Goal: Task Accomplishment & Management: Use online tool/utility

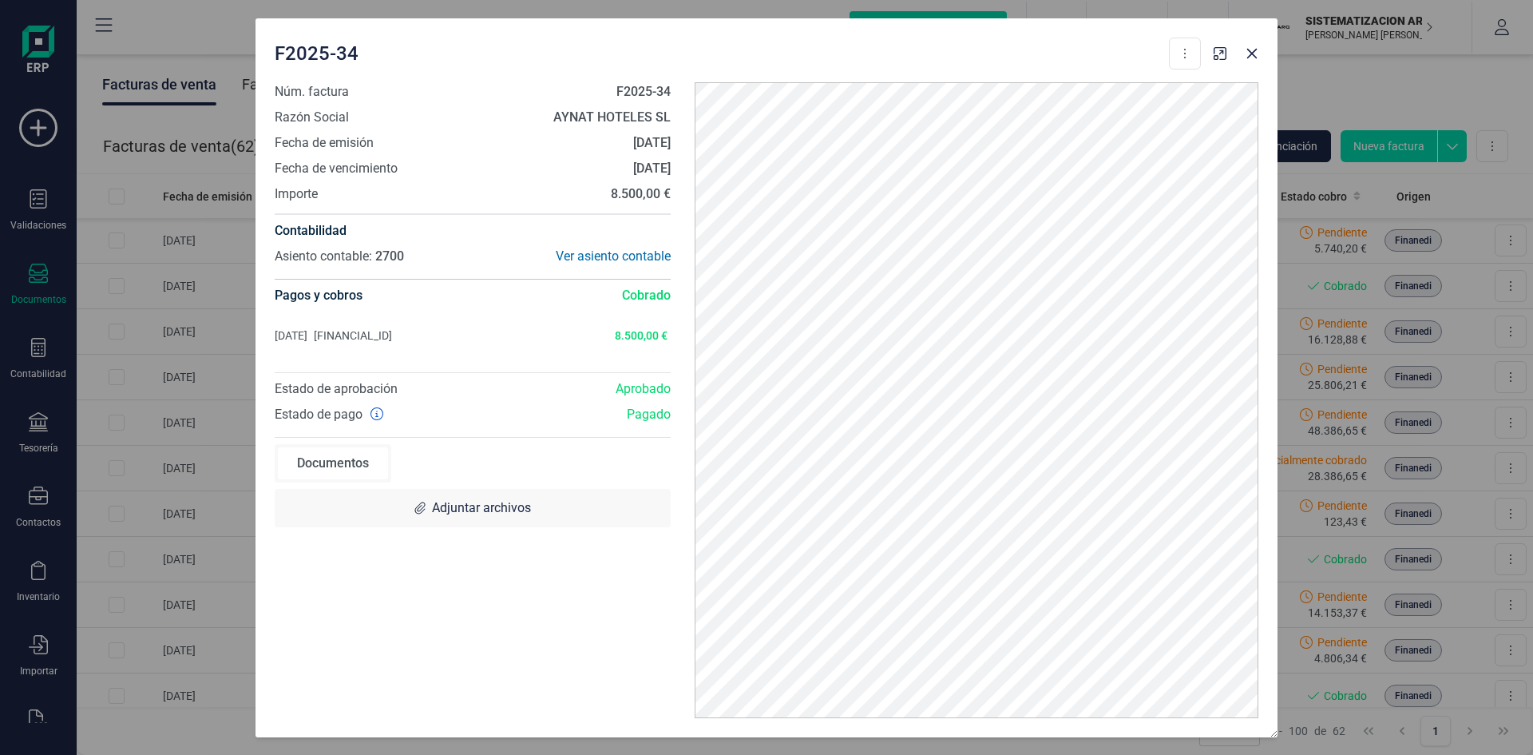
scroll to position [635, 0]
click at [1259, 54] on button "button" at bounding box center [1252, 54] width 26 height 26
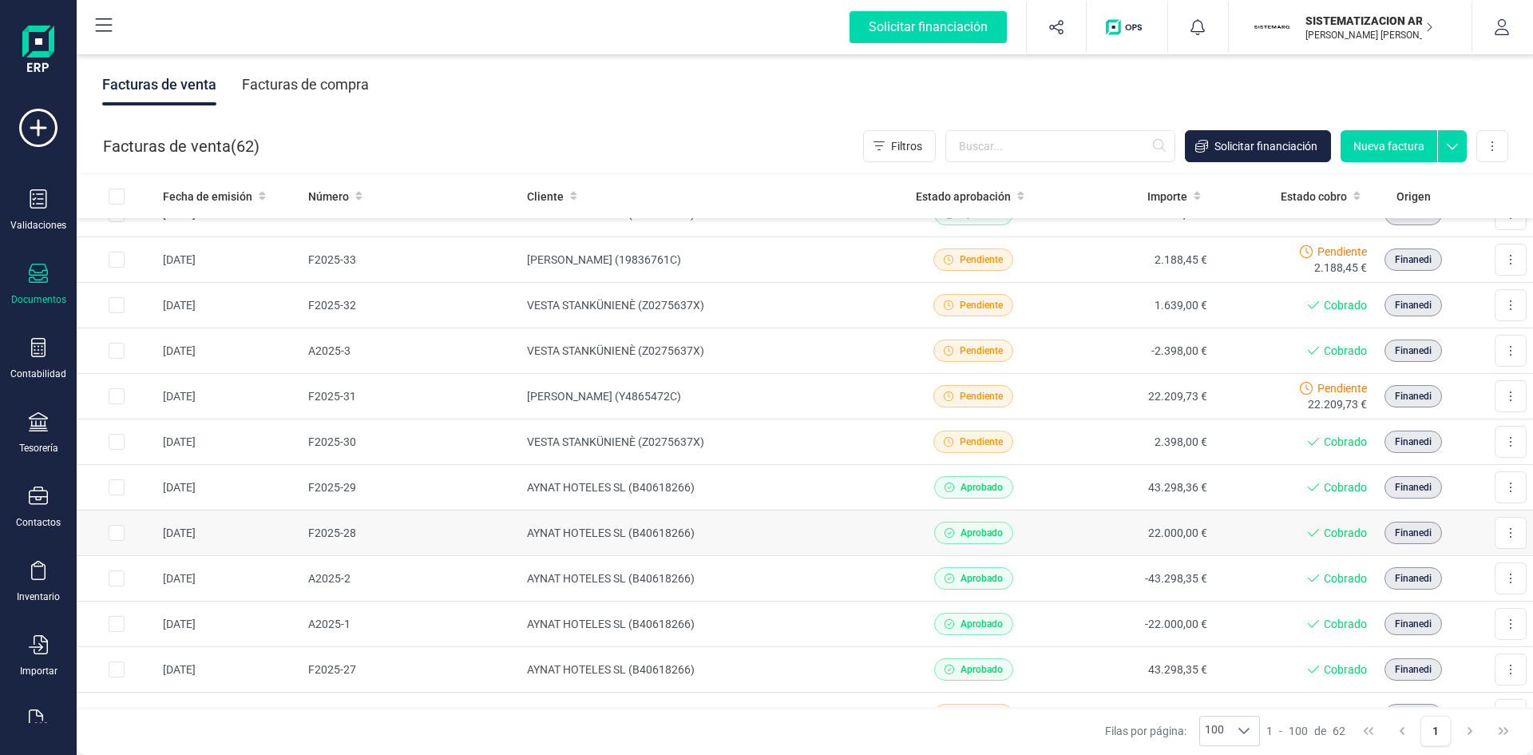
scroll to position [939, 0]
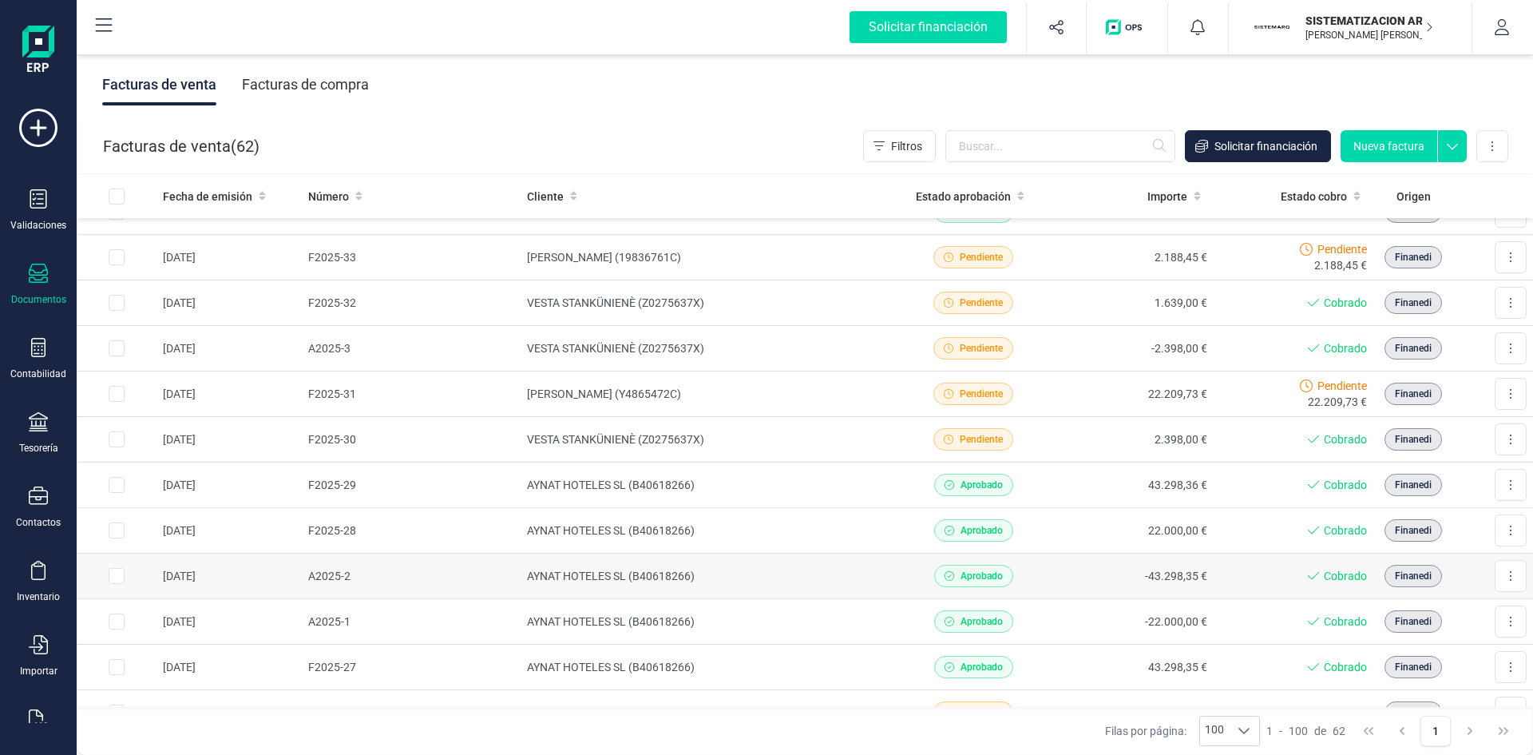
click at [709, 572] on td "AYNAT HOTELES SL (B40618266)" at bounding box center [707, 576] width 373 height 46
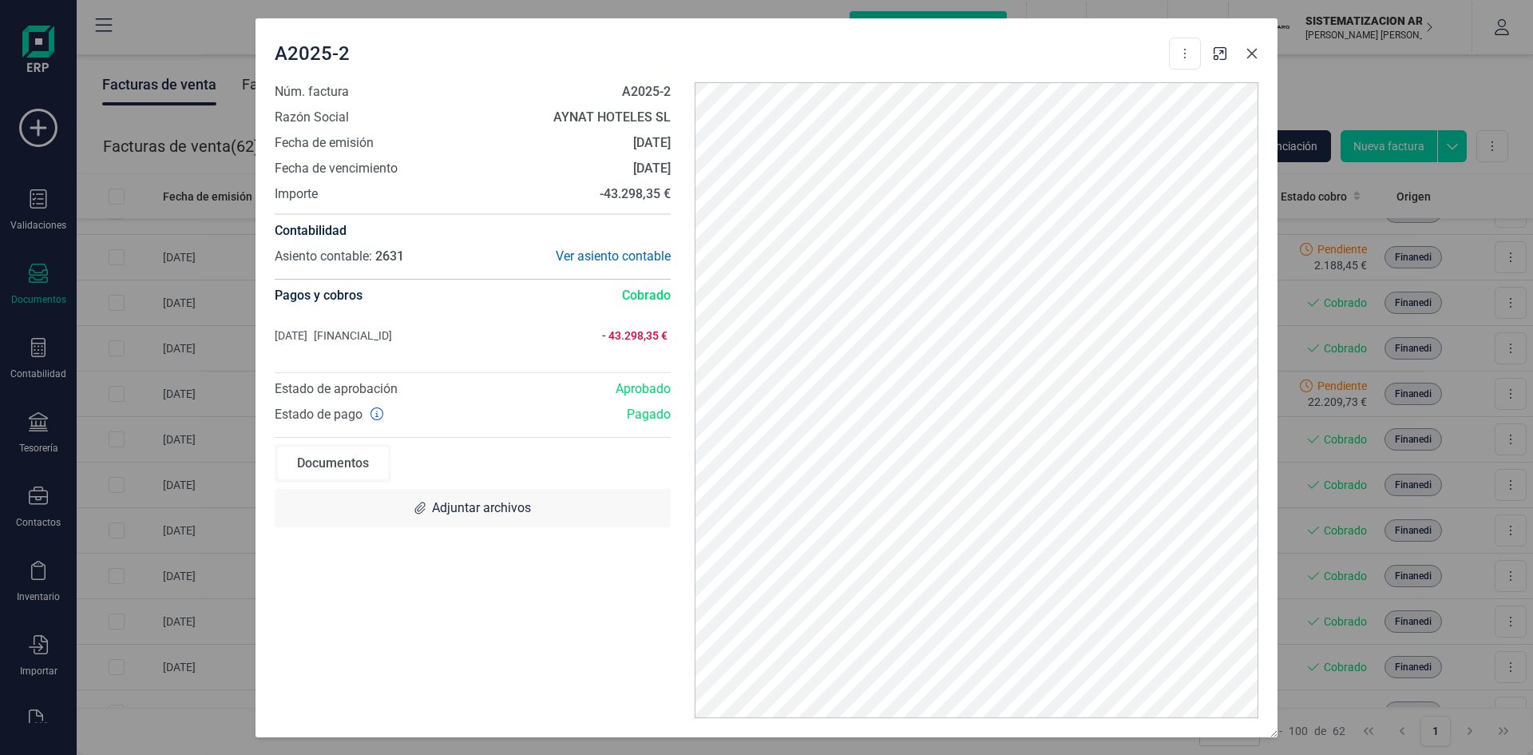
click at [1248, 61] on button "button" at bounding box center [1252, 54] width 26 height 26
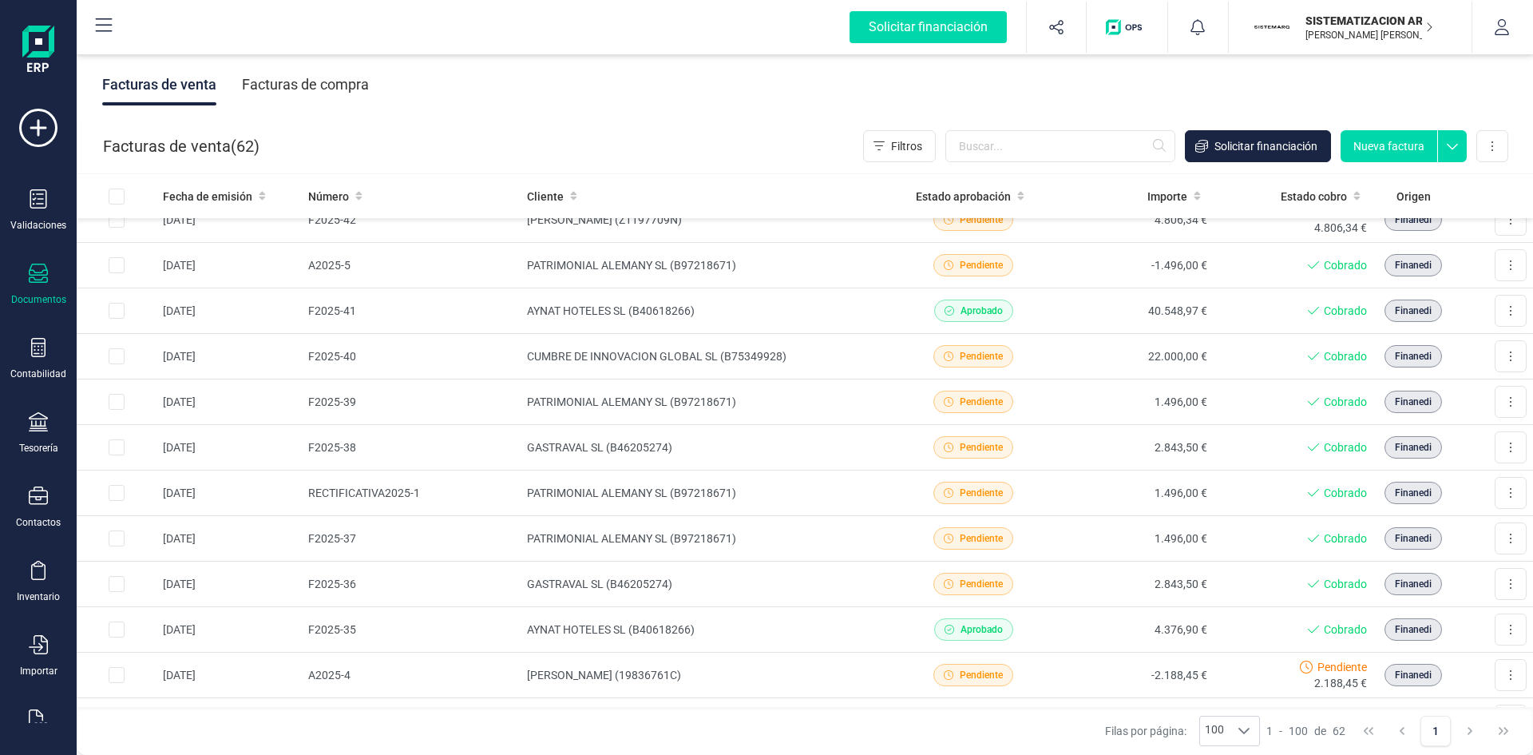
scroll to position [429, 0]
click at [865, 319] on td "AYNAT HOTELES SL (B40618266)" at bounding box center [707, 313] width 373 height 46
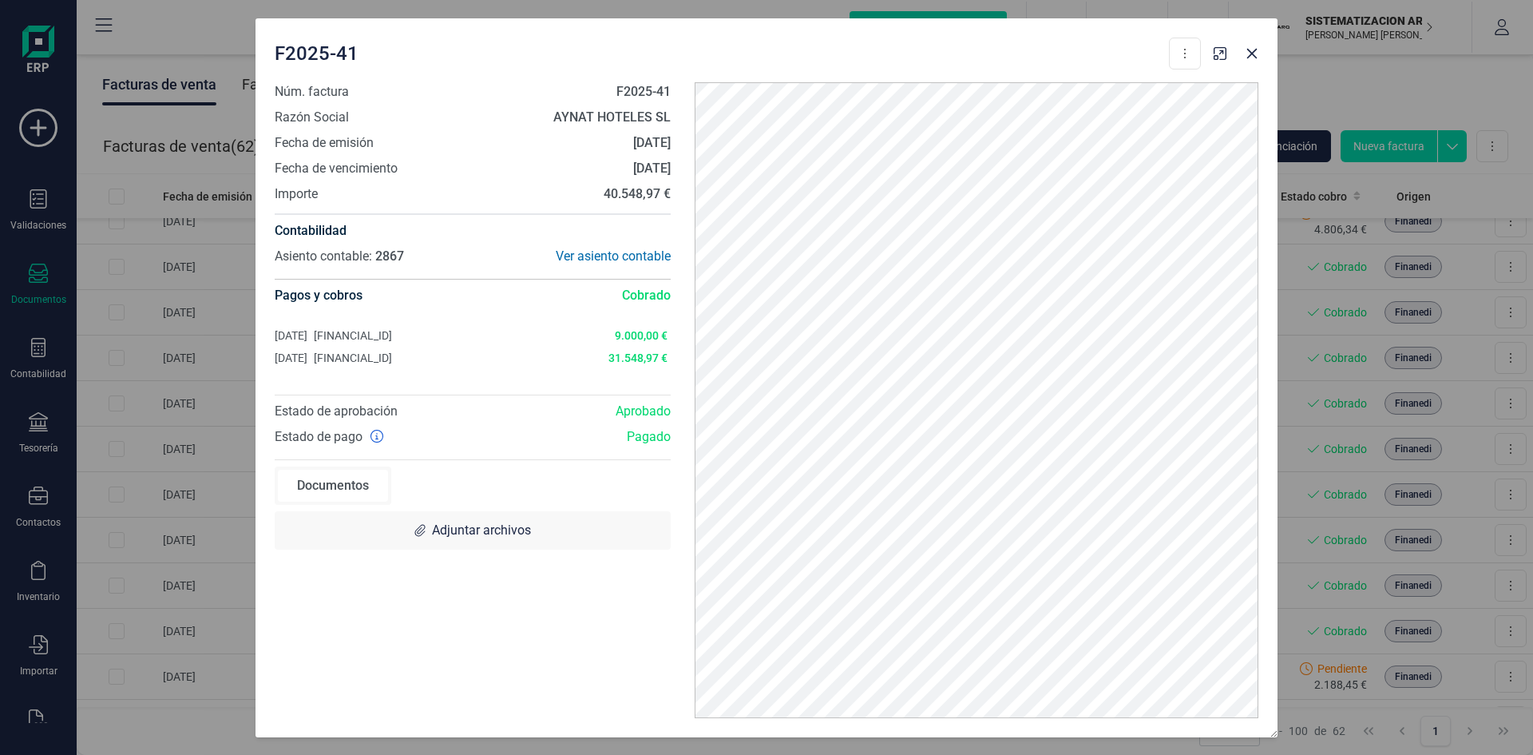
click at [186, 38] on div "F2025-41 Descargar documento Crear factura rectificativa Núm. factura F2025-41 …" at bounding box center [766, 377] width 1533 height 755
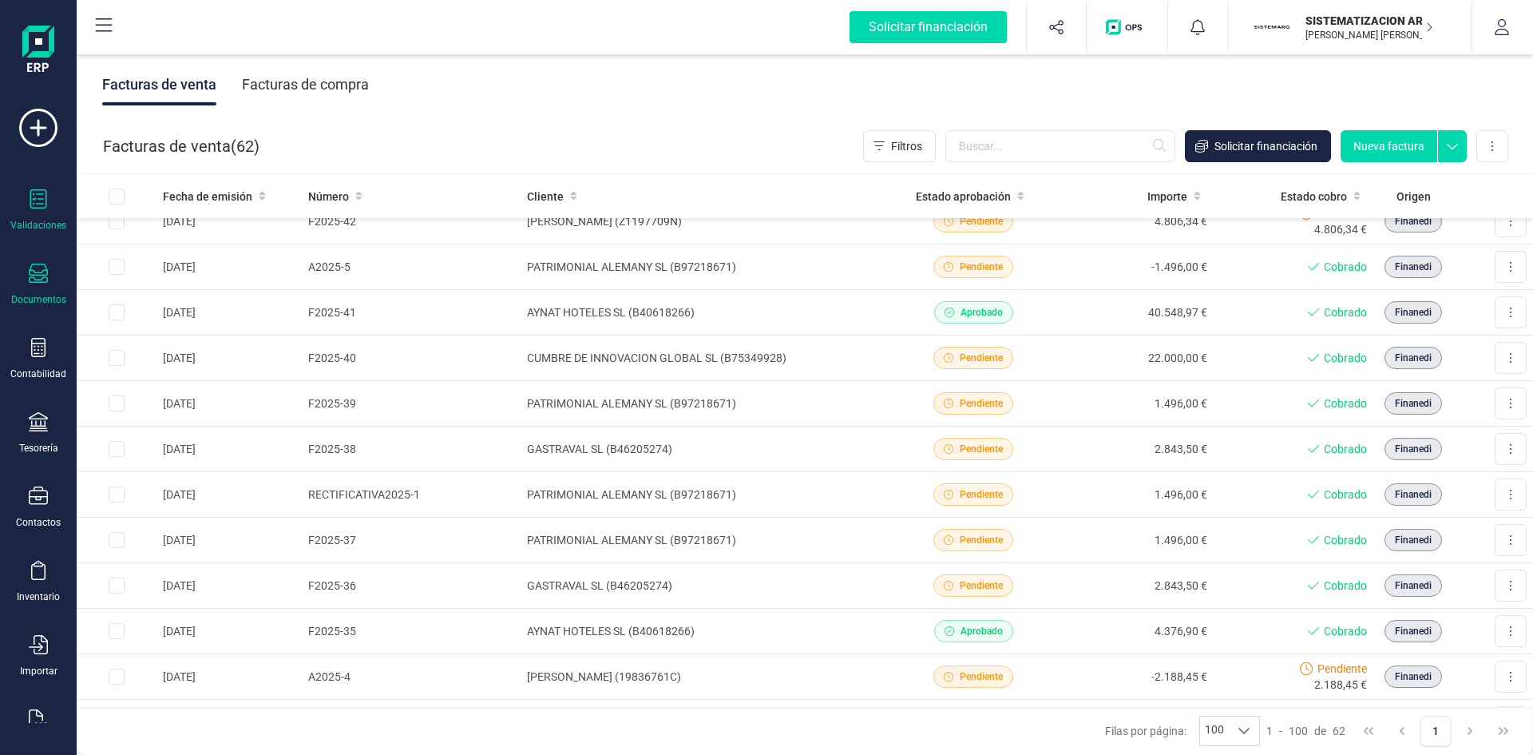
click at [43, 195] on icon at bounding box center [38, 198] width 19 height 19
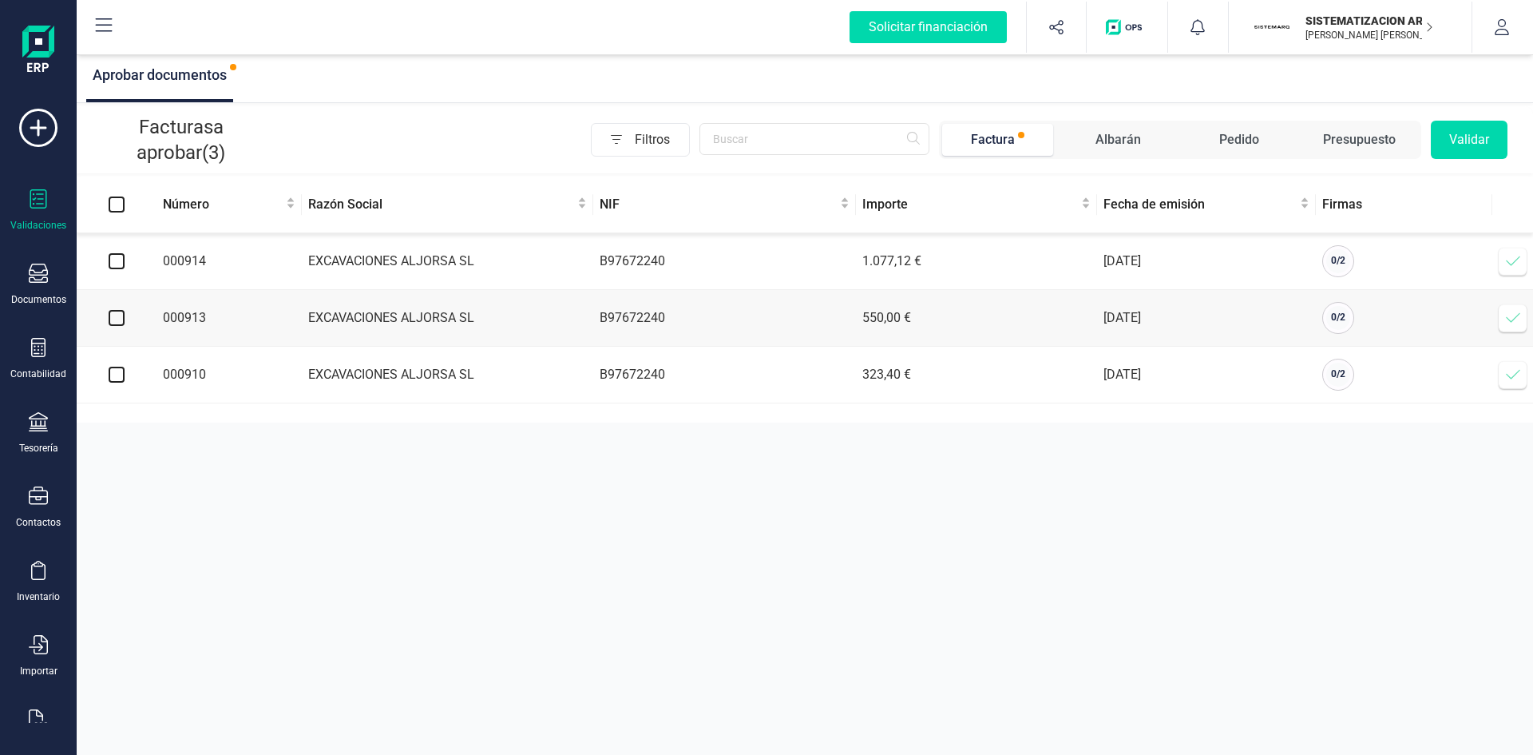
click at [174, 450] on div "Aprobar documentos Facturas a aprobar (3) Filtros Factura [PERSON_NAME] Pedido …" at bounding box center [805, 377] width 1457 height 755
click at [42, 357] on div at bounding box center [38, 349] width 19 height 23
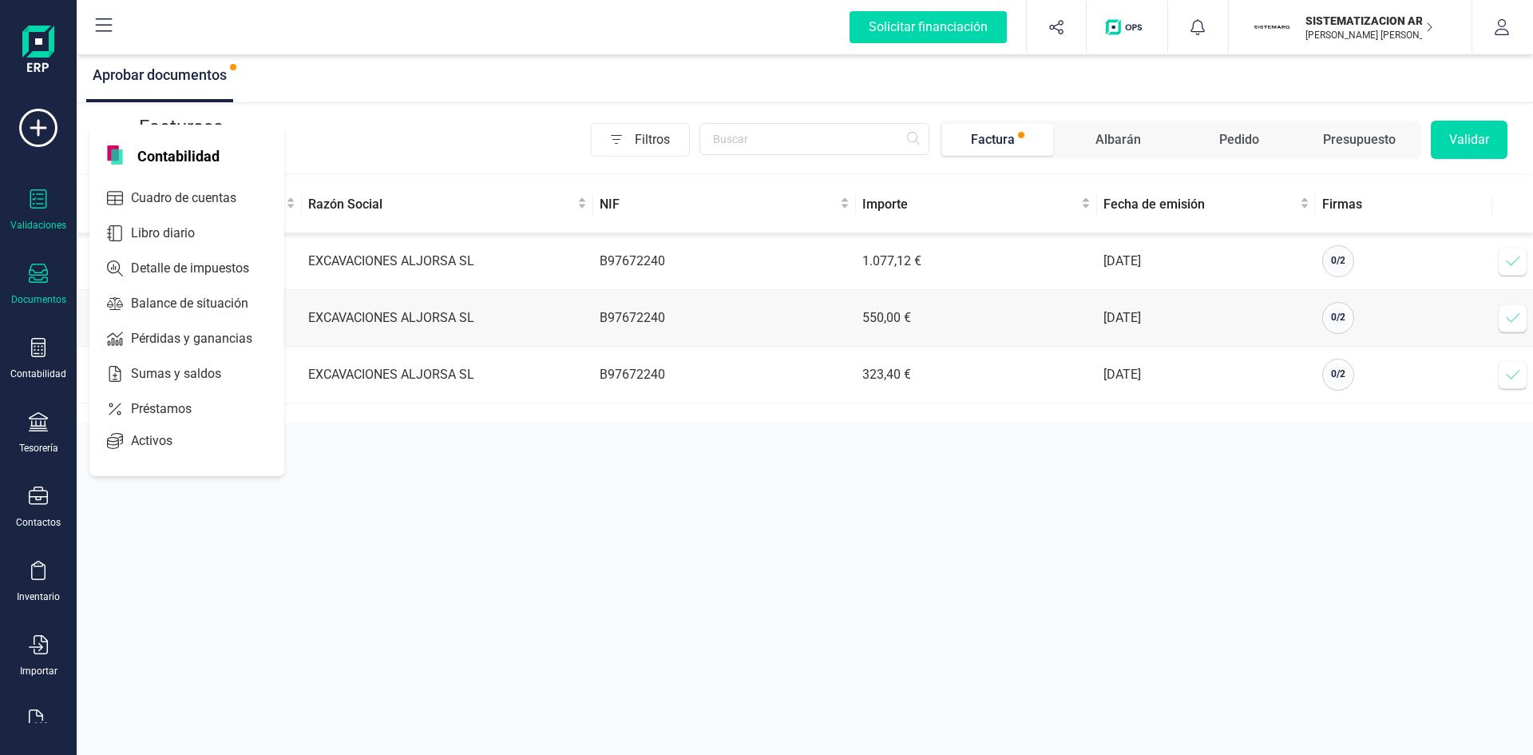
click at [38, 294] on div "Documentos" at bounding box center [38, 299] width 55 height 13
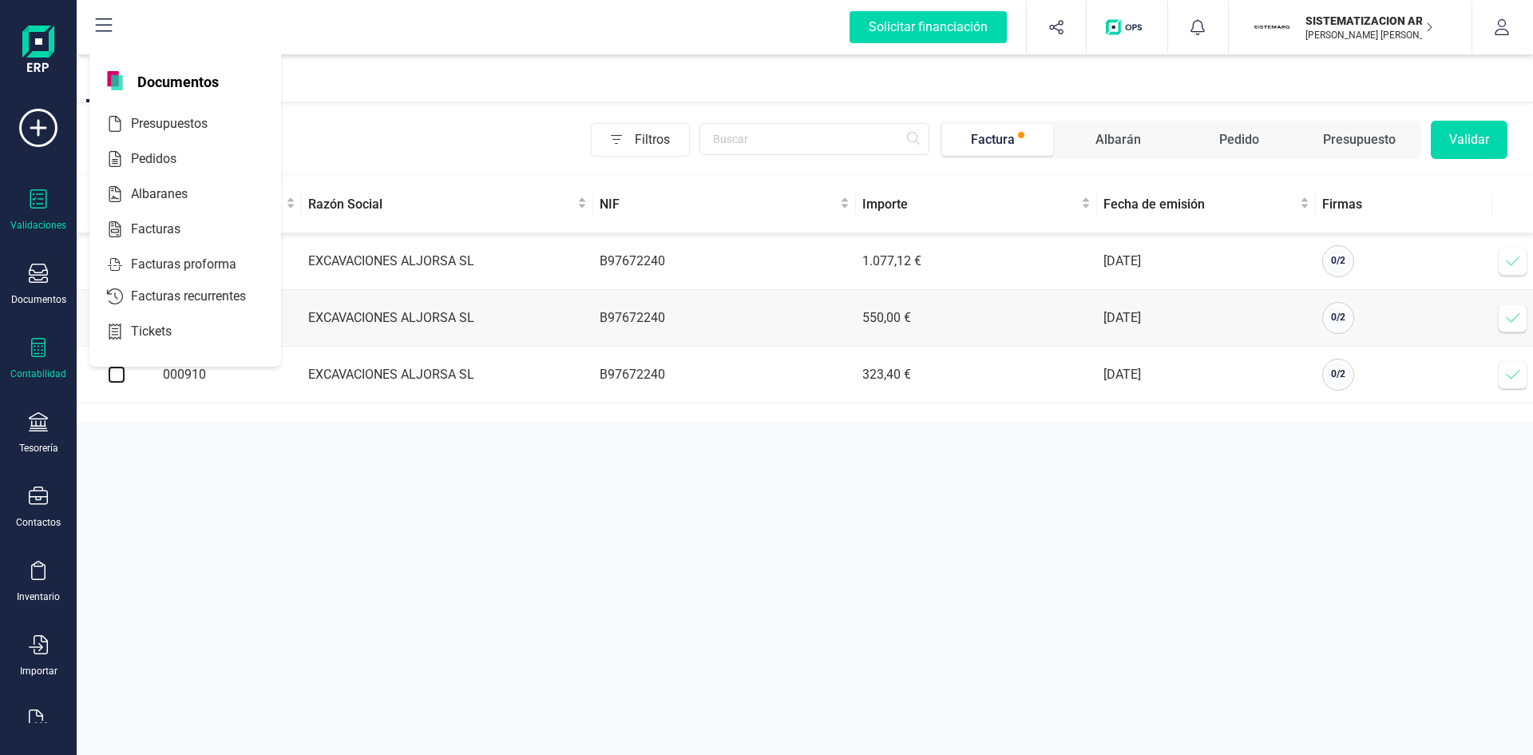
click at [34, 347] on icon at bounding box center [38, 347] width 19 height 19
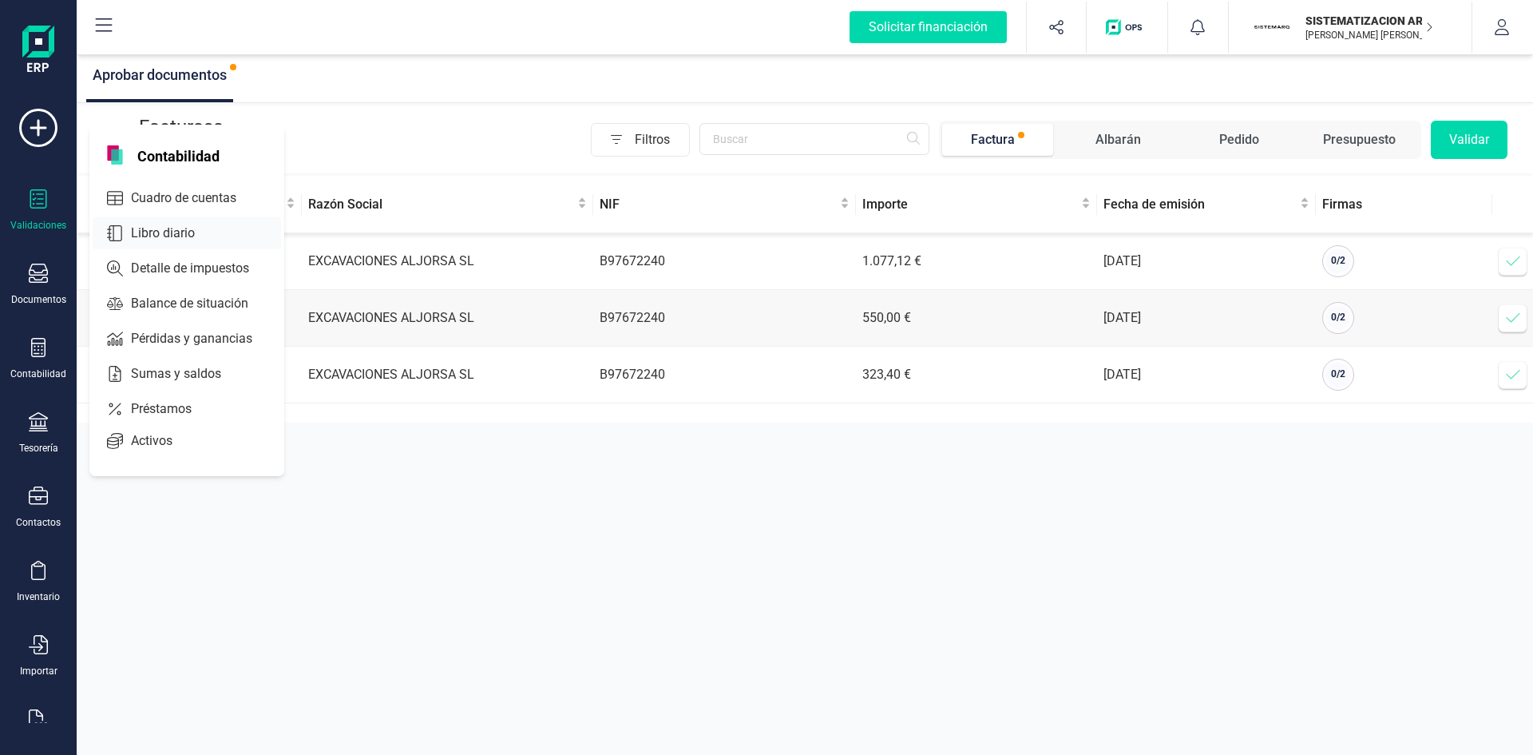
click at [187, 229] on span "Libro diario" at bounding box center [174, 233] width 99 height 19
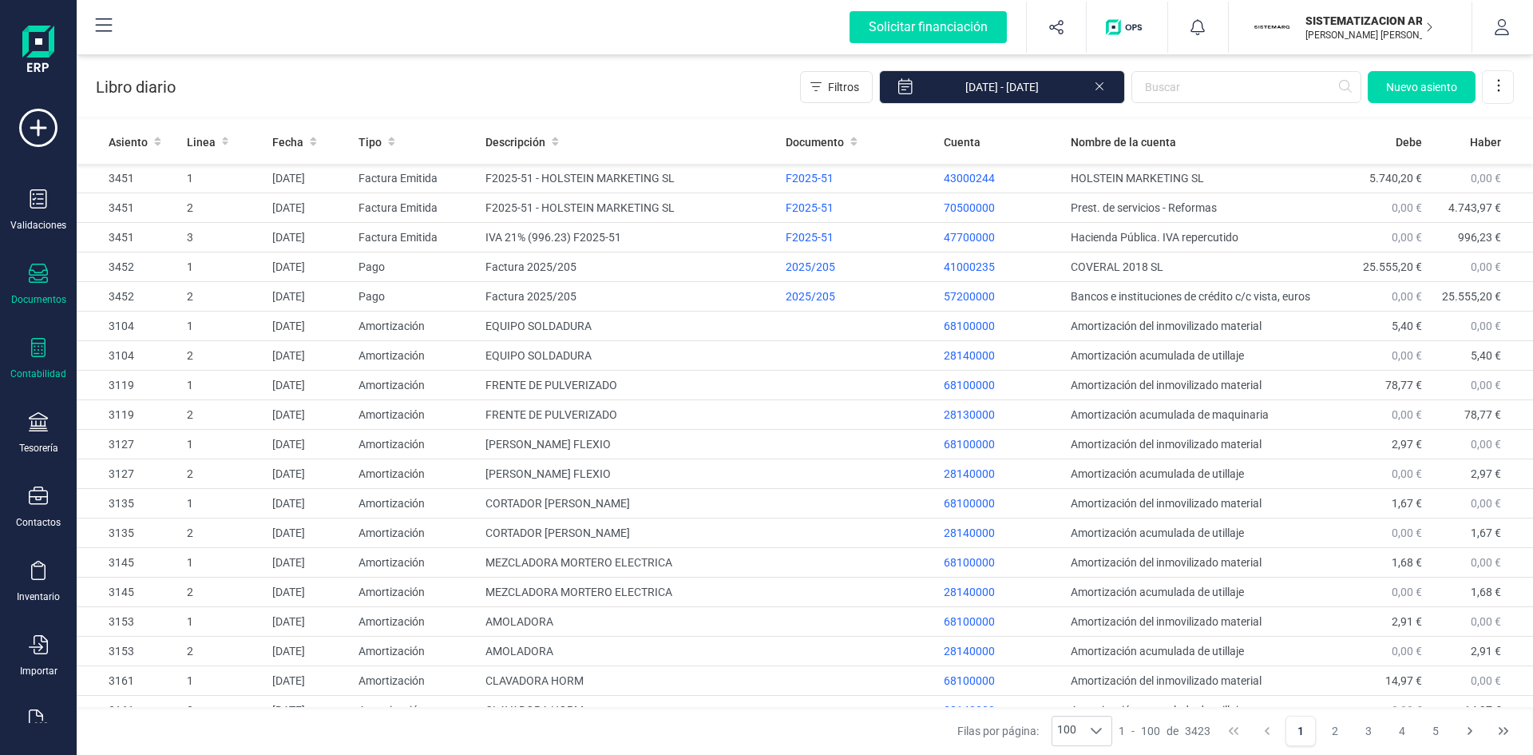
click at [50, 288] on div "Documentos" at bounding box center [38, 285] width 64 height 42
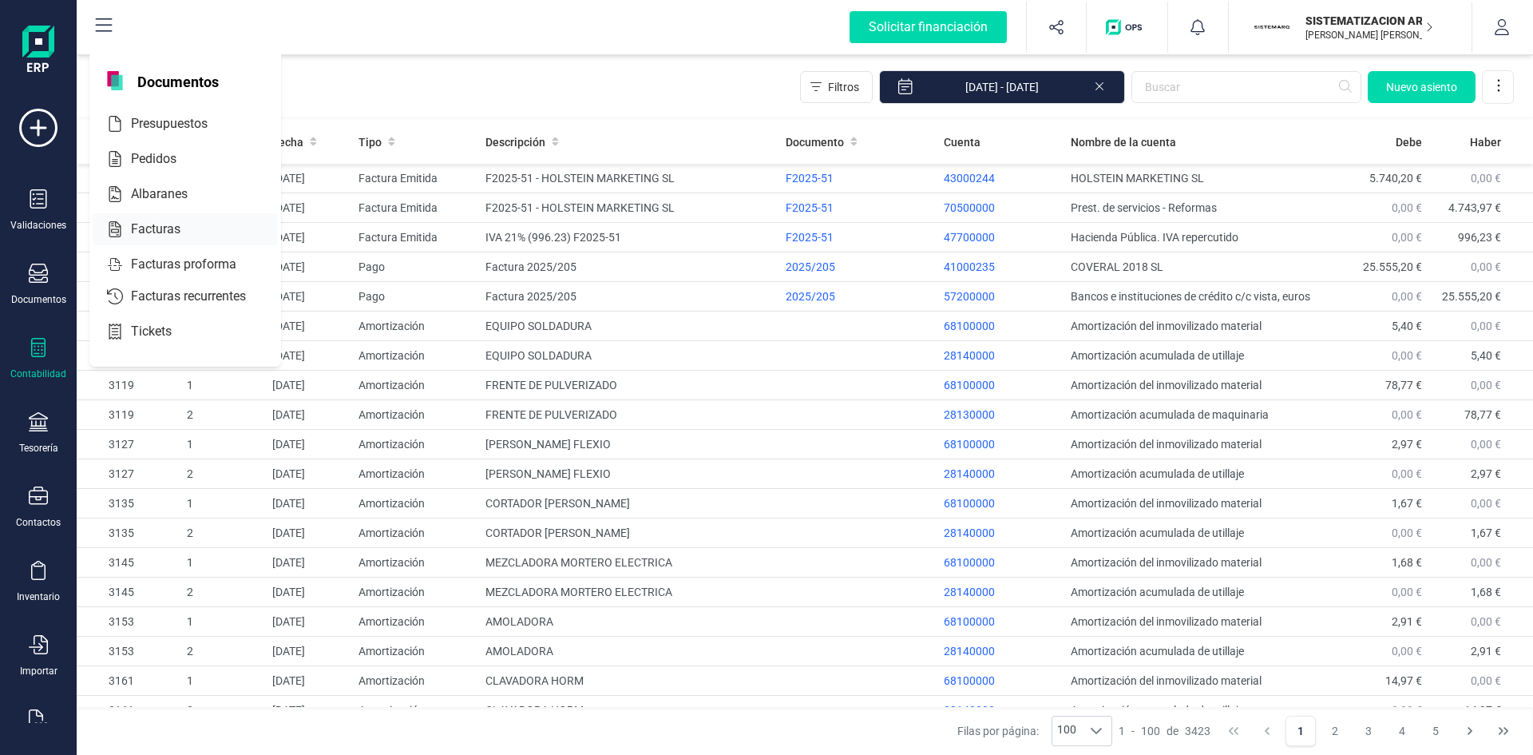
click at [189, 217] on div "Facturas" at bounding box center [185, 229] width 185 height 32
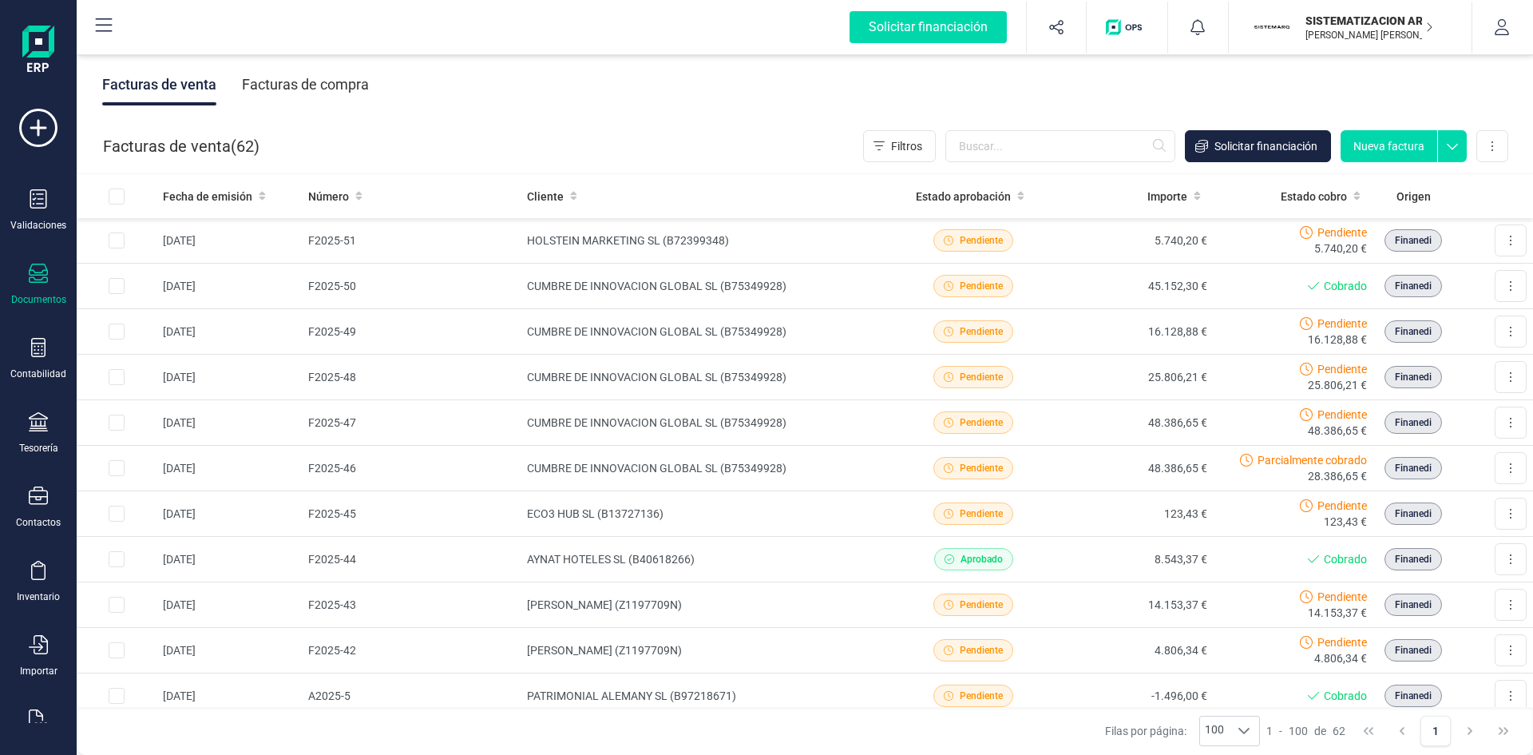
click at [335, 73] on div "Facturas de compra" at bounding box center [305, 85] width 127 height 42
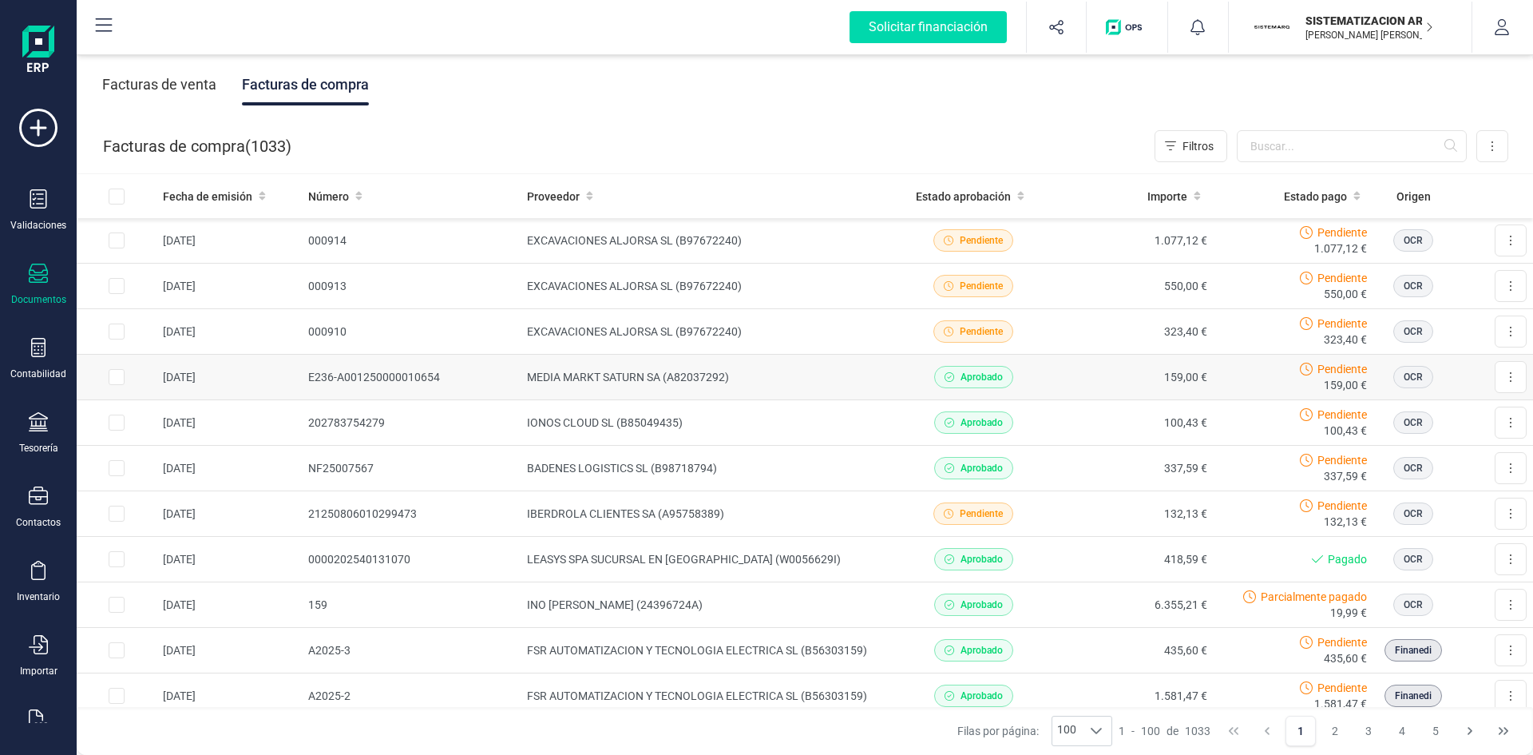
click at [636, 375] on td "MEDIA MARKT SATURN SA (A82037292)" at bounding box center [707, 378] width 373 height 46
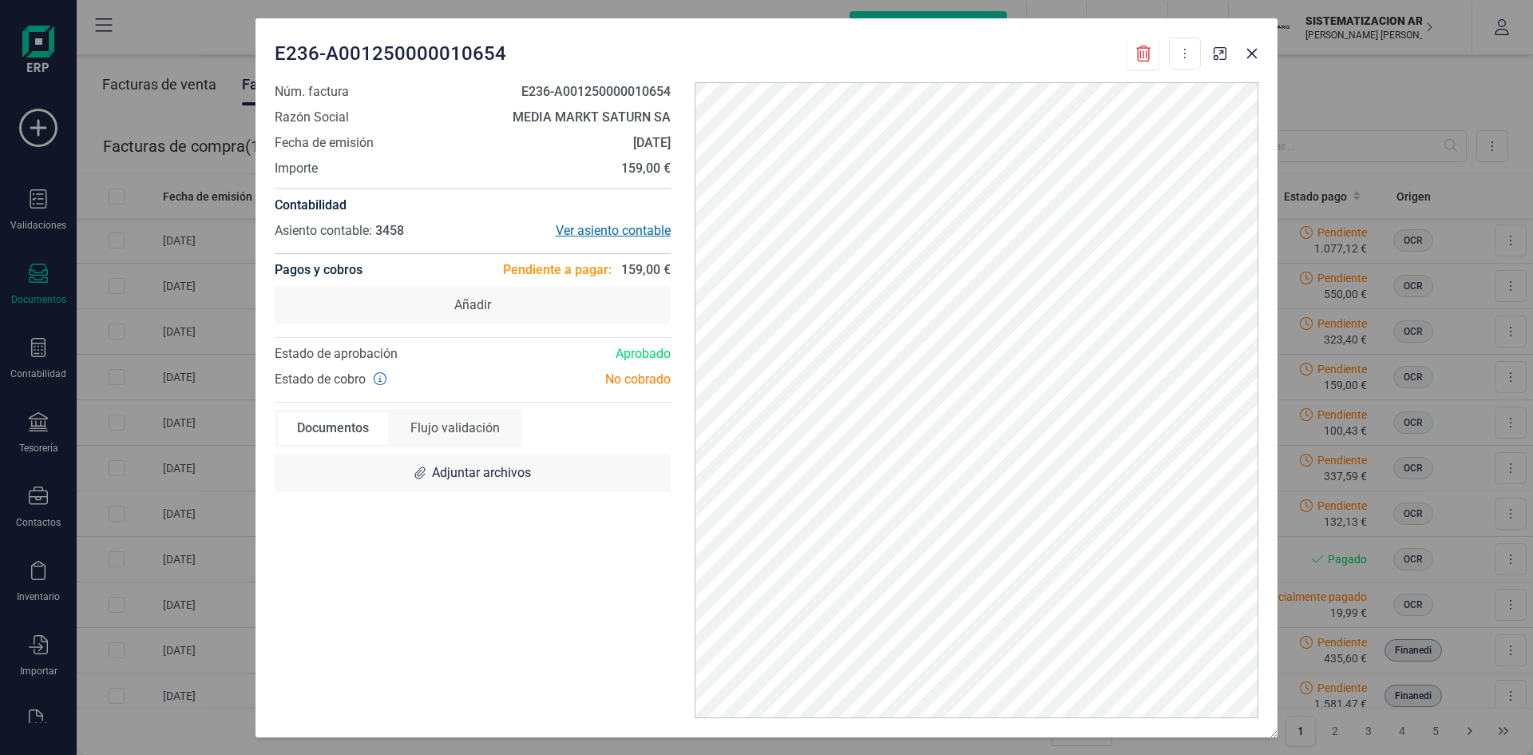
click at [609, 236] on div "Ver asiento contable" at bounding box center [572, 230] width 198 height 19
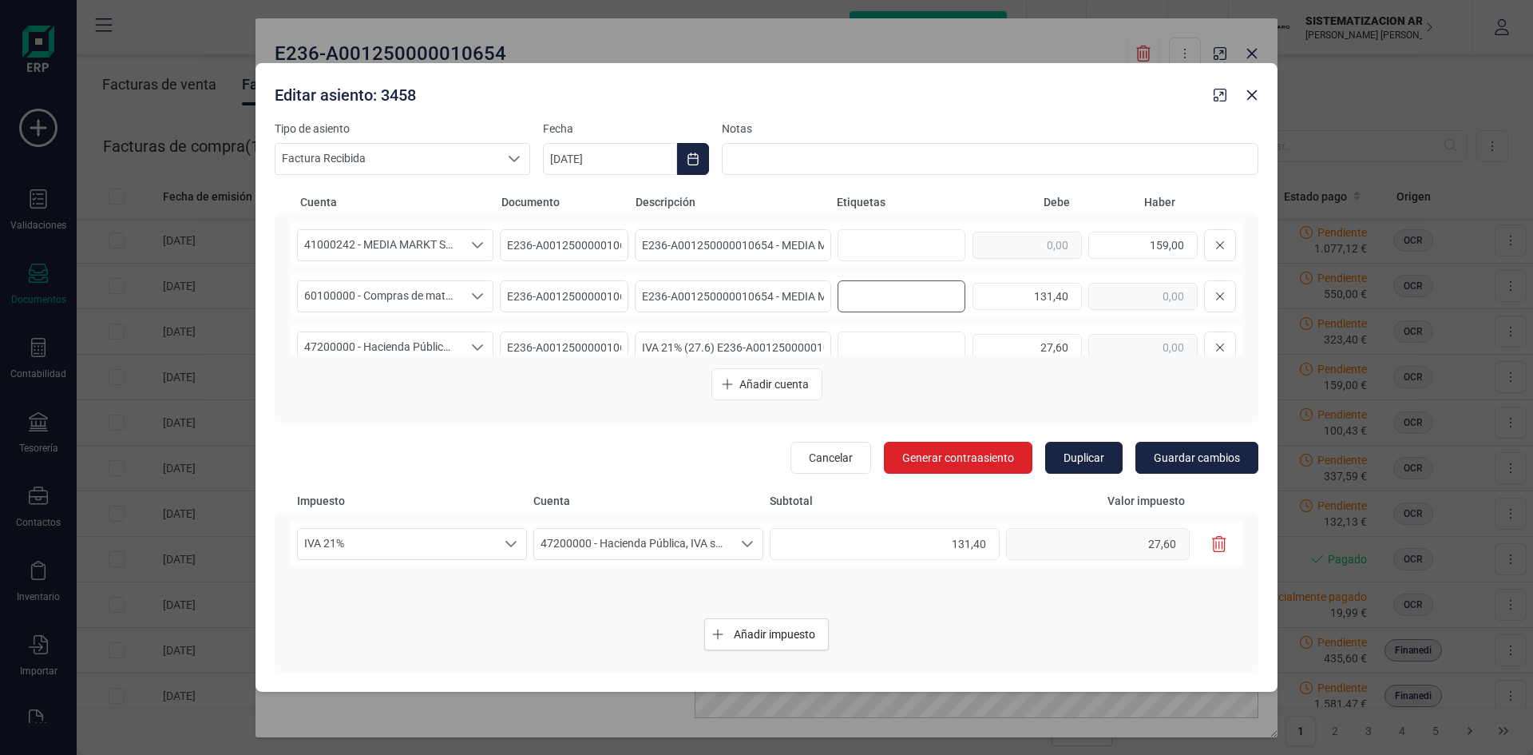
drag, startPoint x: 922, startPoint y: 253, endPoint x: 867, endPoint y: 284, distance: 62.6
click at [867, 284] on input "text" at bounding box center [899, 296] width 102 height 26
click at [862, 252] on input "text" at bounding box center [899, 245] width 102 height 26
click at [889, 250] on input "text" at bounding box center [899, 245] width 102 height 26
type input "10. [GEOGRAPHIC_DATA]"
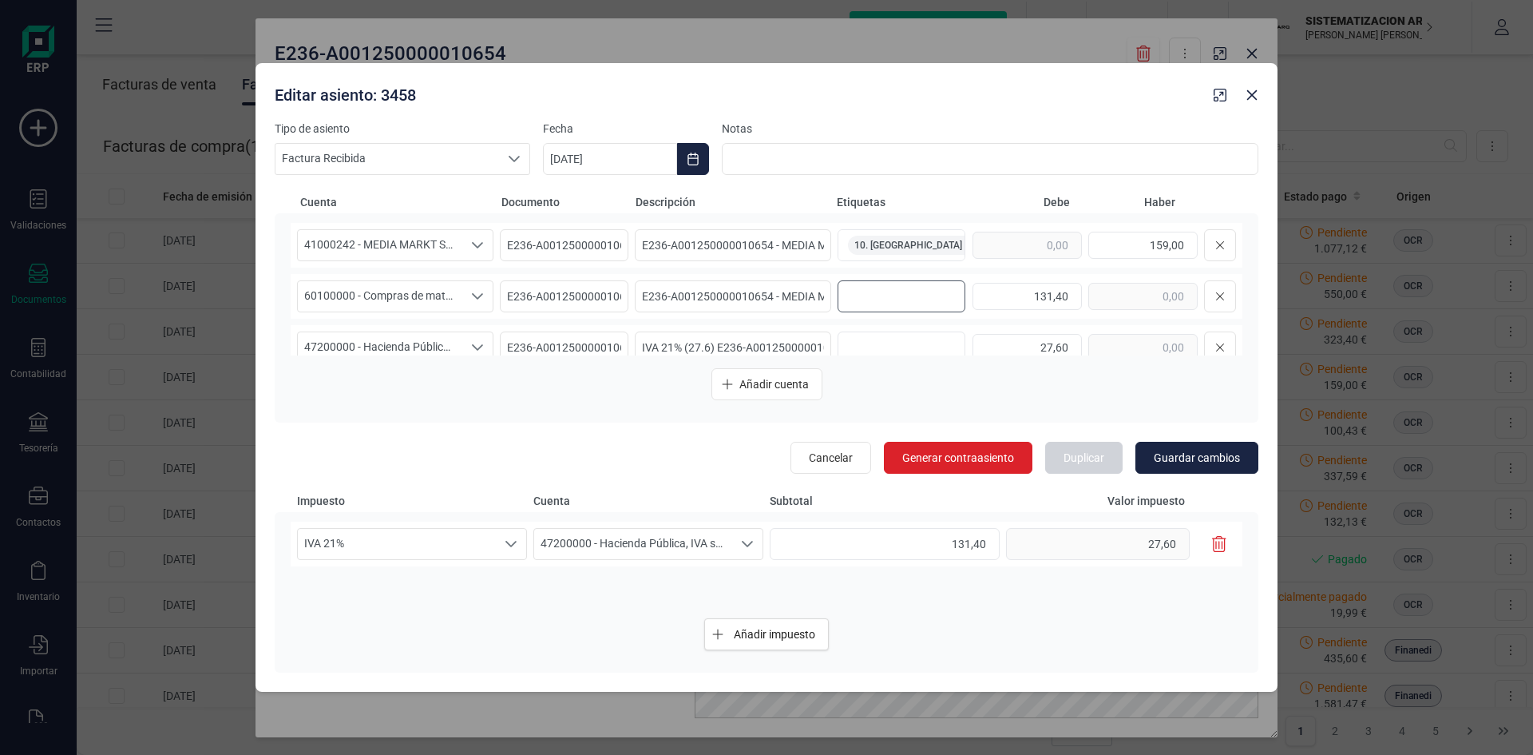
scroll to position [0, 88]
click at [870, 290] on input "text" at bounding box center [899, 296] width 102 height 26
type input "1"
click at [906, 245] on input "text" at bounding box center [957, 245] width 102 height 26
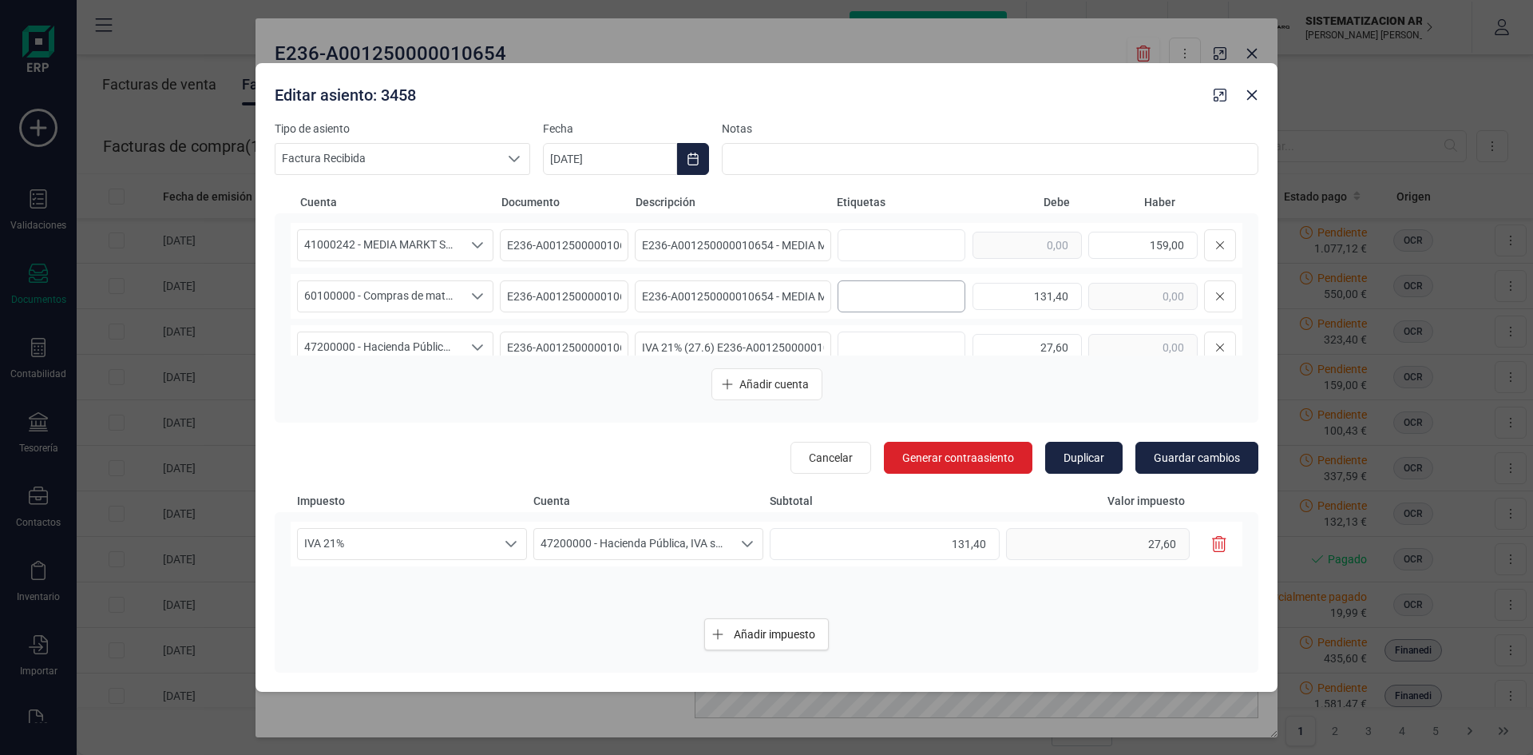
click at [871, 311] on div at bounding box center [899, 296] width 121 height 30
type input "10. [GEOGRAPHIC_DATA]"
click at [1179, 450] on span "Guardar cambios" at bounding box center [1197, 458] width 86 height 16
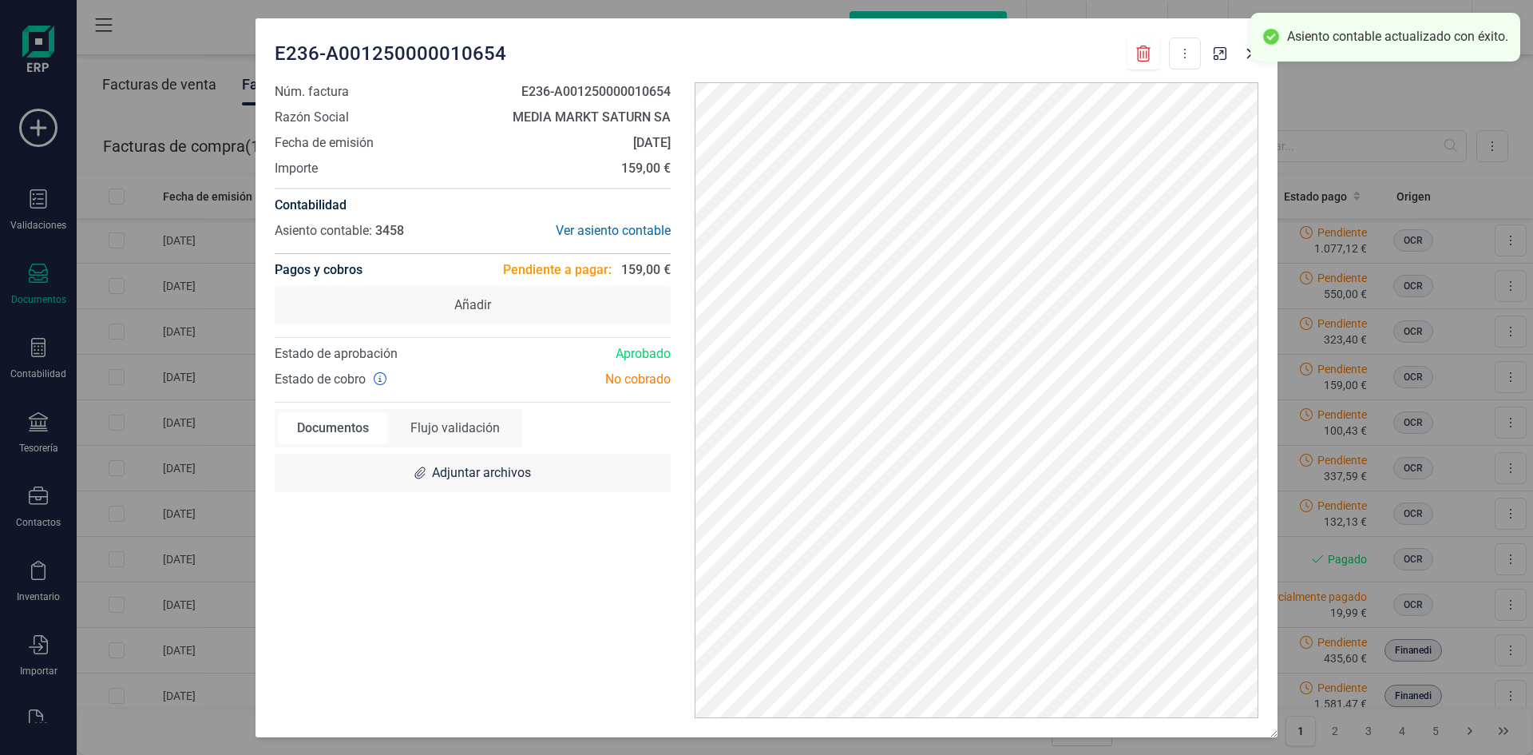
click at [1251, 57] on div "Asiento contable actualizado con éxito." at bounding box center [1386, 37] width 270 height 49
click at [1245, 57] on button "button" at bounding box center [1252, 54] width 26 height 26
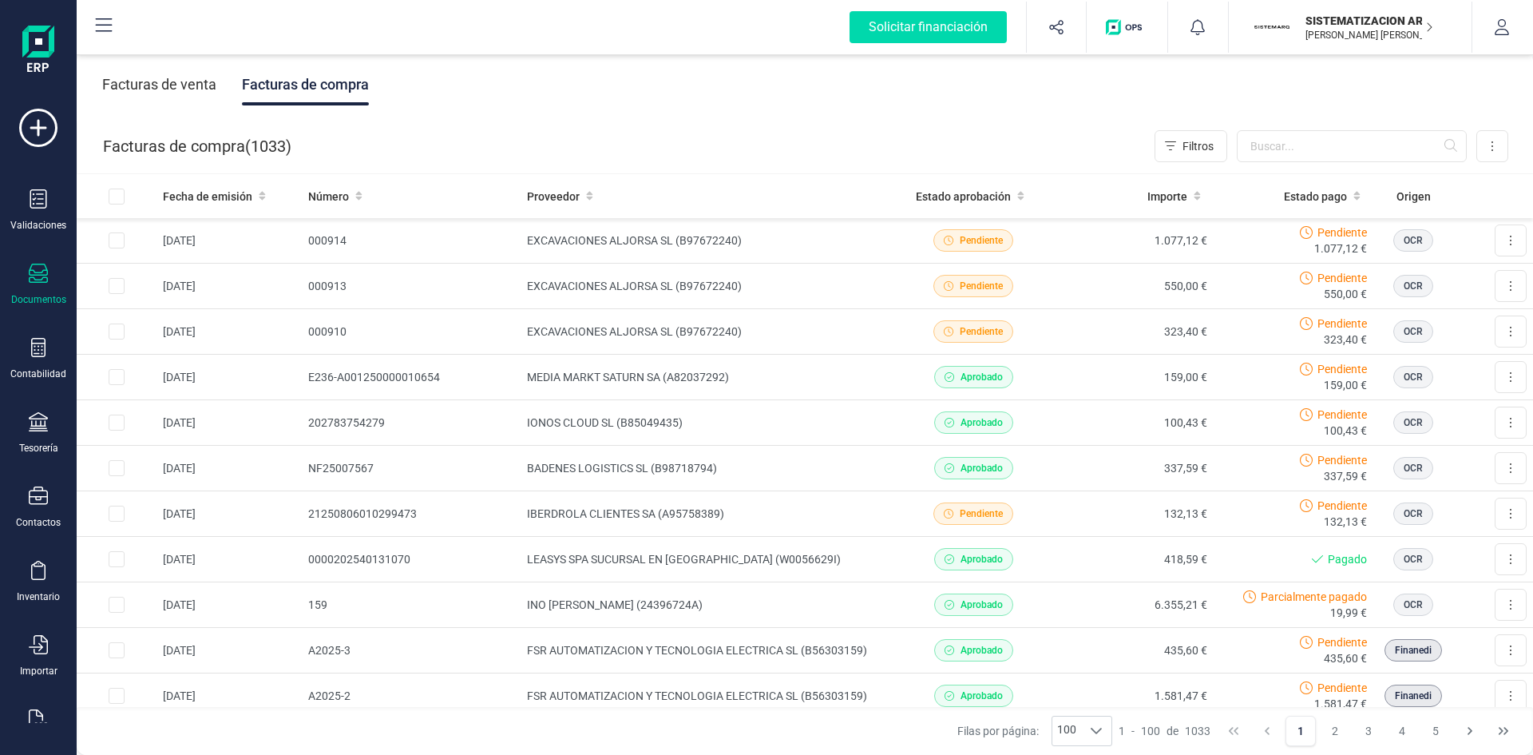
click at [176, 65] on div "Facturas de venta" at bounding box center [159, 85] width 114 height 42
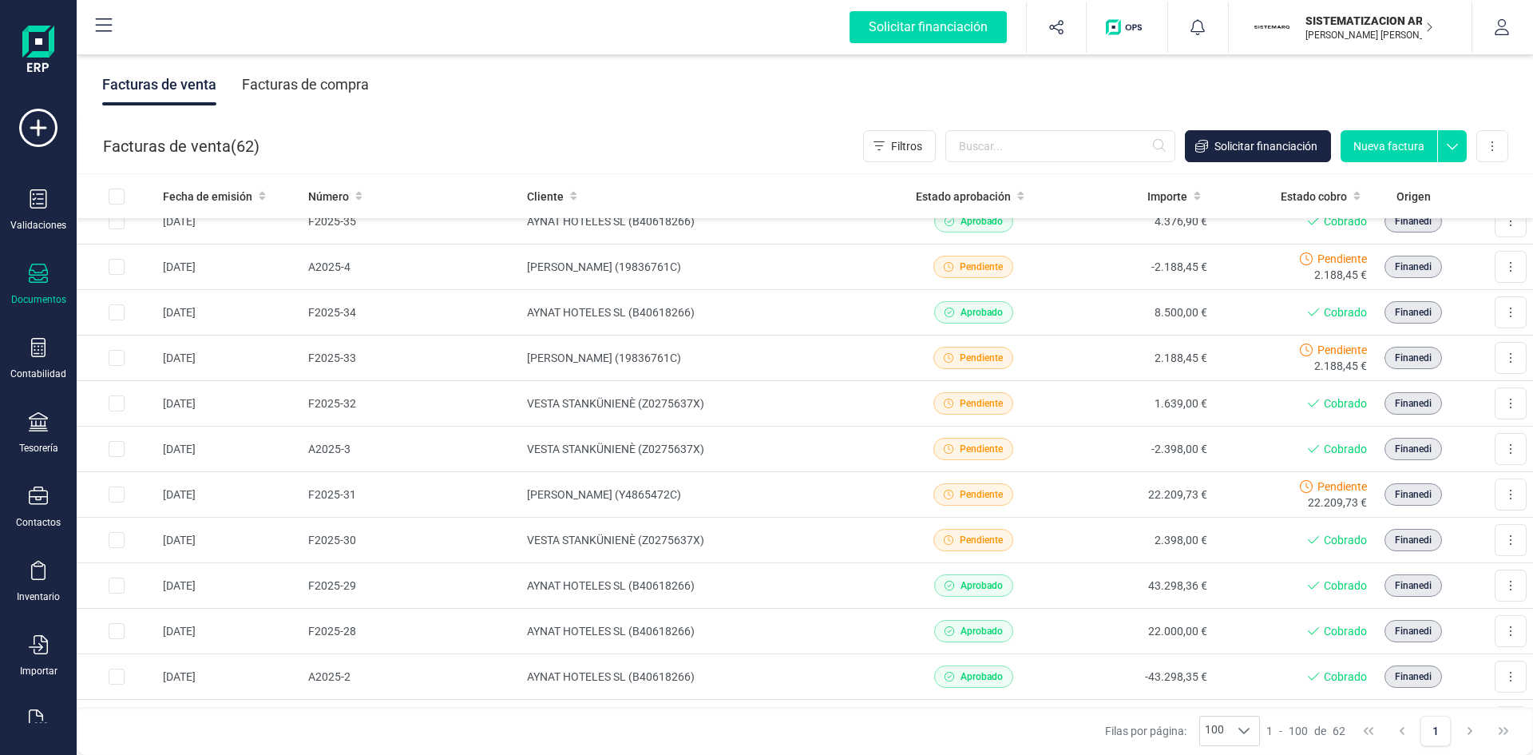
scroll to position [846, 0]
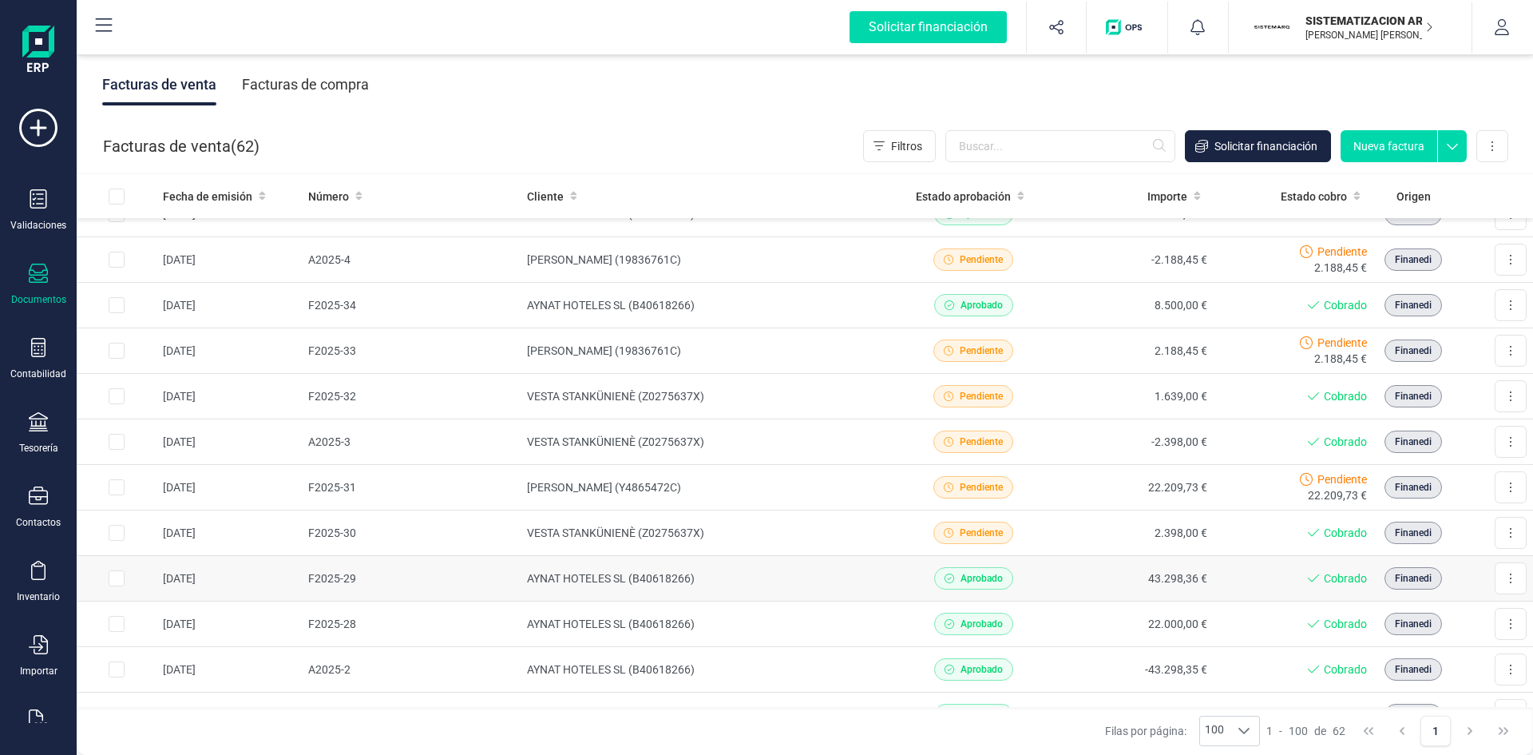
click at [785, 582] on td "AYNAT HOTELES SL (B40618266)" at bounding box center [707, 579] width 373 height 46
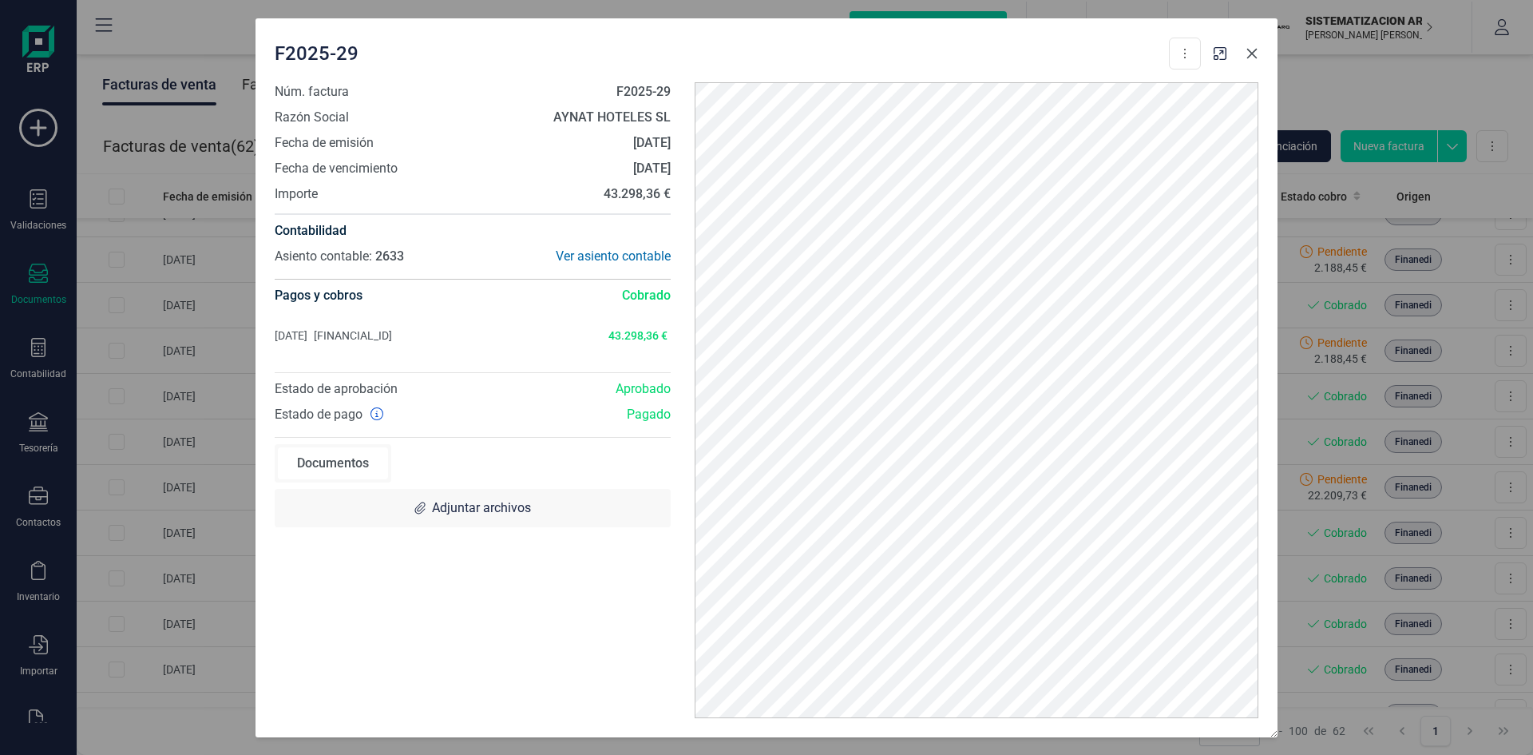
click at [1255, 61] on button "button" at bounding box center [1252, 54] width 26 height 26
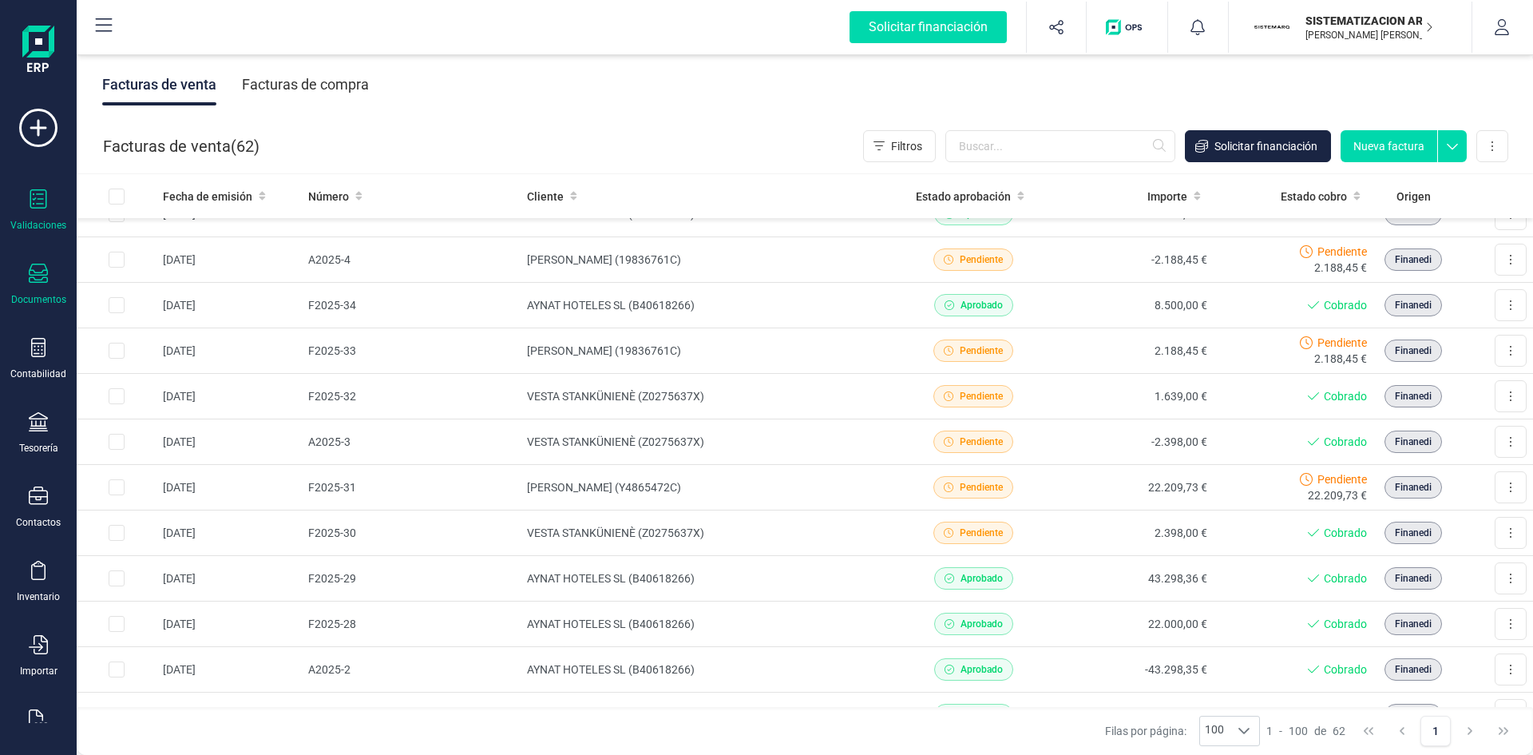
click at [29, 200] on icon at bounding box center [38, 198] width 19 height 19
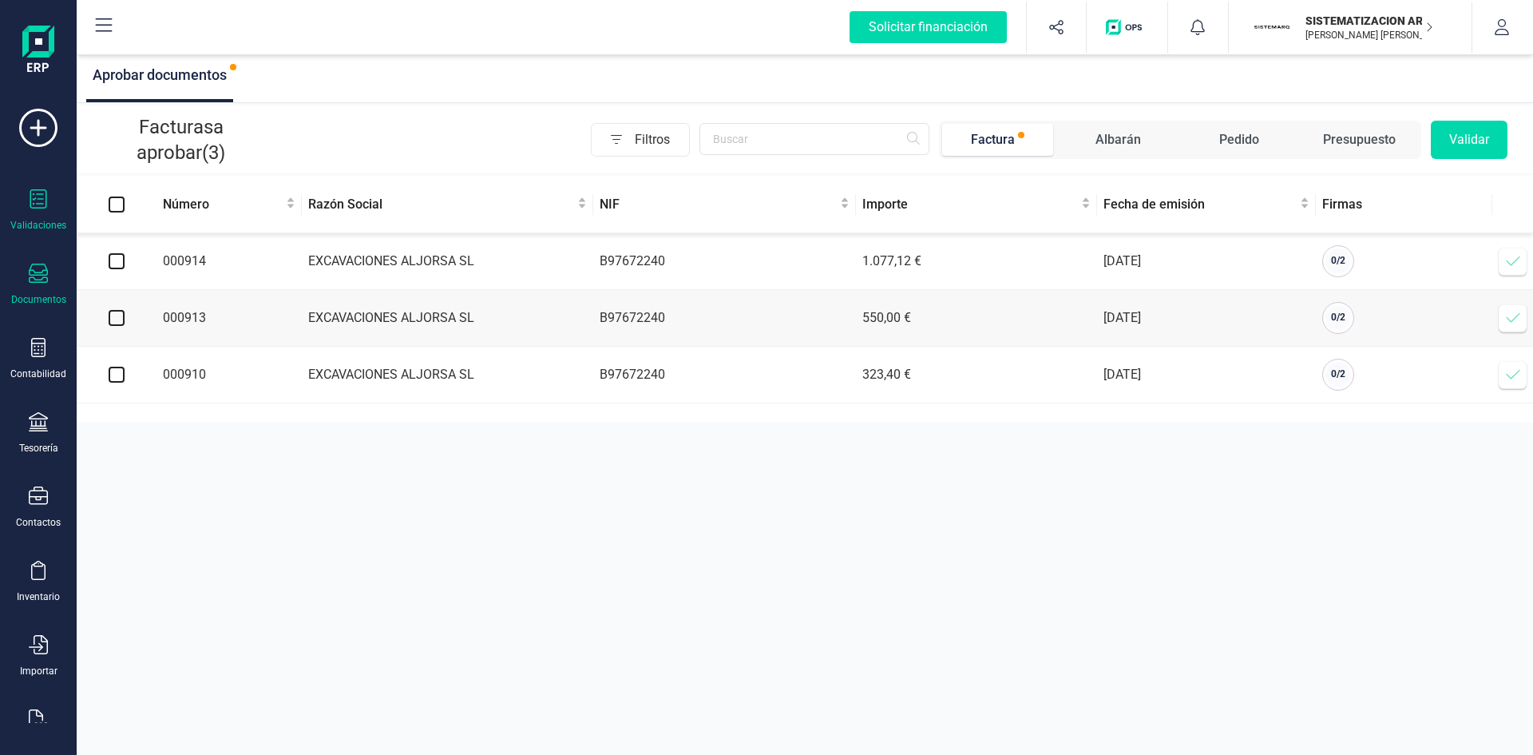
click at [37, 287] on div "Documentos" at bounding box center [38, 285] width 64 height 42
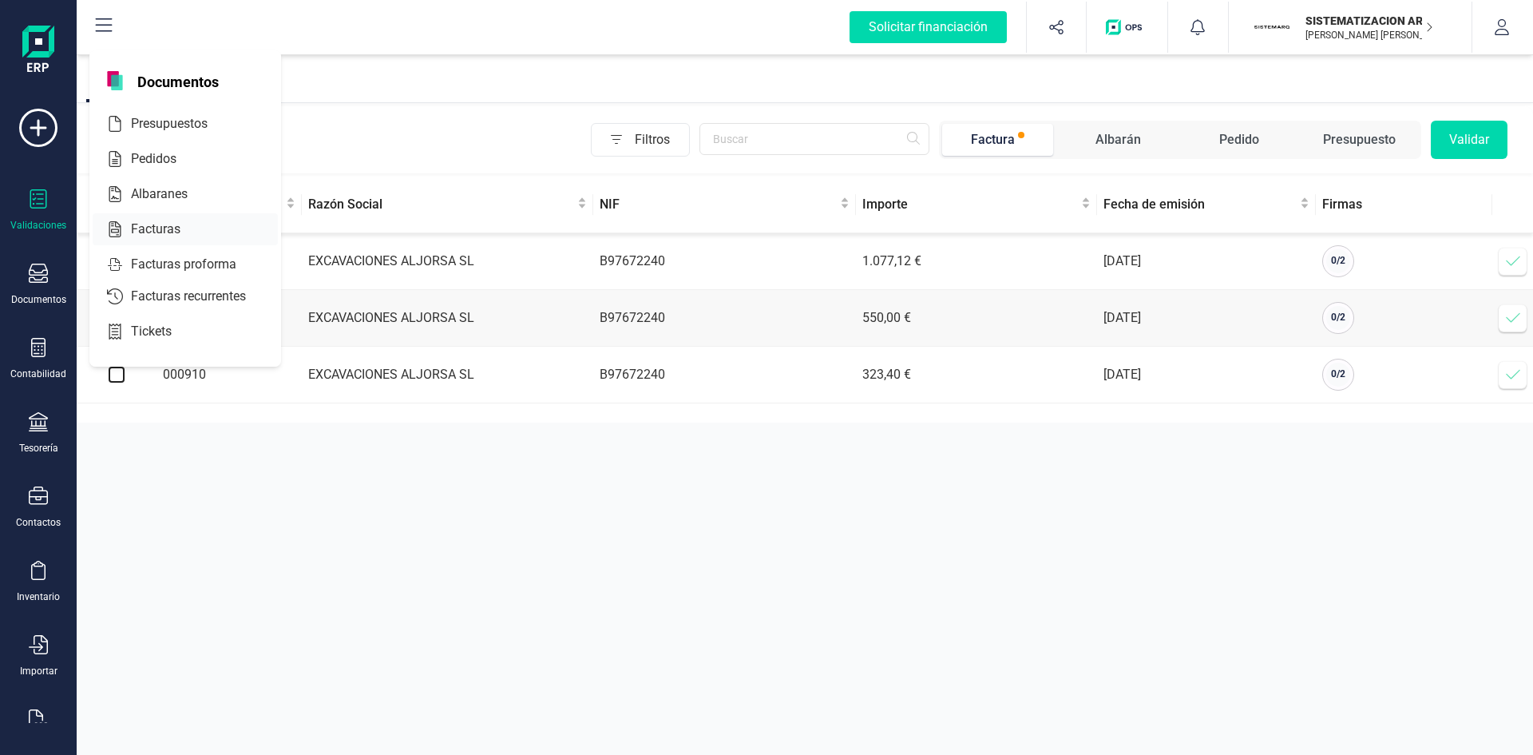
click at [152, 228] on span "Facturas" at bounding box center [167, 229] width 85 height 19
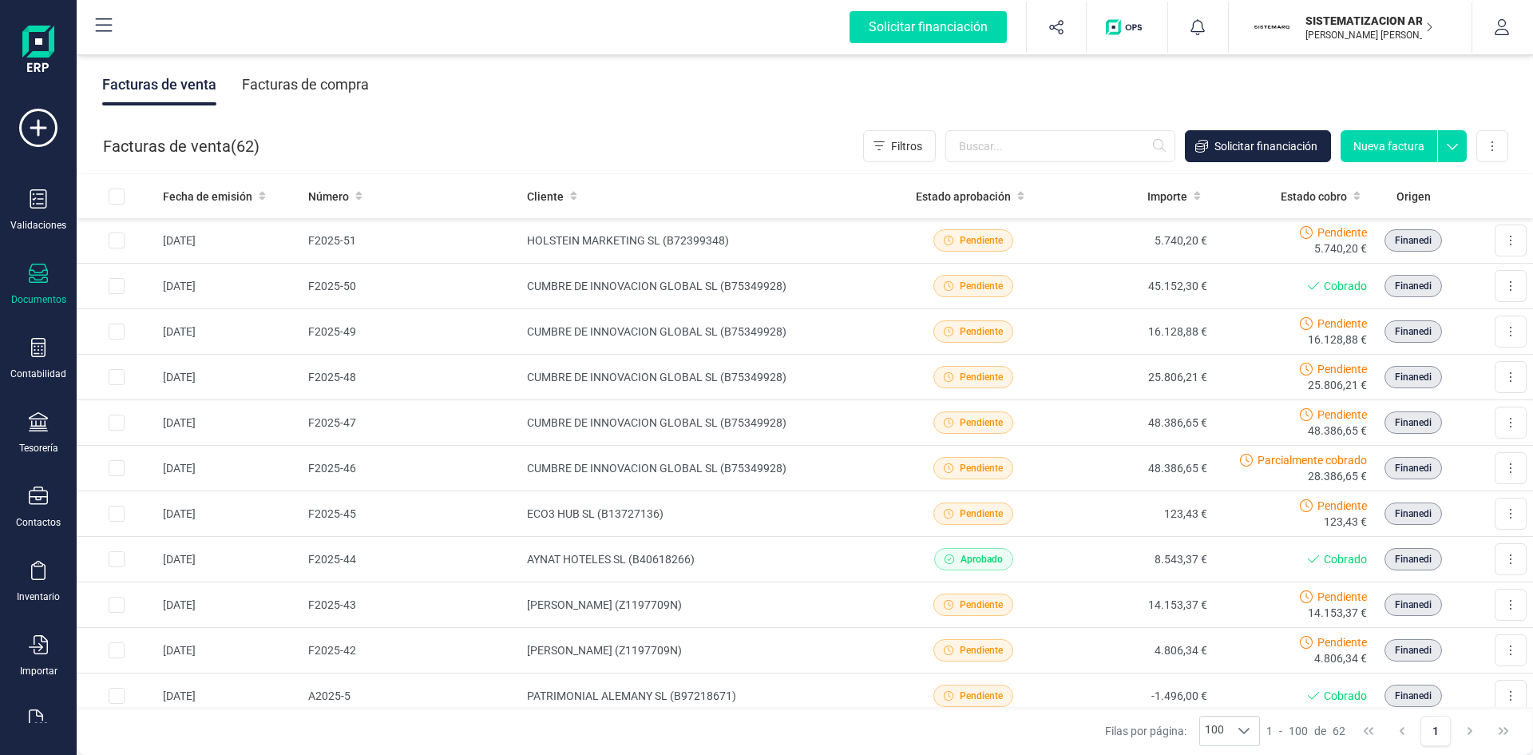
click at [335, 91] on div "Facturas de compra" at bounding box center [305, 85] width 127 height 42
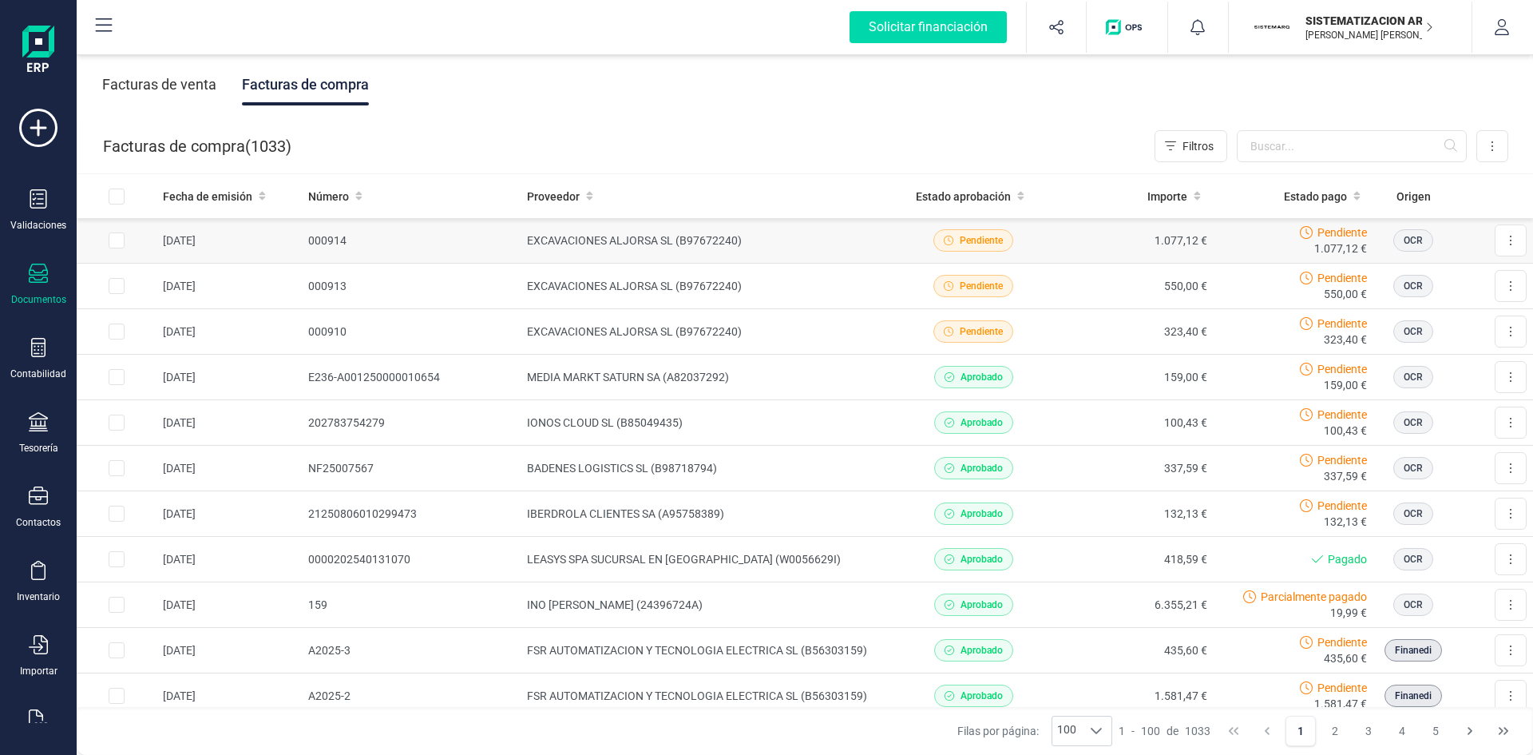
click at [838, 248] on td "EXCAVACIONES ALJORSA SL (B97672240)" at bounding box center [707, 241] width 373 height 46
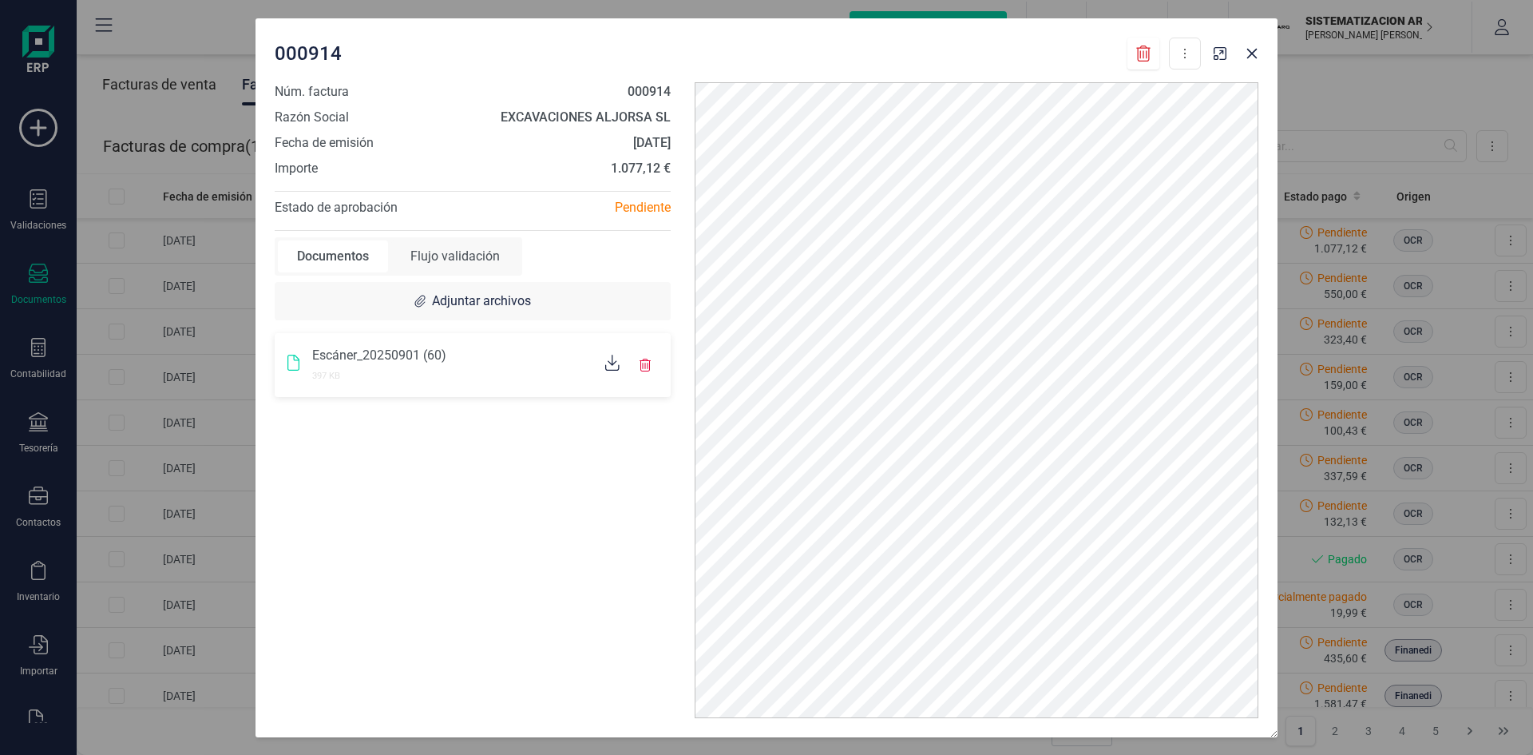
click at [613, 363] on icon at bounding box center [612, 363] width 14 height 16
click at [1251, 54] on icon "button" at bounding box center [1252, 53] width 10 height 10
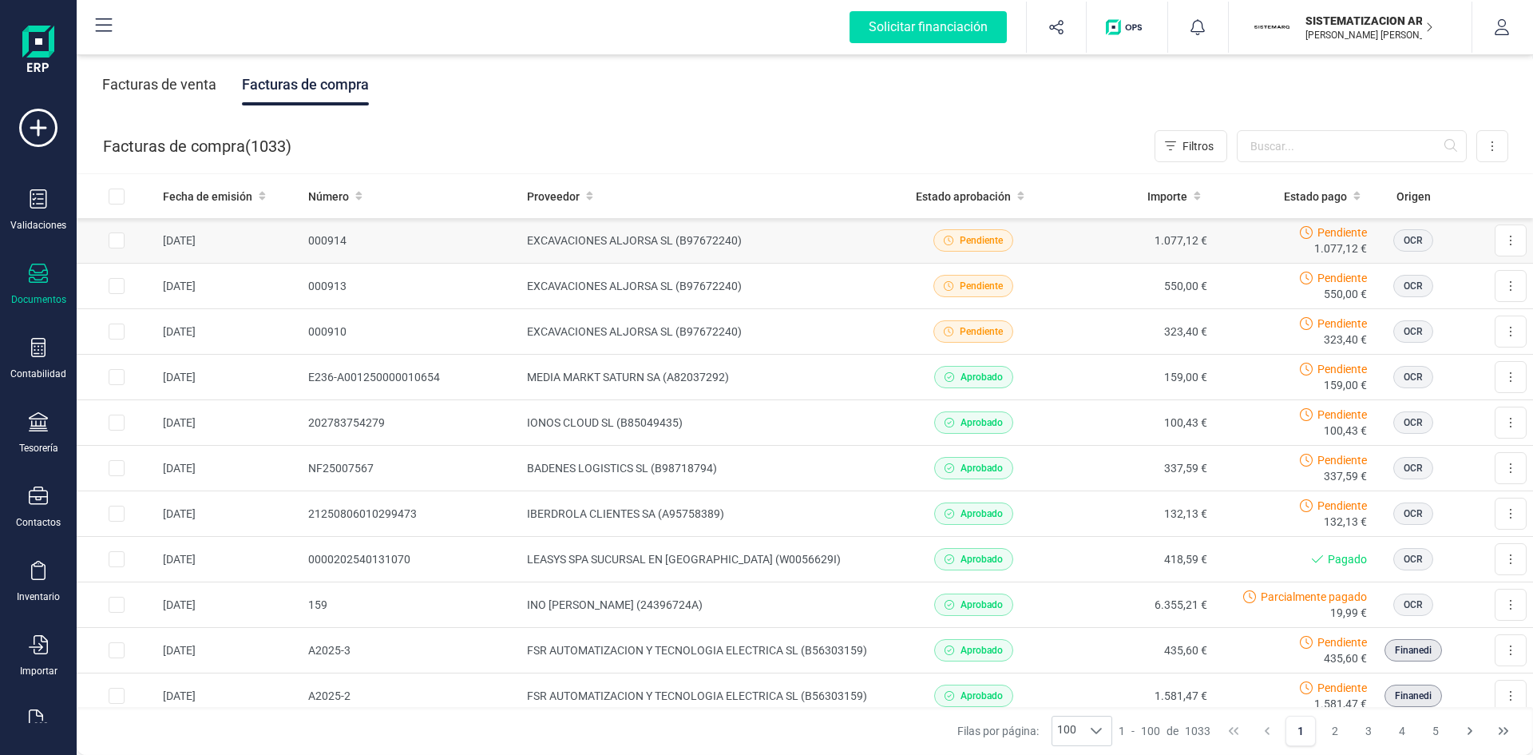
click at [545, 236] on td "EXCAVACIONES ALJORSA SL (B97672240)" at bounding box center [707, 241] width 373 height 46
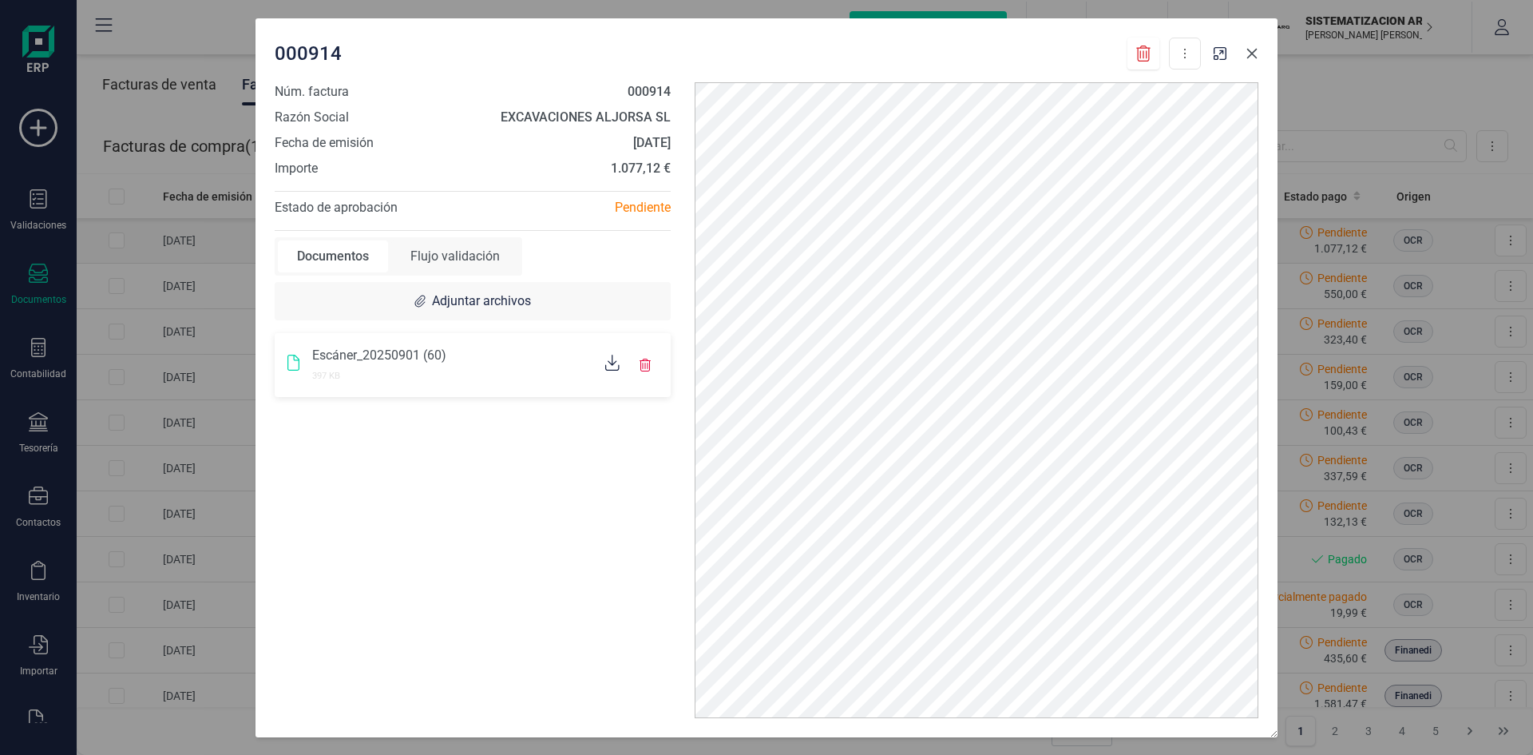
click at [502, 239] on div "Núm. factura 000914 Razón Social EXCAVACIONES ALJORSA SL Fecha de emisión [DATE…" at bounding box center [473, 400] width 420 height 636
click at [620, 209] on div "Pendiente" at bounding box center [578, 207] width 210 height 19
click at [1253, 54] on icon "button" at bounding box center [1252, 53] width 10 height 10
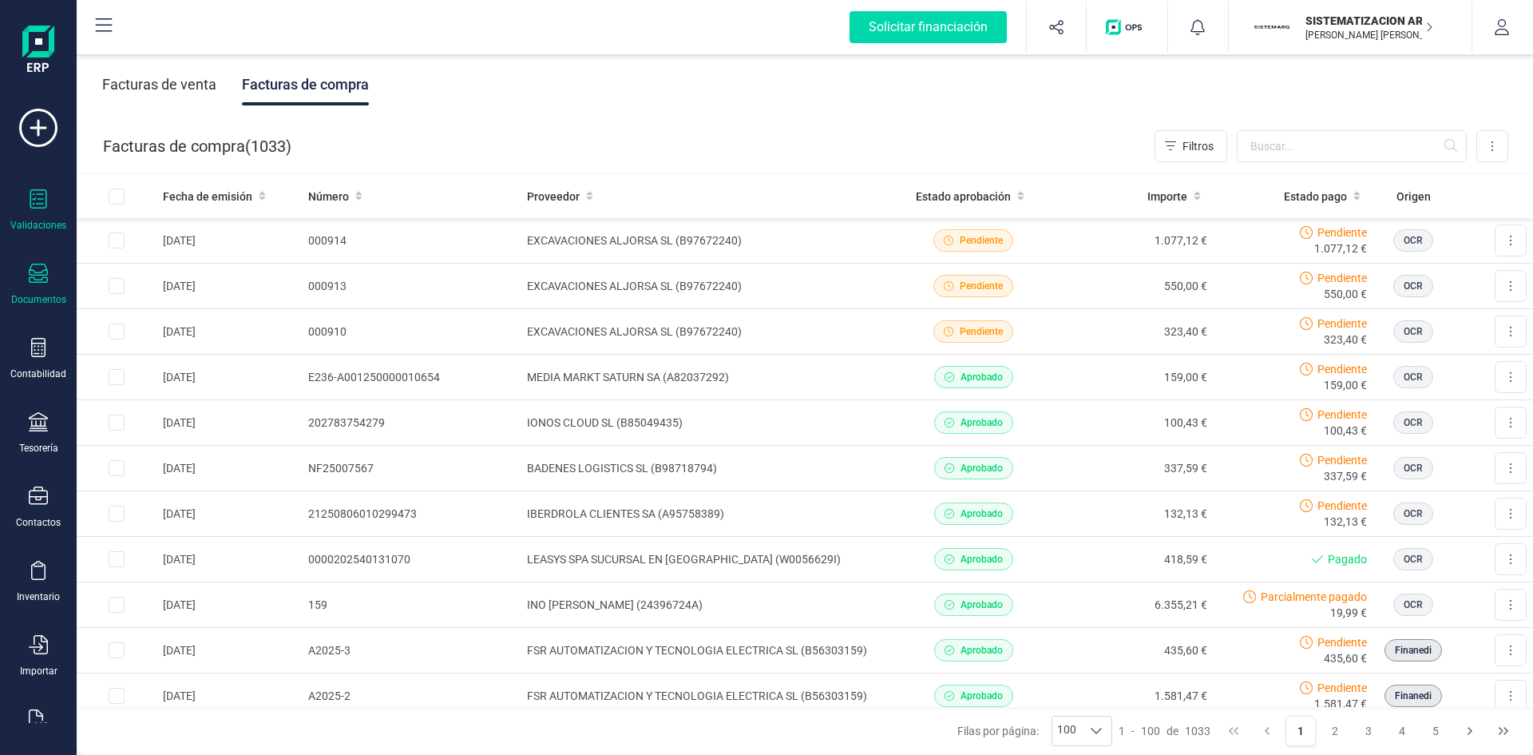
click at [46, 205] on icon at bounding box center [38, 198] width 17 height 19
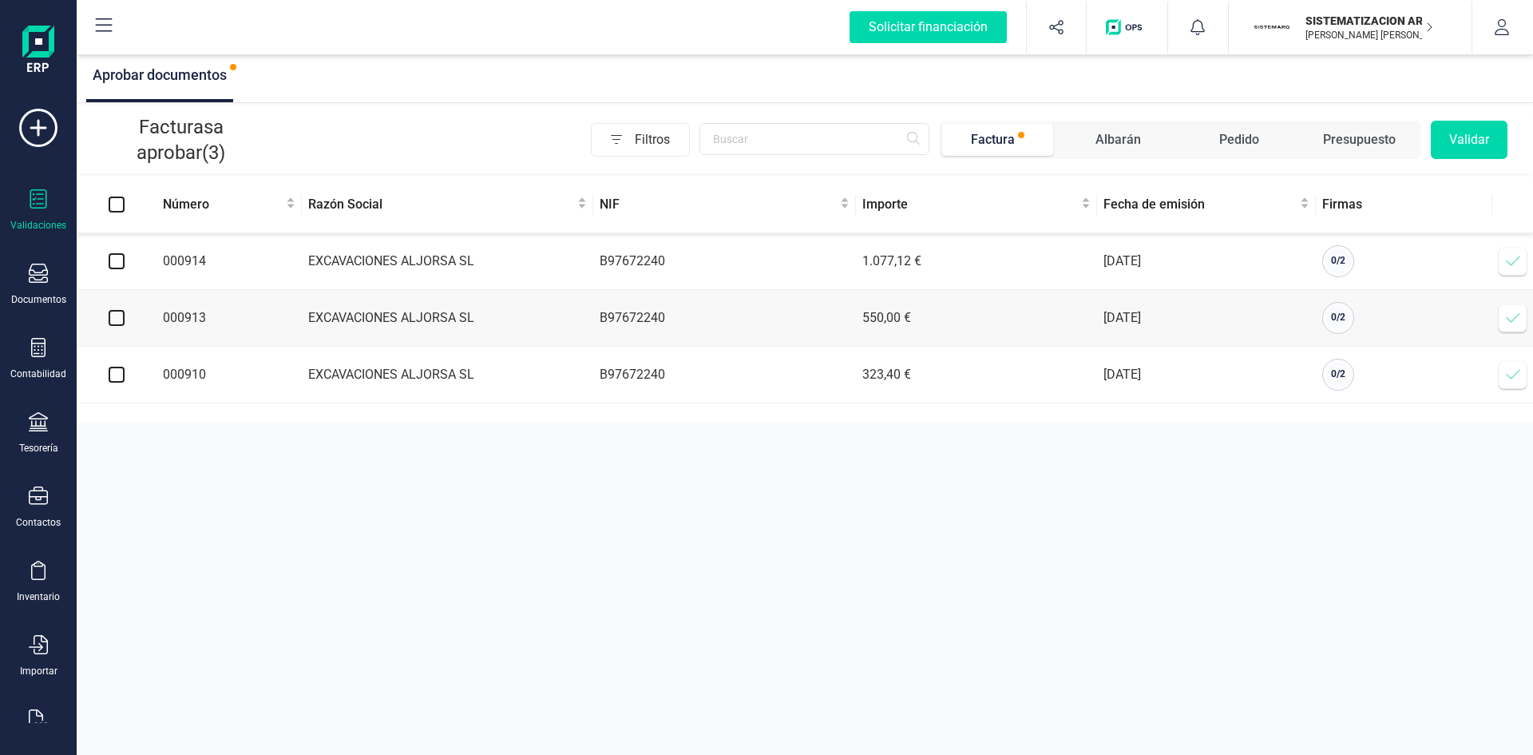
click at [113, 263] on input "checkbox" at bounding box center [117, 261] width 16 height 16
checkbox input "true"
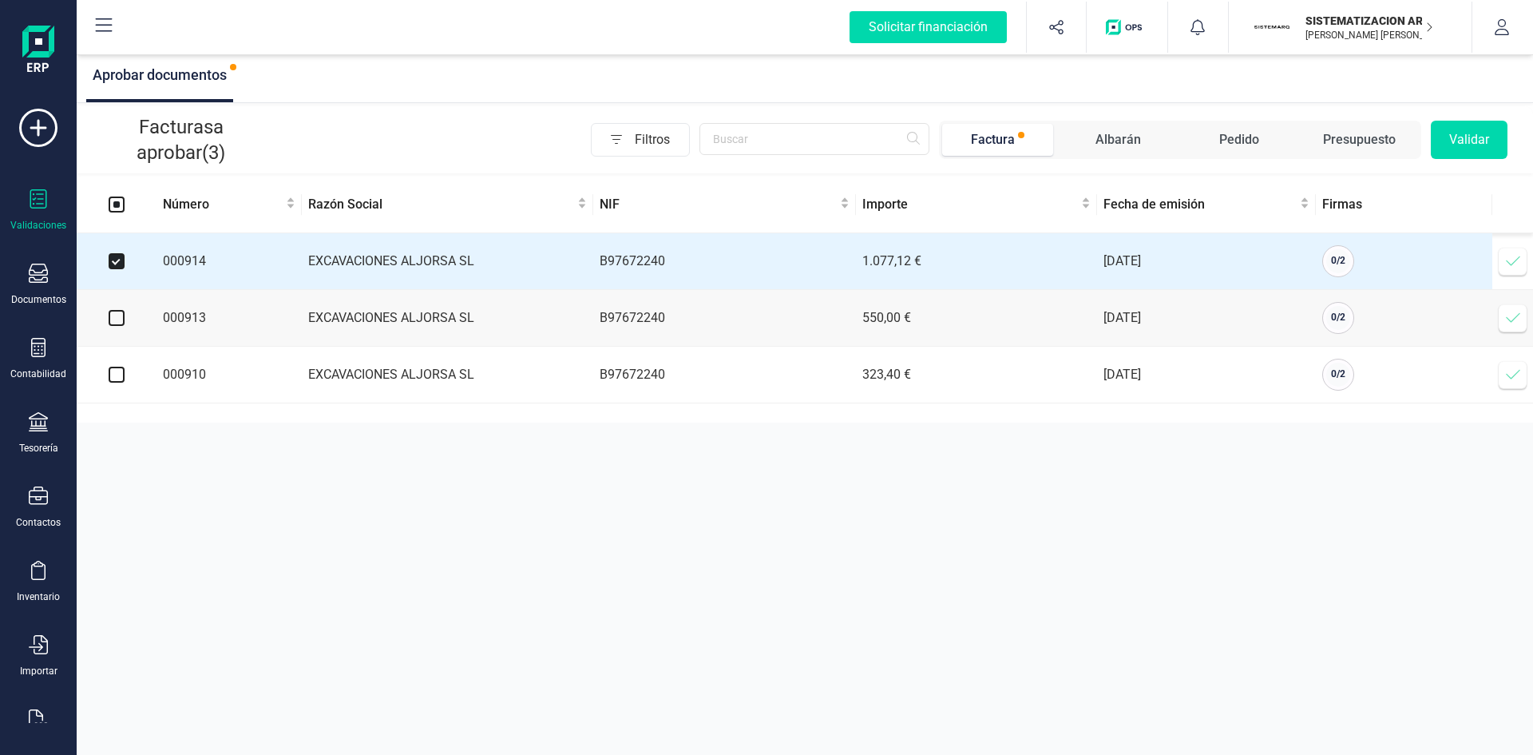
click at [113, 321] on input "checkbox" at bounding box center [117, 318] width 16 height 16
checkbox input "true"
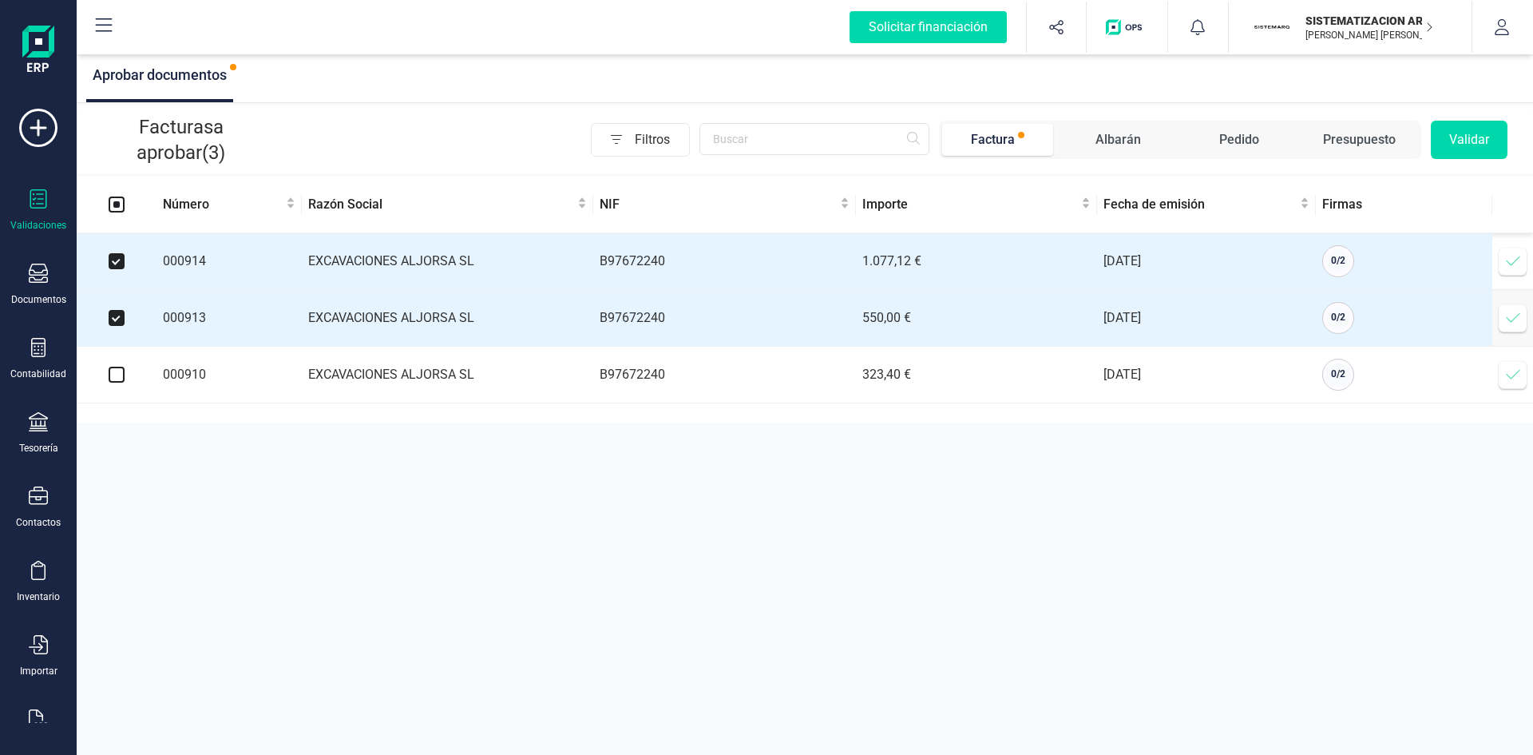
click at [118, 382] on input "checkbox" at bounding box center [117, 375] width 16 height 16
checkbox input "true"
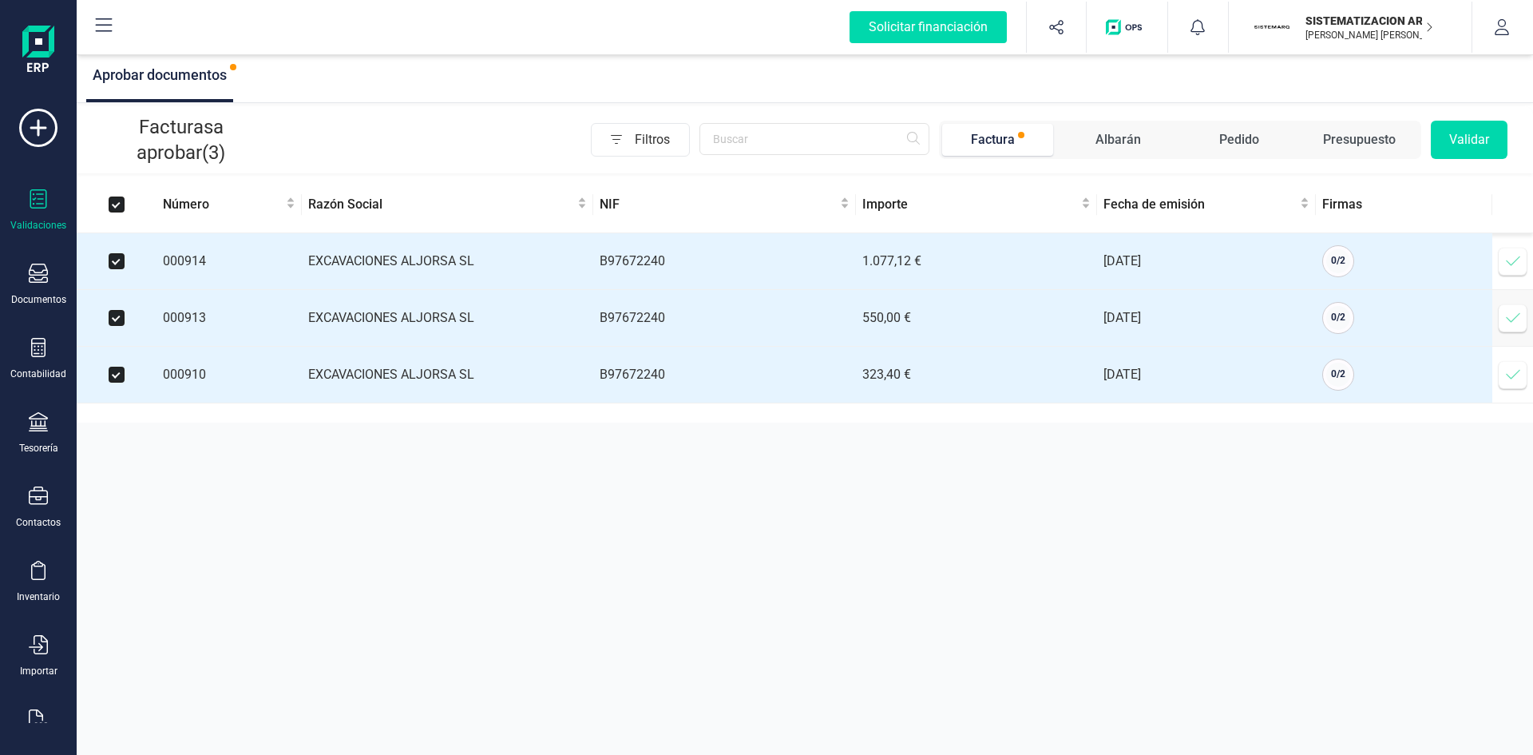
click at [1465, 153] on button "Validar" at bounding box center [1469, 140] width 77 height 38
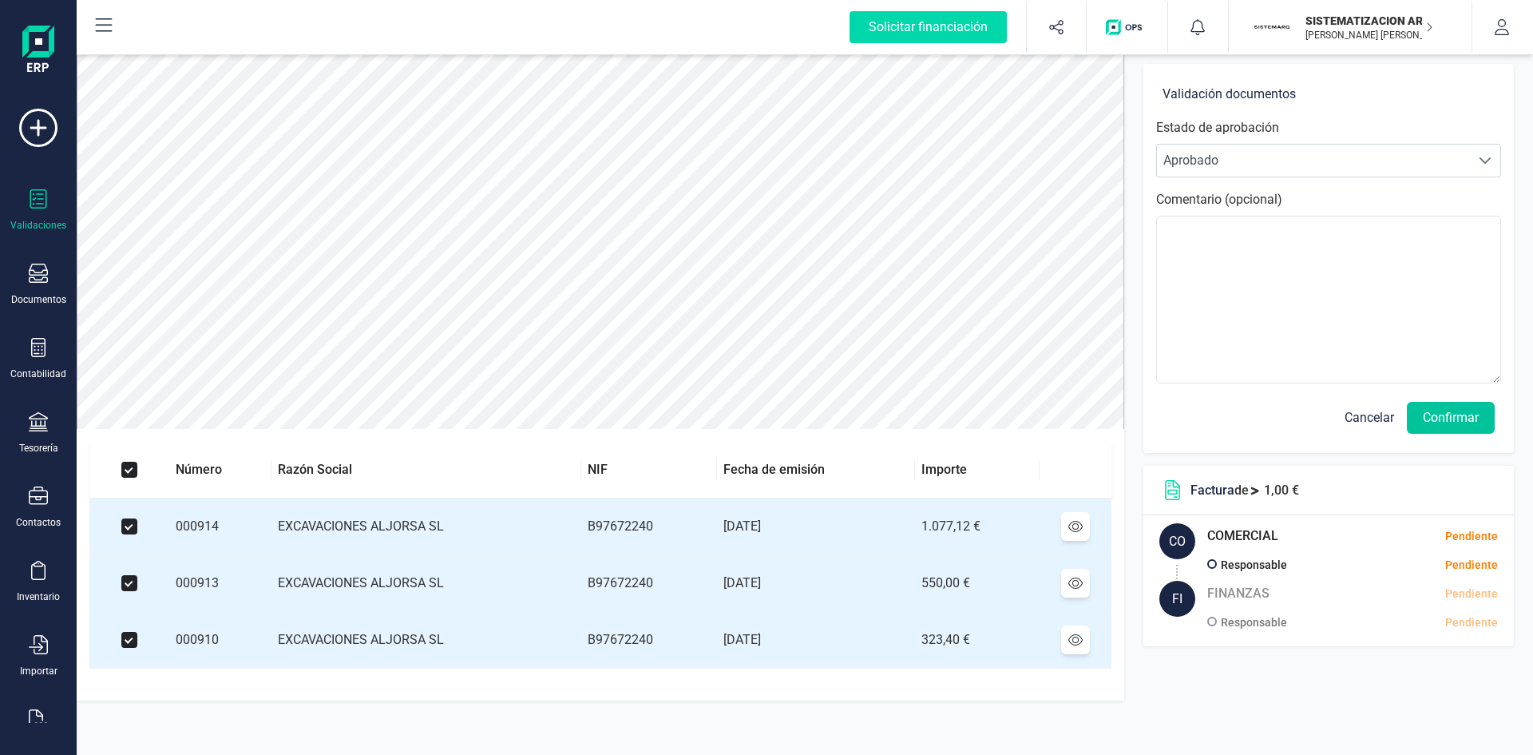
click at [1431, 410] on button "Confirmar" at bounding box center [1451, 418] width 88 height 32
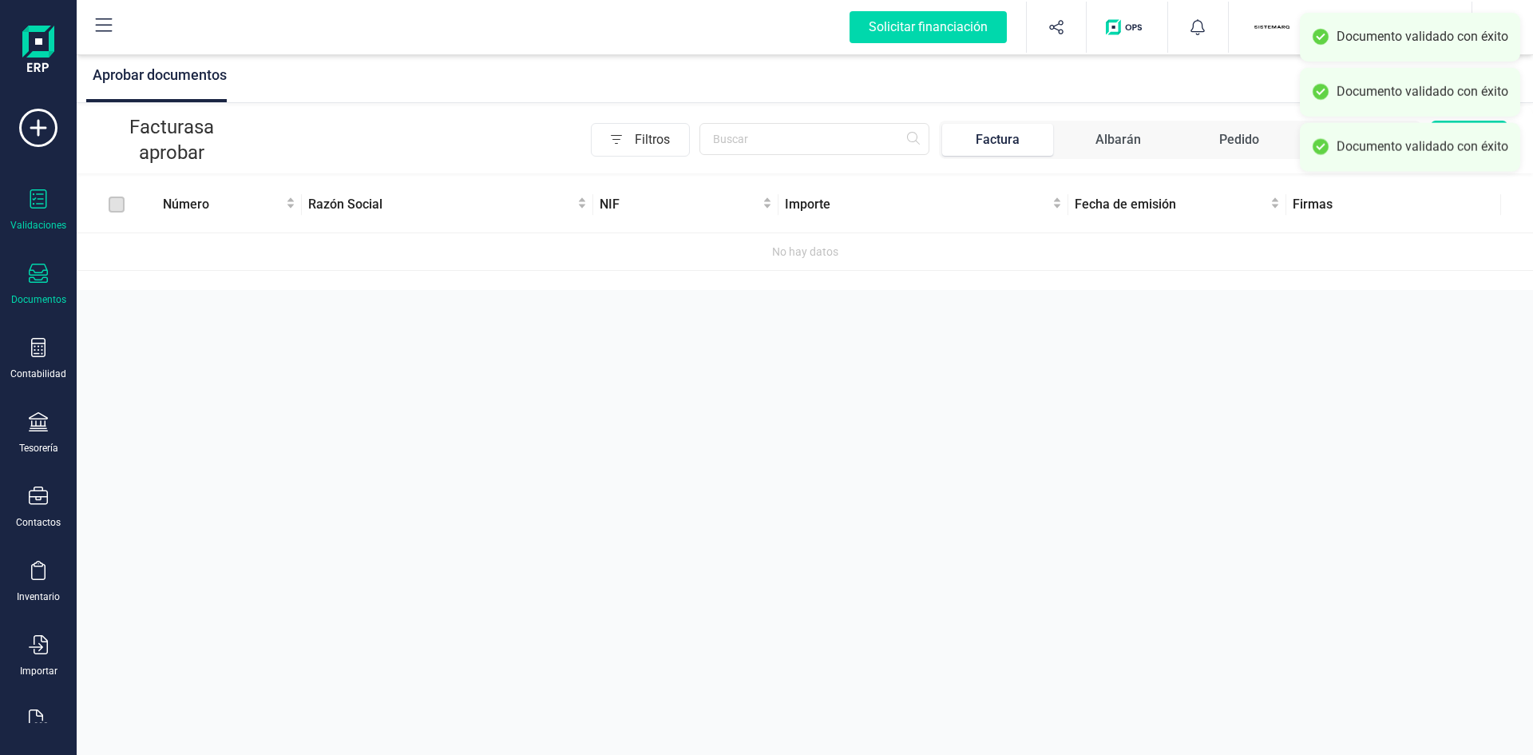
click at [30, 287] on div "Documentos" at bounding box center [38, 285] width 64 height 42
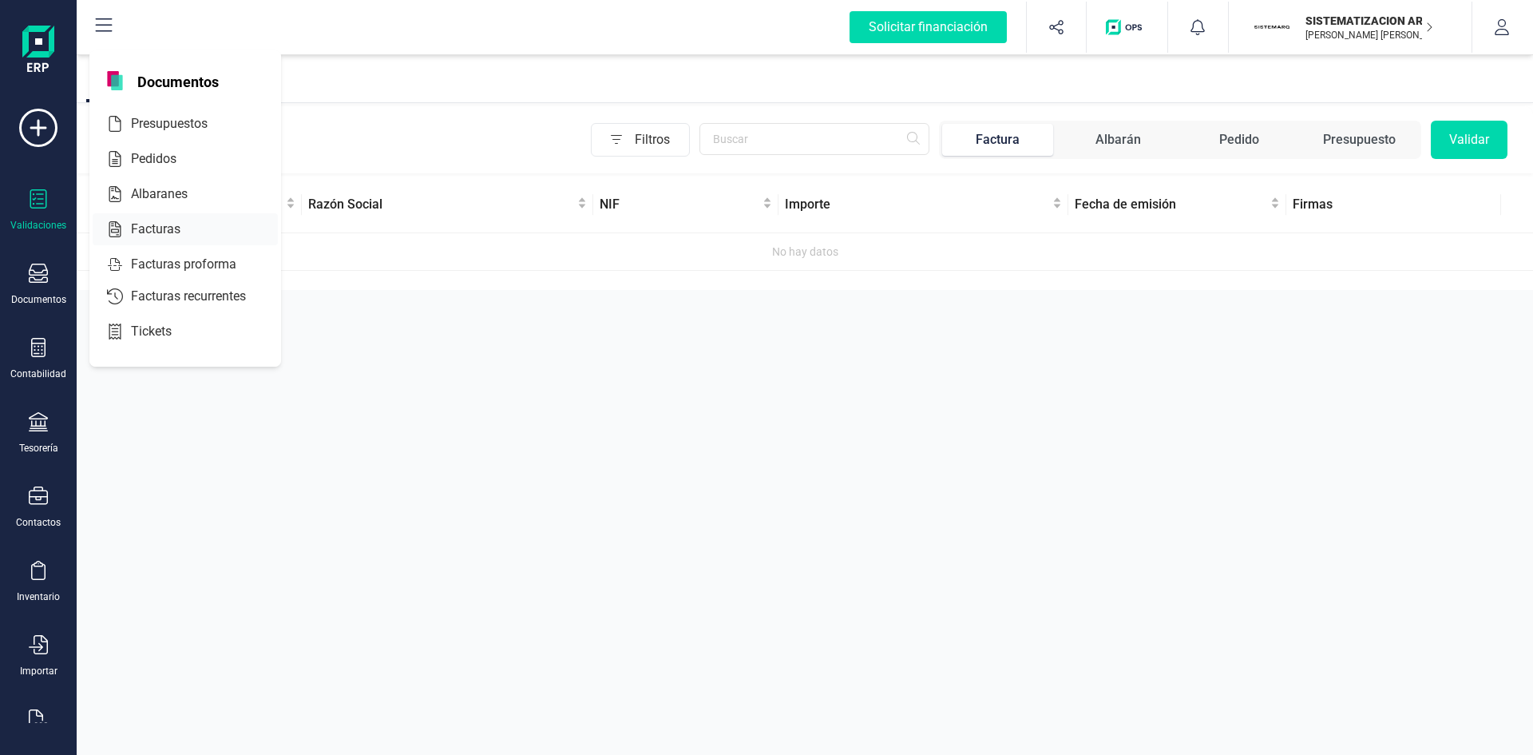
click at [174, 220] on span "Facturas" at bounding box center [167, 229] width 85 height 19
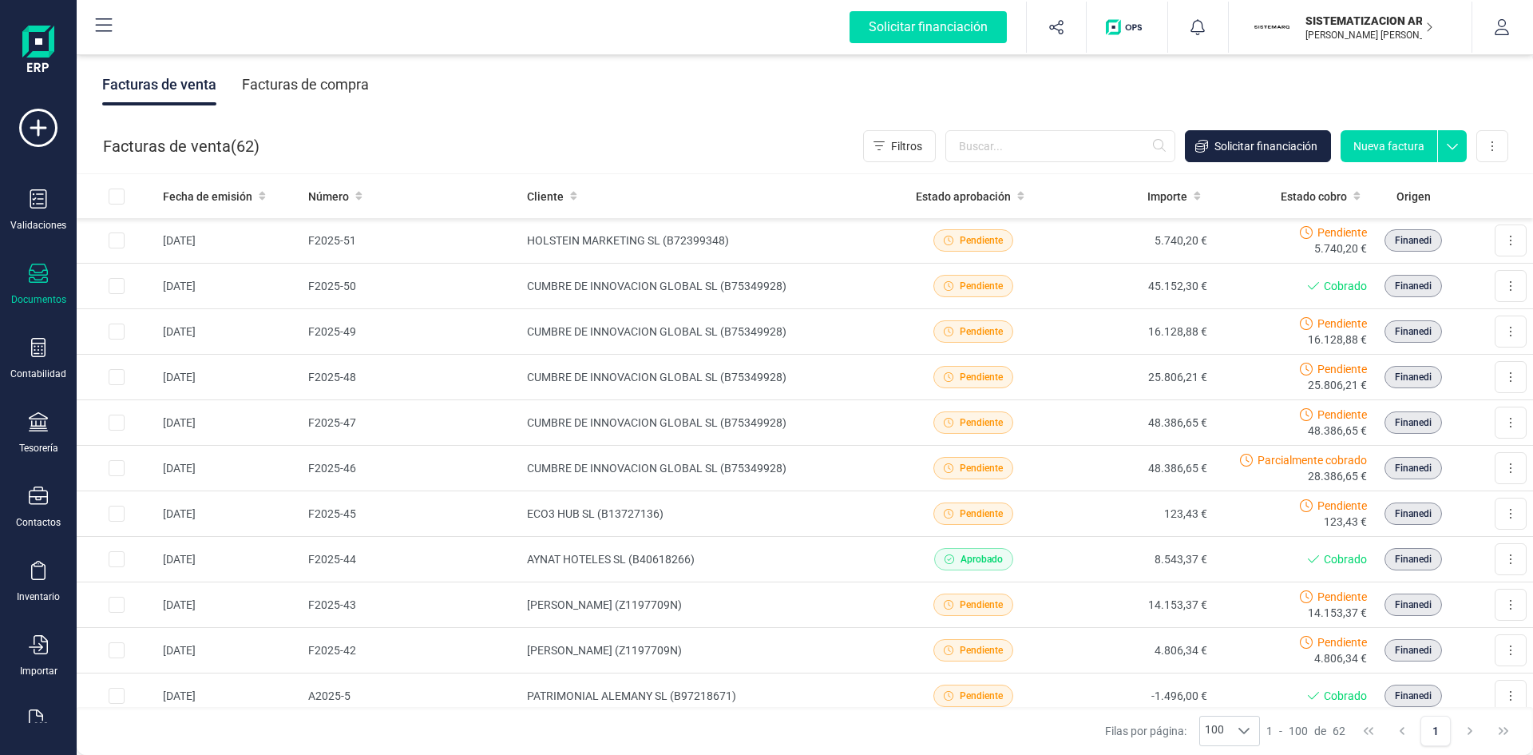
click at [295, 95] on div "Facturas de compra" at bounding box center [305, 85] width 127 height 42
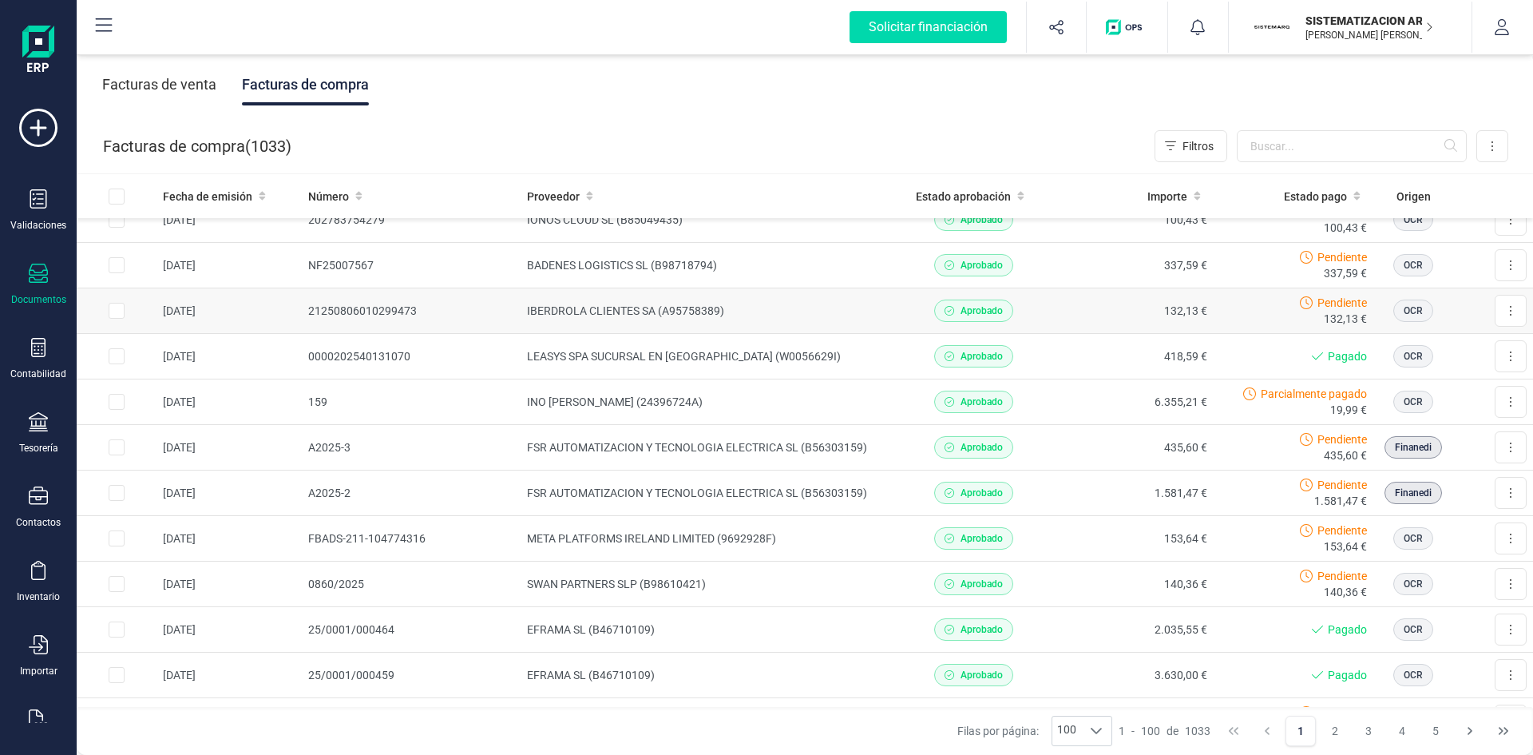
scroll to position [212, 0]
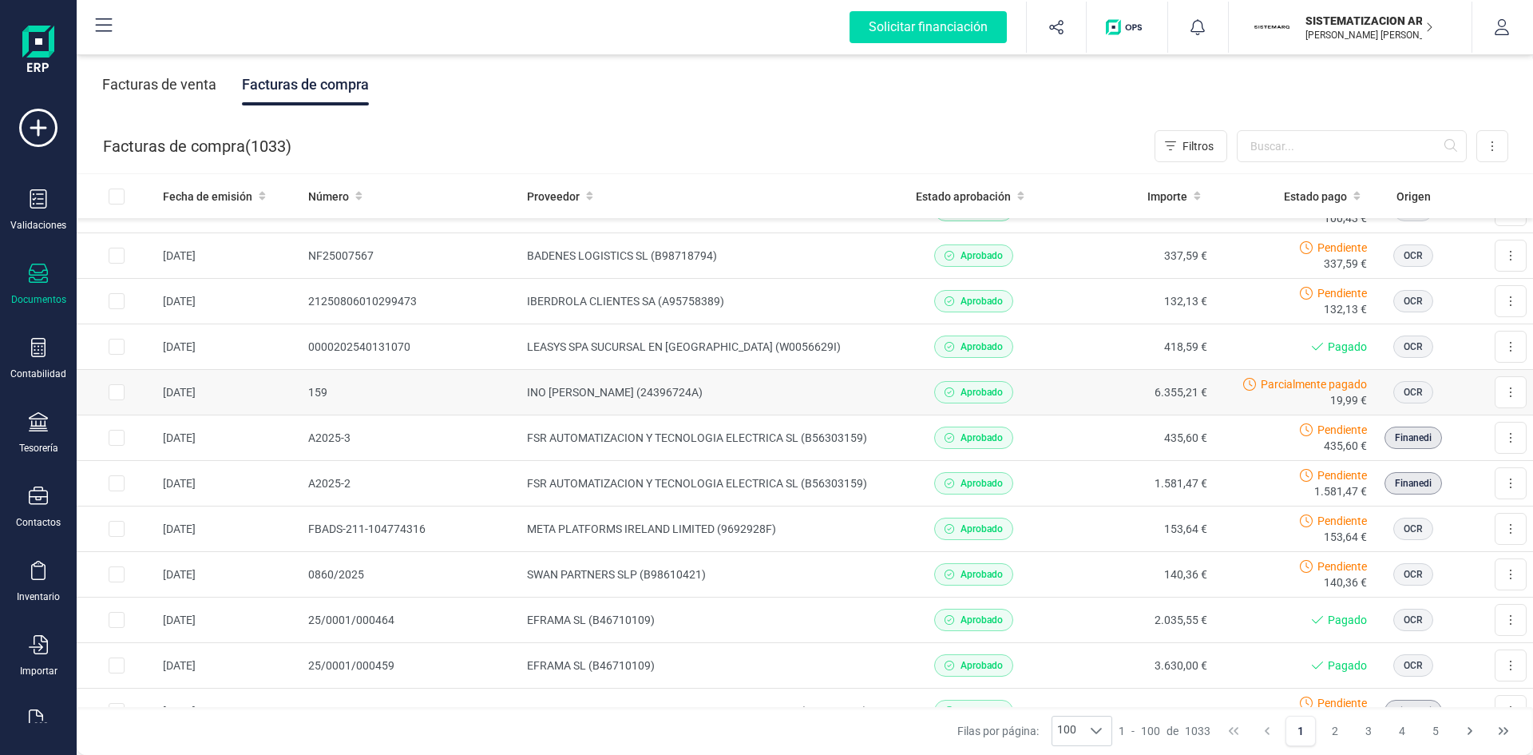
drag, startPoint x: 820, startPoint y: 395, endPoint x: 662, endPoint y: 394, distance: 158.1
click at [662, 394] on td "INO [PERSON_NAME] (24396724A)" at bounding box center [707, 393] width 373 height 46
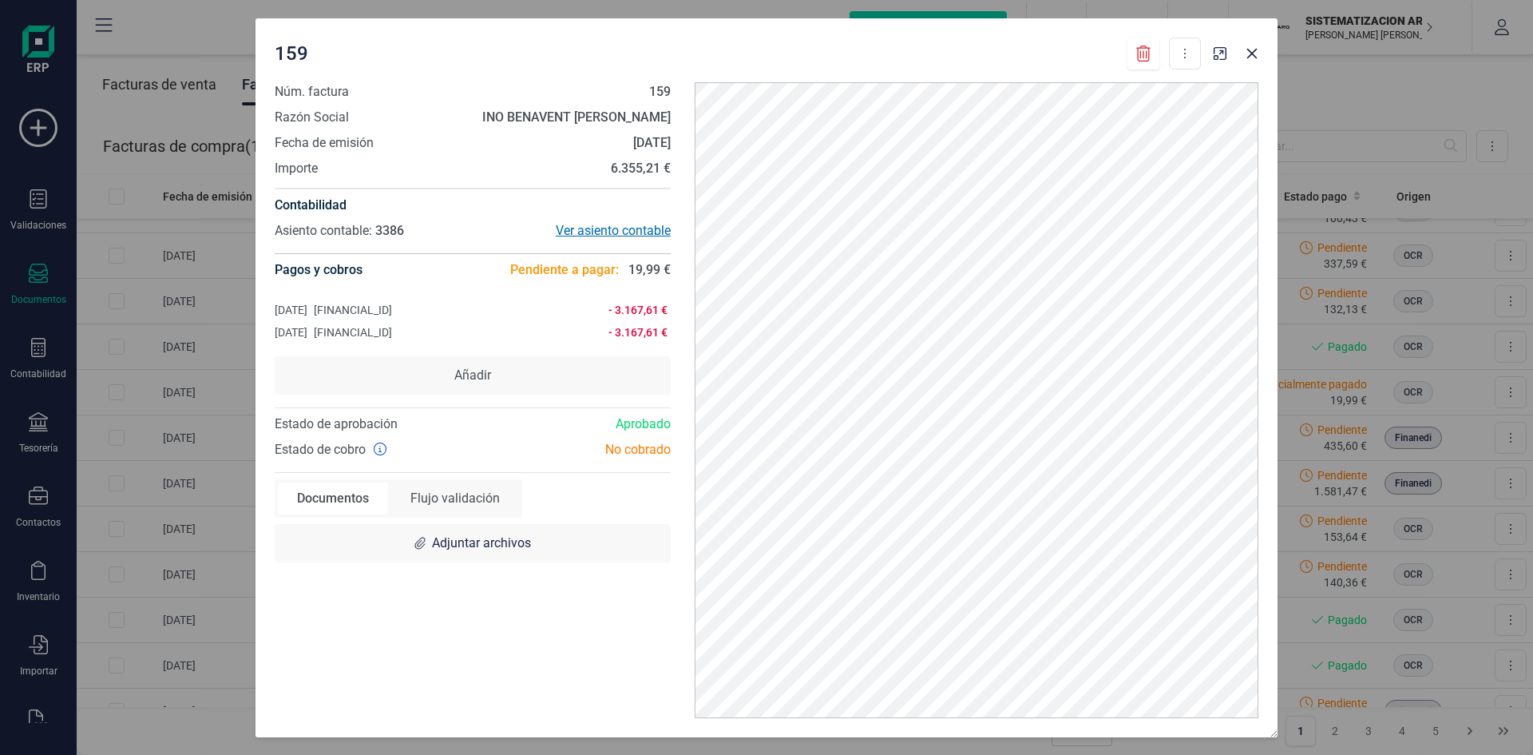
click at [585, 228] on div "Ver asiento contable" at bounding box center [572, 230] width 198 height 19
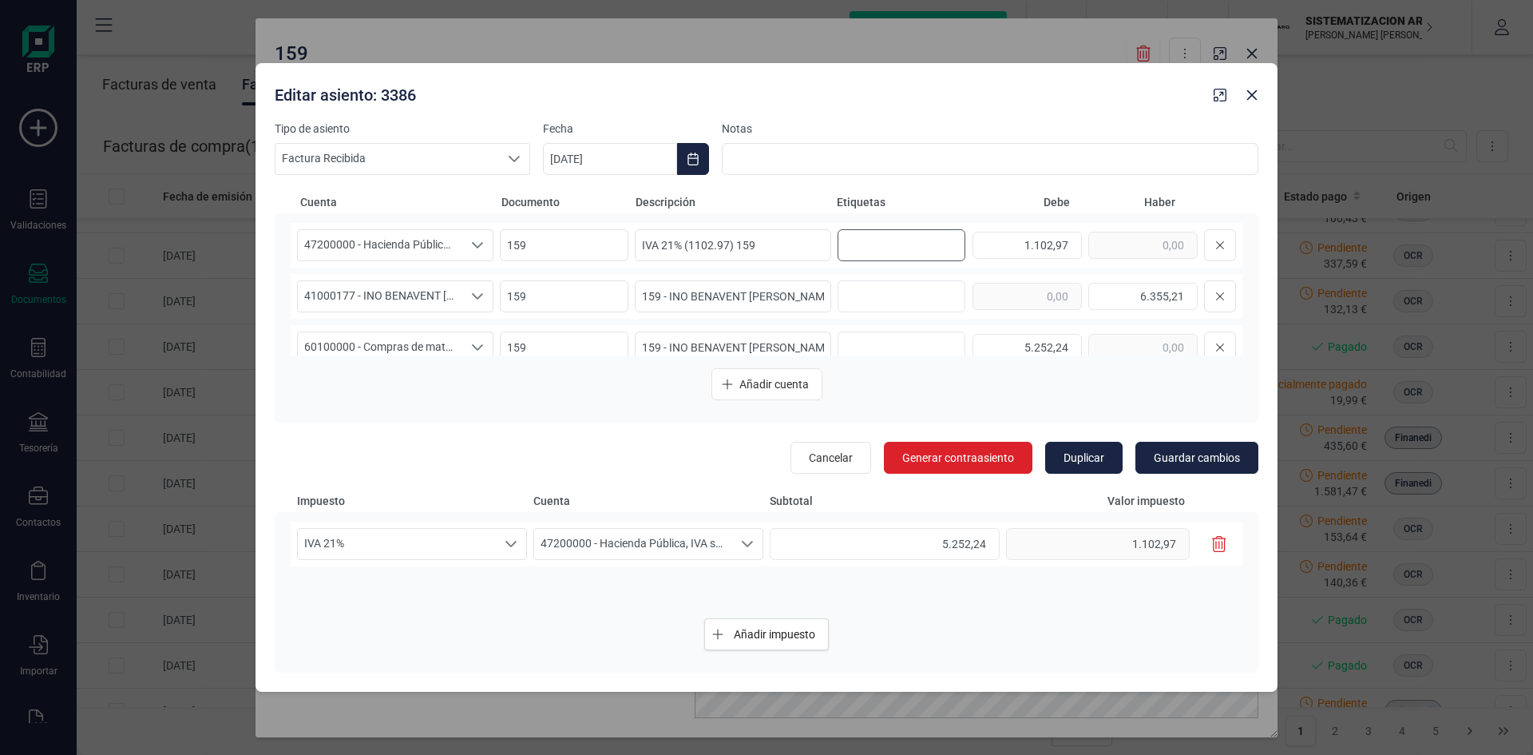
click at [894, 255] on input "text" at bounding box center [899, 245] width 102 height 26
click at [886, 340] on input "text" at bounding box center [899, 348] width 102 height 26
type input "9. [PERSON_NAME]"
click at [1181, 450] on span "Guardar cambios" at bounding box center [1197, 458] width 86 height 16
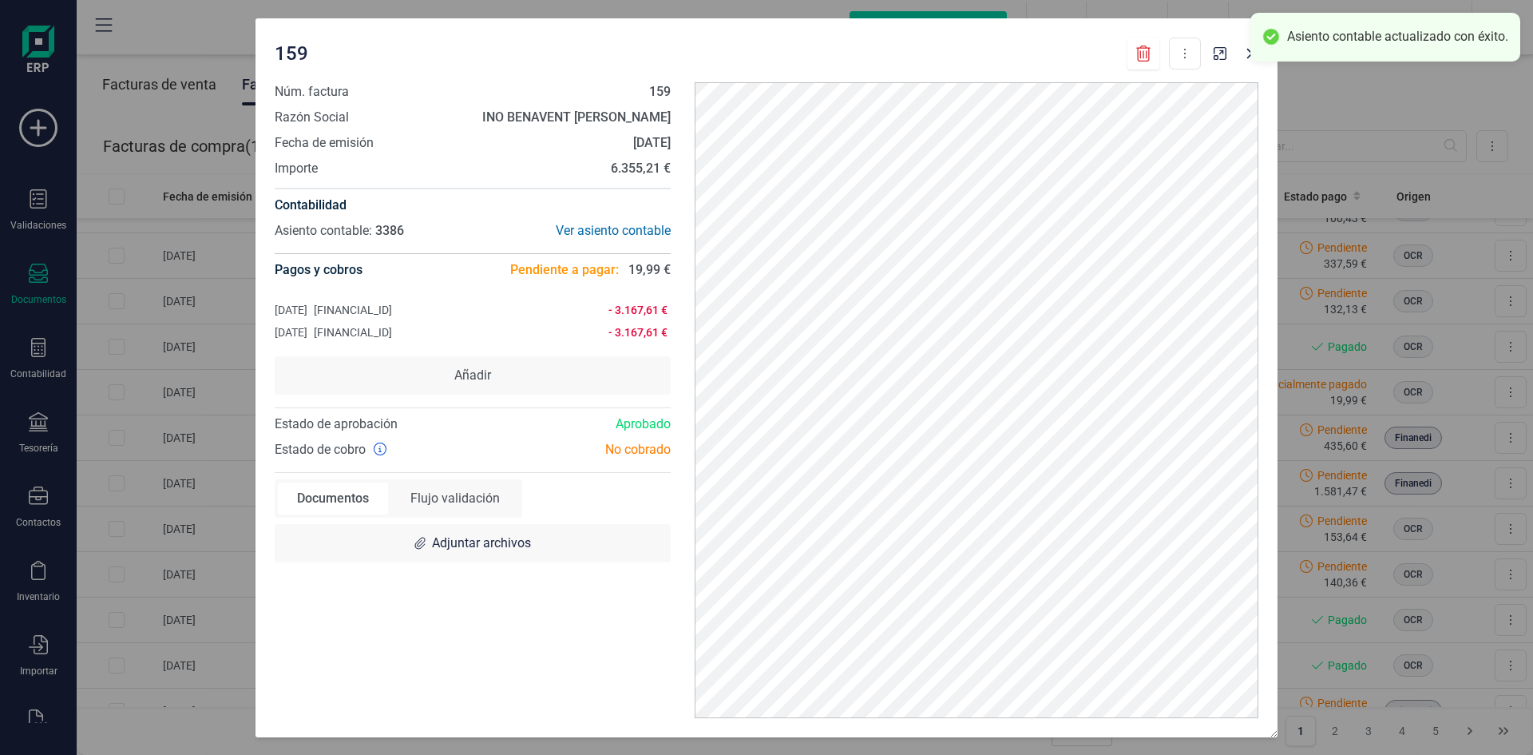
scroll to position [0, 0]
click at [1247, 61] on button "button" at bounding box center [1252, 54] width 26 height 26
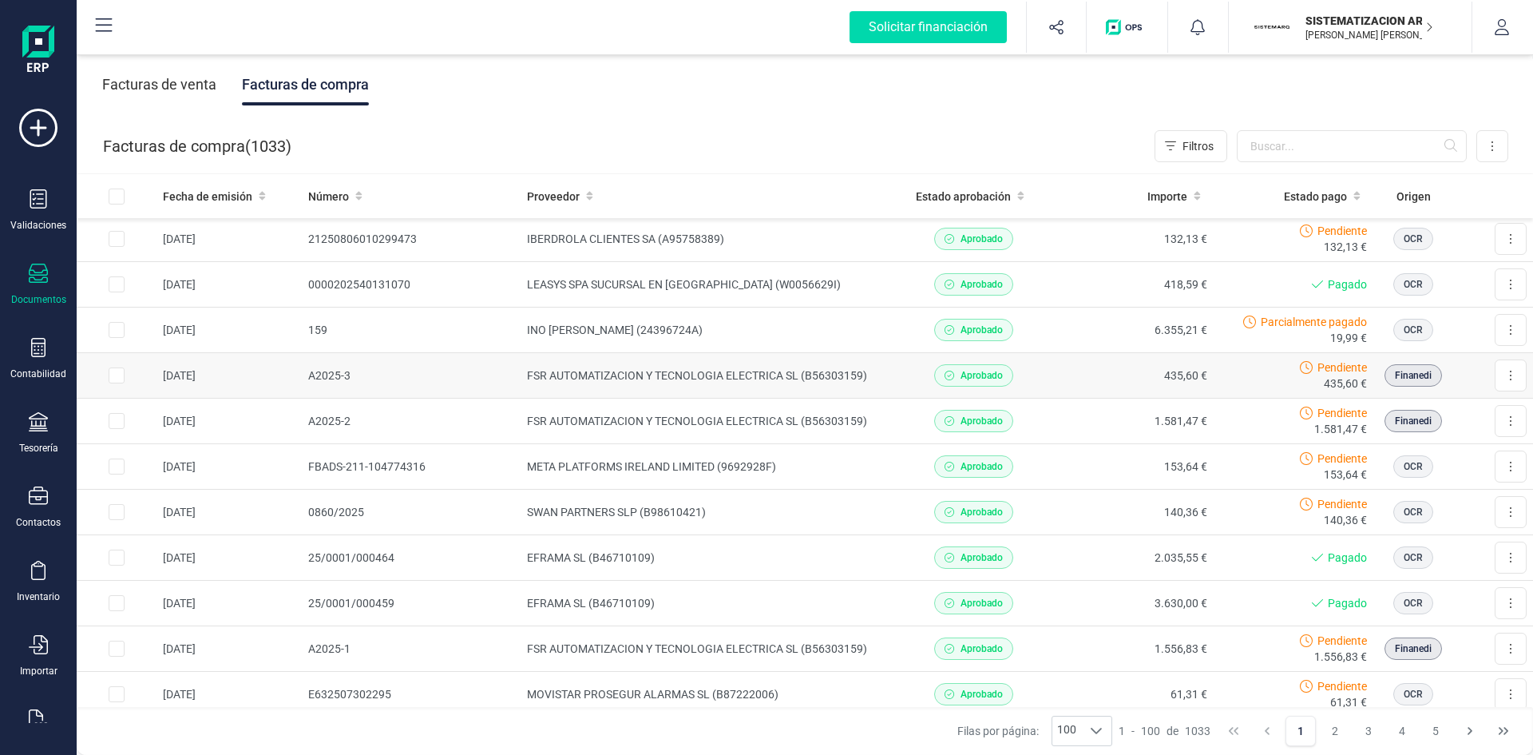
scroll to position [305, 0]
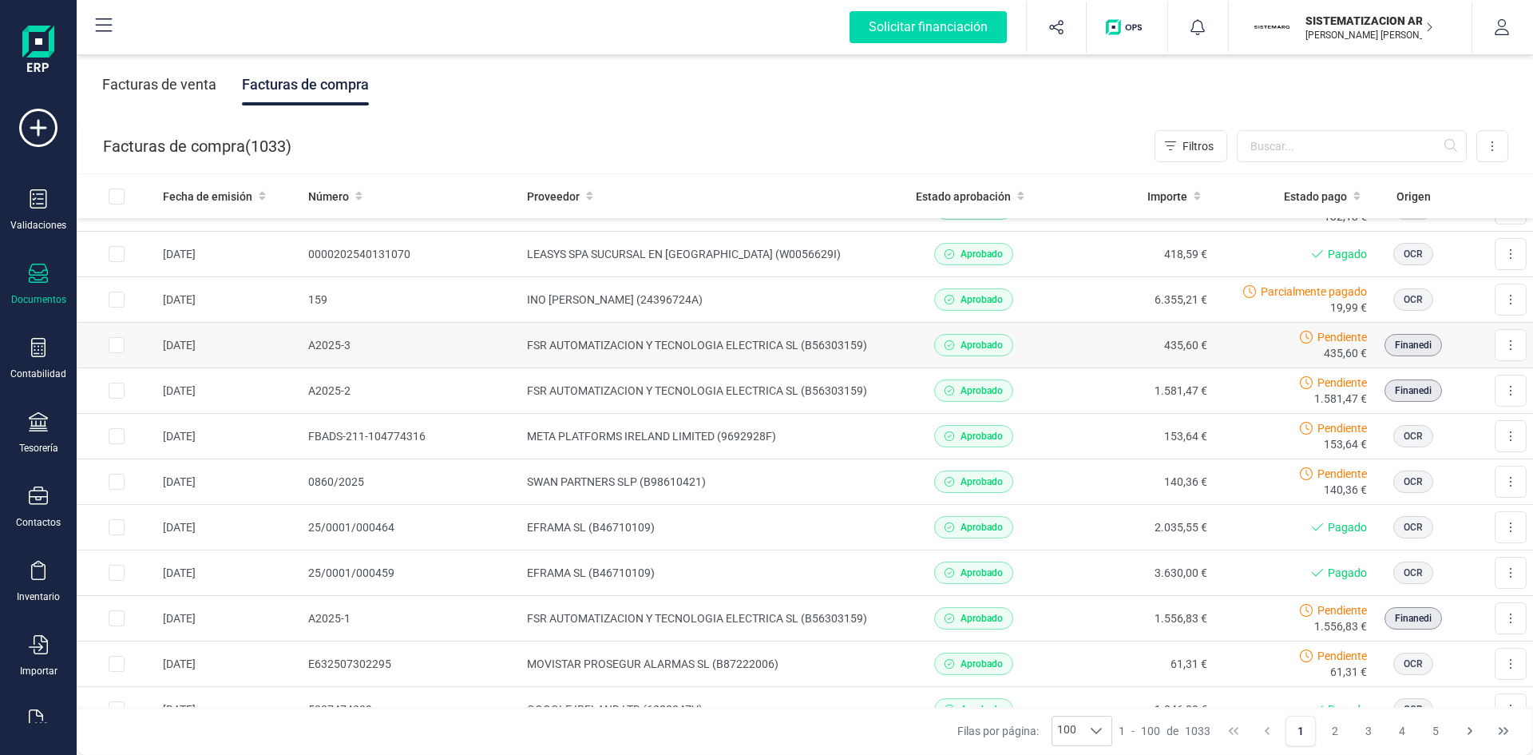
click at [865, 351] on td "FSR AUTOMATIZACION Y TECNOLOGIA ELECTRICA SL (B56303159)" at bounding box center [707, 346] width 373 height 46
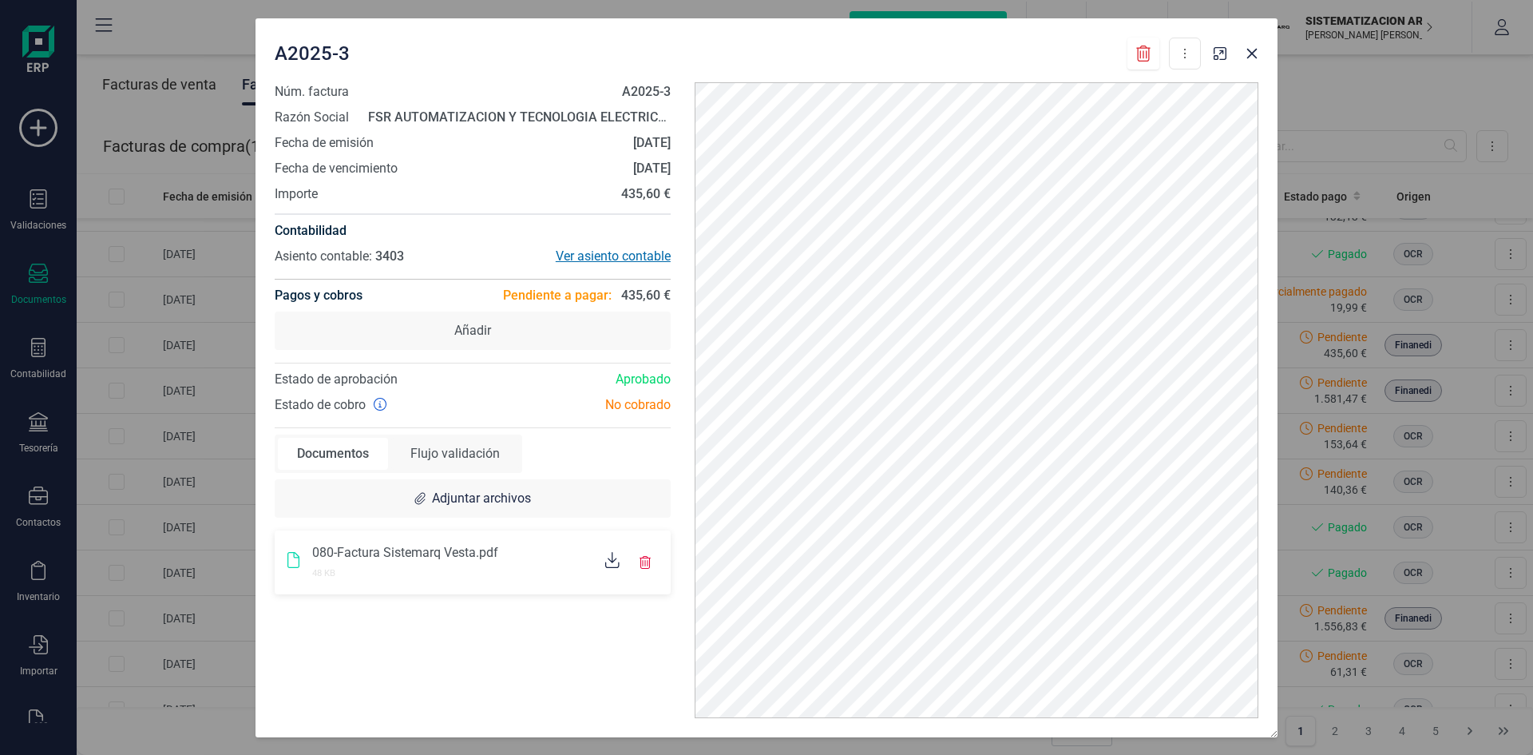
click at [636, 258] on div "Ver asiento contable" at bounding box center [572, 256] width 198 height 19
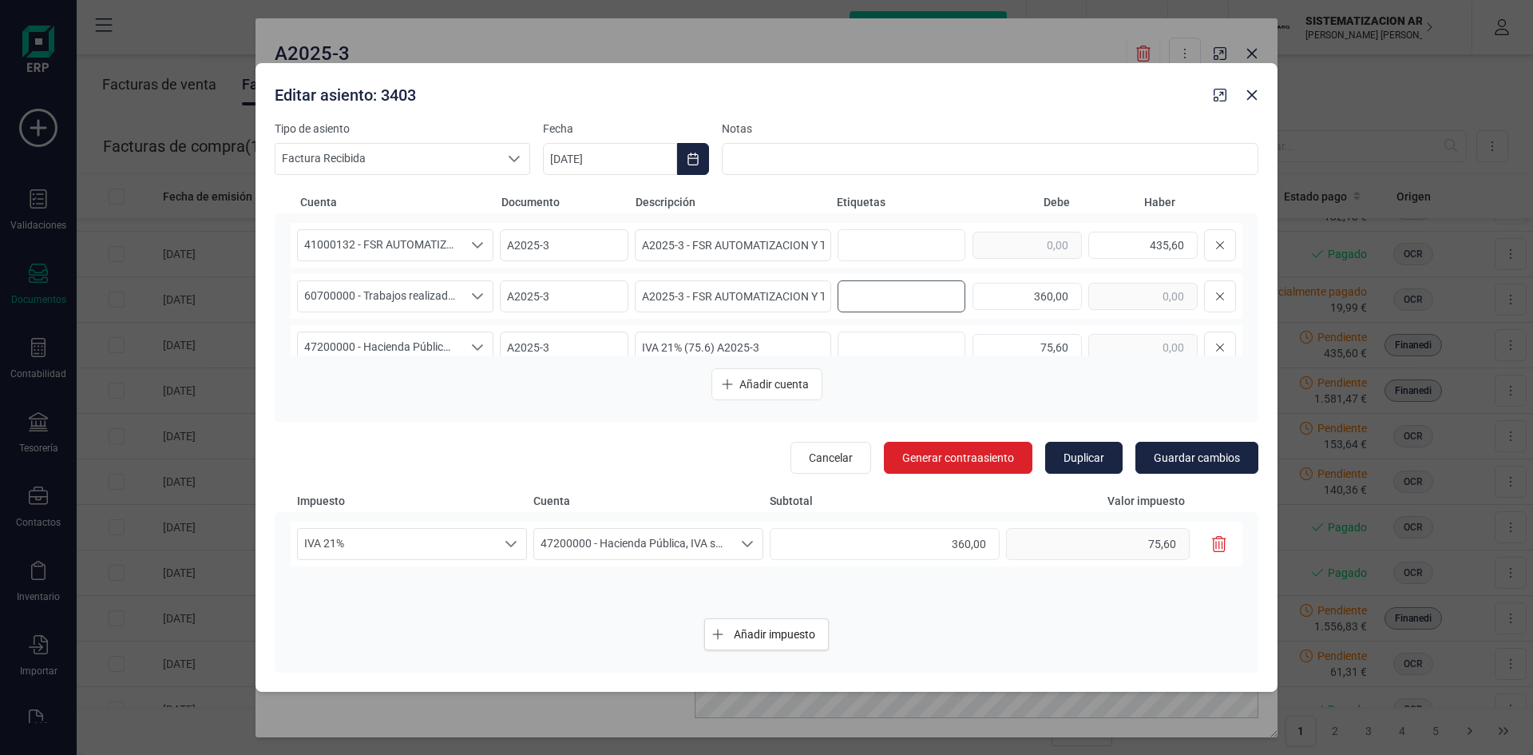
click at [886, 299] on input "text" at bounding box center [899, 296] width 102 height 26
type input "11. [GEOGRAPHIC_DATA]"
click at [1179, 466] on button "Guardar cambios" at bounding box center [1197, 458] width 123 height 32
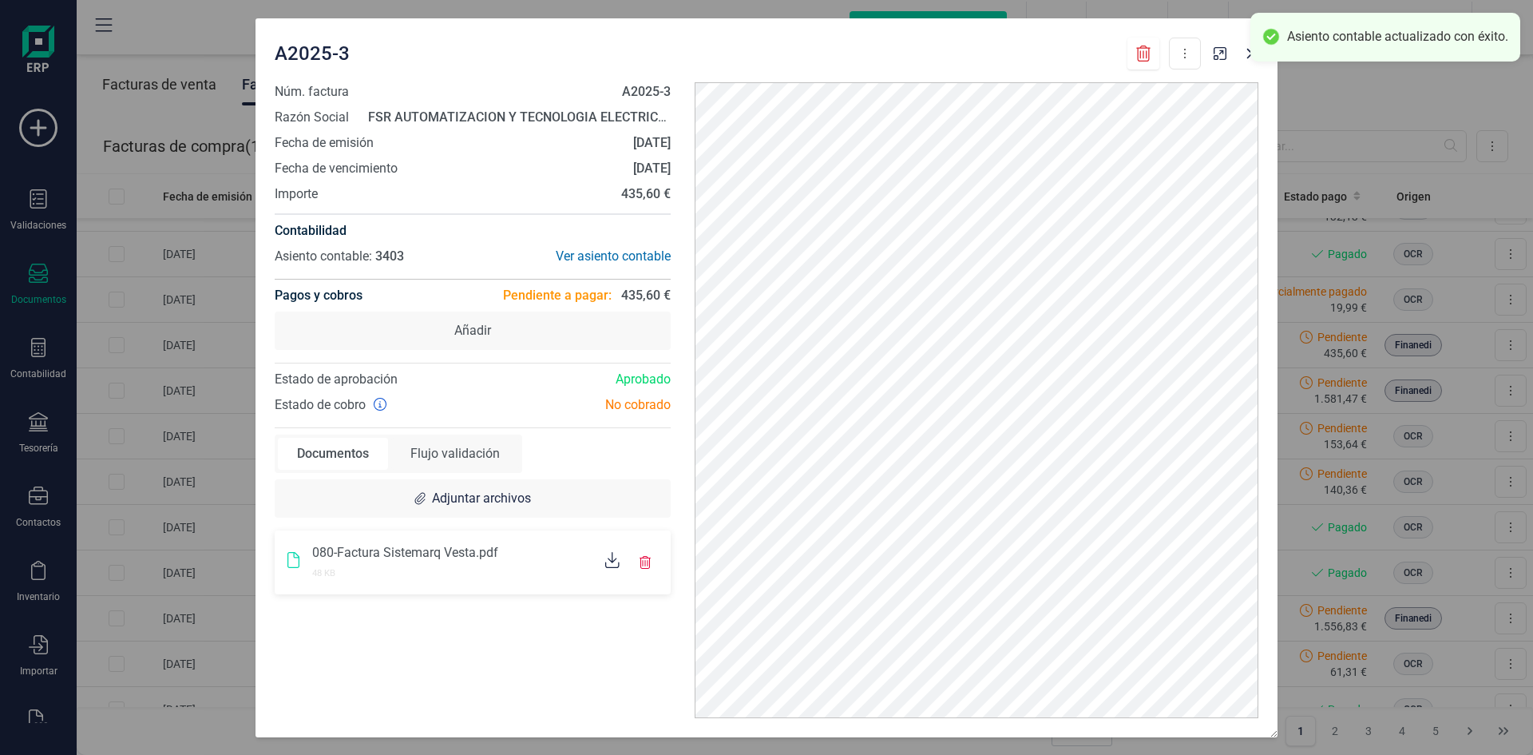
scroll to position [0, 0]
click at [1249, 59] on icon "button" at bounding box center [1252, 53] width 13 height 13
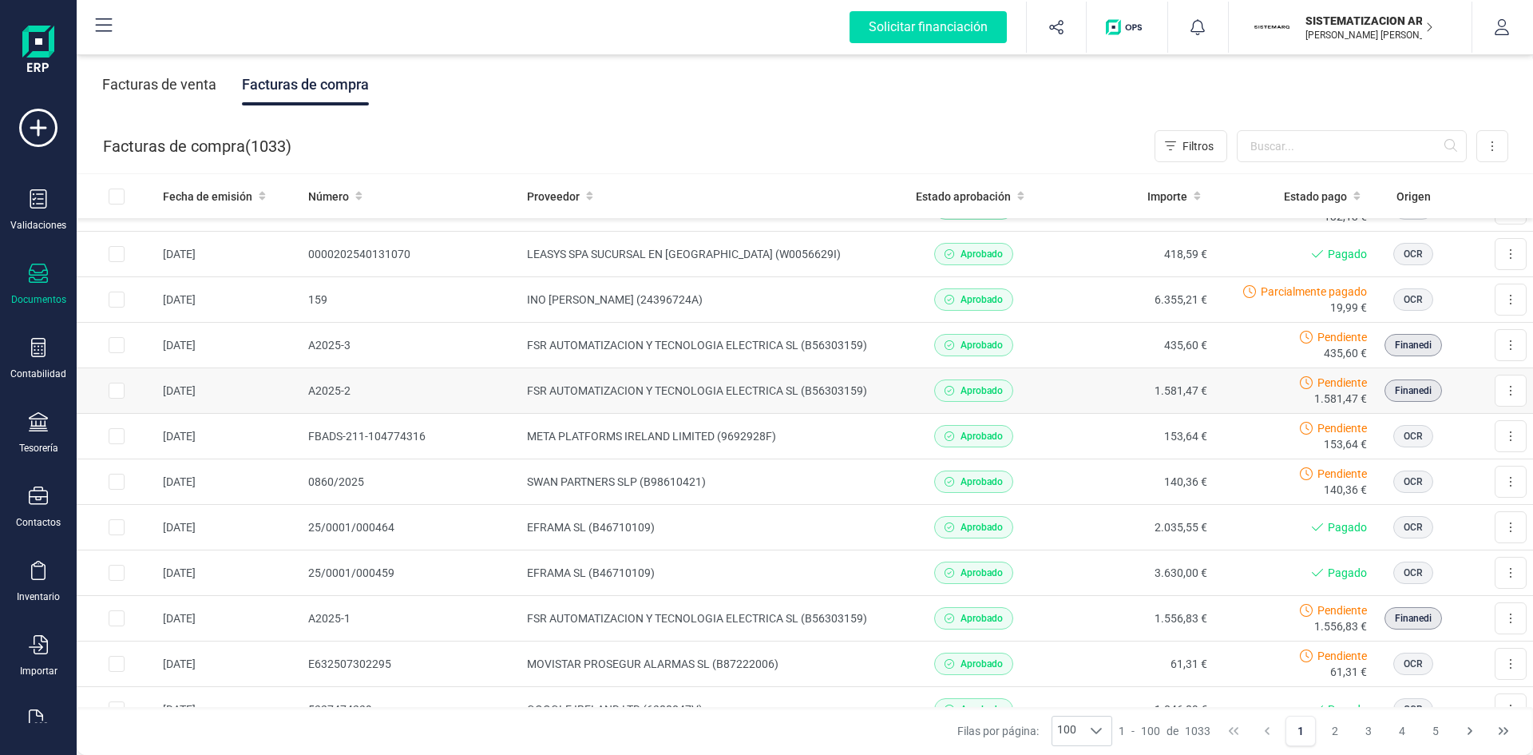
click at [894, 404] on td "Aprobado" at bounding box center [974, 391] width 161 height 46
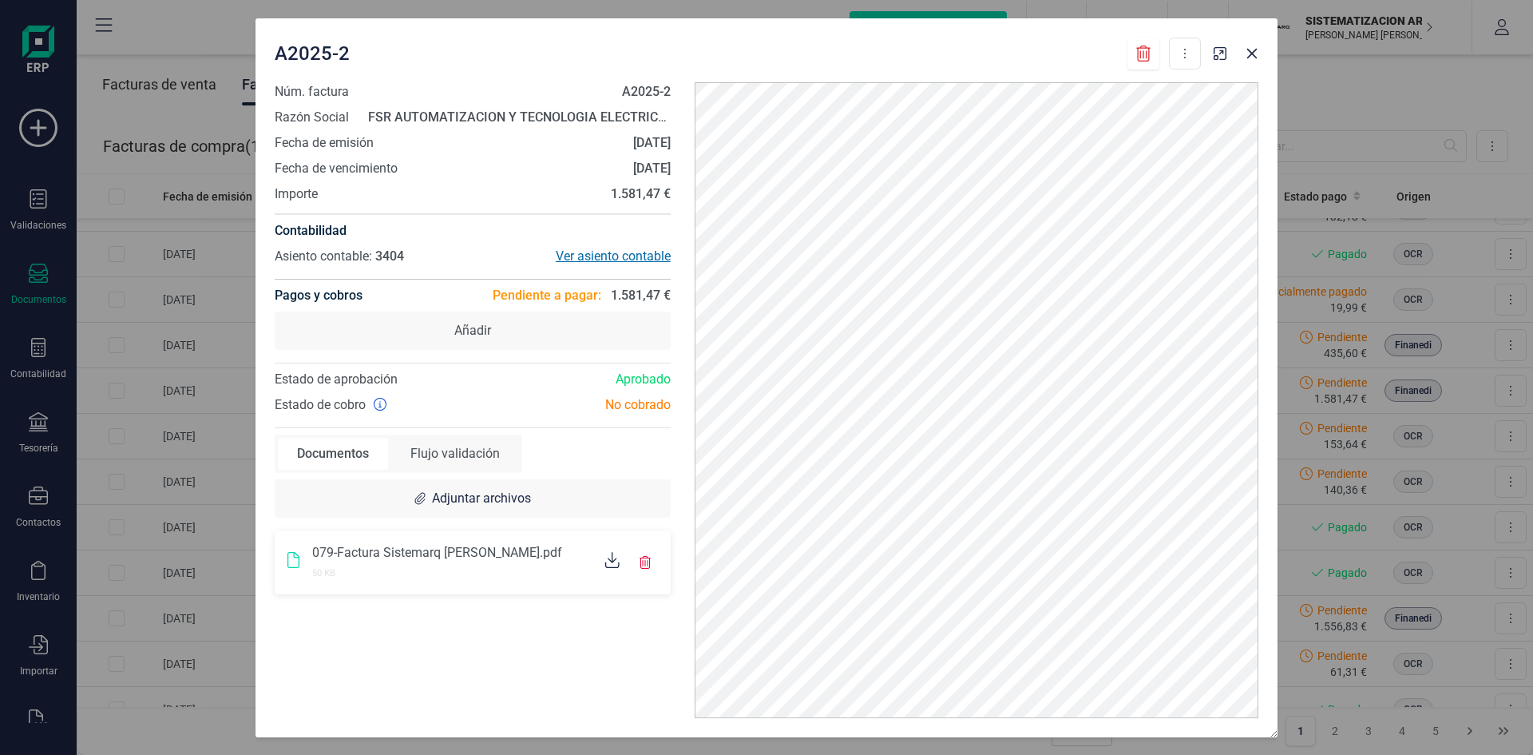
click at [622, 254] on div "Ver asiento contable" at bounding box center [572, 256] width 198 height 19
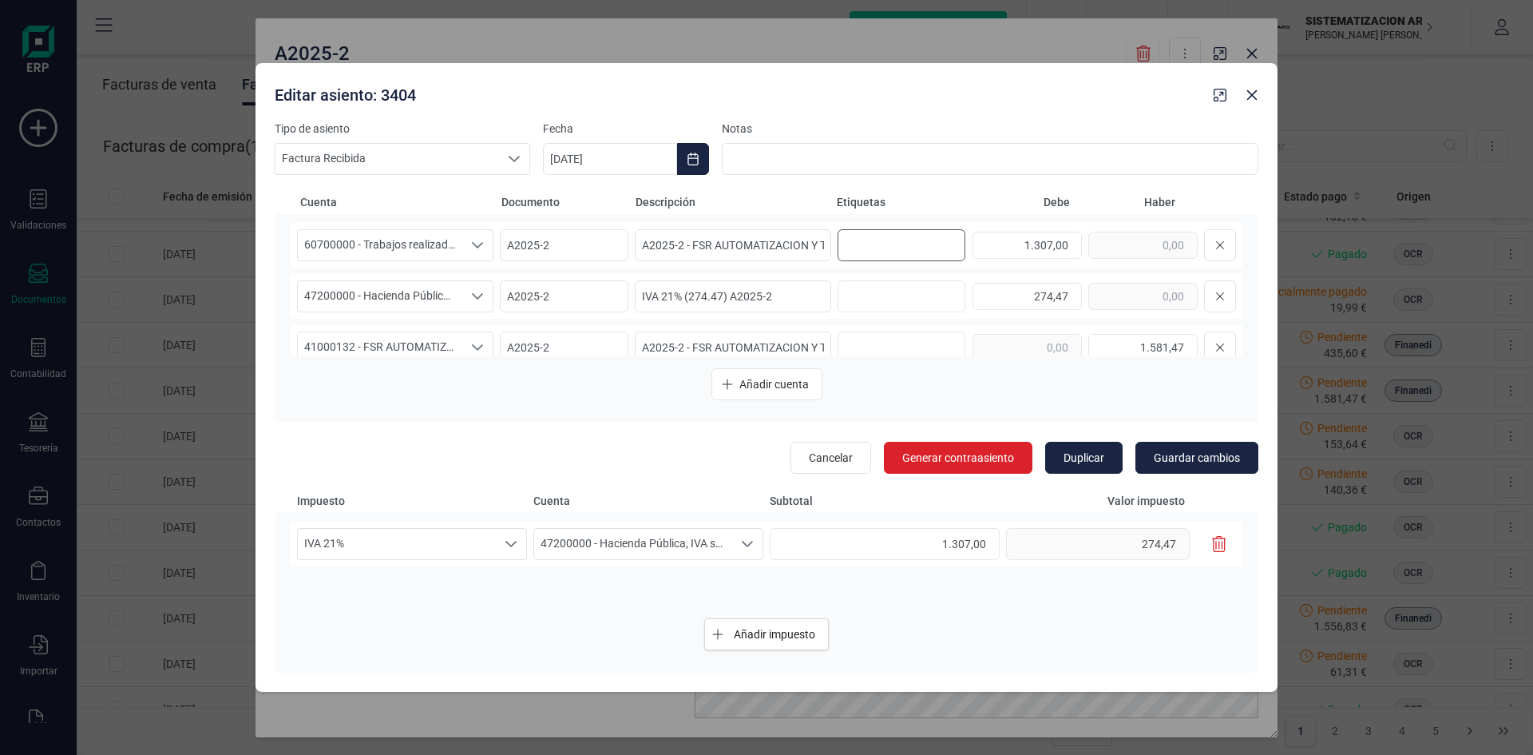
click at [872, 246] on input "text" at bounding box center [899, 245] width 102 height 26
type input "9. [PERSON_NAME]"
click at [1184, 468] on button "Guardar cambios" at bounding box center [1197, 458] width 123 height 32
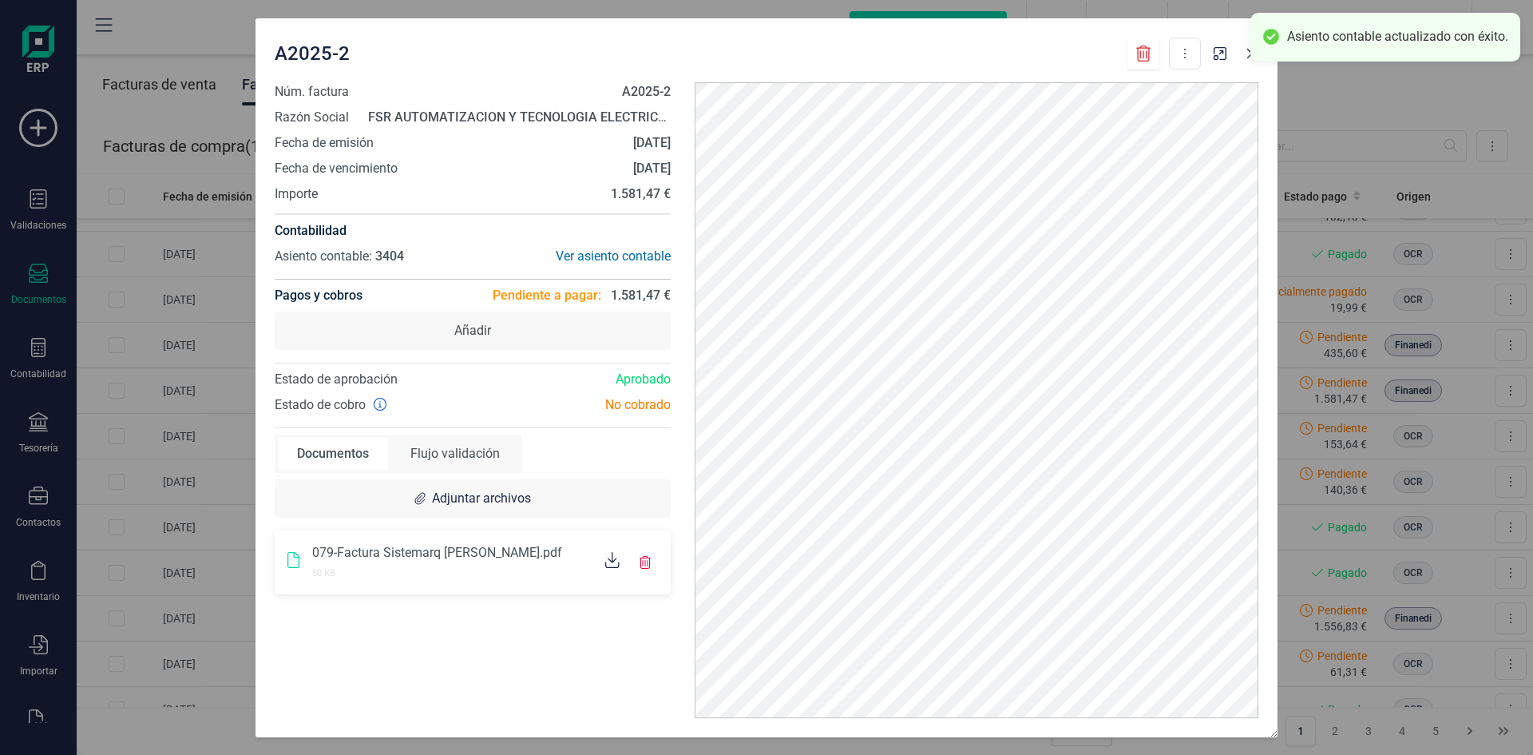
click at [1249, 59] on icon "button" at bounding box center [1252, 53] width 13 height 13
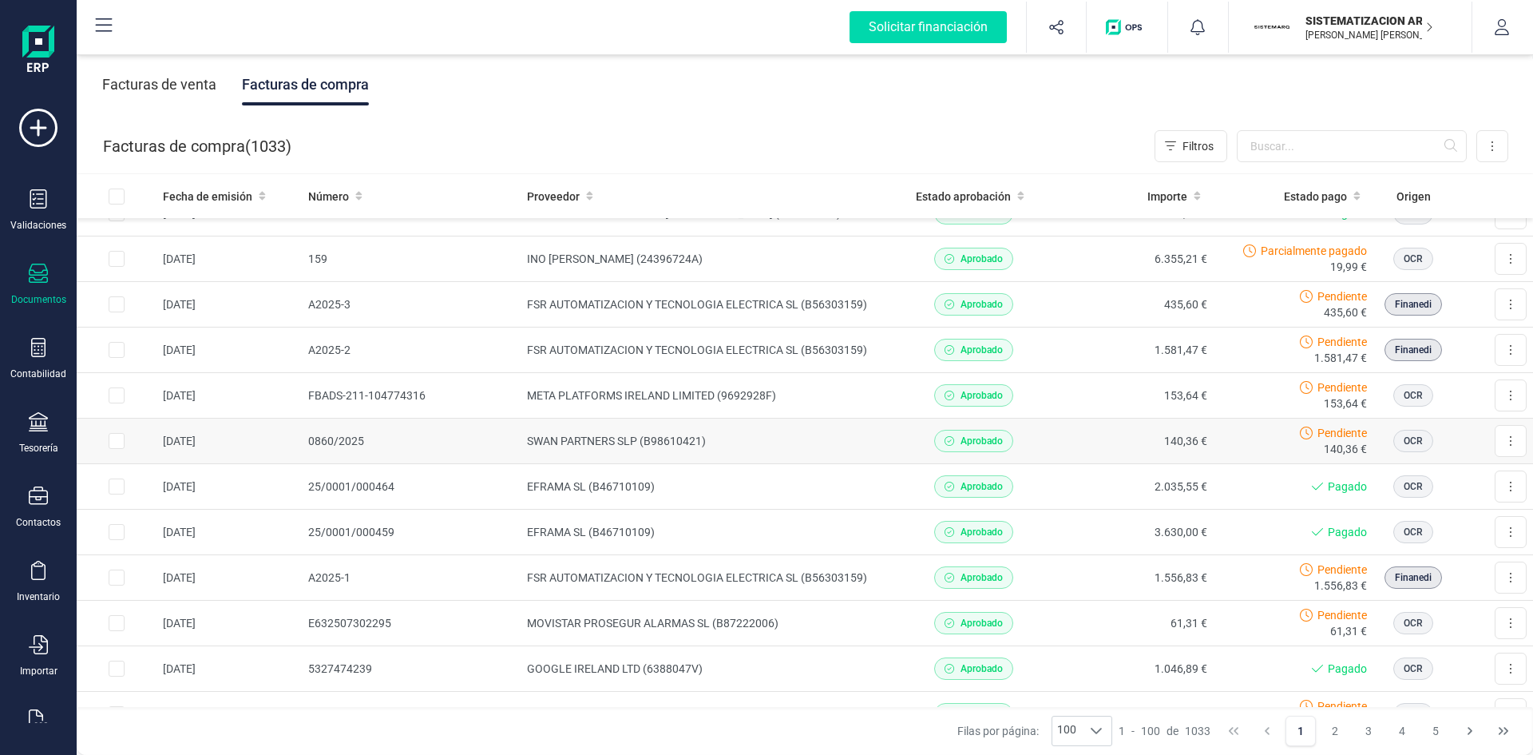
scroll to position [349, 0]
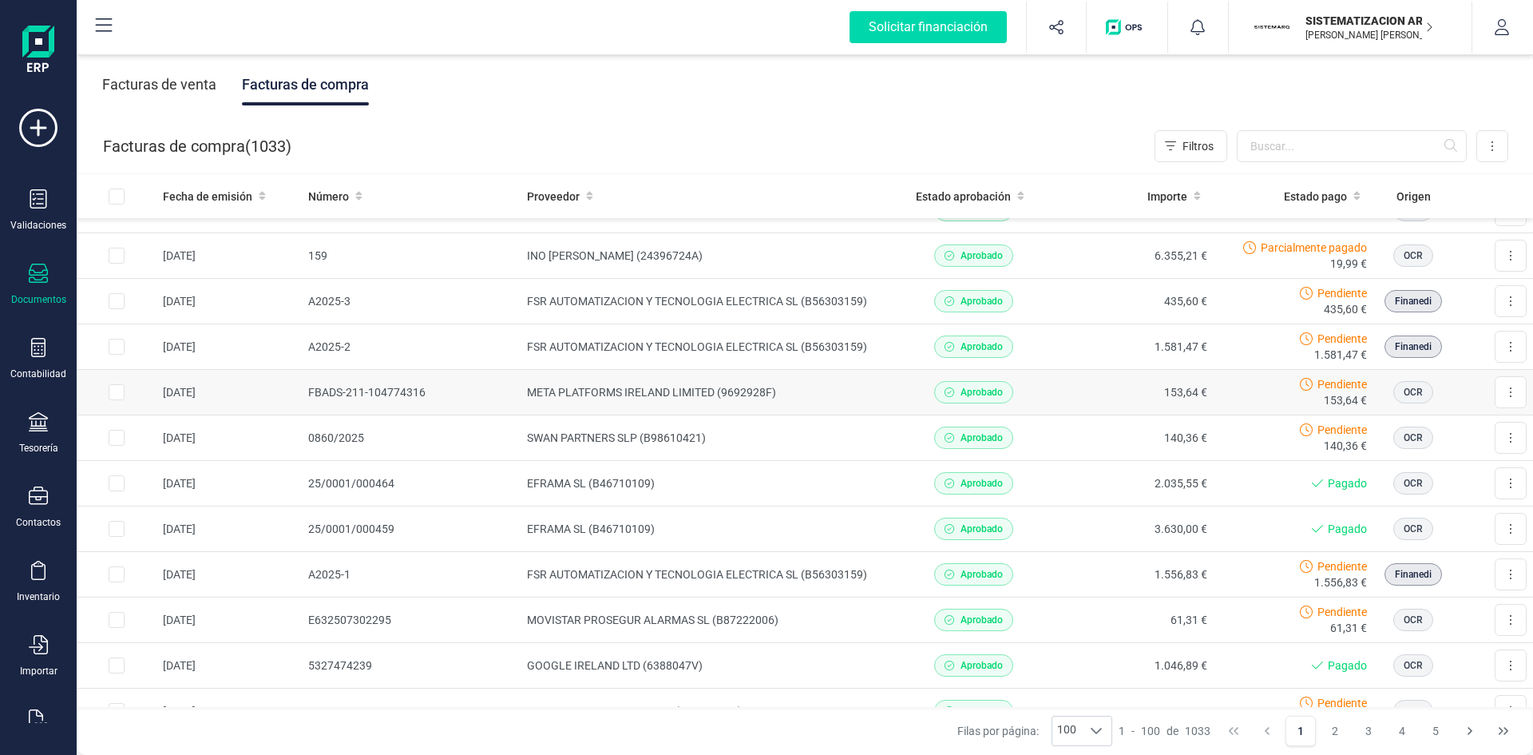
click at [825, 379] on td "META PLATFORMS IRELAND LIMITED (9692928F)" at bounding box center [707, 393] width 373 height 46
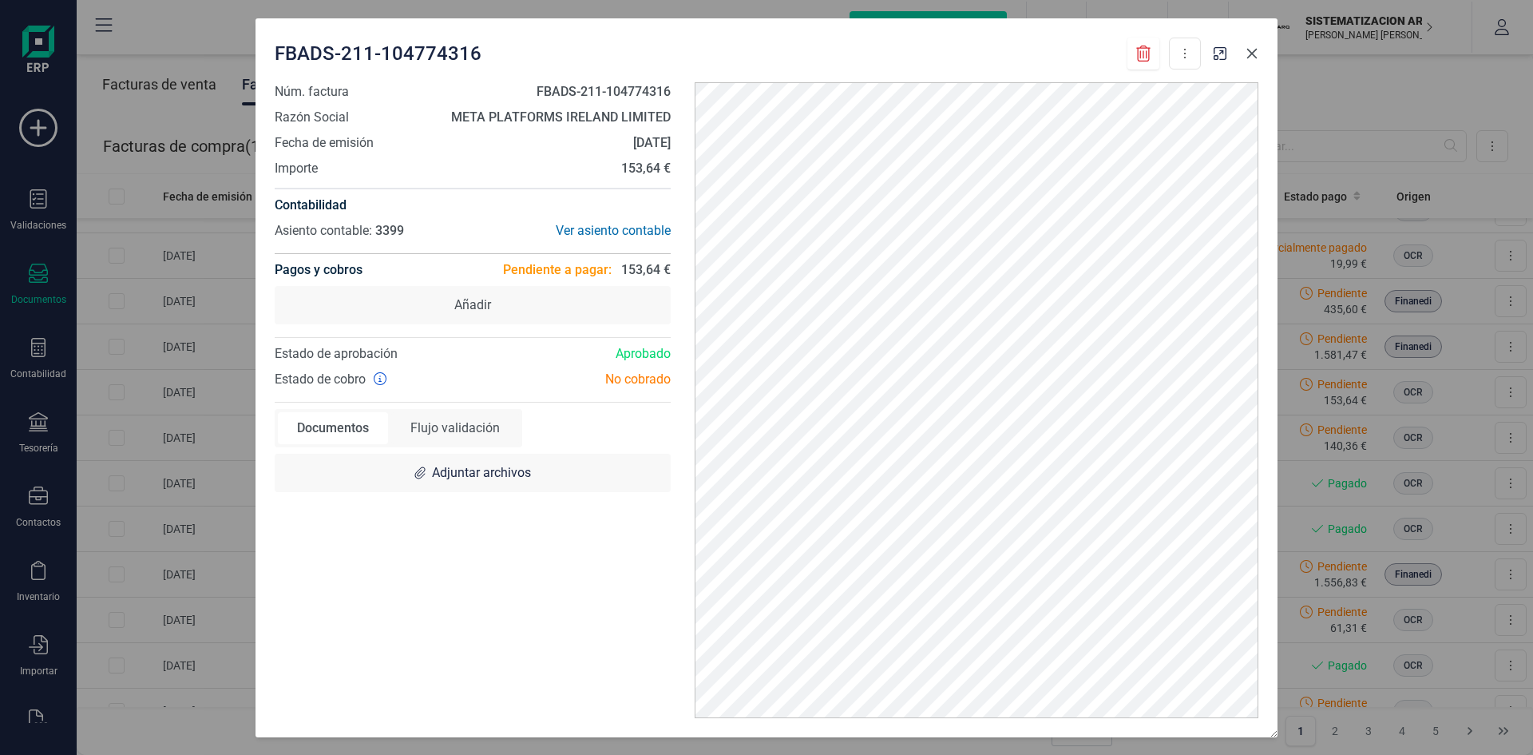
click at [1247, 57] on icon "button" at bounding box center [1252, 53] width 10 height 10
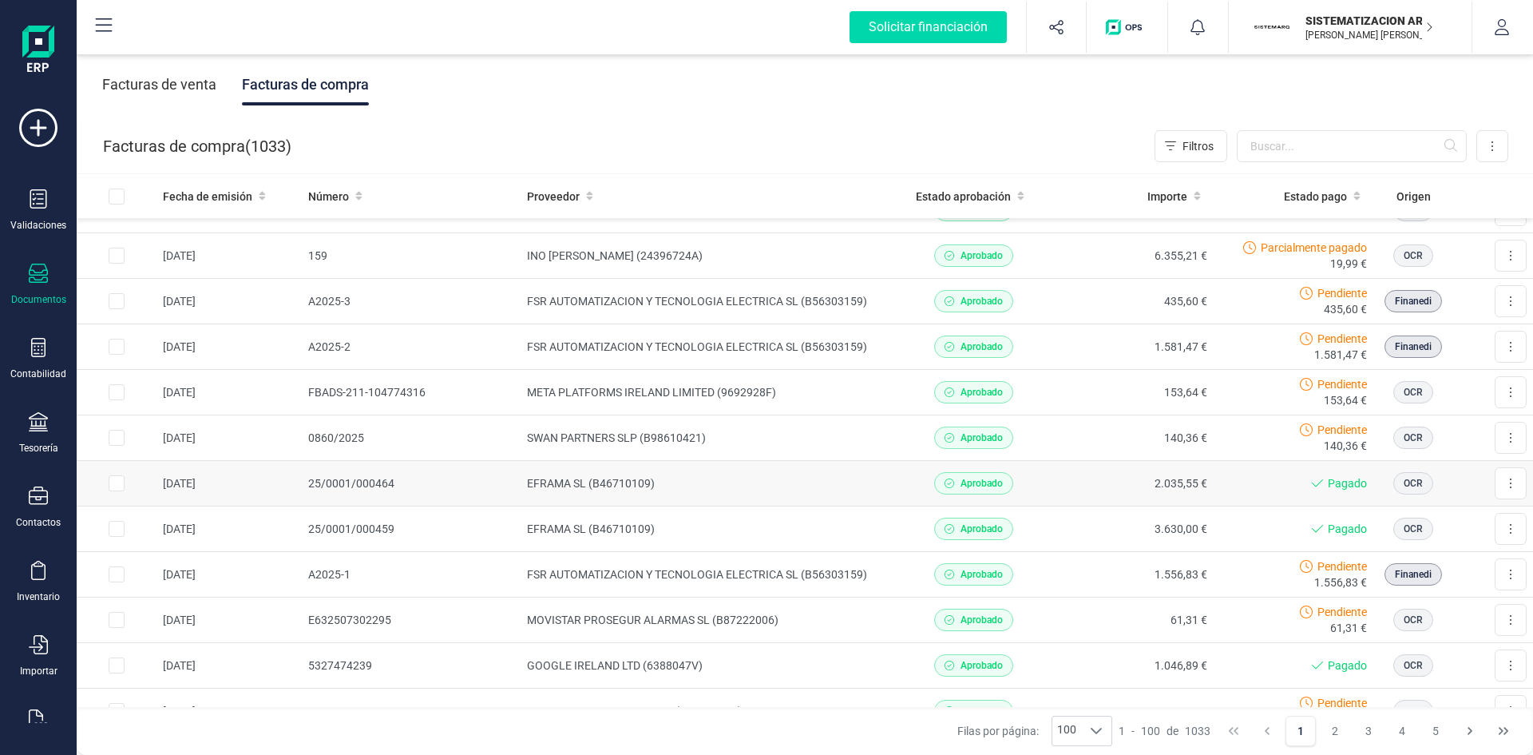
click at [841, 484] on td "EFRAMA SL (B46710109)" at bounding box center [707, 484] width 373 height 46
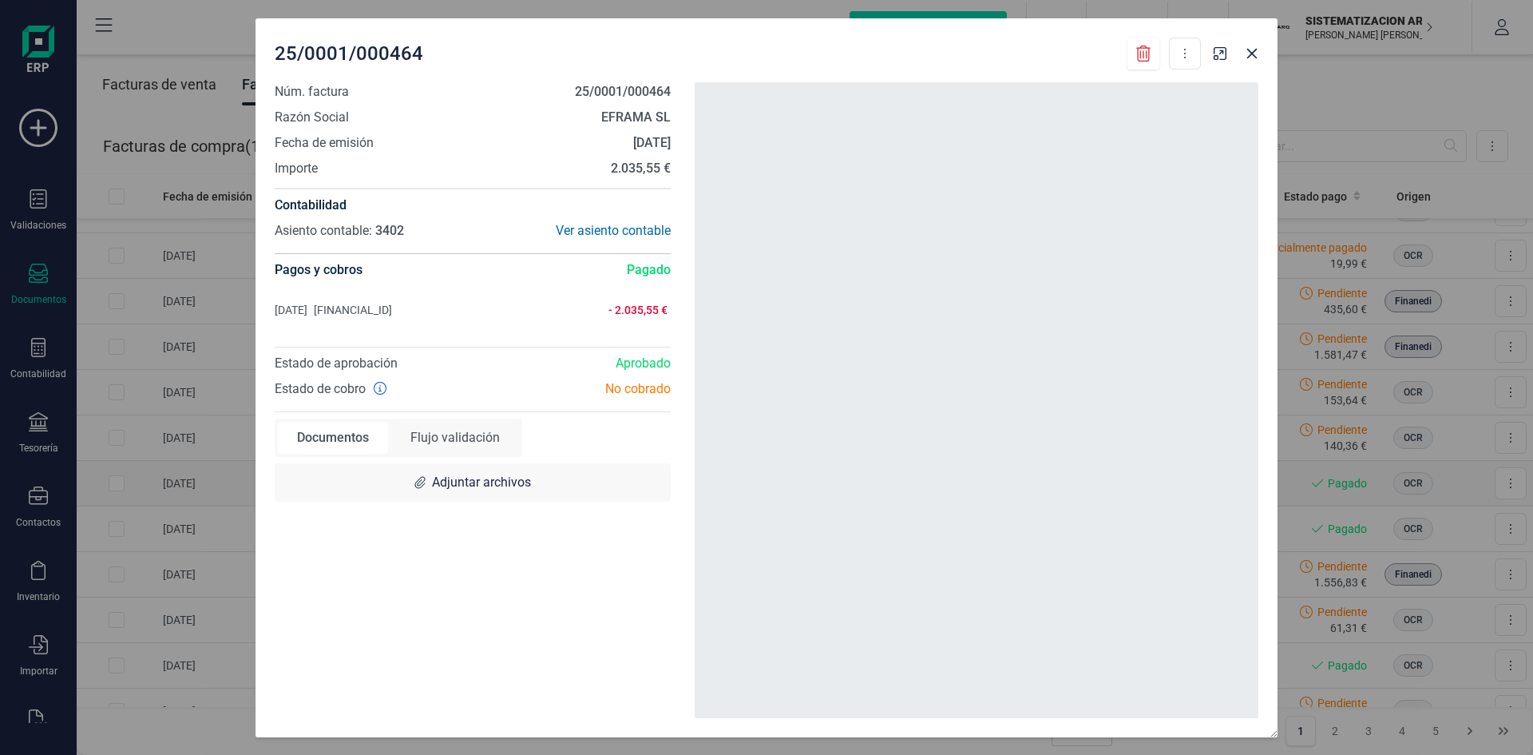
scroll to position [411, 0]
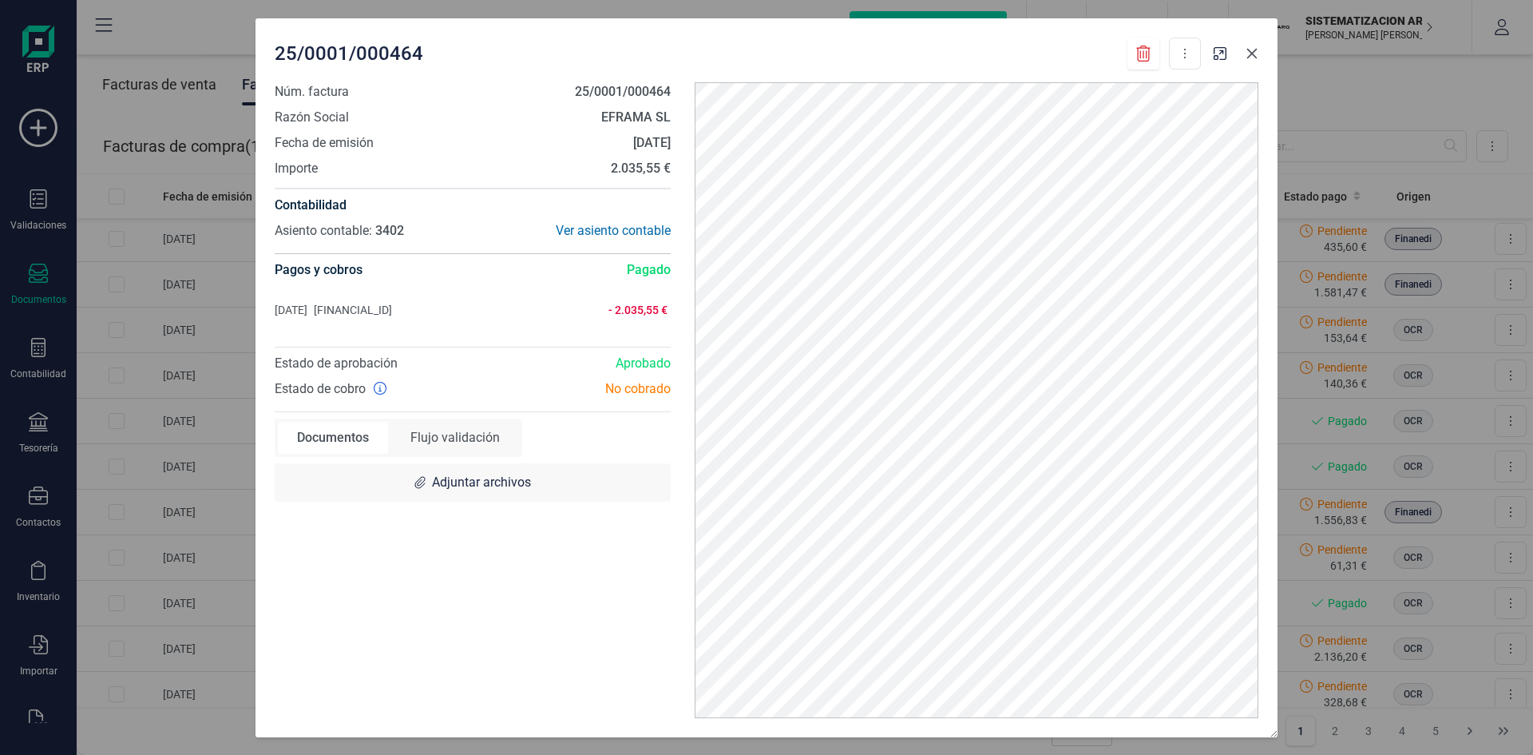
click at [1251, 54] on icon "button" at bounding box center [1252, 53] width 10 height 10
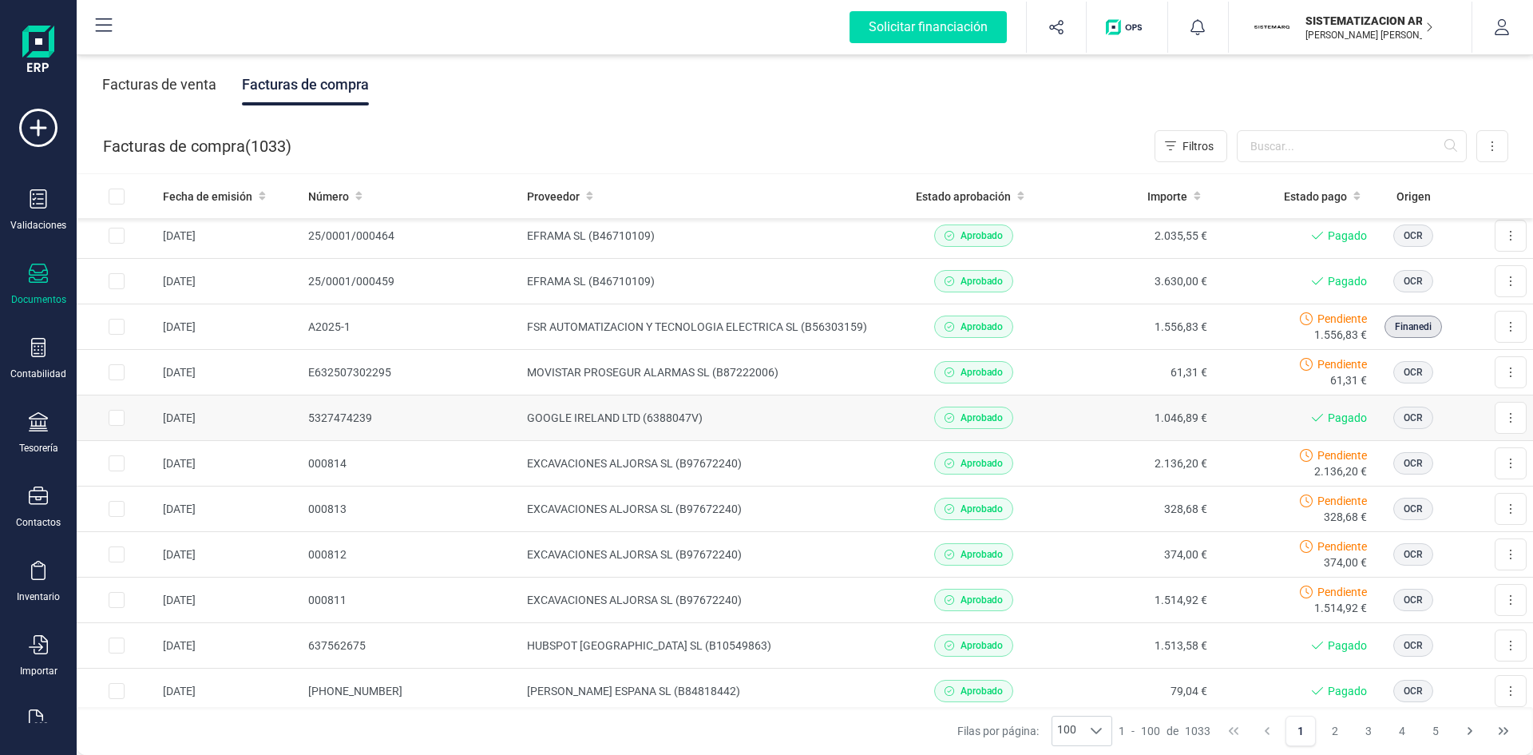
scroll to position [597, 0]
click at [1475, 411] on td "Descargar documento" at bounding box center [1493, 416] width 80 height 45
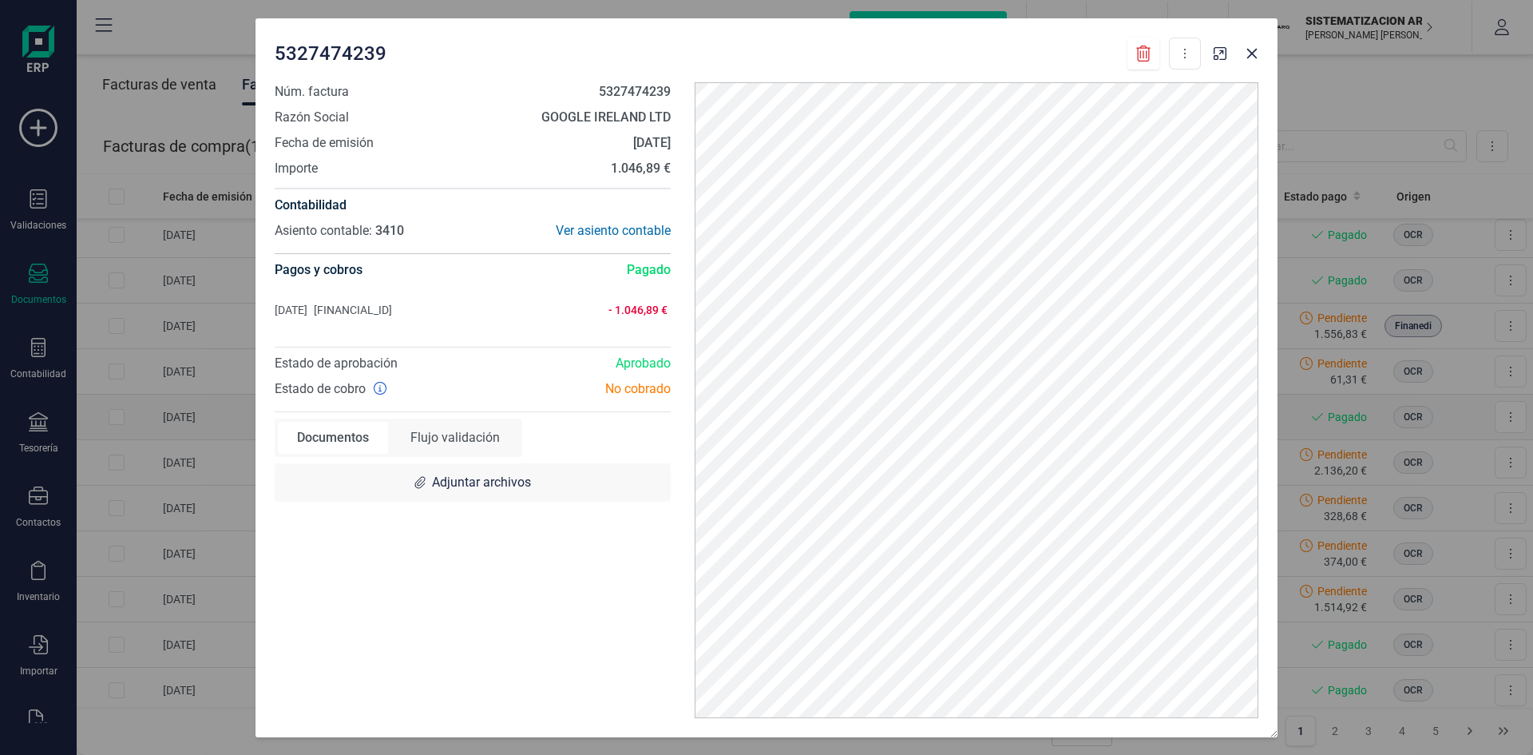
click at [1475, 411] on div "5327474239 Descargar documento Núm. factura 5327474239 Razón Social GOOGLE IREL…" at bounding box center [766, 377] width 1533 height 755
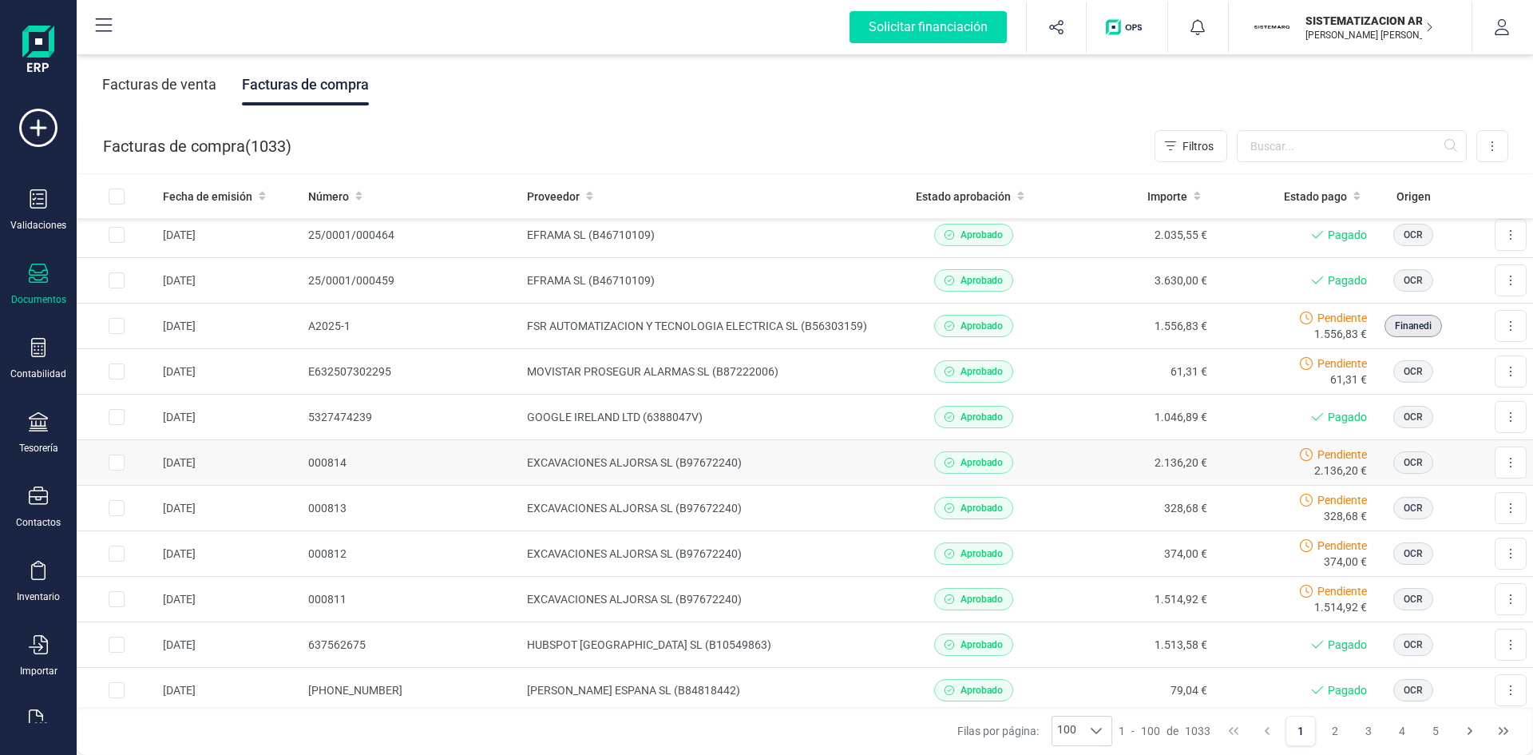
click at [791, 454] on td "EXCAVACIONES ALJORSA SL (B97672240)" at bounding box center [707, 463] width 373 height 46
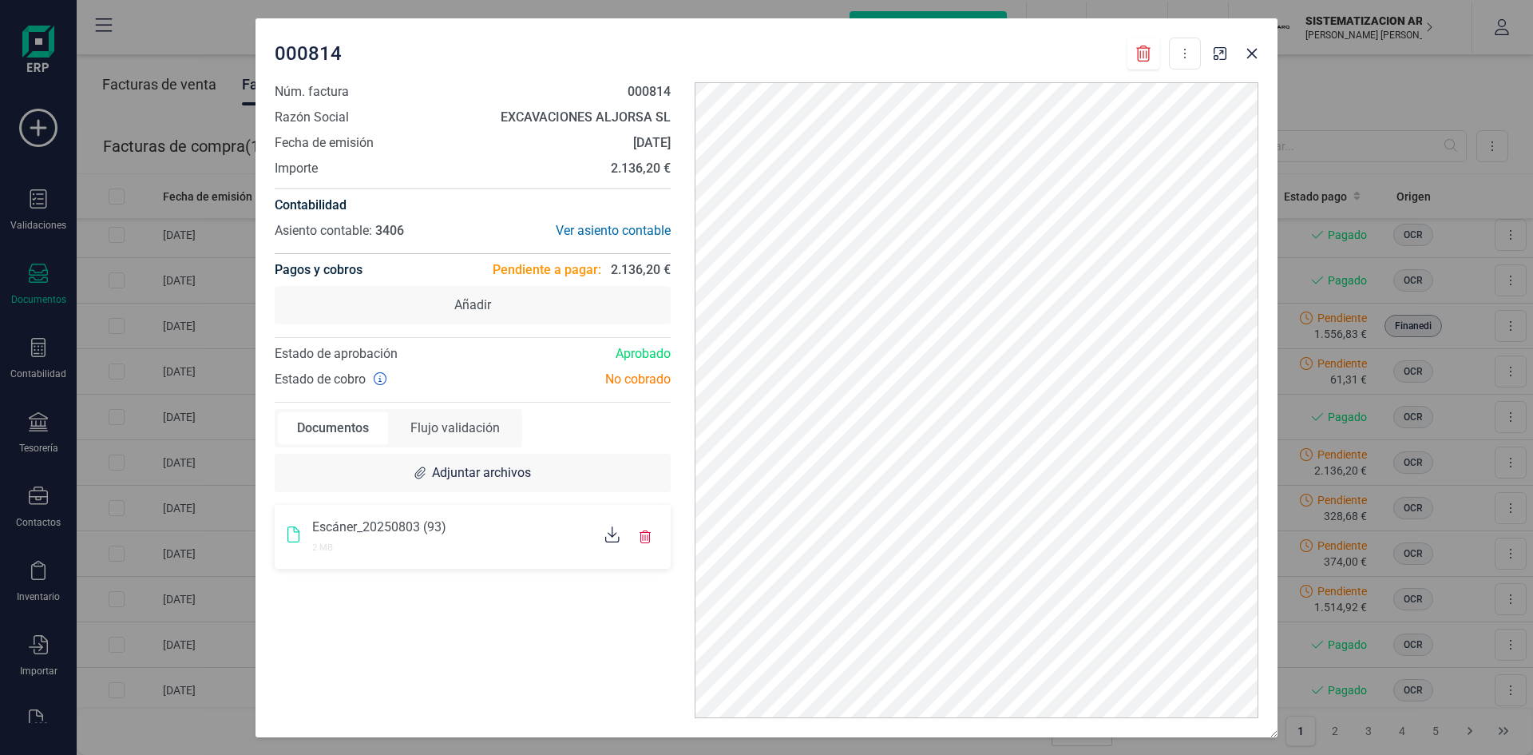
click at [610, 538] on icon at bounding box center [612, 534] width 14 height 16
click at [620, 225] on div "Ver asiento contable" at bounding box center [572, 230] width 198 height 19
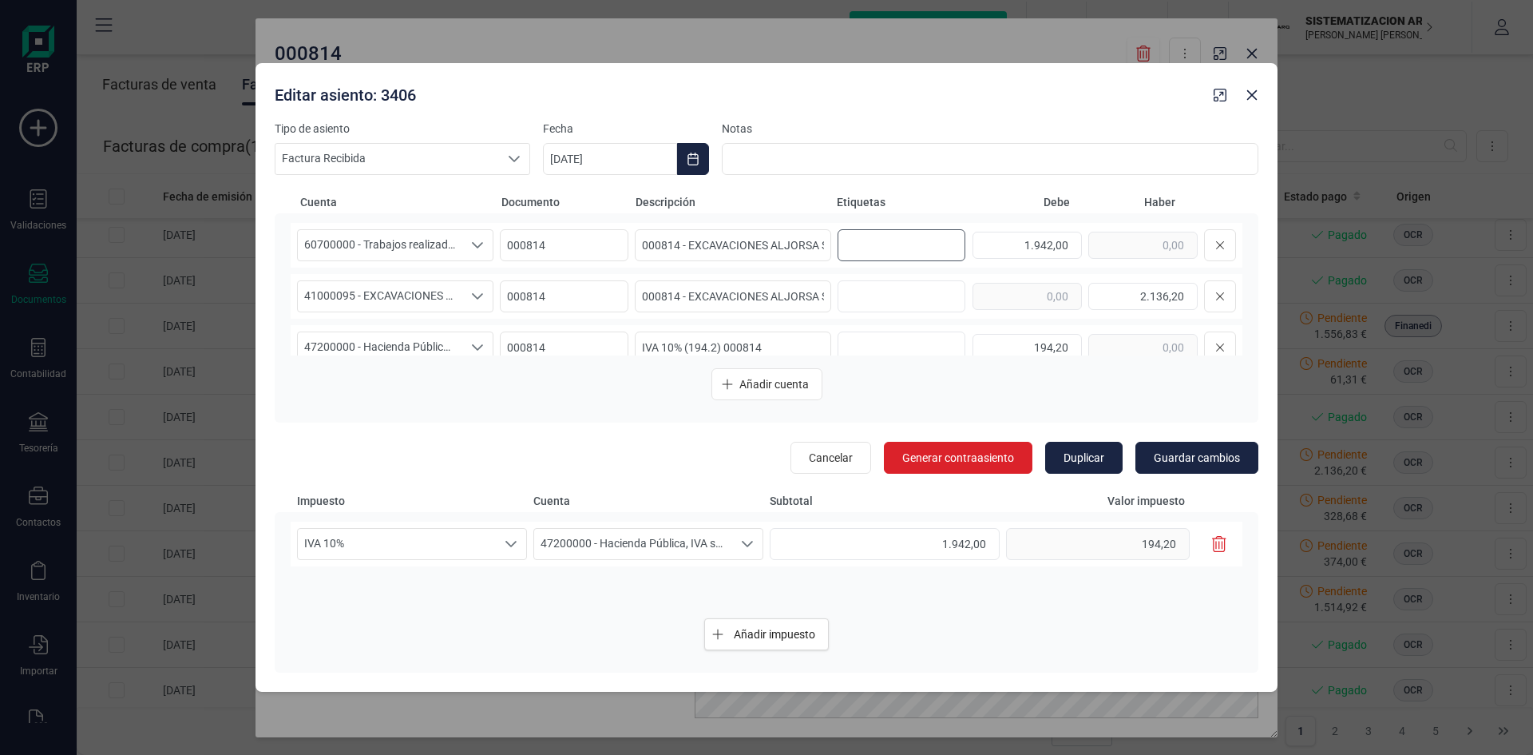
click at [870, 242] on input "text" at bounding box center [899, 245] width 102 height 26
type input "14. GASTRAVAL 2"
click at [1189, 466] on button "Guardar cambios" at bounding box center [1197, 458] width 123 height 32
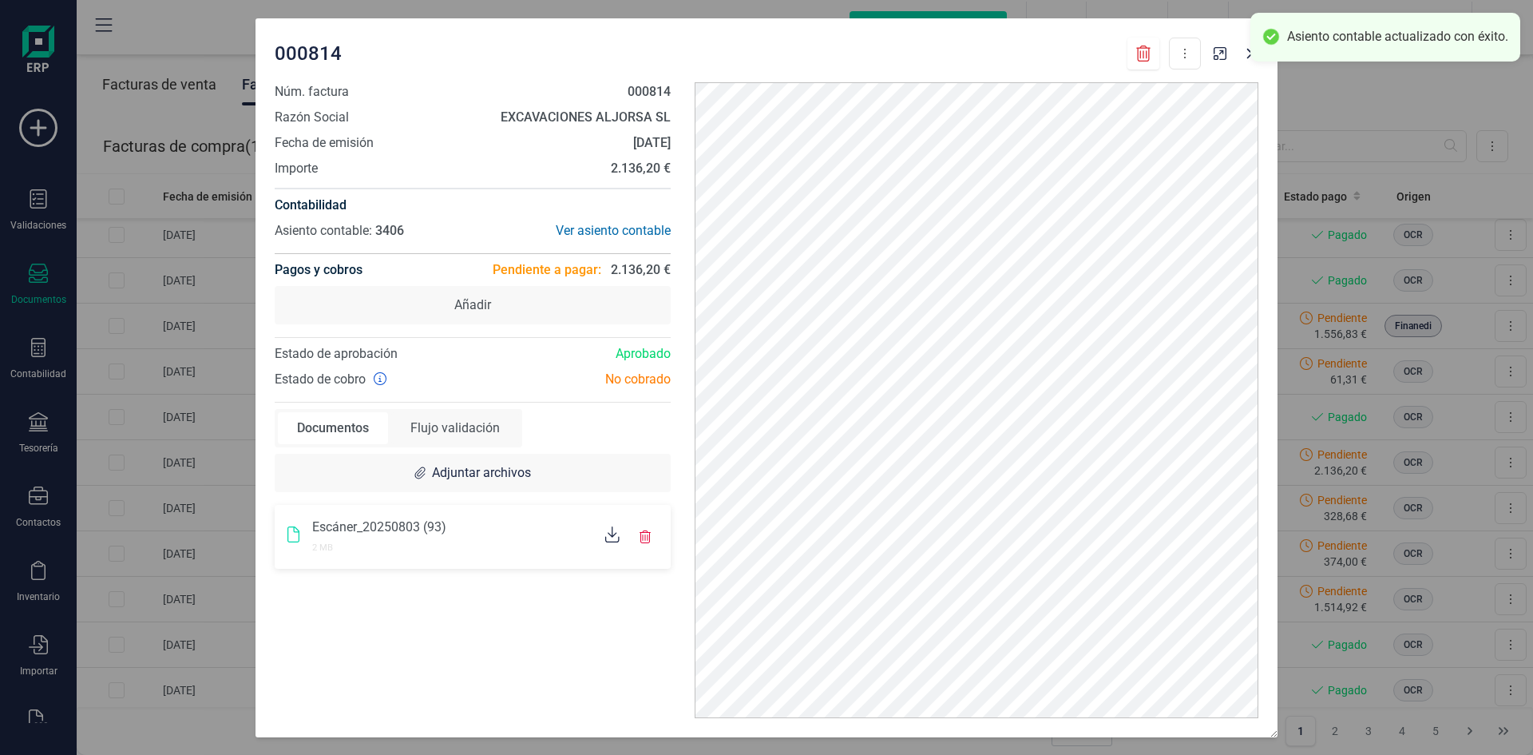
scroll to position [0, 0]
click at [1251, 61] on button "button" at bounding box center [1252, 54] width 26 height 26
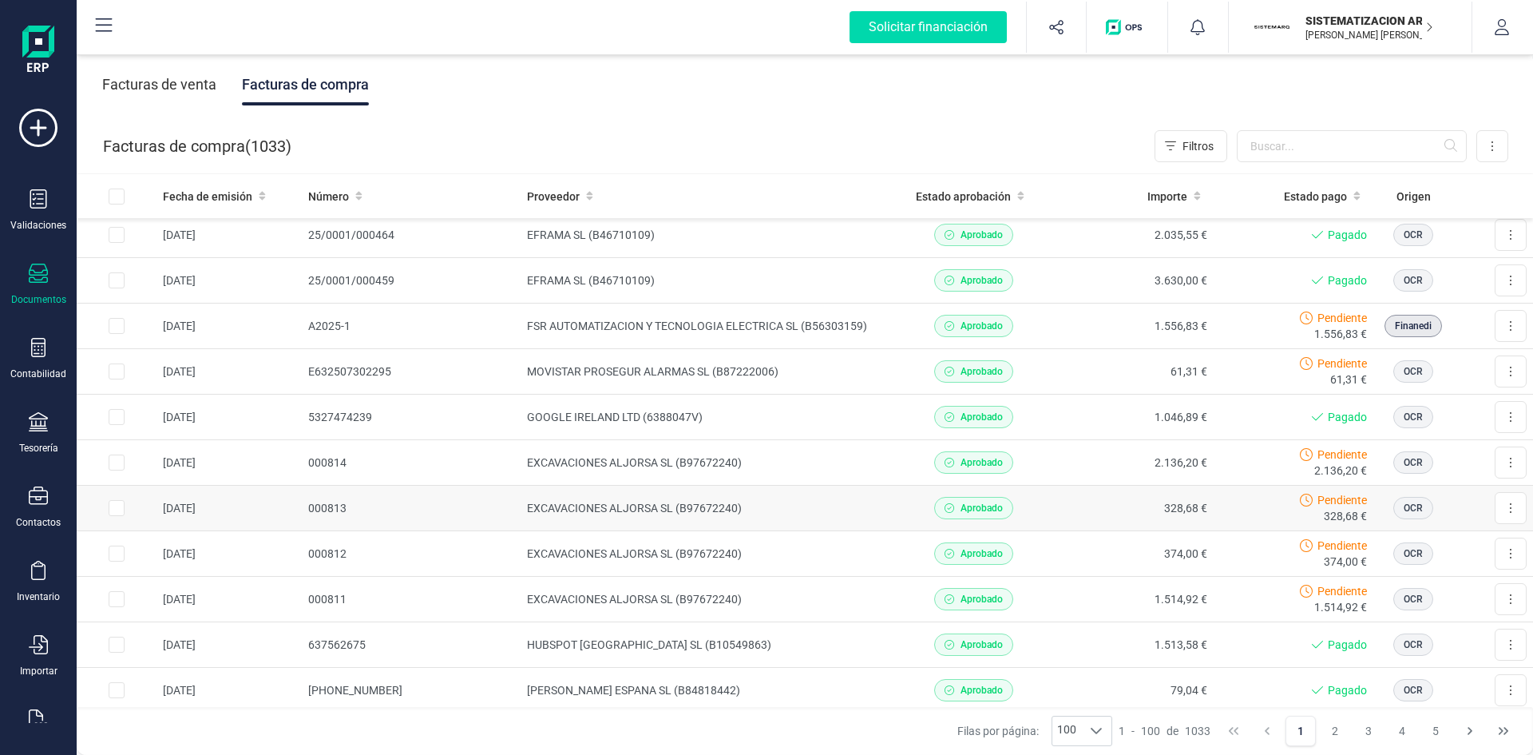
click at [870, 522] on td "EXCAVACIONES ALJORSA SL (B97672240)" at bounding box center [707, 509] width 373 height 46
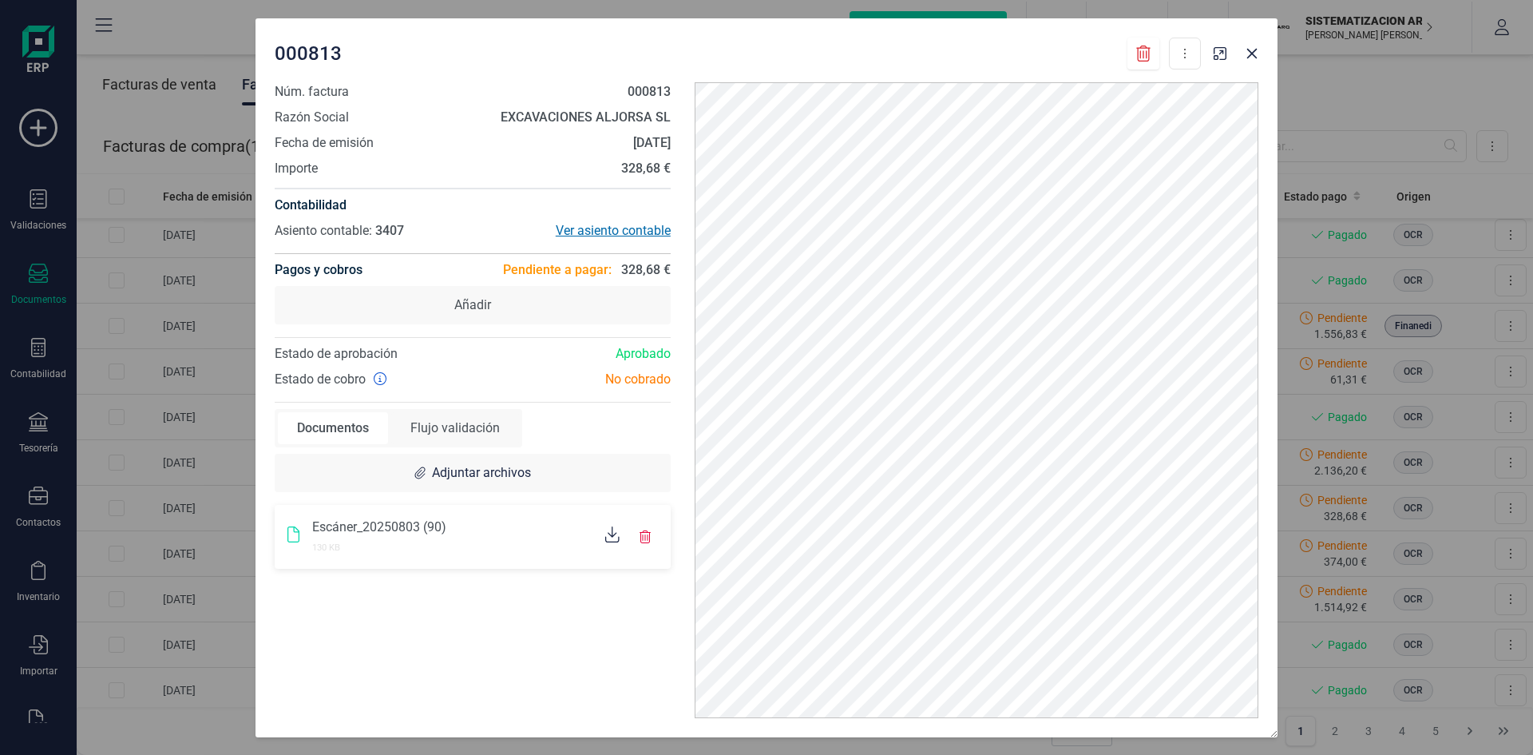
click at [585, 227] on div "Ver asiento contable" at bounding box center [572, 230] width 198 height 19
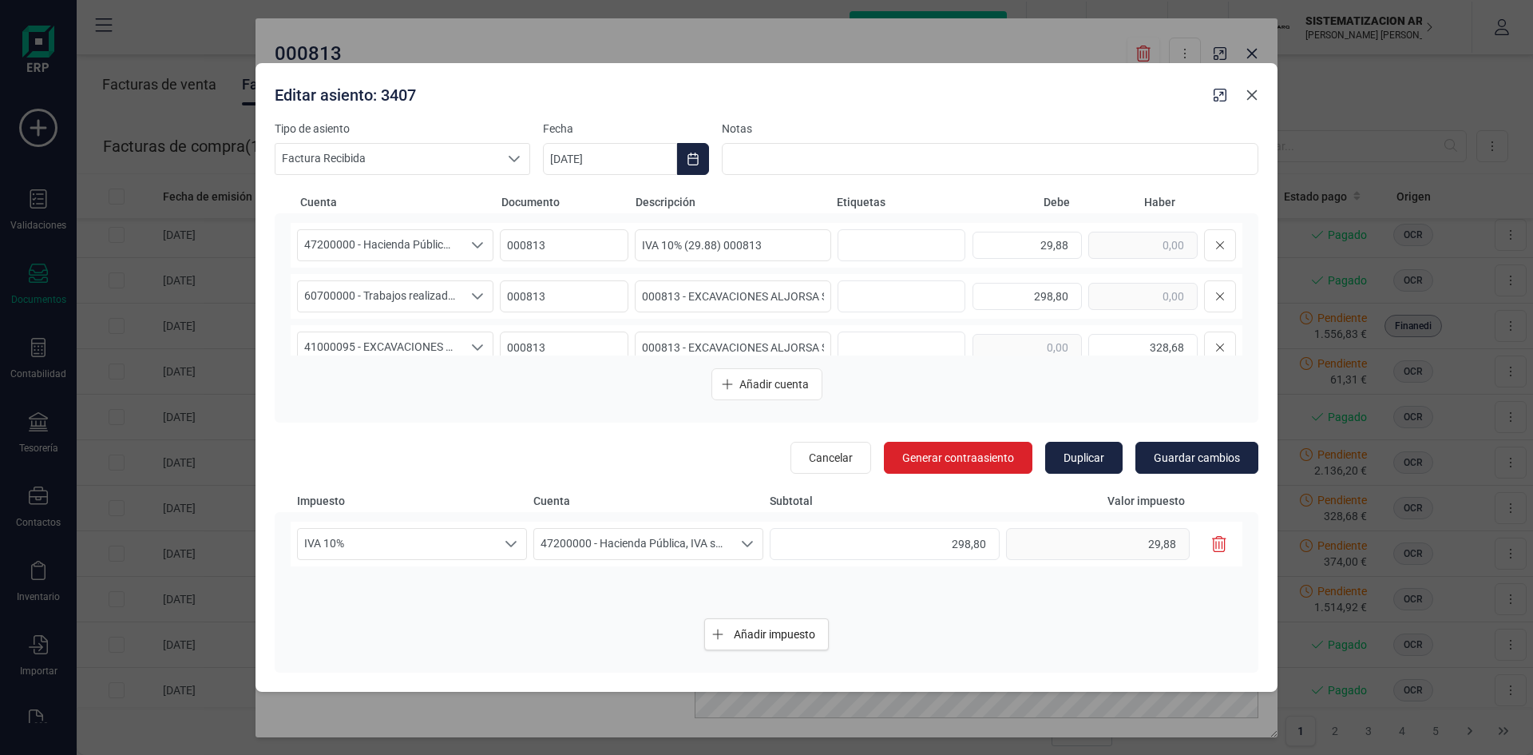
click at [1259, 100] on button "button" at bounding box center [1252, 95] width 26 height 26
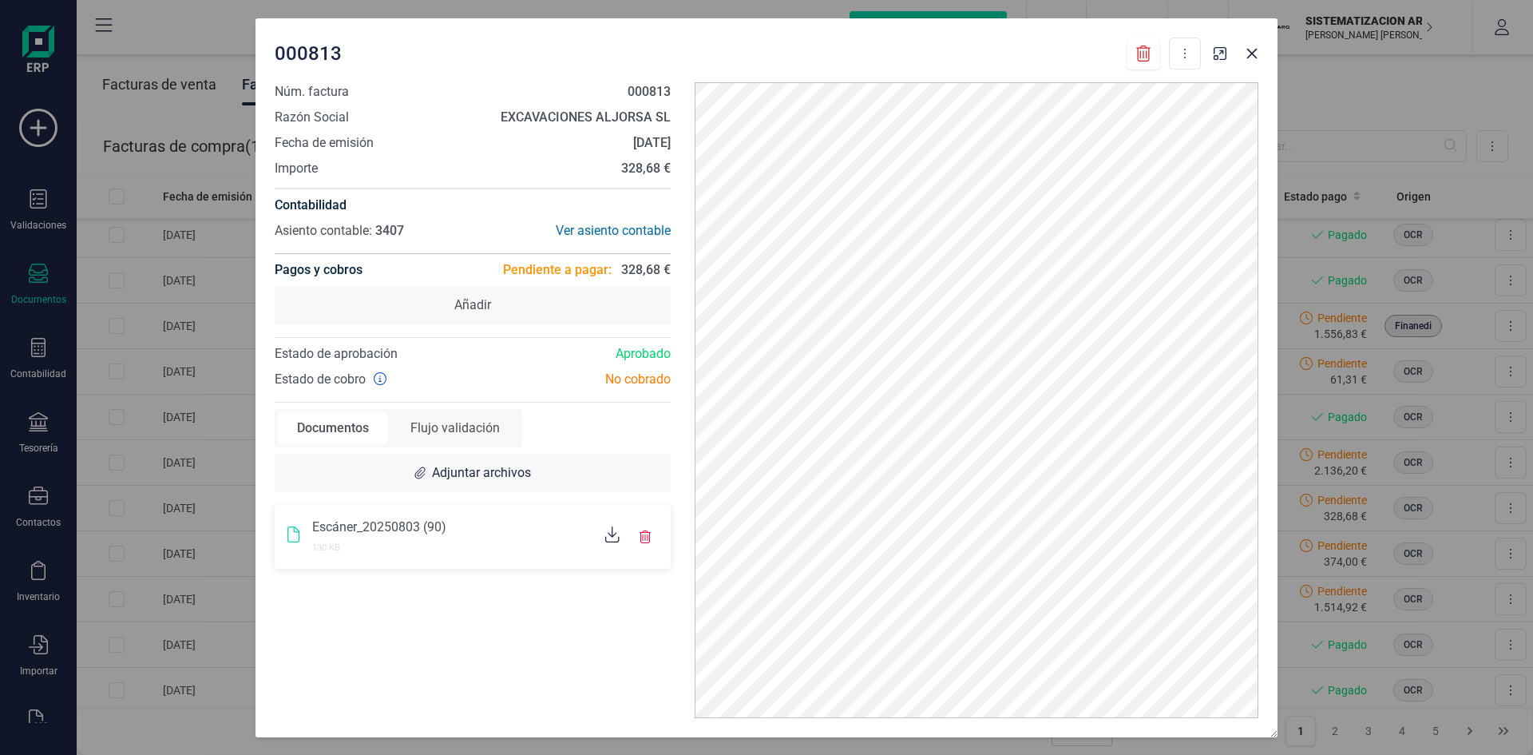
click at [615, 534] on icon at bounding box center [612, 534] width 14 height 16
click at [637, 232] on div "Ver asiento contable" at bounding box center [572, 230] width 198 height 19
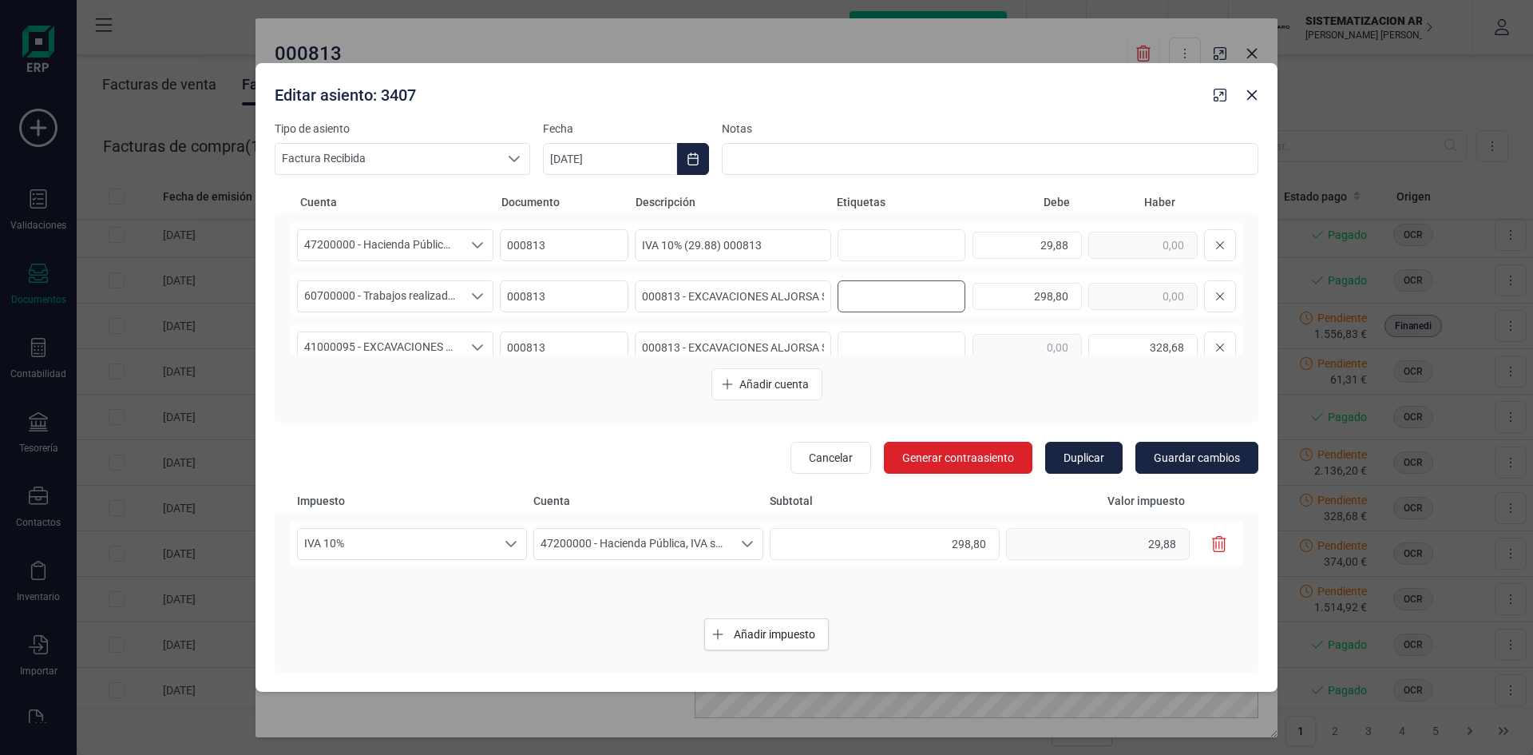
click at [862, 295] on input "text" at bounding box center [899, 296] width 102 height 26
type input "8. [GEOGRAPHIC_DATA]"
click at [1254, 445] on button "Guardar cambios" at bounding box center [1197, 458] width 123 height 32
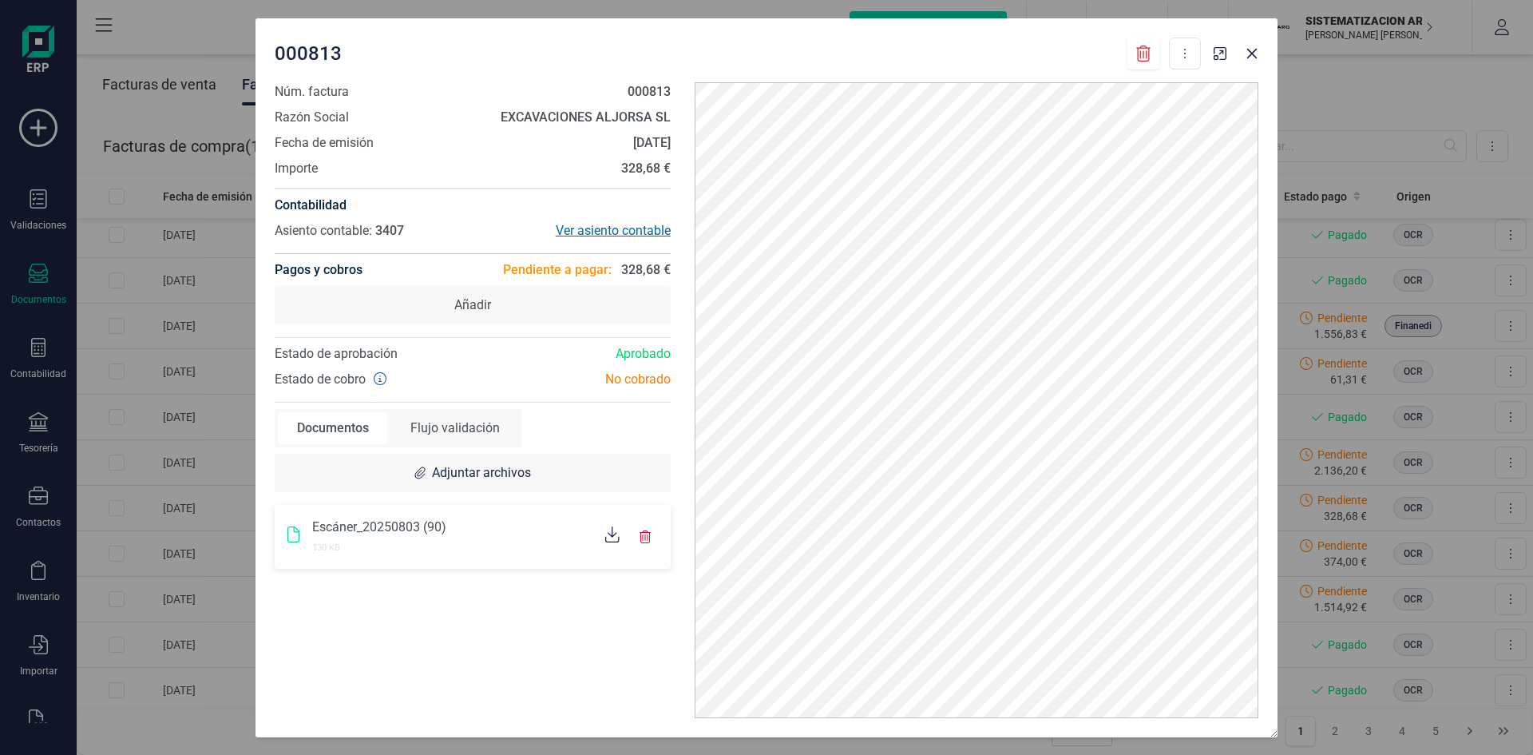
click at [594, 231] on div "Ver asiento contable" at bounding box center [572, 230] width 198 height 19
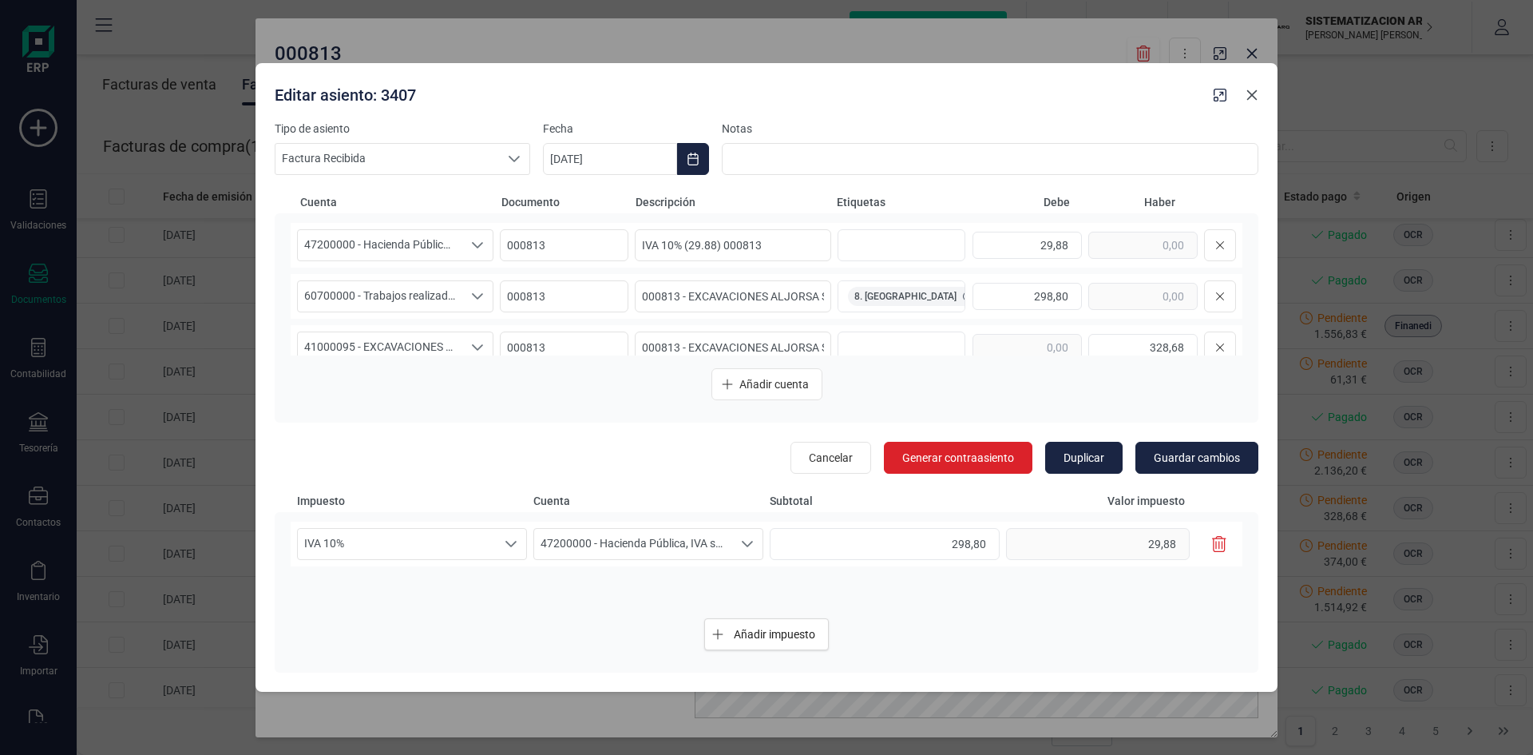
click at [1251, 96] on icon "button" at bounding box center [1252, 94] width 10 height 10
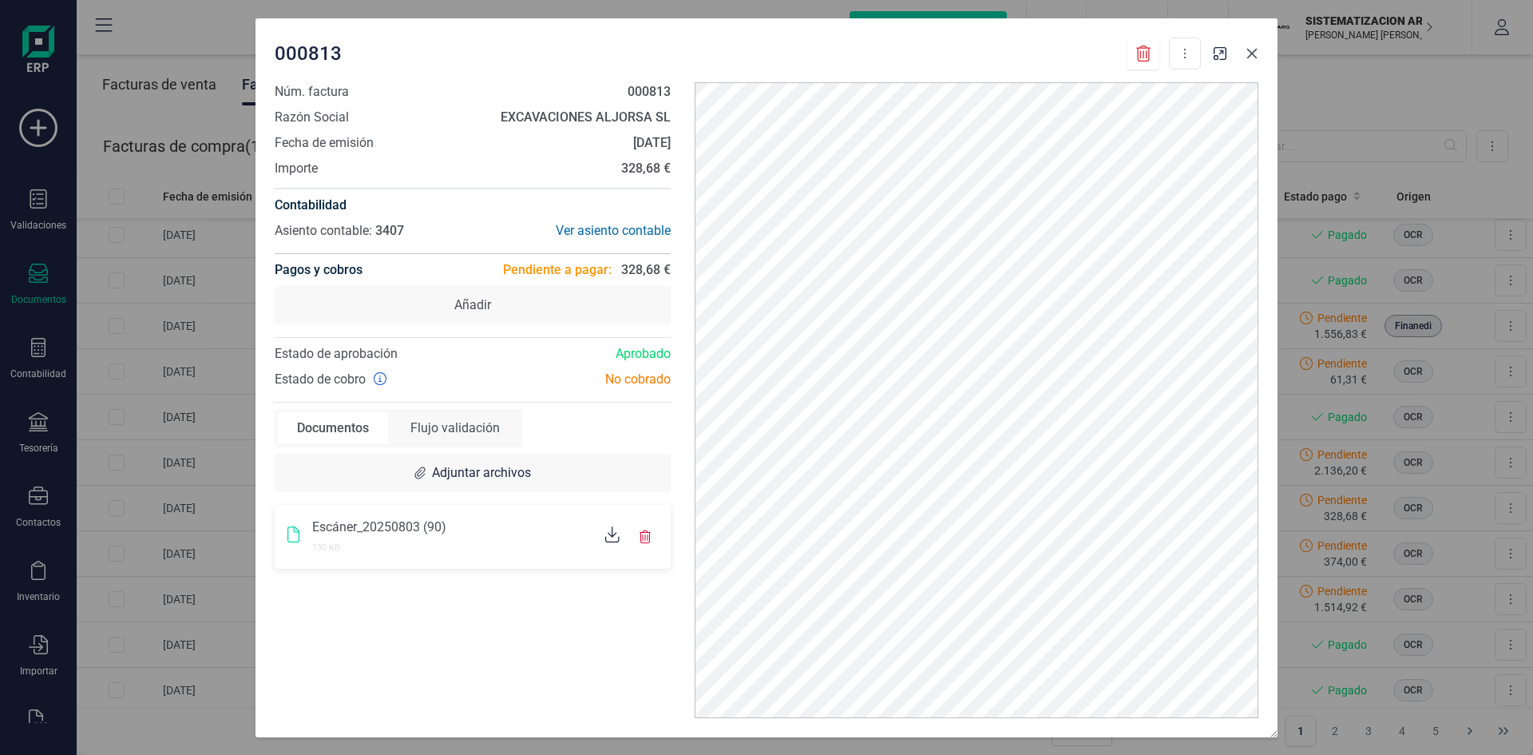
drag, startPoint x: 1257, startPoint y: 53, endPoint x: 1223, endPoint y: 79, distance: 43.3
click at [1223, 79] on div "000813 Descargar documento Marcar como pagada" at bounding box center [767, 50] width 1022 height 64
click at [1251, 57] on icon "button" at bounding box center [1252, 53] width 13 height 13
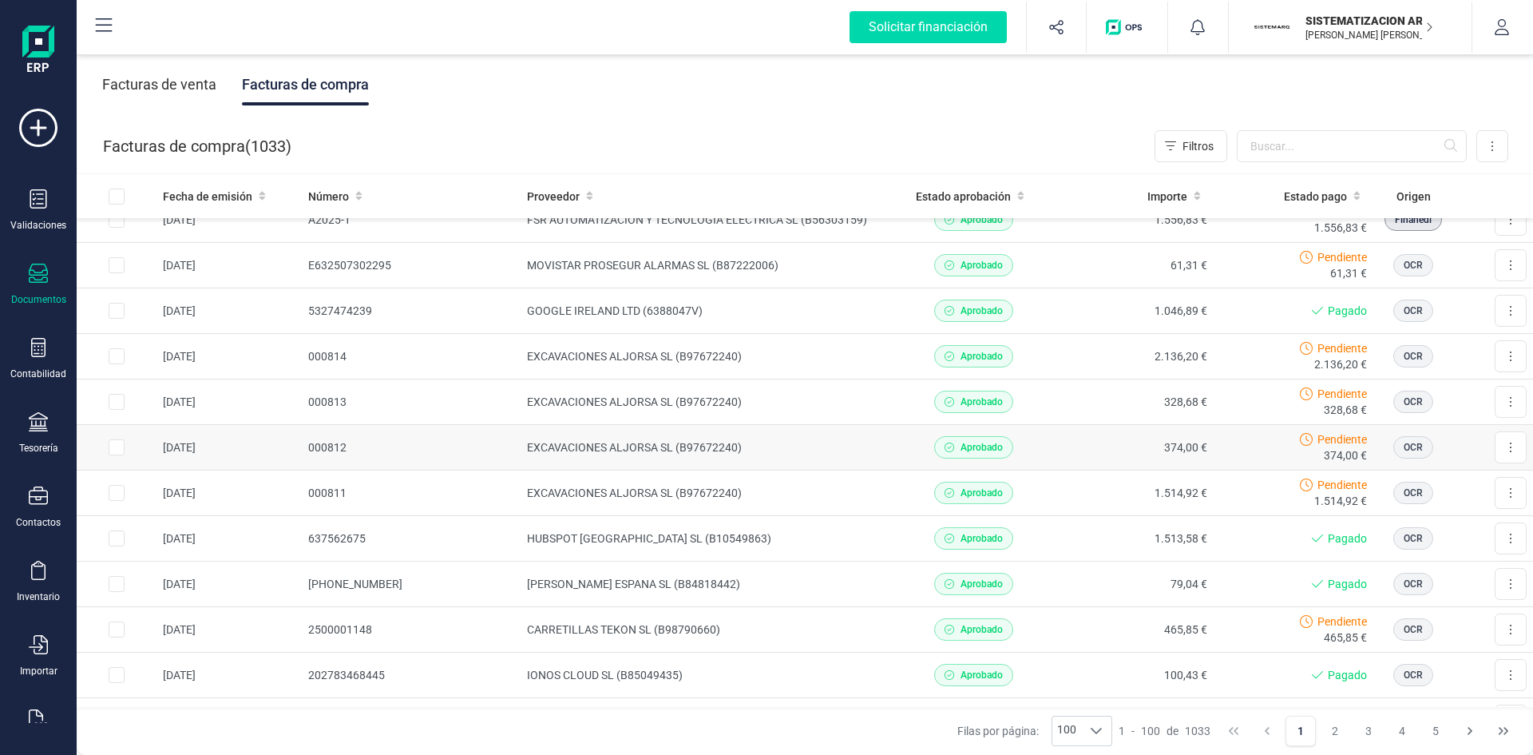
scroll to position [709, 0]
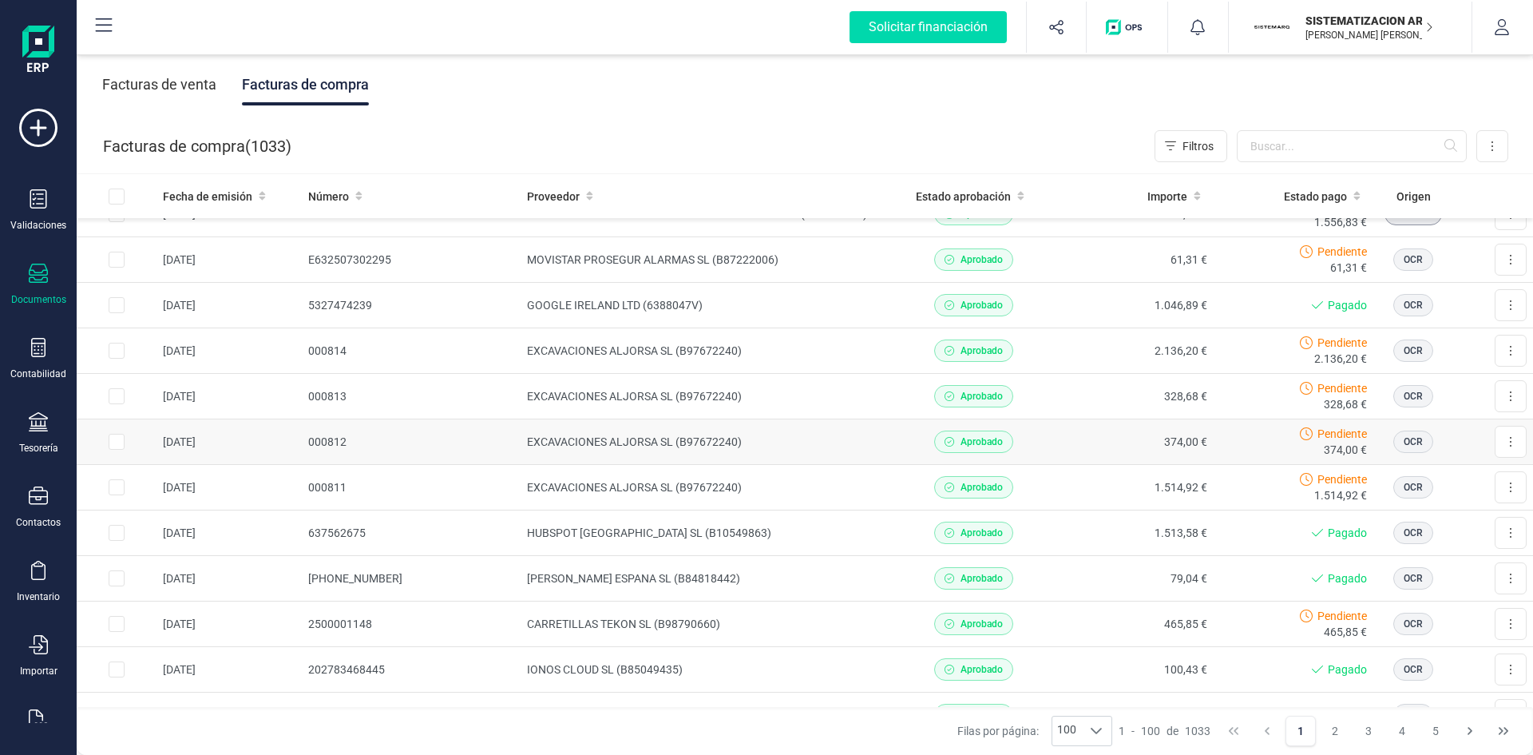
click at [846, 441] on td "EXCAVACIONES ALJORSA SL (B97672240)" at bounding box center [707, 442] width 373 height 46
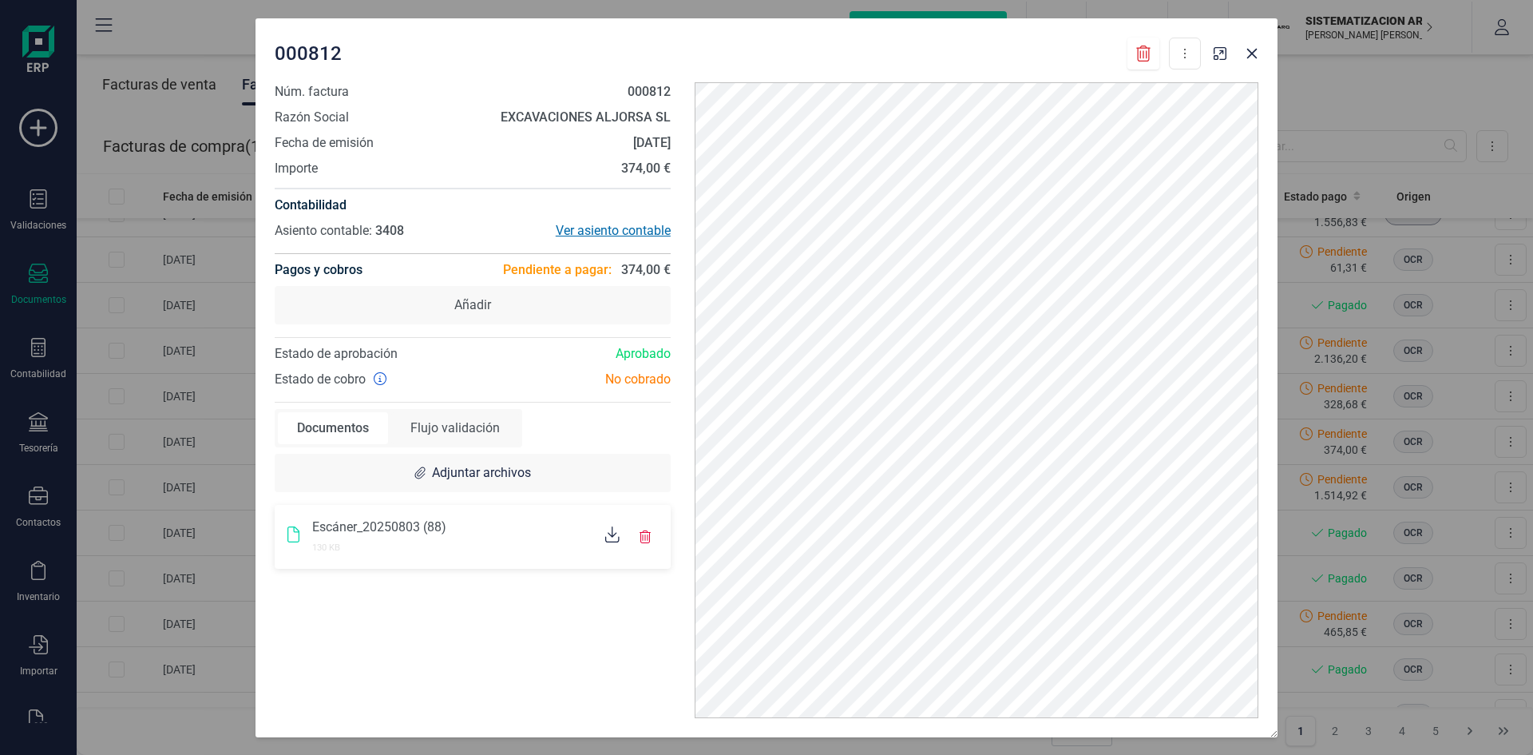
click at [632, 232] on div "Ver asiento contable" at bounding box center [572, 230] width 198 height 19
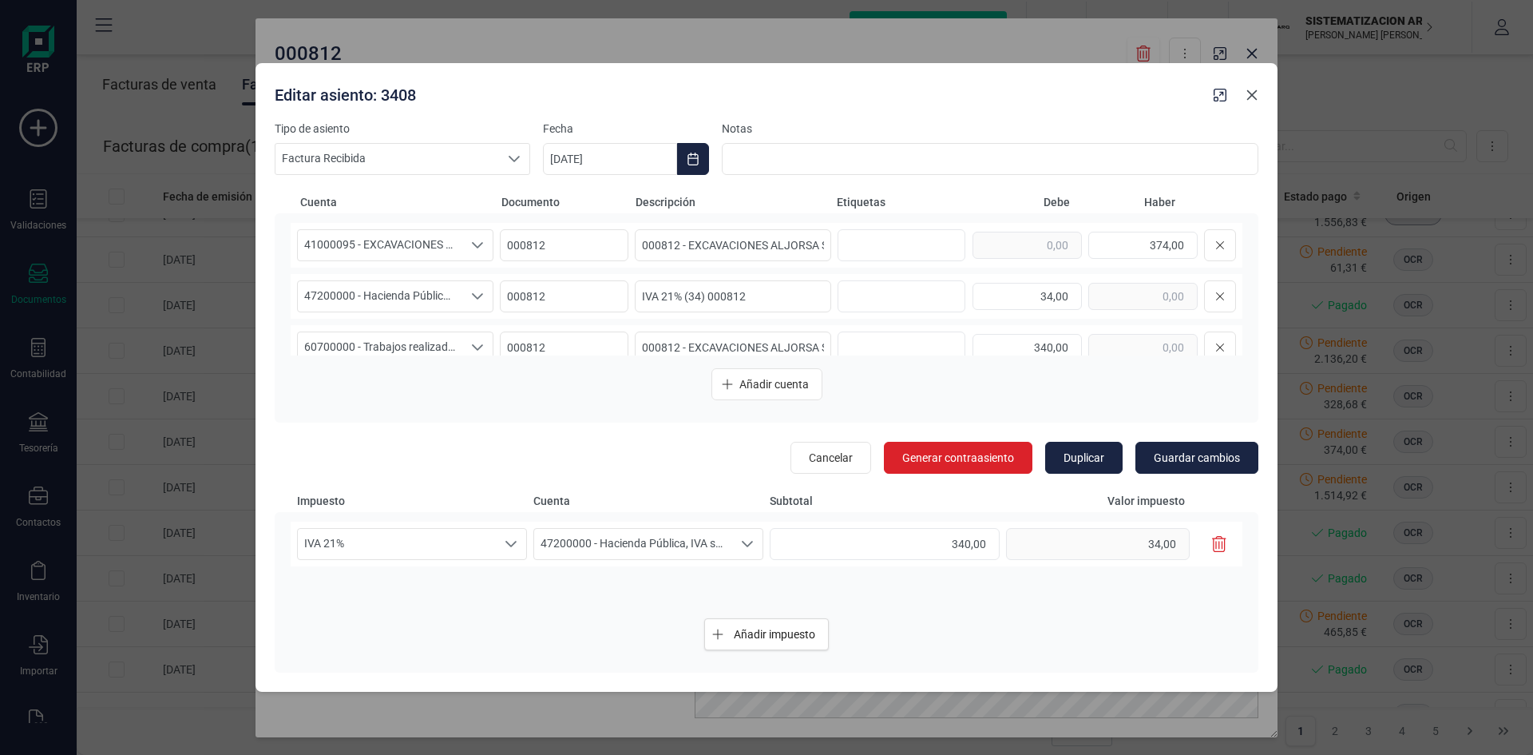
click at [1242, 89] on button "button" at bounding box center [1252, 95] width 26 height 26
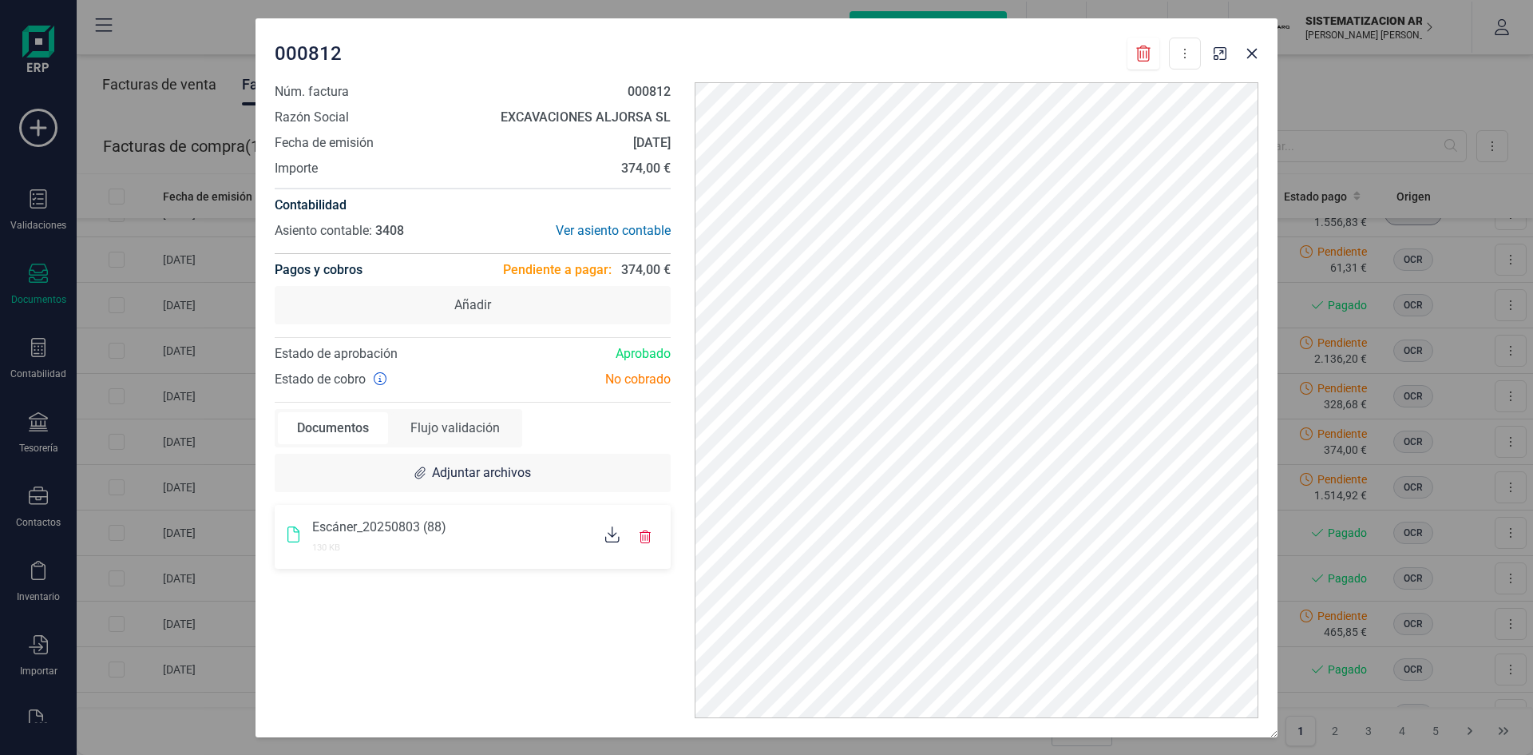
click at [611, 539] on icon at bounding box center [612, 534] width 14 height 16
click at [612, 223] on div "Ver asiento contable" at bounding box center [572, 230] width 198 height 19
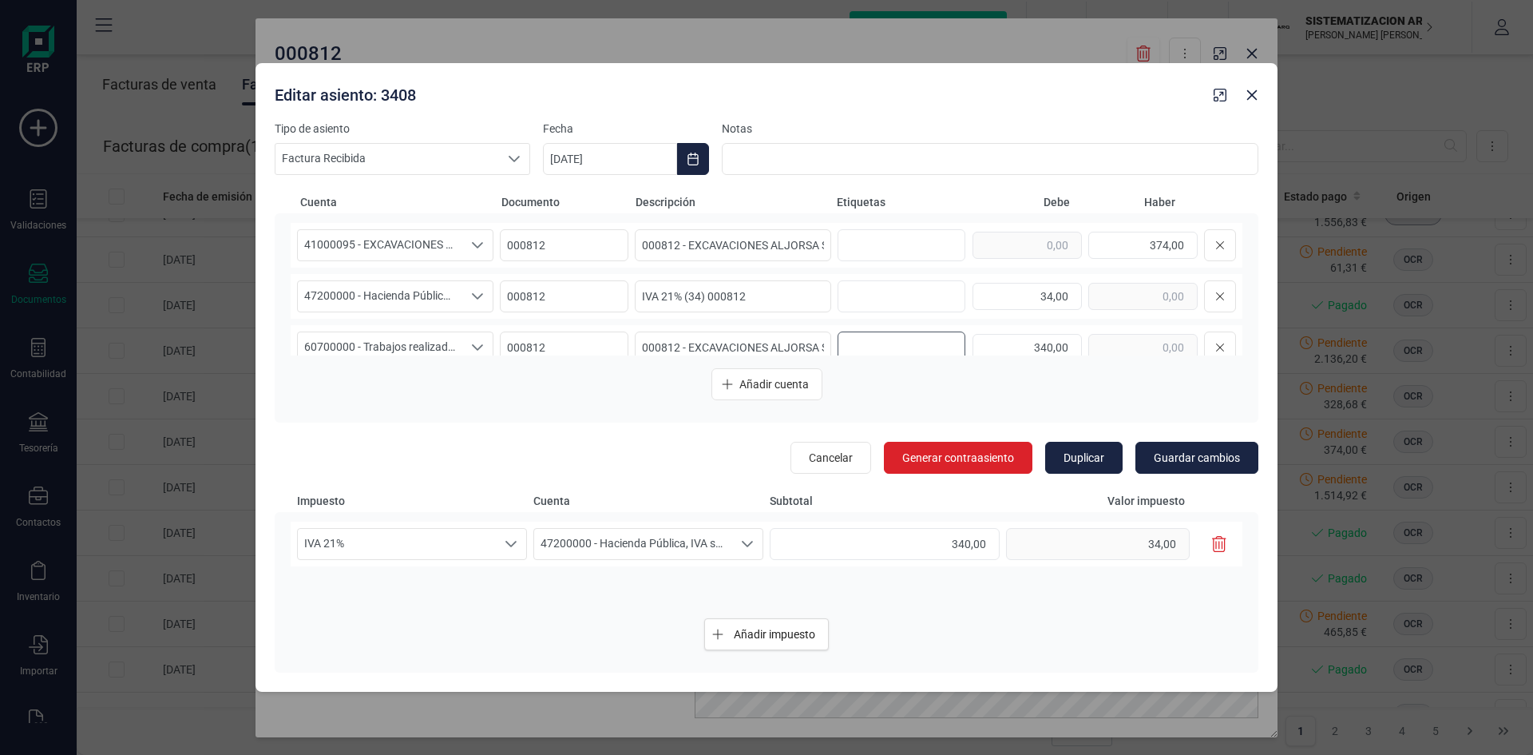
click at [891, 348] on input "text" at bounding box center [899, 348] width 102 height 26
type input "15. BOTANIC"
click at [1182, 454] on span "Guardar cambios" at bounding box center [1197, 458] width 86 height 16
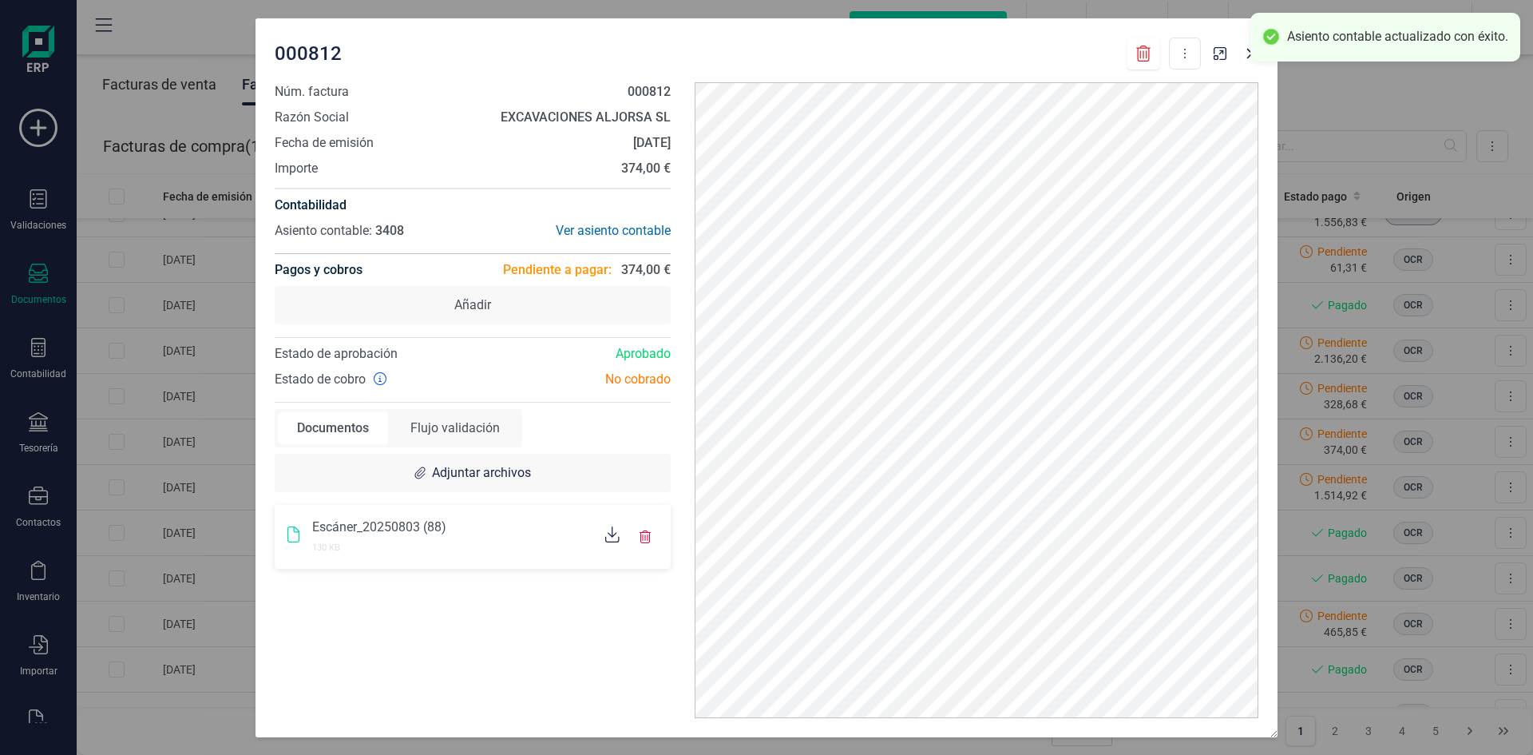
scroll to position [0, 0]
click at [1246, 55] on icon "button" at bounding box center [1252, 53] width 13 height 13
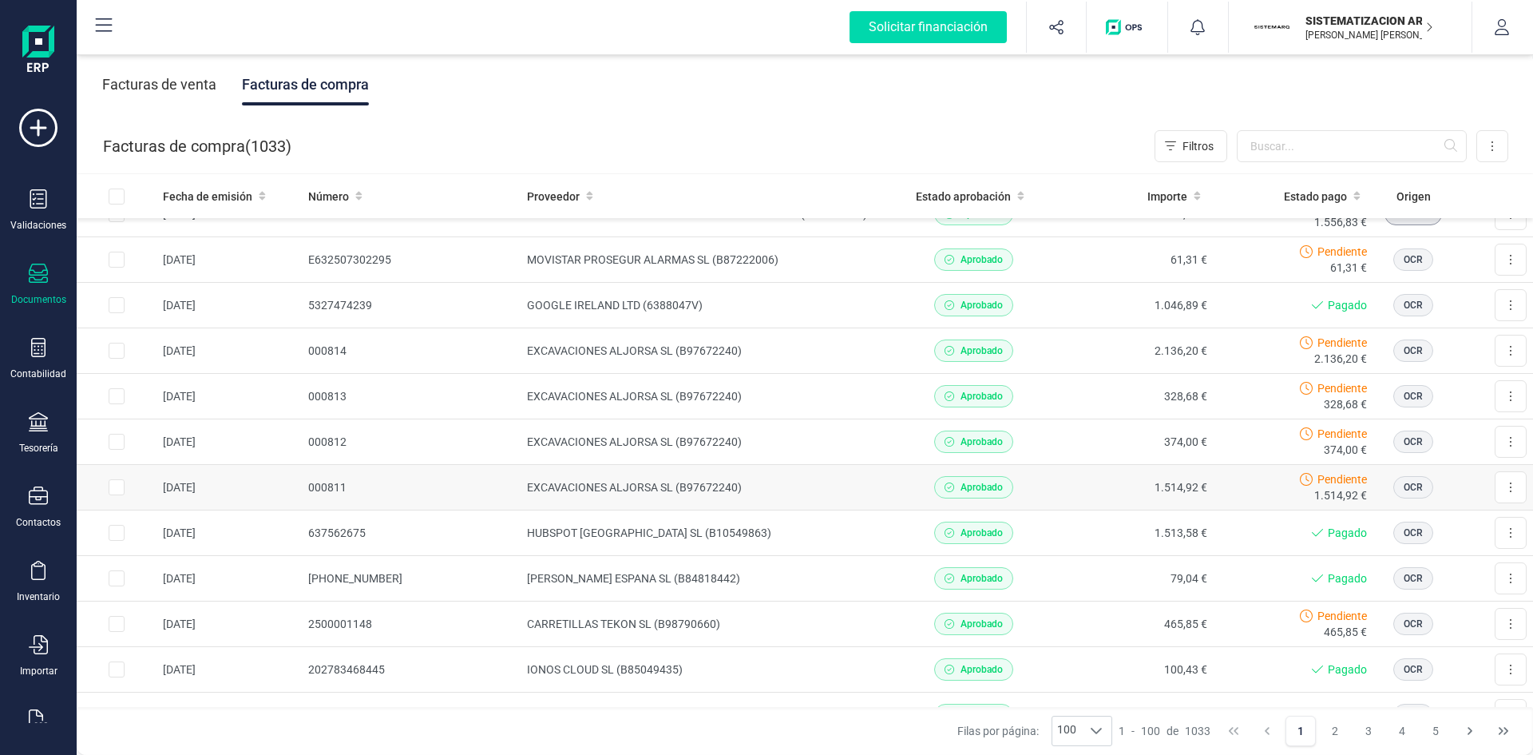
click at [1025, 467] on td "Aprobado" at bounding box center [974, 488] width 161 height 46
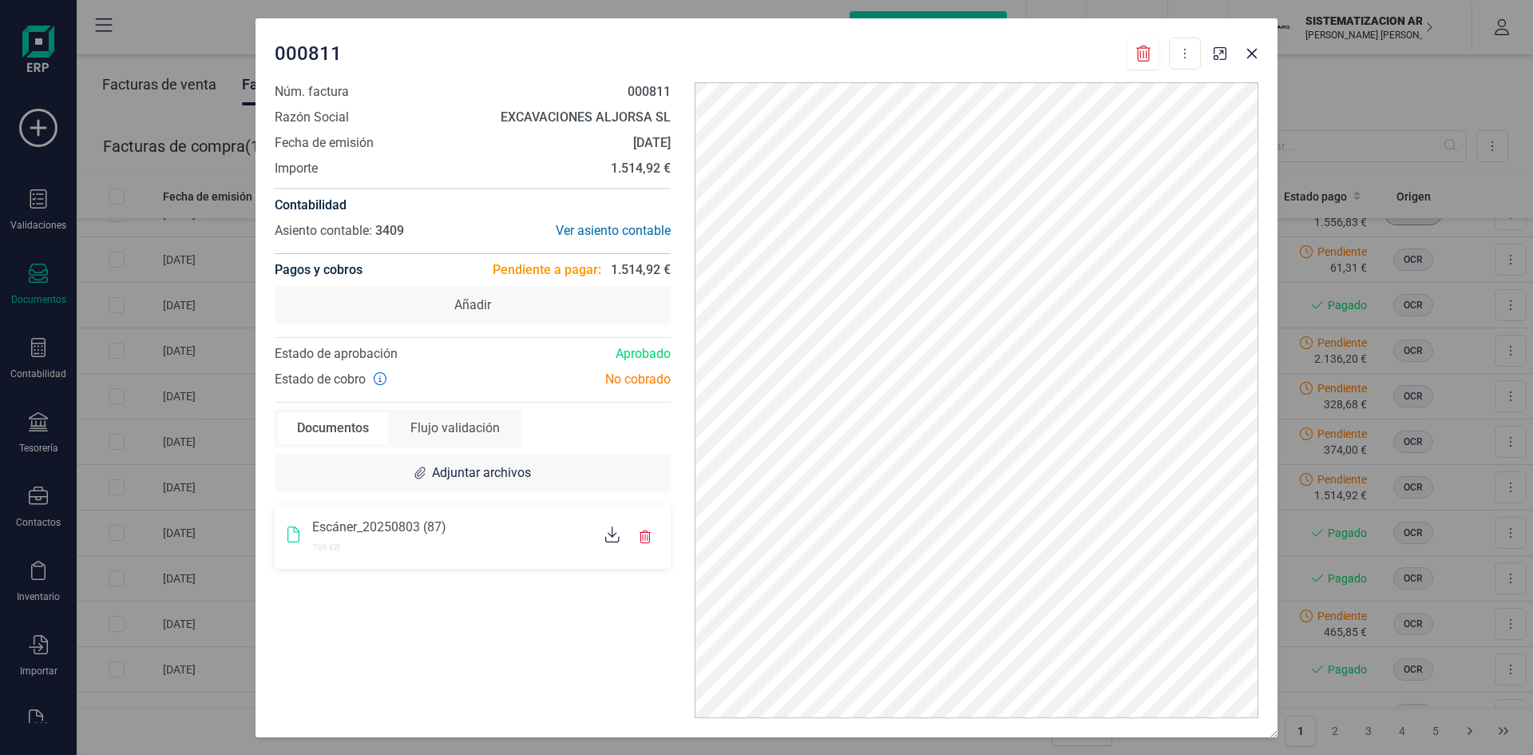
click at [604, 529] on div at bounding box center [612, 536] width 27 height 20
click at [619, 233] on div "Ver asiento contable" at bounding box center [572, 230] width 198 height 19
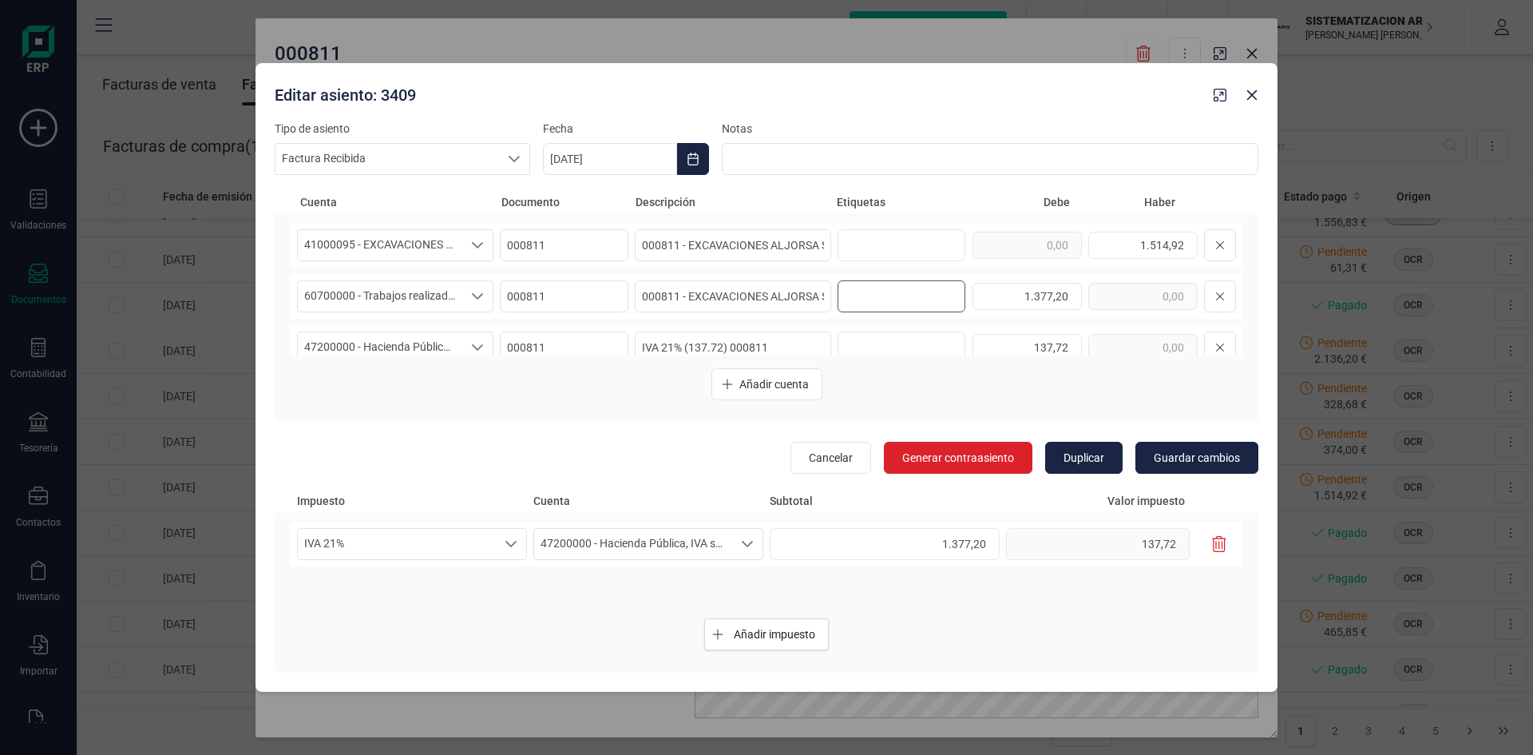
click at [858, 293] on input "text" at bounding box center [899, 296] width 102 height 26
type input "17. ST CRISTOFOL"
click at [1179, 442] on button "Guardar cambios" at bounding box center [1197, 458] width 123 height 32
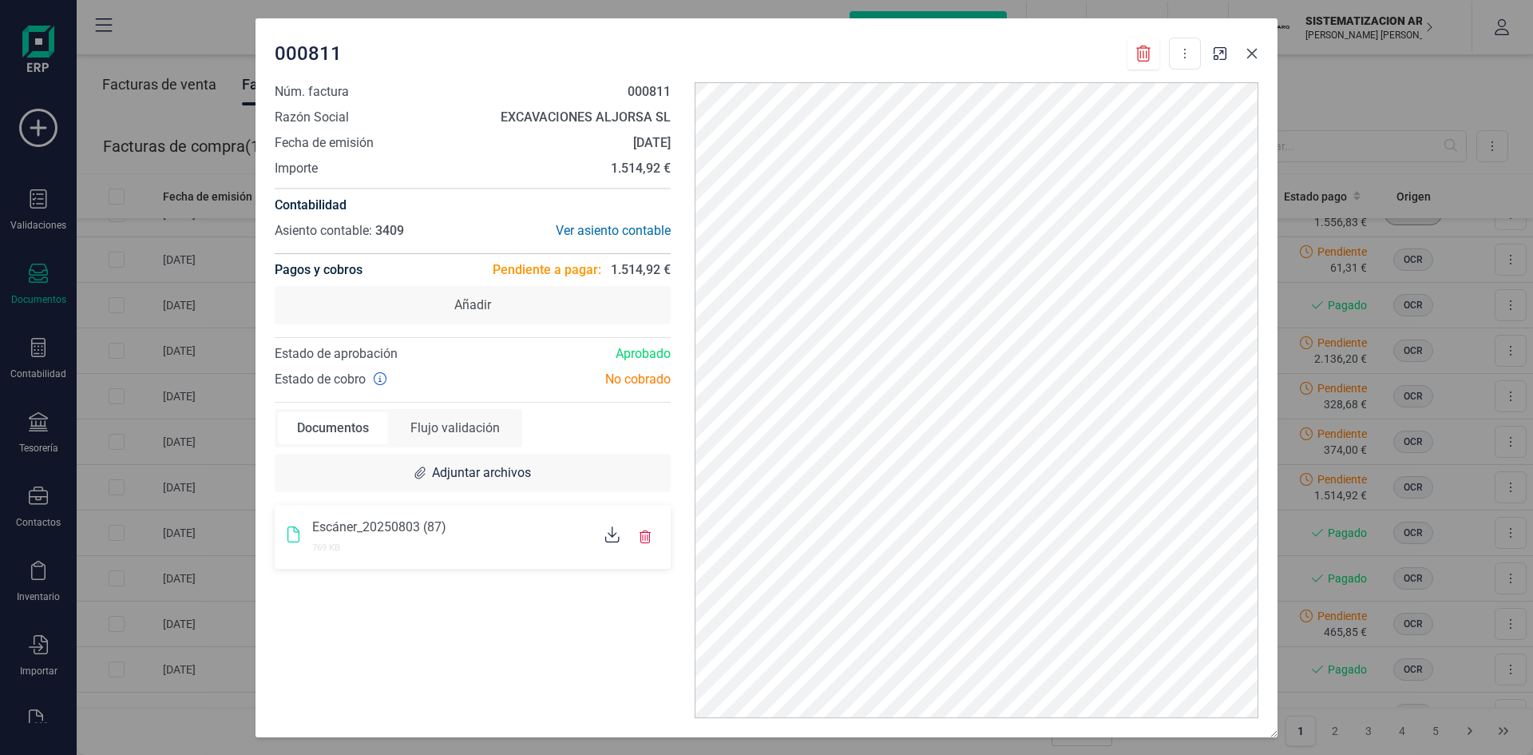
click at [1244, 56] on button "button" at bounding box center [1252, 54] width 26 height 26
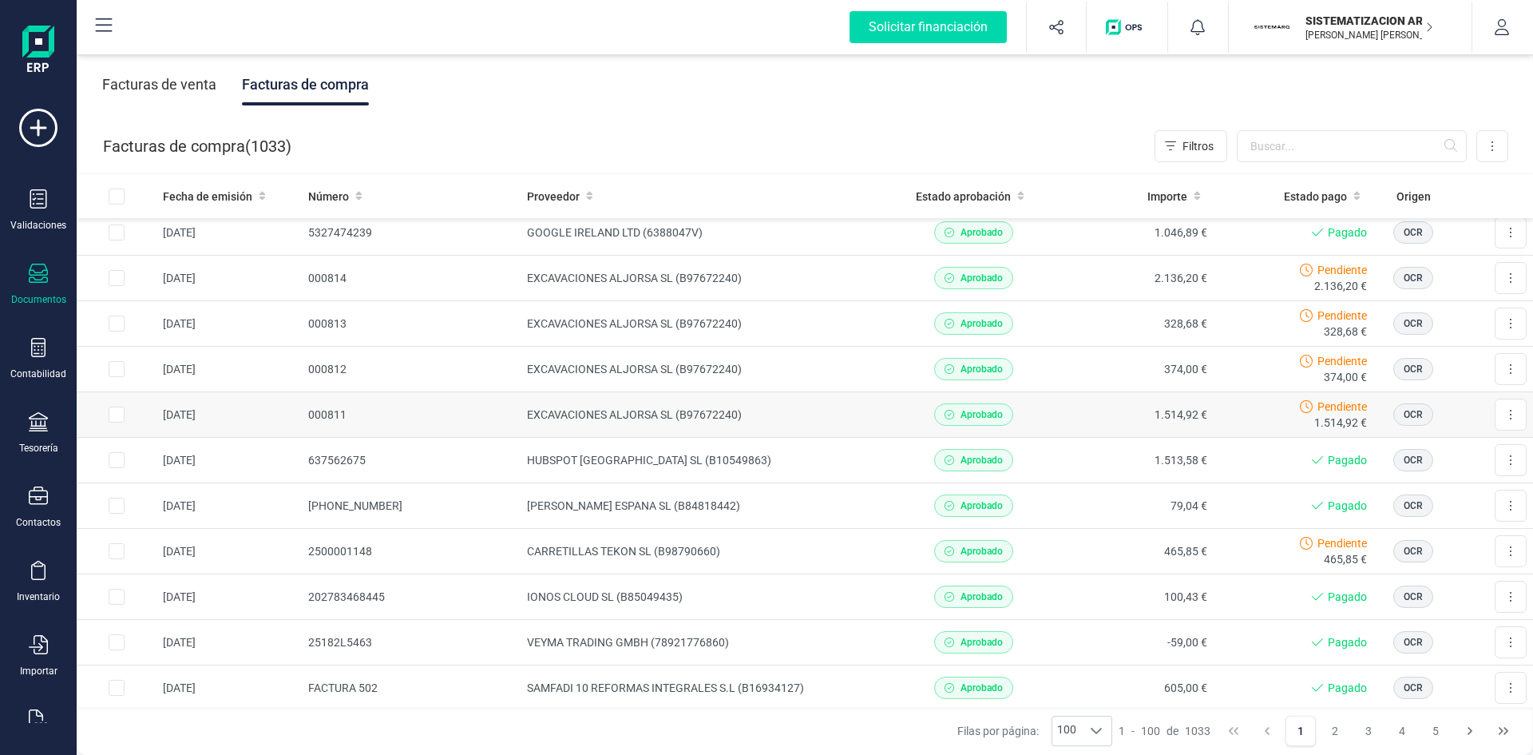
scroll to position [786, 0]
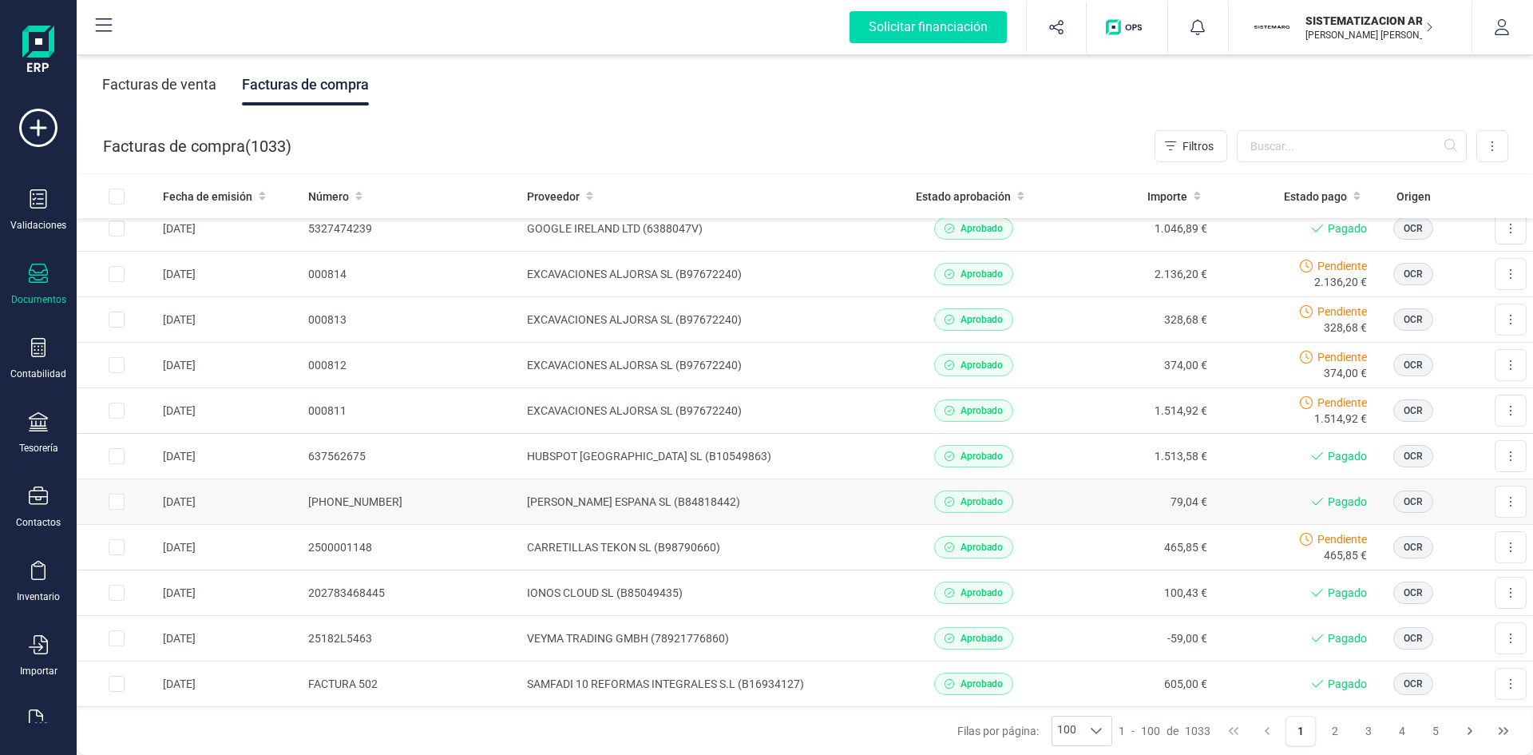
click at [802, 497] on td "[PERSON_NAME] ESPANA SL (B84818442)" at bounding box center [707, 502] width 373 height 46
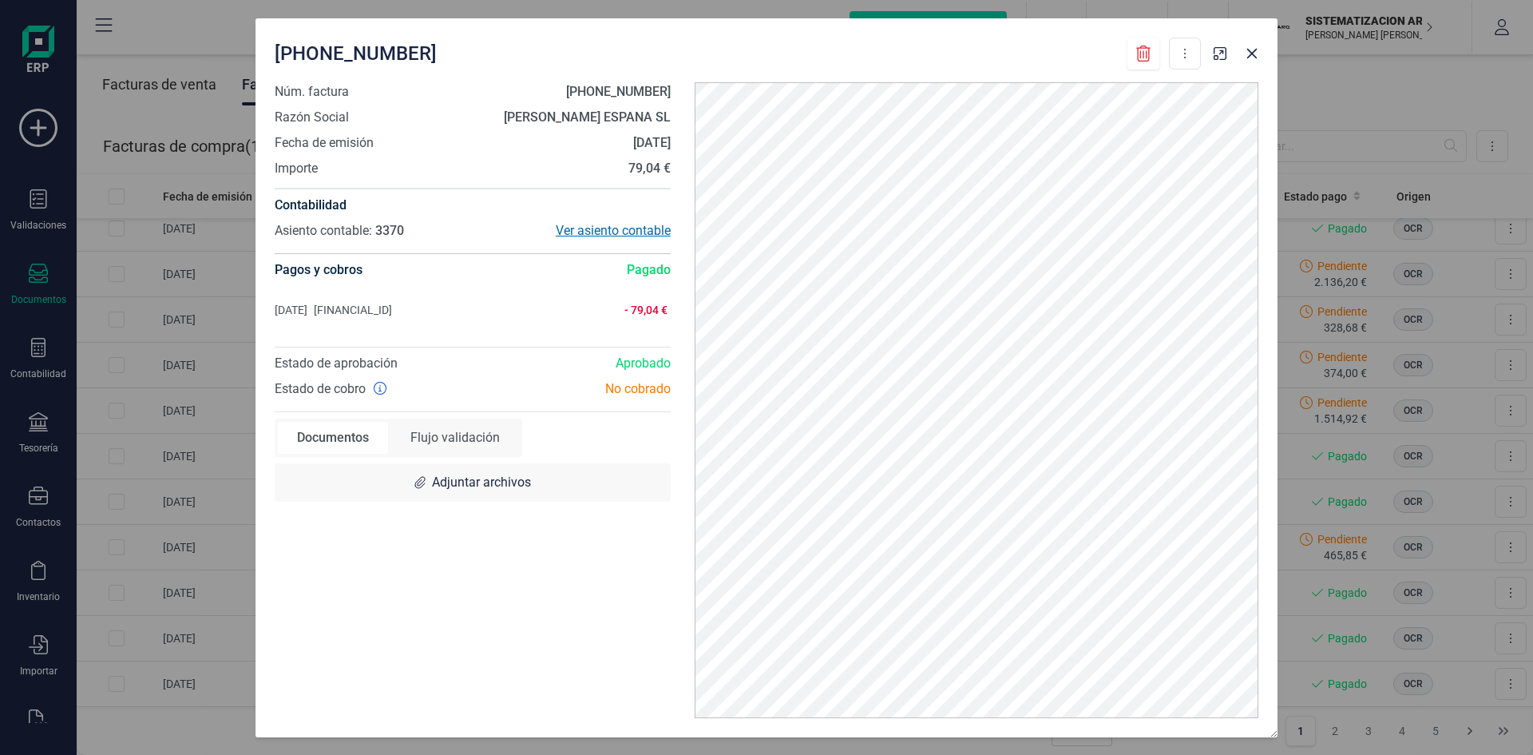
click at [605, 229] on div "Ver asiento contable" at bounding box center [572, 230] width 198 height 19
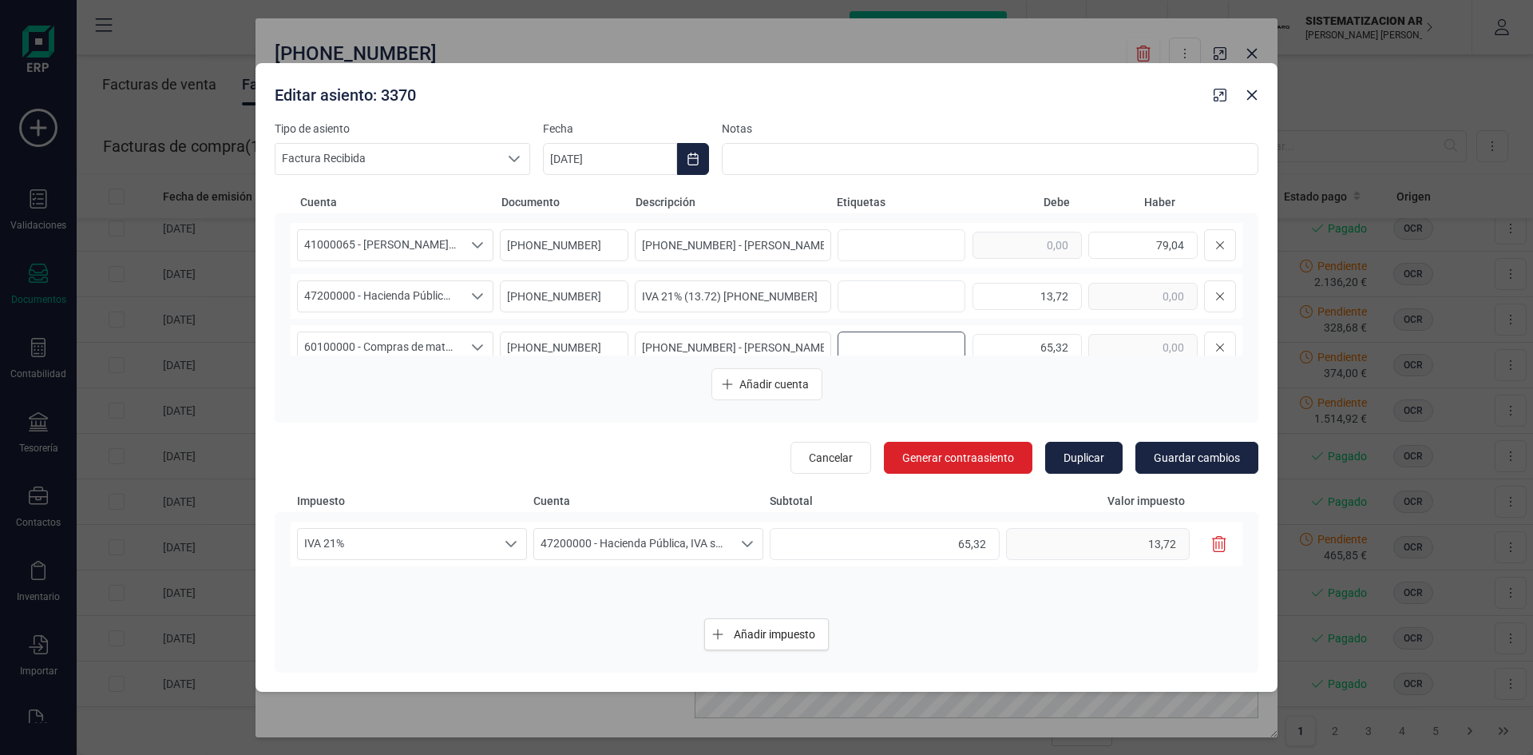
click at [900, 353] on input "text" at bounding box center [899, 348] width 102 height 26
type input "9. [PERSON_NAME]"
click at [1193, 459] on span "Guardar cambios" at bounding box center [1197, 458] width 86 height 16
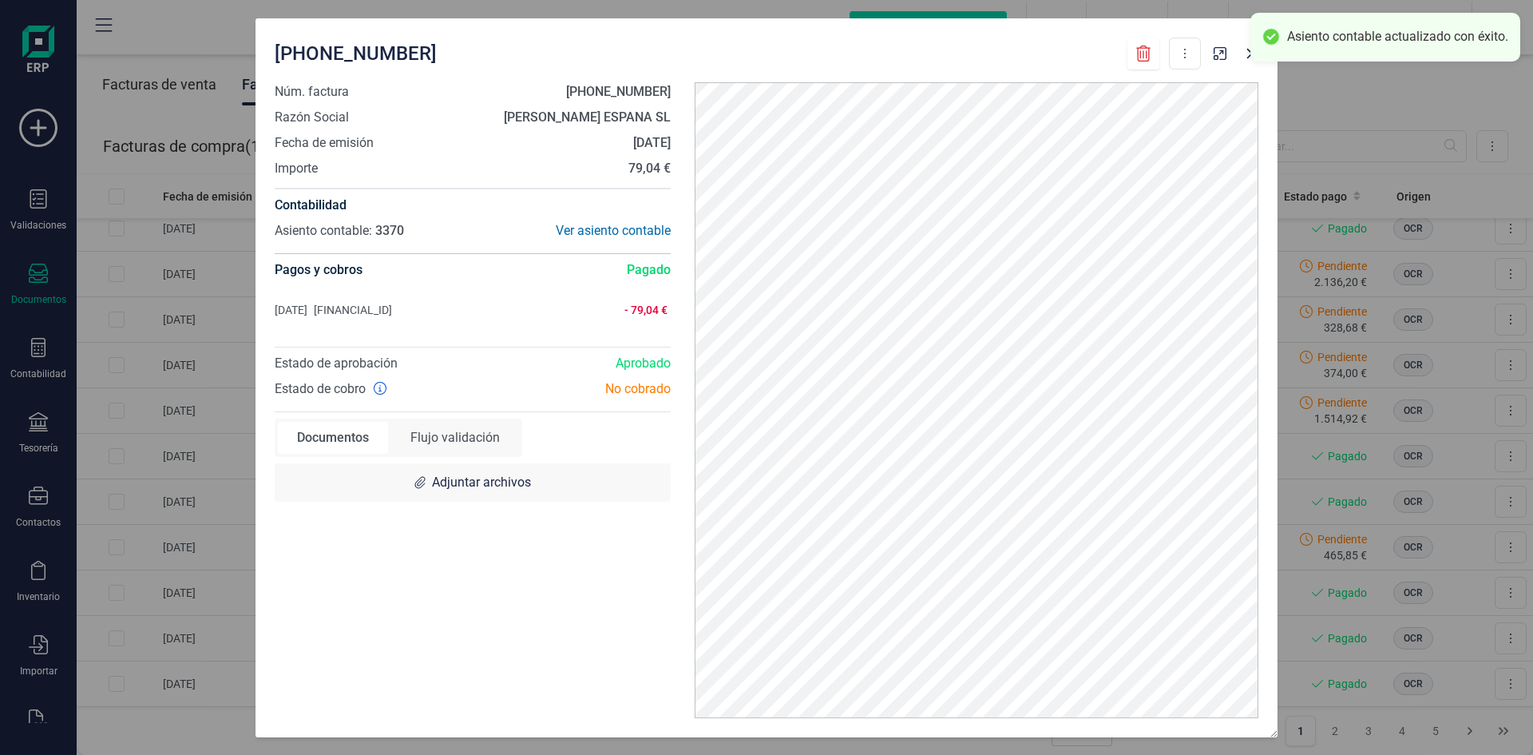
scroll to position [0, 0]
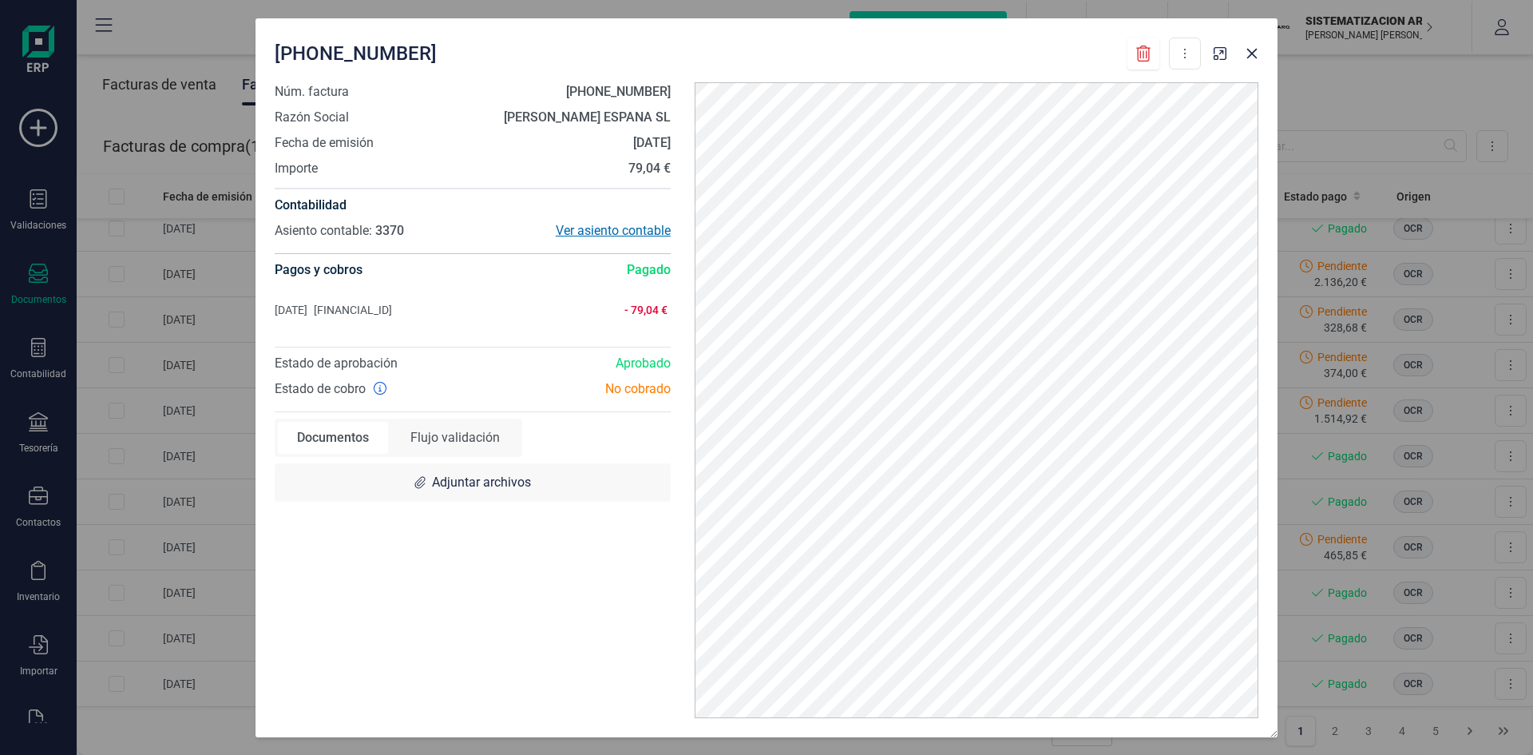
click at [605, 231] on div "Ver asiento contable" at bounding box center [572, 230] width 198 height 19
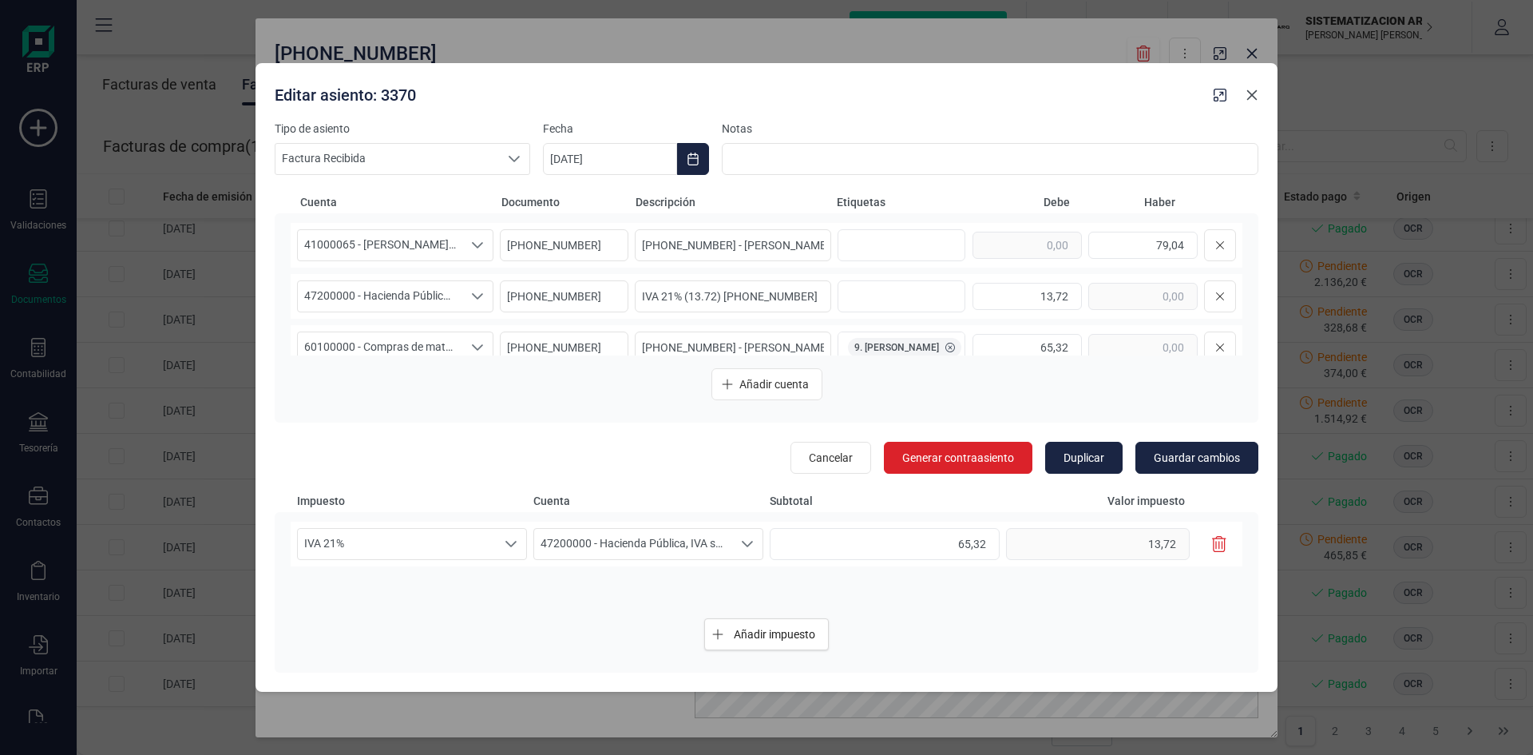
click at [1257, 98] on icon "button" at bounding box center [1252, 95] width 13 height 13
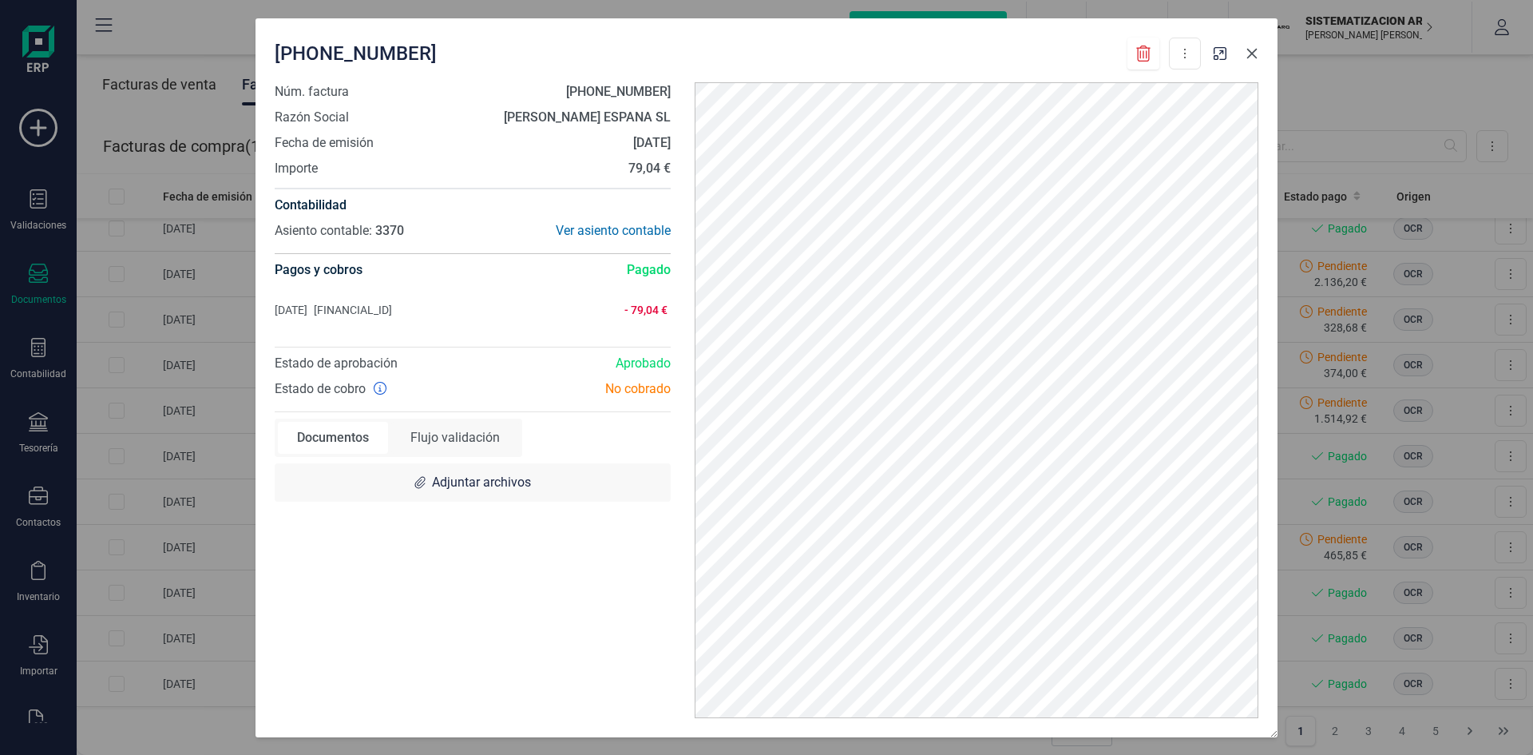
click at [1255, 60] on button "button" at bounding box center [1252, 54] width 26 height 26
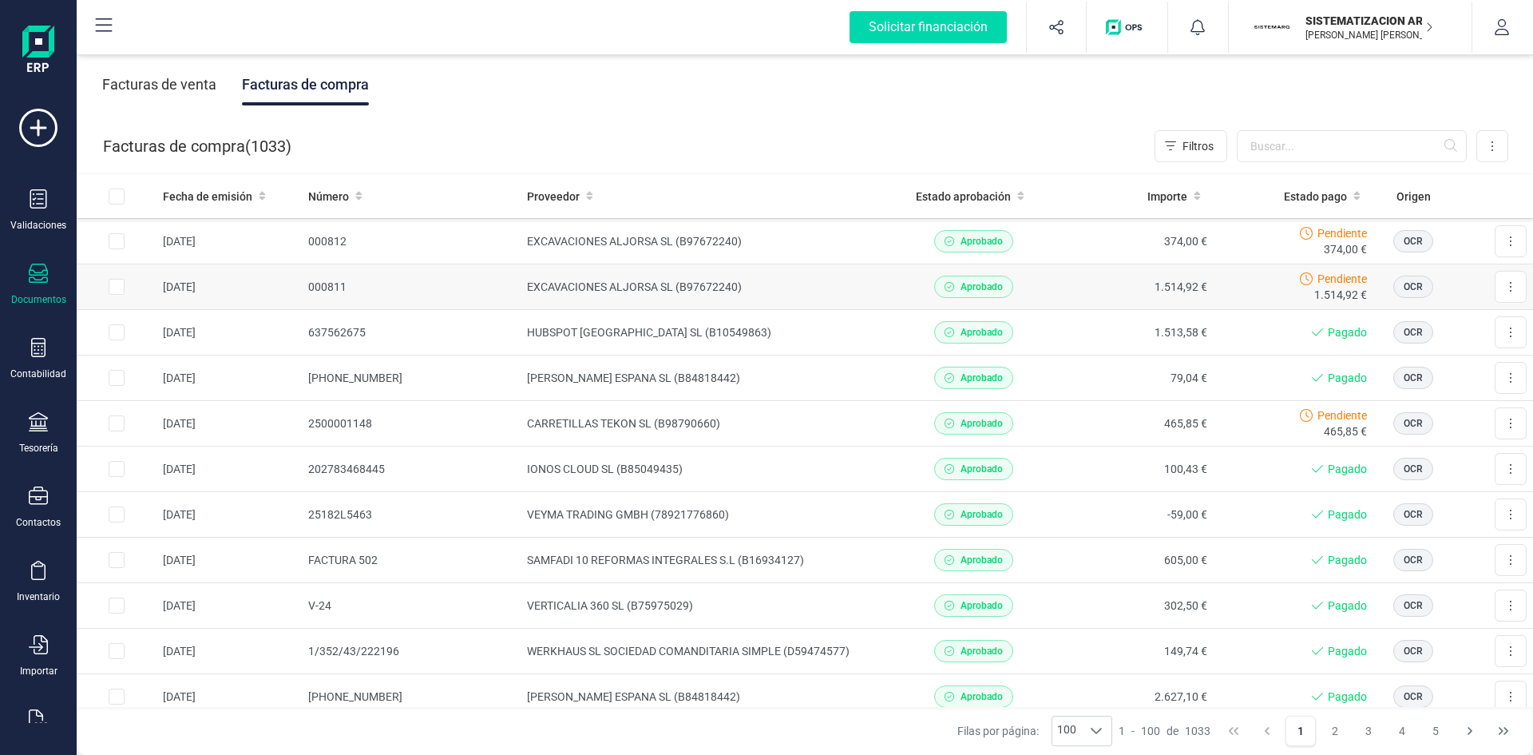
scroll to position [912, 0]
click at [808, 418] on td "CARRETILLAS TEKON SL (B98790660)" at bounding box center [707, 421] width 373 height 46
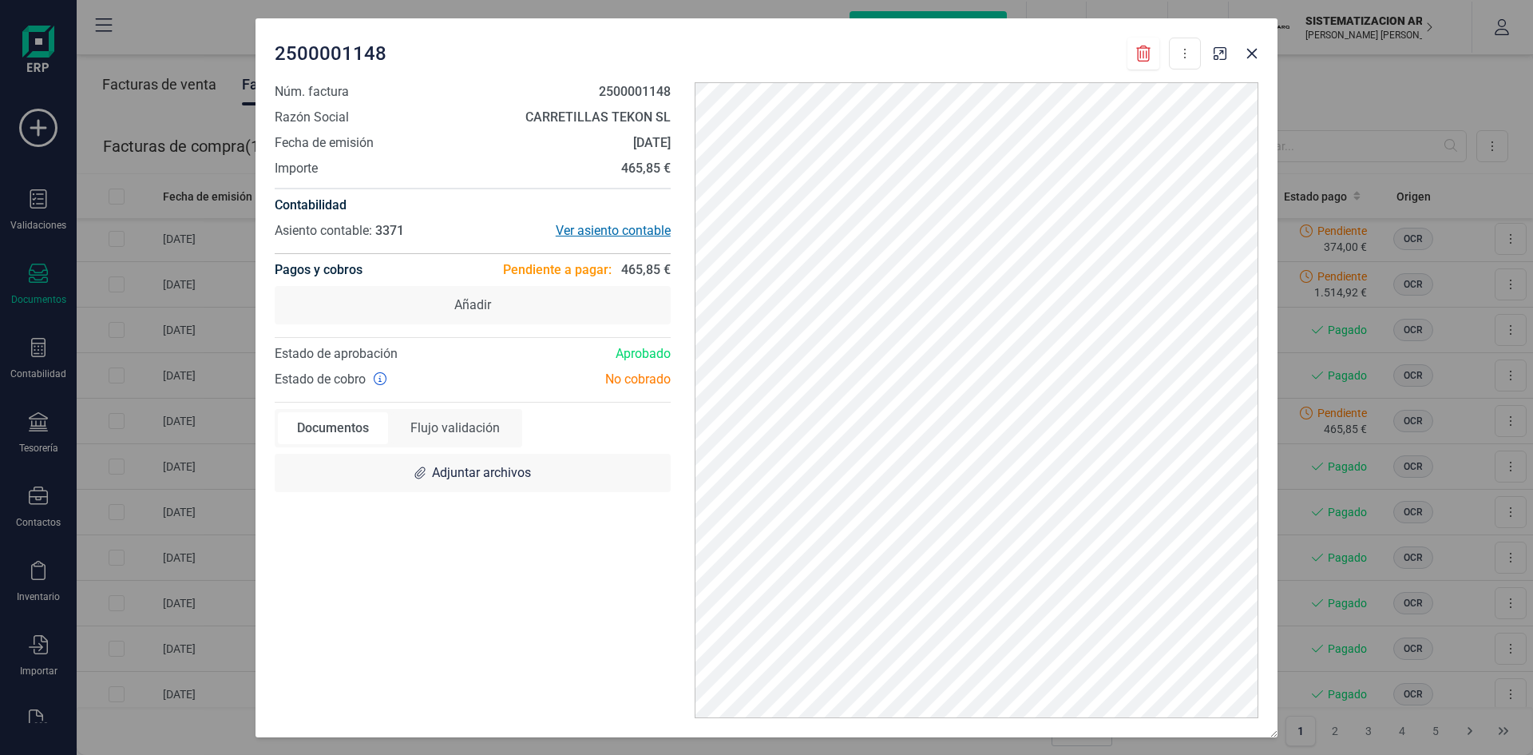
click at [610, 225] on div "Ver asiento contable" at bounding box center [572, 230] width 198 height 19
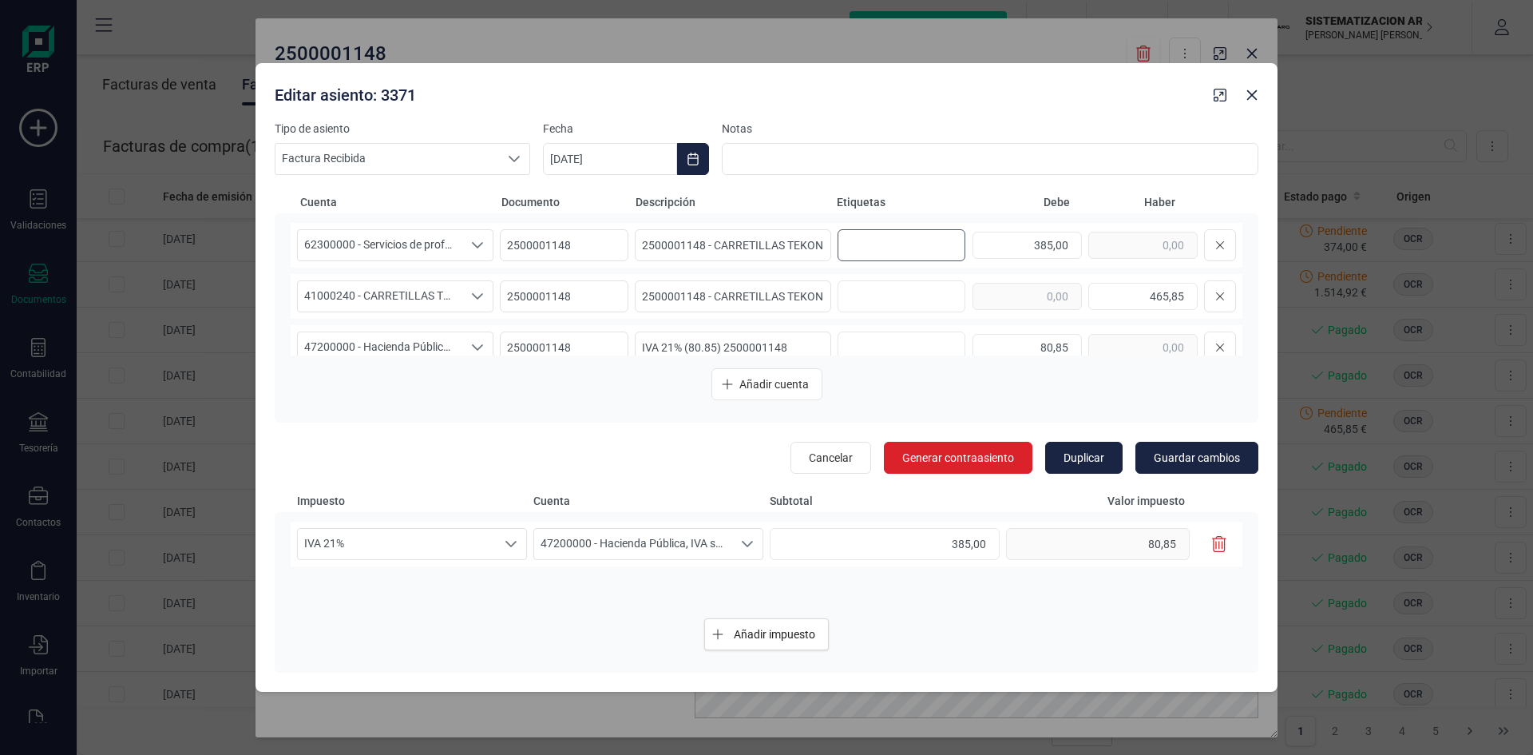
click at [923, 245] on input "text" at bounding box center [899, 245] width 102 height 26
type input "8. [GEOGRAPHIC_DATA]"
click at [1168, 454] on span "Guardar cambios" at bounding box center [1197, 458] width 86 height 16
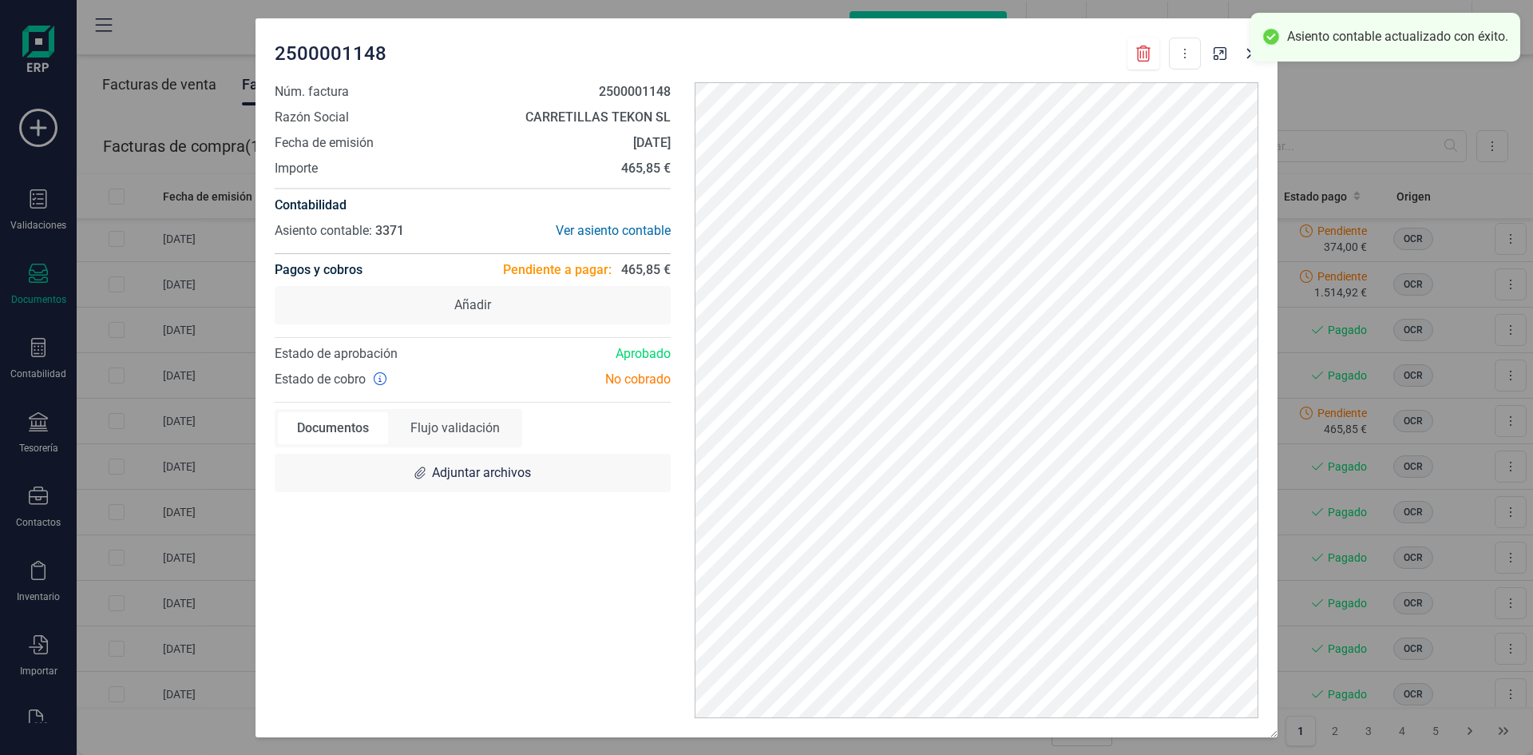
scroll to position [0, 0]
click at [1245, 61] on button "button" at bounding box center [1252, 54] width 26 height 26
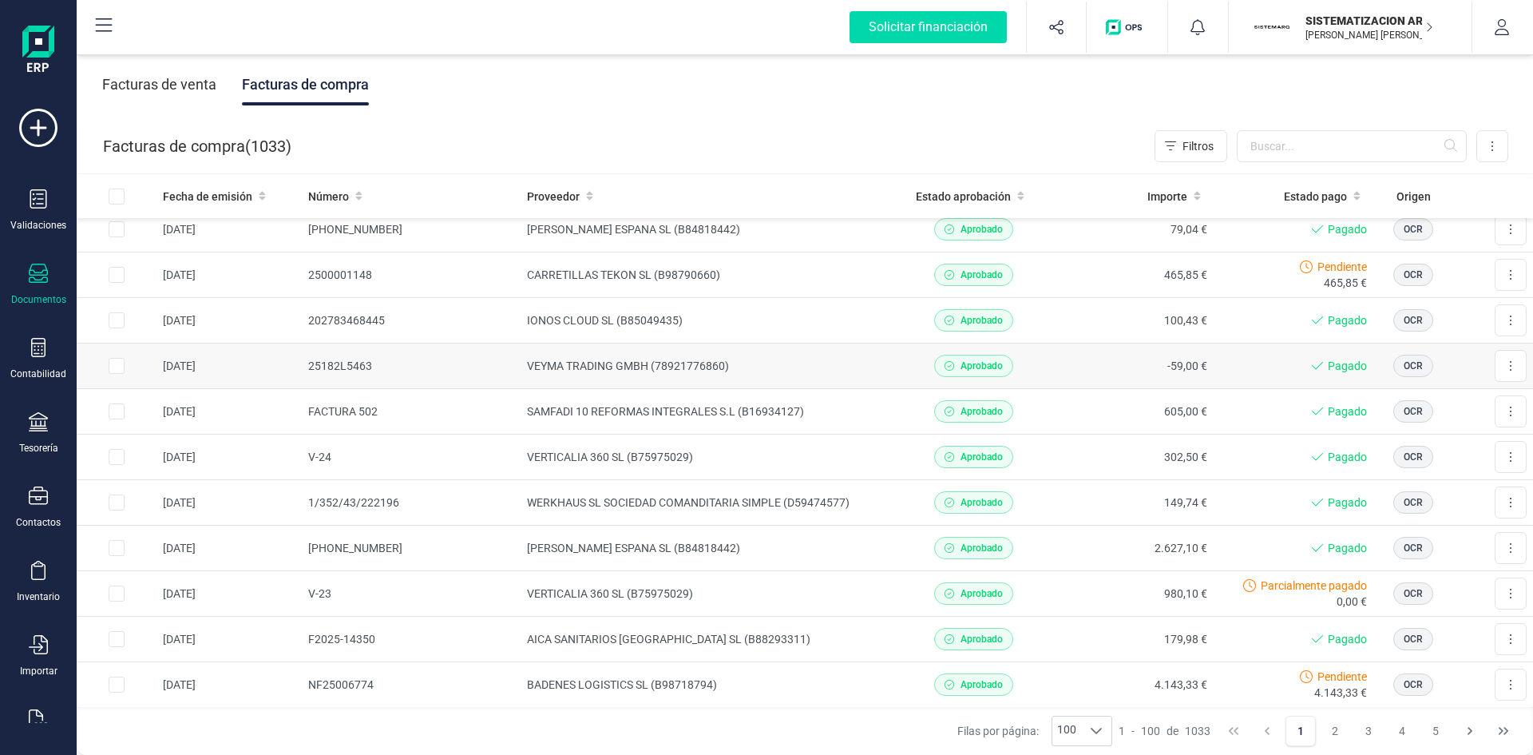
scroll to position [1059, 0]
click at [841, 363] on td "VEYMA TRADING GMBH (78921776860)" at bounding box center [707, 366] width 373 height 46
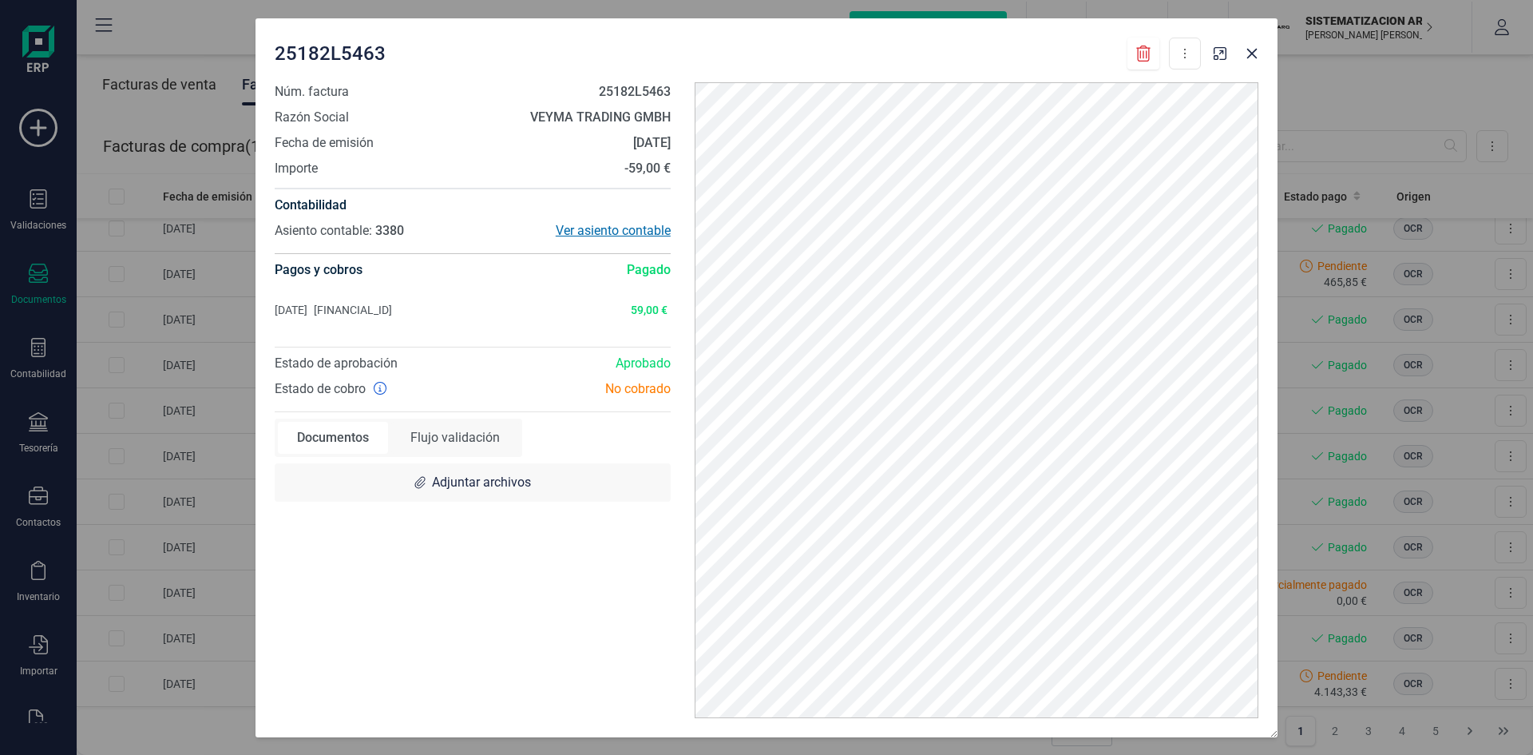
click at [613, 228] on div "Ver asiento contable" at bounding box center [572, 230] width 198 height 19
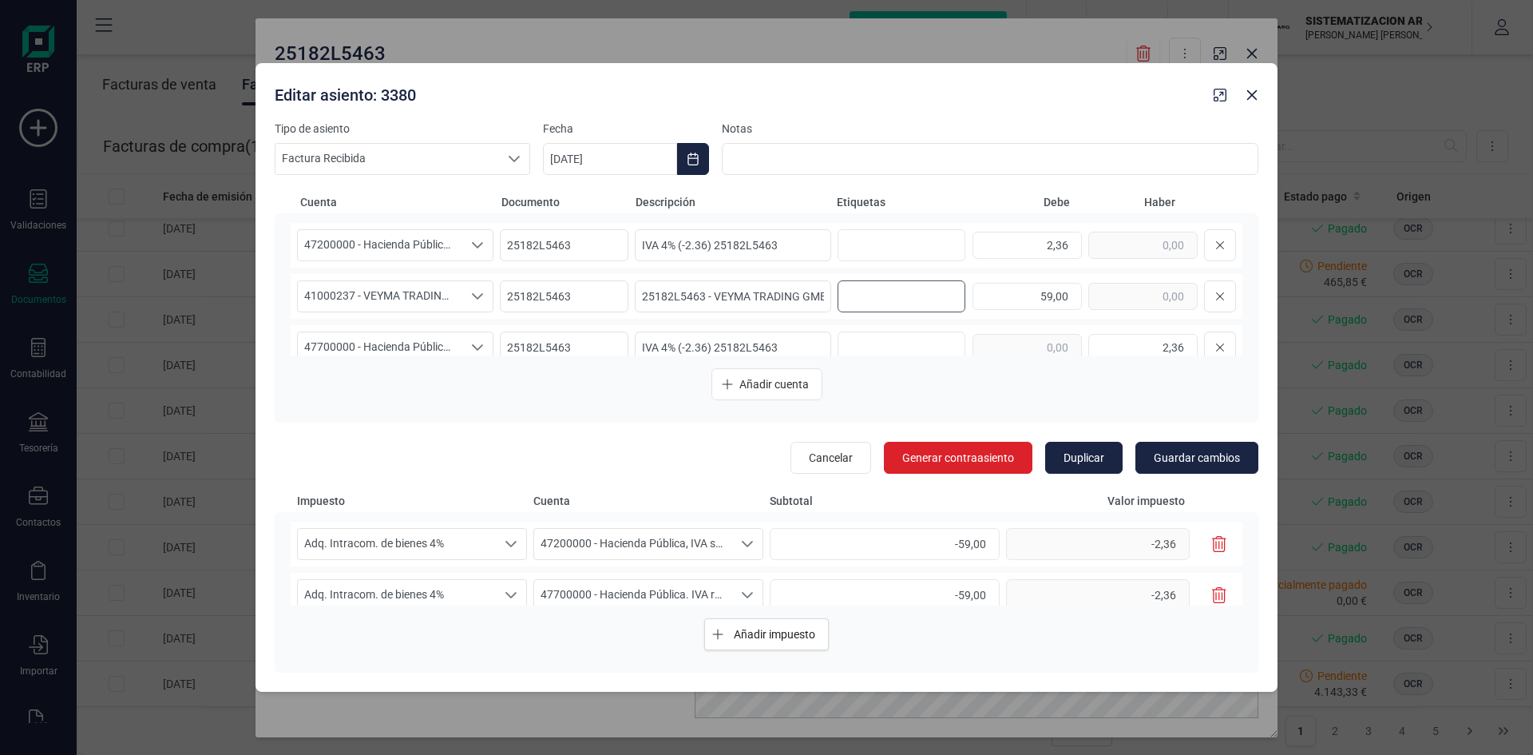
click at [882, 299] on input "text" at bounding box center [899, 296] width 102 height 26
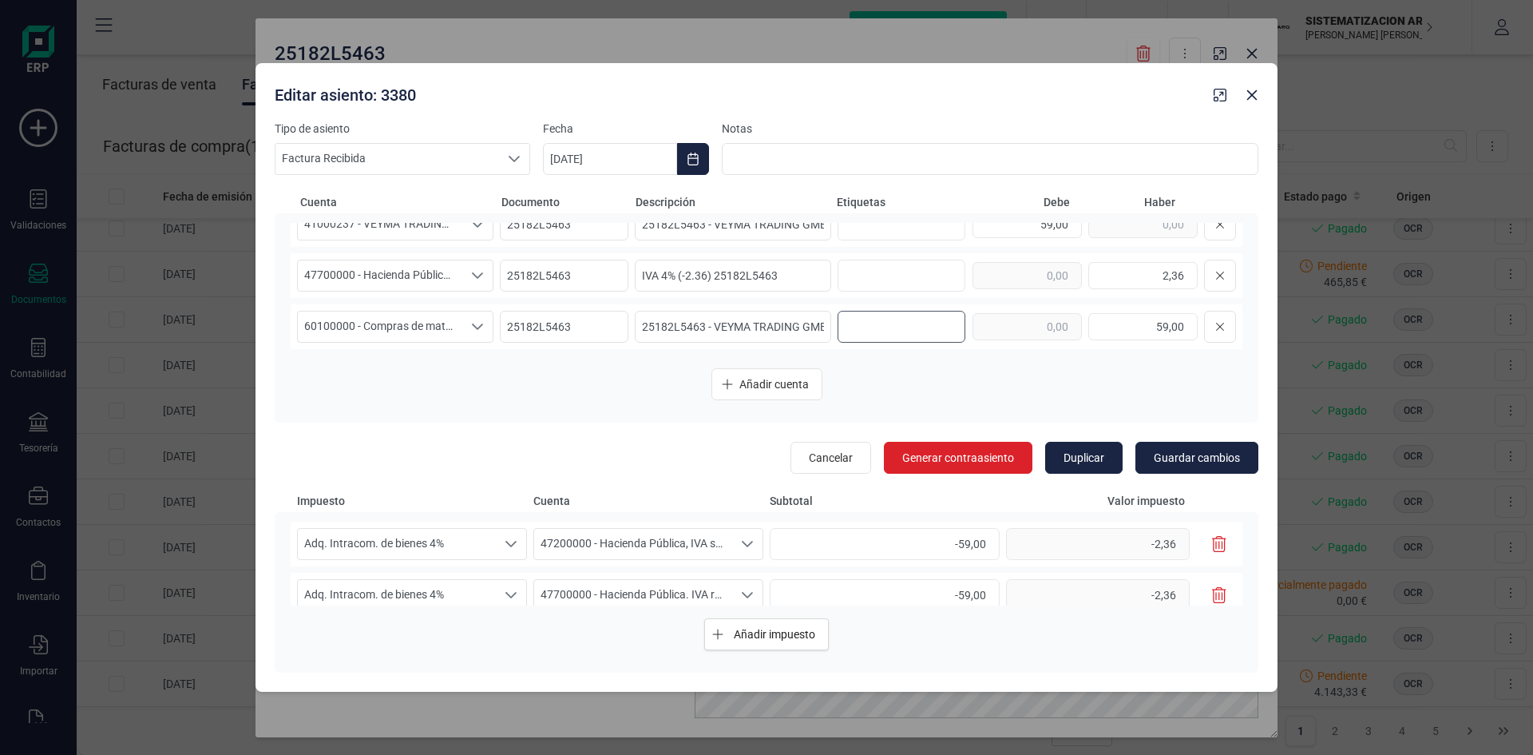
click at [885, 332] on input "text" at bounding box center [899, 327] width 102 height 26
type input "A"
type input "9. [PERSON_NAME]"
click at [1195, 453] on span "Guardar cambios" at bounding box center [1197, 458] width 86 height 16
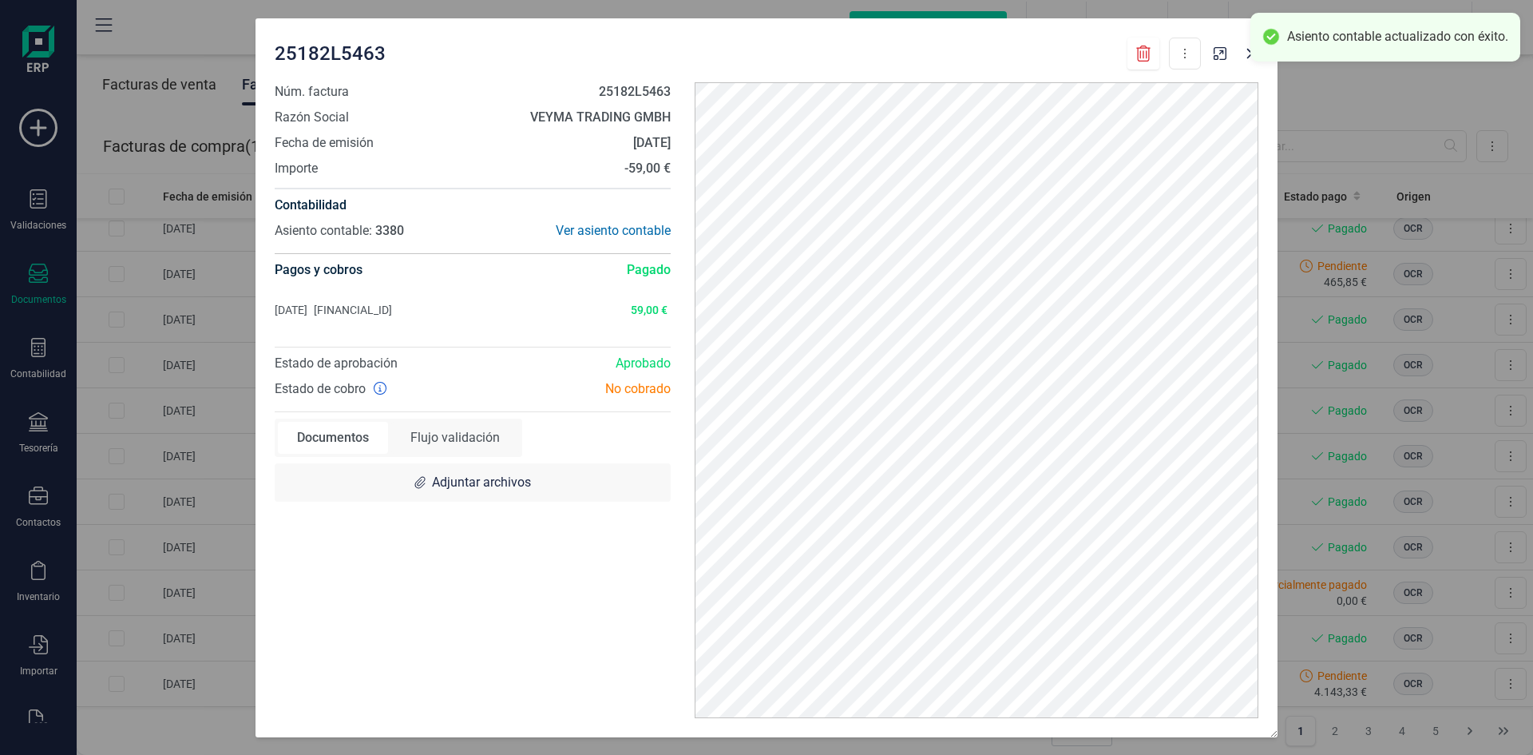
scroll to position [0, 0]
click at [1245, 55] on button "button" at bounding box center [1252, 54] width 26 height 26
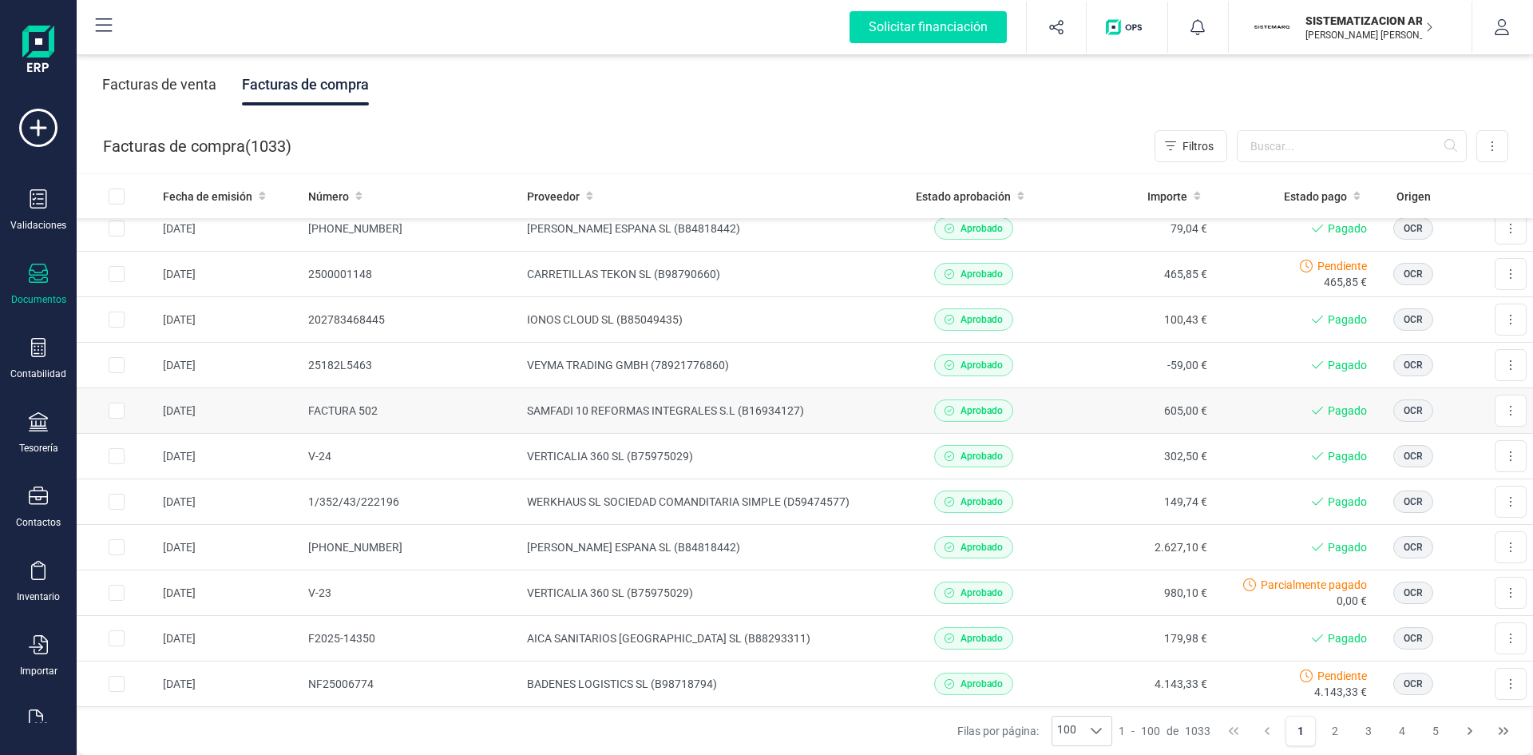
click at [876, 419] on td "SAMFADI 10 REFORMAS INTEGRALES S.L (B16934127)" at bounding box center [707, 411] width 373 height 46
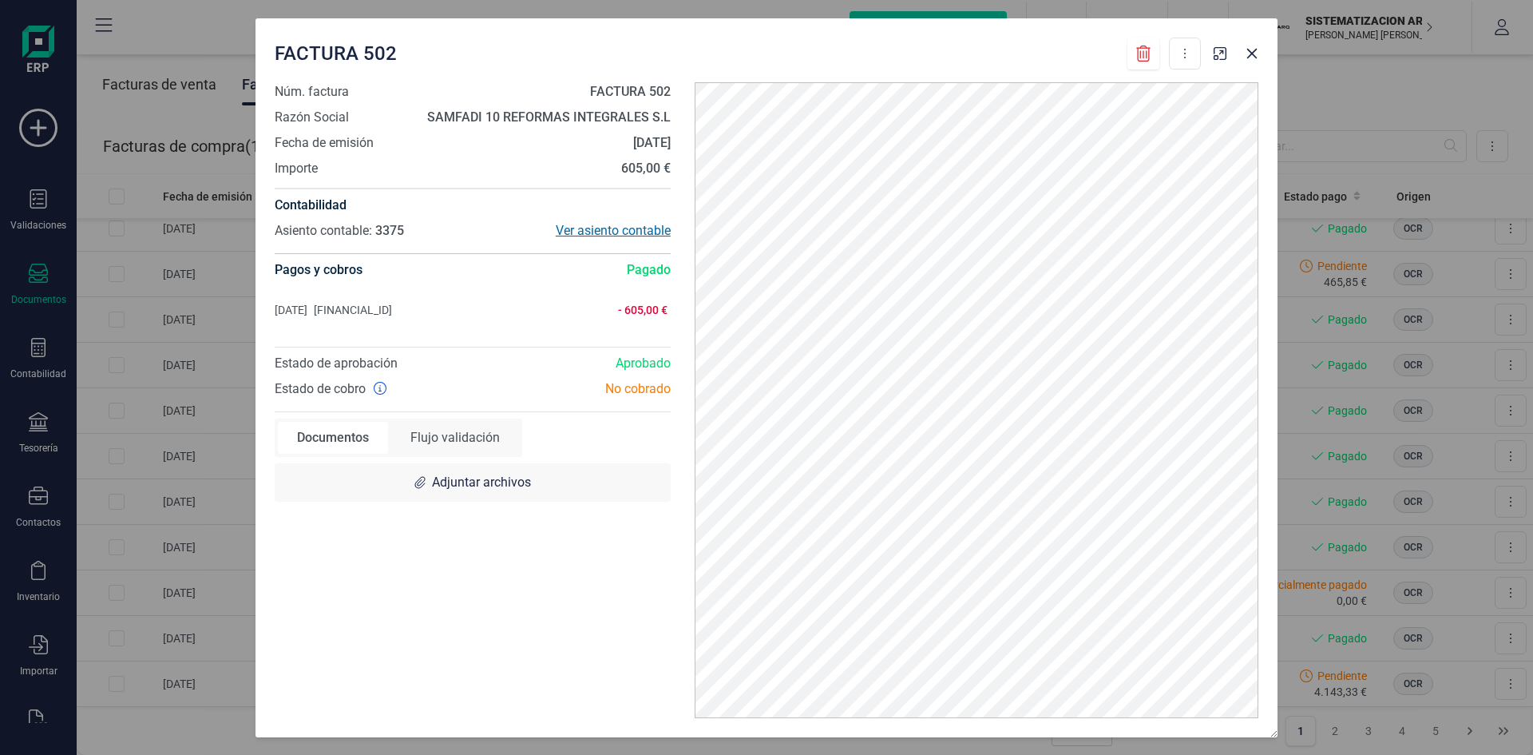
click at [589, 236] on div "Ver asiento contable" at bounding box center [572, 230] width 198 height 19
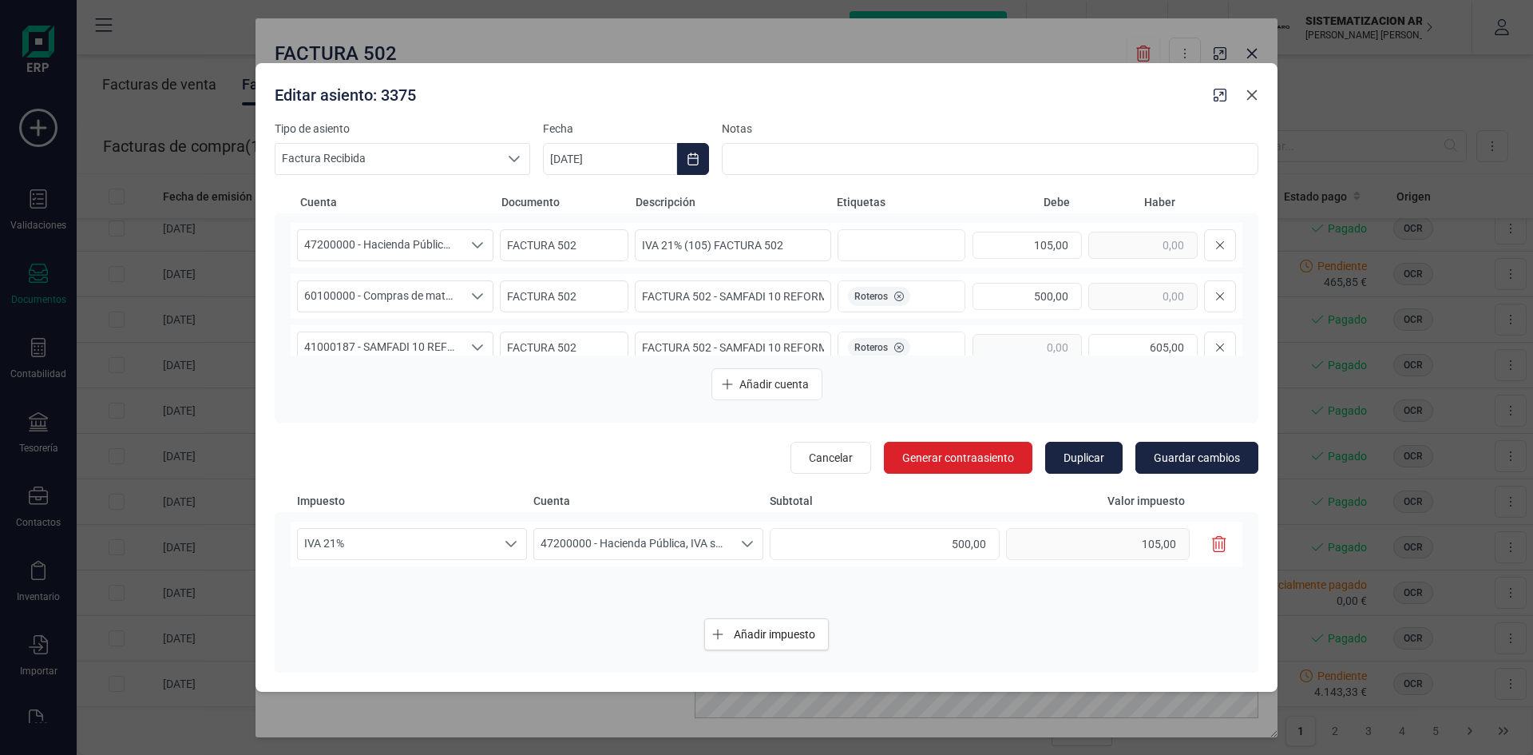
click at [1254, 98] on icon "button" at bounding box center [1252, 95] width 13 height 13
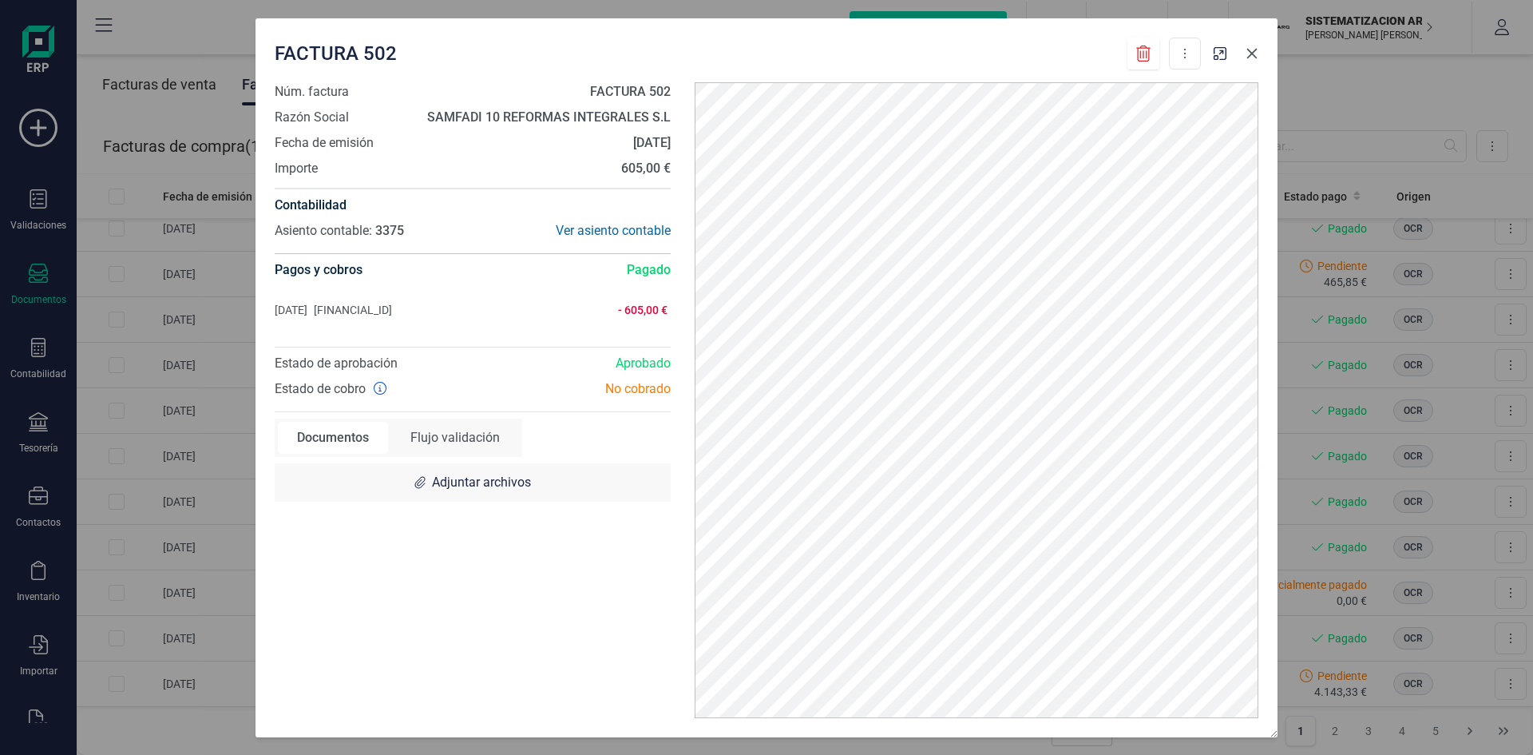
click at [1251, 47] on icon "button" at bounding box center [1252, 53] width 13 height 13
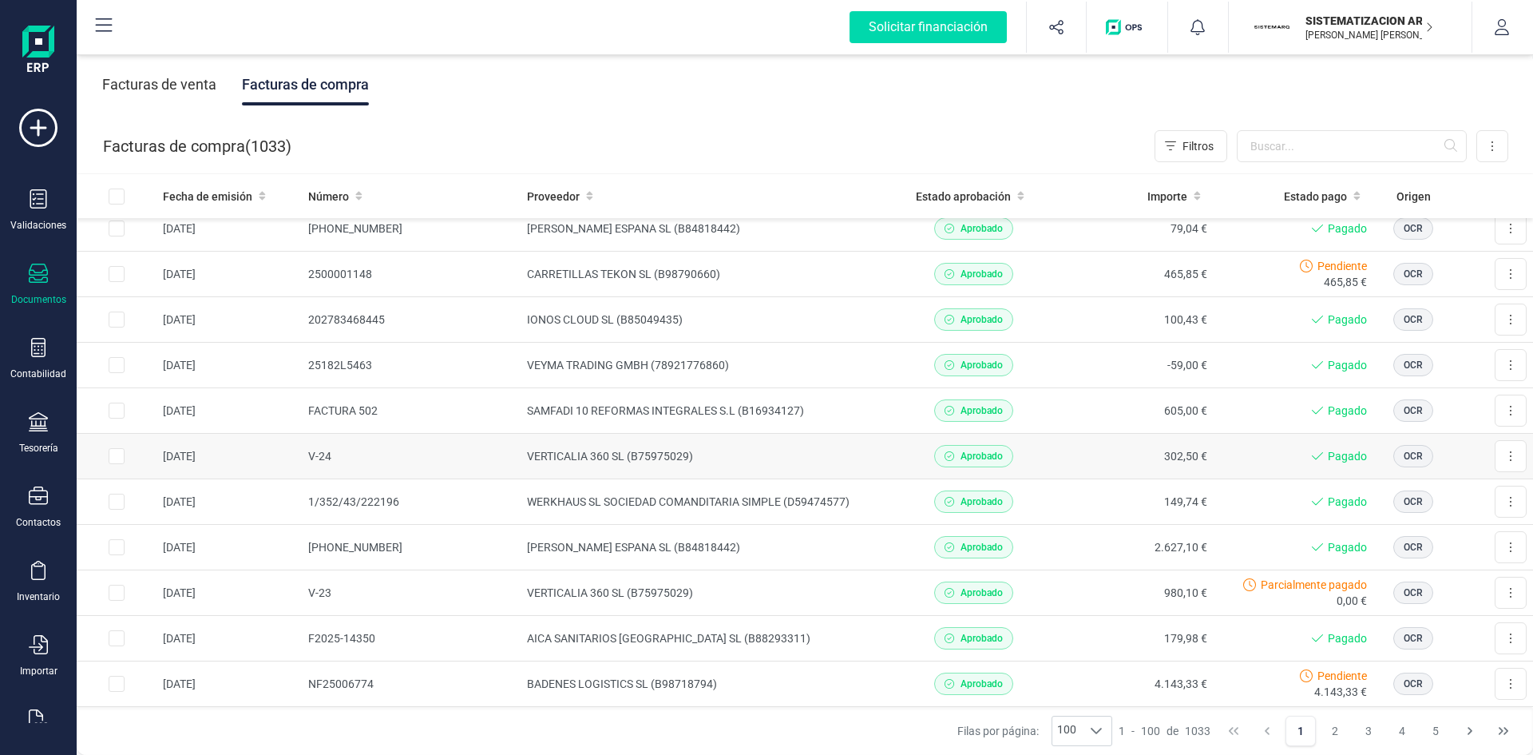
click at [881, 471] on td "VERTICALIA 360 SL (B75975029)" at bounding box center [707, 457] width 373 height 46
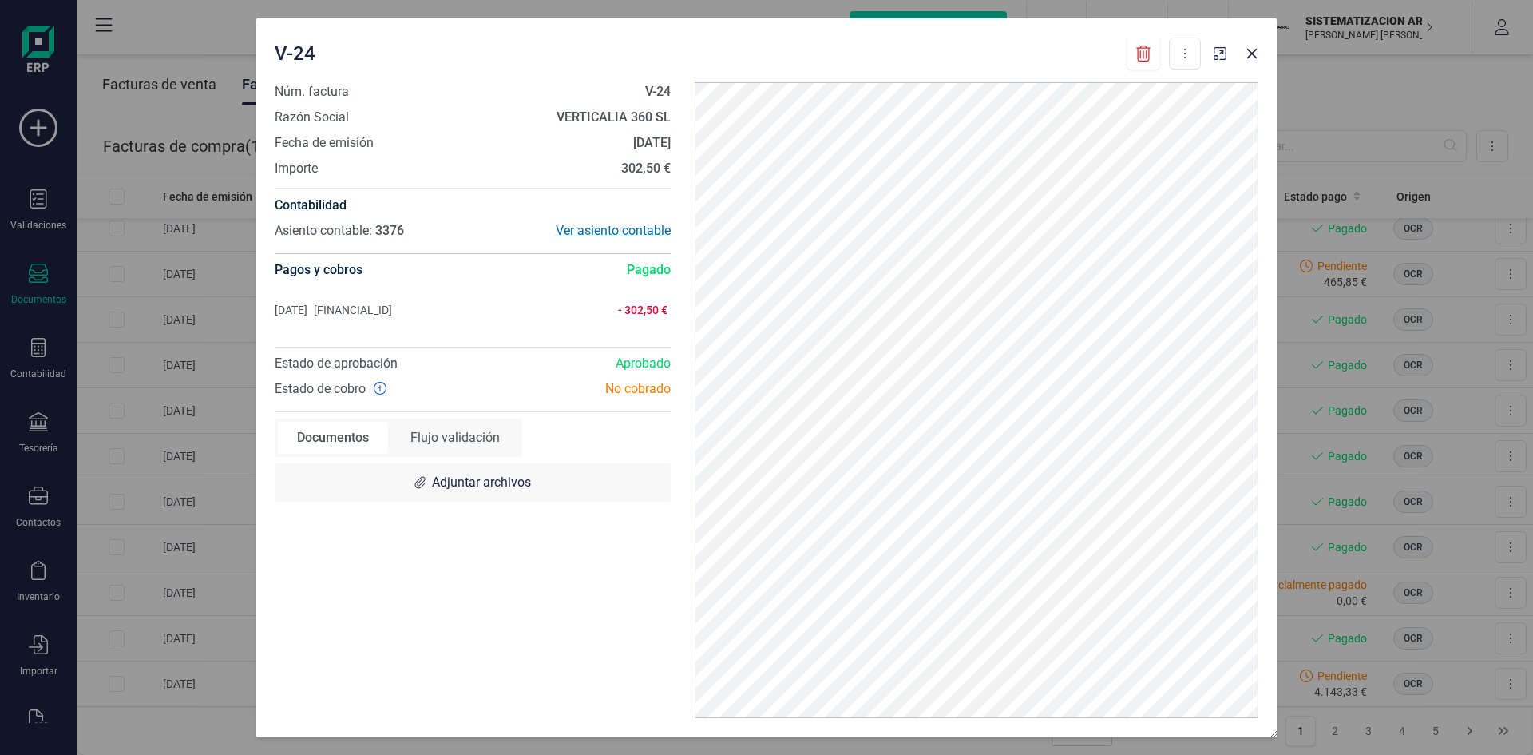
click at [598, 238] on div "Ver asiento contable" at bounding box center [572, 230] width 198 height 19
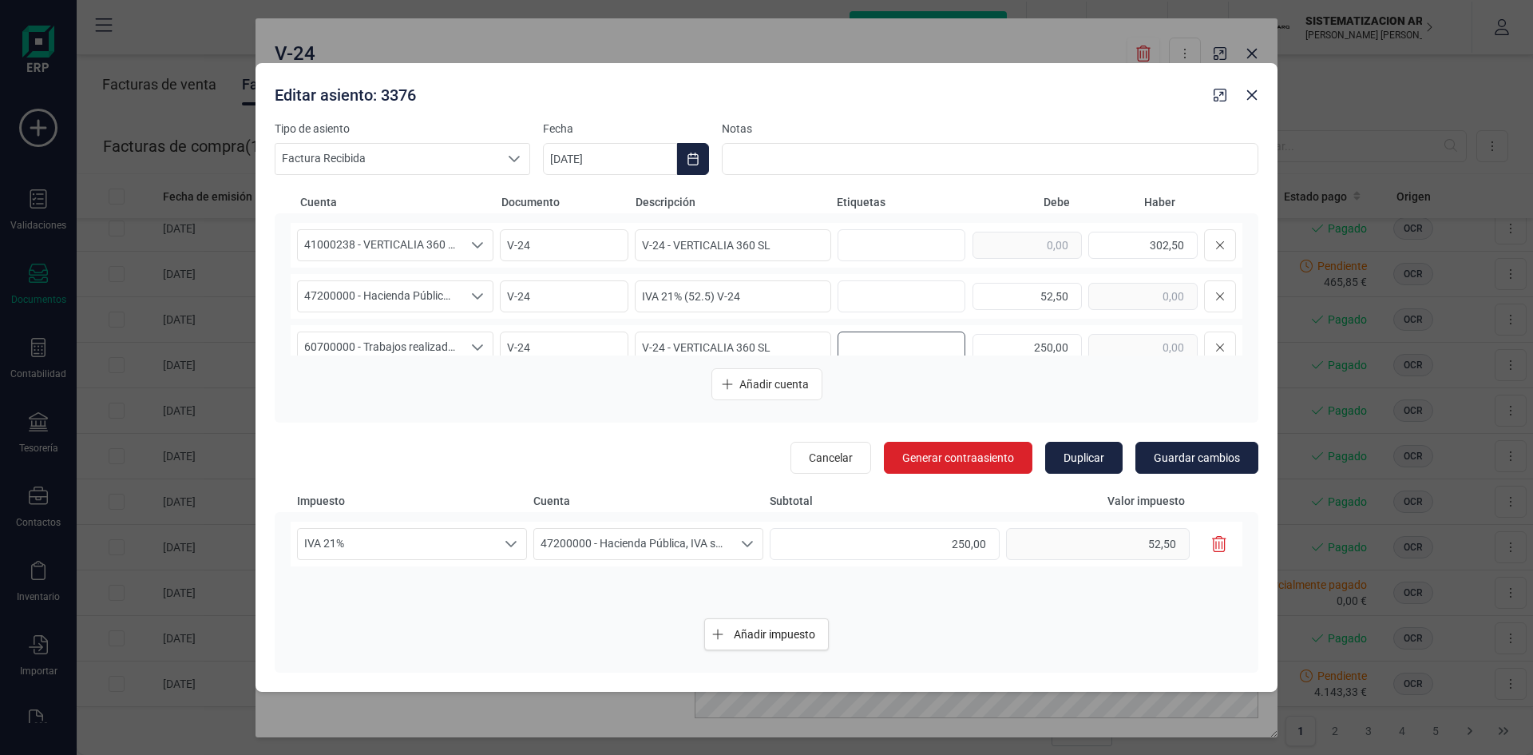
click at [878, 337] on input "text" at bounding box center [899, 348] width 102 height 26
click at [873, 347] on input "text" at bounding box center [899, 348] width 102 height 26
type input "9.[PERSON_NAME]"
click at [1182, 467] on button "Guardar cambios" at bounding box center [1197, 458] width 123 height 32
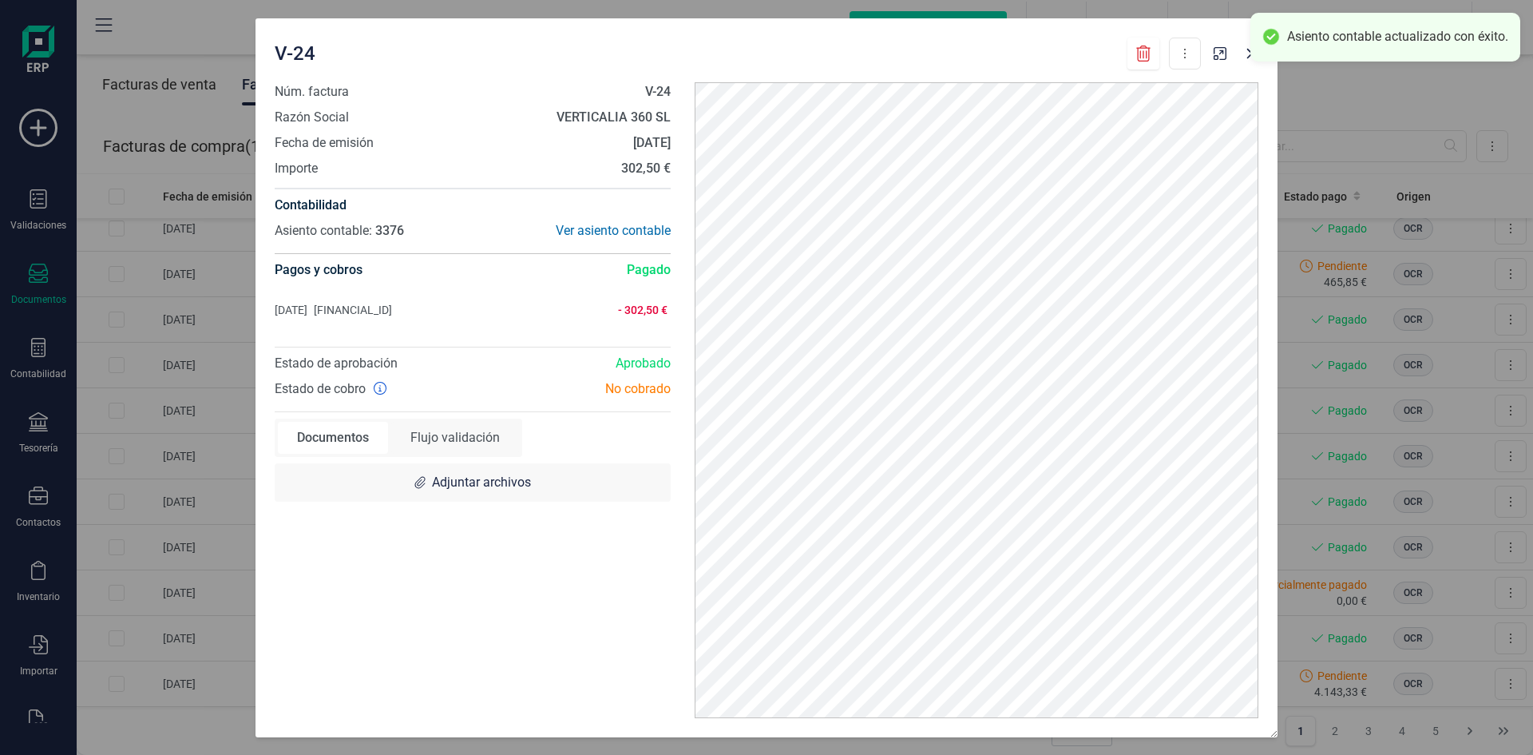
click at [1254, 55] on div "Asiento contable actualizado con éxito." at bounding box center [1386, 37] width 270 height 49
click at [1244, 59] on button "button" at bounding box center [1252, 54] width 26 height 26
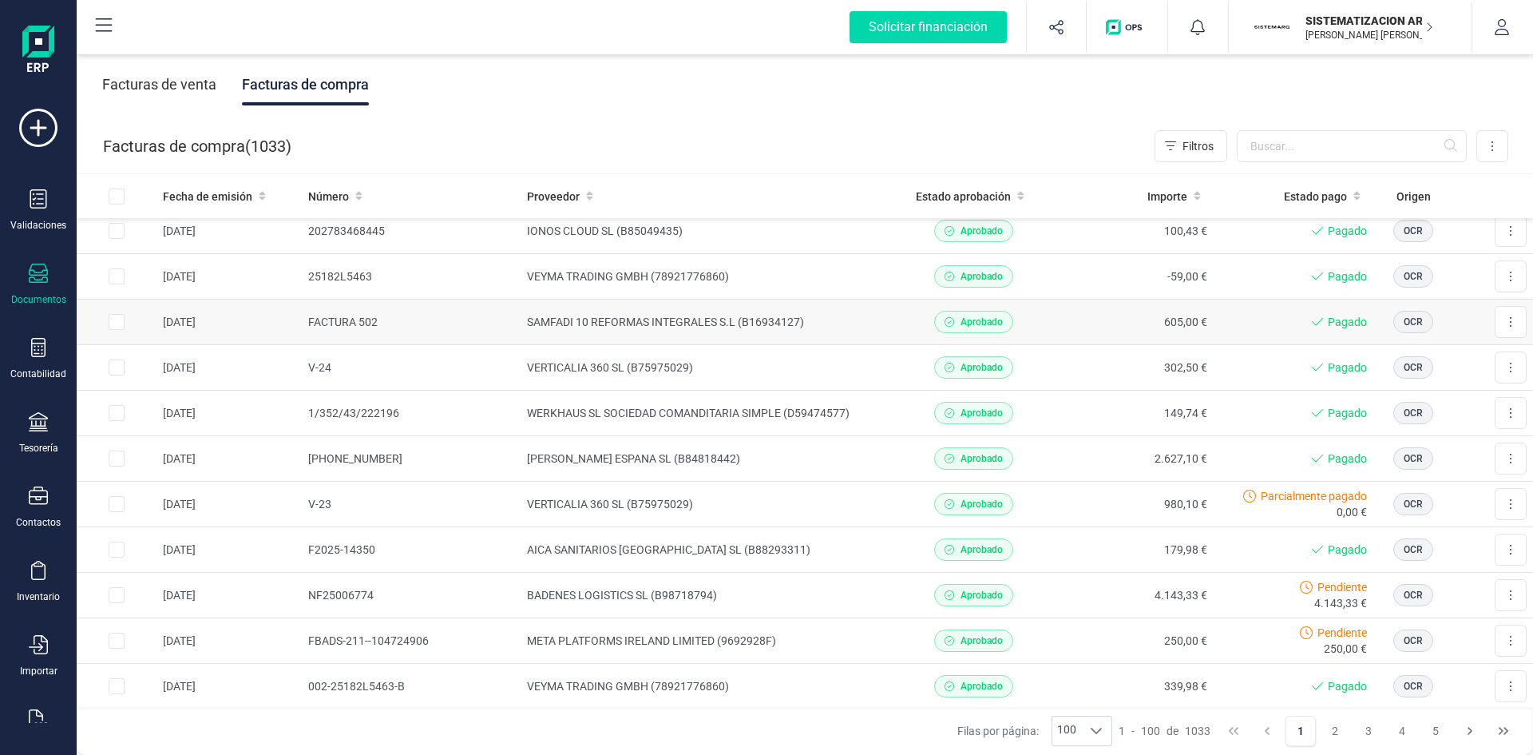
scroll to position [1164, 0]
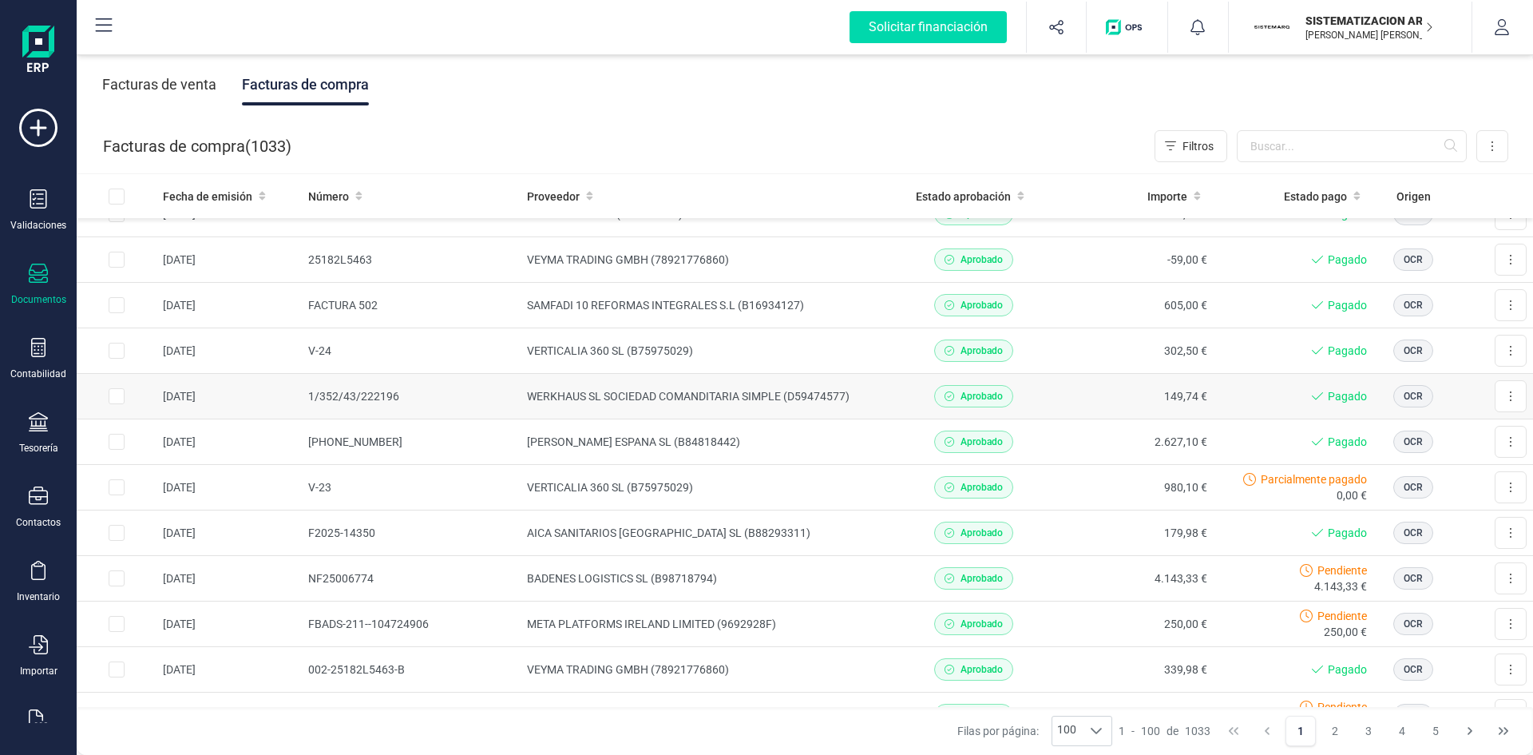
click at [848, 398] on td "WERKHAUS SL SOCIEDAD COMANDITARIA SIMPLE (D59474577)" at bounding box center [707, 397] width 373 height 46
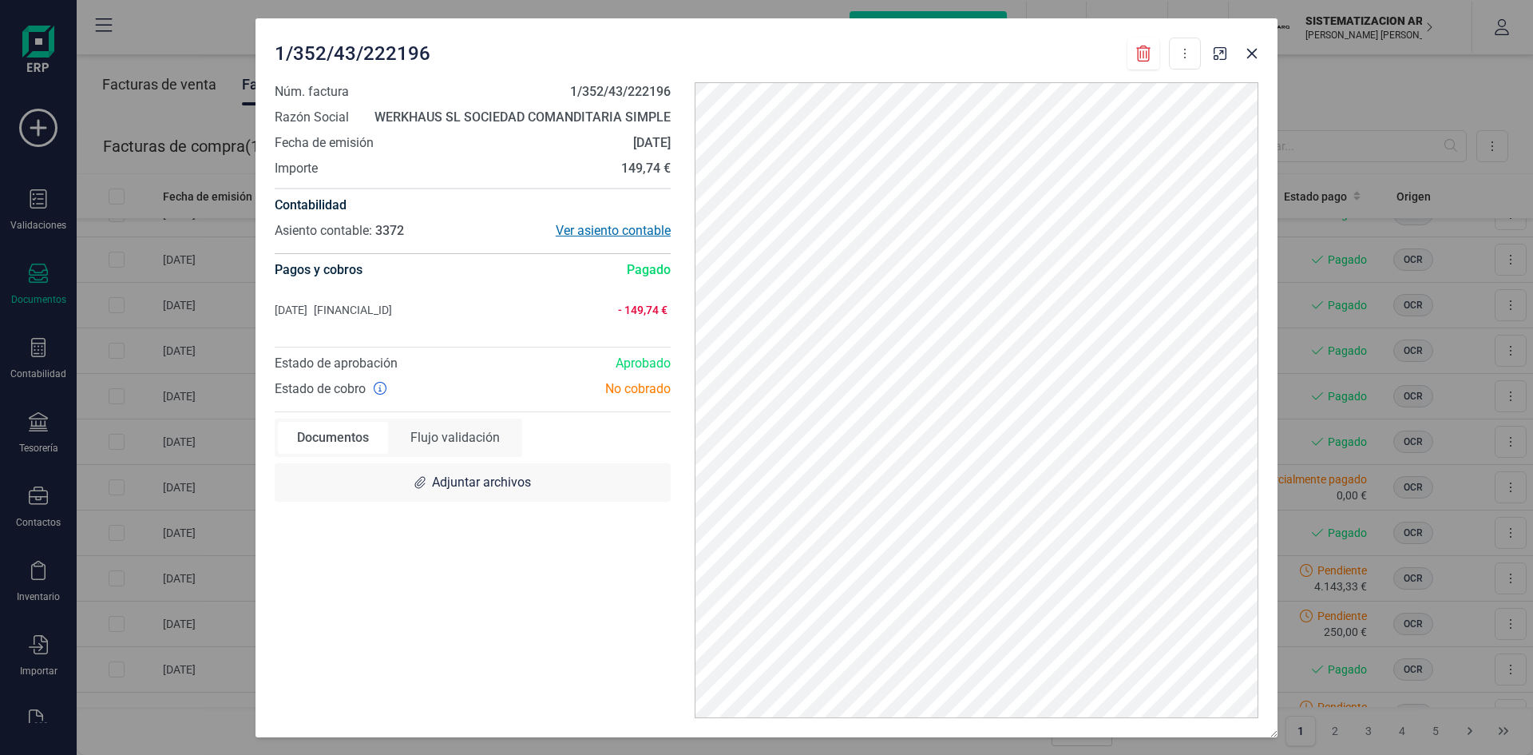
click at [604, 225] on div "Ver asiento contable" at bounding box center [572, 230] width 198 height 19
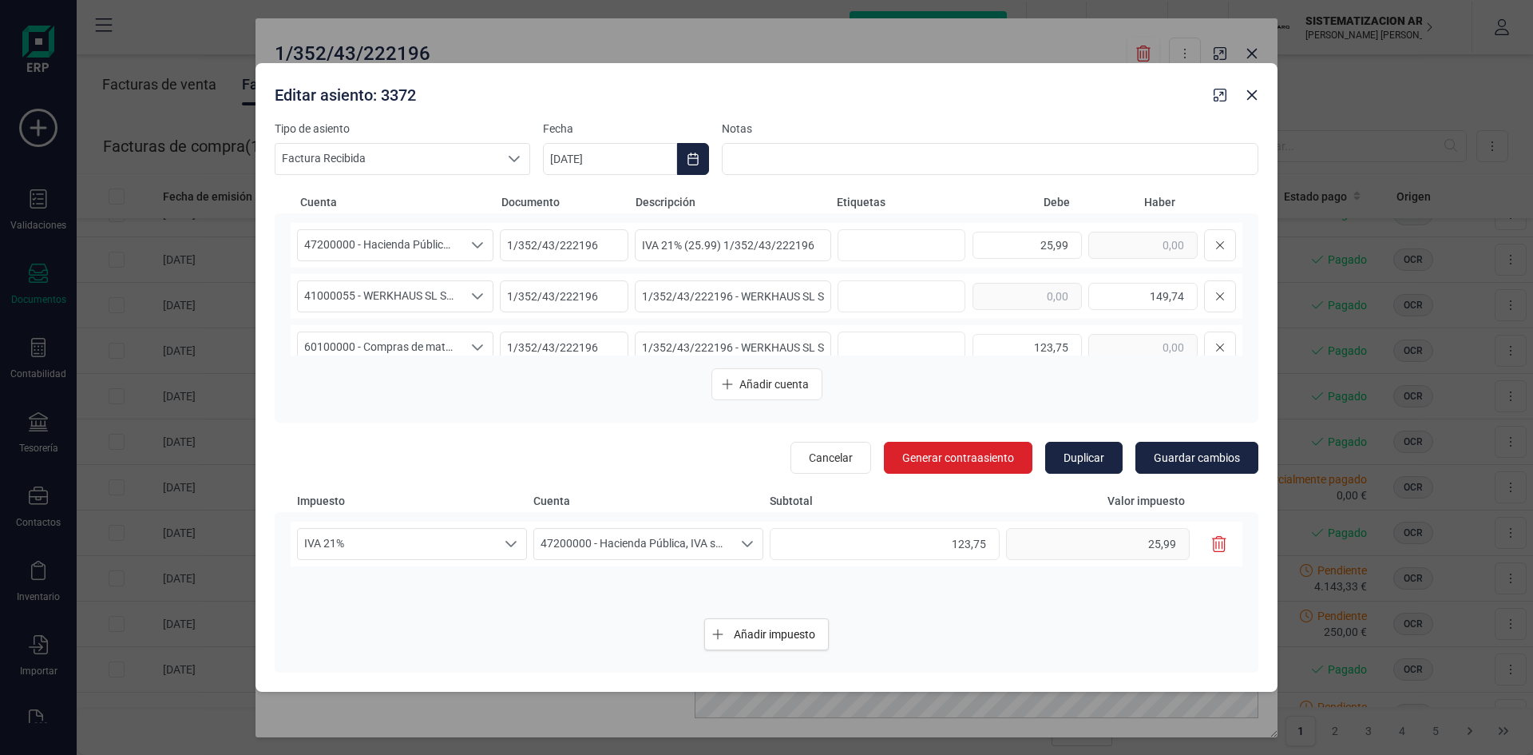
click at [900, 267] on div "47200000 - Hacienda Pública, IVA soportado 47200000 - Hacienda Pública, IVA sop…" at bounding box center [767, 245] width 952 height 45
click at [898, 244] on input "text" at bounding box center [899, 245] width 102 height 26
click at [880, 350] on input "text" at bounding box center [899, 348] width 102 height 26
type input "9. [PERSON_NAME]"
click at [1184, 462] on span "Guardar cambios" at bounding box center [1197, 458] width 86 height 16
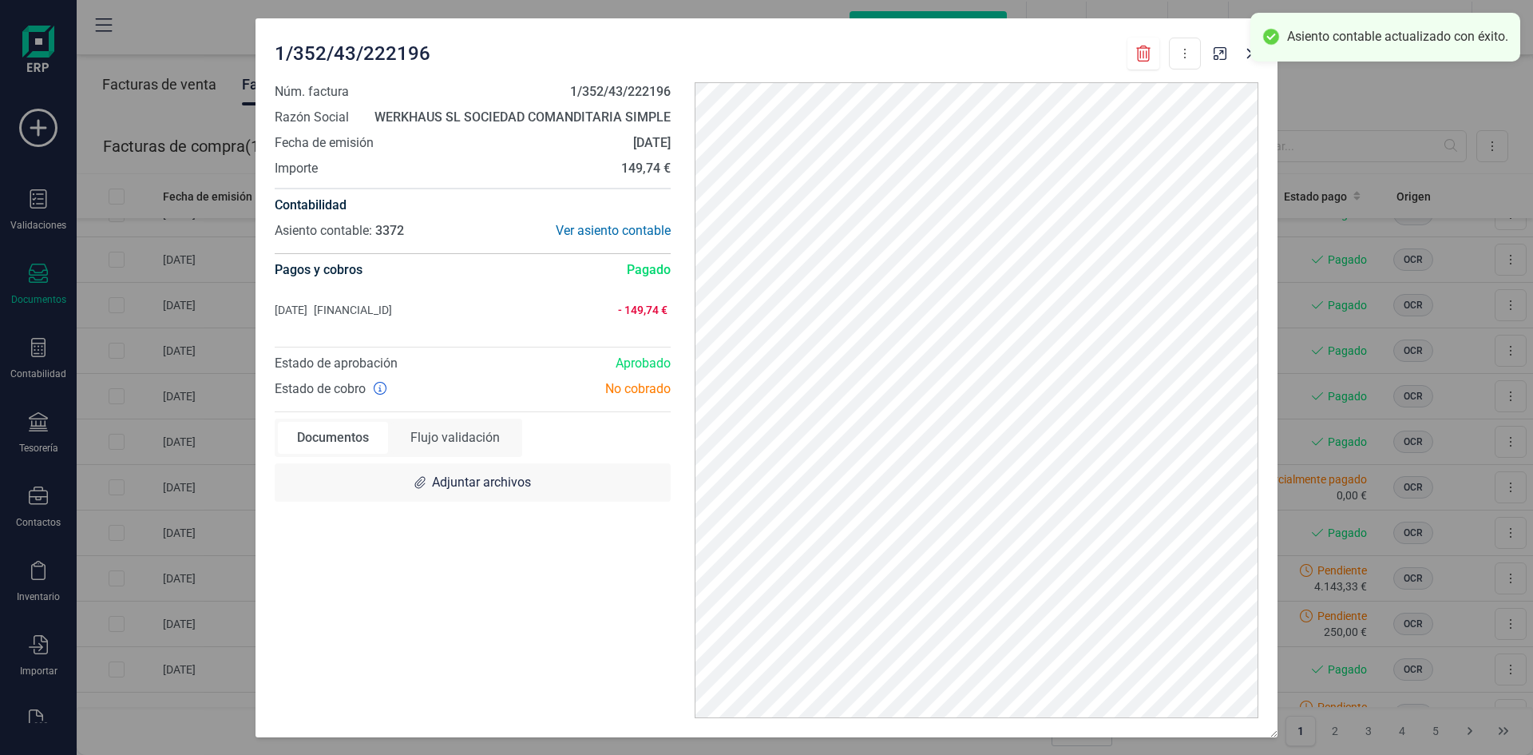
scroll to position [0, 0]
click at [1245, 56] on button "button" at bounding box center [1252, 54] width 26 height 26
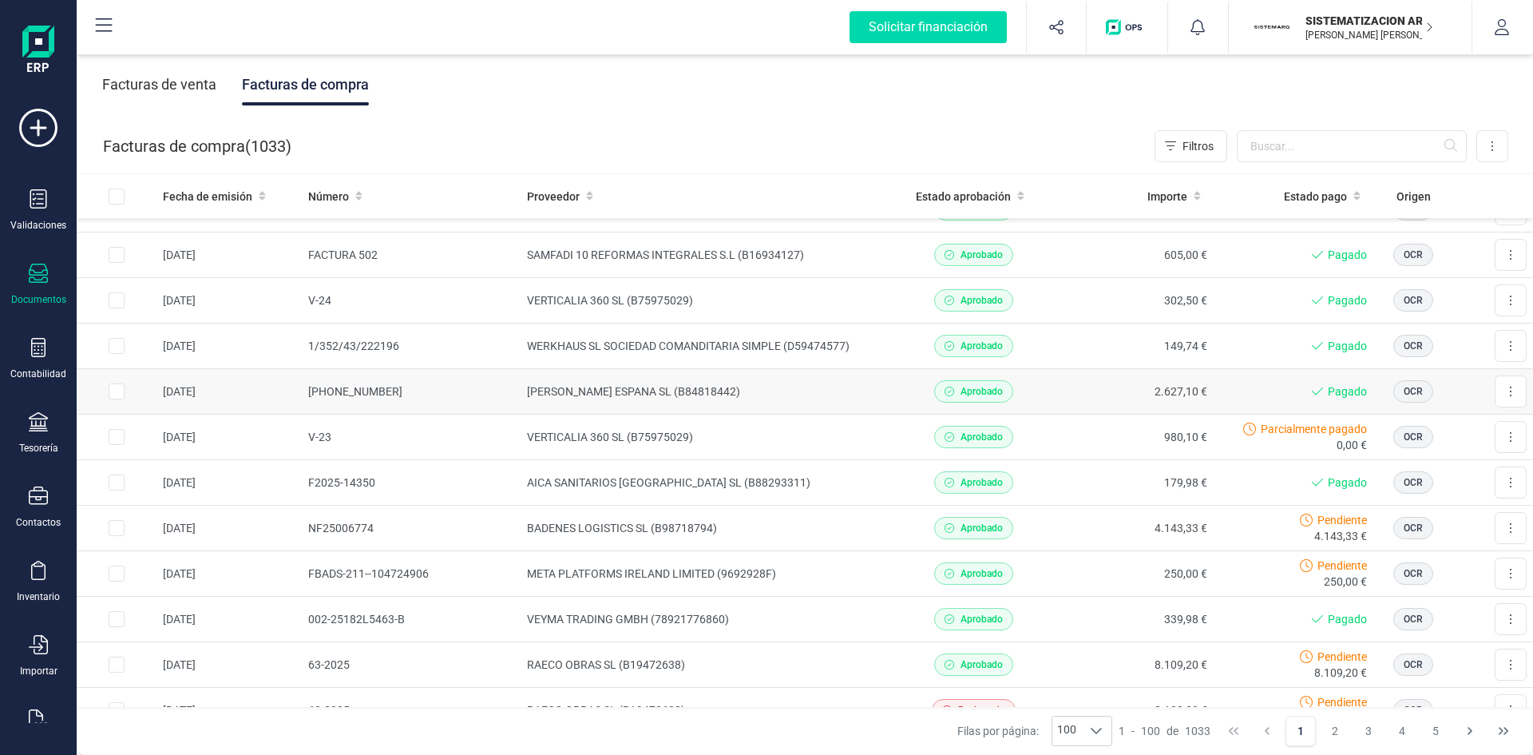
scroll to position [1221, 0]
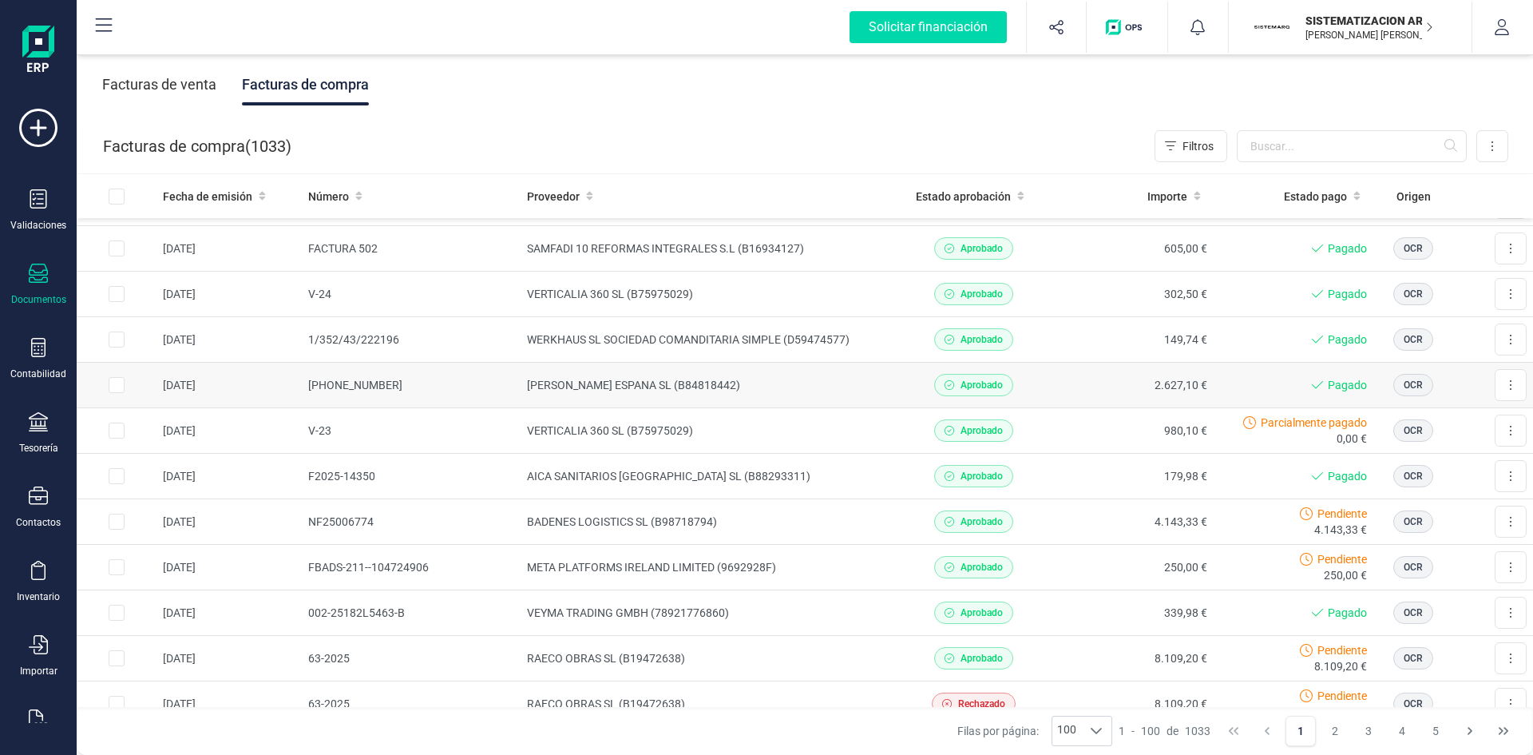
click at [823, 380] on td "[PERSON_NAME] ESPANA SL (B84818442)" at bounding box center [707, 386] width 373 height 46
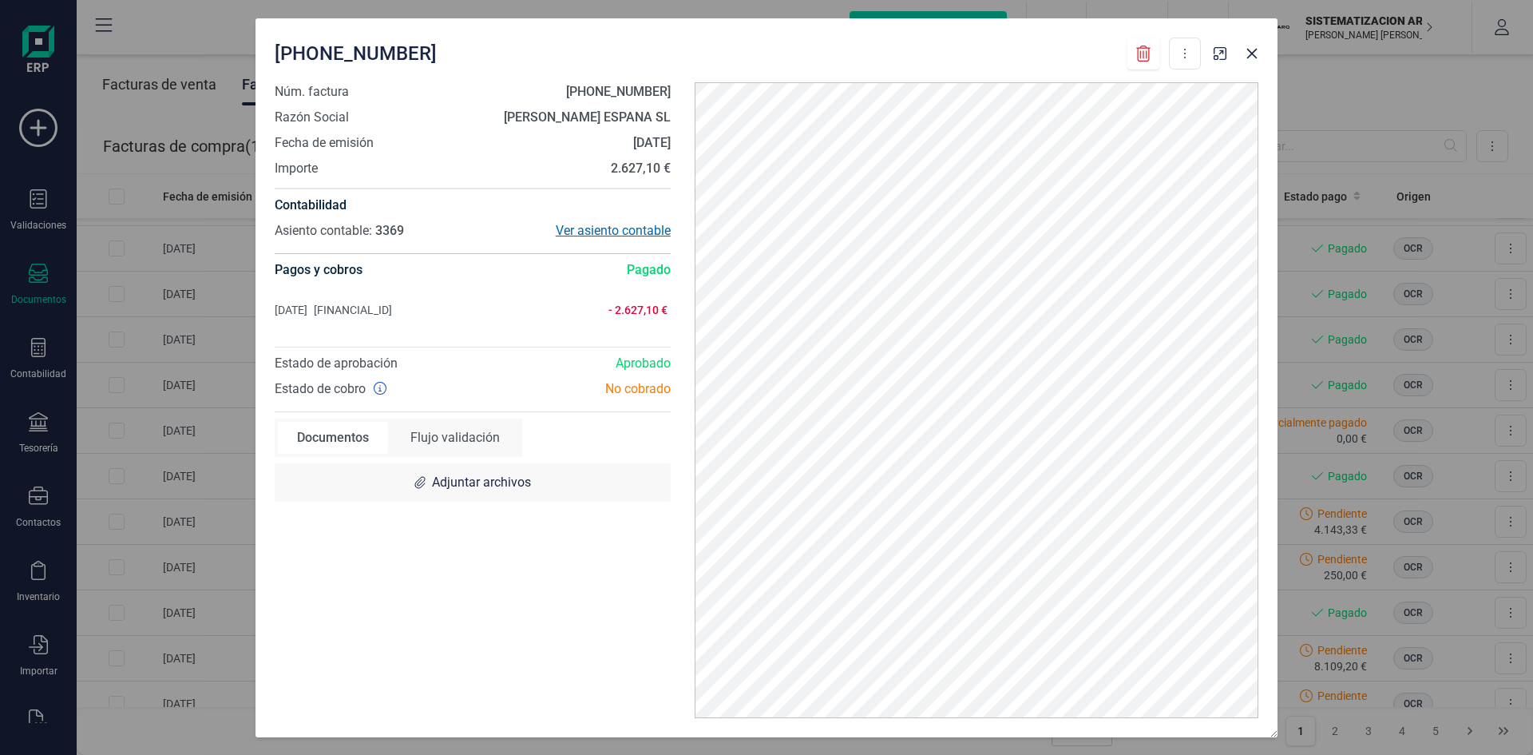
click at [581, 228] on div "Ver asiento contable" at bounding box center [572, 230] width 198 height 19
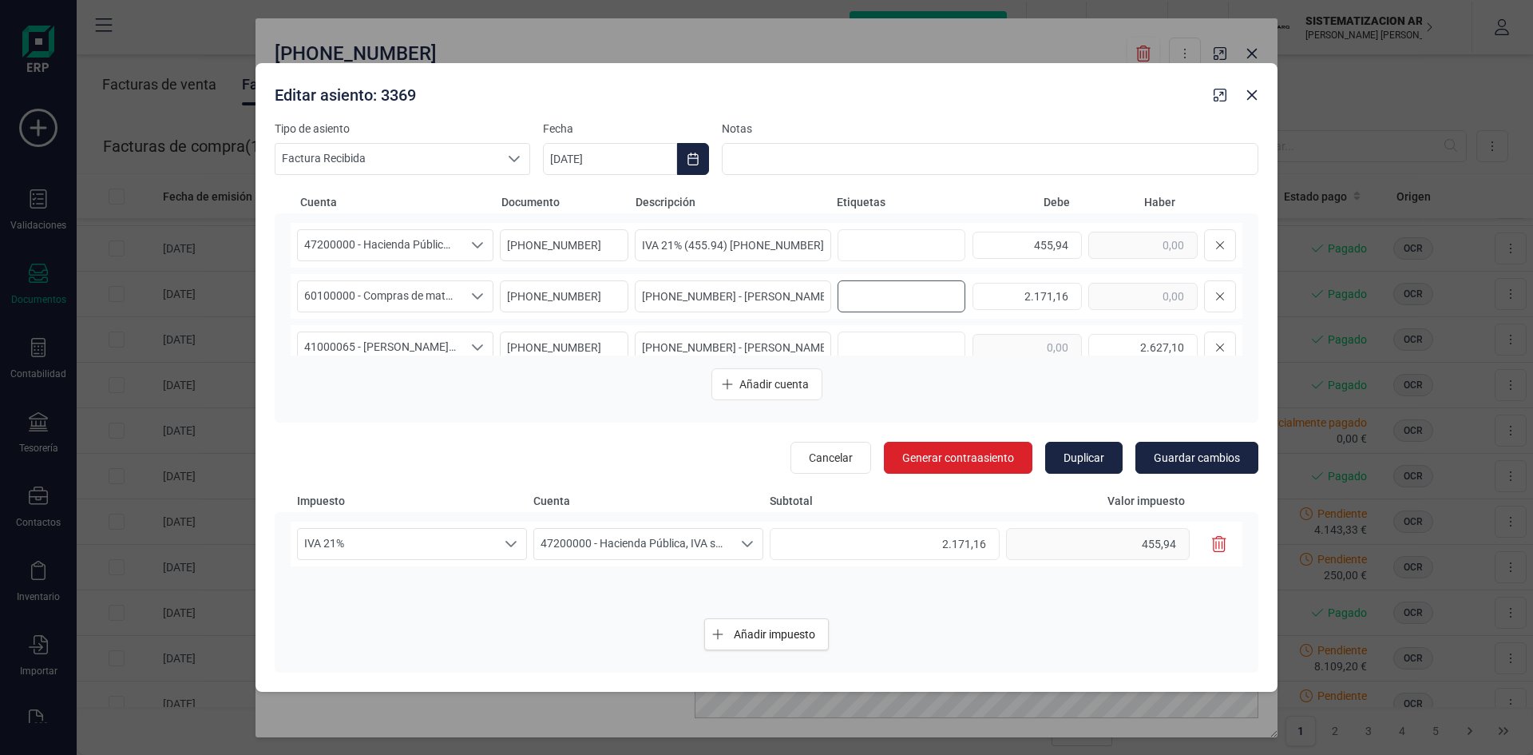
click at [842, 299] on ul at bounding box center [899, 296] width 115 height 24
type input "9. [PERSON_NAME]"
click at [1250, 89] on icon "button" at bounding box center [1252, 95] width 13 height 13
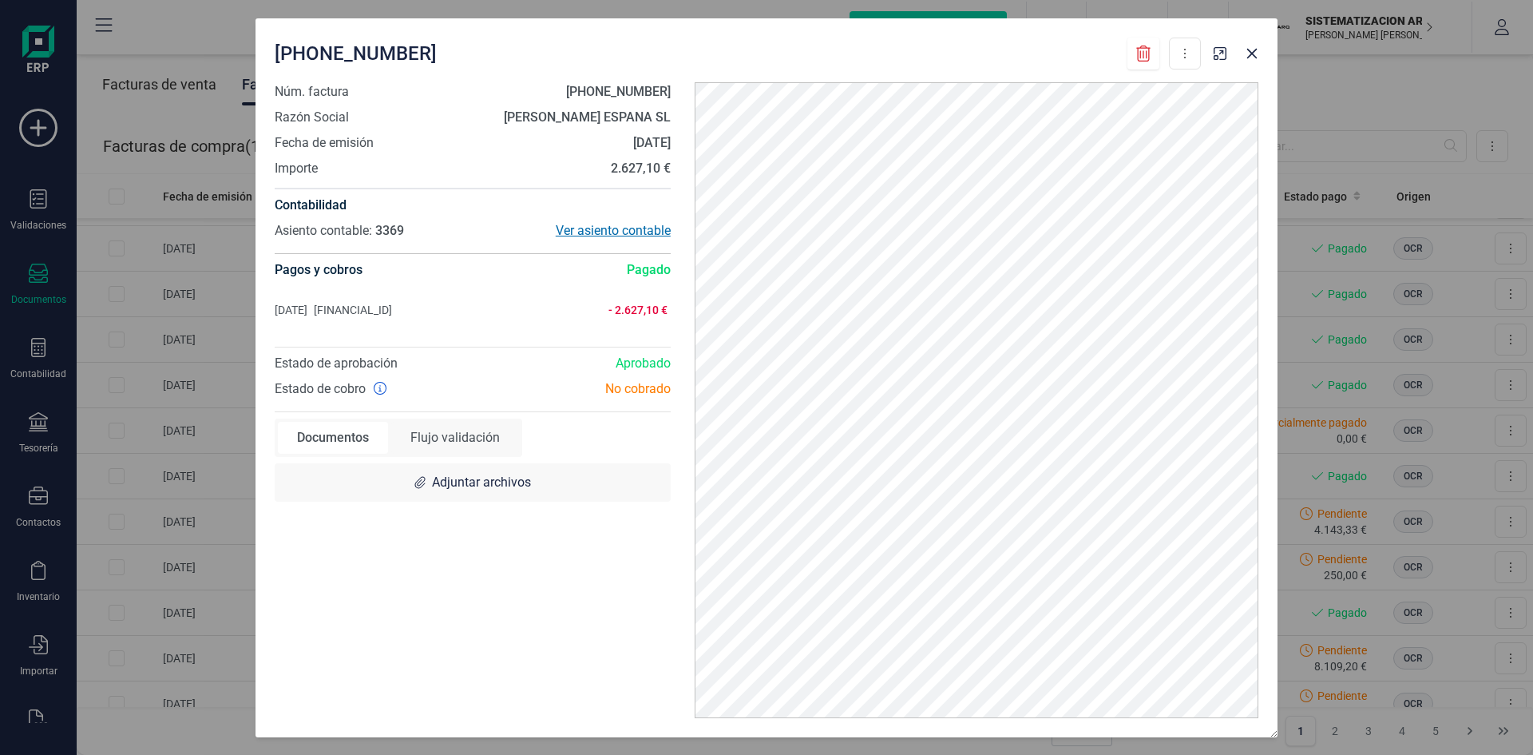
click at [589, 222] on div "Ver asiento contable" at bounding box center [572, 230] width 198 height 19
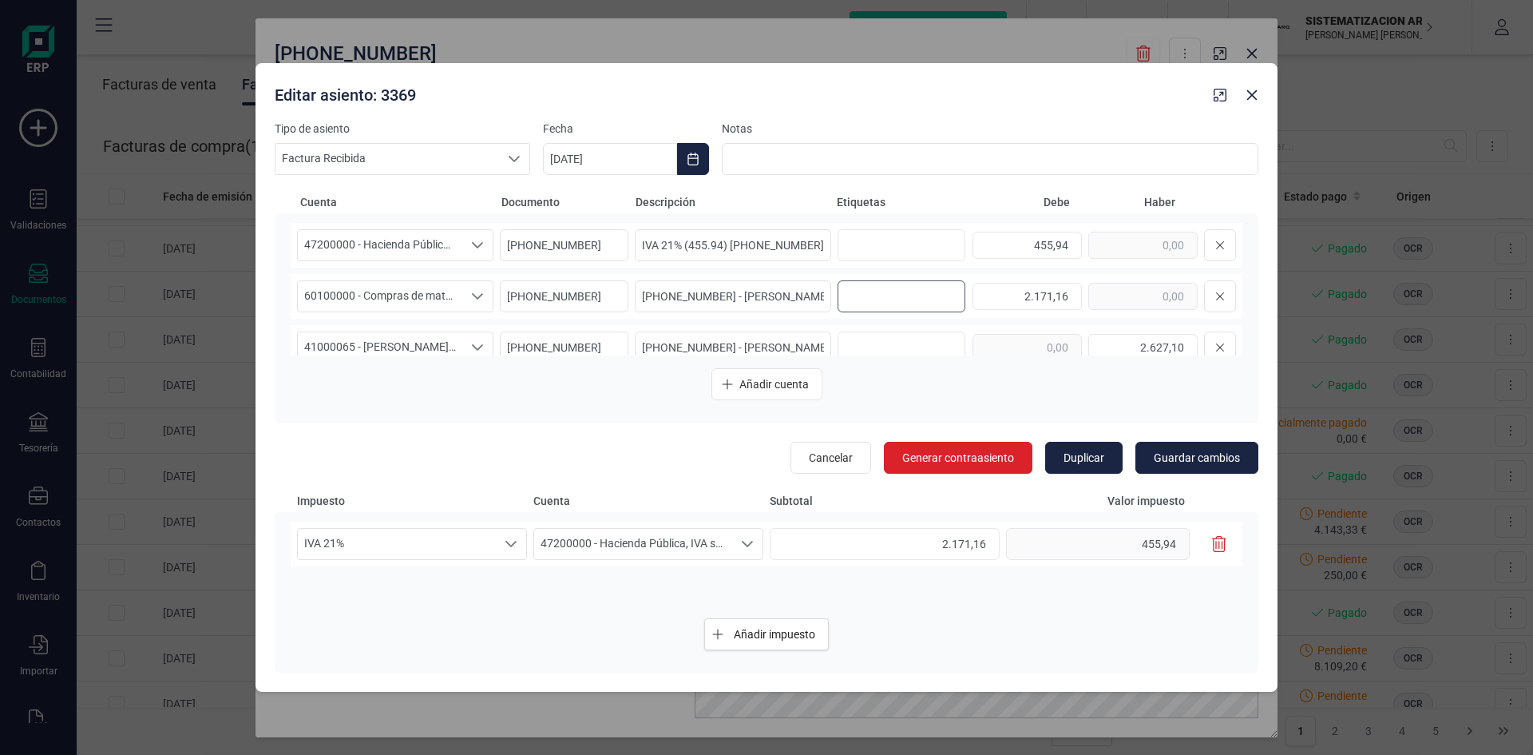
click at [864, 302] on input "text" at bounding box center [899, 296] width 102 height 26
type input "9"
type input "6. [GEOGRAPHIC_DATA]"
click at [1180, 458] on span "Guardar cambios" at bounding box center [1197, 458] width 86 height 16
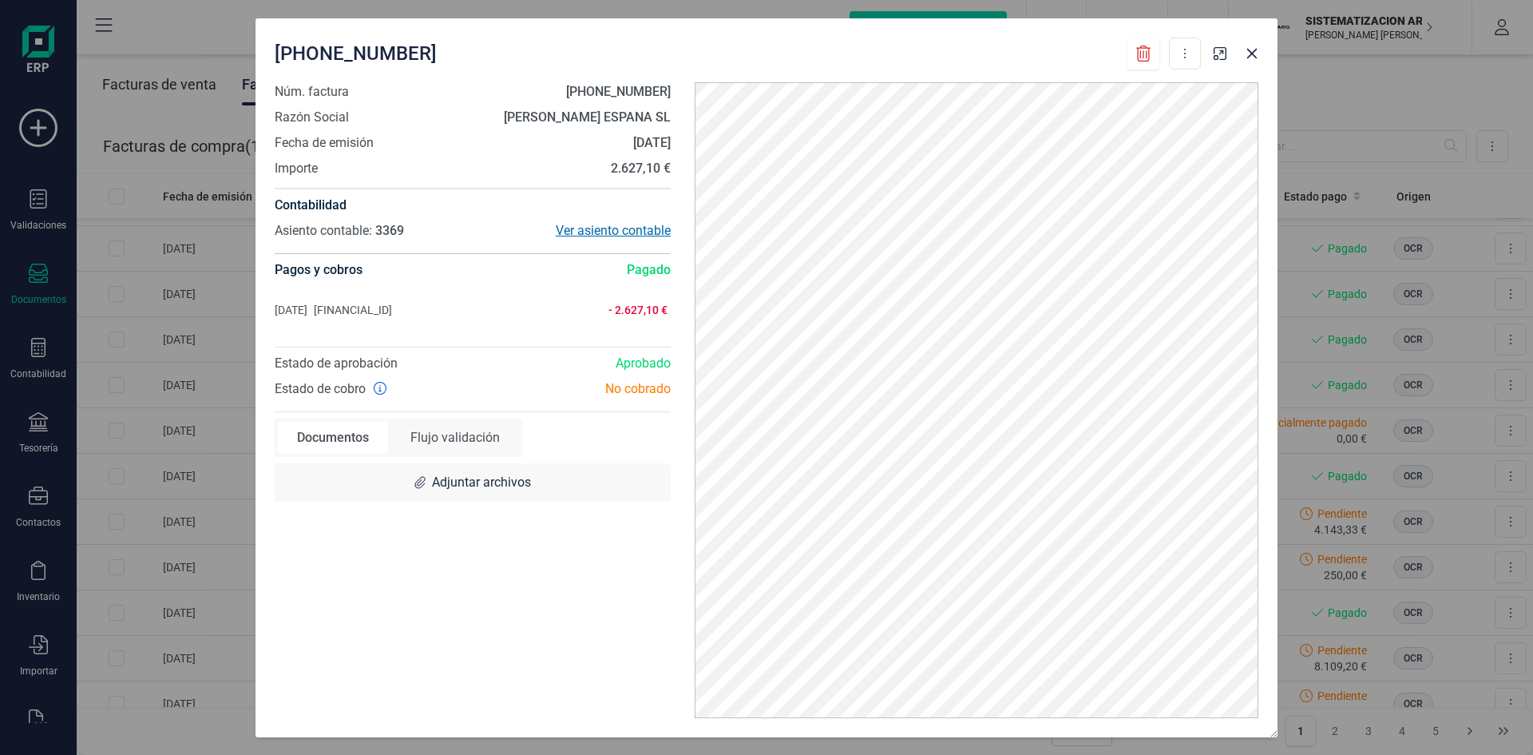
click at [574, 232] on div "Ver asiento contable" at bounding box center [572, 230] width 198 height 19
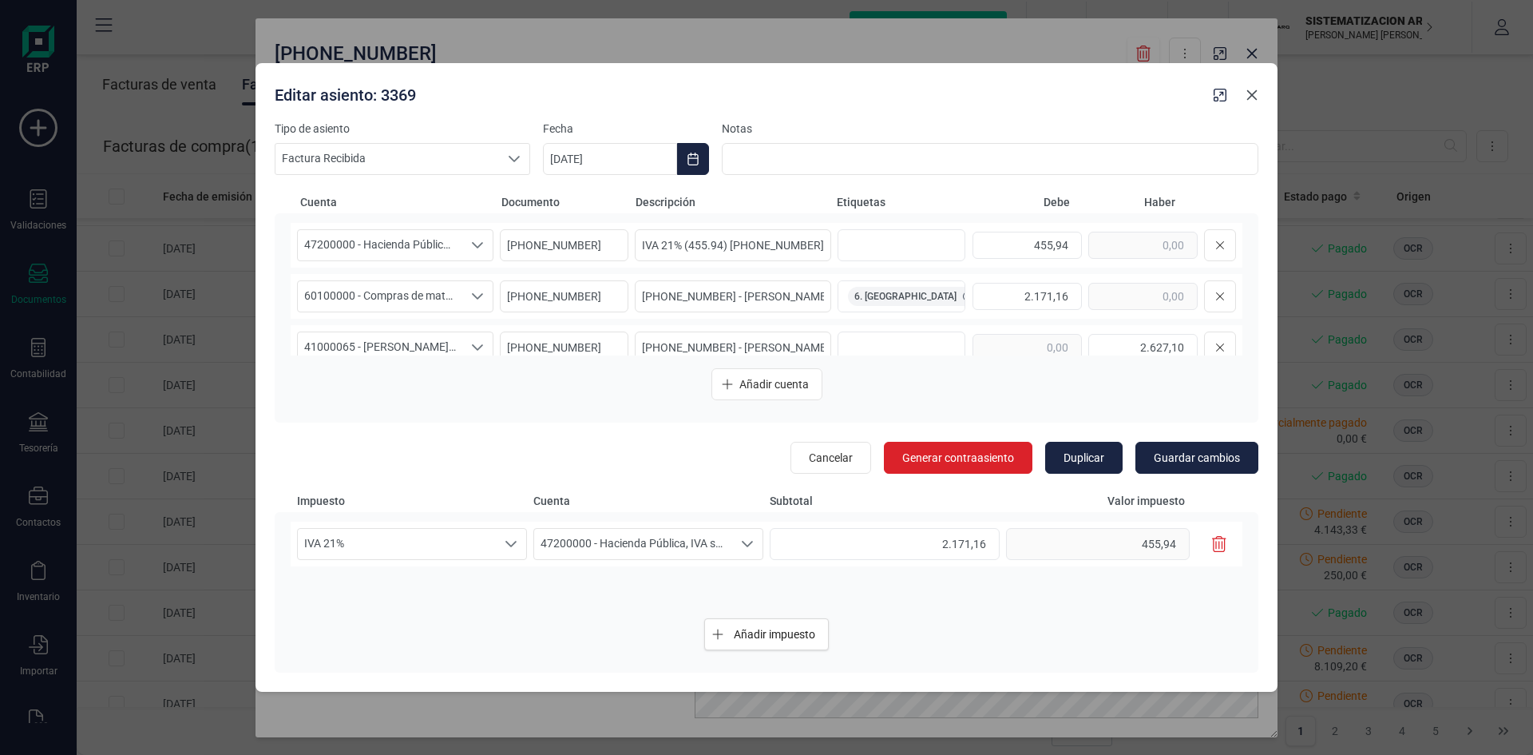
click at [1250, 91] on icon "button" at bounding box center [1252, 95] width 13 height 13
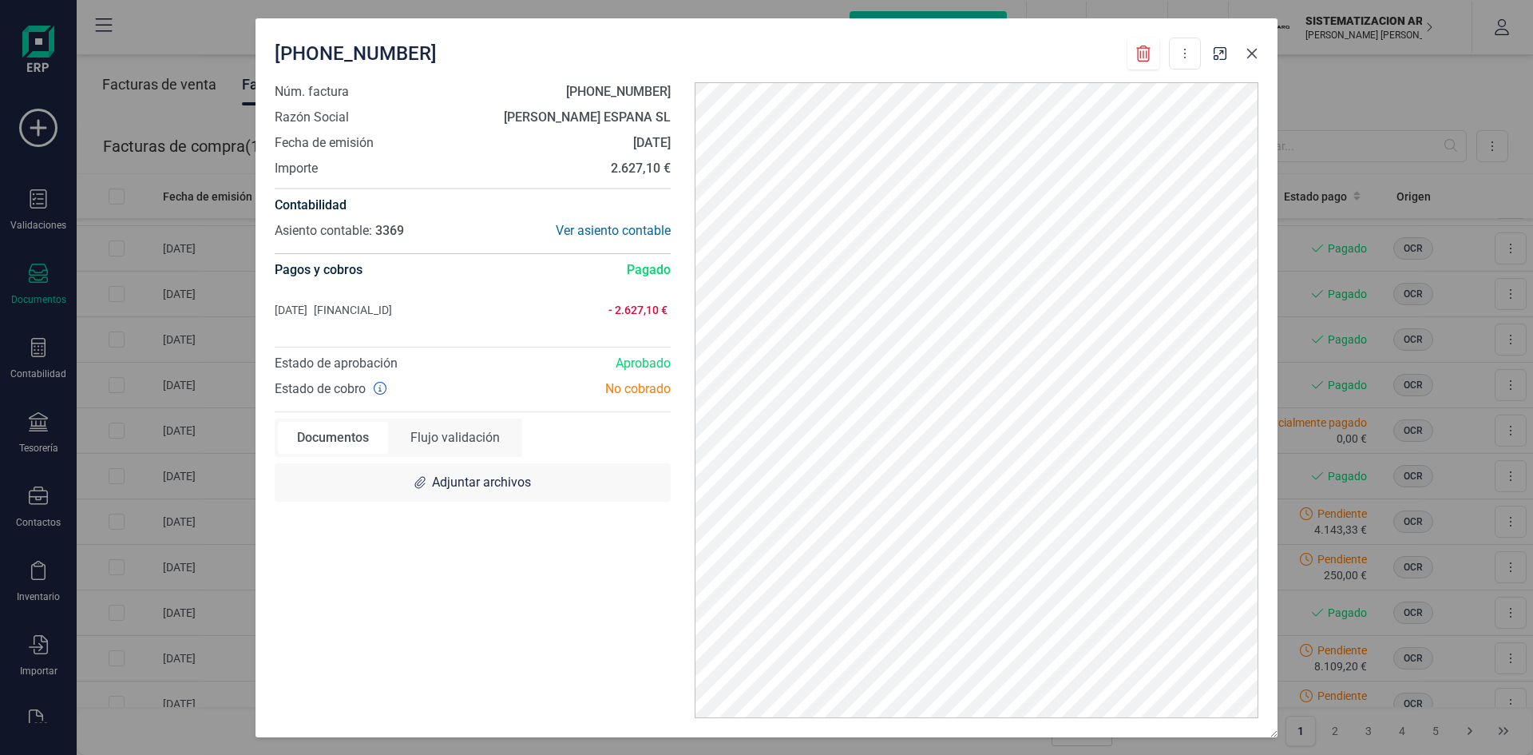
click at [1252, 51] on icon "button" at bounding box center [1252, 53] width 13 height 13
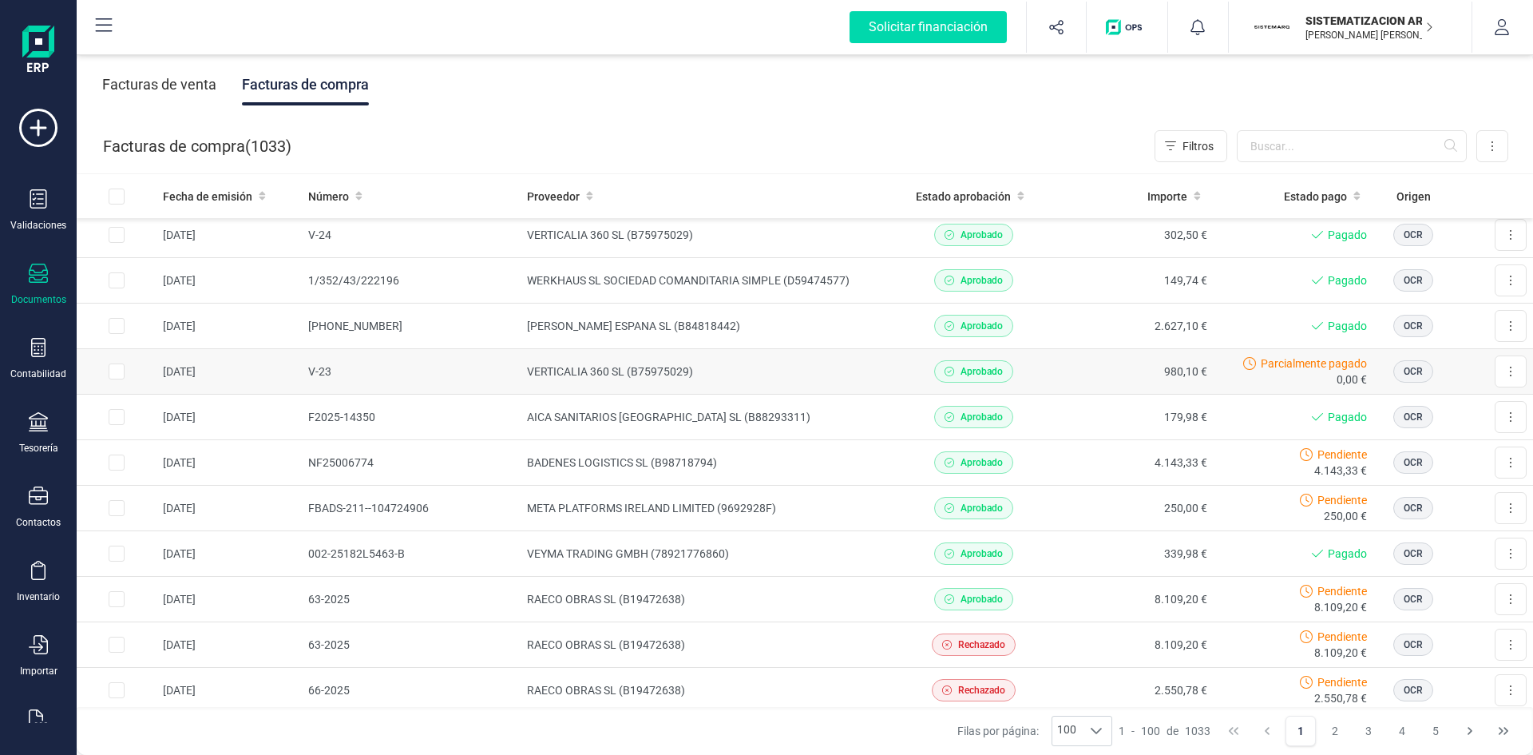
scroll to position [1281, 0]
click at [783, 373] on td "VERTICALIA 360 SL (B75975029)" at bounding box center [707, 371] width 373 height 46
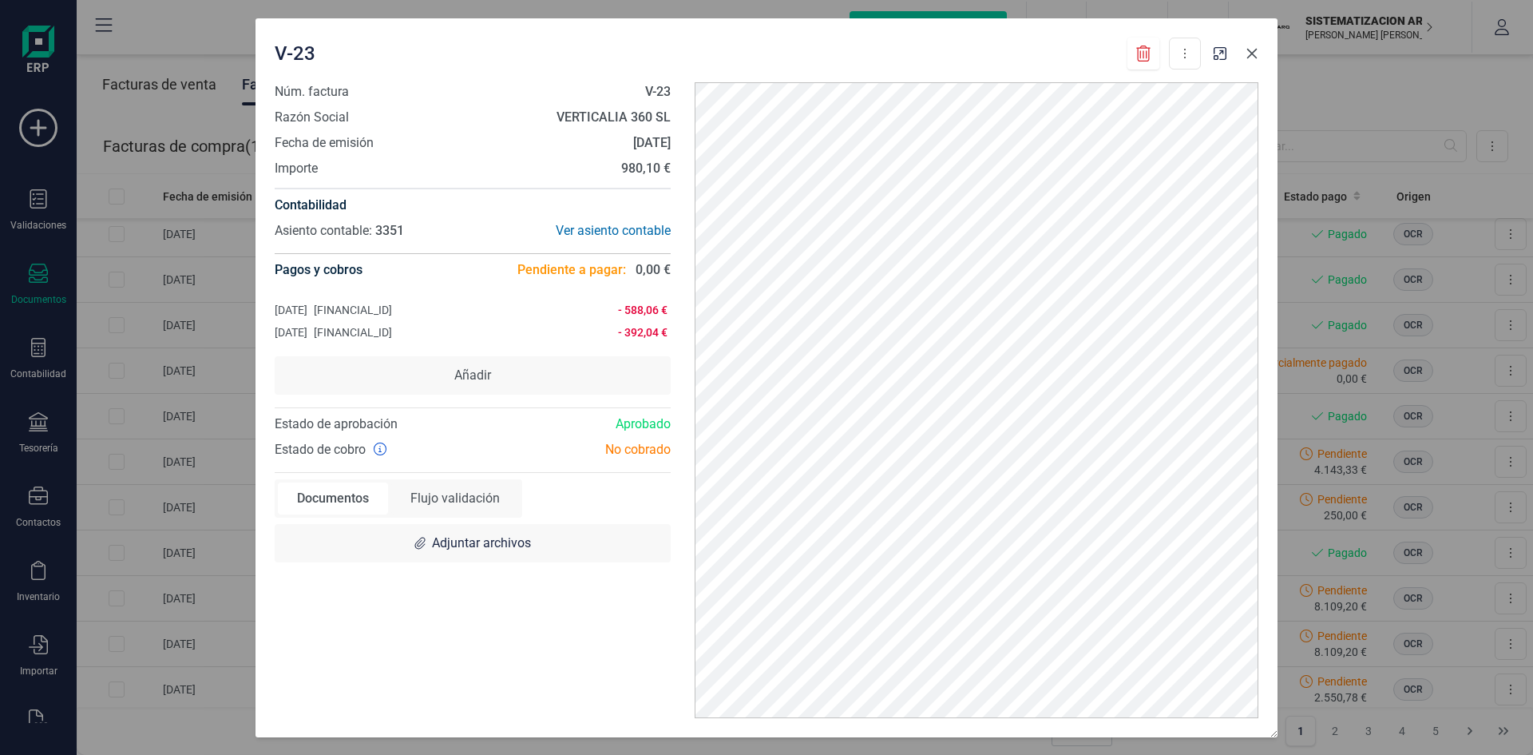
click at [1259, 55] on button "button" at bounding box center [1252, 54] width 26 height 26
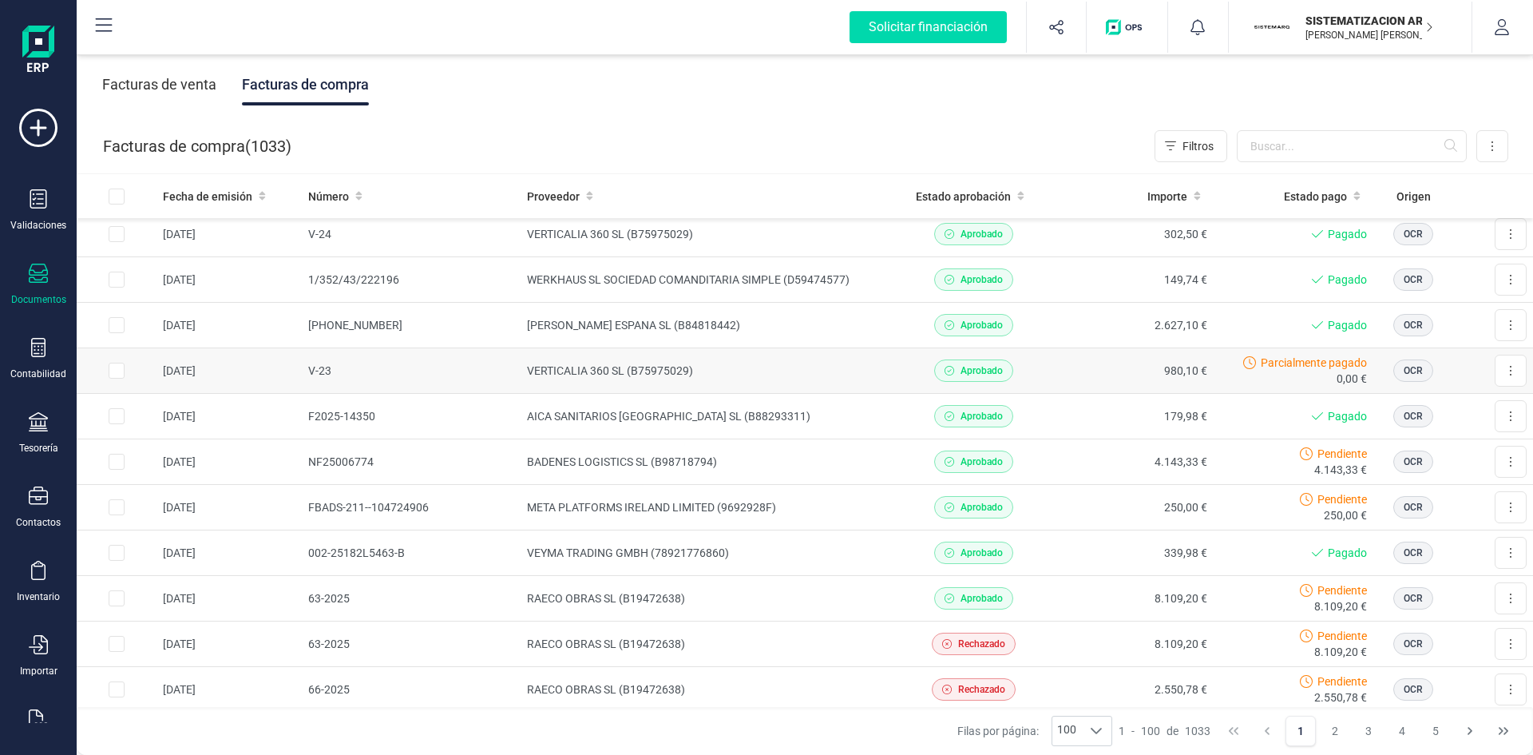
click at [1080, 371] on td "980,10 €" at bounding box center [1133, 371] width 161 height 46
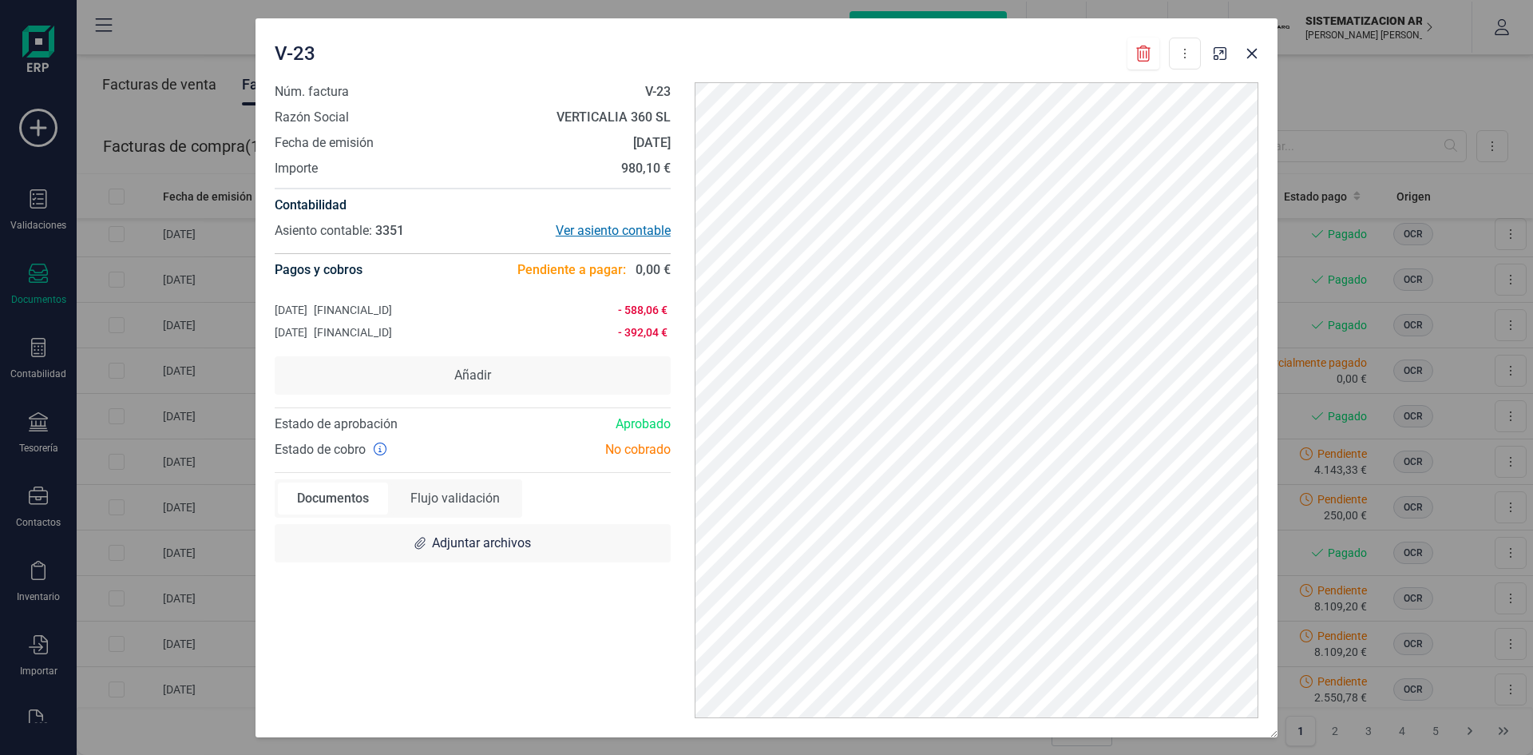
click at [609, 224] on div "Ver asiento contable" at bounding box center [572, 230] width 198 height 19
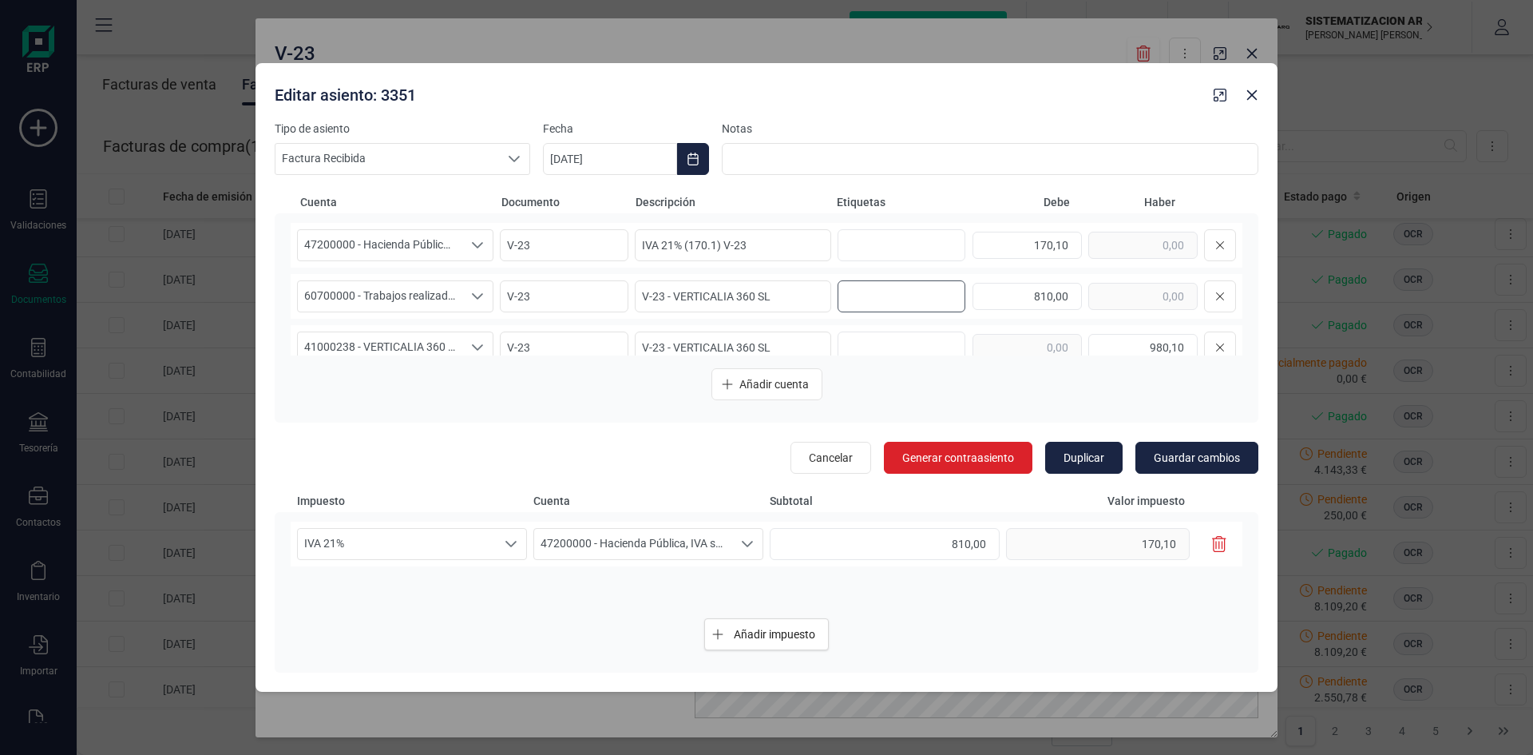
click at [881, 299] on input "text" at bounding box center [899, 296] width 102 height 26
type input "9. [PERSON_NAME]"
click at [1188, 459] on span "Guardar cambios" at bounding box center [1197, 458] width 86 height 16
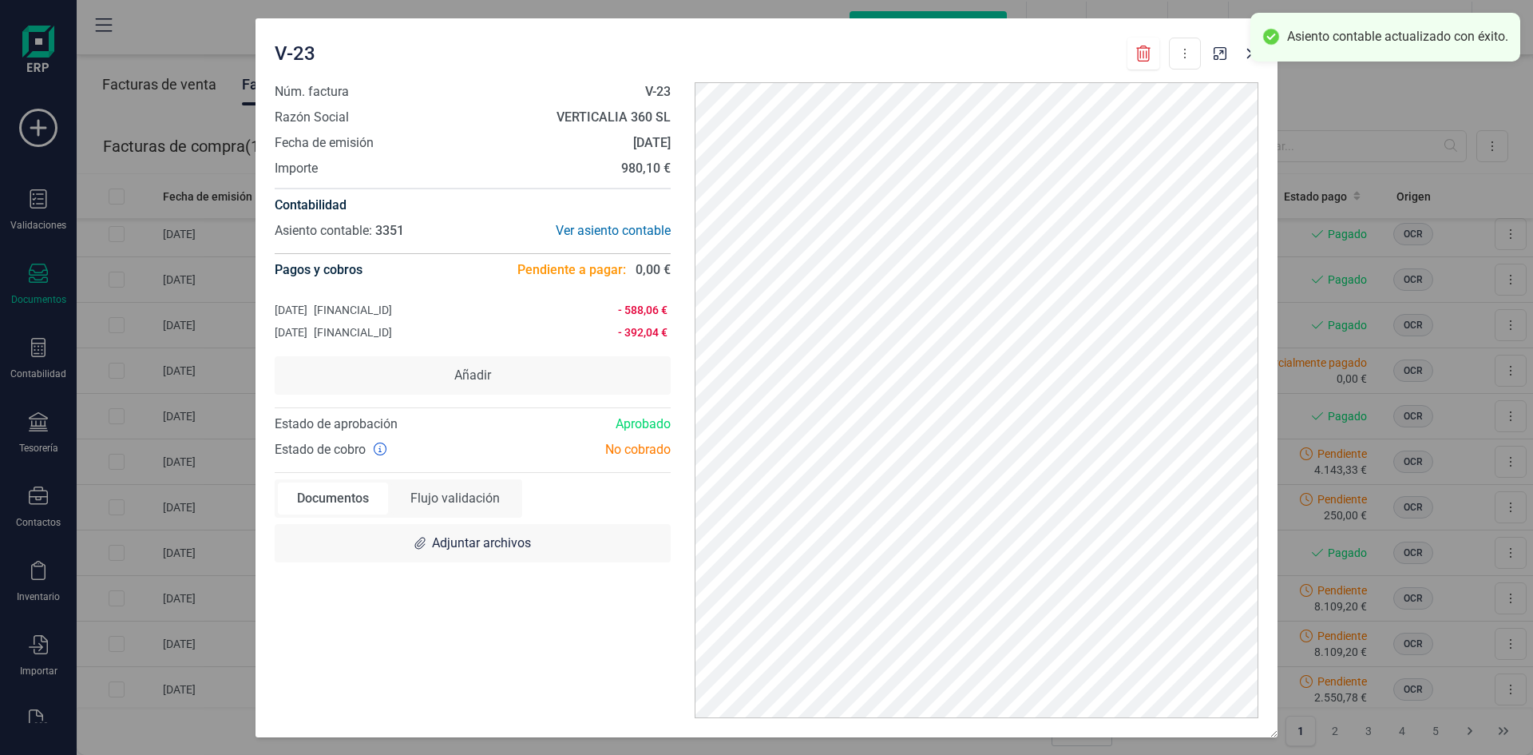
scroll to position [0, 0]
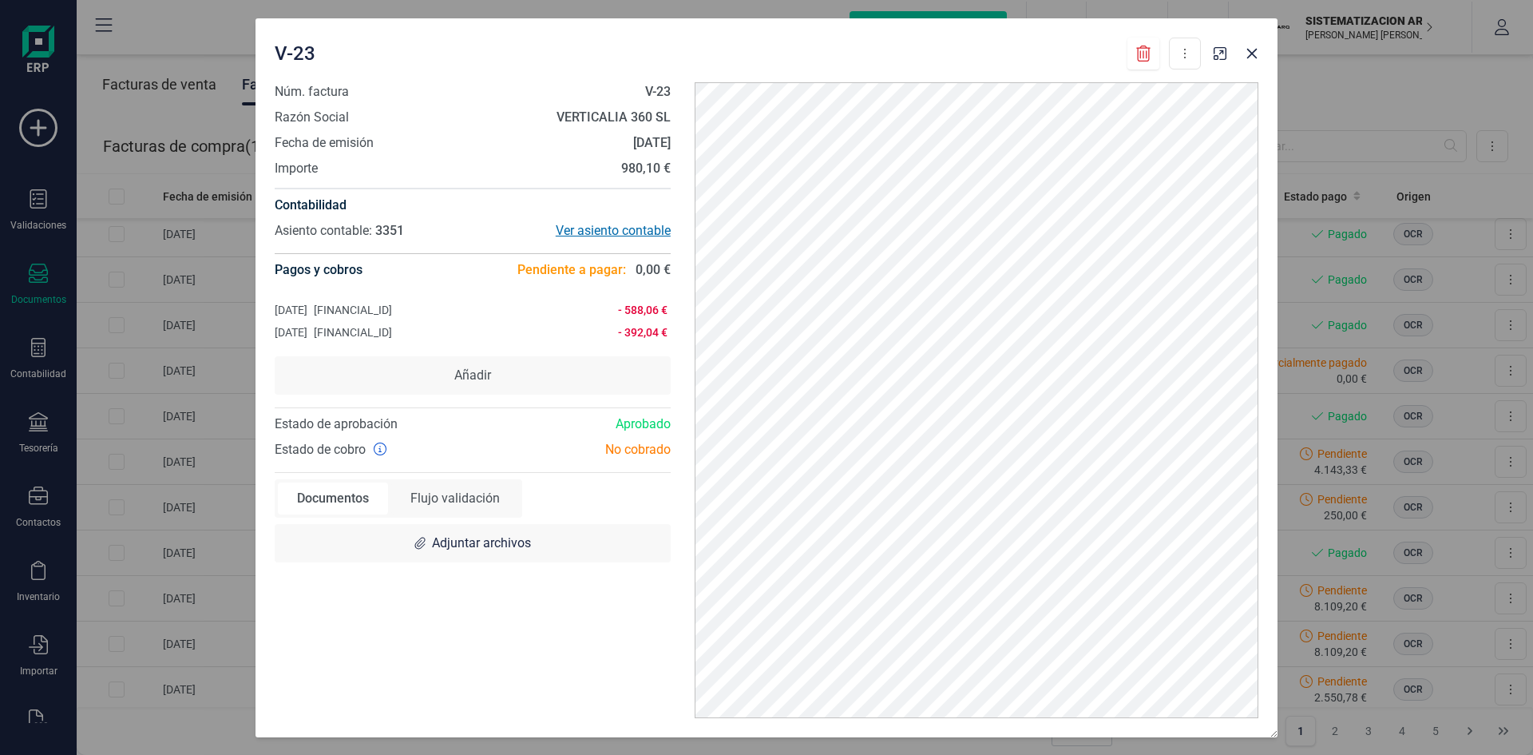
click at [639, 237] on div "Ver asiento contable" at bounding box center [572, 230] width 198 height 19
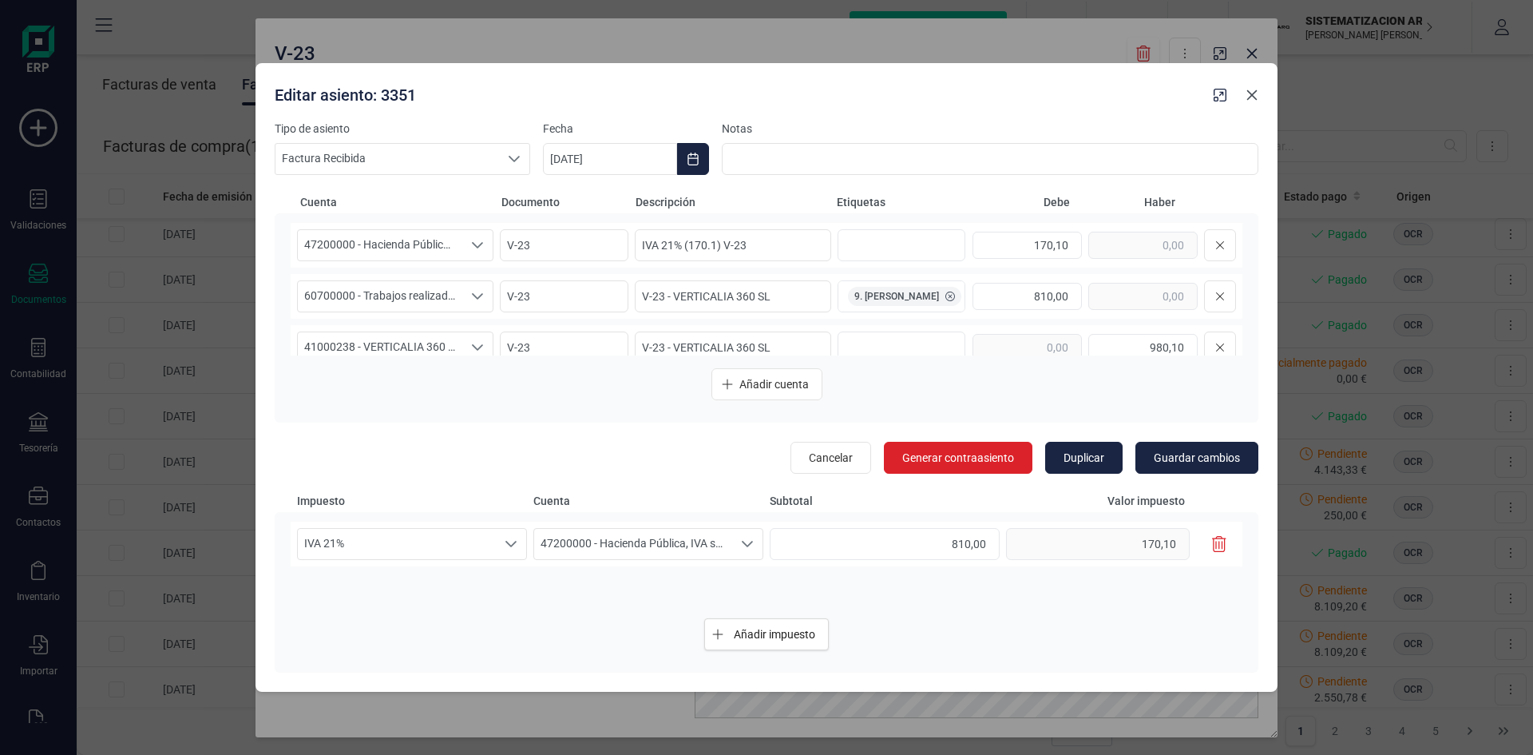
click at [1247, 94] on icon "button" at bounding box center [1252, 95] width 13 height 13
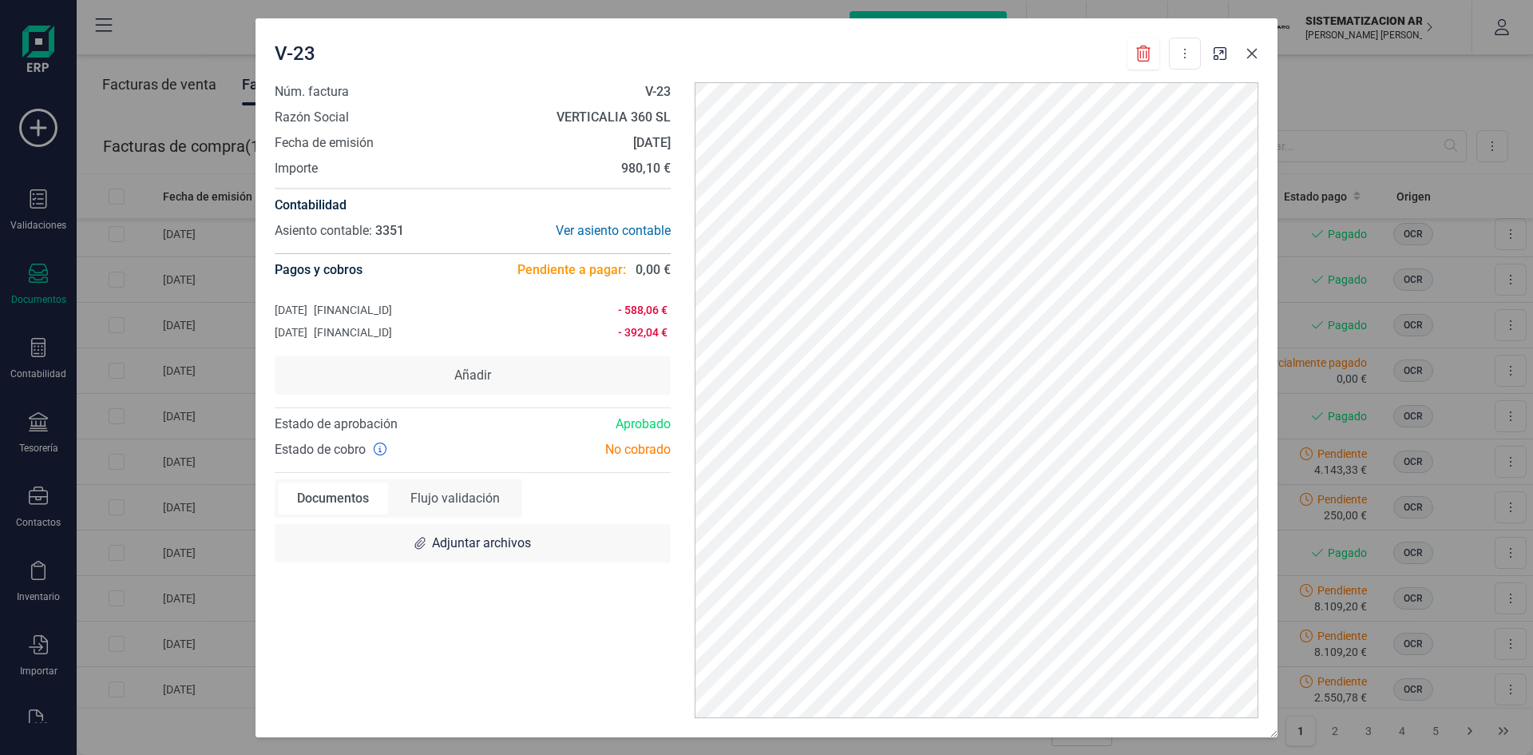
click at [1253, 49] on icon "button" at bounding box center [1252, 53] width 13 height 13
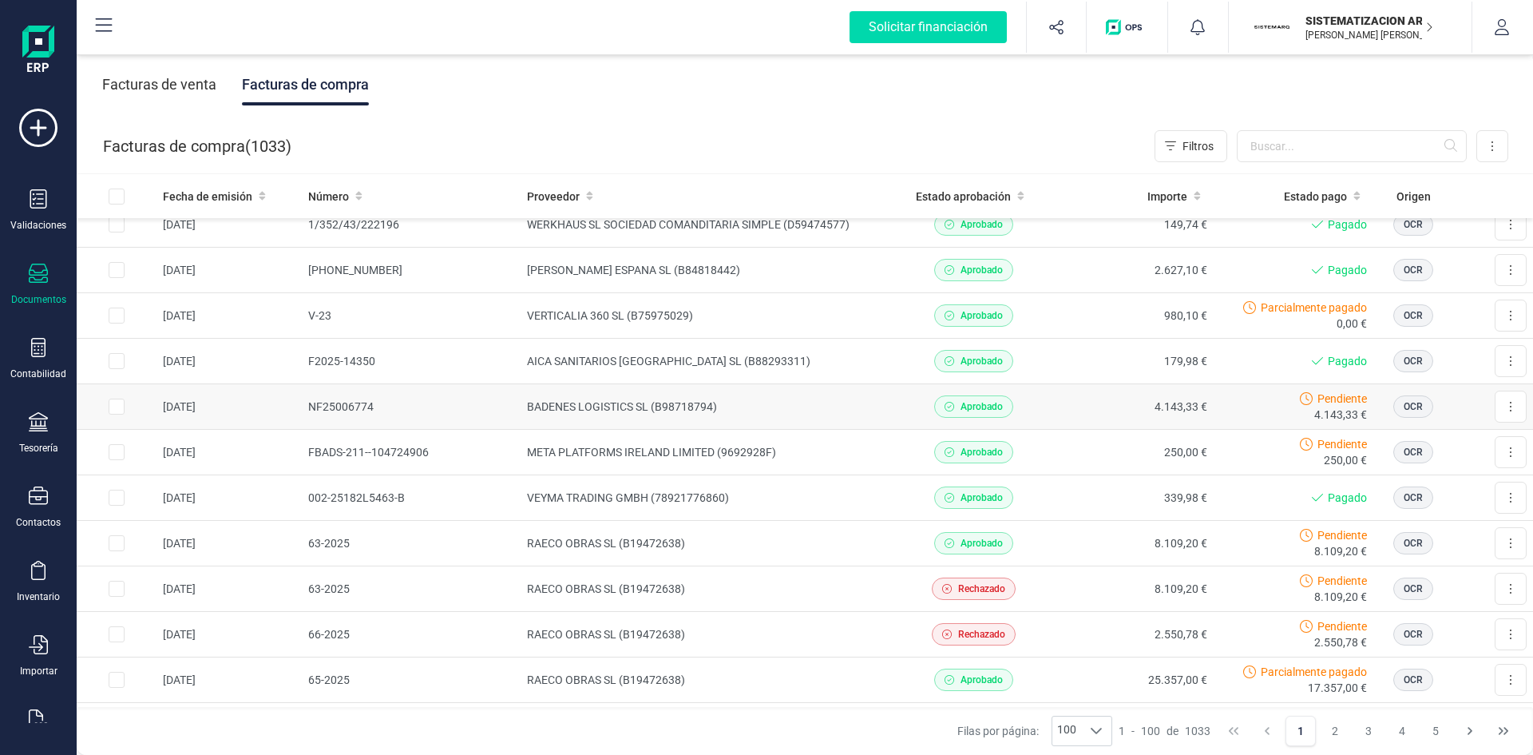
scroll to position [1338, 0]
click at [875, 364] on td "AICA SANITARIOS [GEOGRAPHIC_DATA] SL (B88293311)" at bounding box center [707, 360] width 373 height 46
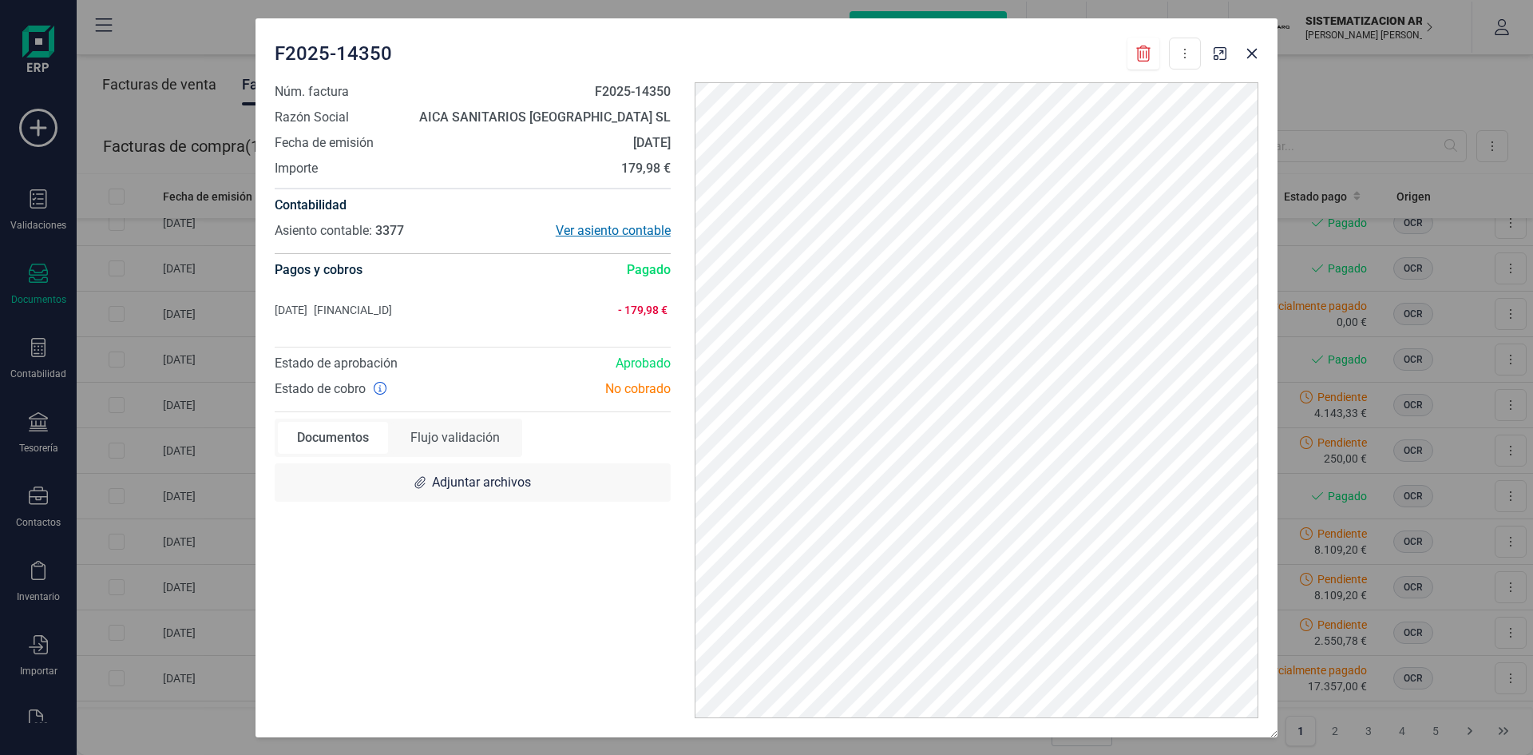
click at [606, 231] on div "Ver asiento contable" at bounding box center [572, 230] width 198 height 19
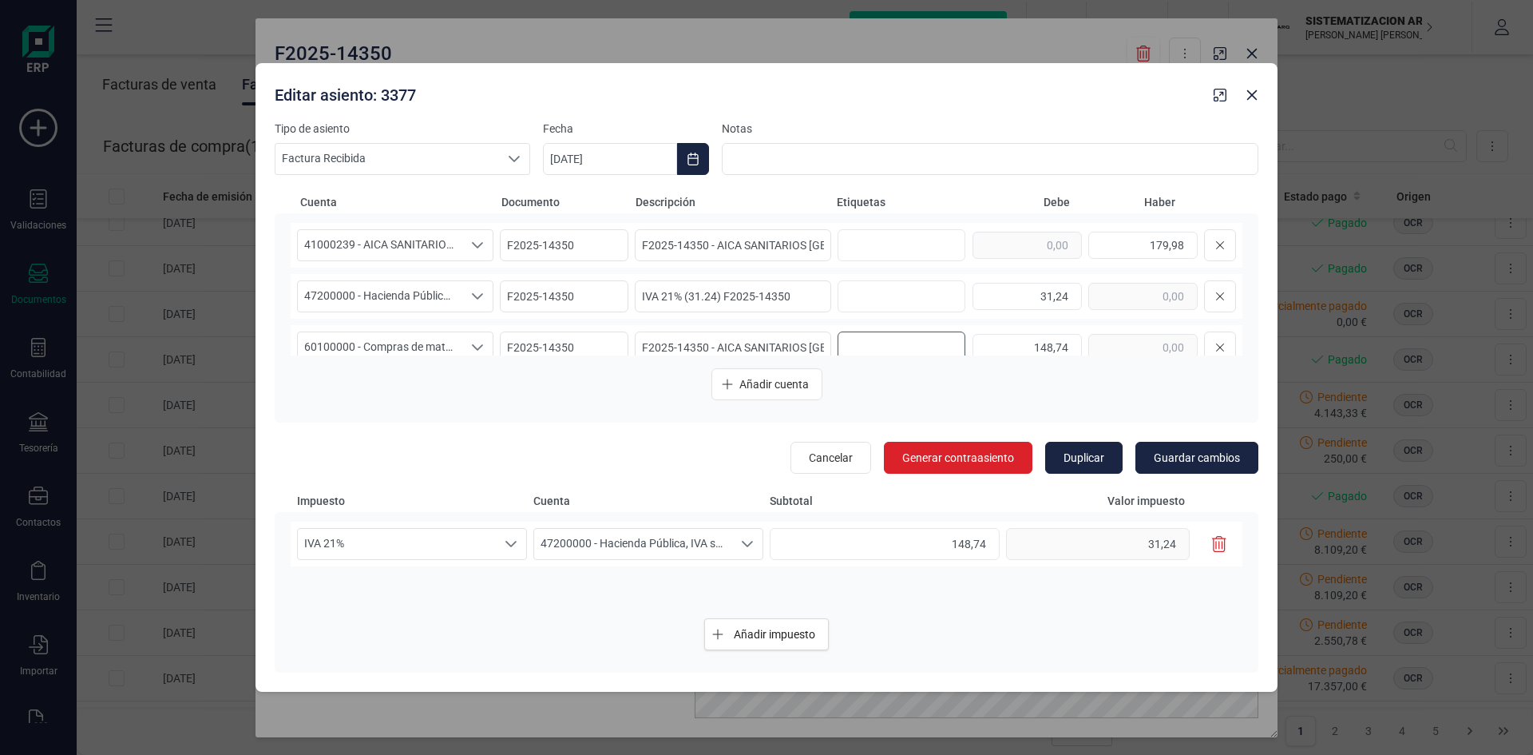
click at [865, 341] on input "text" at bounding box center [899, 348] width 102 height 26
type input "9. [PERSON_NAME]"
click at [1211, 464] on span "Guardar cambios" at bounding box center [1197, 458] width 86 height 16
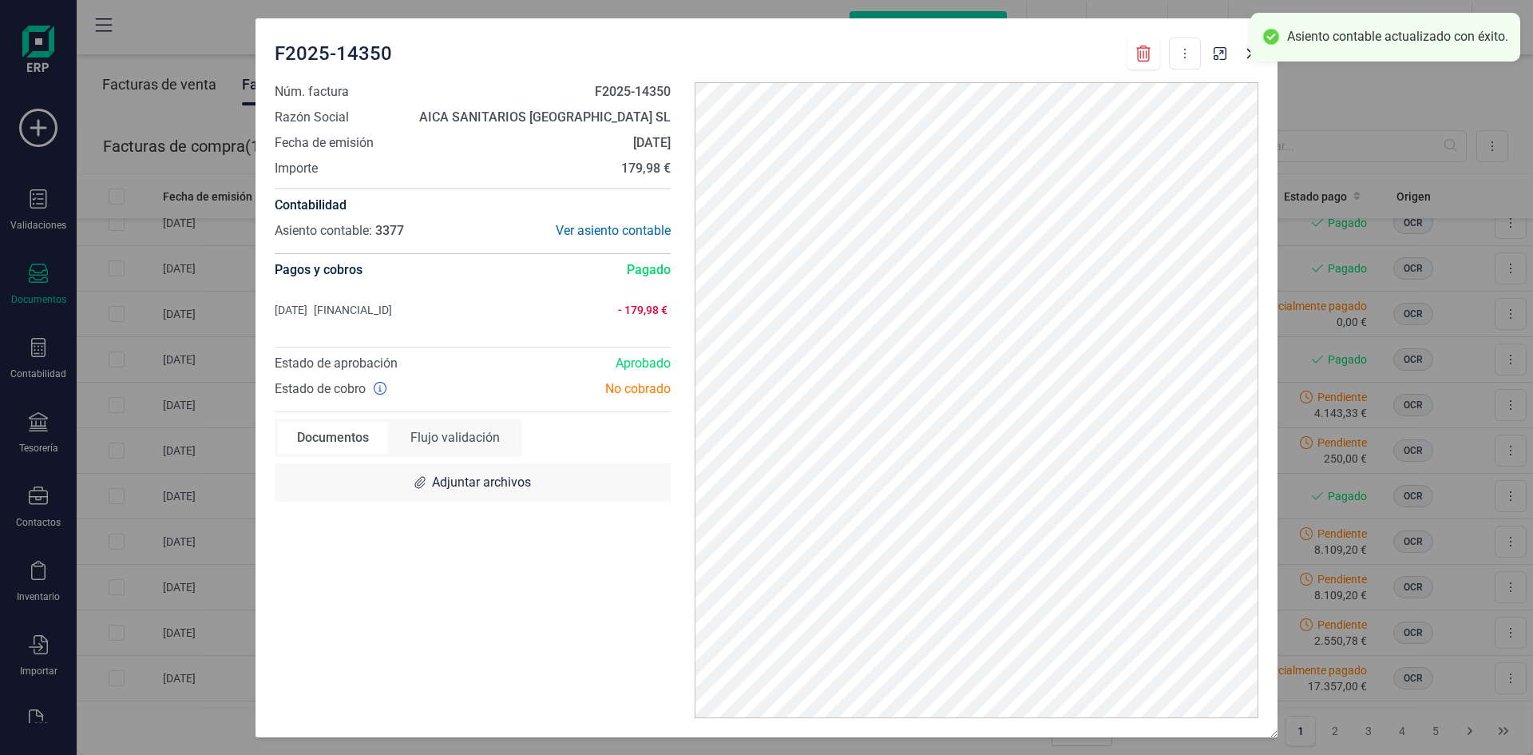
scroll to position [0, 0]
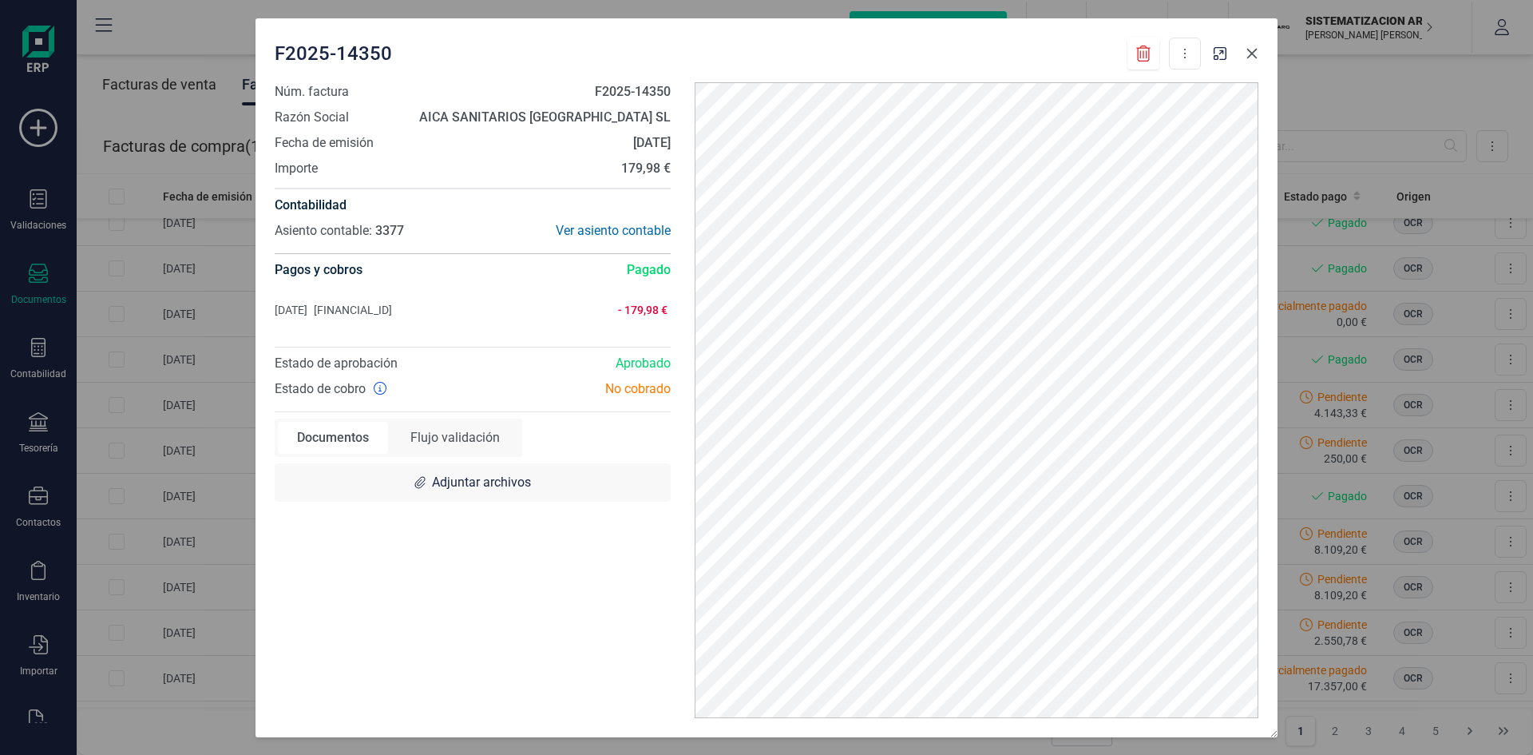
click at [1253, 54] on icon "button" at bounding box center [1252, 53] width 10 height 10
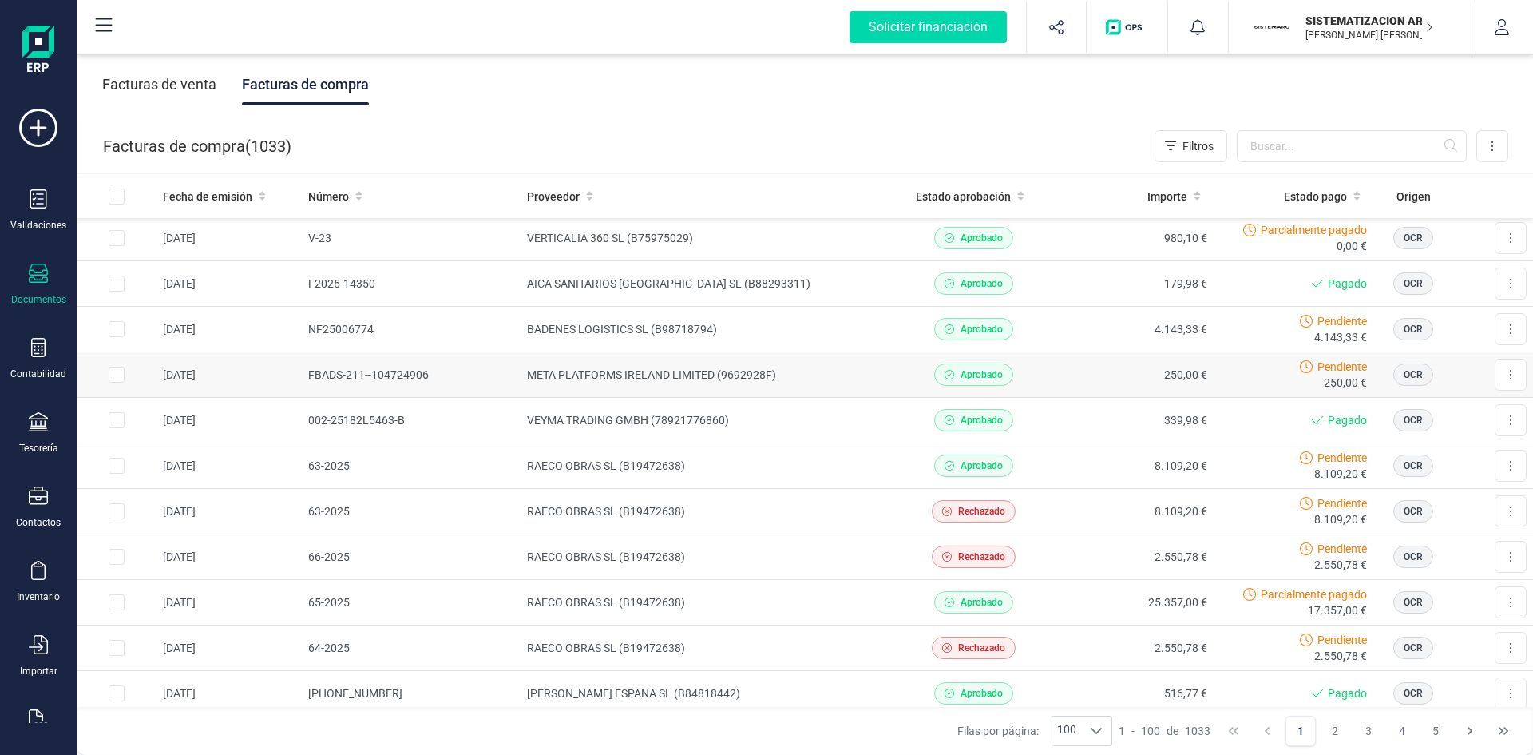
scroll to position [1414, 0]
click at [827, 408] on td "VEYMA TRADING GMBH (78921776860)" at bounding box center [707, 420] width 373 height 46
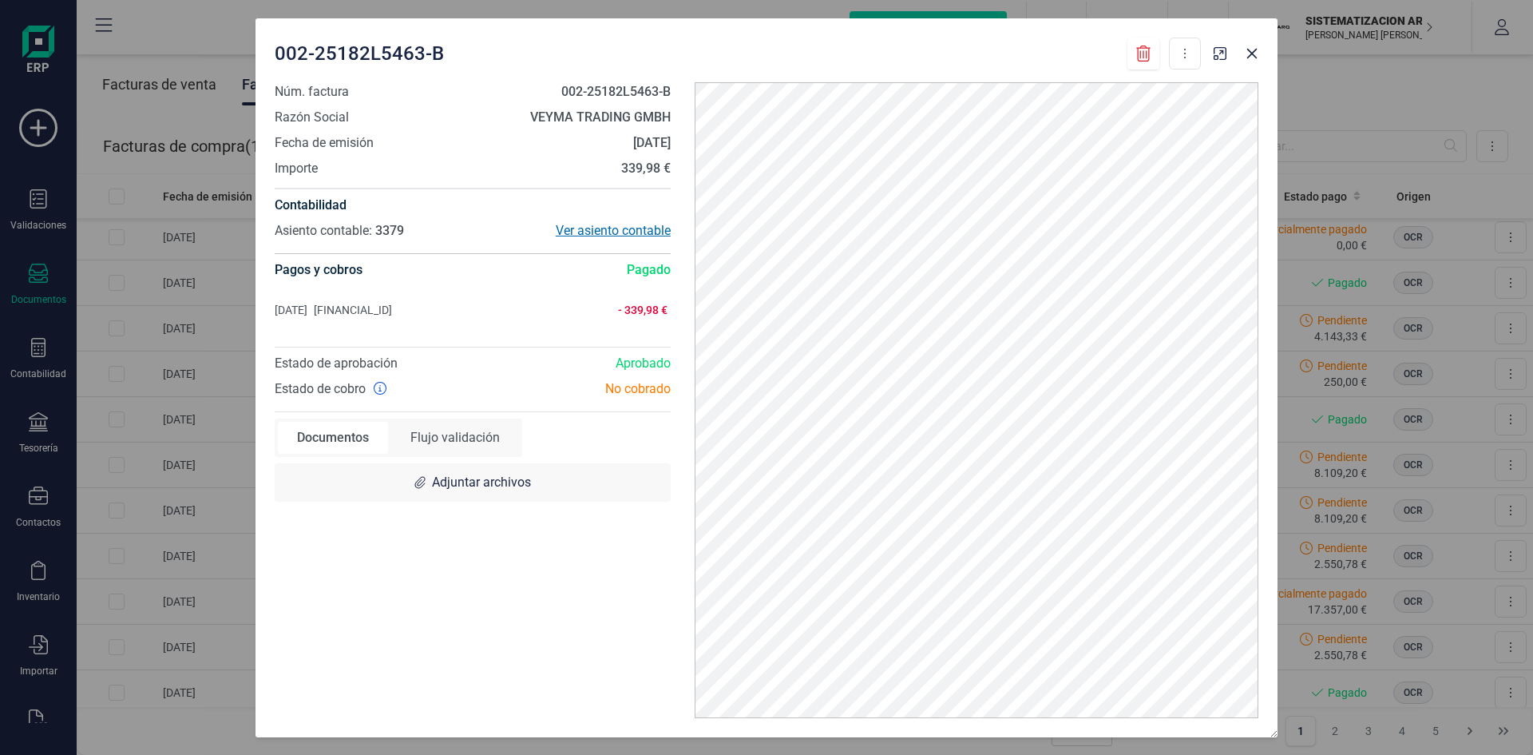
click at [604, 236] on div "Ver asiento contable" at bounding box center [572, 230] width 198 height 19
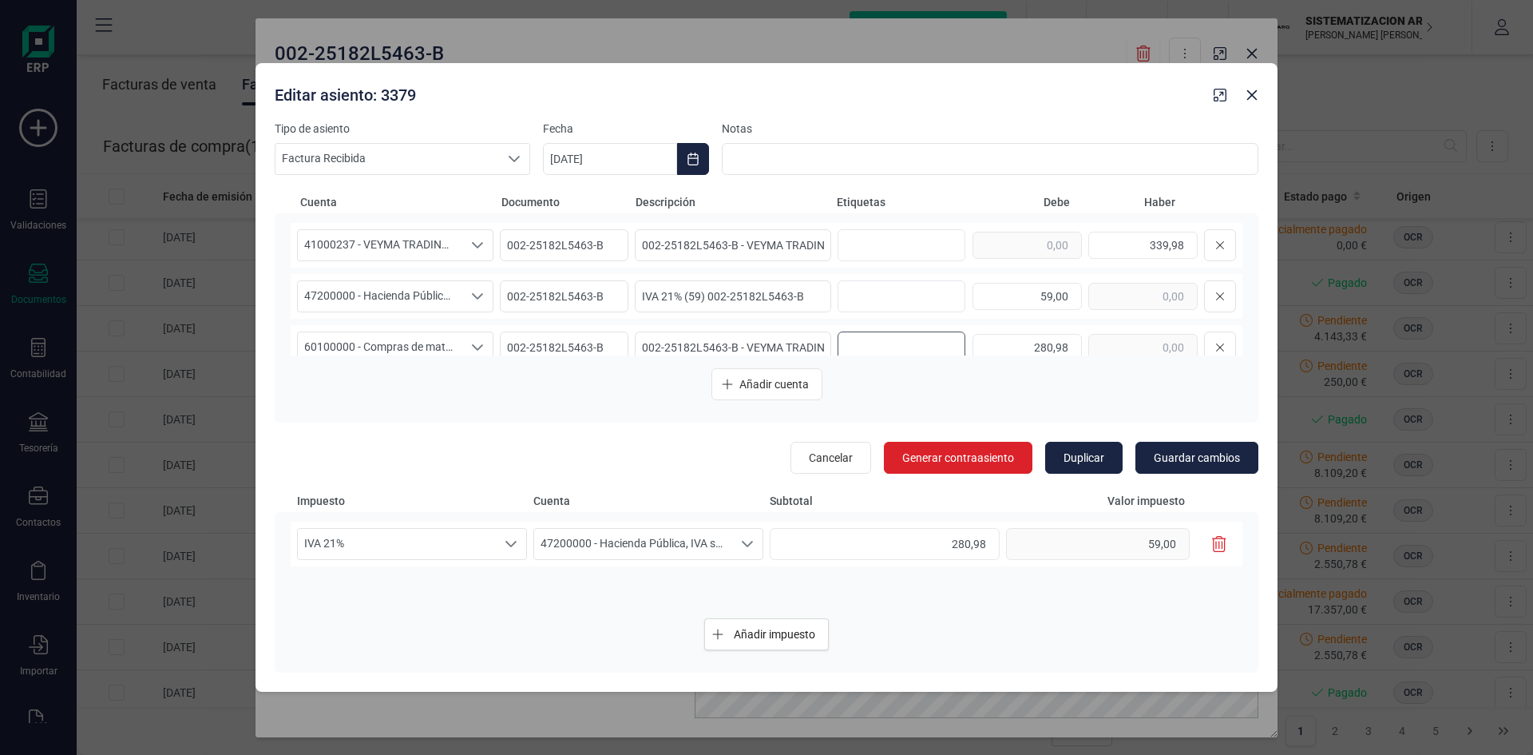
click at [877, 353] on input "text" at bounding box center [899, 348] width 102 height 26
type input "9. [PERSON_NAME]"
click at [1213, 447] on button "Guardar cambios" at bounding box center [1197, 458] width 123 height 32
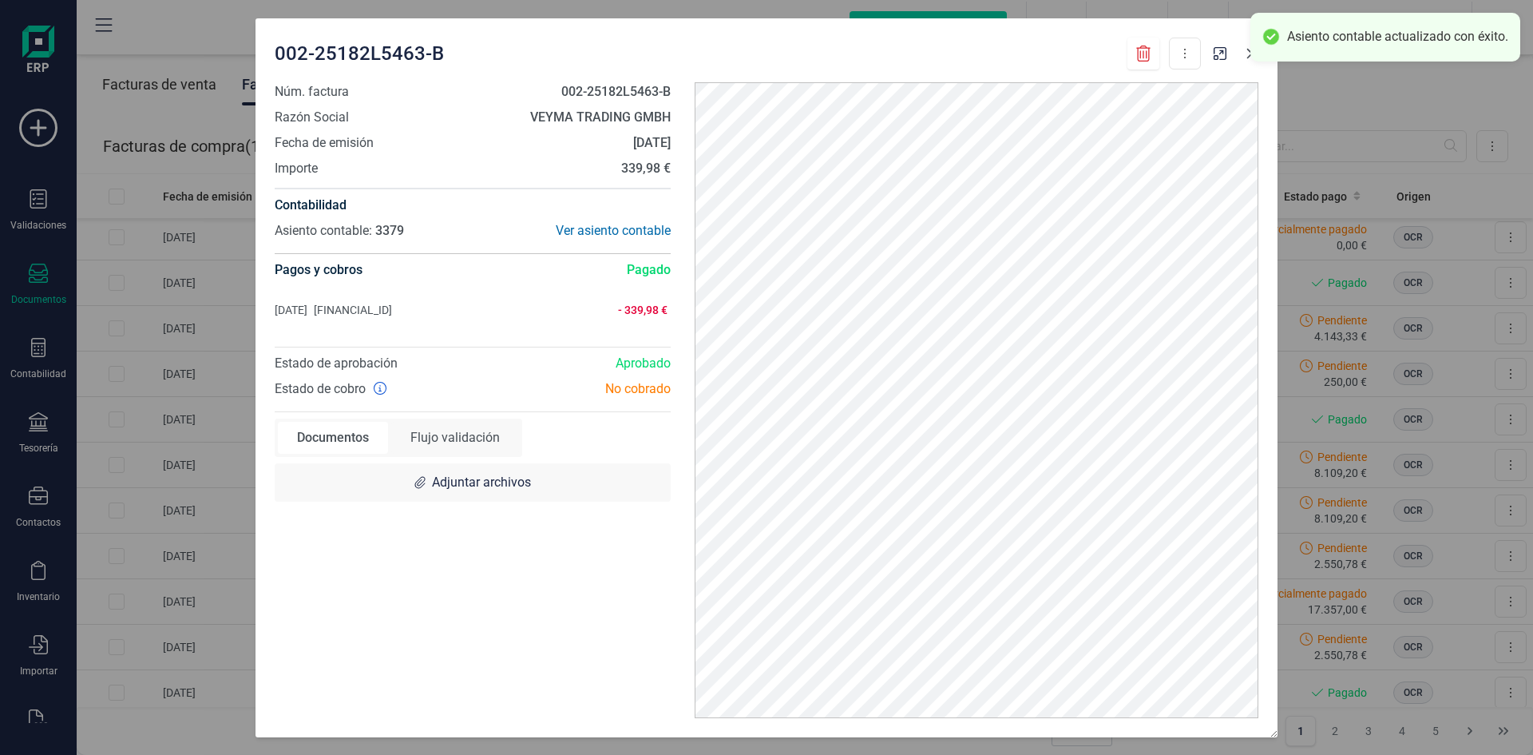
click at [1245, 62] on button "button" at bounding box center [1252, 54] width 26 height 26
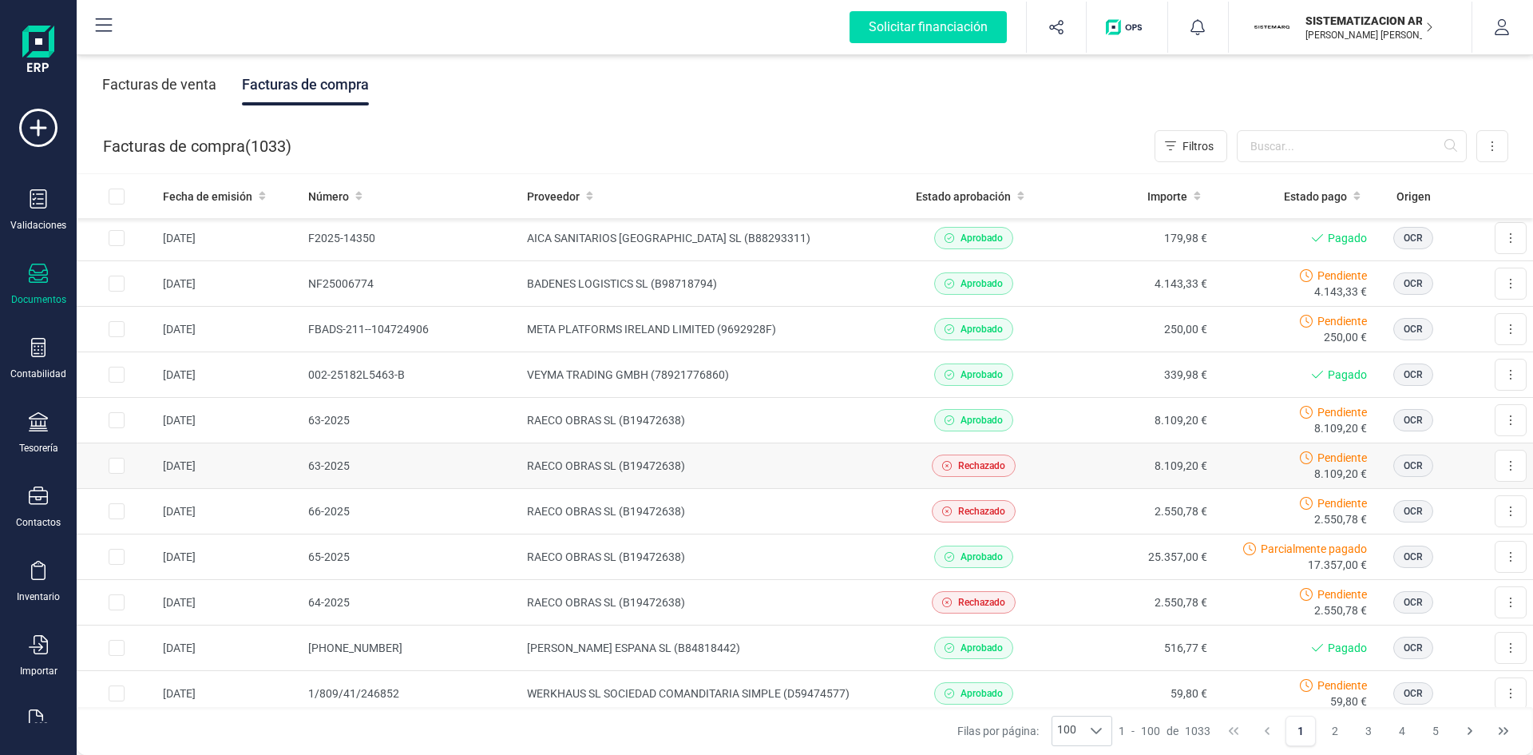
scroll to position [1460, 0]
click at [877, 438] on td "RAECO OBRAS SL (B19472638)" at bounding box center [707, 420] width 373 height 46
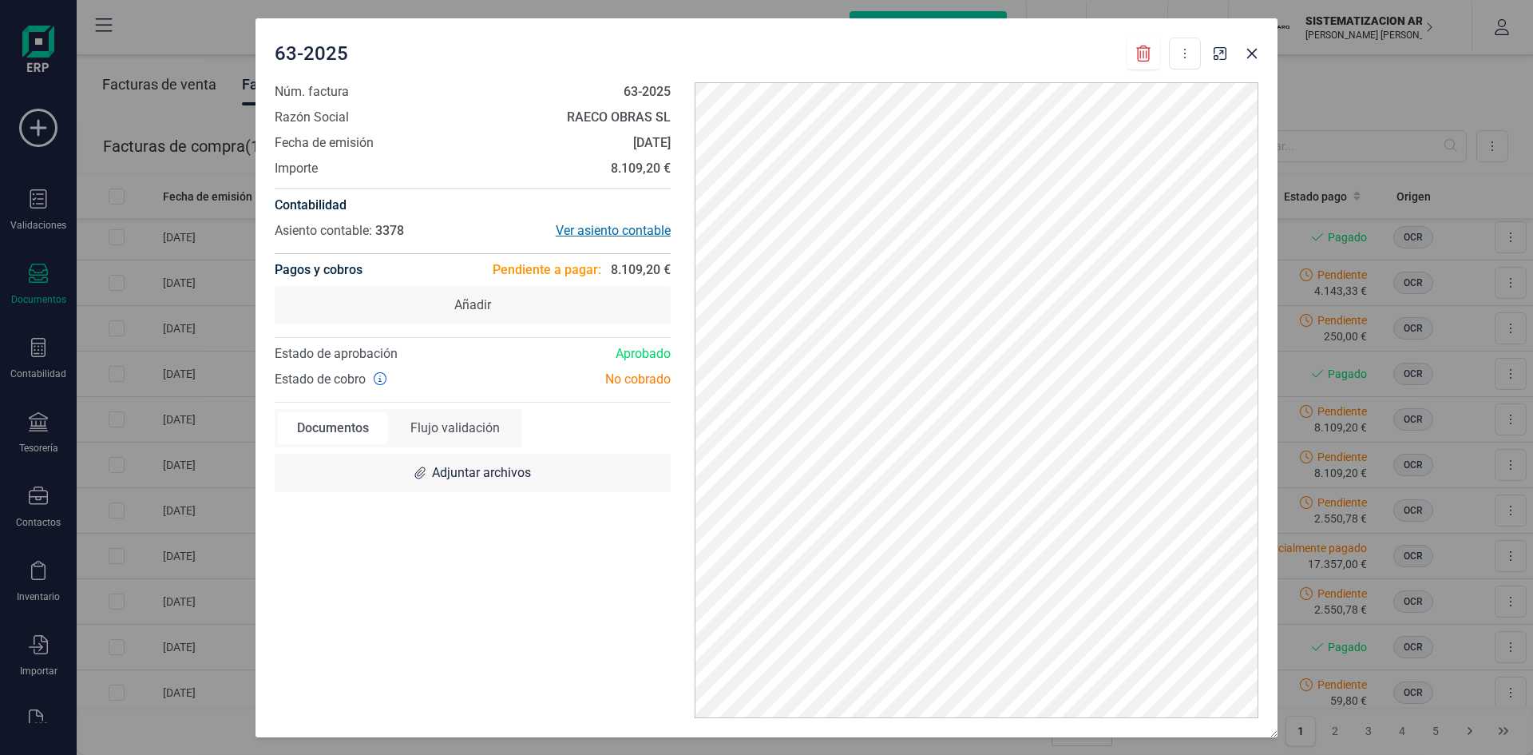
click at [628, 237] on div "Ver asiento contable" at bounding box center [572, 230] width 198 height 19
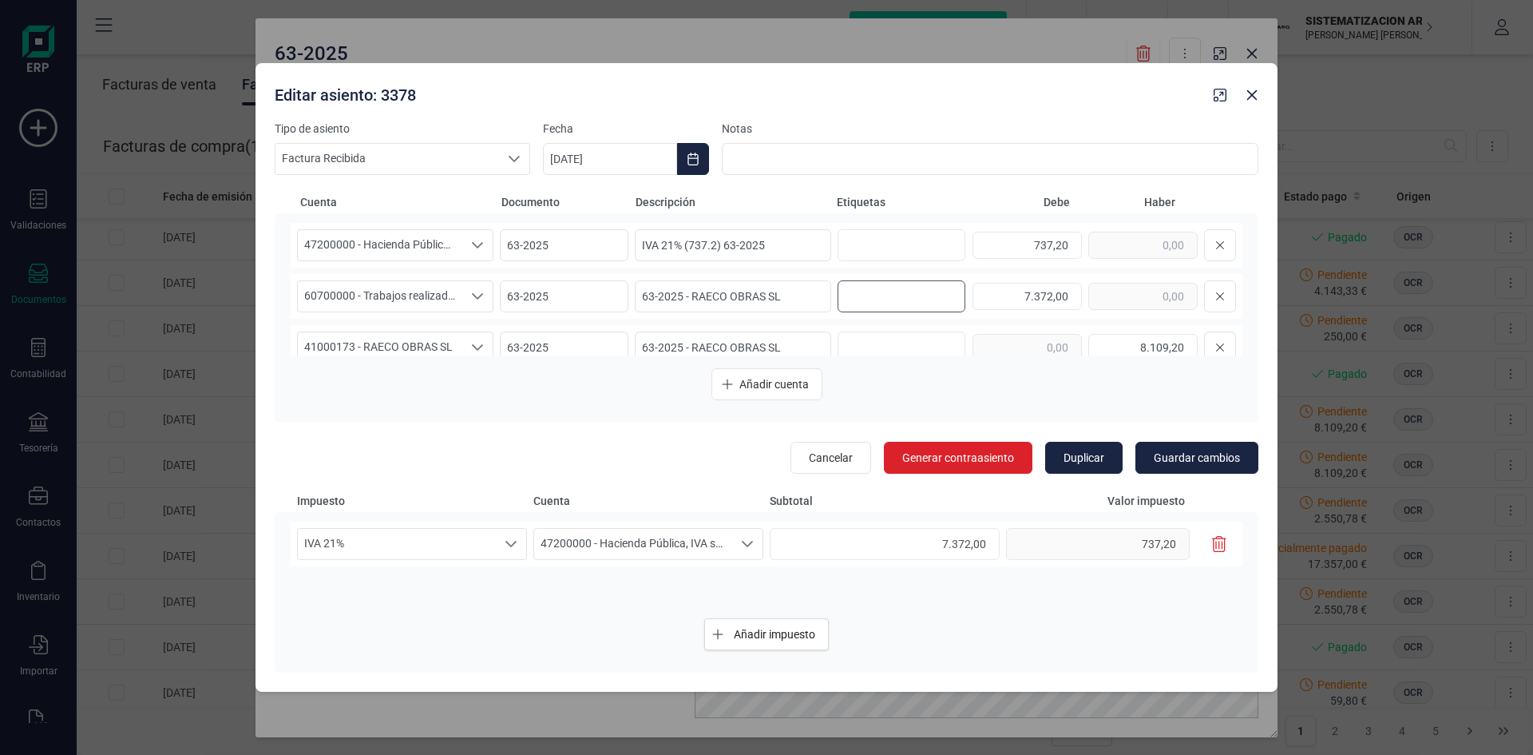
click at [874, 302] on input "text" at bounding box center [899, 296] width 102 height 26
type input "15. BOTANIC"
click at [1191, 446] on button "Guardar cambios" at bounding box center [1197, 458] width 123 height 32
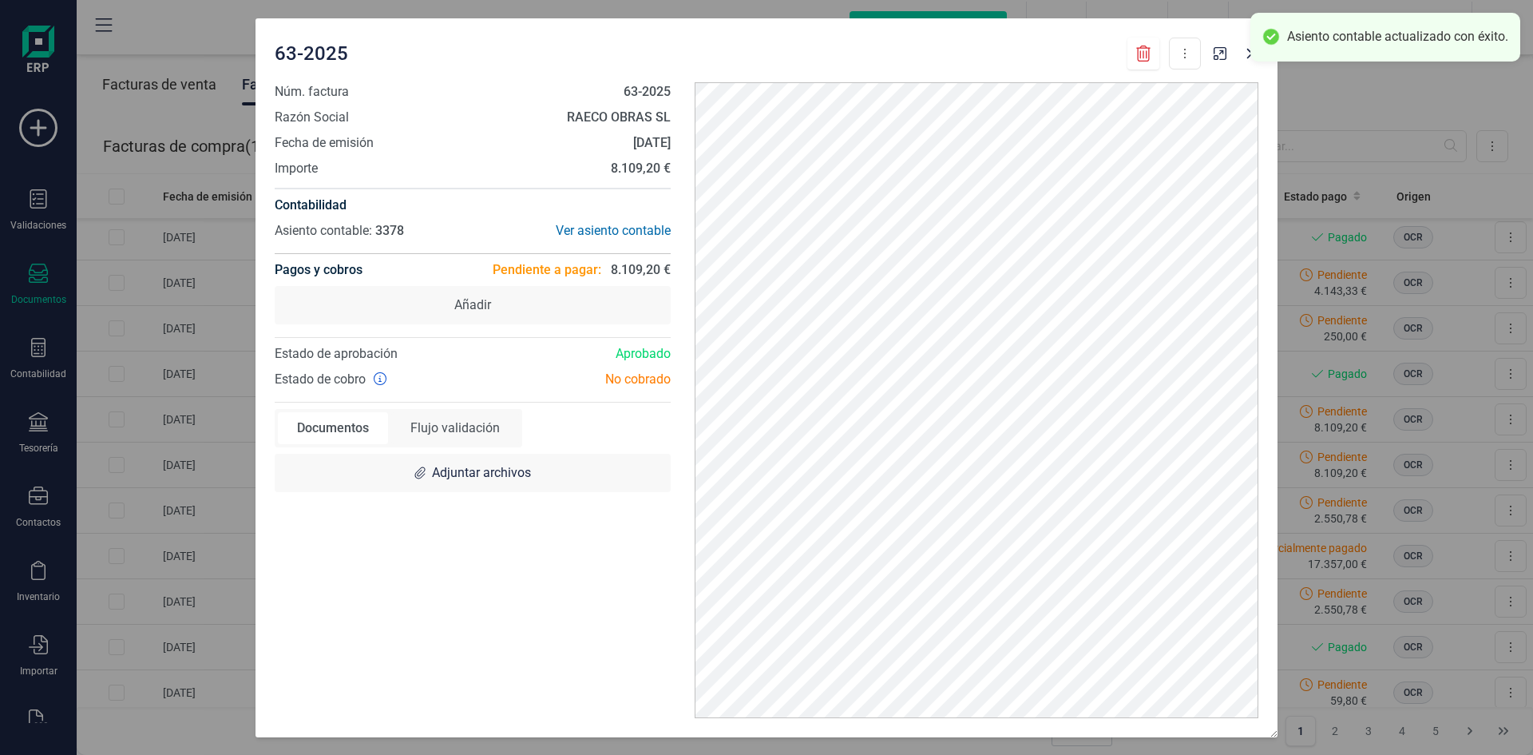
scroll to position [0, 0]
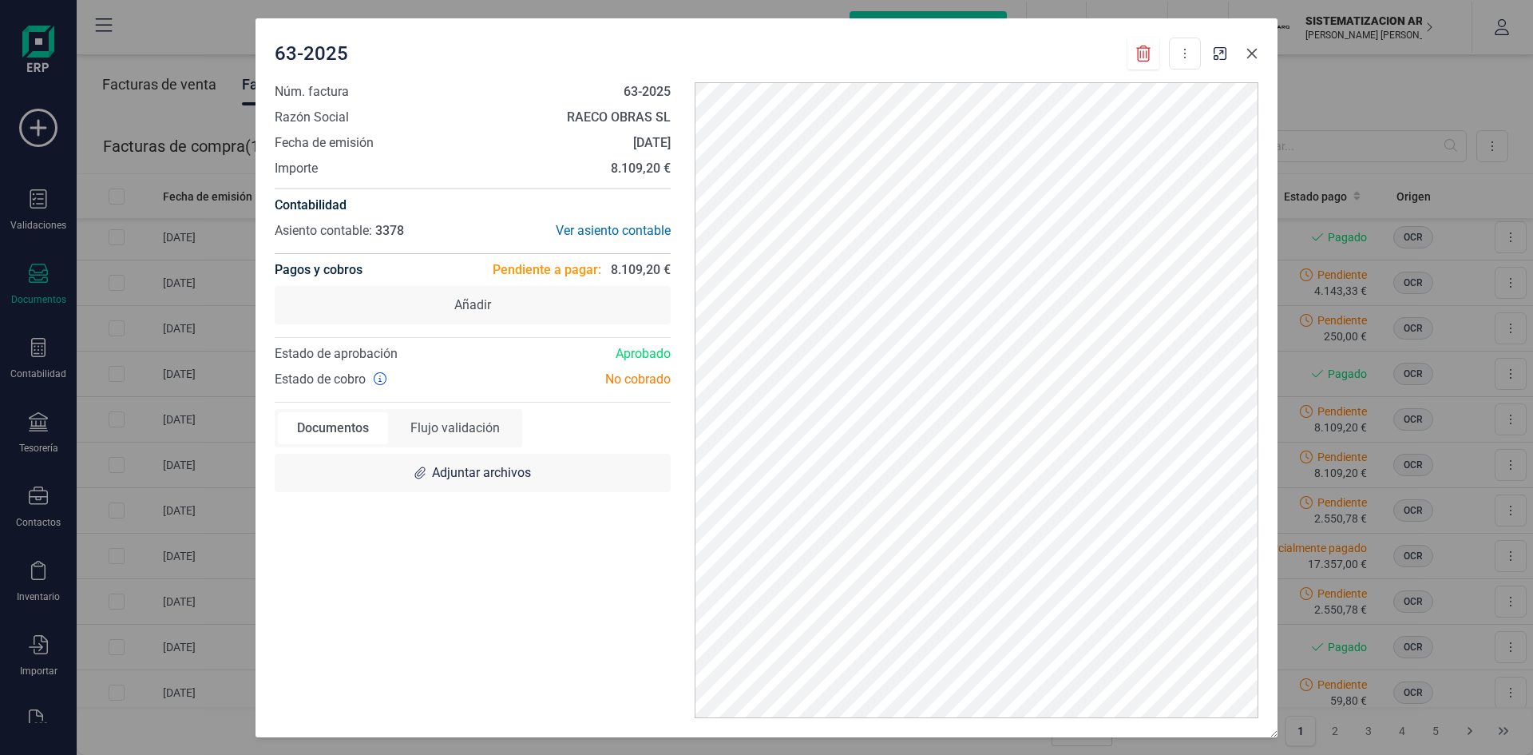
click at [1253, 49] on icon "button" at bounding box center [1252, 53] width 13 height 13
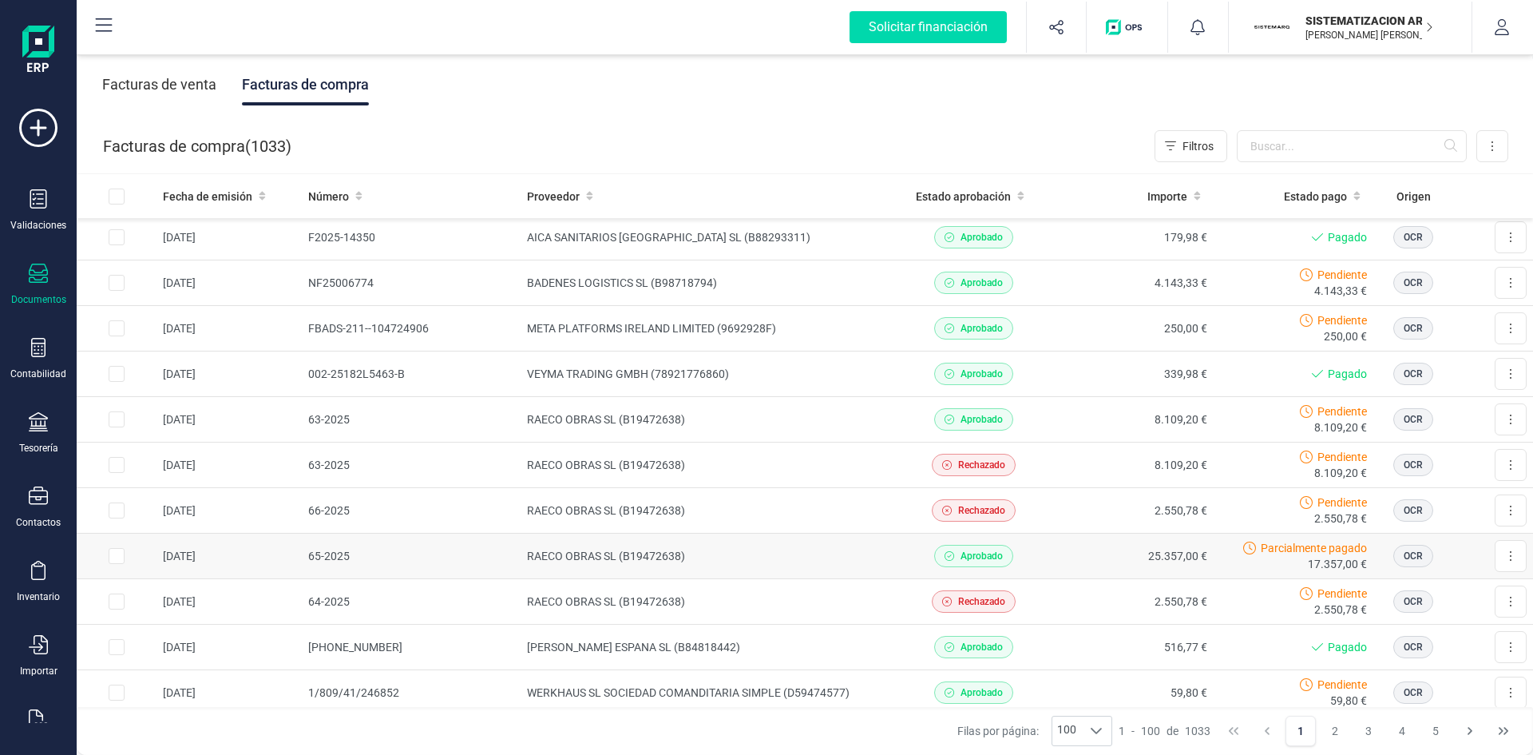
click at [830, 569] on td "RAECO OBRAS SL (B19472638)" at bounding box center [707, 556] width 373 height 46
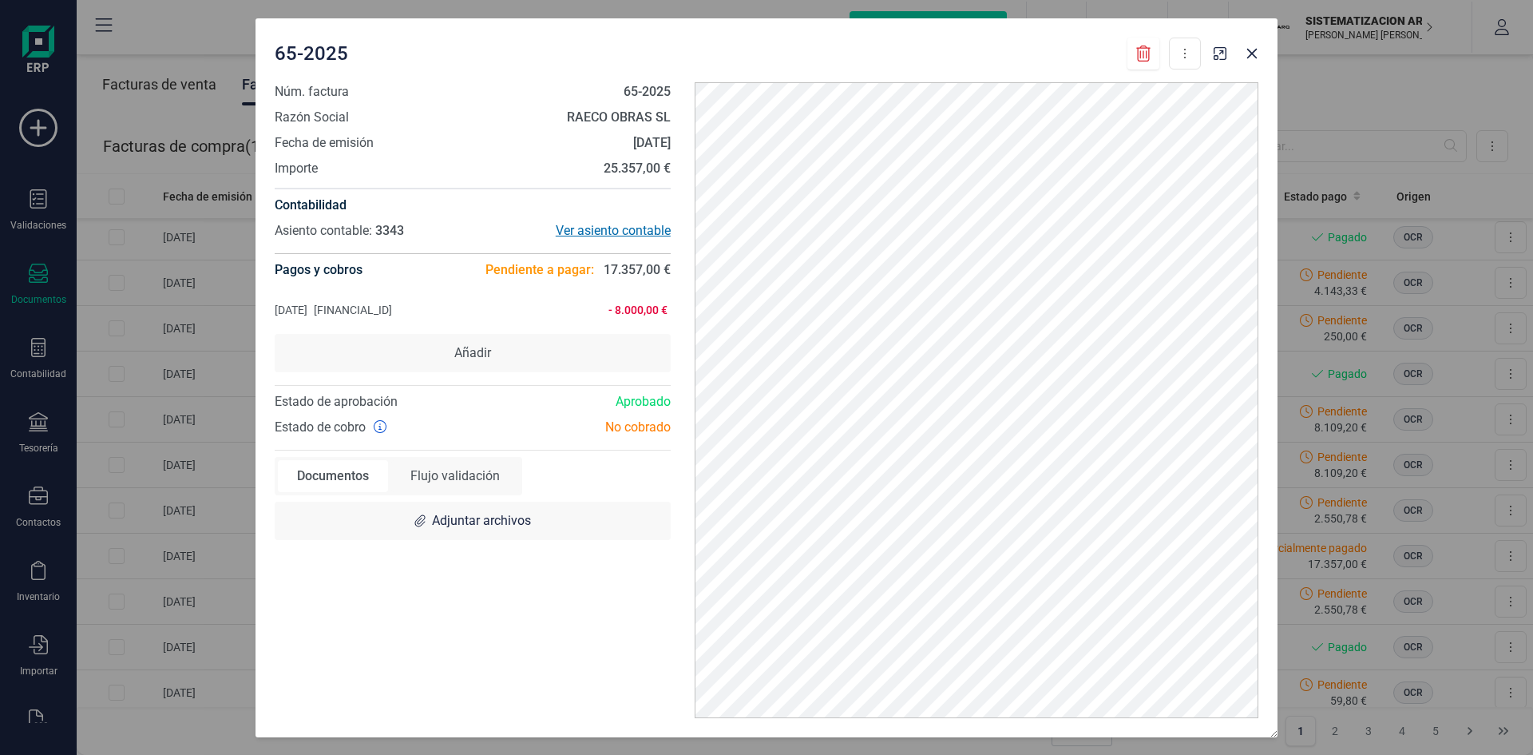
click at [608, 234] on div "Ver asiento contable" at bounding box center [572, 230] width 198 height 19
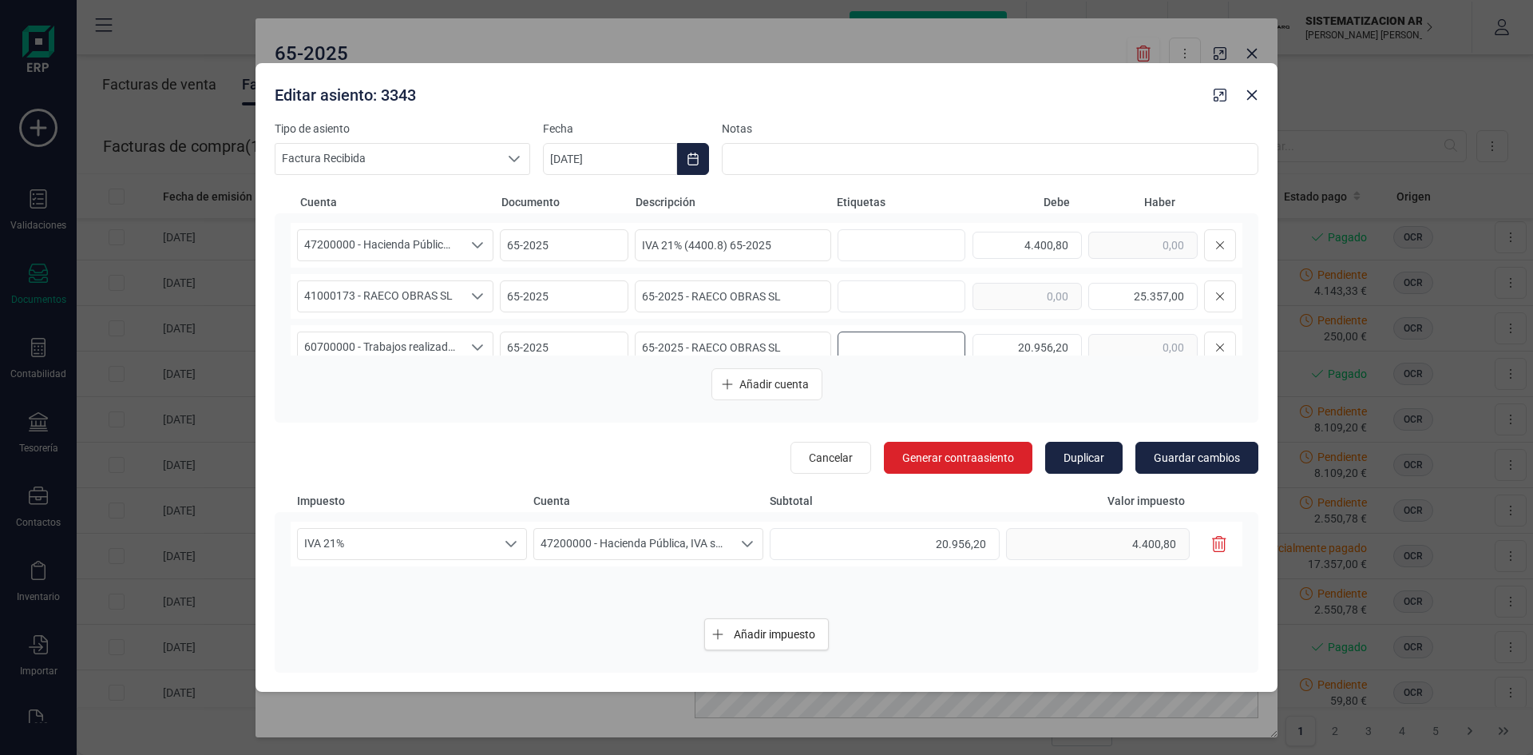
click at [869, 353] on input "text" at bounding box center [899, 348] width 102 height 26
click at [1254, 92] on icon "button" at bounding box center [1252, 95] width 13 height 13
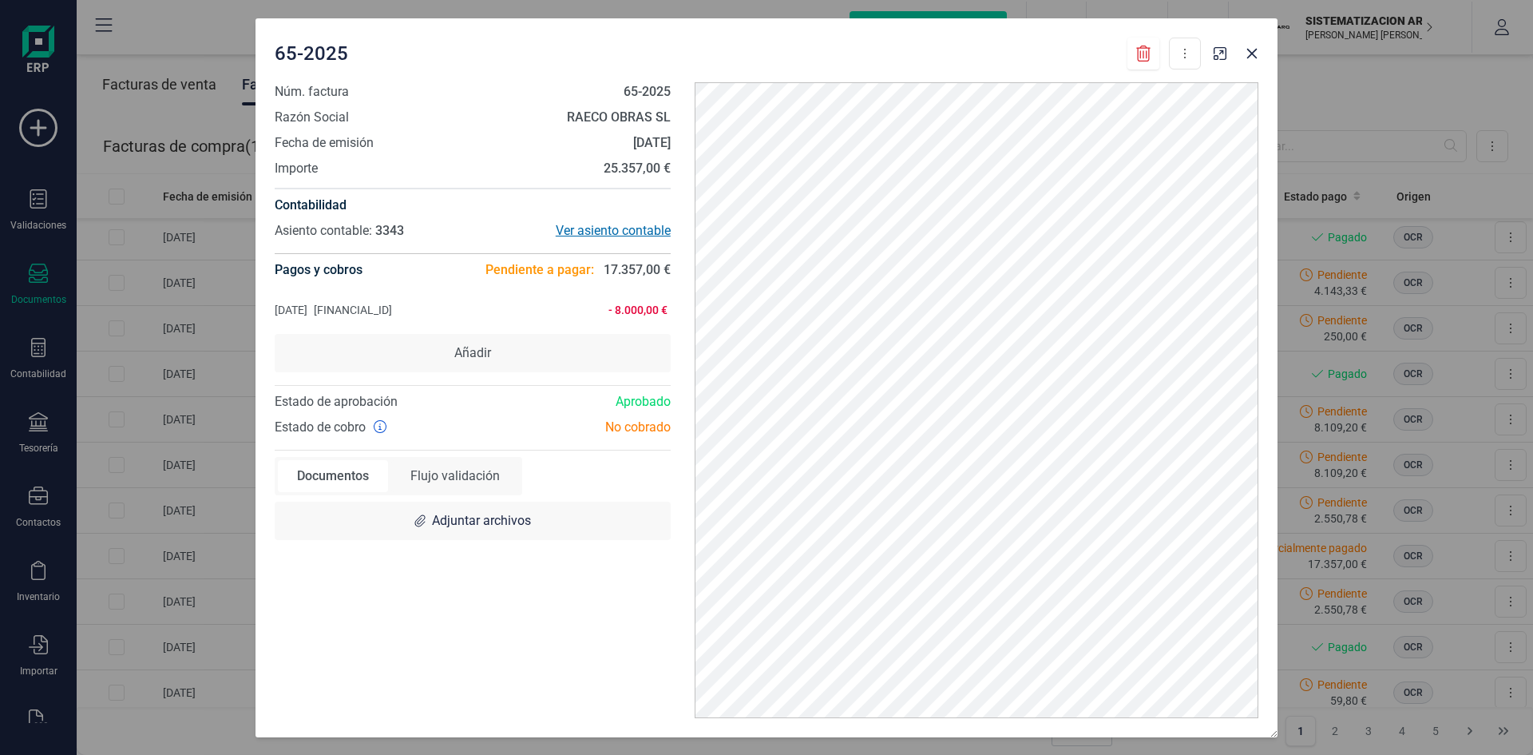
click at [611, 223] on div "Ver asiento contable" at bounding box center [572, 230] width 198 height 19
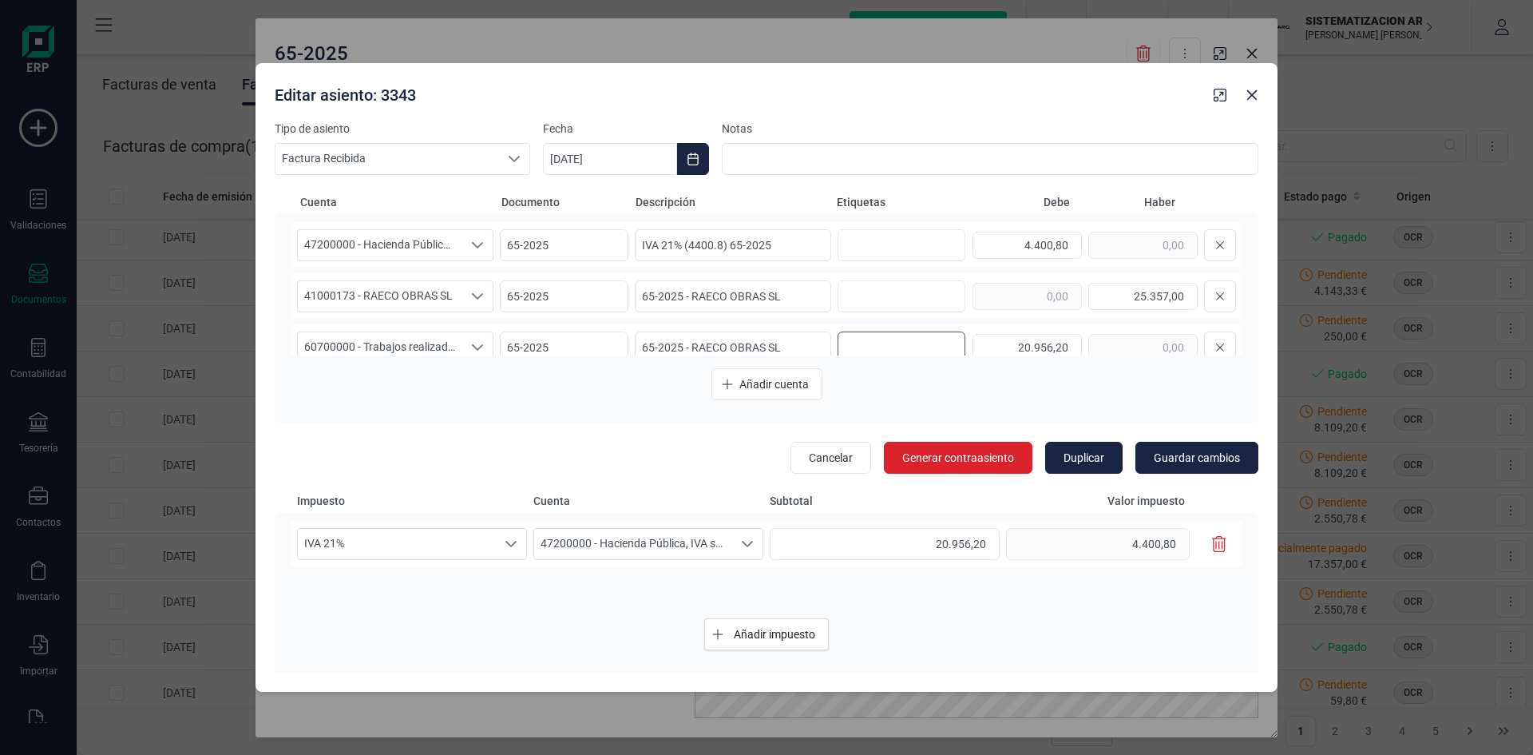
click at [866, 343] on input "text" at bounding box center [899, 348] width 102 height 26
type input "14. [GEOGRAPHIC_DATA]"
drag, startPoint x: 1183, startPoint y: 458, endPoint x: 1083, endPoint y: 390, distance: 121.2
click at [1083, 390] on div "Añadir cuenta" at bounding box center [767, 384] width 952 height 32
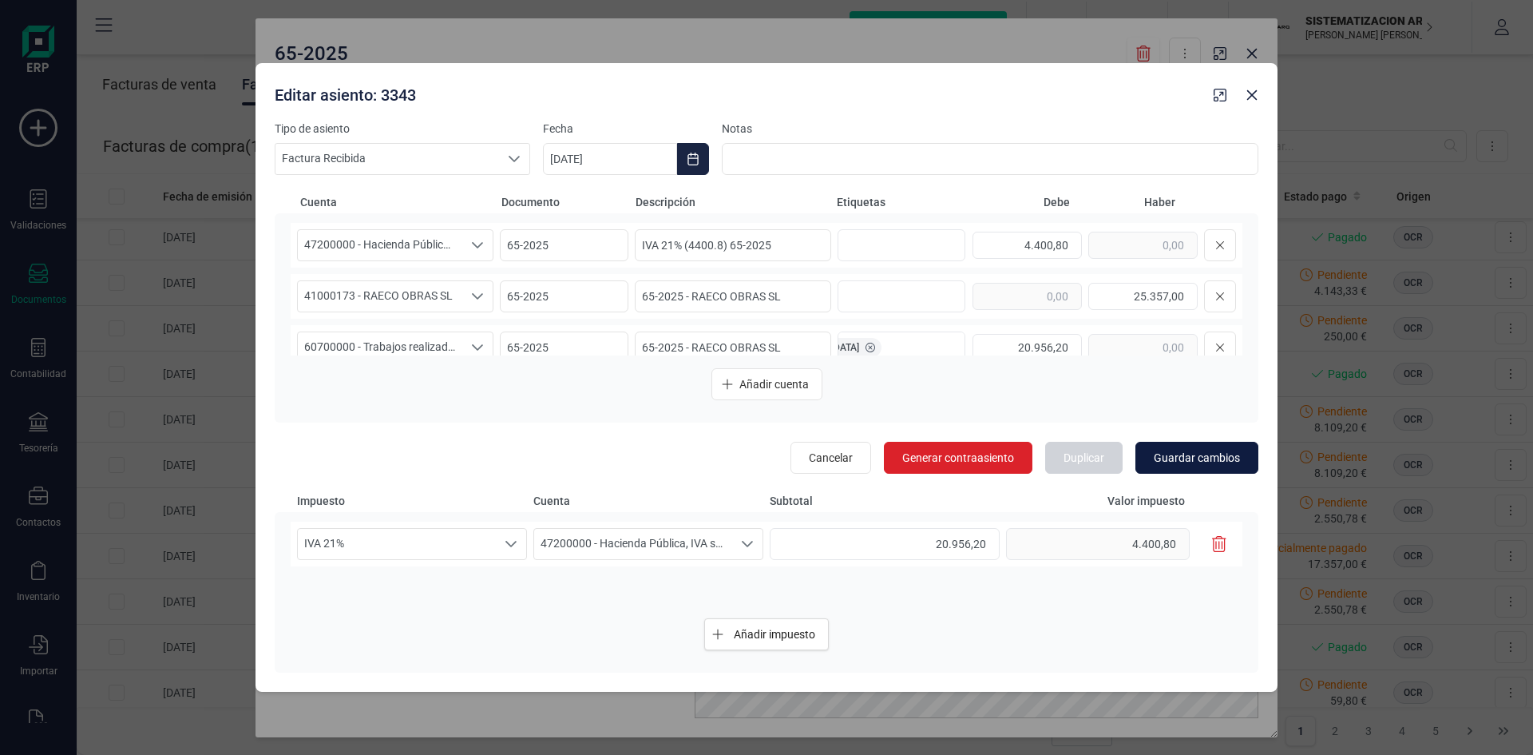
click at [1171, 452] on span "Guardar cambios" at bounding box center [1197, 458] width 86 height 16
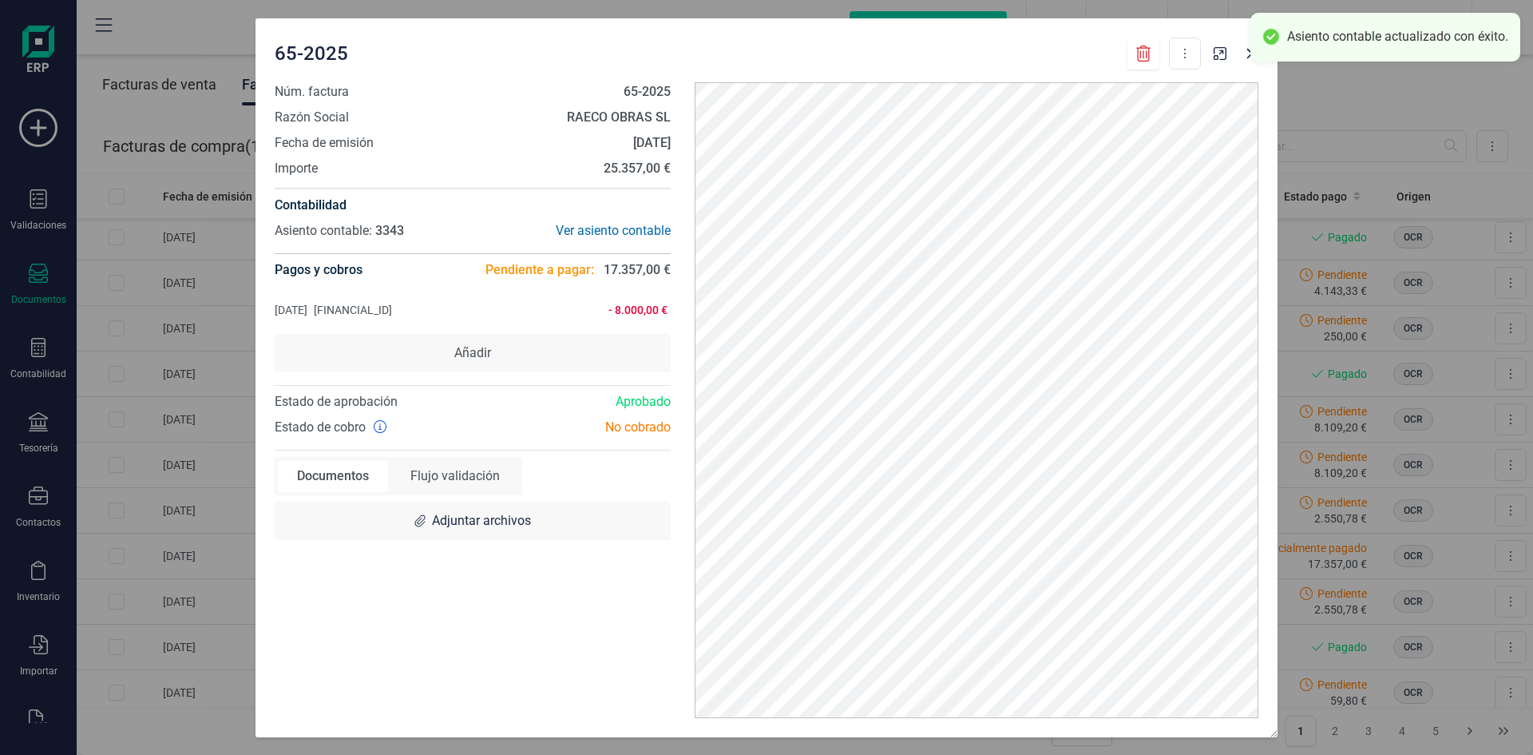
scroll to position [0, 0]
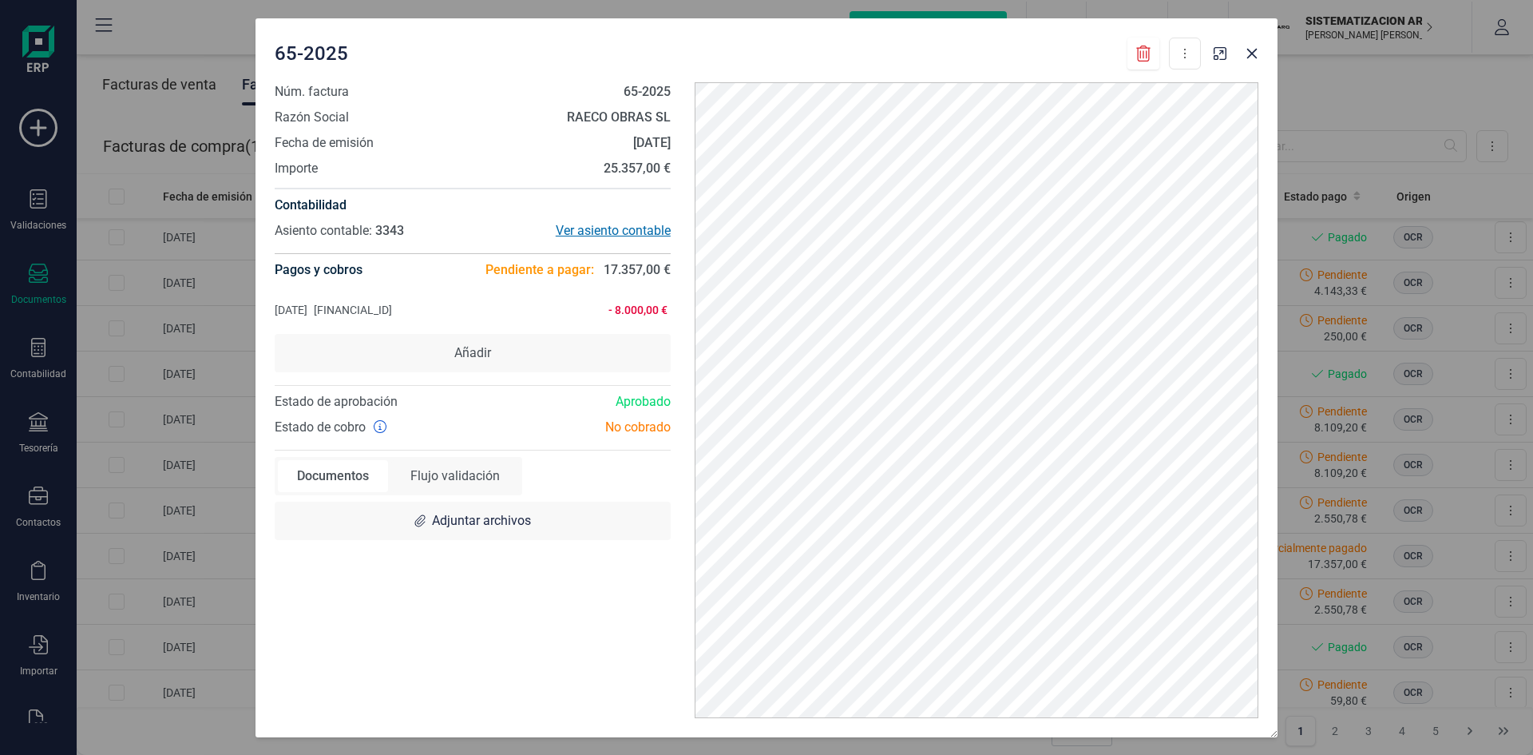
click at [625, 232] on div "Ver asiento contable" at bounding box center [572, 230] width 198 height 19
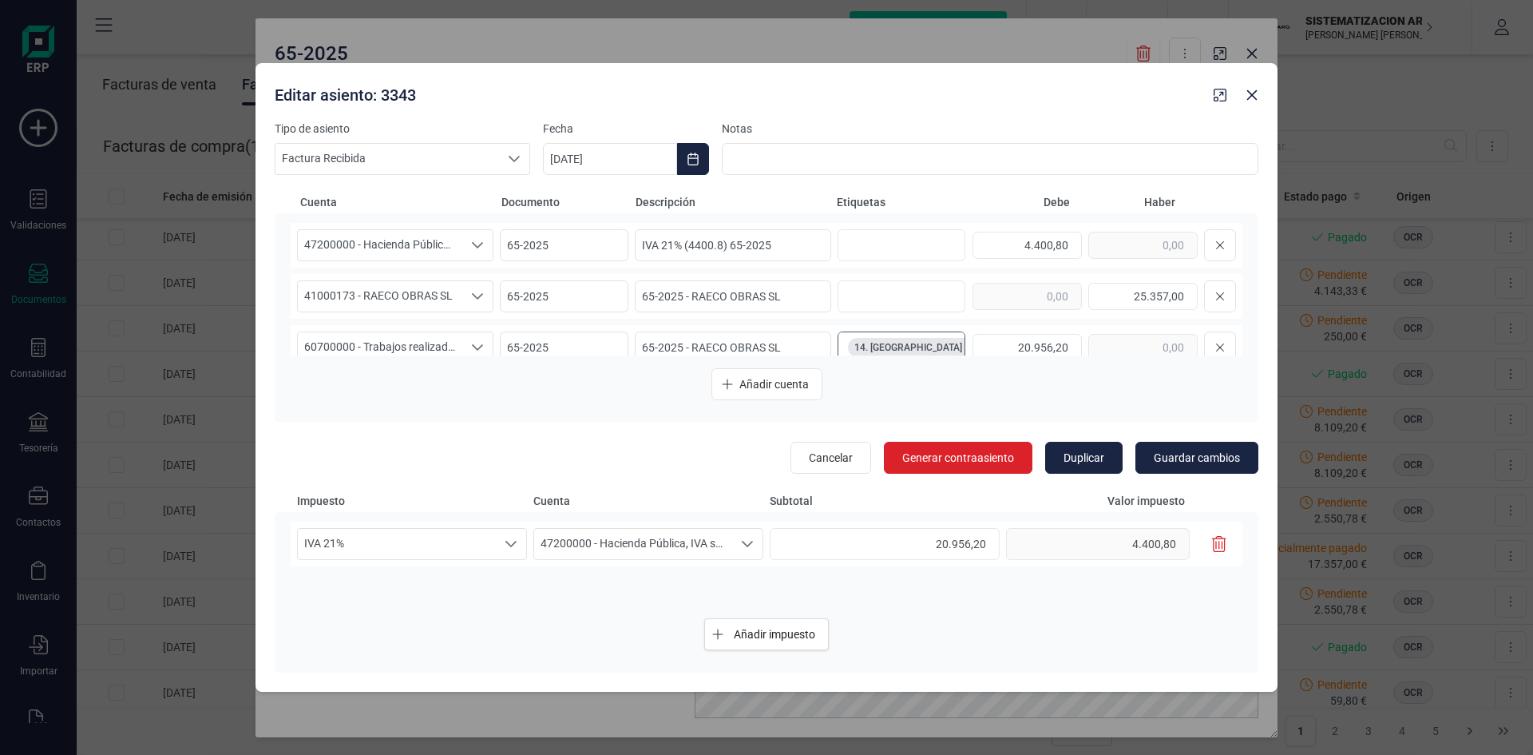
click at [969, 343] on icon "14. GASTRAVAL" at bounding box center [974, 348] width 10 height 10
type input "14. GASTRAVAL 2"
click at [1215, 466] on button "Guardar cambios" at bounding box center [1197, 458] width 123 height 32
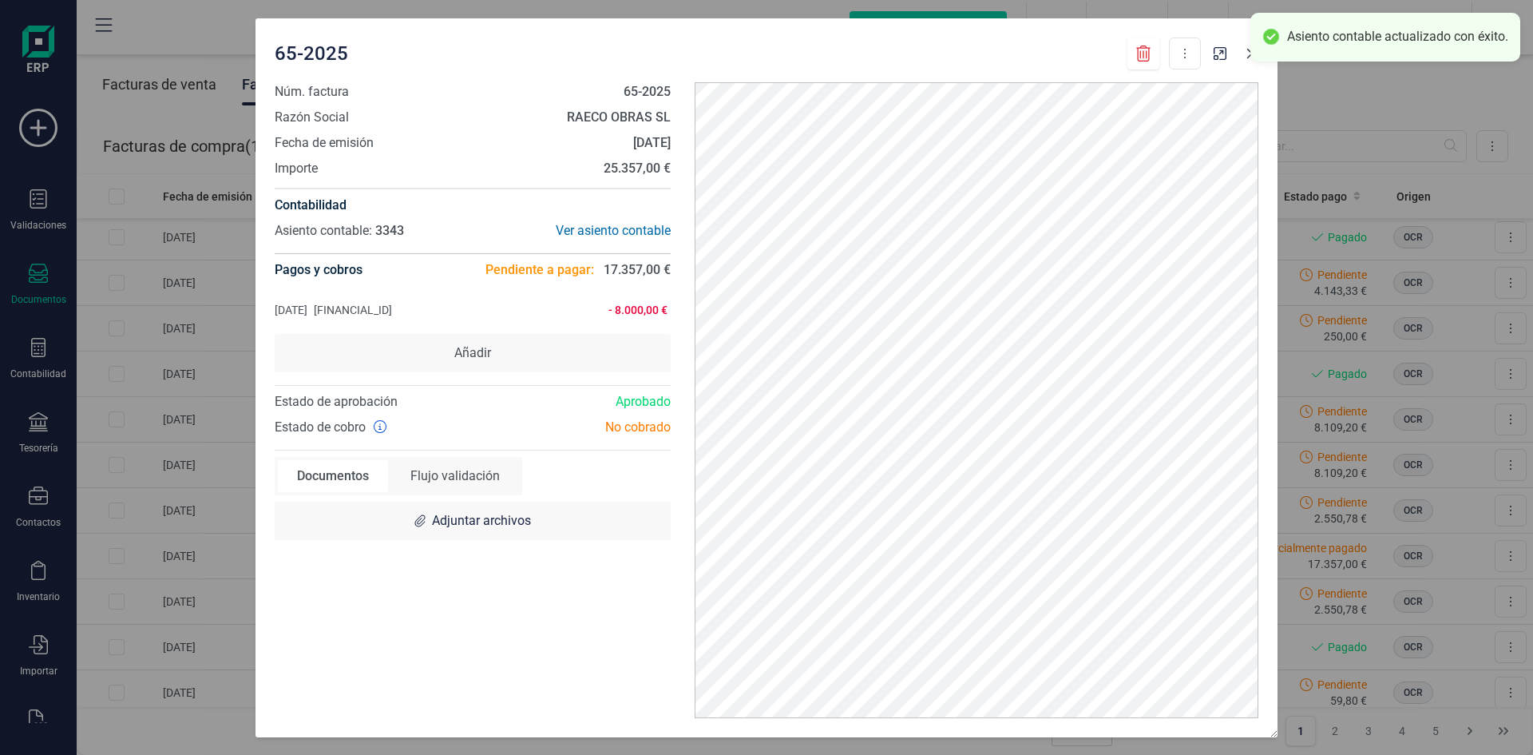
click at [1251, 65] on button "button" at bounding box center [1252, 54] width 26 height 26
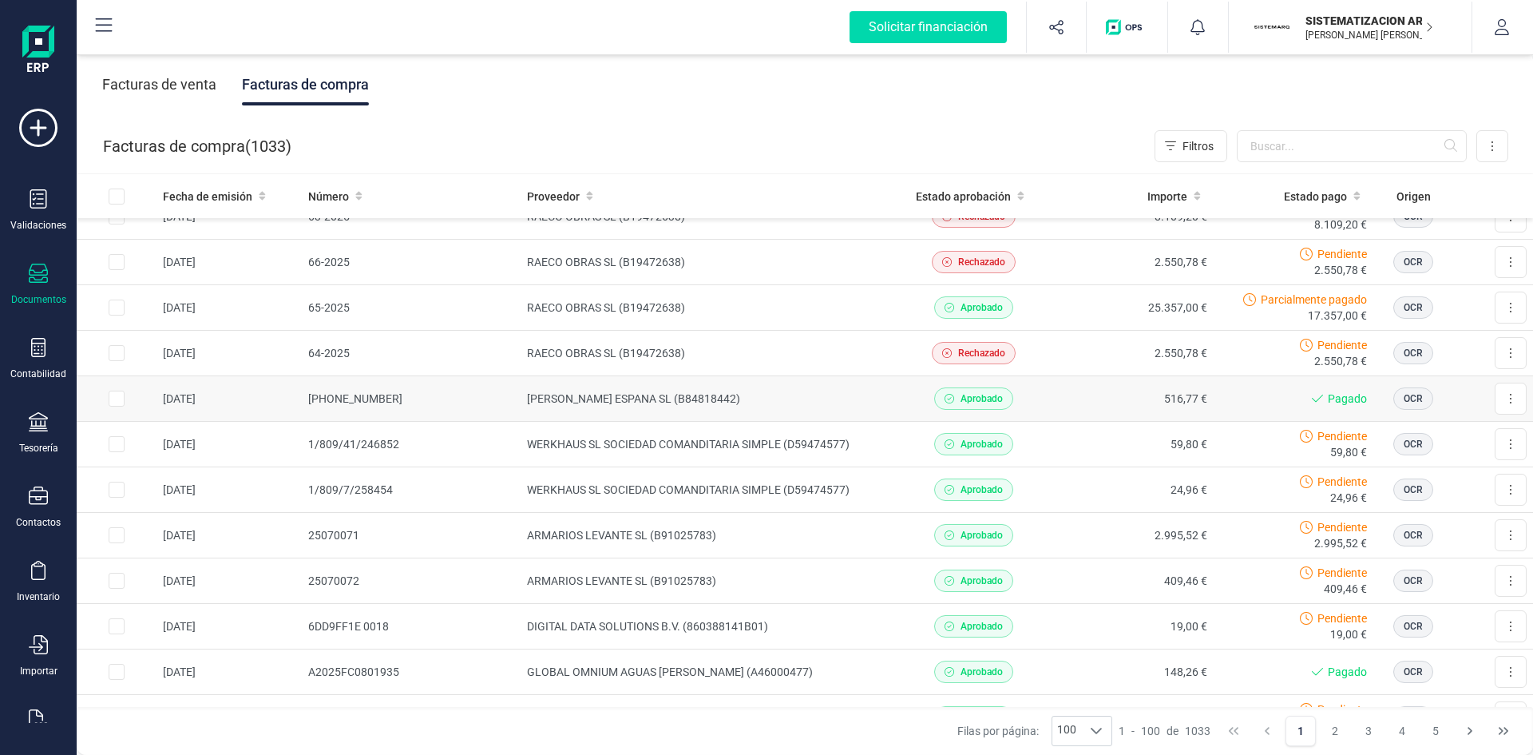
scroll to position [1710, 0]
click at [839, 392] on td "[PERSON_NAME] ESPANA SL (B84818442)" at bounding box center [707, 398] width 373 height 46
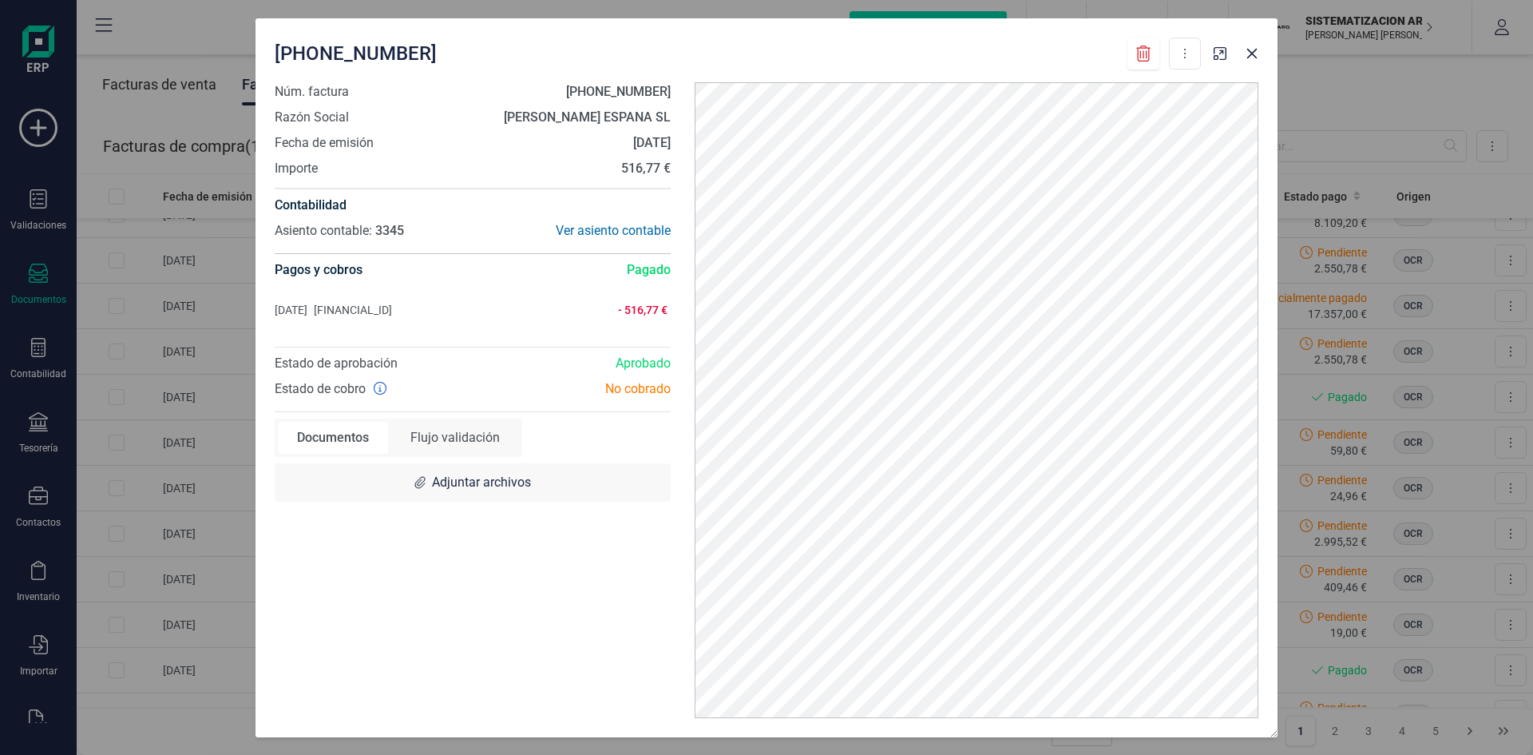
click at [630, 217] on div "Contabilidad Asiento contable: 3345 Ver asiento contable" at bounding box center [473, 220] width 396 height 65
click at [629, 224] on div "Ver asiento contable" at bounding box center [572, 230] width 198 height 19
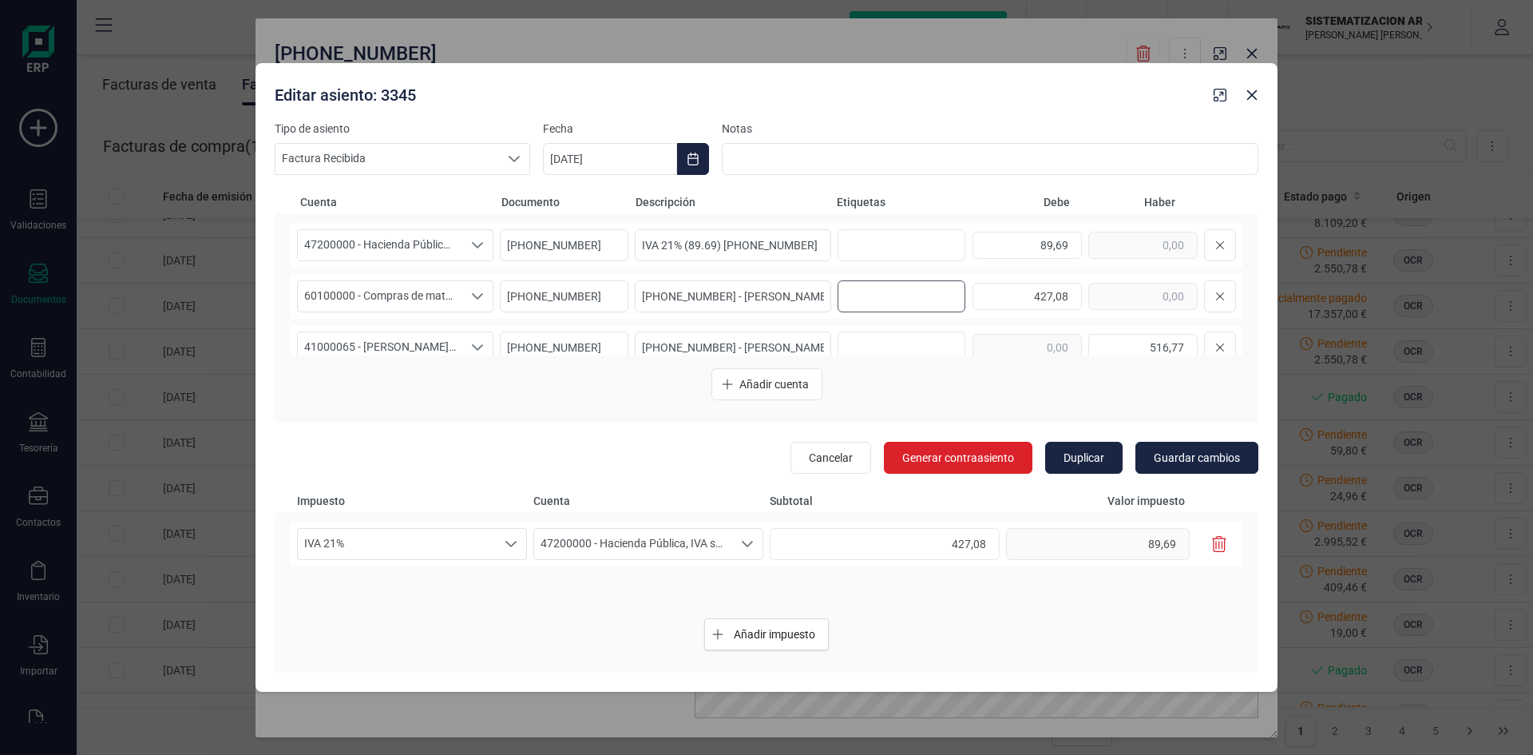
click at [862, 306] on input "text" at bounding box center [899, 296] width 102 height 26
click at [848, 291] on input "text" at bounding box center [899, 296] width 102 height 26
type input "8.ALAMEDA"
click at [1219, 447] on button "Guardar cambios" at bounding box center [1197, 458] width 123 height 32
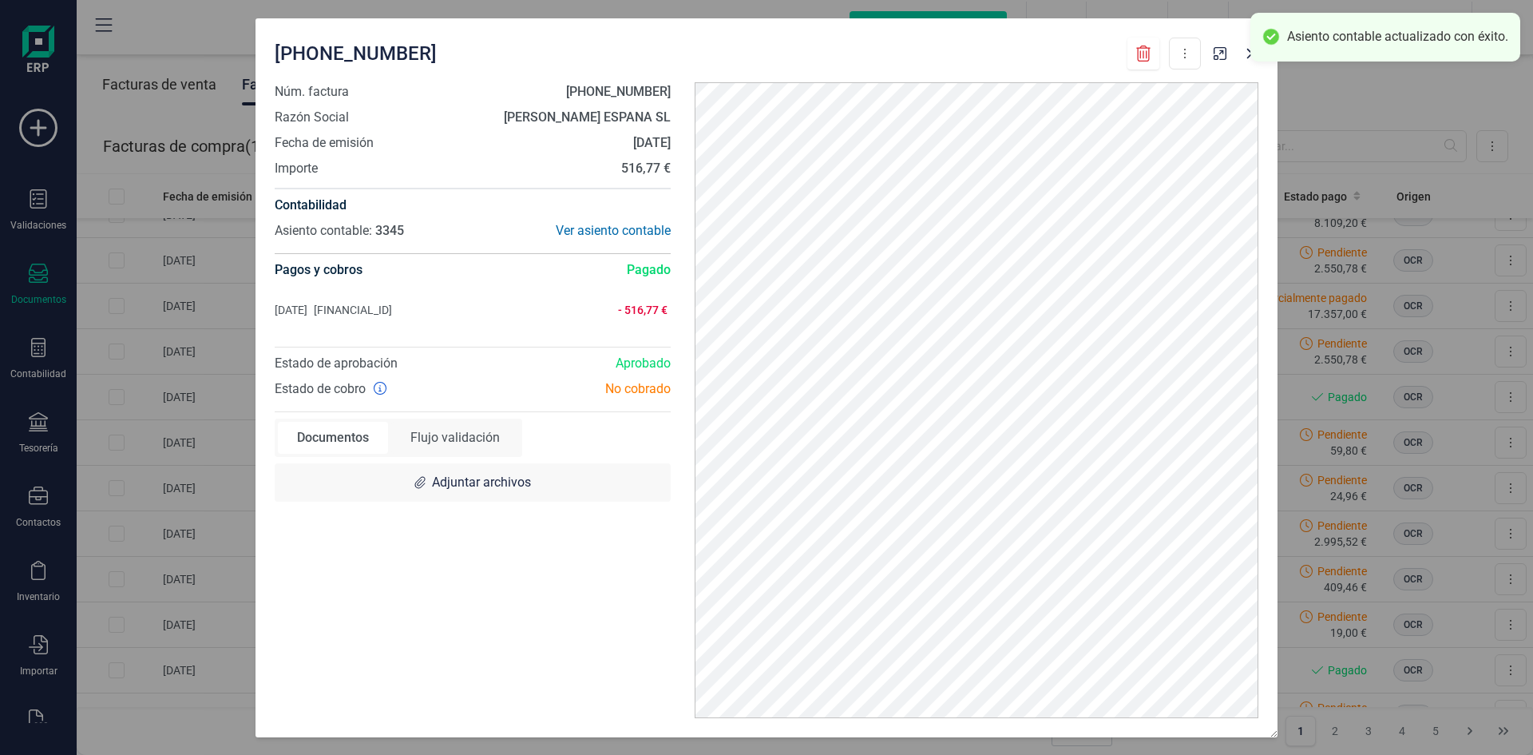
scroll to position [0, 0]
click at [1247, 65] on button "button" at bounding box center [1252, 54] width 26 height 26
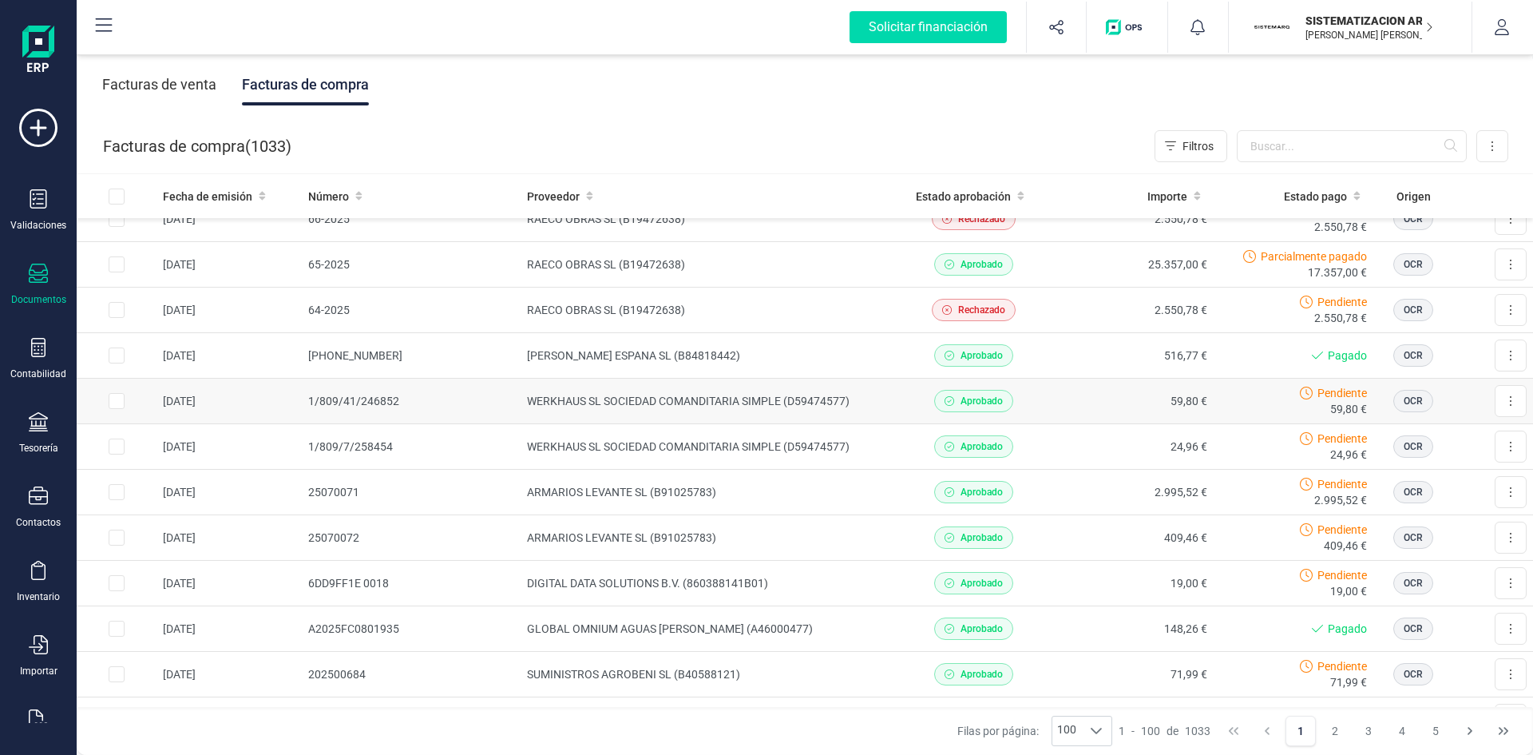
scroll to position [1754, 0]
click at [832, 403] on td "WERKHAUS SL SOCIEDAD COMANDITARIA SIMPLE (D59474577)" at bounding box center [707, 398] width 373 height 46
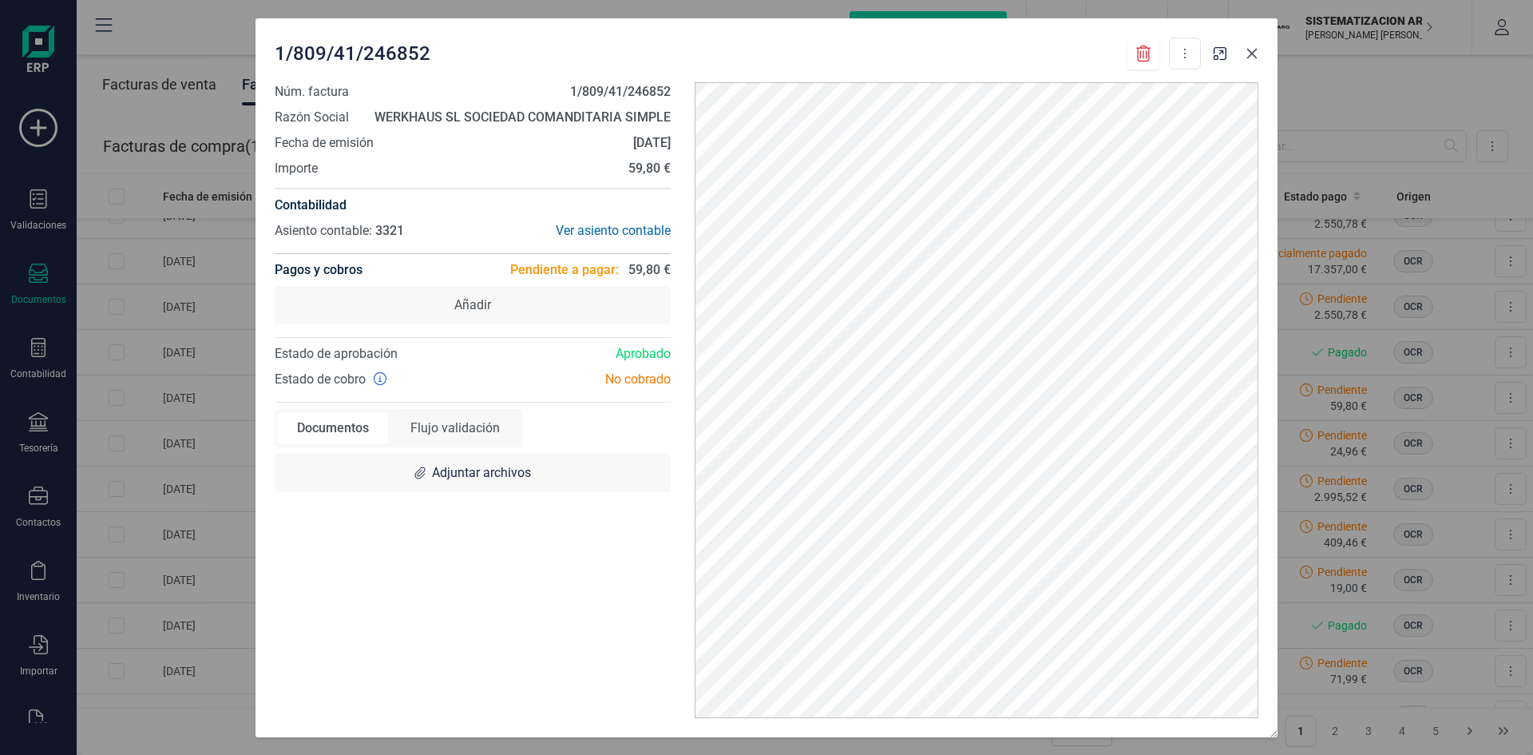
click at [1255, 50] on icon "button" at bounding box center [1252, 53] width 10 height 10
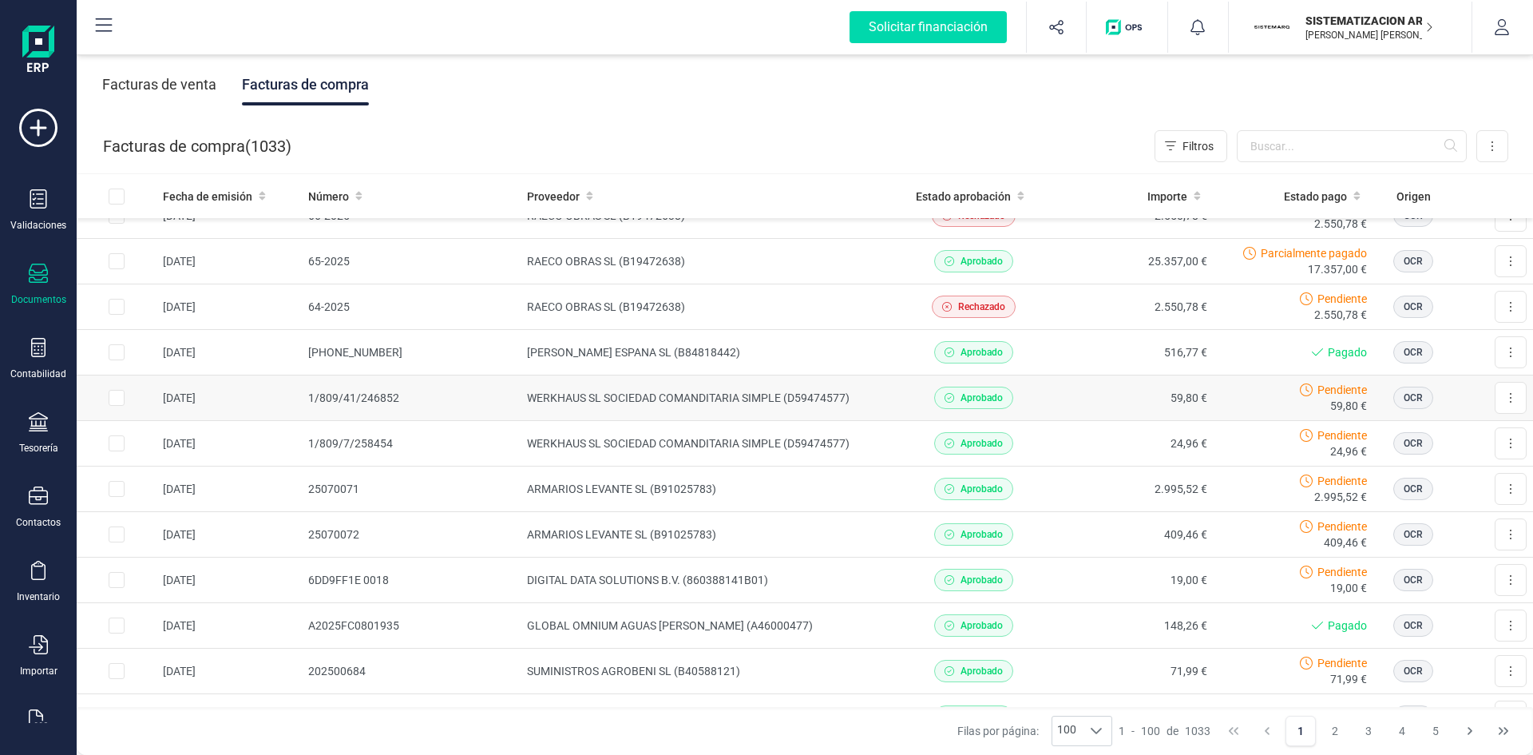
click at [854, 392] on td "WERKHAUS SL SOCIEDAD COMANDITARIA SIMPLE (D59474577)" at bounding box center [707, 398] width 373 height 46
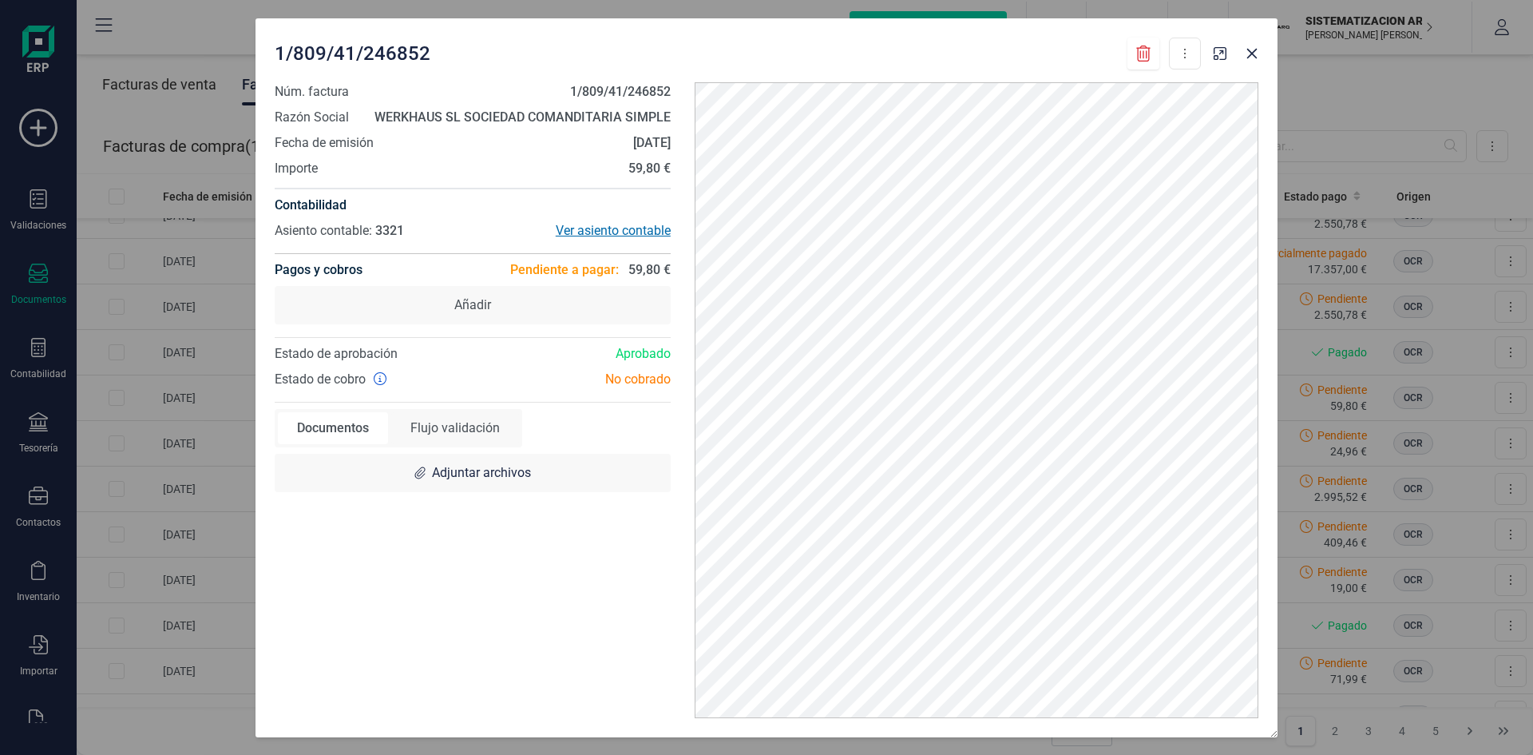
click at [627, 227] on div "Ver asiento contable" at bounding box center [572, 230] width 198 height 19
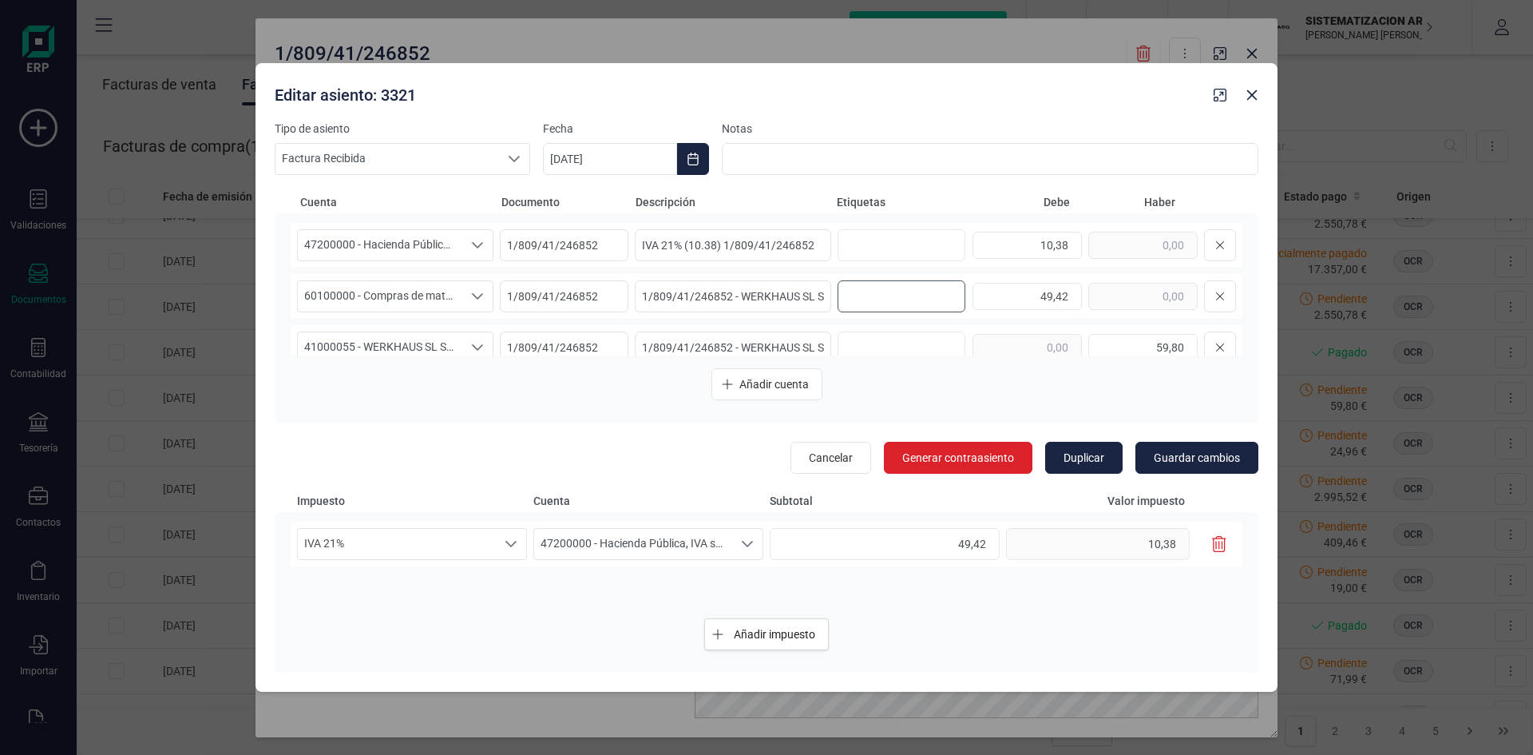
click at [895, 299] on input "text" at bounding box center [899, 296] width 102 height 26
type input "9. [PERSON_NAME]"
click at [1202, 459] on span "Guardar cambios" at bounding box center [1197, 458] width 86 height 16
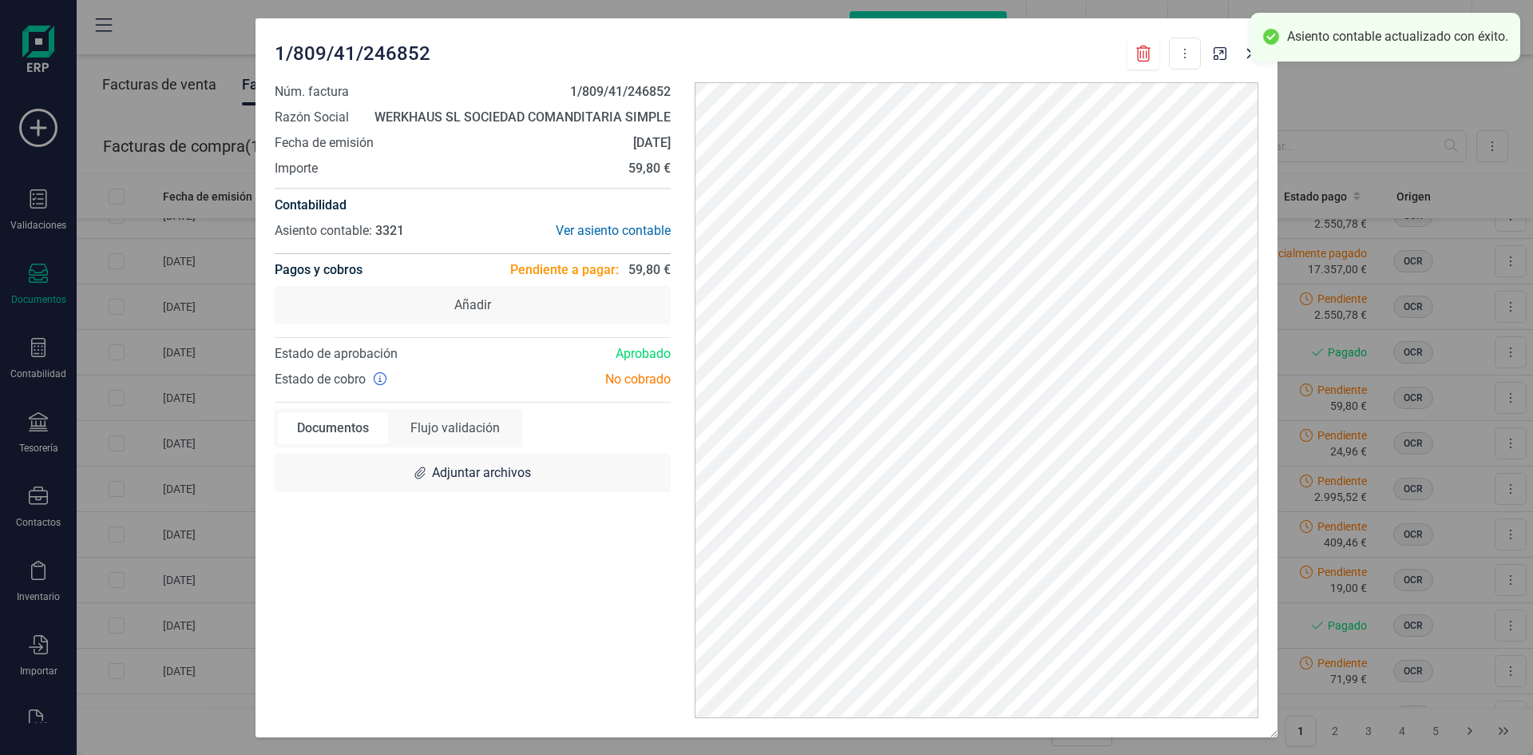
scroll to position [0, 0]
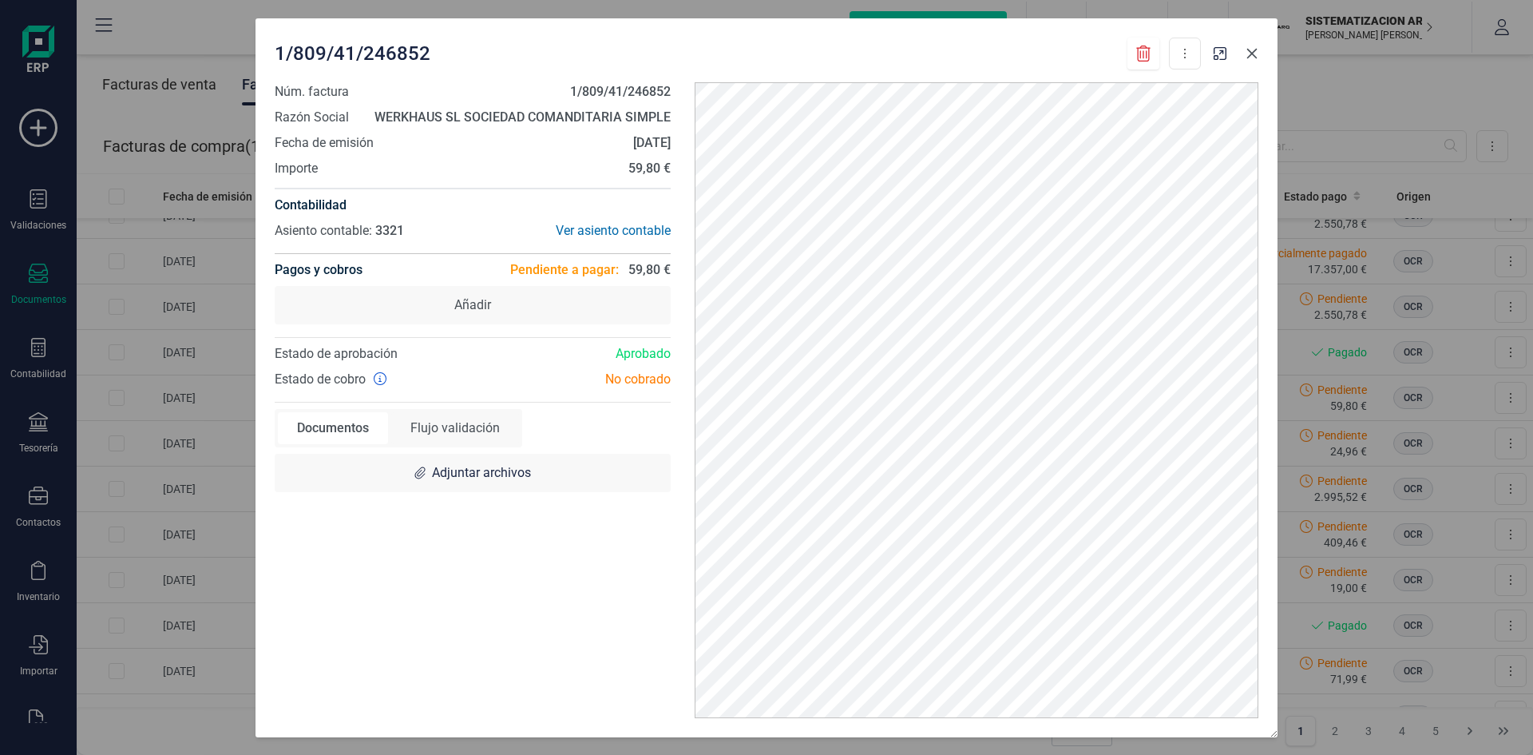
click at [1244, 59] on button "button" at bounding box center [1252, 54] width 26 height 26
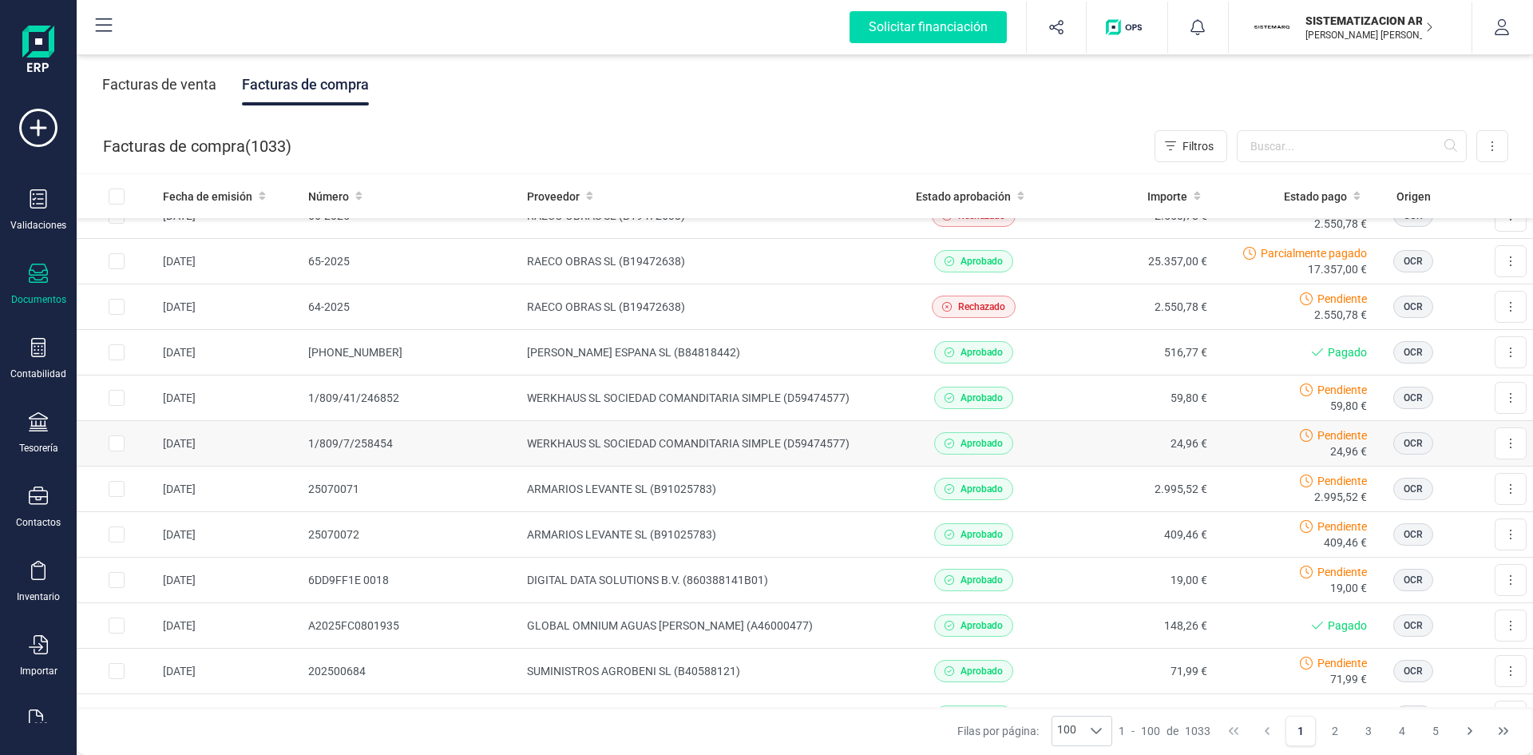
click at [871, 448] on td "WERKHAUS SL SOCIEDAD COMANDITARIA SIMPLE (D59474577)" at bounding box center [707, 444] width 373 height 46
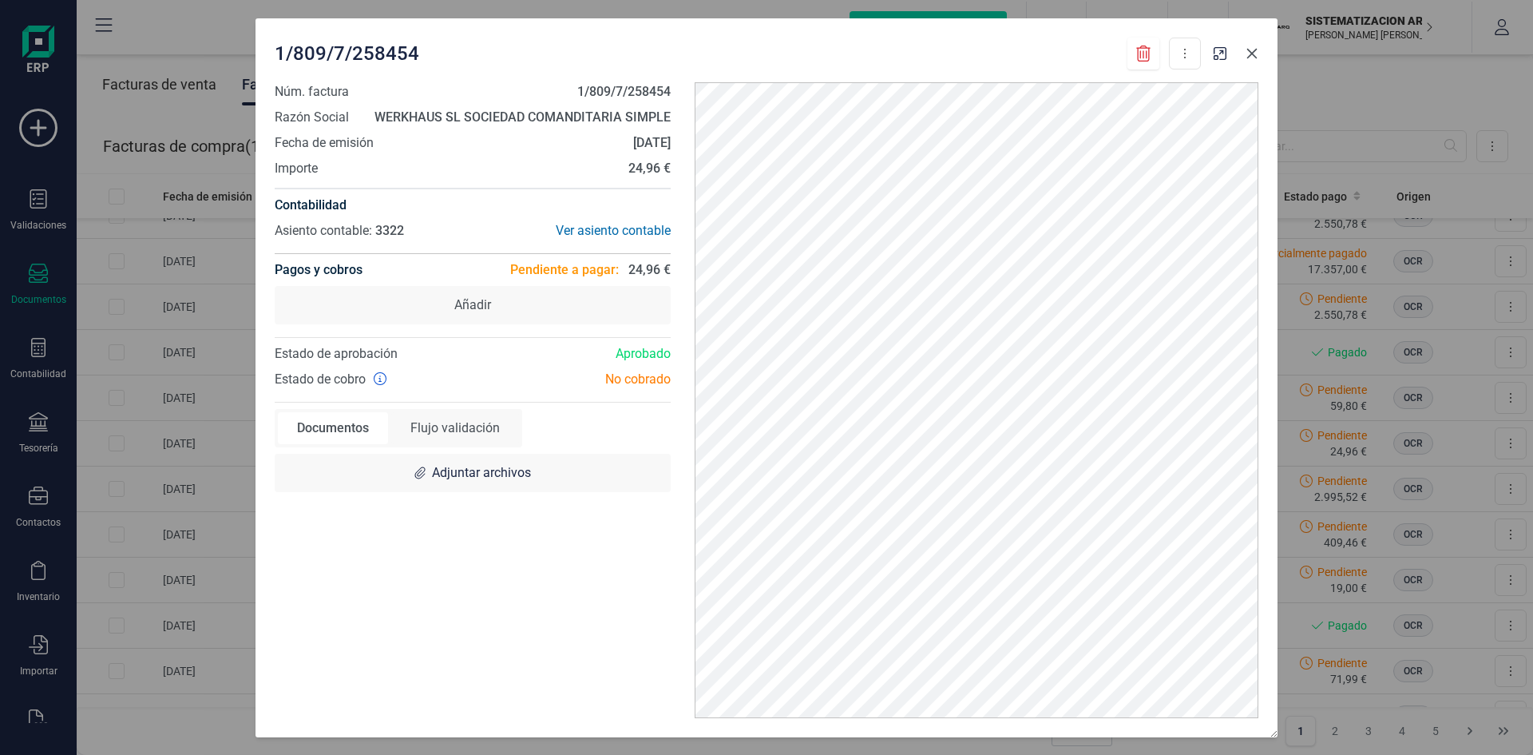
click at [1257, 61] on button "button" at bounding box center [1252, 54] width 26 height 26
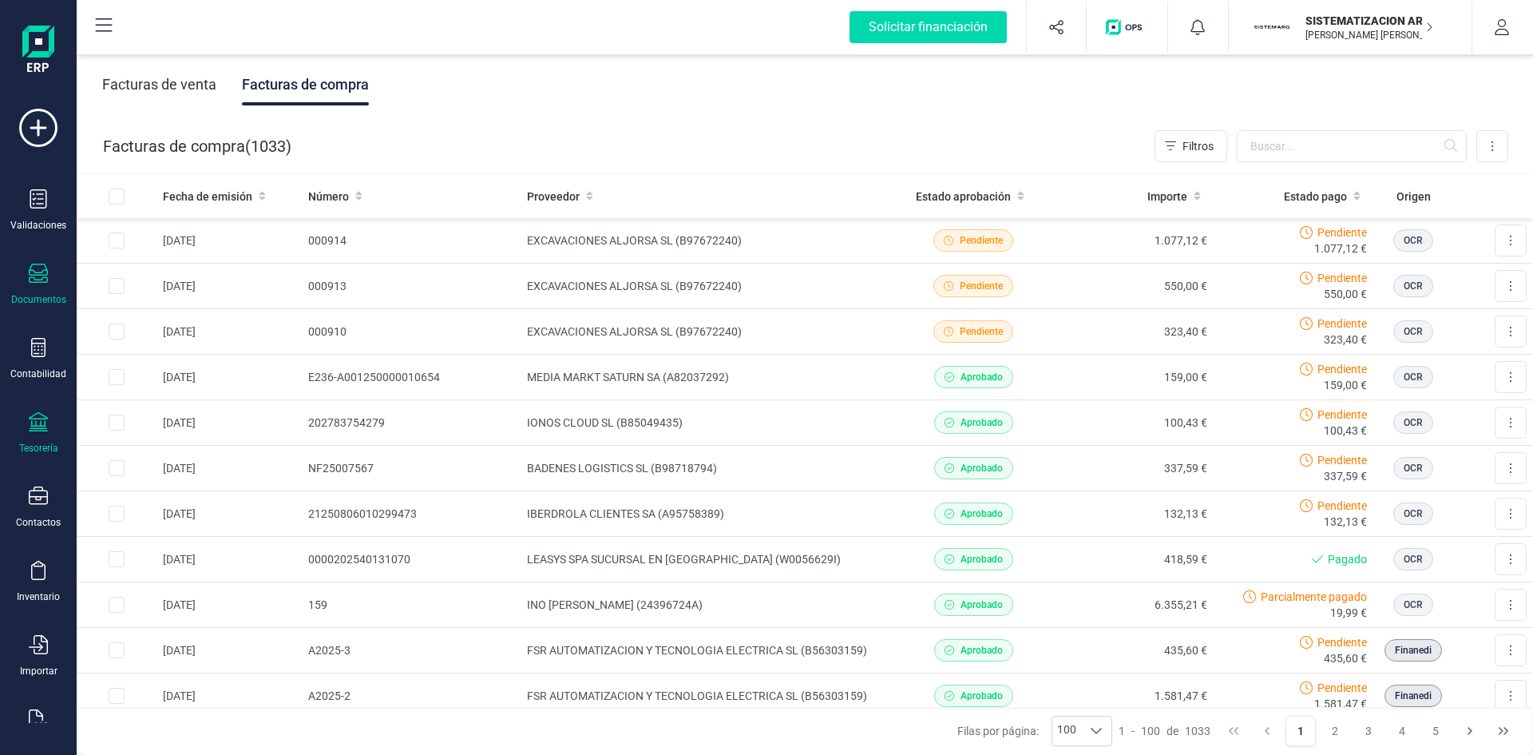
click at [46, 420] on icon at bounding box center [38, 421] width 19 height 19
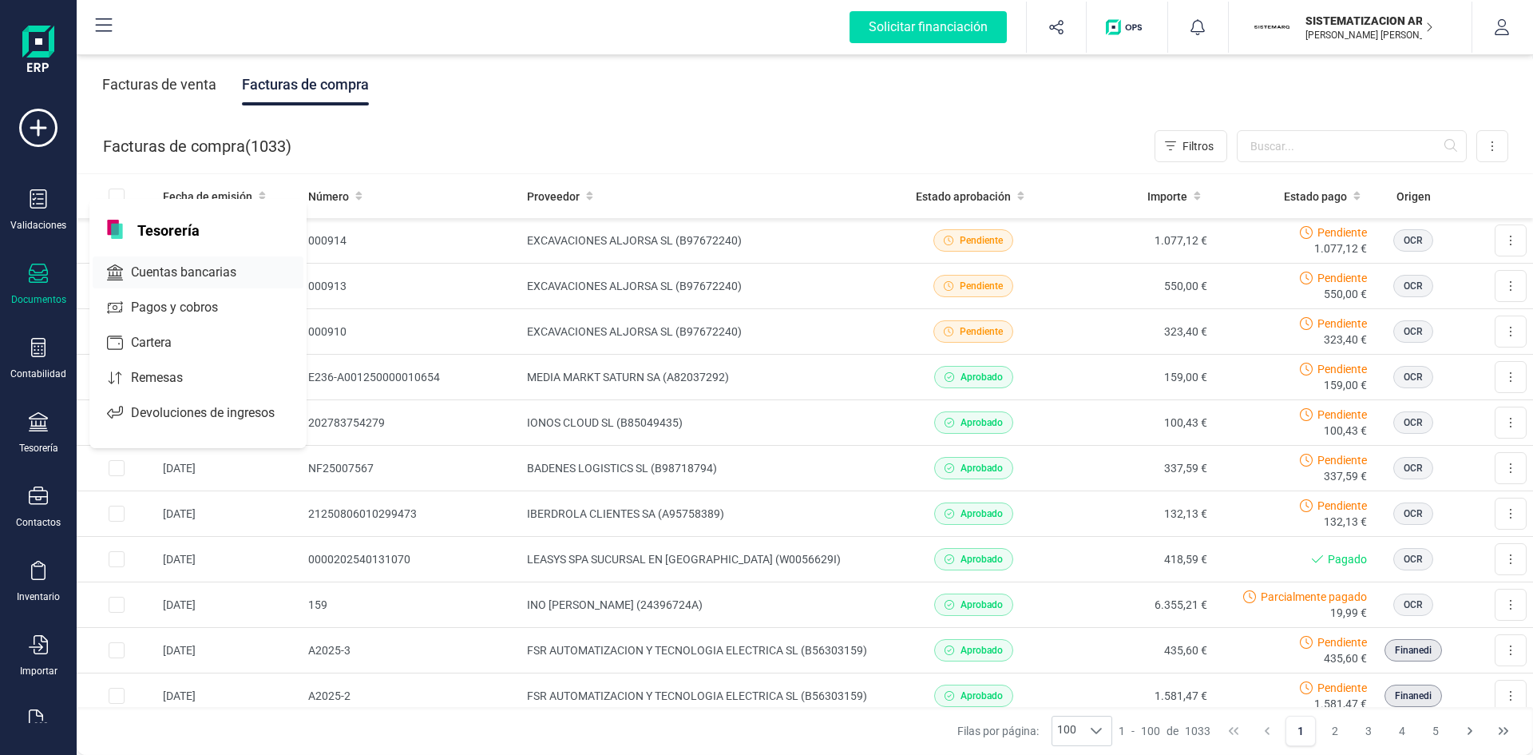
click at [176, 262] on div "Cuentas bancarias" at bounding box center [198, 272] width 211 height 32
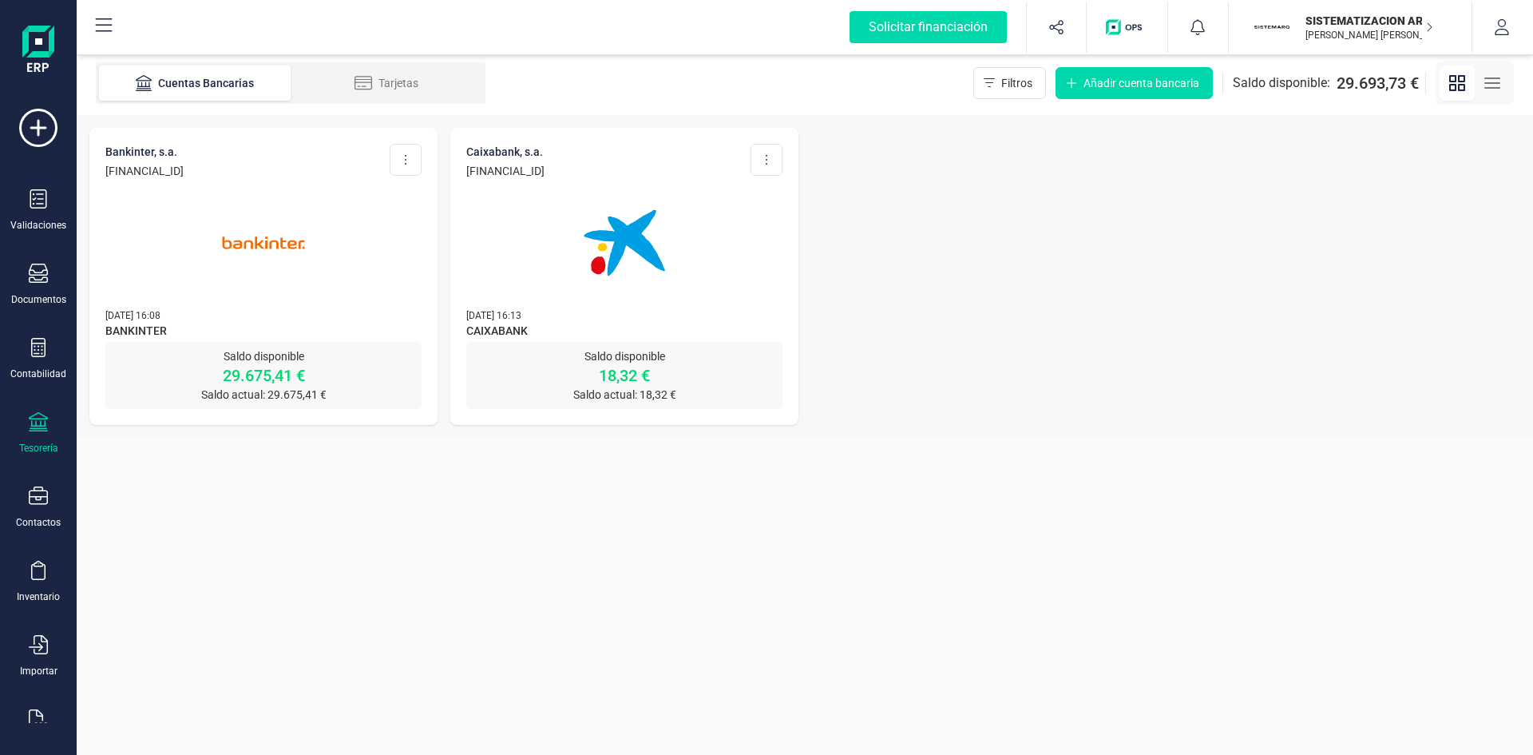
click at [344, 258] on div at bounding box center [263, 233] width 316 height 109
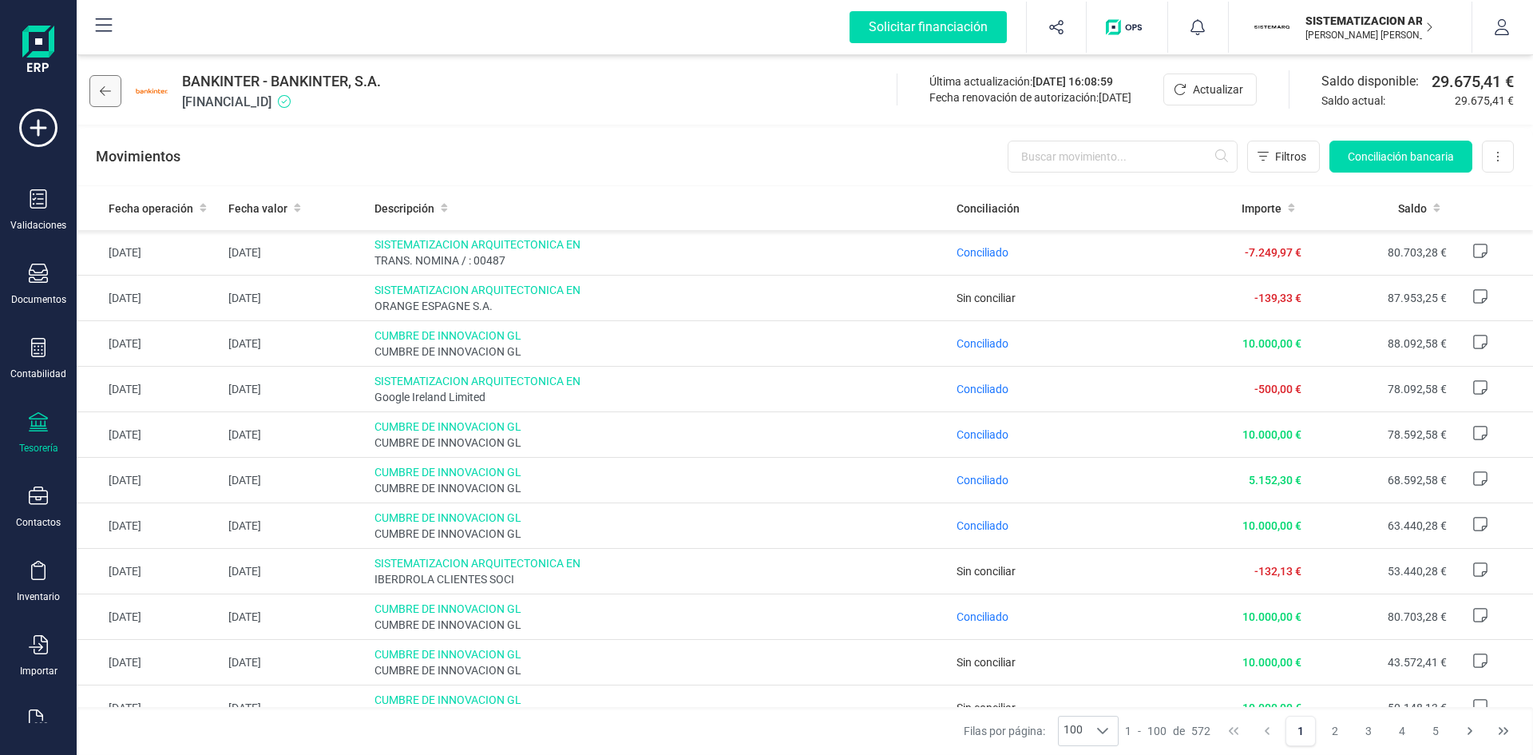
click at [113, 101] on button at bounding box center [105, 91] width 32 height 32
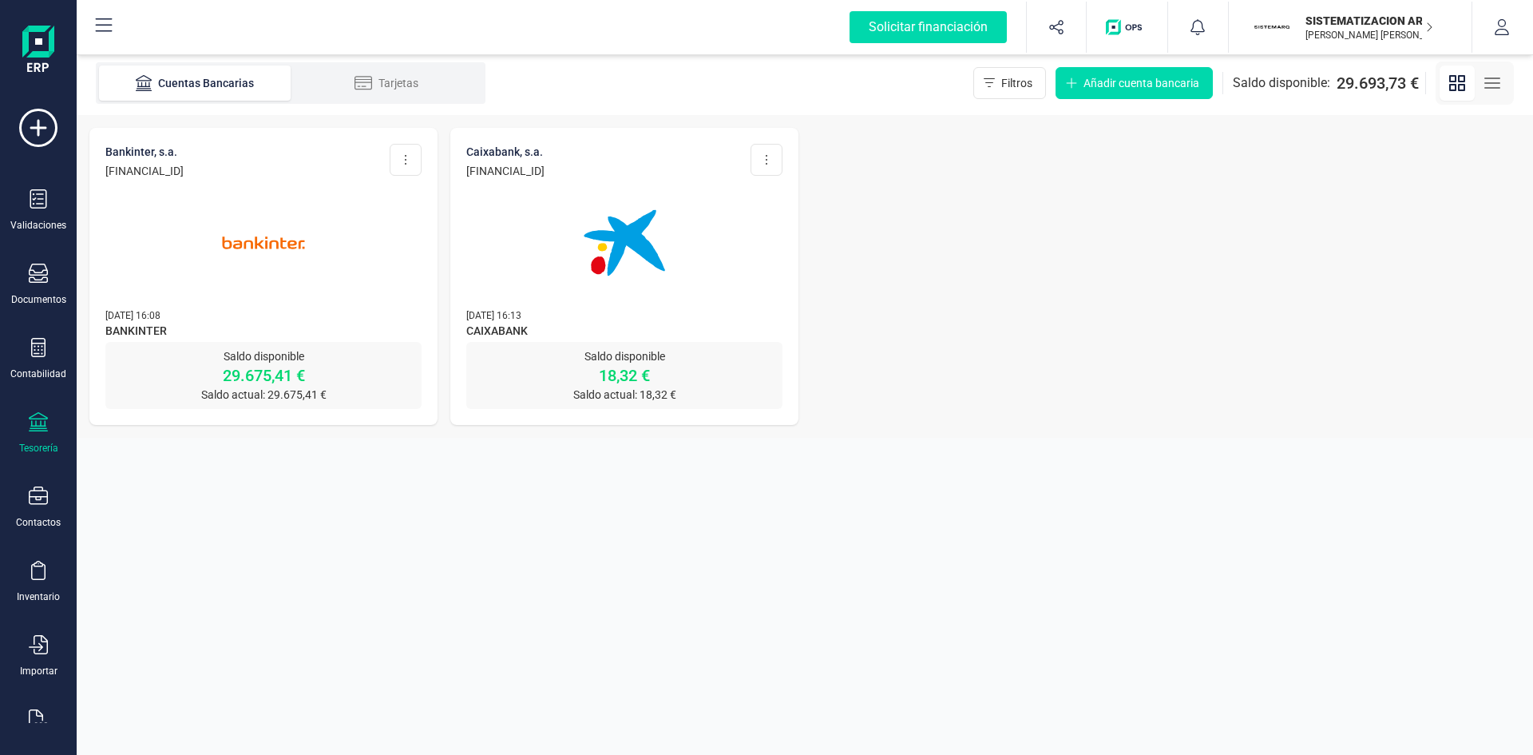
click at [244, 284] on img at bounding box center [263, 243] width 134 height 134
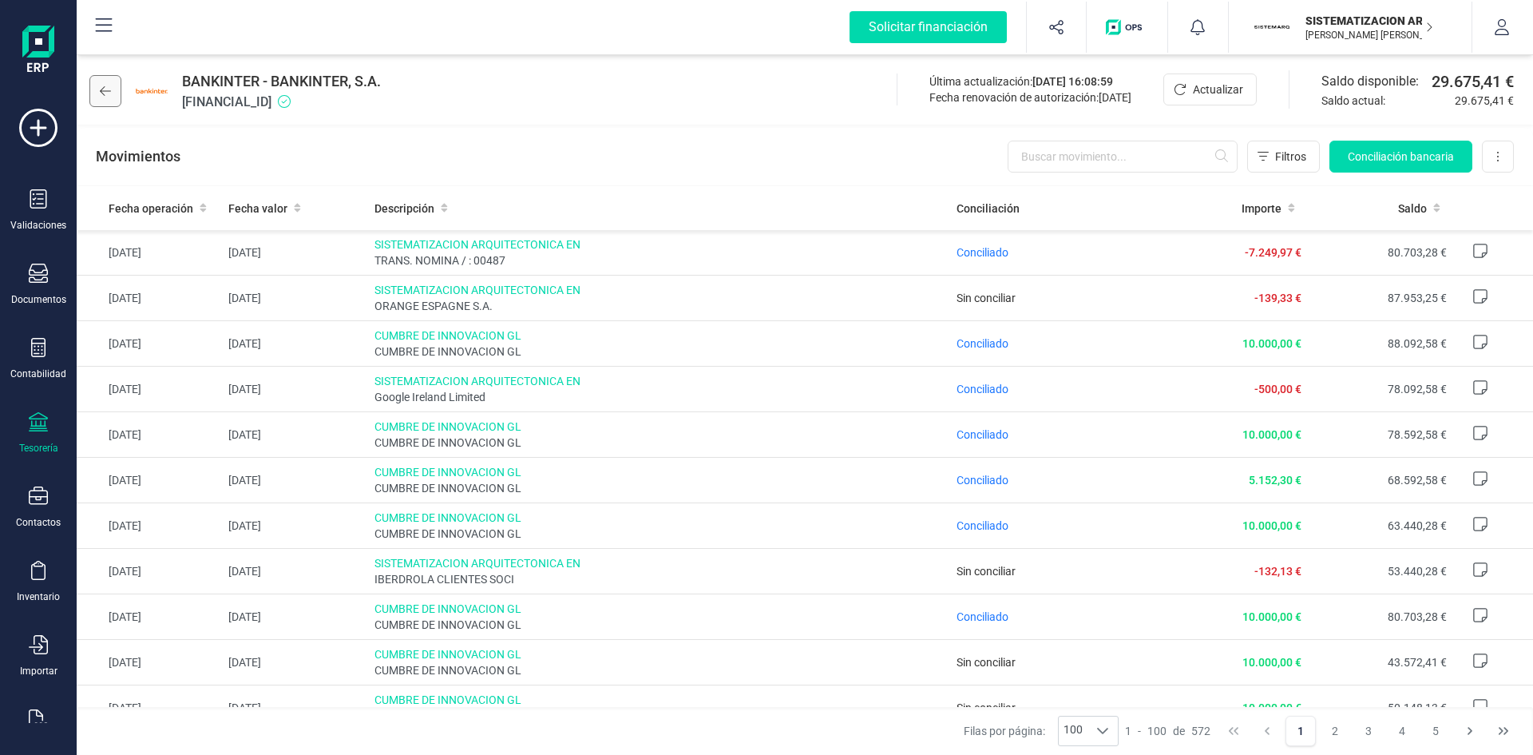
click at [109, 96] on icon at bounding box center [105, 91] width 11 height 13
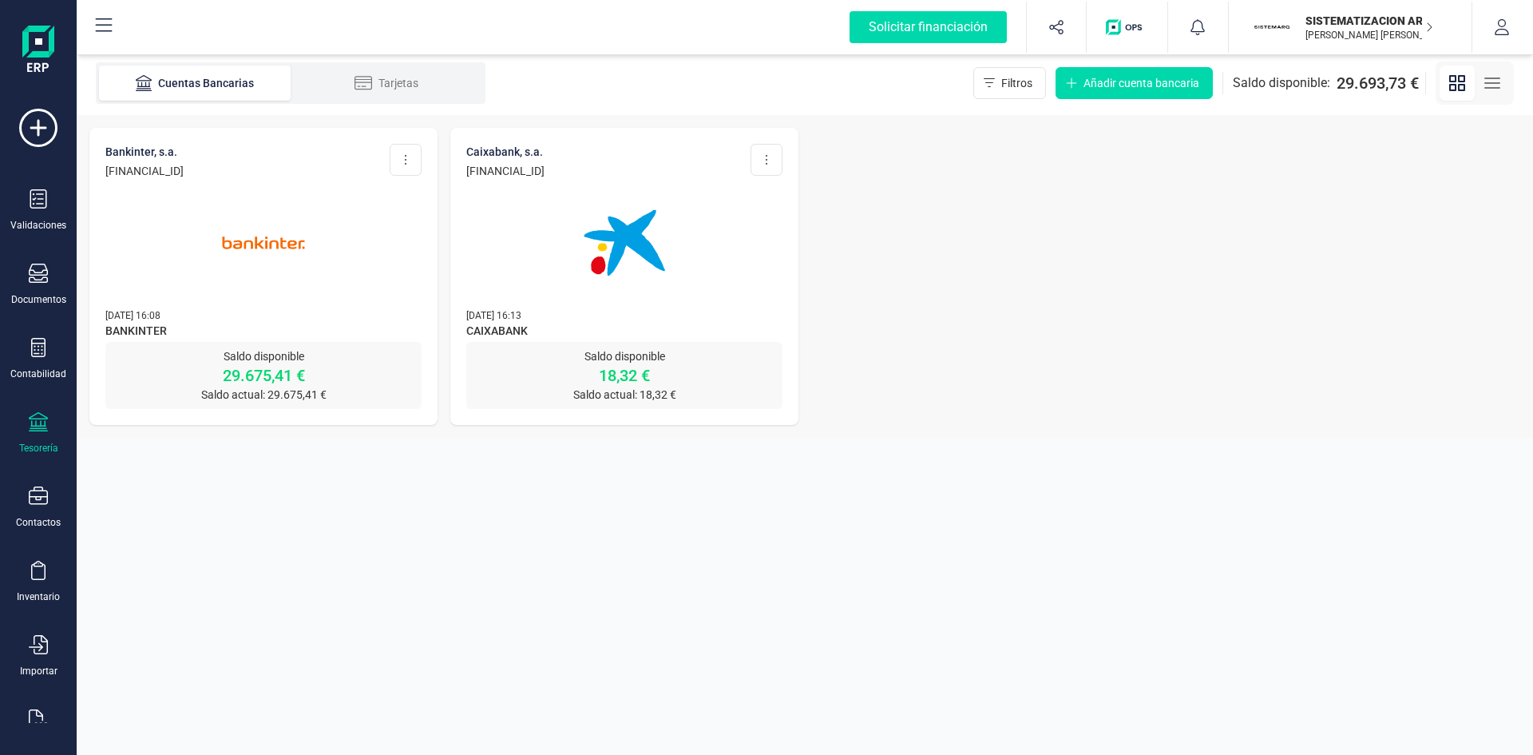
click at [759, 176] on div "CAIXABANK, S.A. [FINANCIAL_ID] Editar cuenta Actualizar Desconectar cuenta Elim…" at bounding box center [624, 161] width 316 height 35
click at [656, 207] on img at bounding box center [624, 243] width 134 height 134
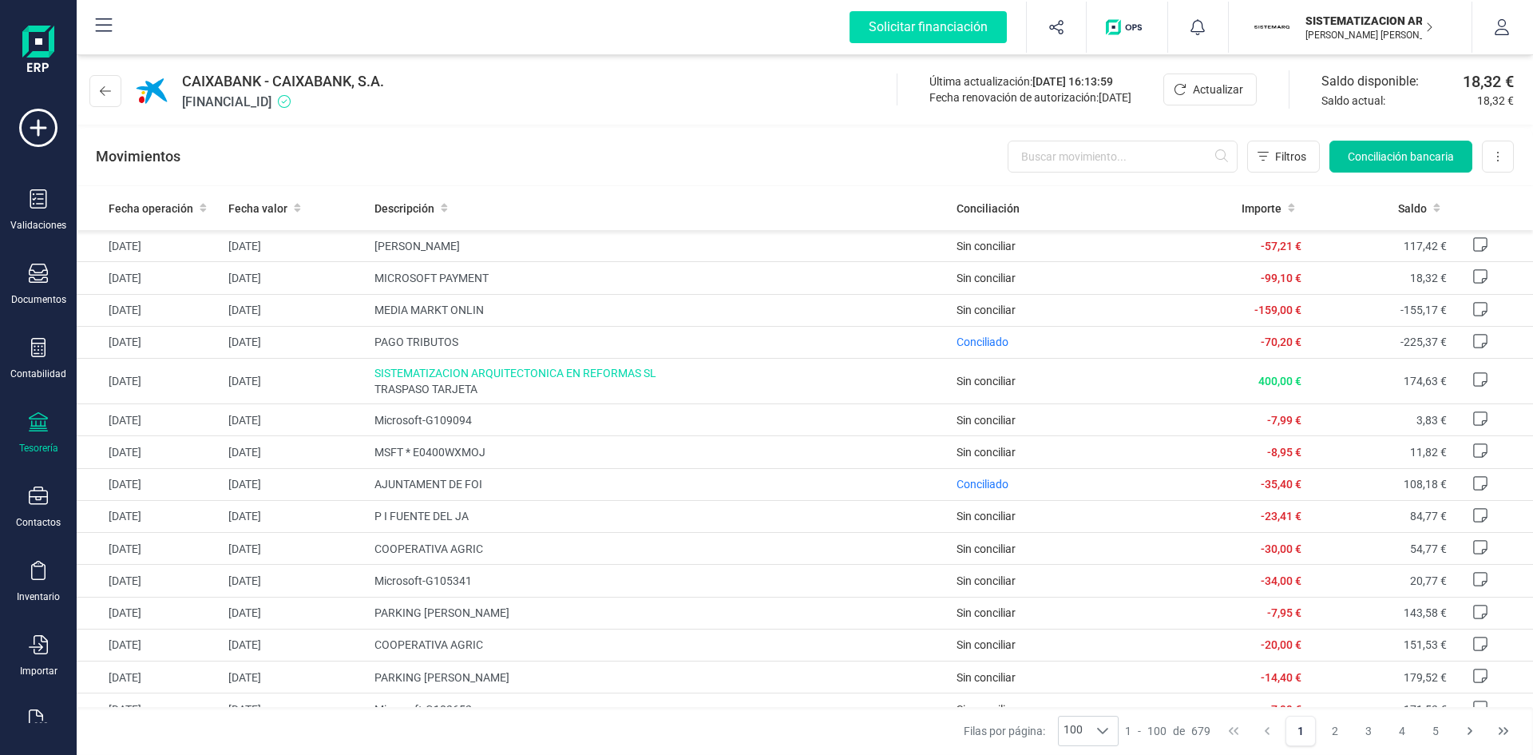
click at [1374, 144] on button "Conciliación bancaria" at bounding box center [1401, 157] width 143 height 32
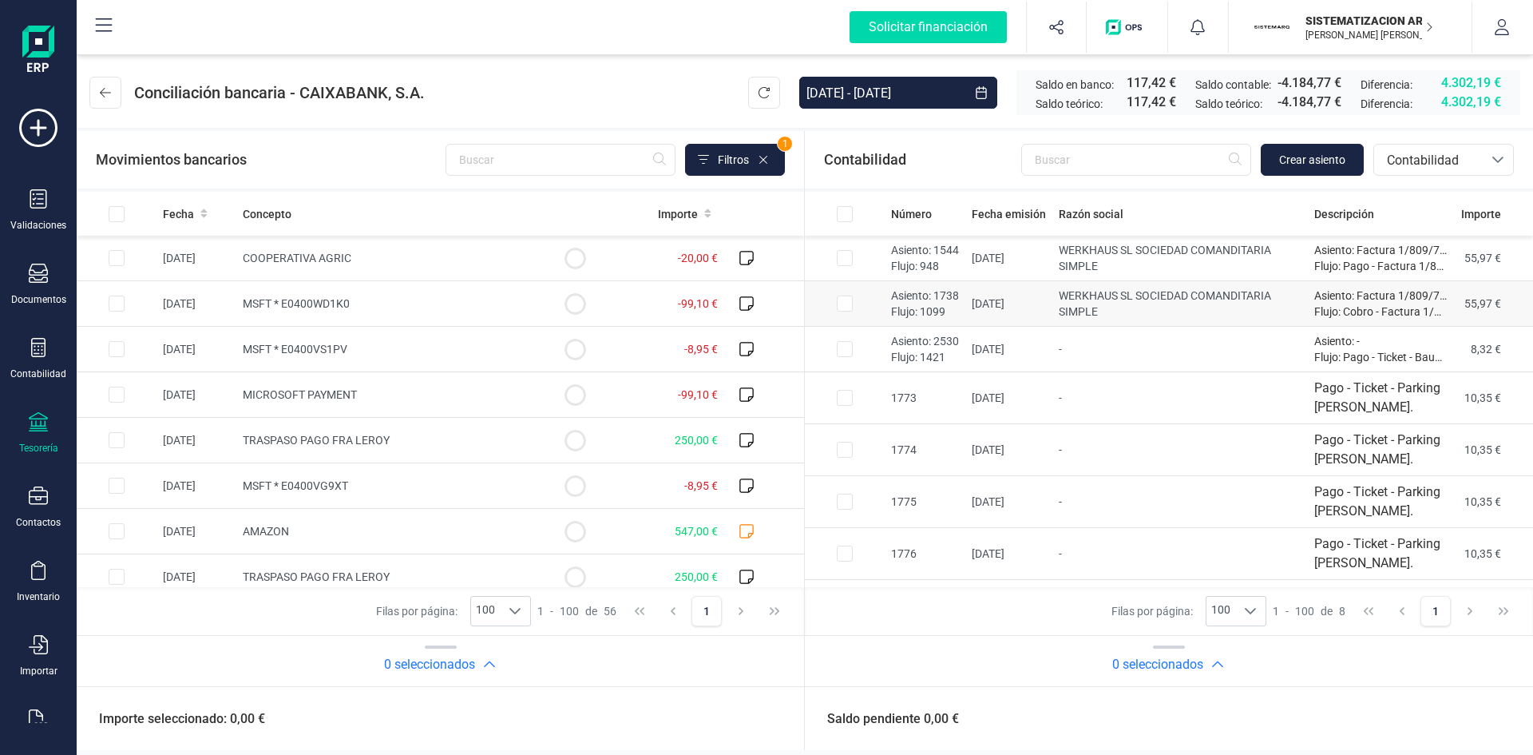
scroll to position [45, 0]
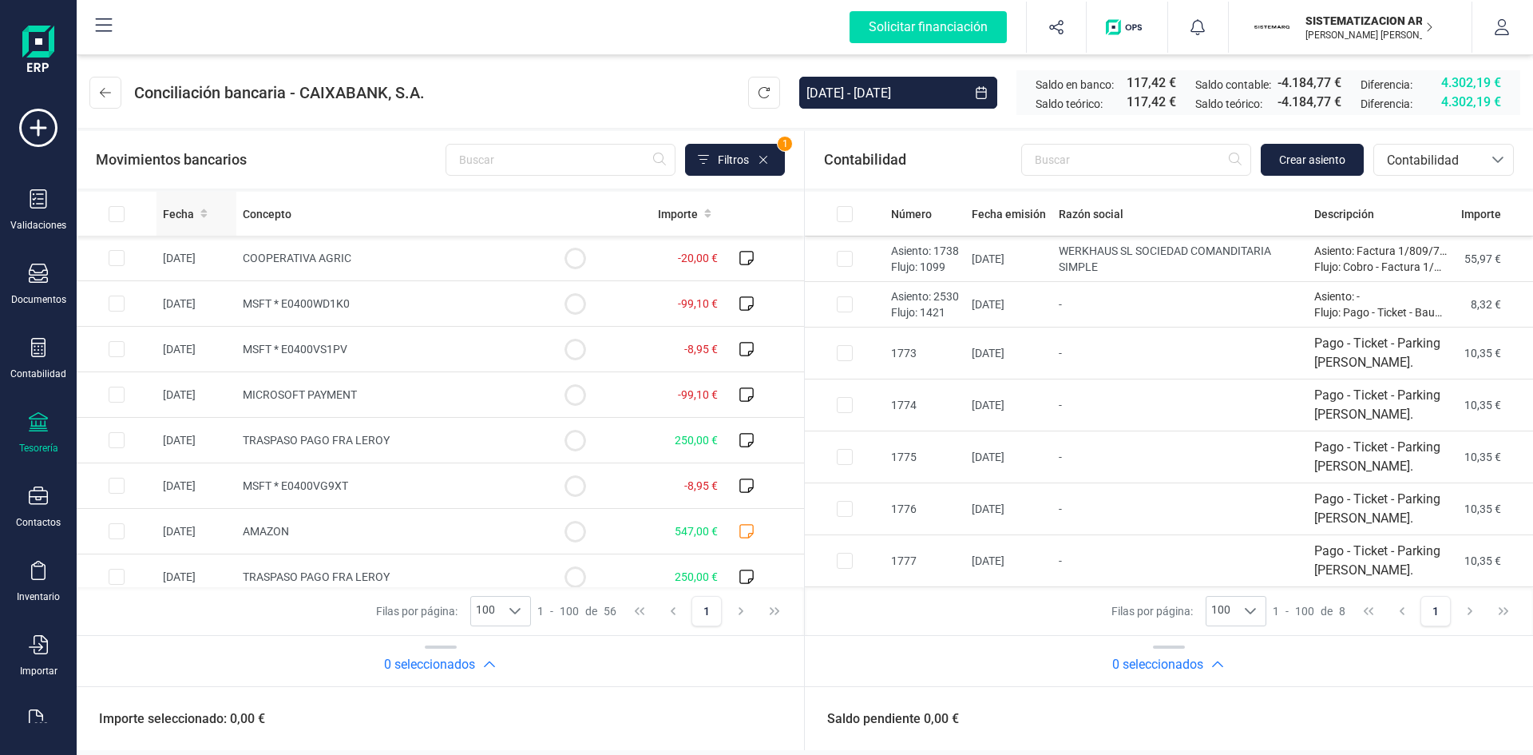
click at [203, 216] on icon at bounding box center [203, 213] width 6 height 9
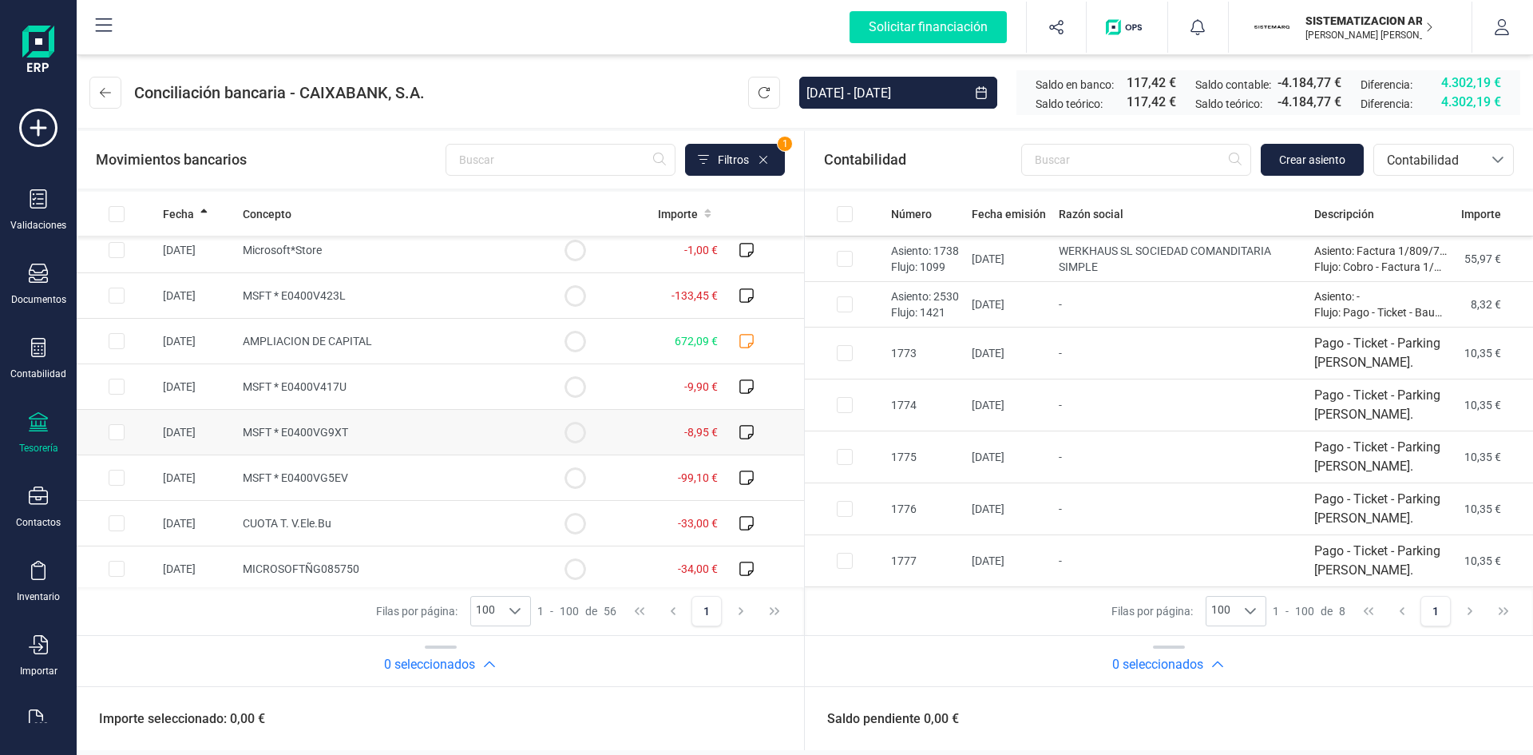
scroll to position [0, 0]
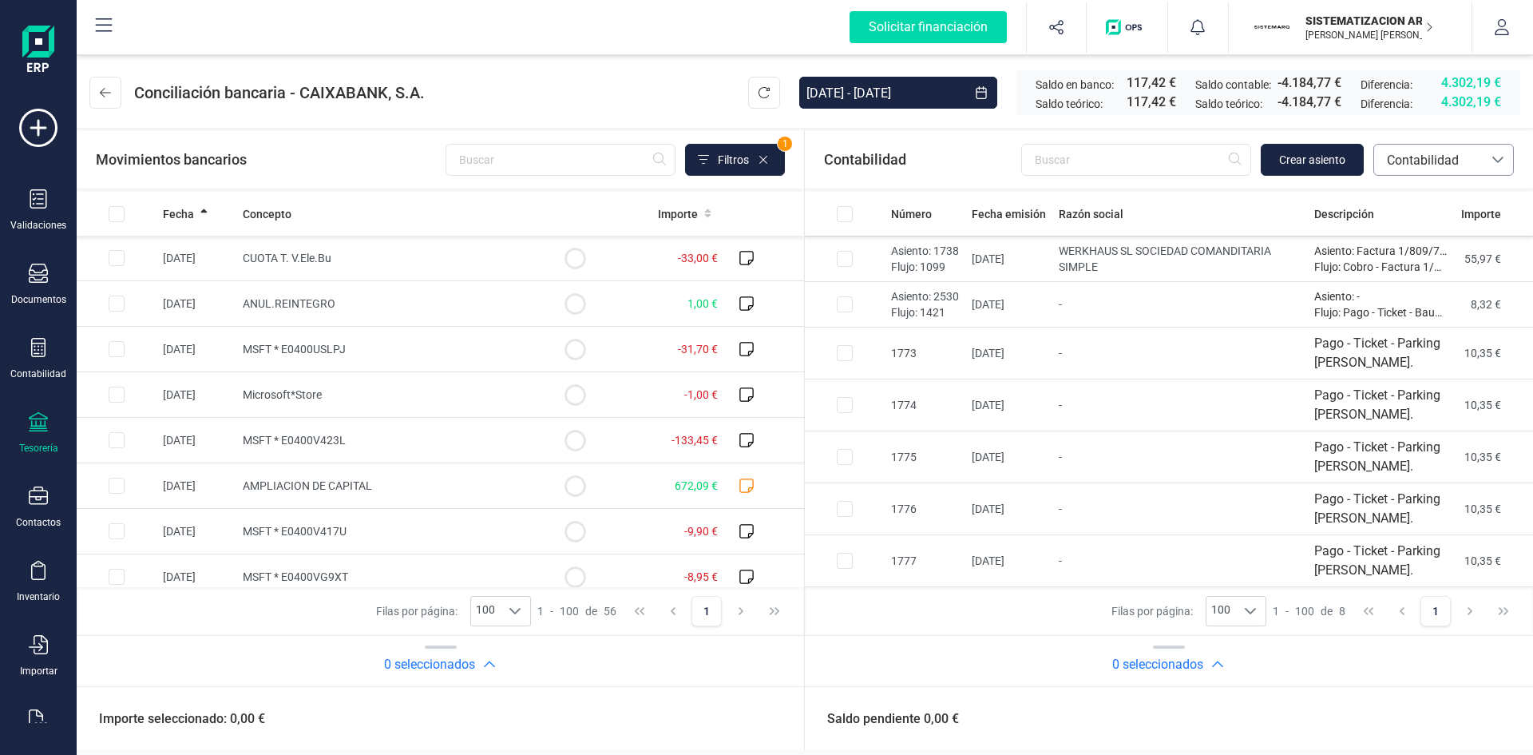
click at [1469, 165] on span "Contabilidad" at bounding box center [1429, 160] width 96 height 19
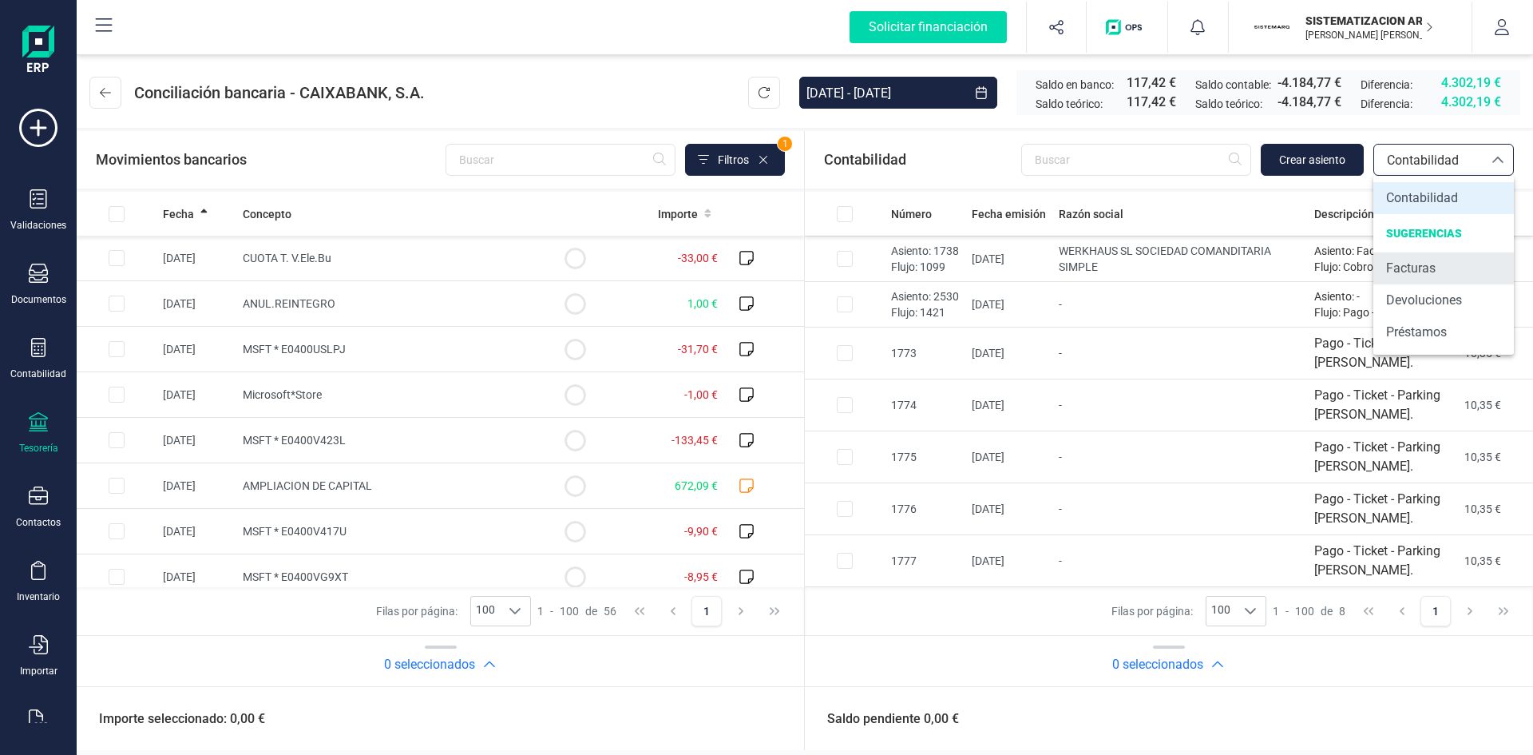
click at [1434, 268] on span "Facturas" at bounding box center [1411, 268] width 50 height 19
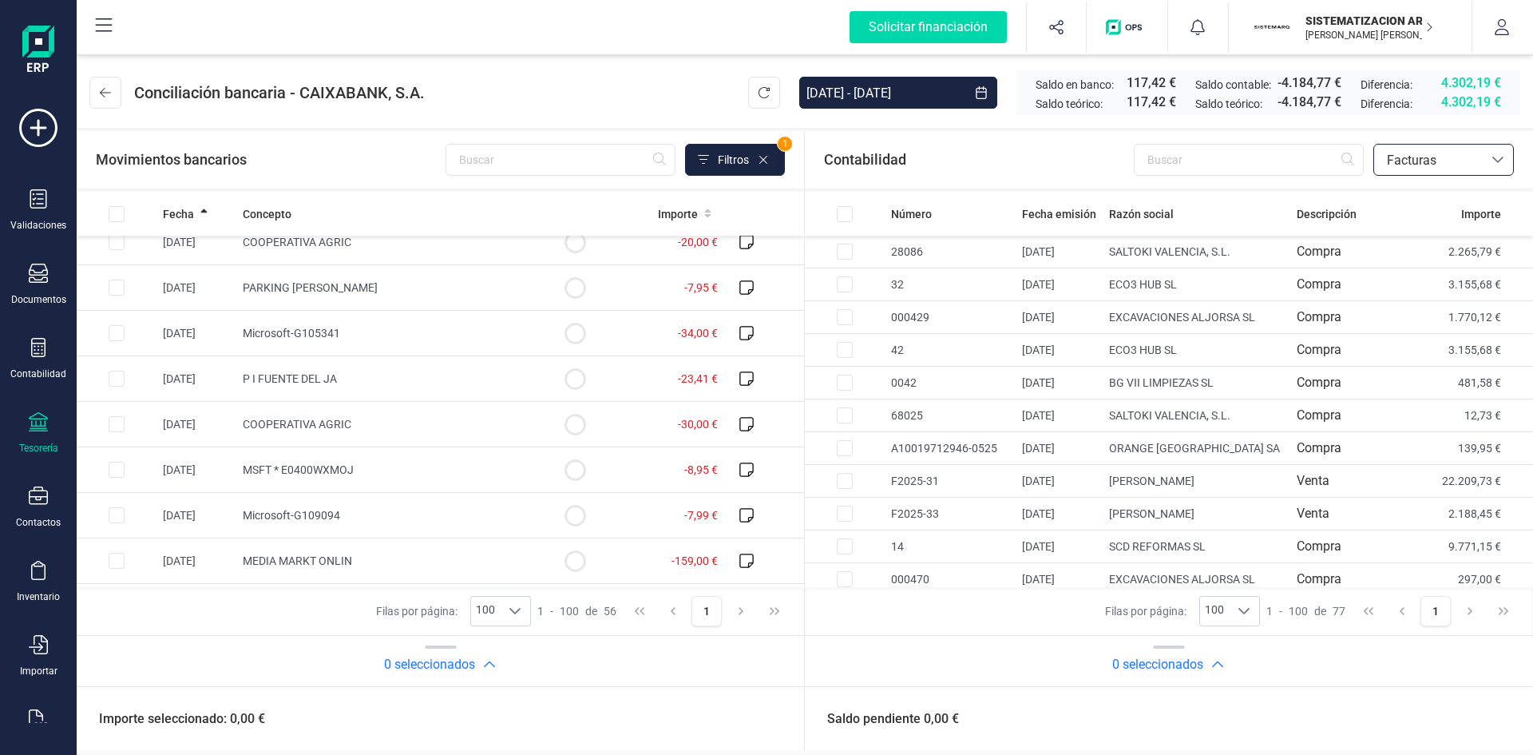
scroll to position [2198, 0]
click at [521, 415] on td "MEDIA MARKT ONLIN" at bounding box center [385, 428] width 299 height 46
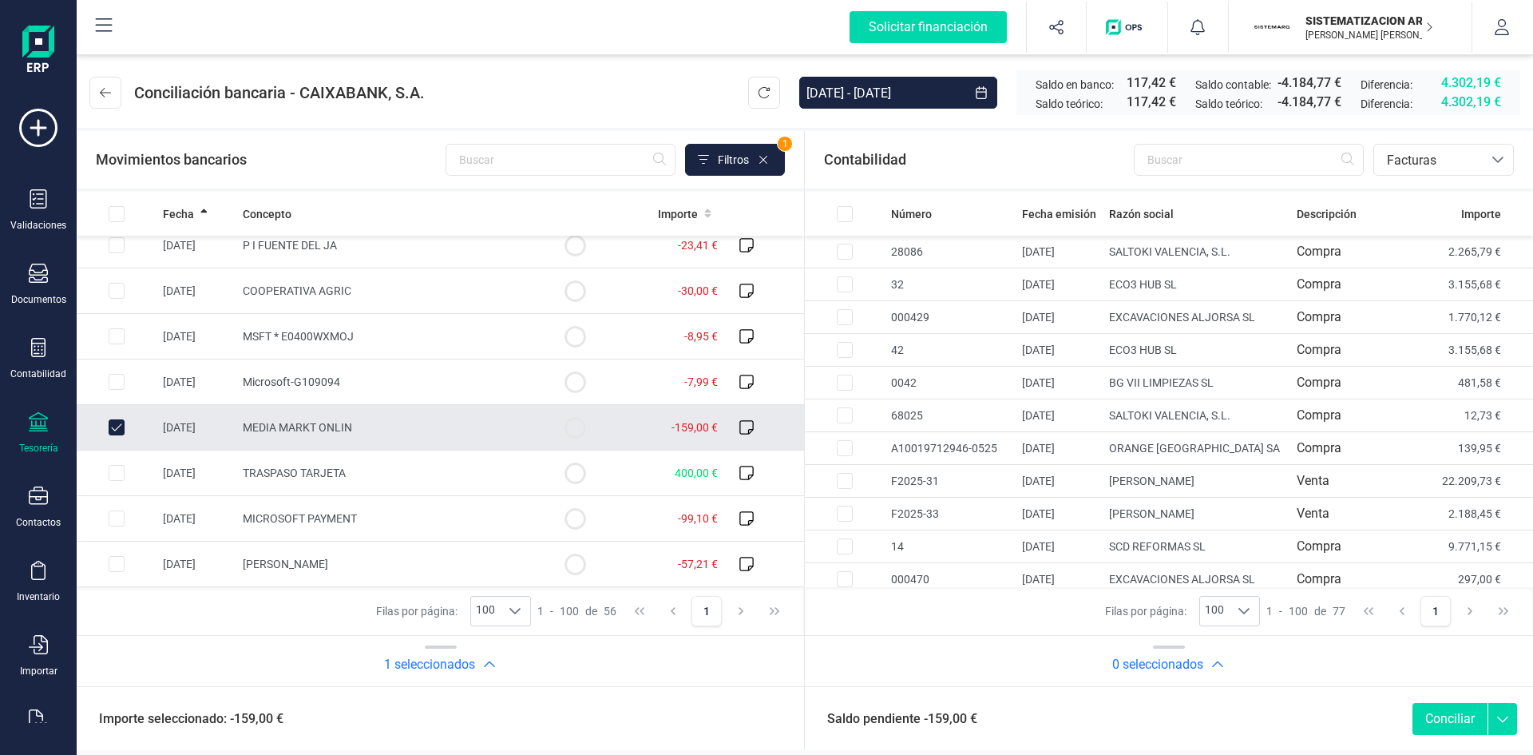
click at [117, 429] on input "Row Unselected 5a1d66d0-ded5-4132-a0b3-68f5dfe96211" at bounding box center [117, 427] width 16 height 16
checkbox input "false"
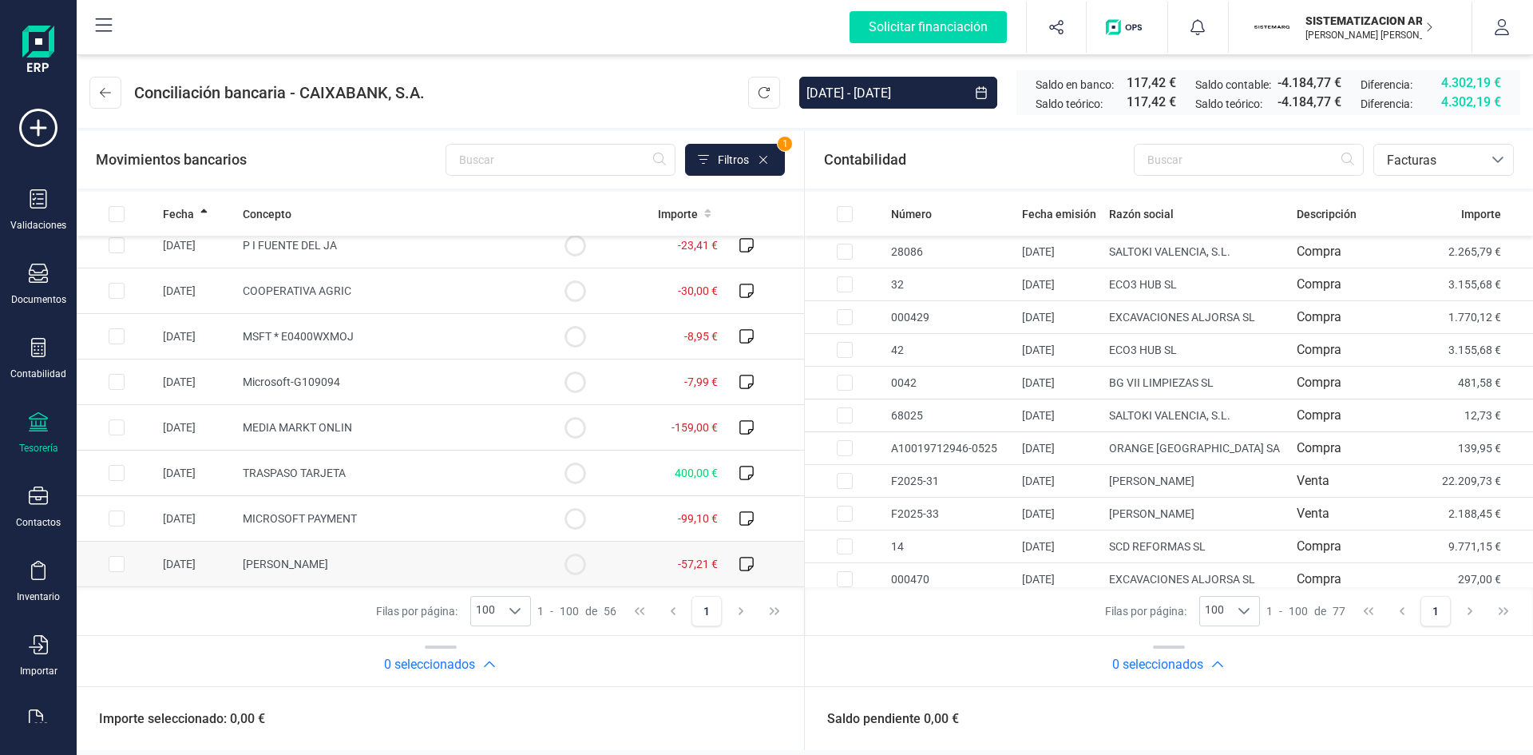
click at [120, 559] on input "Row Selected 4699eefe-1f20-4ea4-9dbc-87bbf48176cb" at bounding box center [117, 564] width 16 height 16
checkbox input "true"
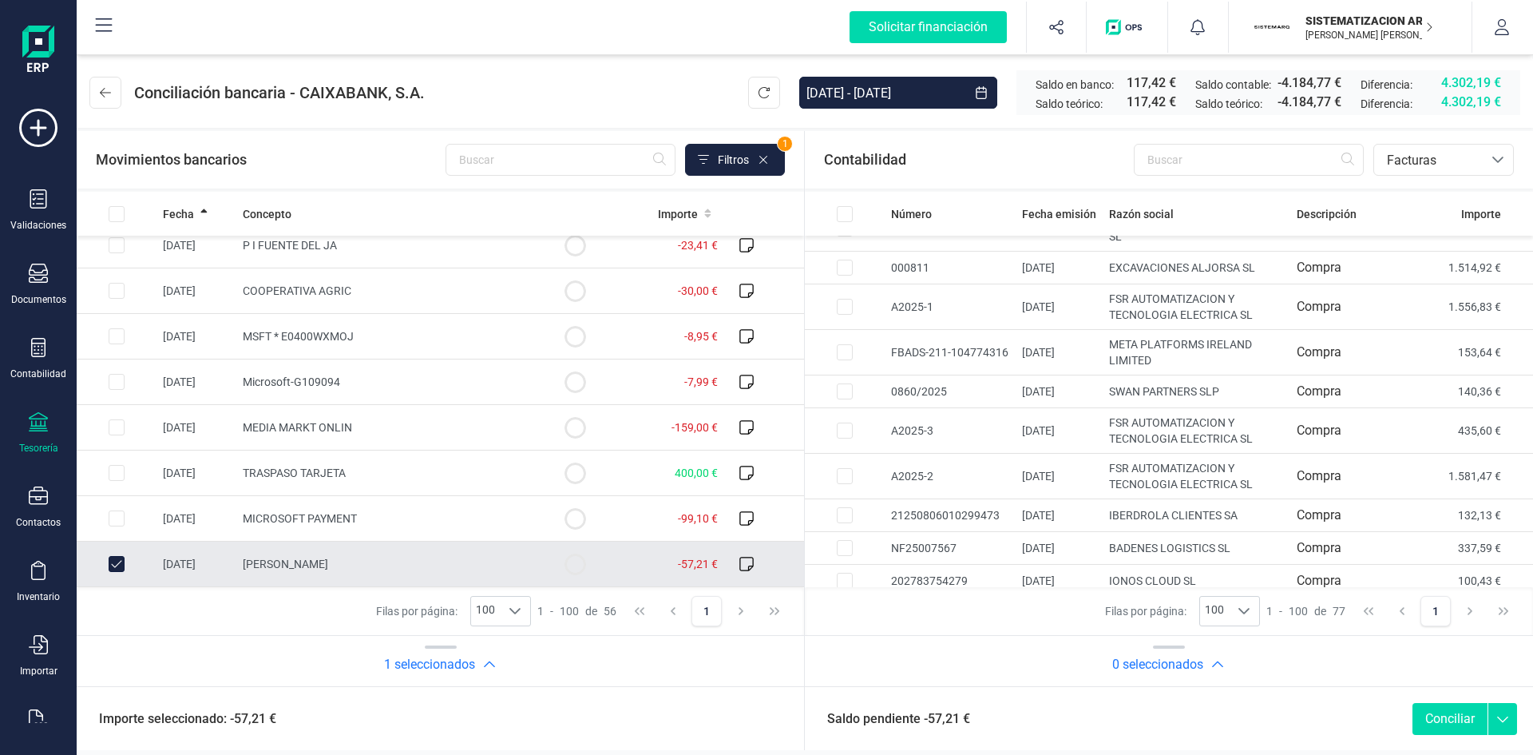
scroll to position [2527, 0]
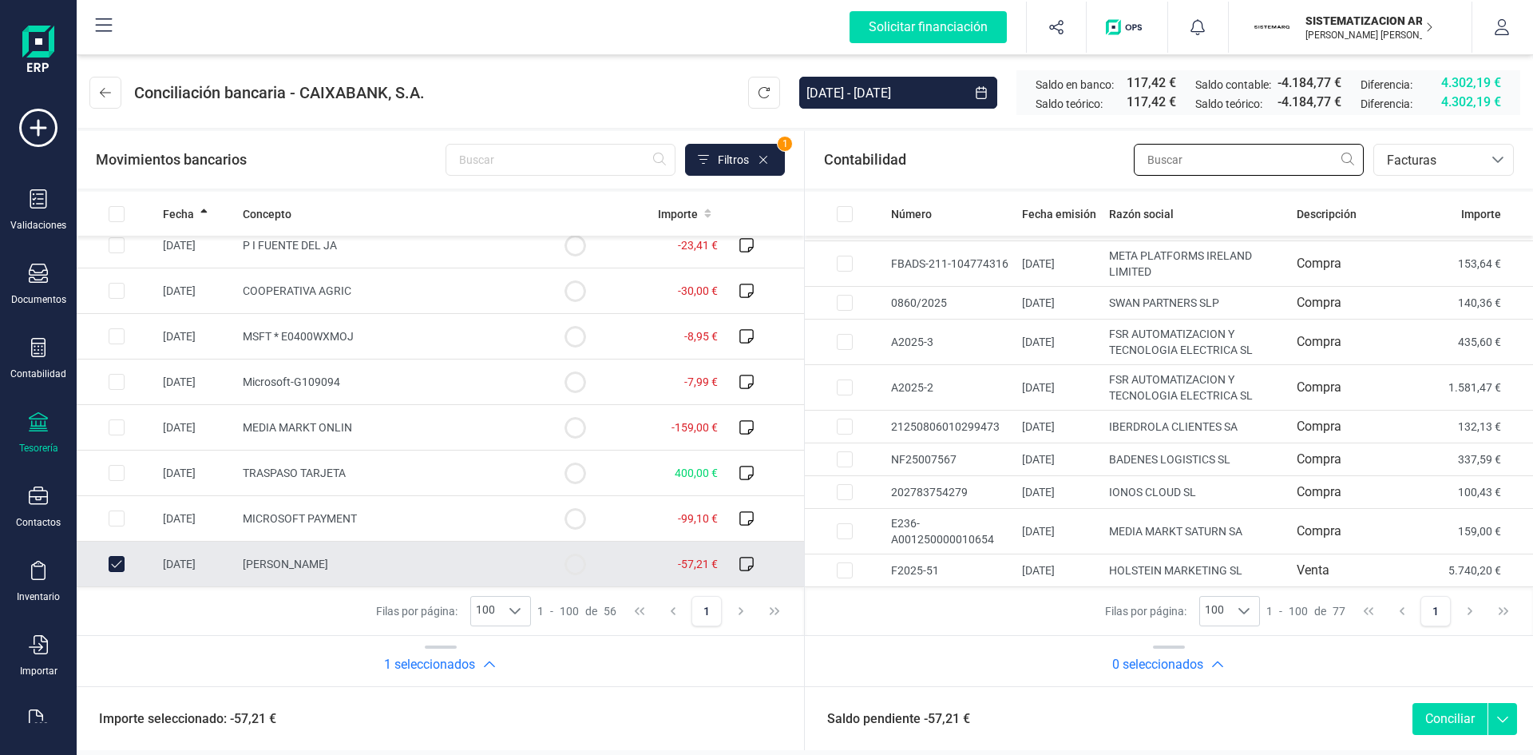
click at [1235, 149] on input "text" at bounding box center [1249, 160] width 230 height 32
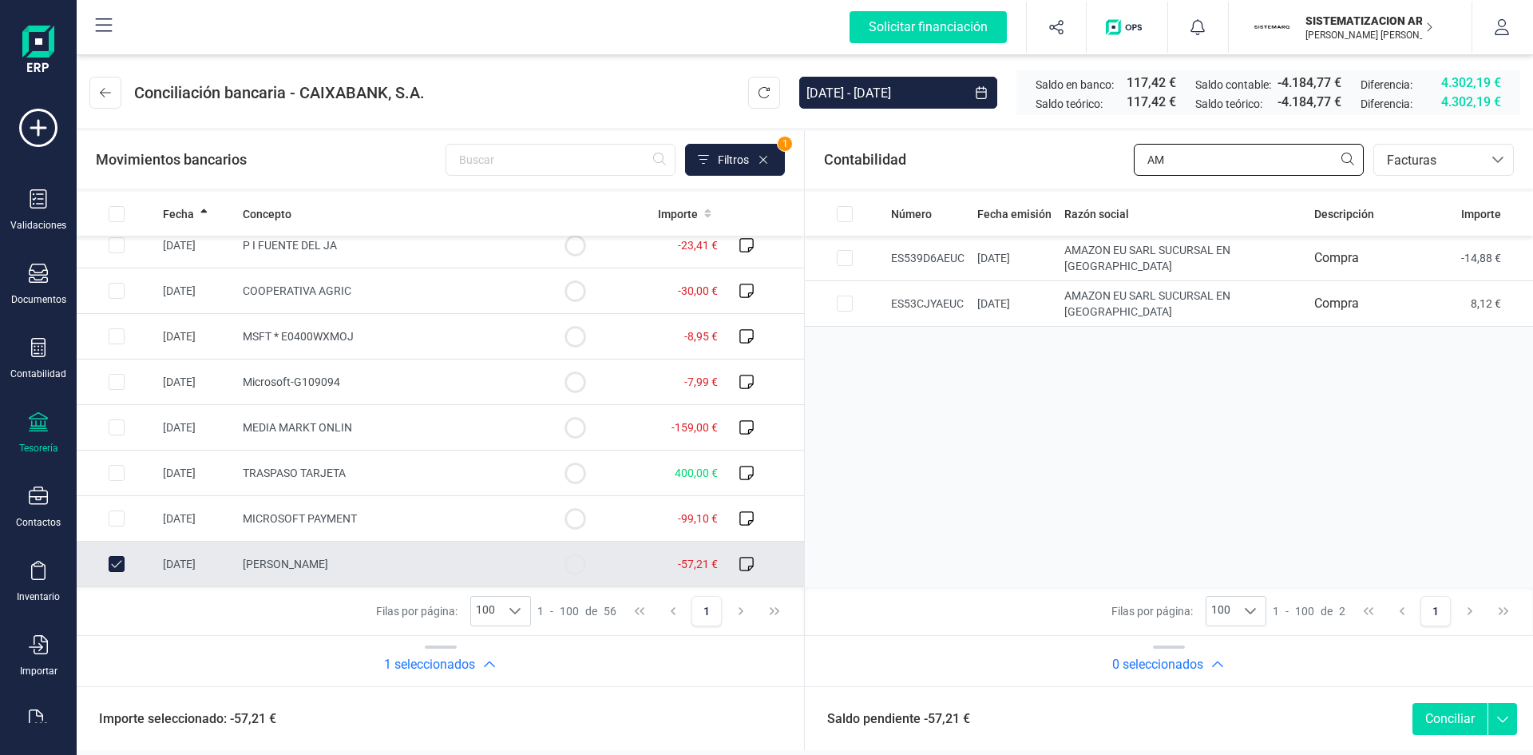
type input "A"
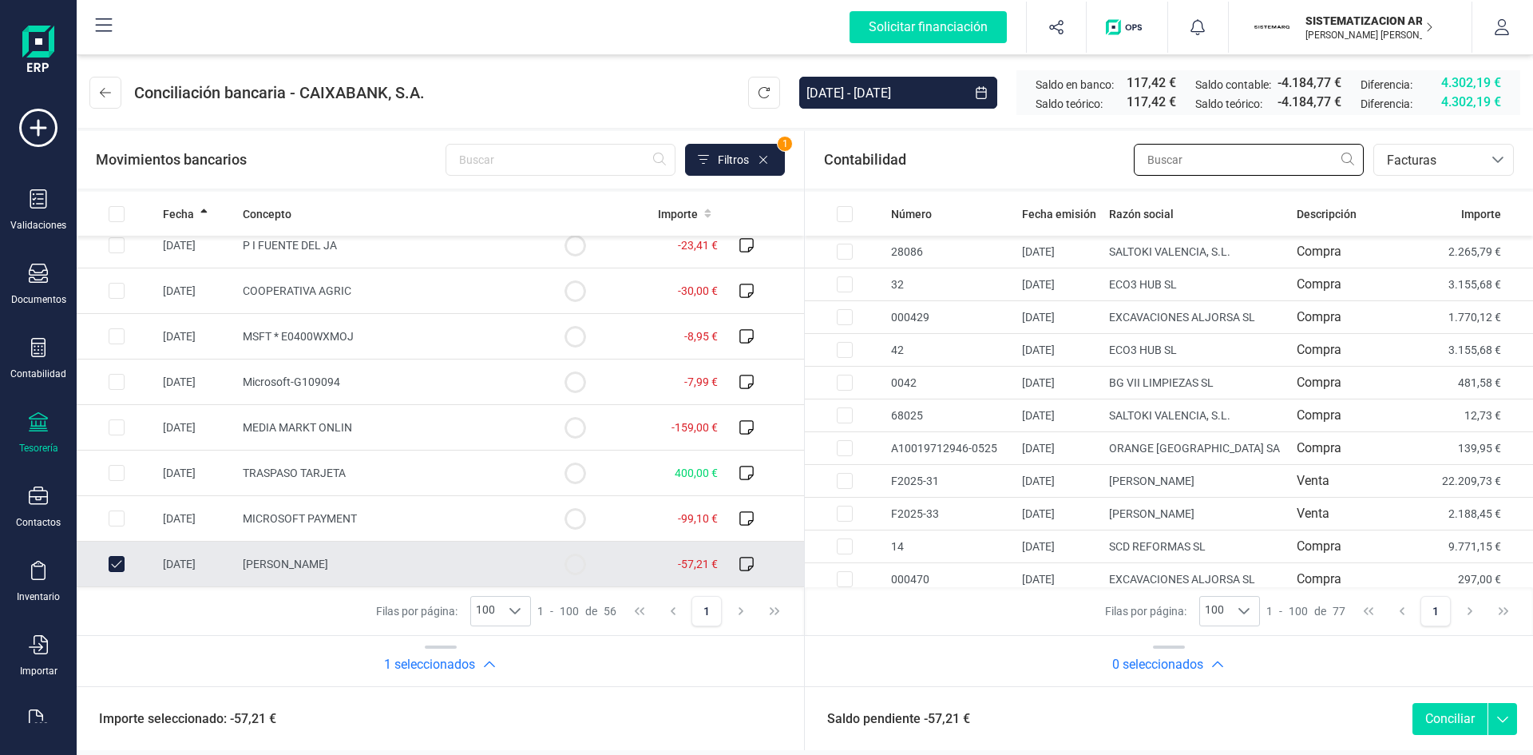
type input "A"
click at [114, 554] on td at bounding box center [117, 564] width 80 height 46
checkbox input "false"
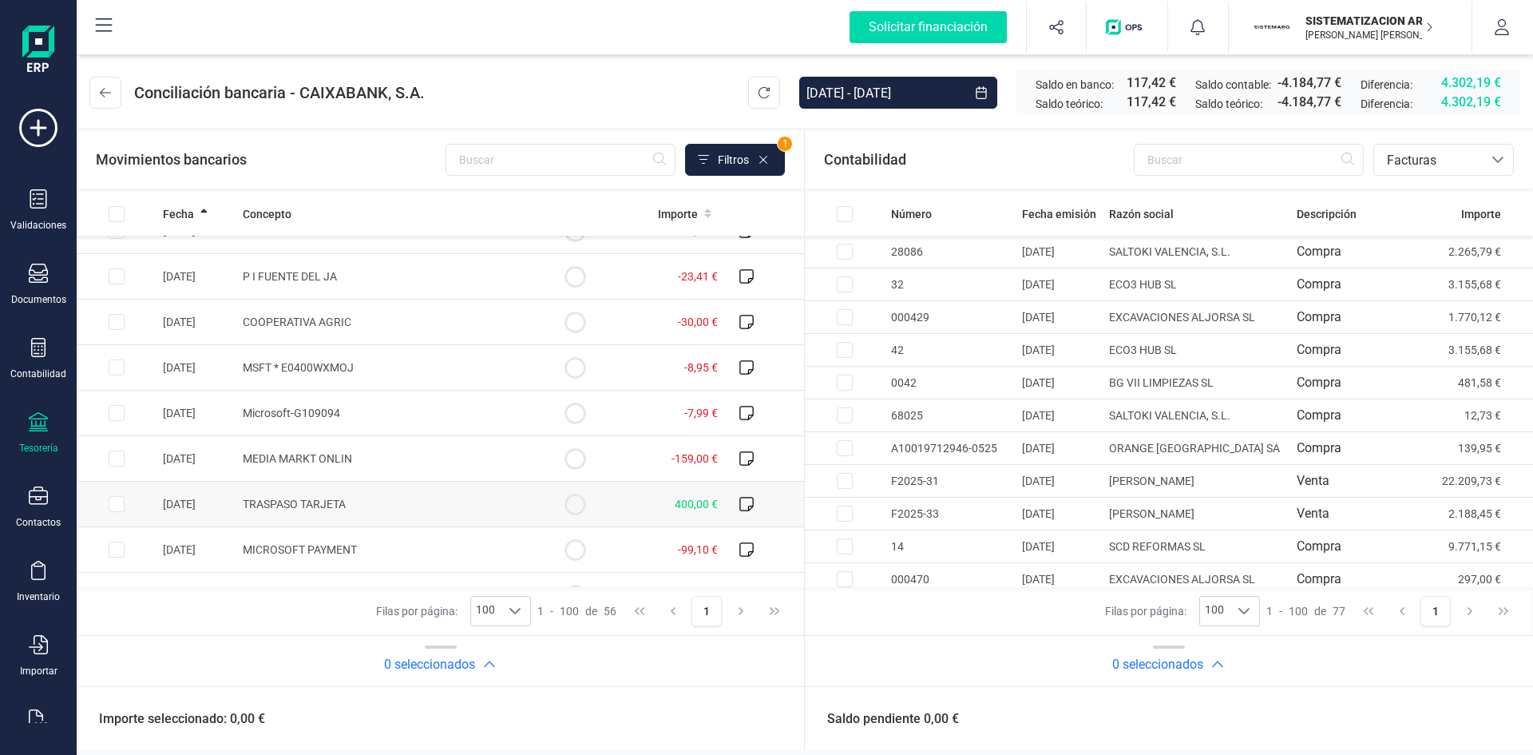
scroll to position [2160, 0]
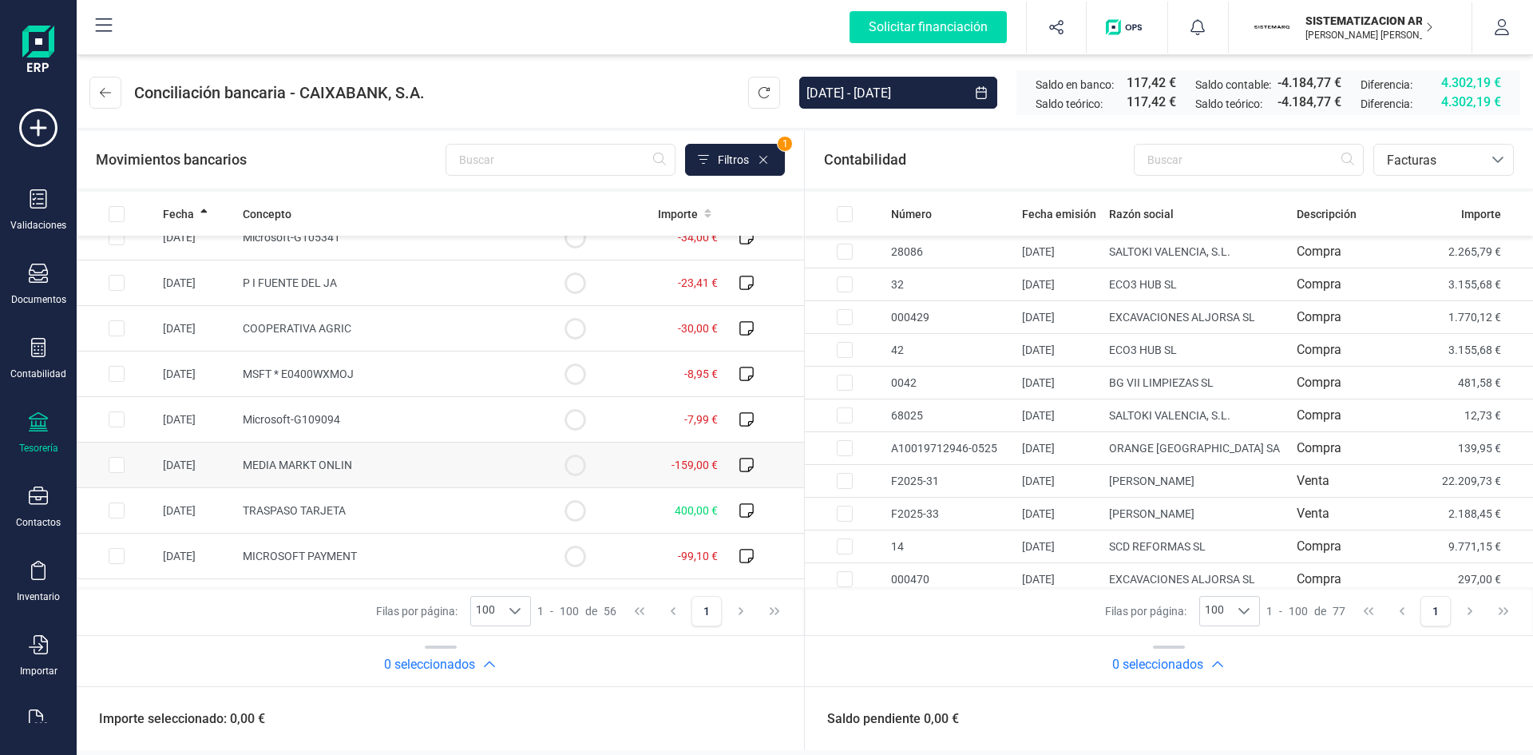
click at [309, 468] on span "MEDIA MARKT ONLIN" at bounding box center [297, 464] width 109 height 13
checkbox input "true"
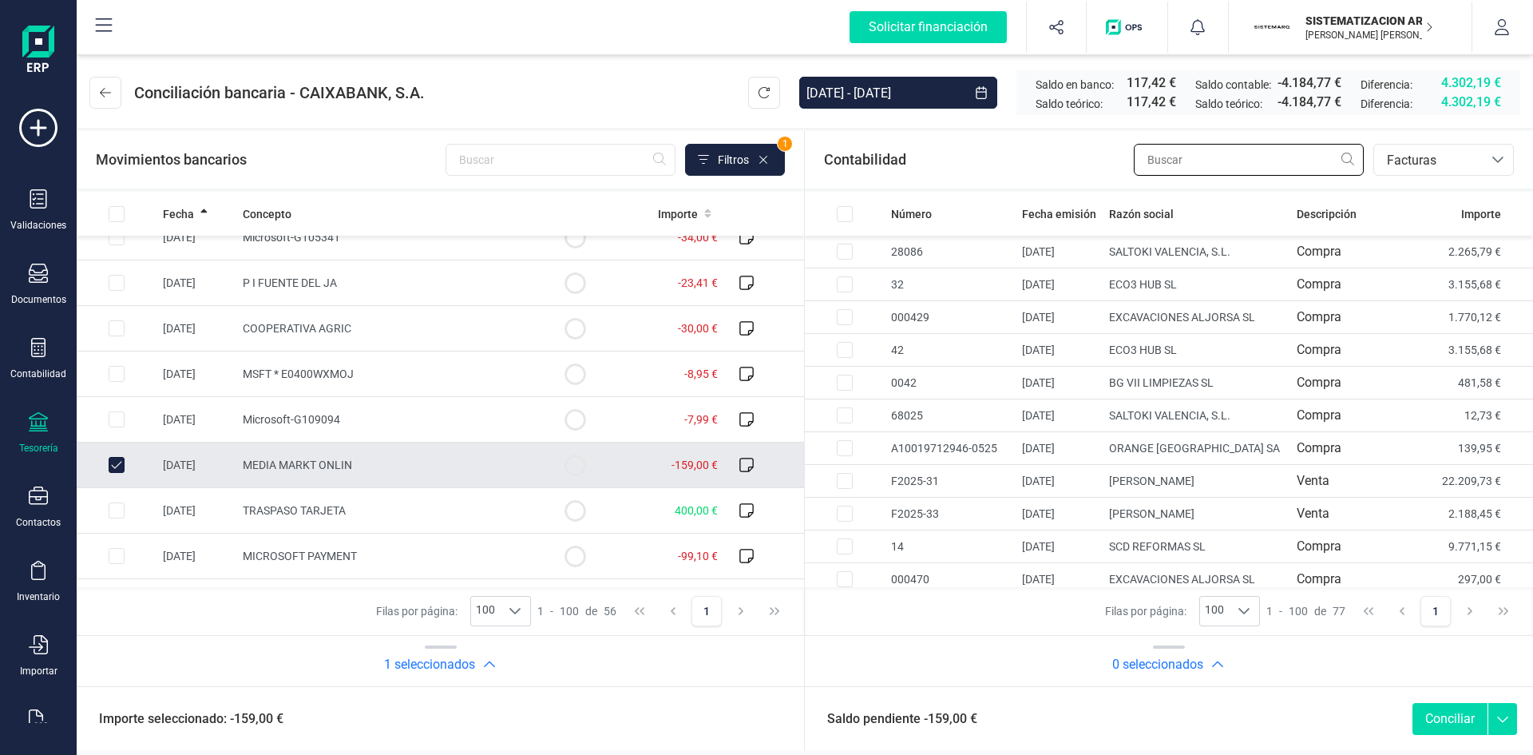
click at [1256, 160] on input "text" at bounding box center [1249, 160] width 230 height 32
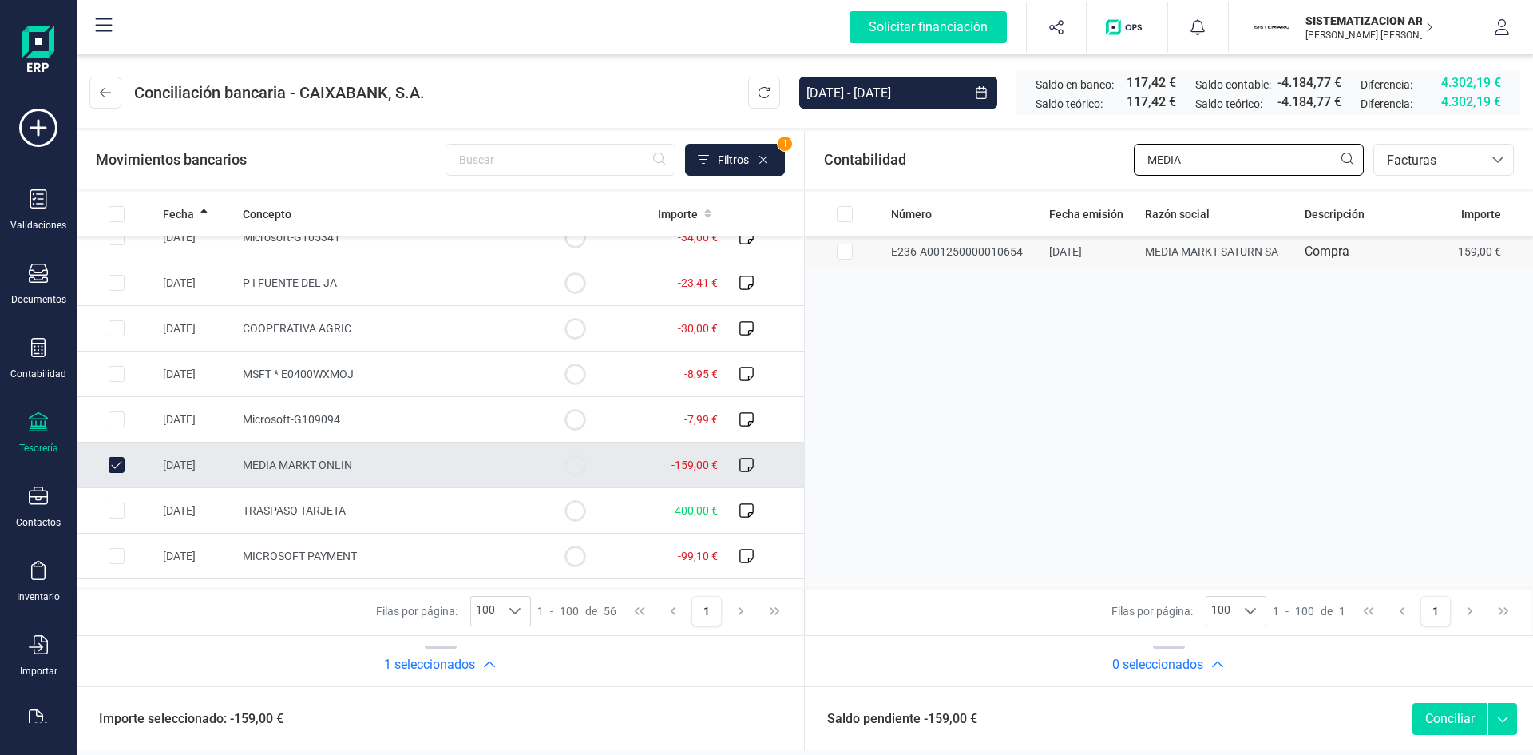
type input "MEDIA"
click at [842, 258] on input "Row Selected ff34bc77-3e3c-49cc-8b3d-c4de3873ef42" at bounding box center [845, 252] width 16 height 16
checkbox input "true"
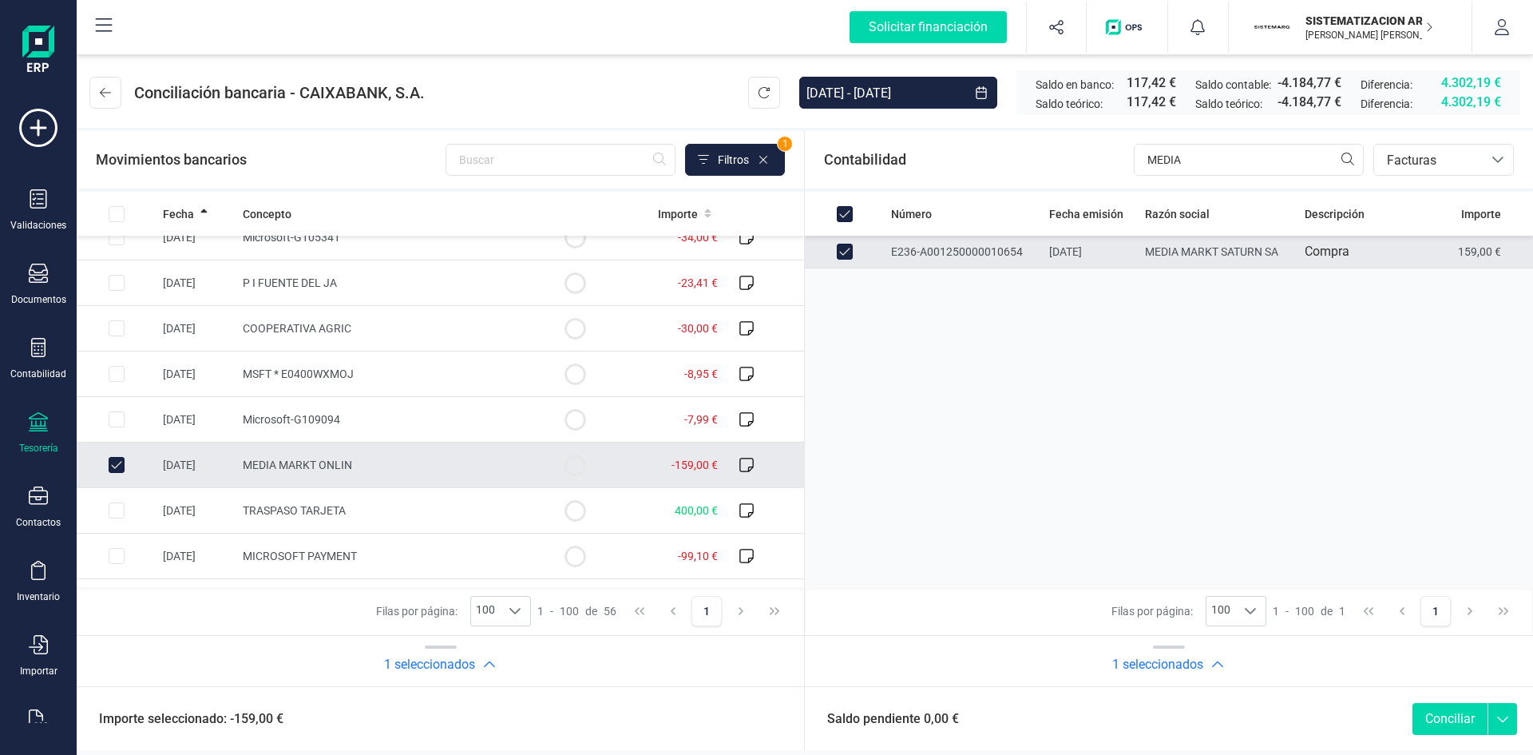
click at [1433, 718] on button "Conciliar" at bounding box center [1450, 719] width 75 height 32
checkbox input "false"
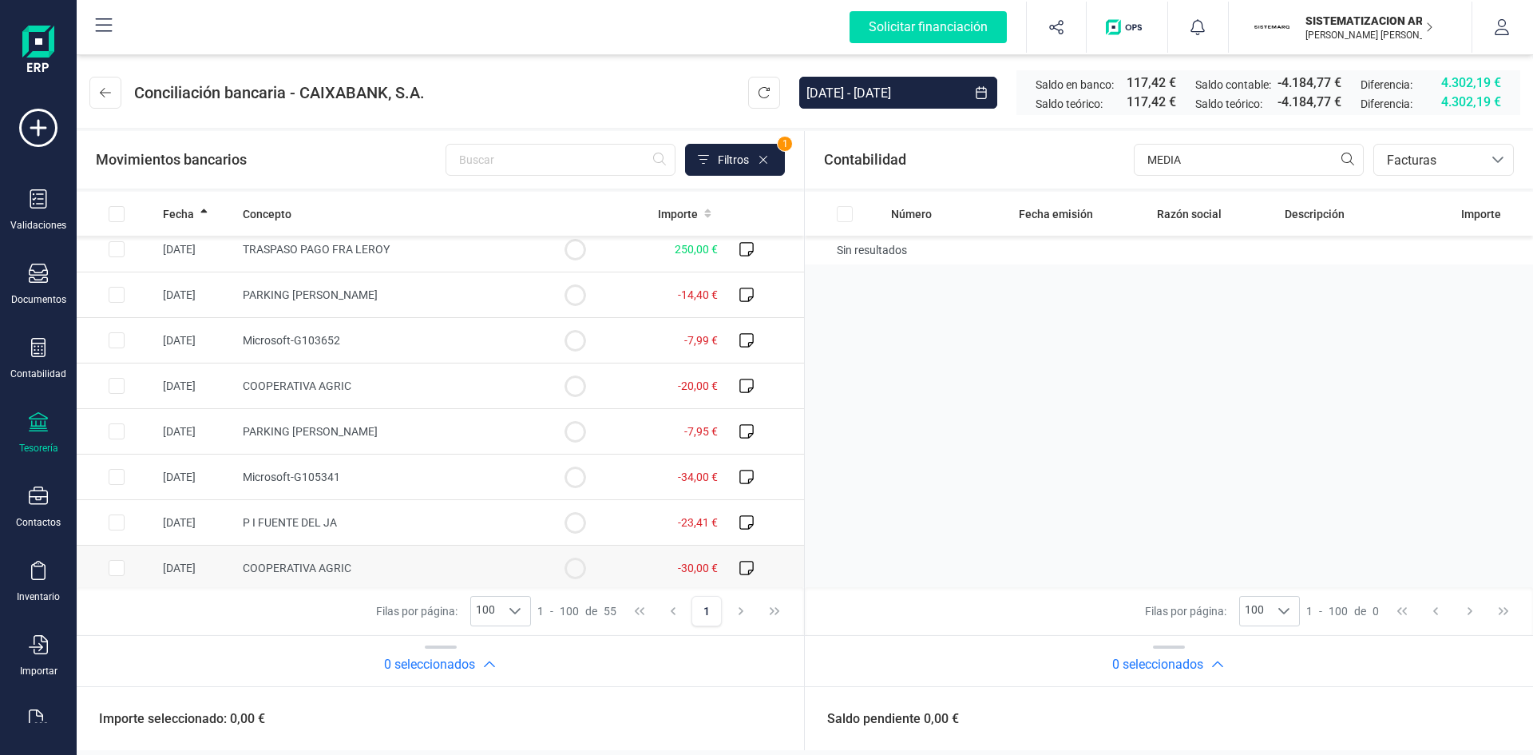
scroll to position [1893, 0]
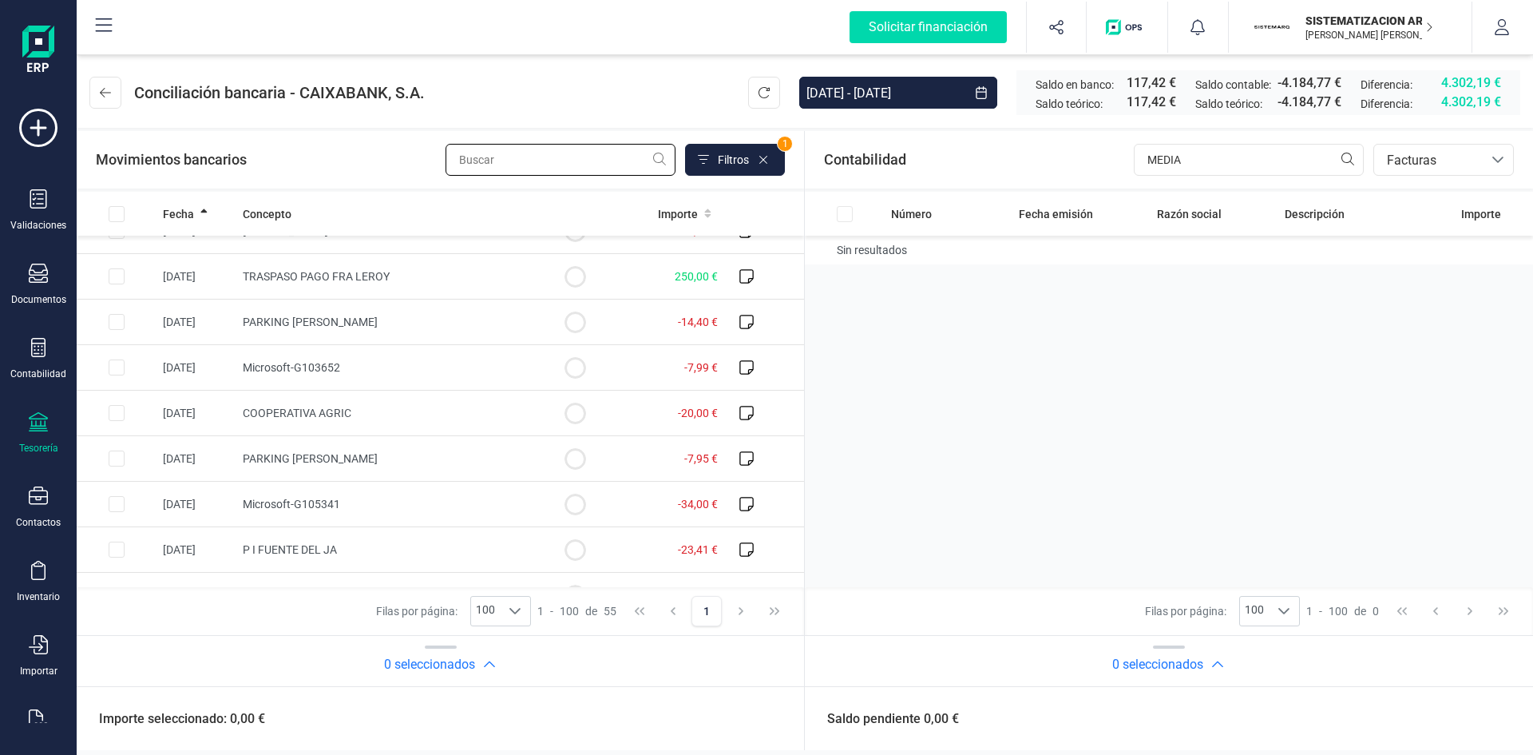
click at [558, 168] on input "text" at bounding box center [561, 160] width 230 height 32
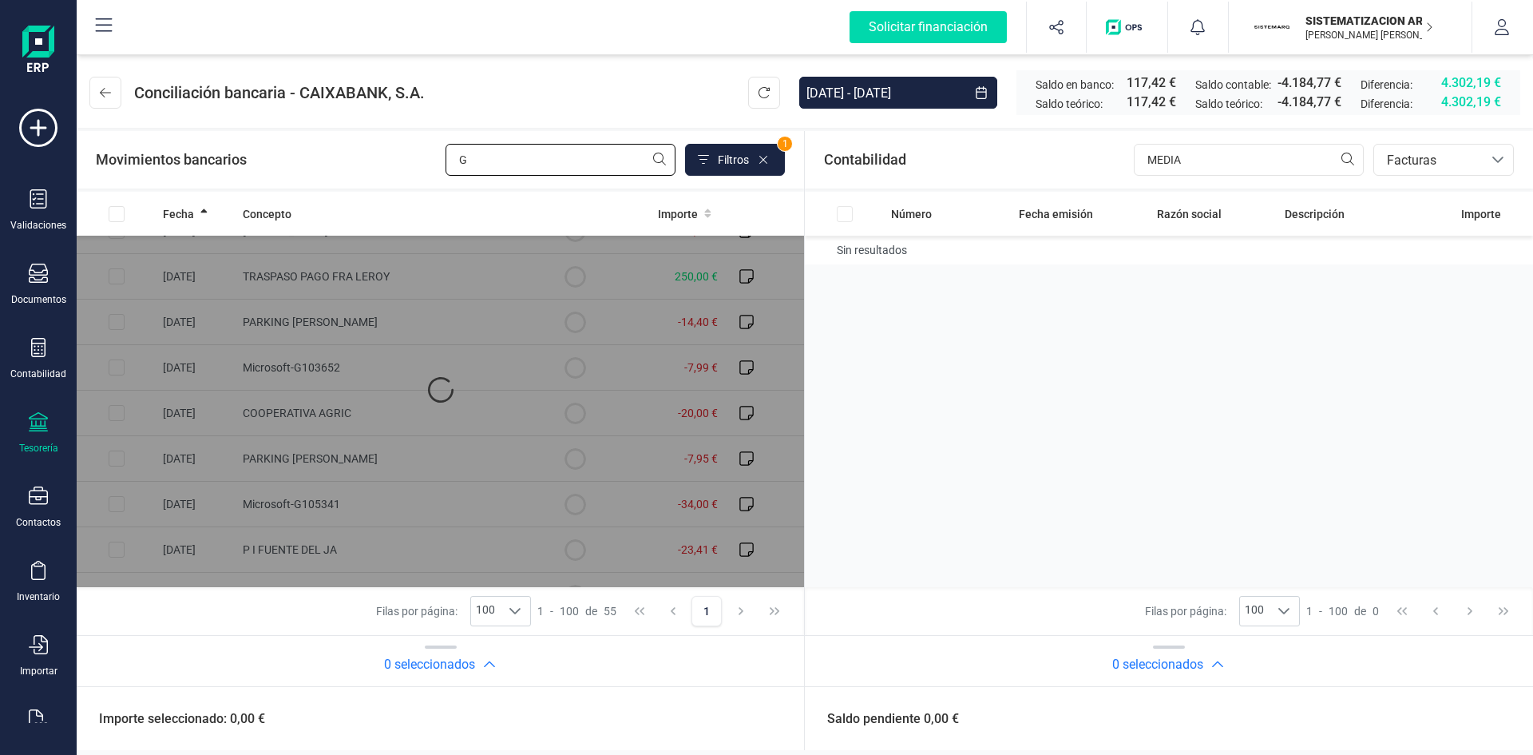
scroll to position [0, 0]
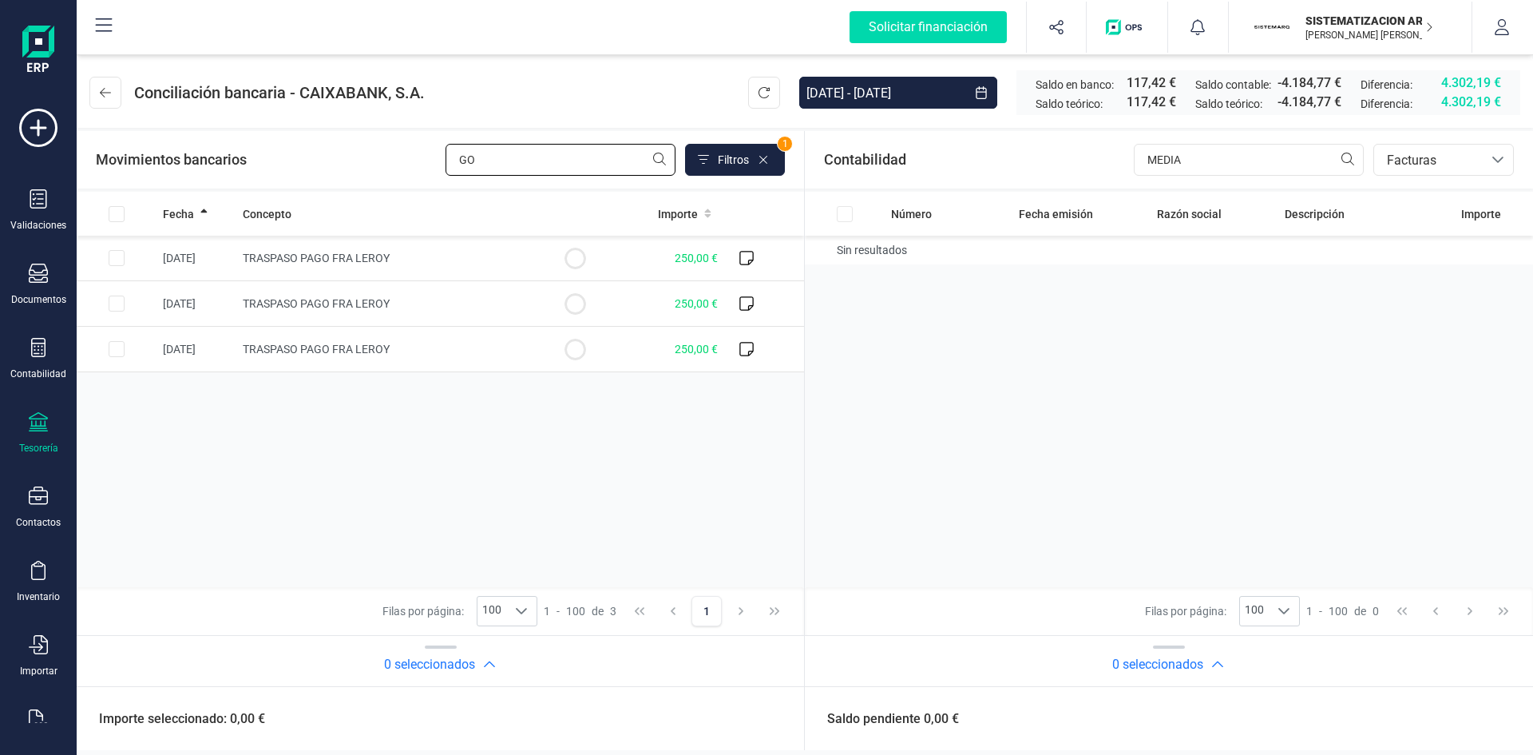
type input "G"
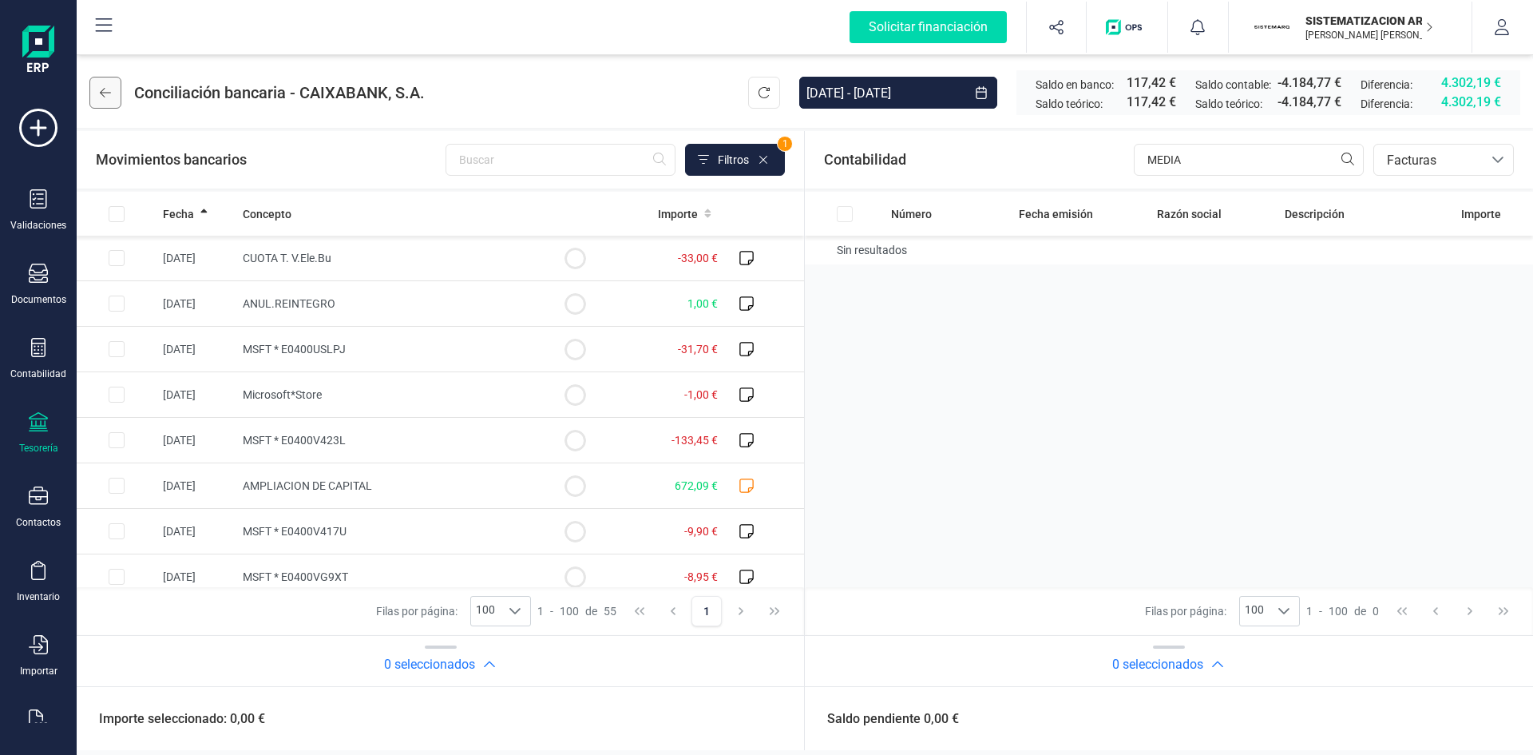
click at [107, 89] on icon at bounding box center [105, 92] width 11 height 13
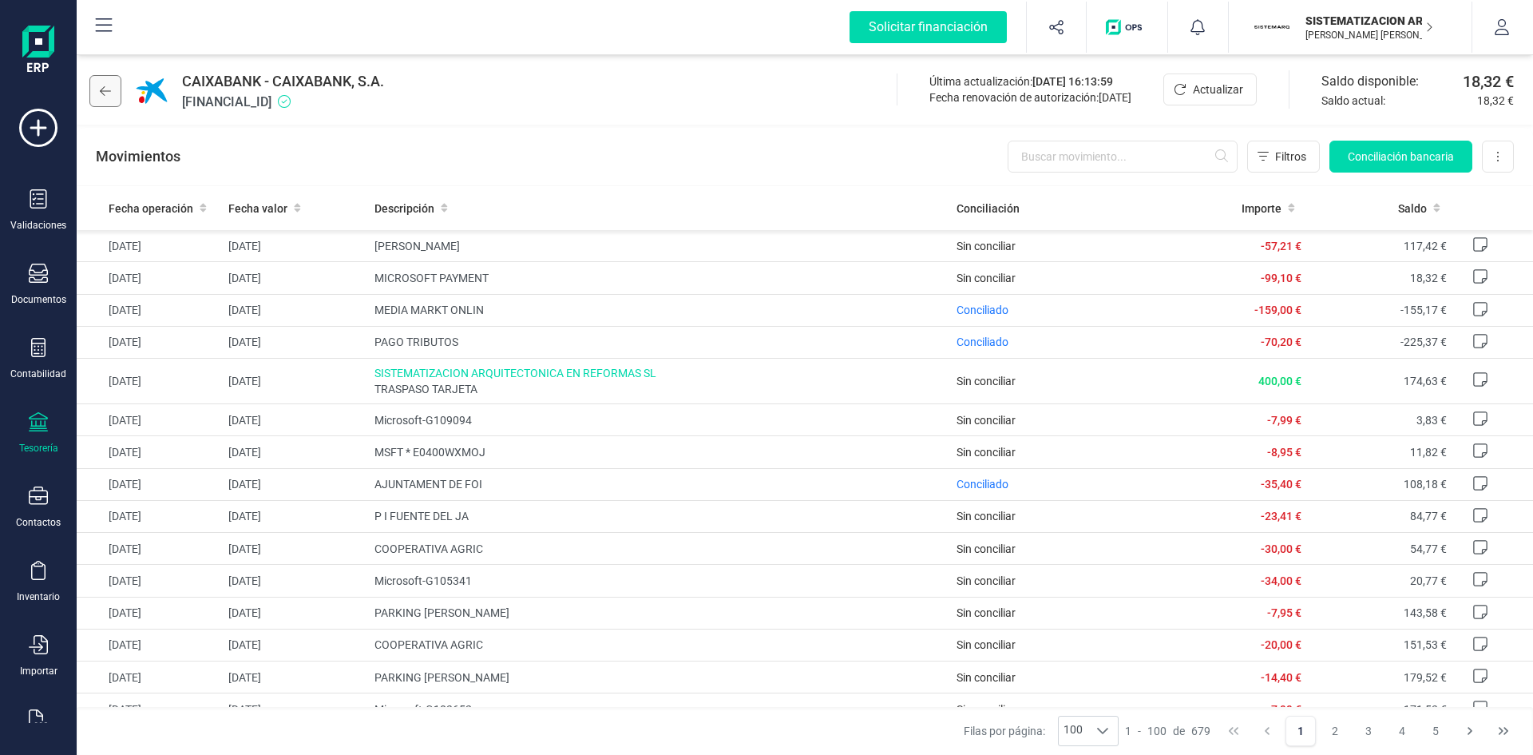
click at [106, 97] on icon at bounding box center [105, 91] width 11 height 13
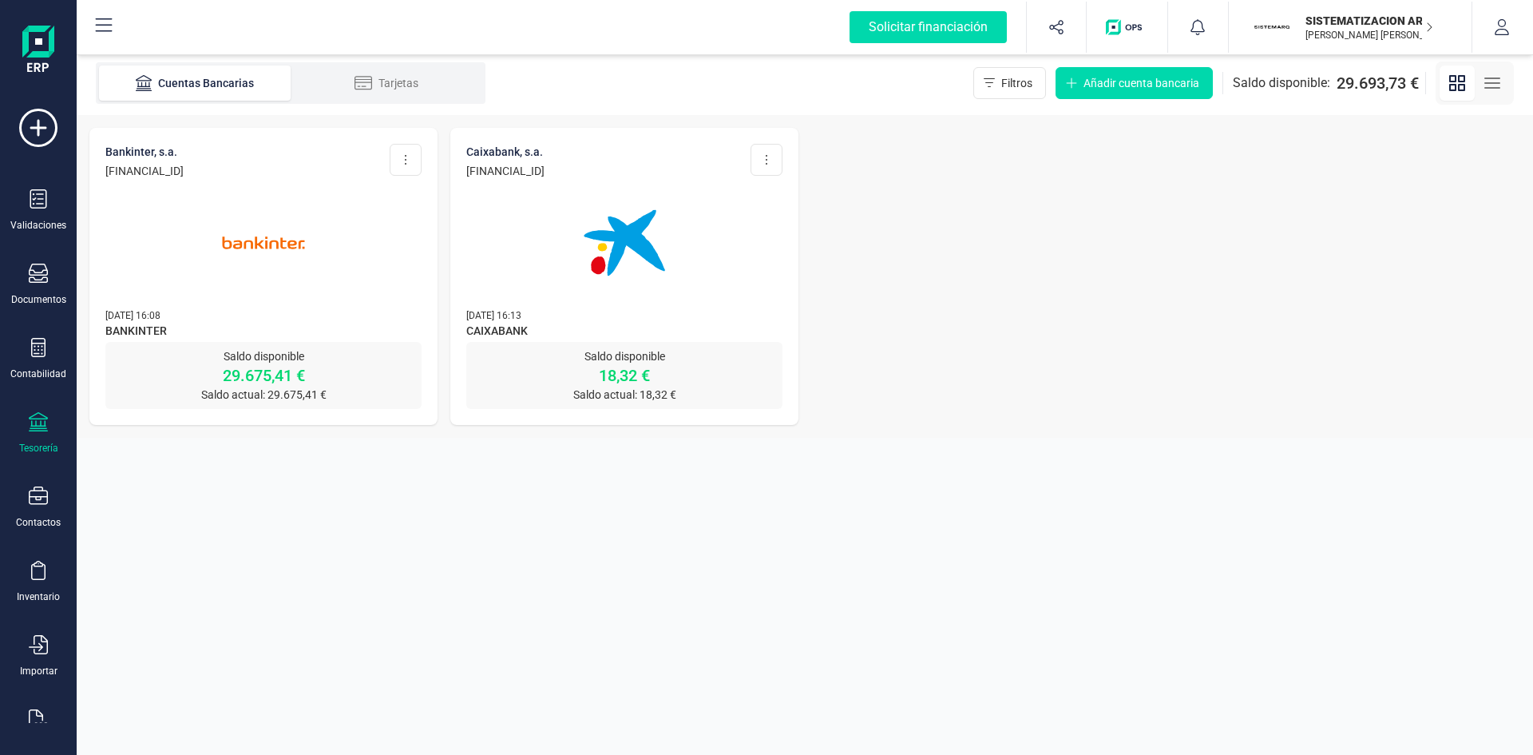
click at [270, 268] on img at bounding box center [263, 243] width 134 height 134
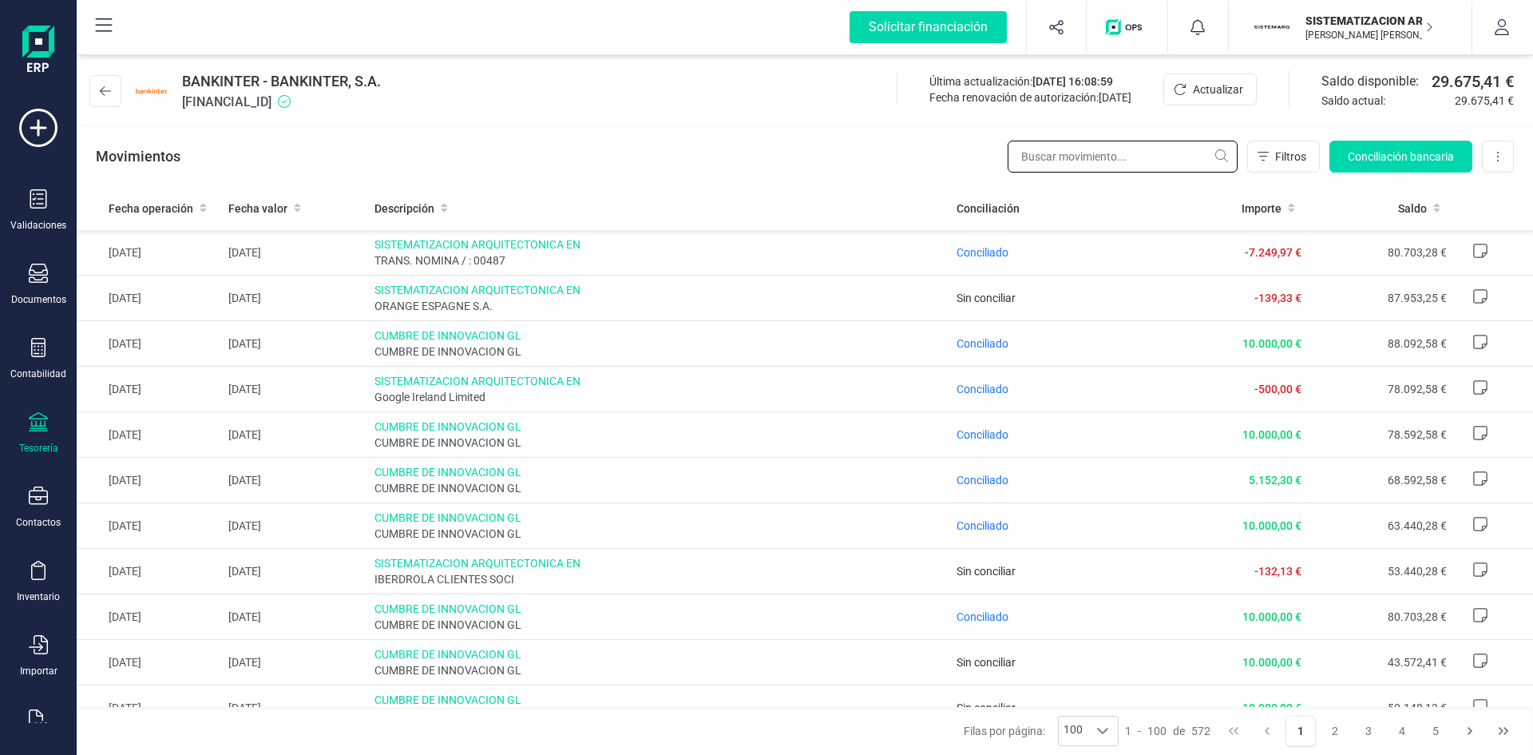
click at [1090, 157] on input "text" at bounding box center [1123, 157] width 230 height 32
click at [1405, 145] on button "Conciliación bancaria" at bounding box center [1401, 157] width 143 height 32
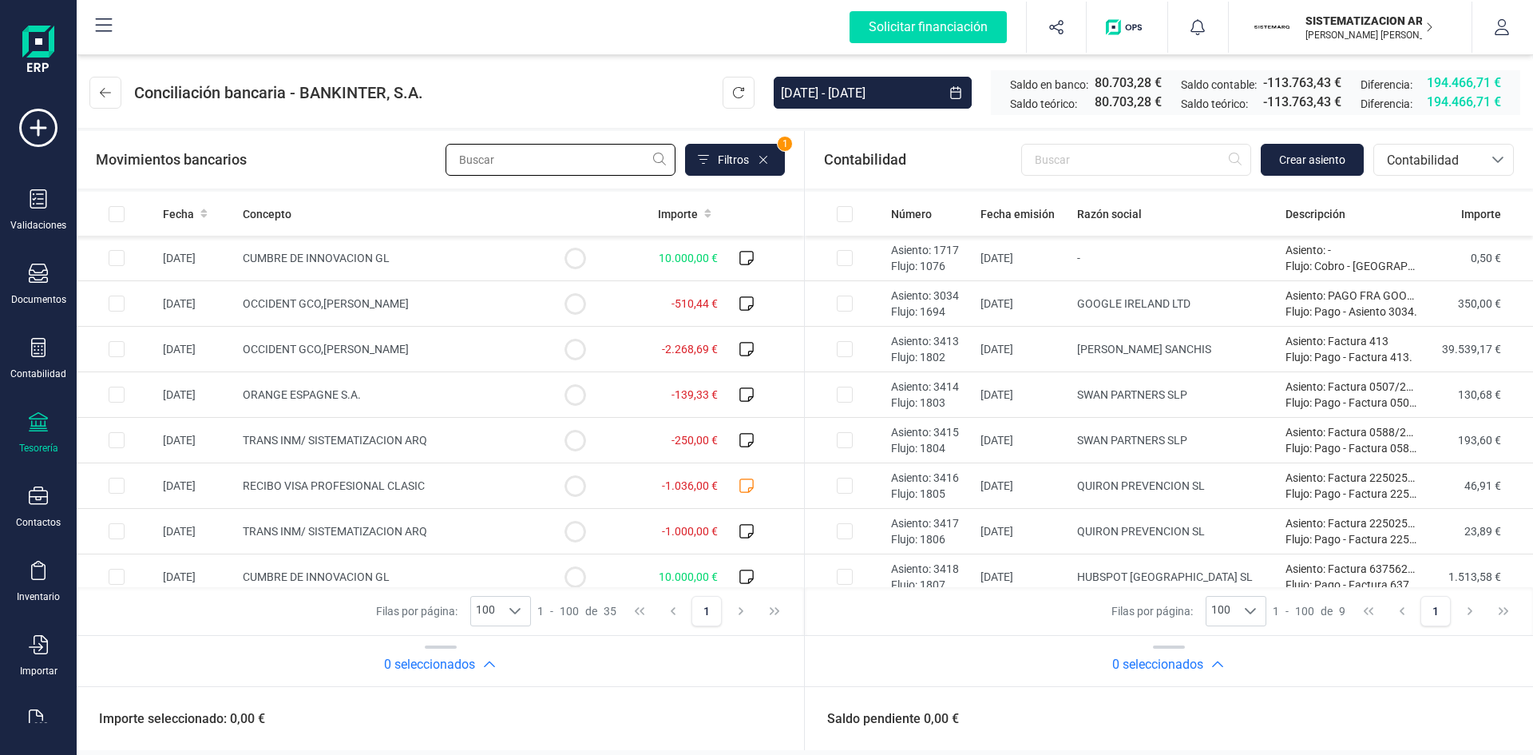
click at [582, 151] on input "text" at bounding box center [561, 160] width 230 height 32
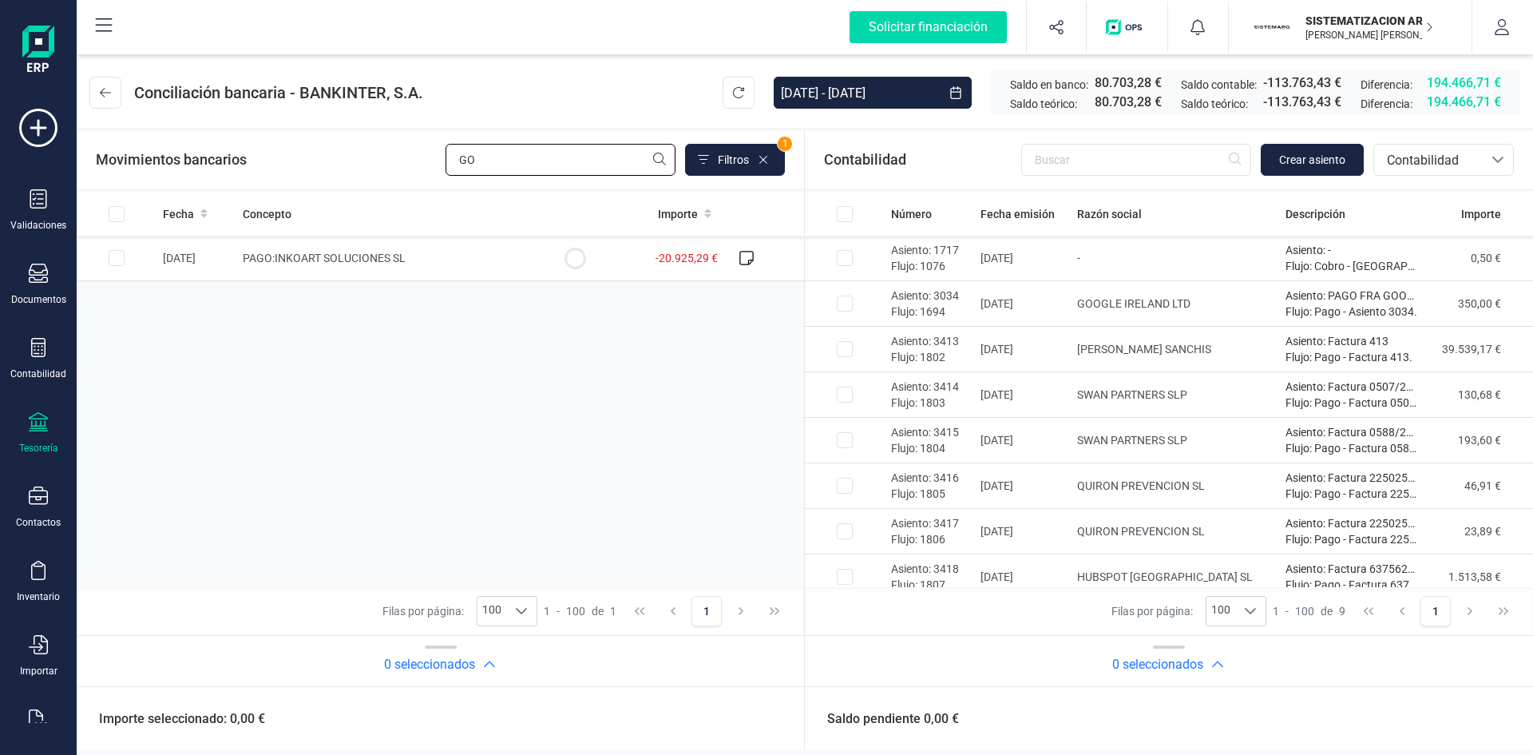
type input "G"
type input "m"
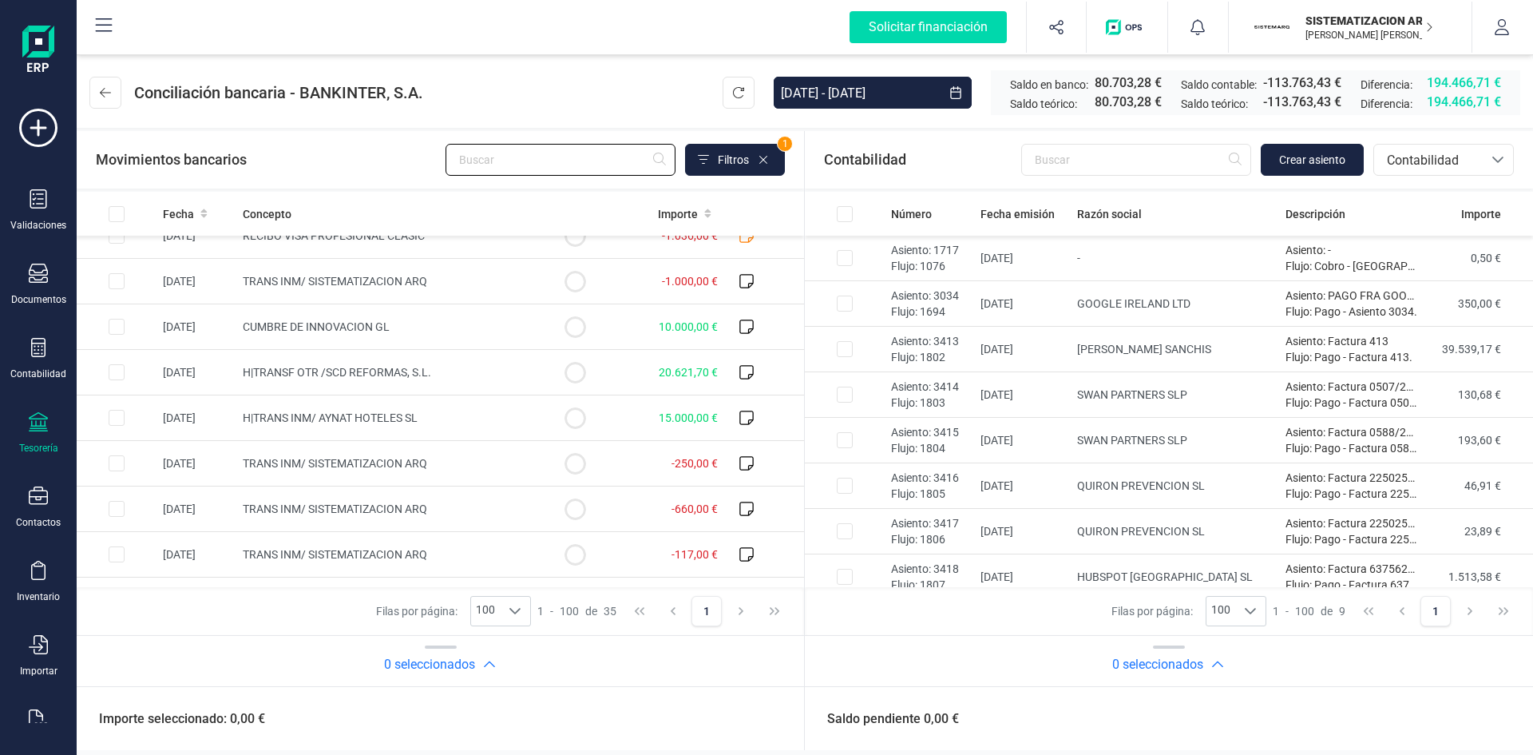
scroll to position [262, 0]
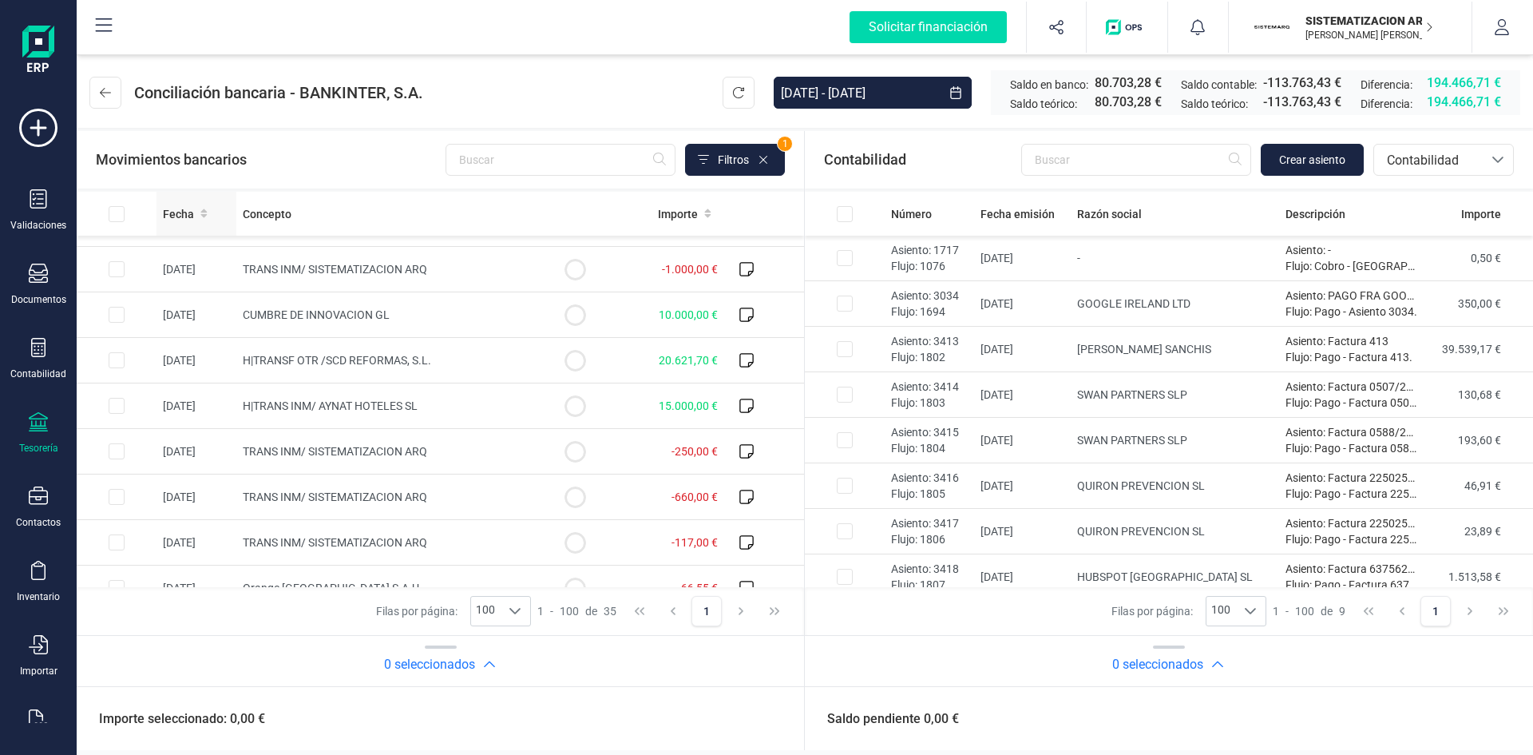
click at [201, 212] on icon at bounding box center [203, 213] width 6 height 9
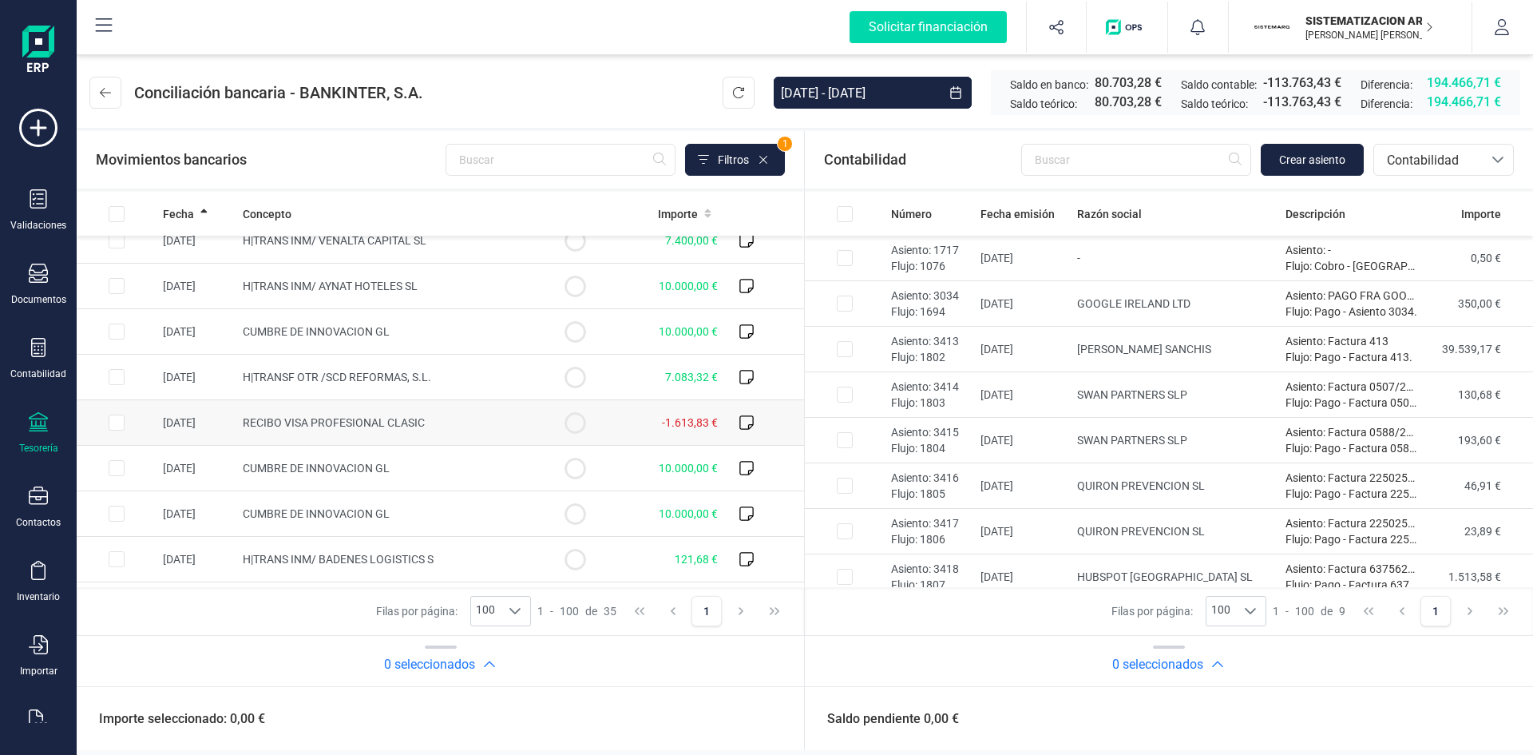
click at [218, 437] on td "[DATE]" at bounding box center [197, 423] width 80 height 46
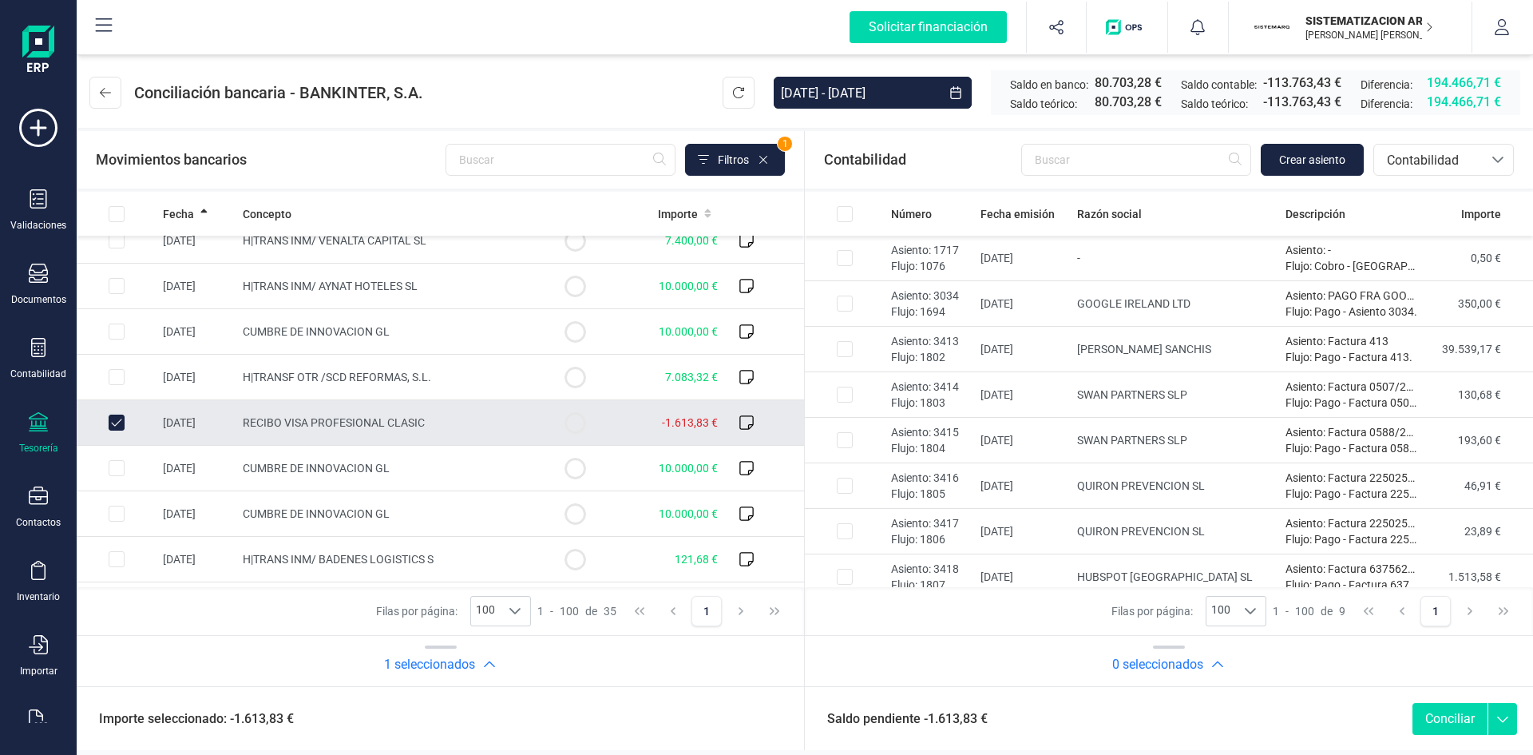
click at [111, 429] on input "Row Unselected 53e2cb73-ec60-45bf-80c8-b66f90bccec9" at bounding box center [117, 422] width 16 height 16
checkbox input "false"
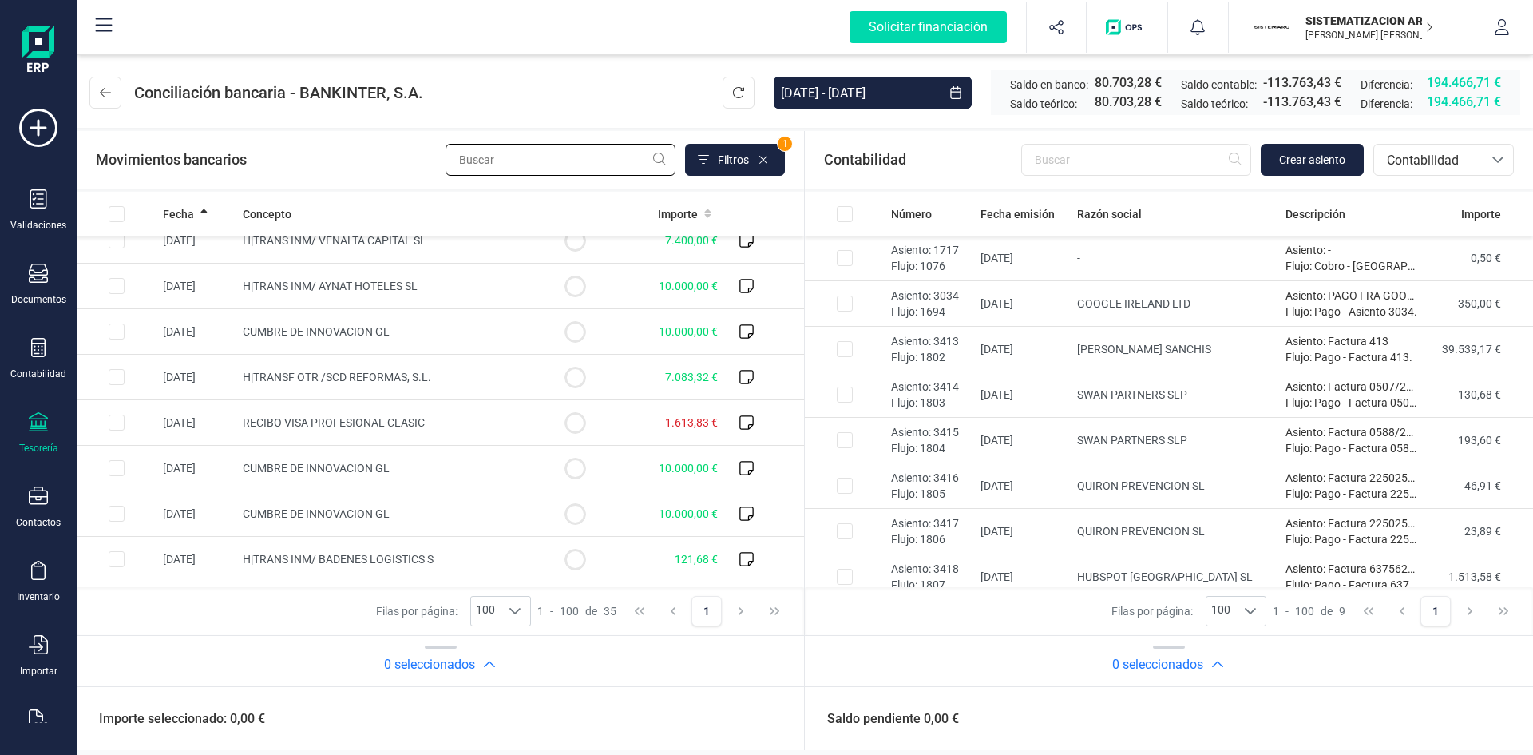
click at [466, 161] on input "text" at bounding box center [561, 160] width 230 height 32
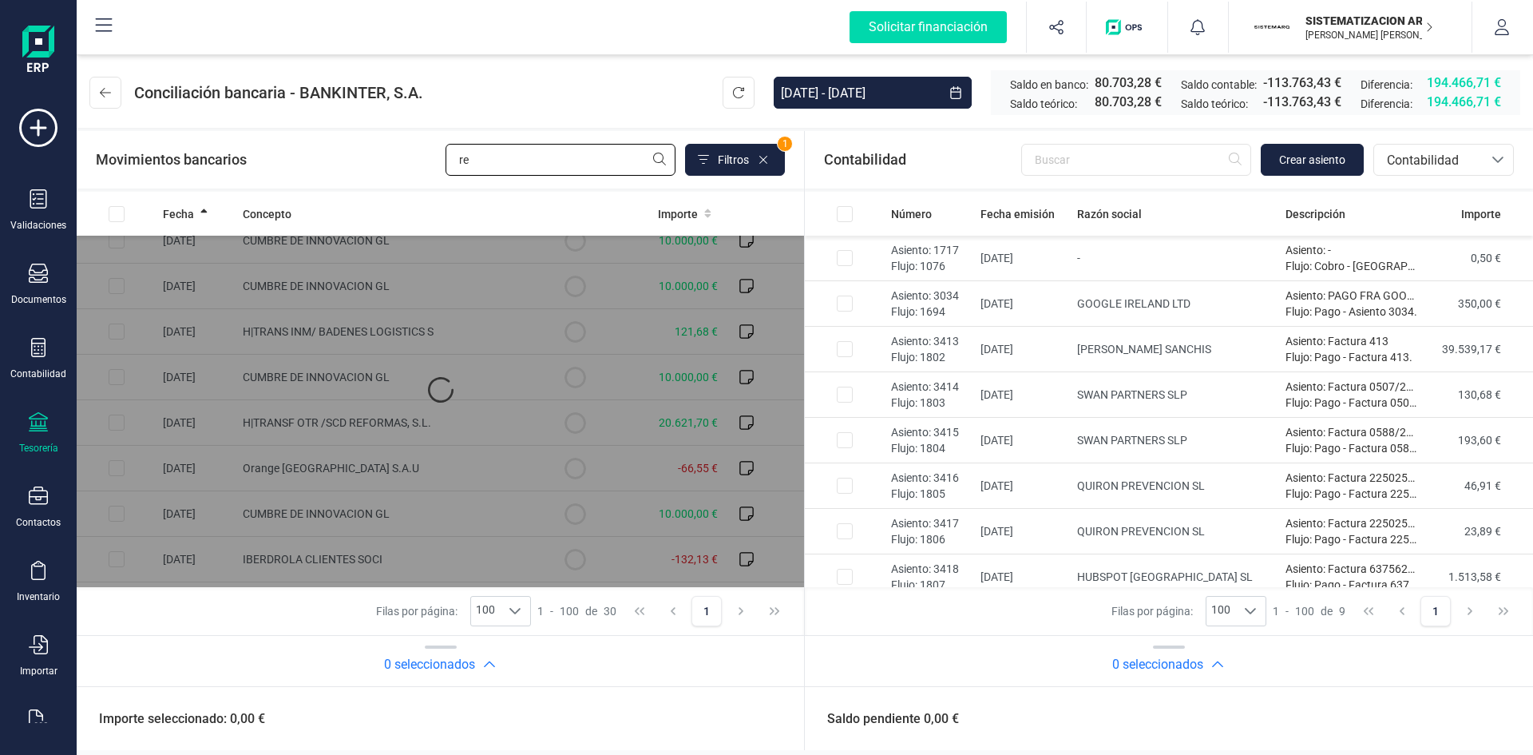
scroll to position [0, 0]
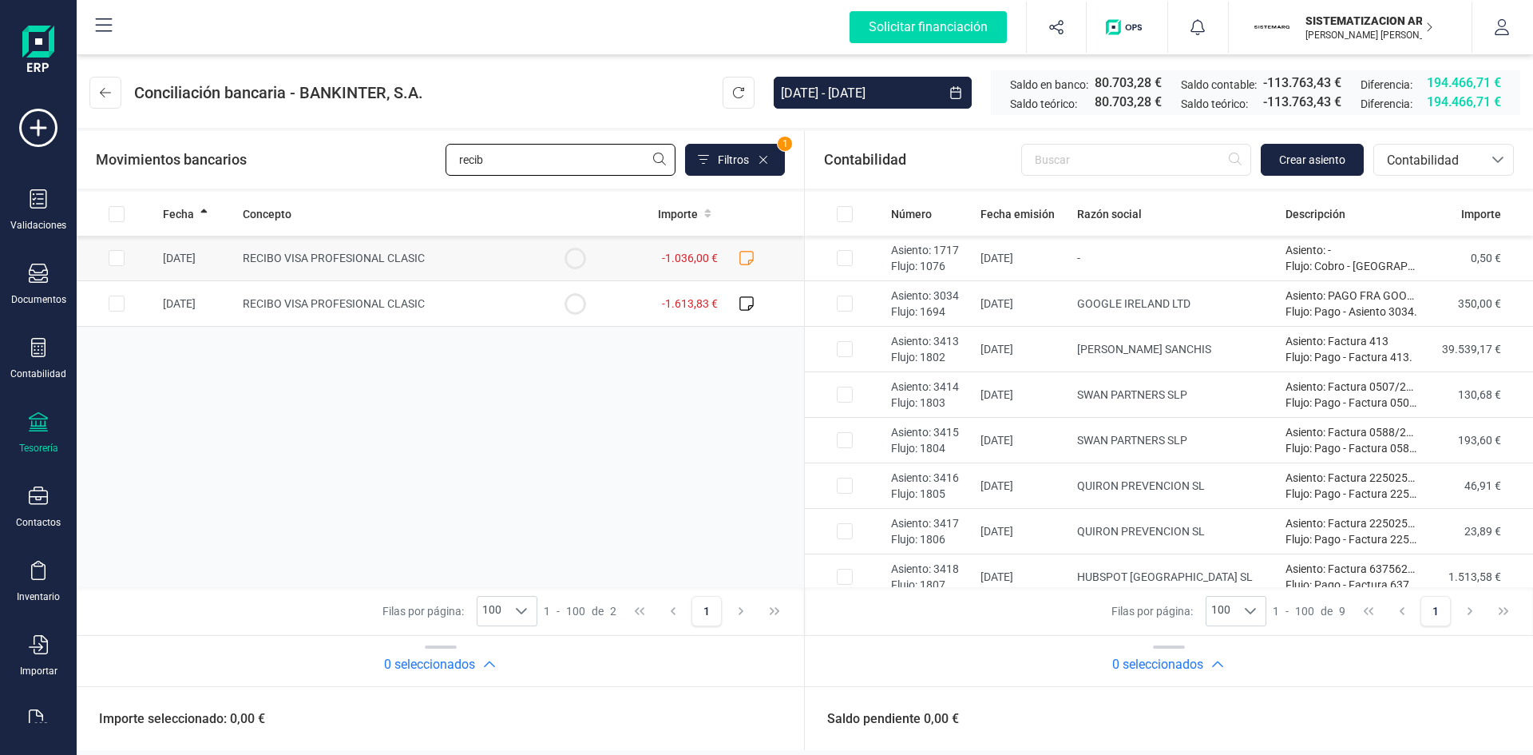
type input "recib"
click at [747, 256] on icon at bounding box center [747, 258] width 16 height 16
checkbox input "true"
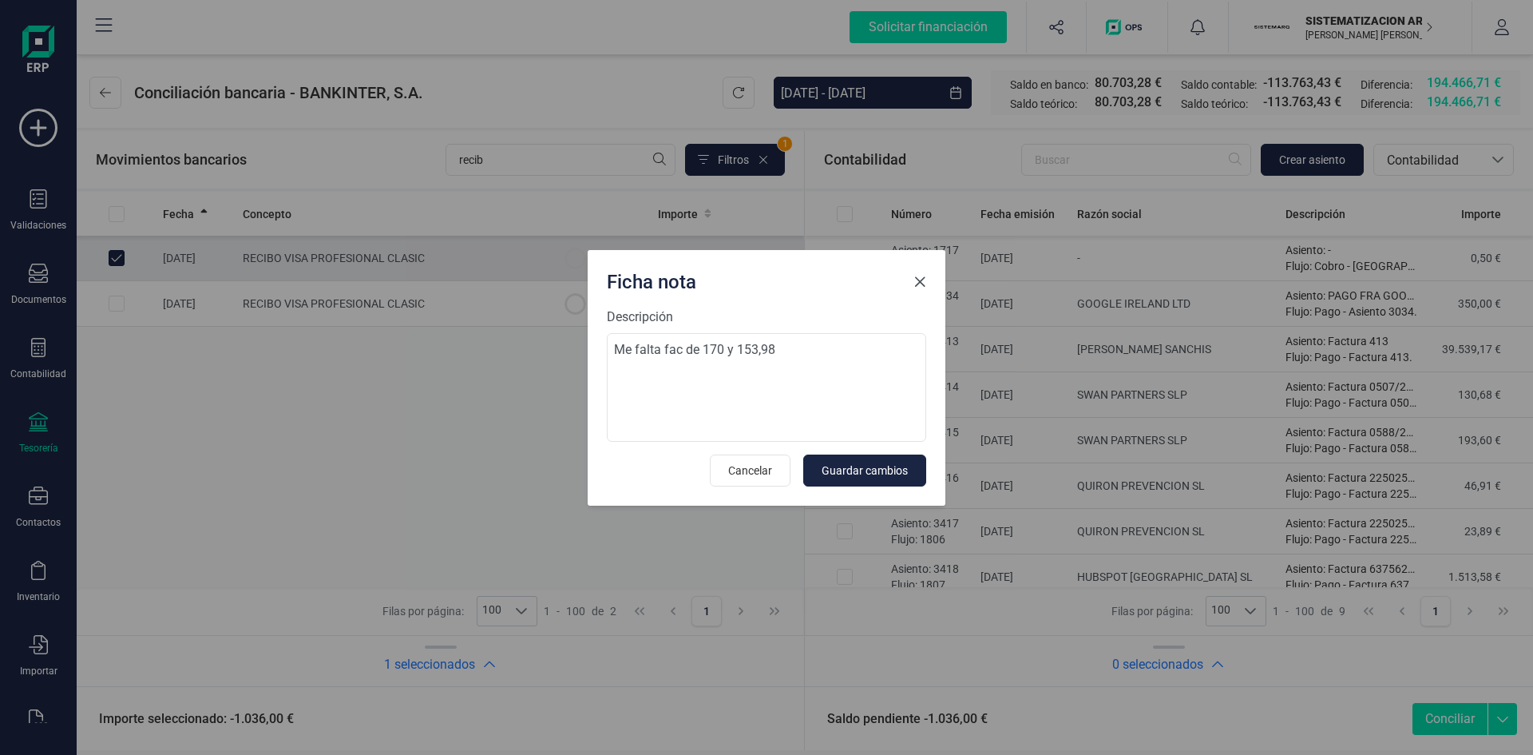
click at [914, 290] on button "Close" at bounding box center [920, 282] width 26 height 26
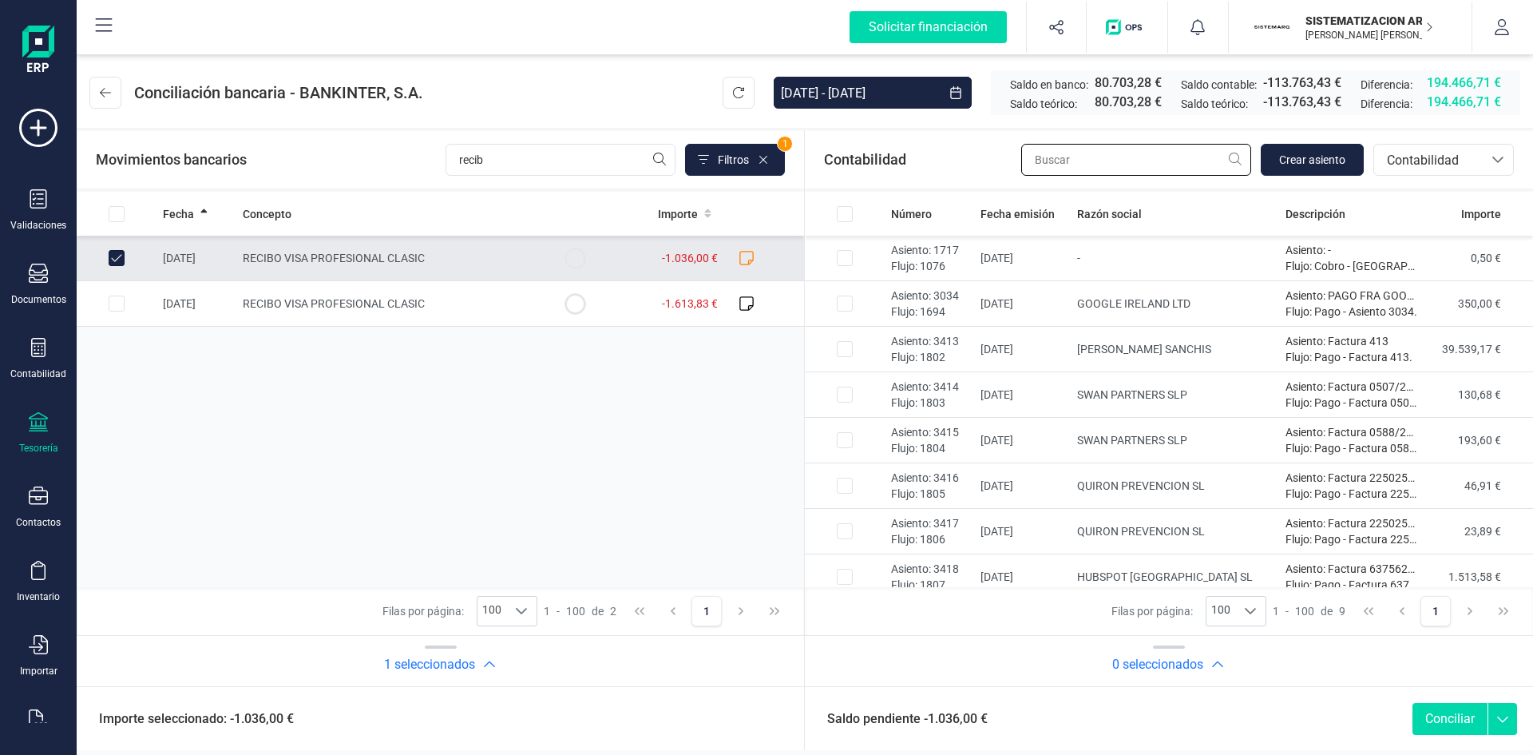
click at [1140, 146] on input "text" at bounding box center [1136, 160] width 230 height 32
click at [1476, 174] on span "Contabilidad" at bounding box center [1428, 160] width 109 height 30
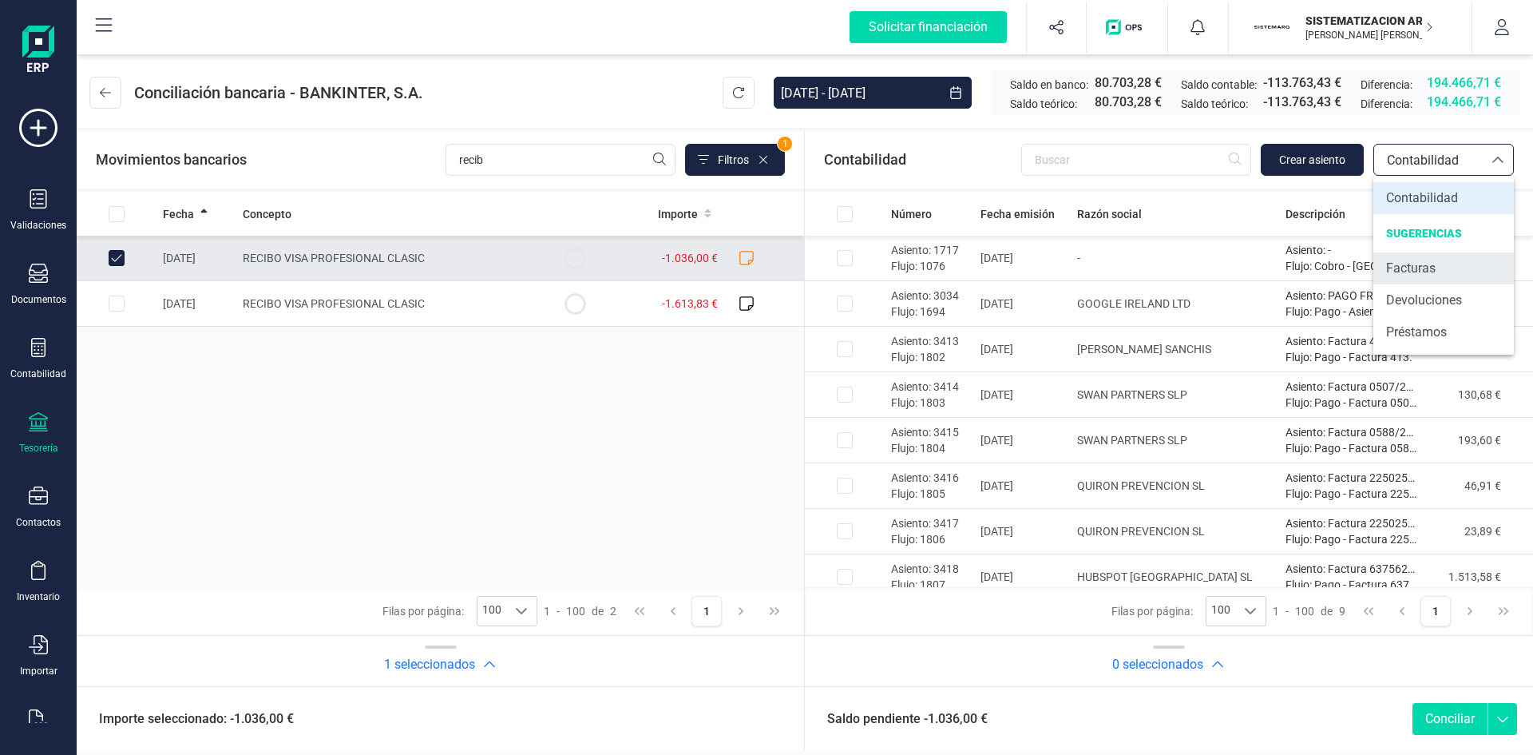
click at [1410, 275] on span "Facturas" at bounding box center [1411, 268] width 50 height 19
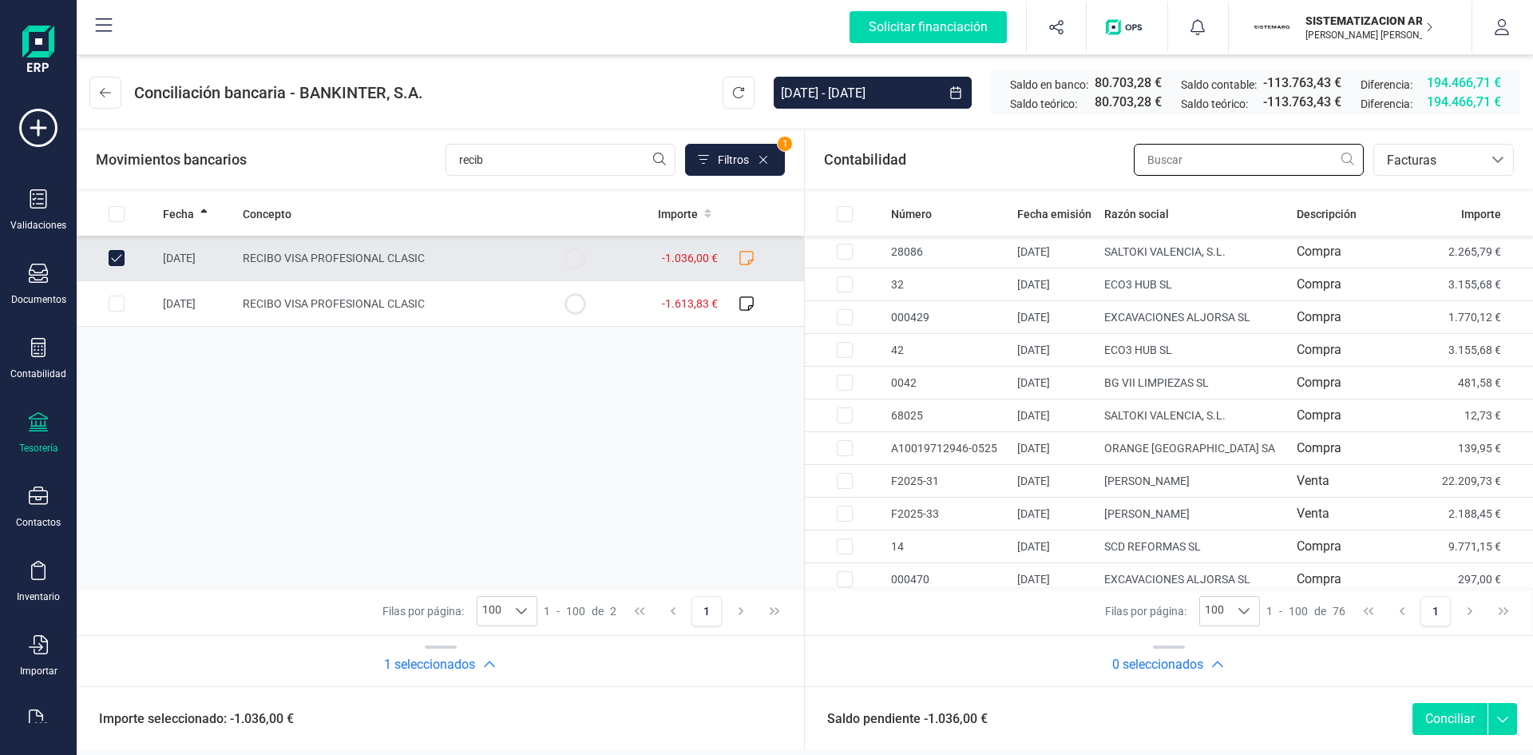
click at [1199, 149] on input "text" at bounding box center [1249, 160] width 230 height 32
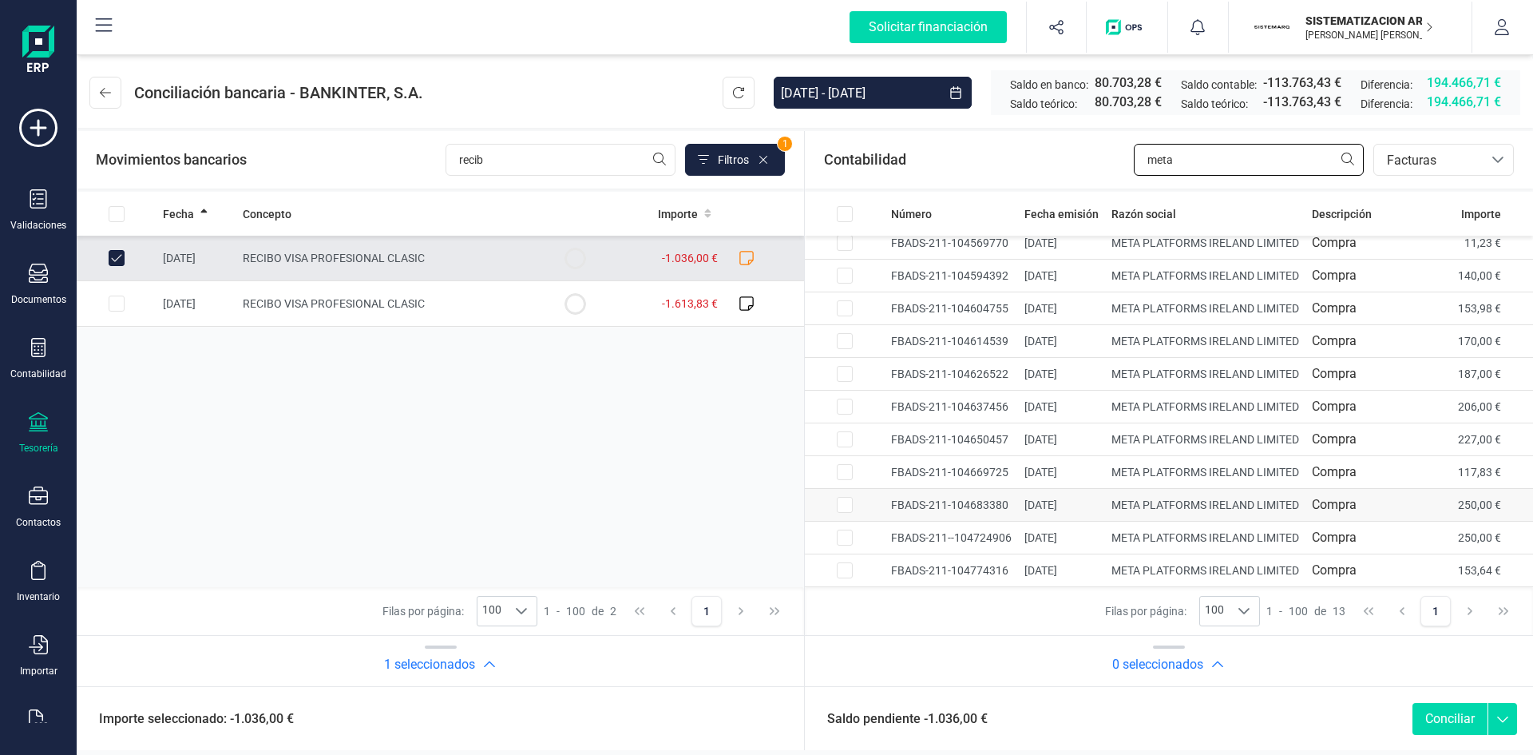
scroll to position [165, 0]
type input "meta"
click at [846, 333] on input "Row Selected 3fbf28a2-80c0-4a09-8032-c2765b6e6721" at bounding box center [845, 341] width 16 height 16
checkbox input "true"
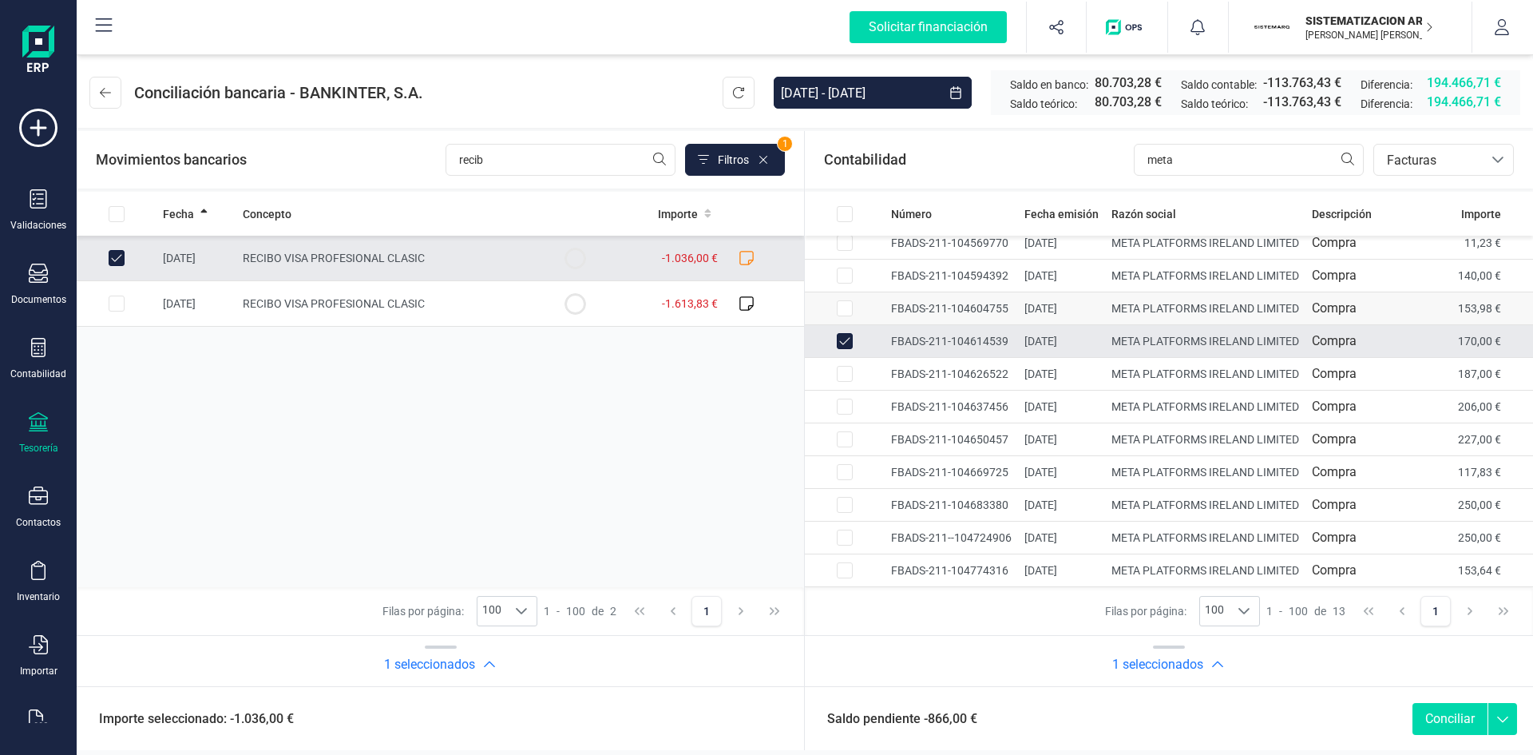
click at [843, 300] on input "Row Selected 7d395fee-66ee-4c3b-8e07-87f07b18d33a" at bounding box center [845, 308] width 16 height 16
checkbox input "true"
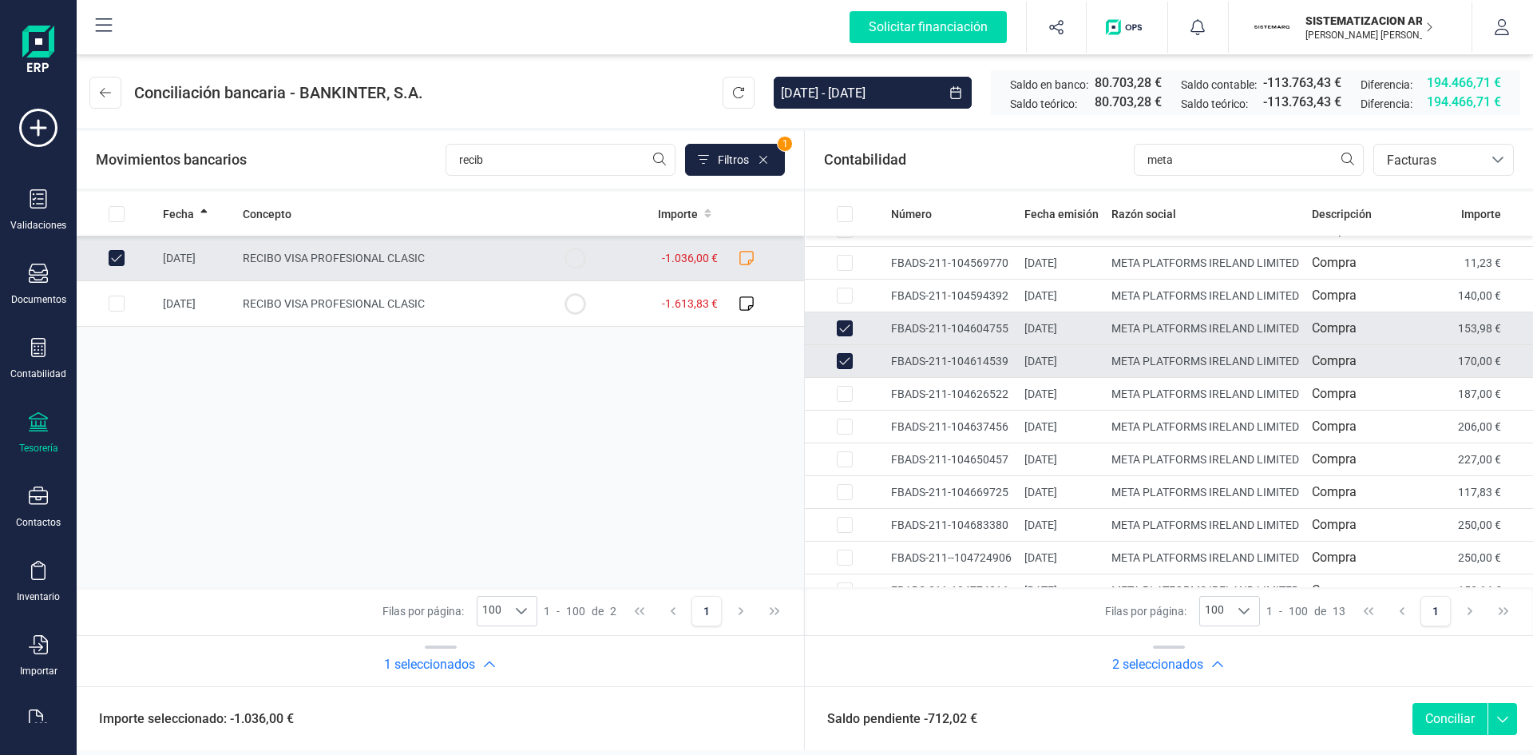
scroll to position [52, 0]
click at [842, 306] on input "Row Selected 1e4479b8-9786-4968-9611-7d48a7406d35" at bounding box center [845, 298] width 16 height 16
checkbox input "true"
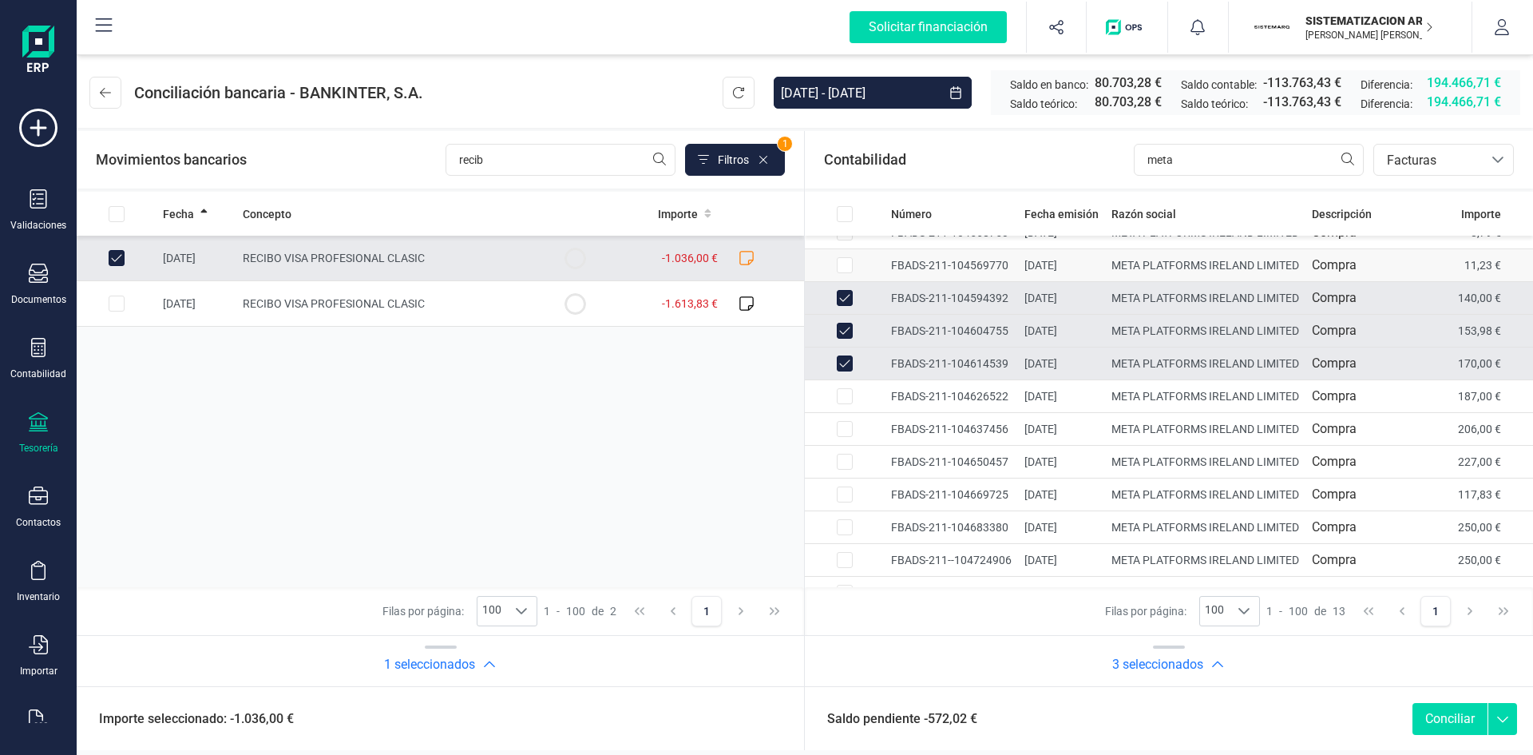
click at [841, 273] on input "Row Selected 077a382f-7a85-4ace-9234-92f1eb457bcc" at bounding box center [845, 265] width 16 height 16
checkbox input "true"
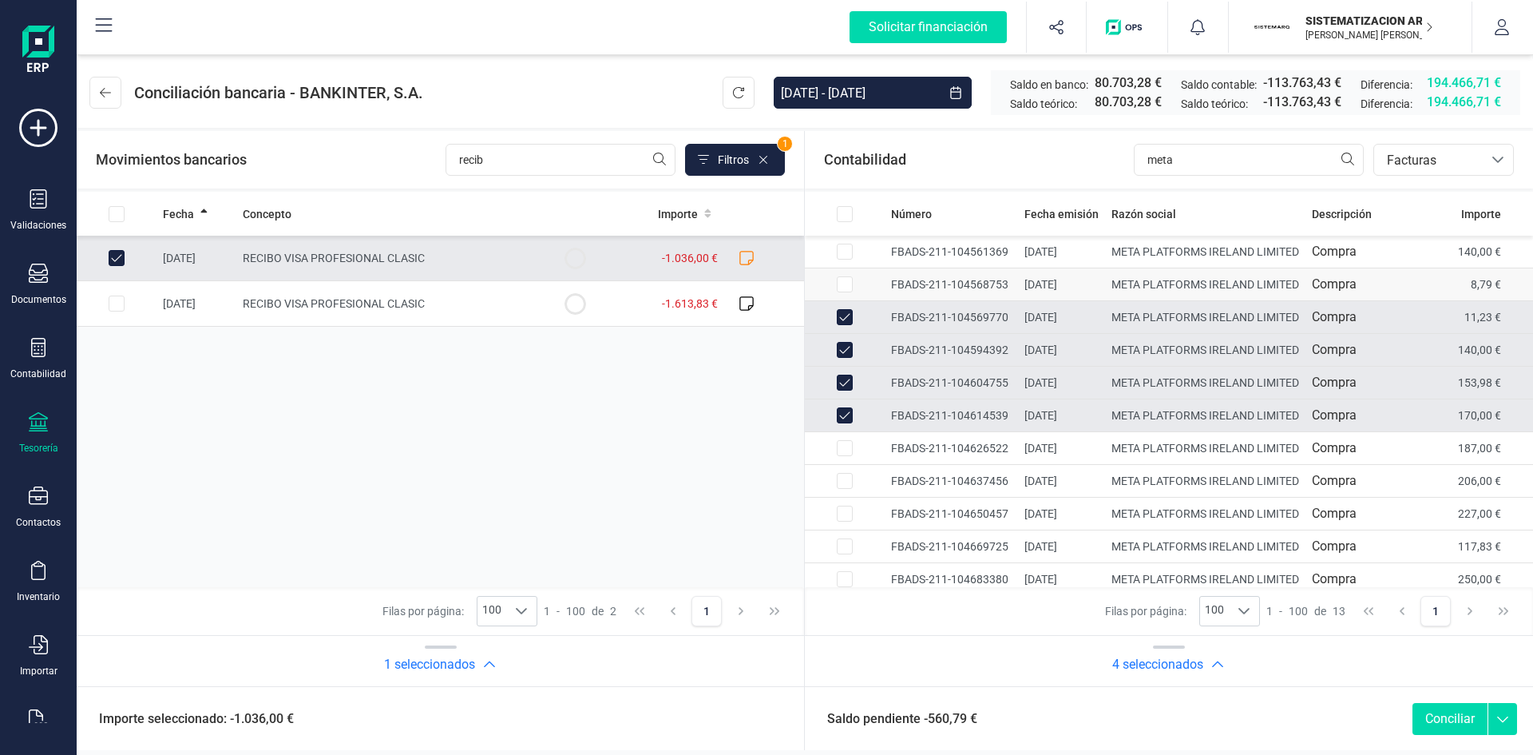
click at [848, 292] on input "Row Selected 7a959bfc-a654-480f-8a15-26ee07ef1da2" at bounding box center [845, 284] width 16 height 16
checkbox input "true"
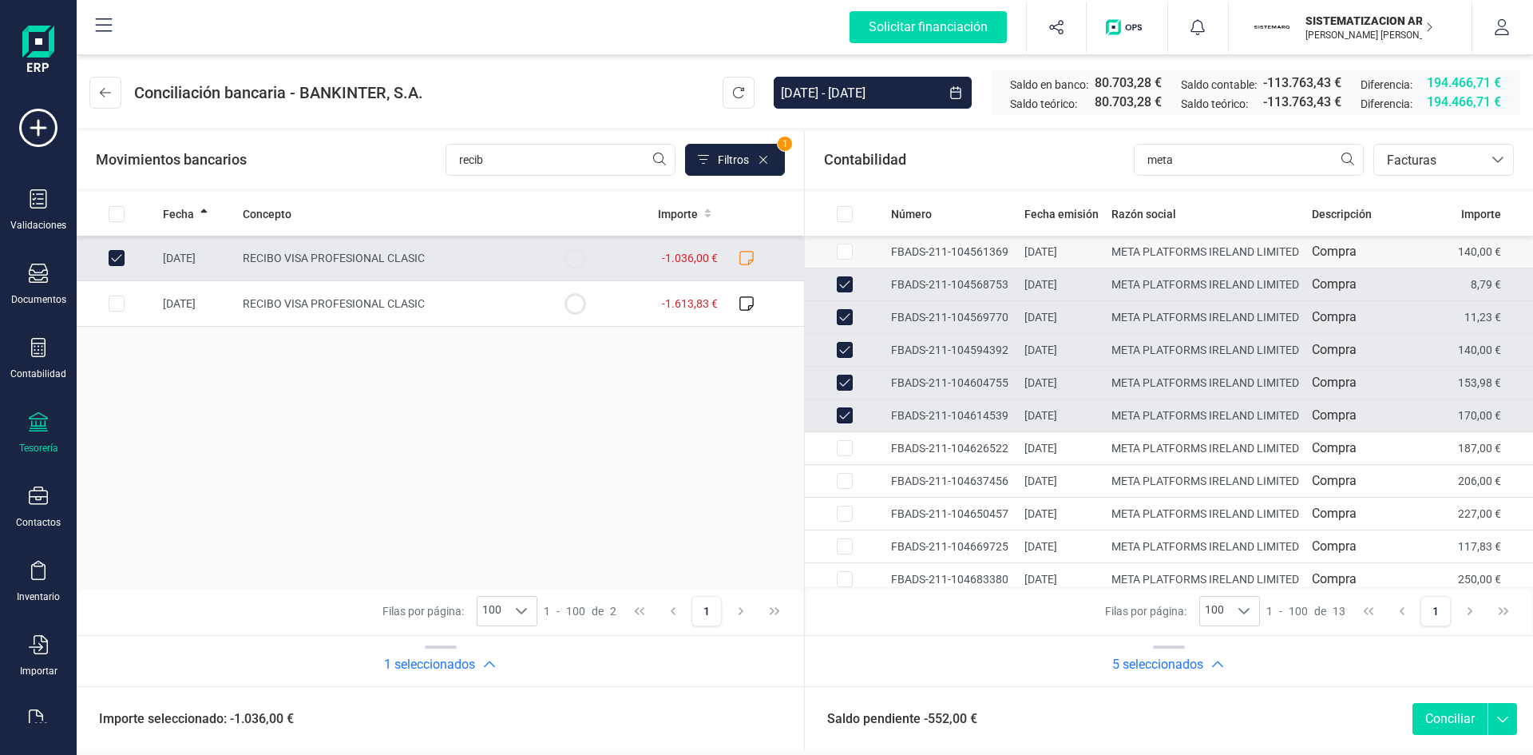
click at [846, 250] on input "Row Selected 588f7caa-7e11-4047-b6ba-7ee53c92a1fc" at bounding box center [845, 252] width 16 height 16
checkbox input "true"
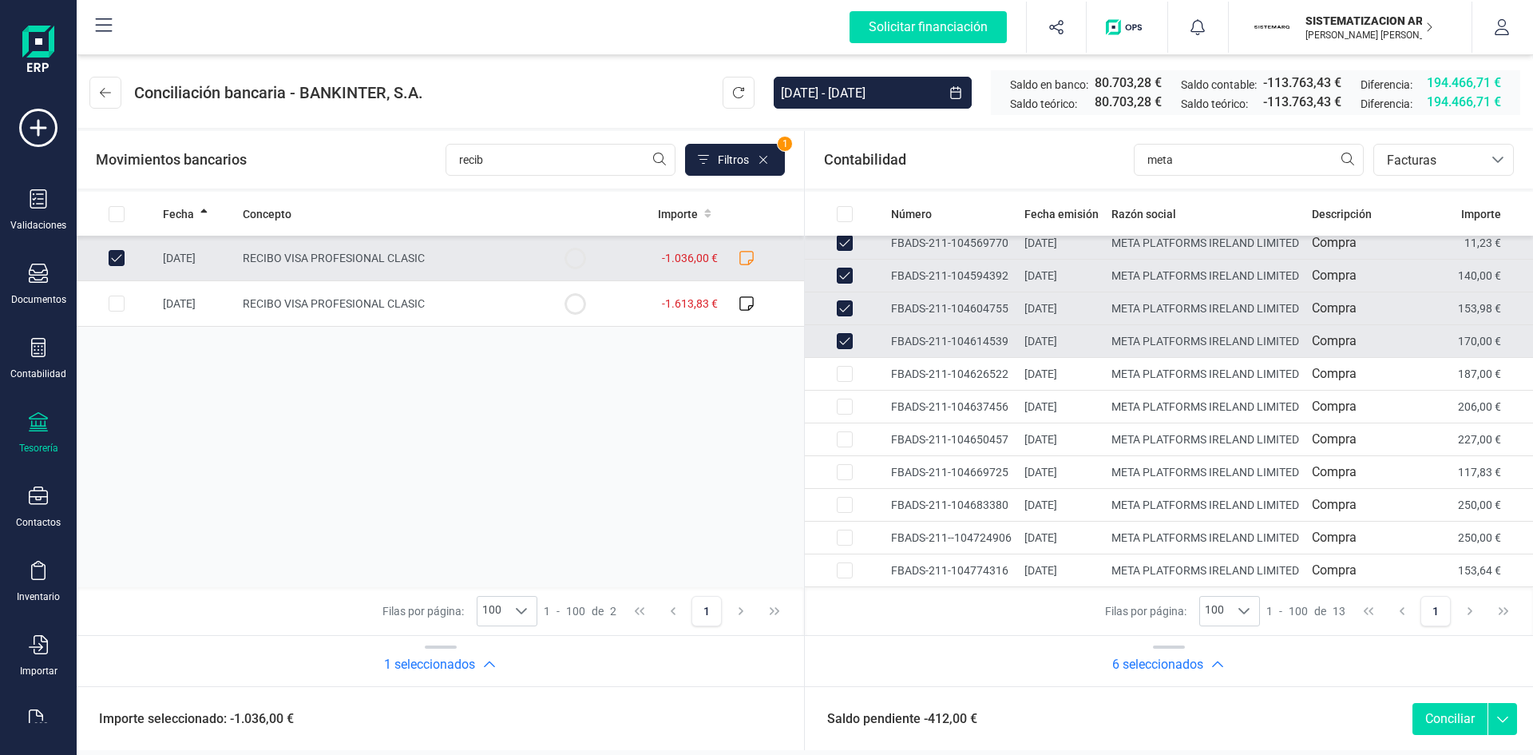
scroll to position [107, 0]
click at [860, 391] on td at bounding box center [845, 374] width 80 height 33
checkbox input "true"
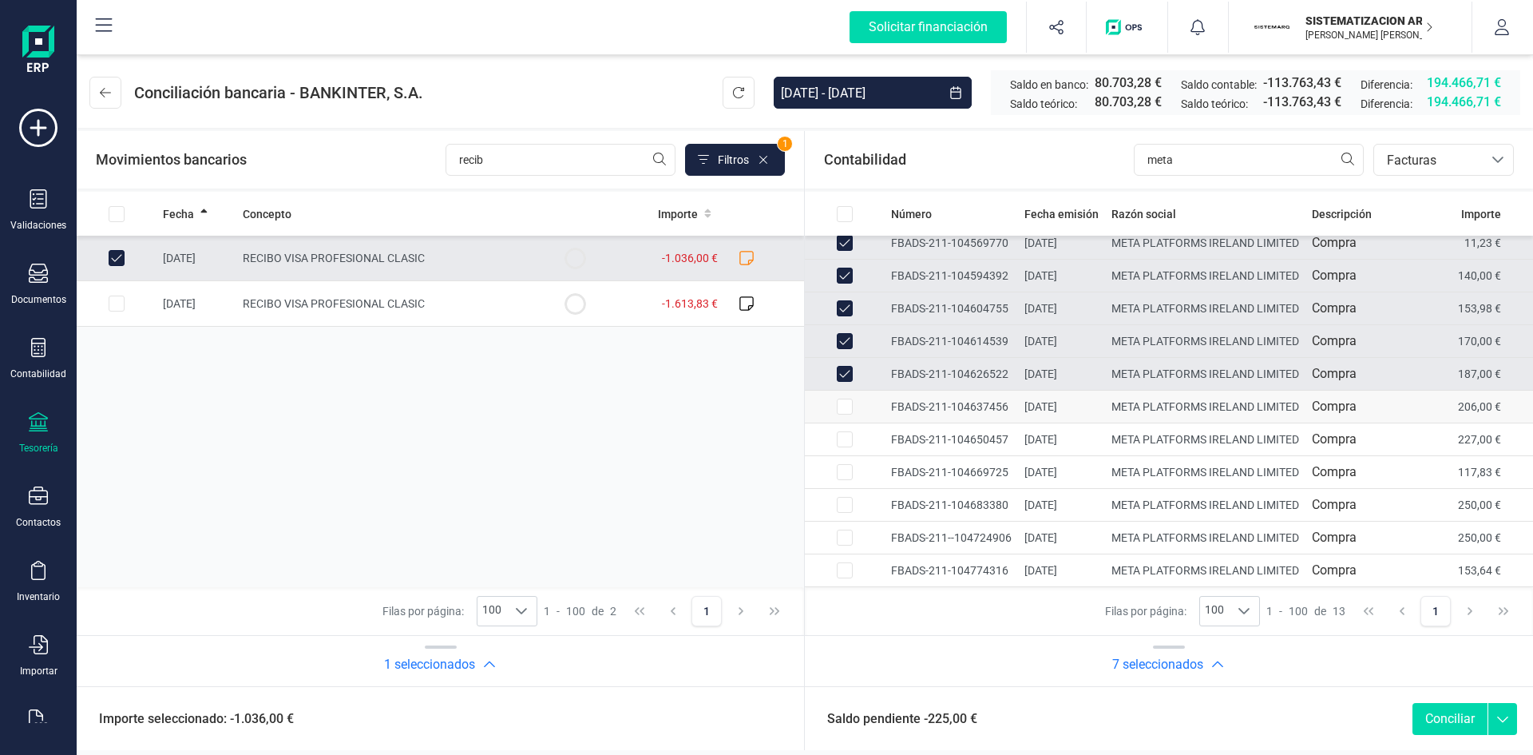
click at [846, 423] on td at bounding box center [845, 407] width 80 height 33
checkbox input "true"
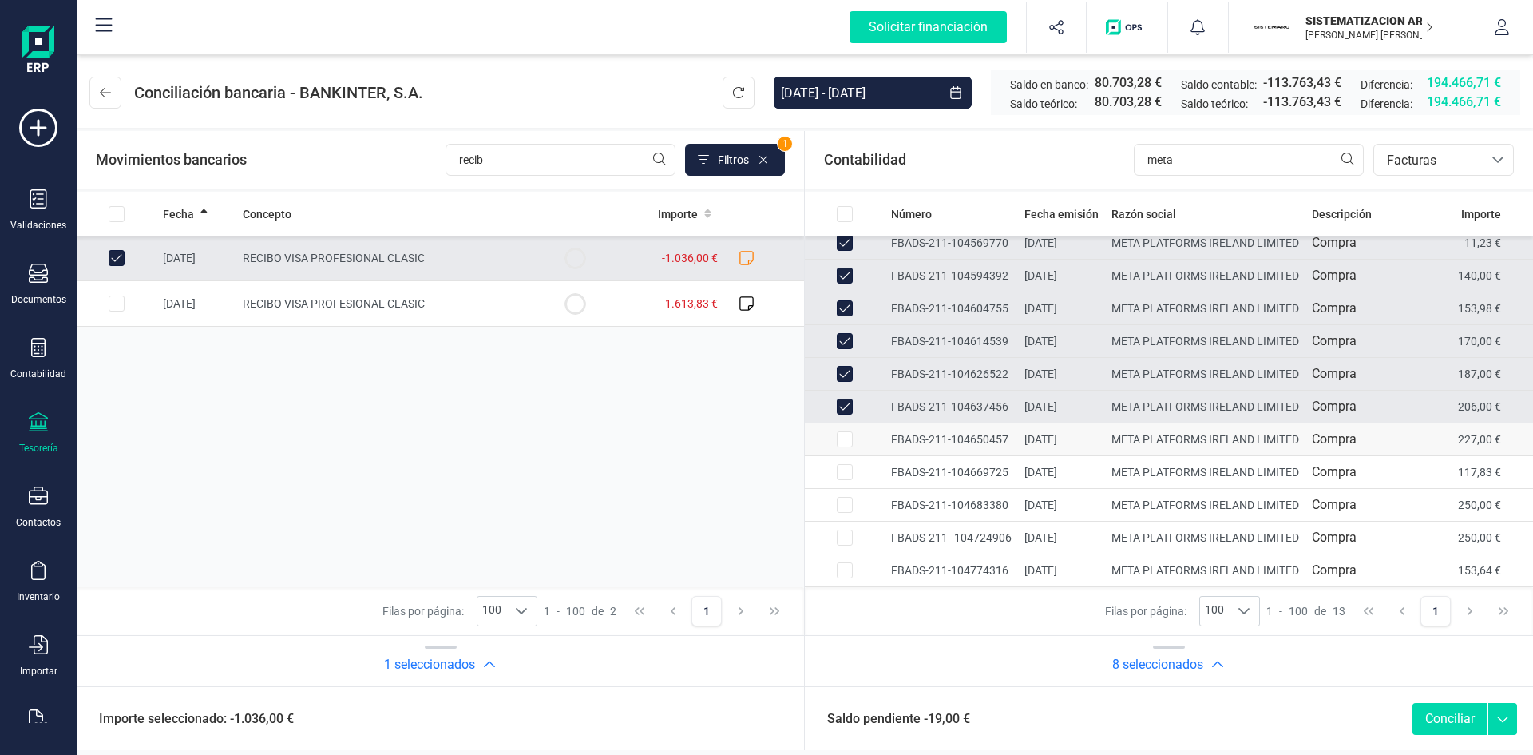
scroll to position [240, 0]
click at [1211, 156] on input "meta" at bounding box center [1249, 160] width 230 height 32
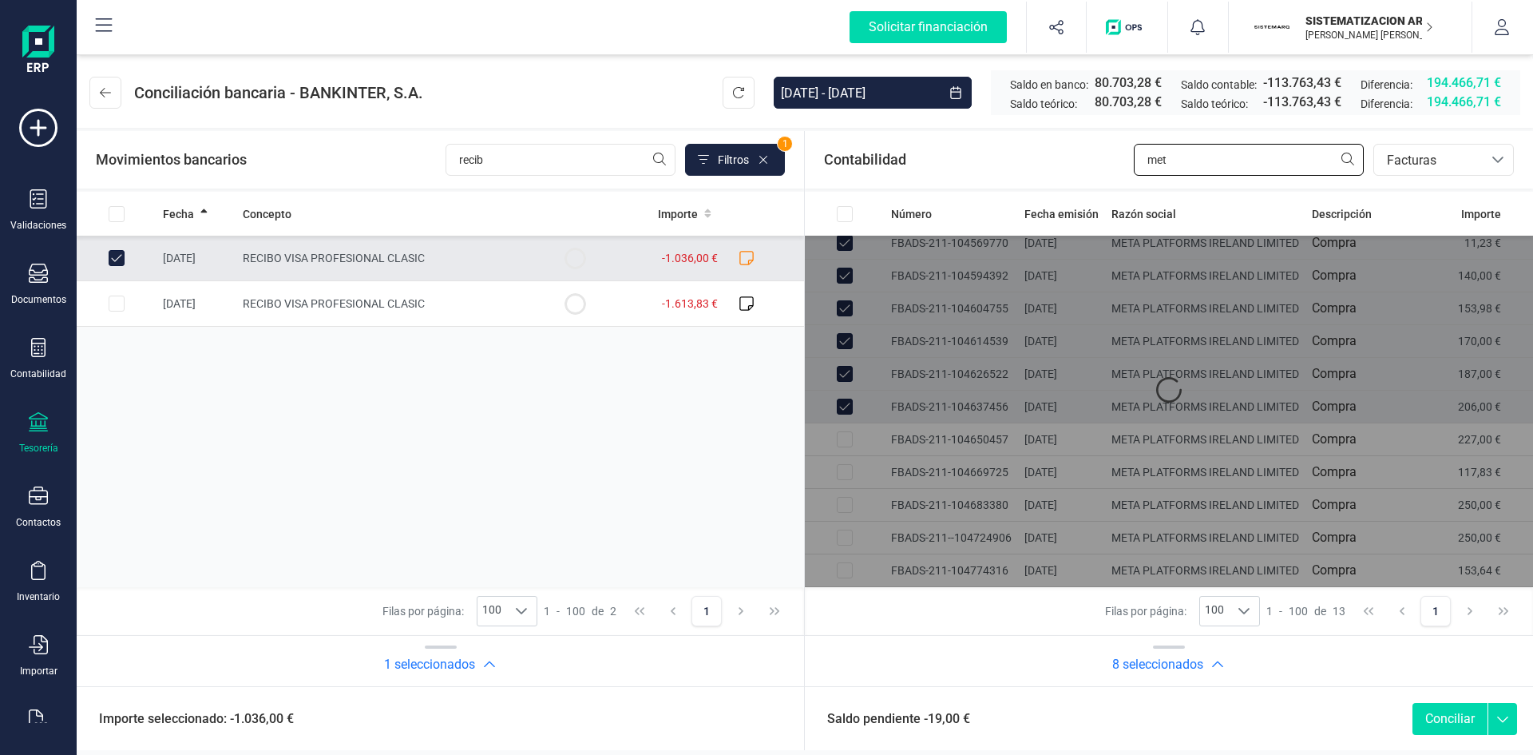
scroll to position [0, 0]
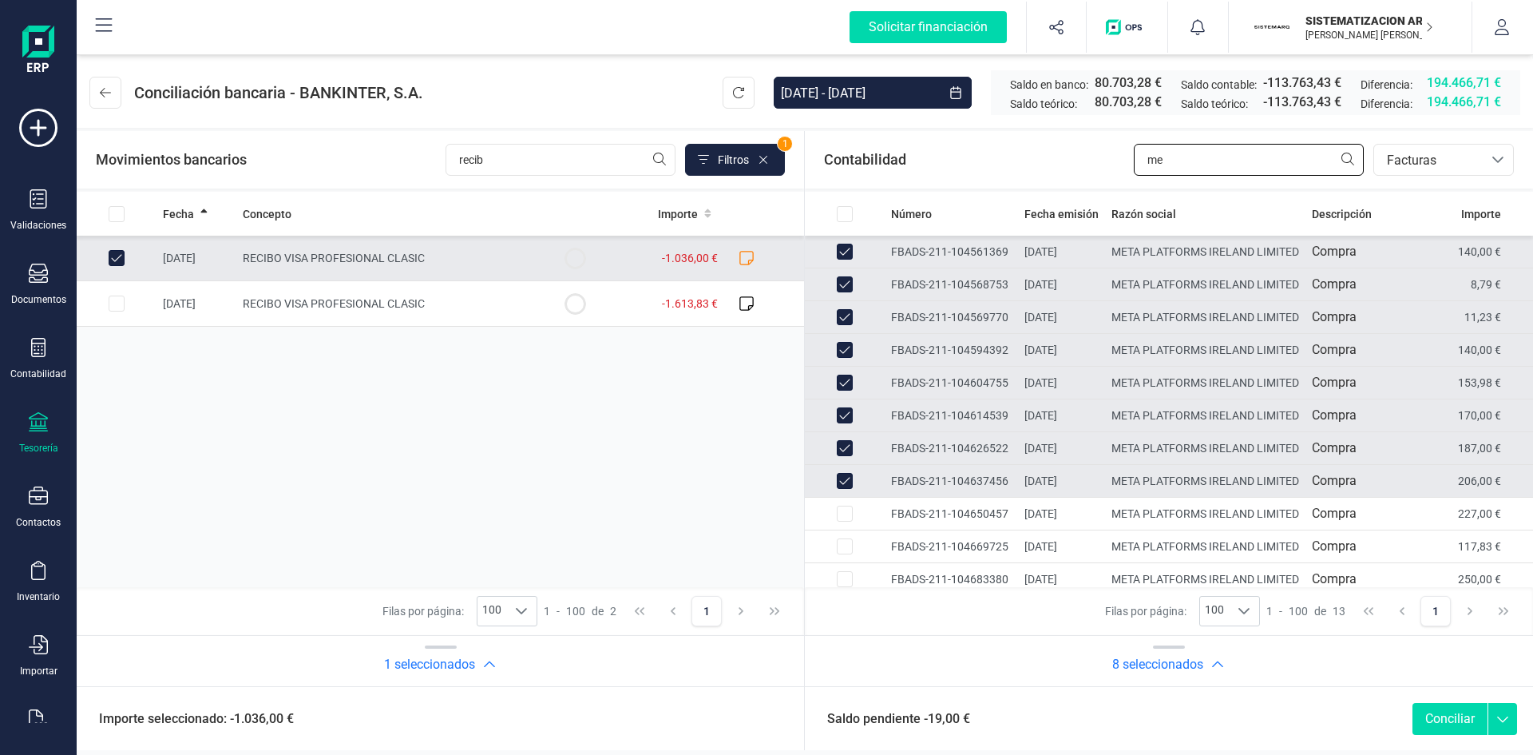
type input "m"
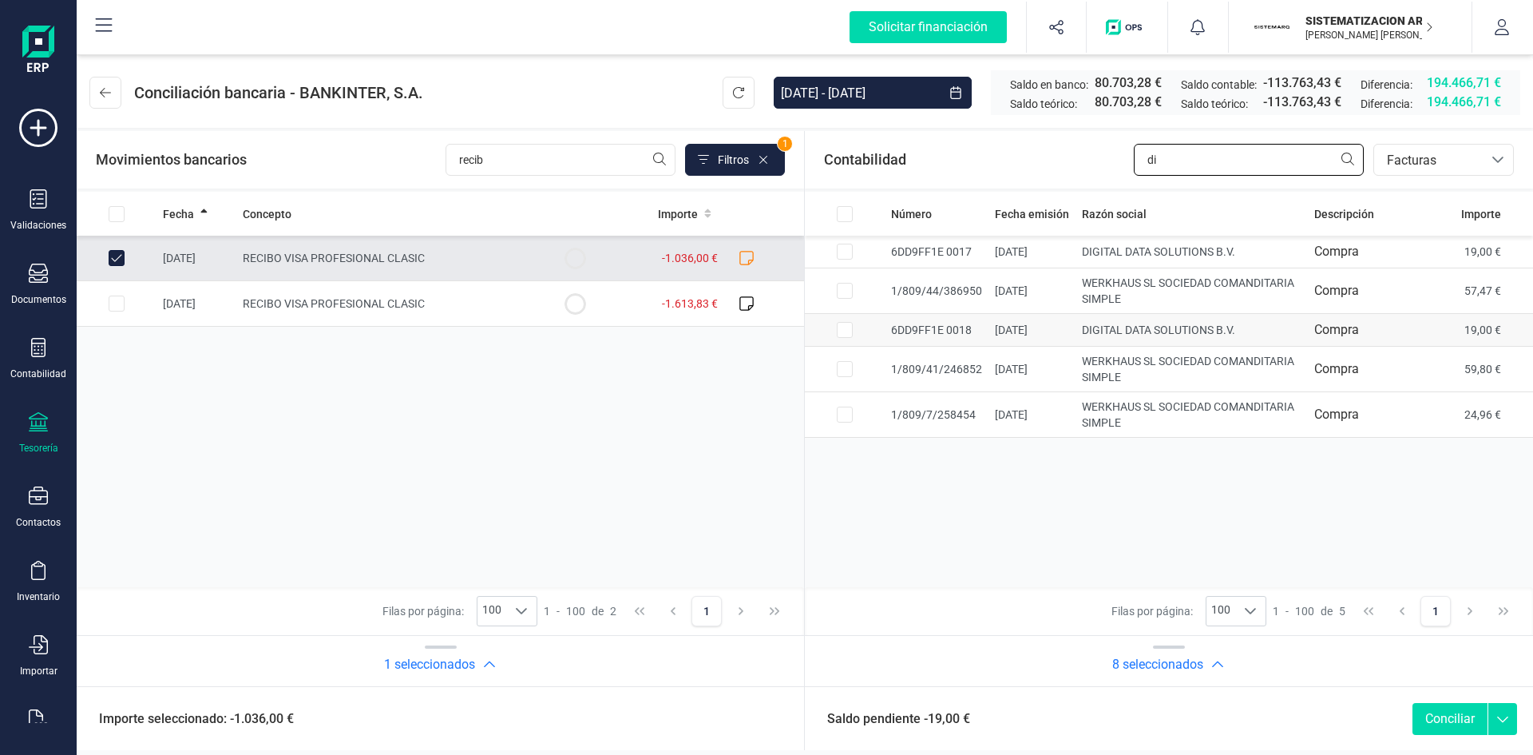
type input "di"
click at [891, 331] on td "6DD9FF1E 0018" at bounding box center [937, 330] width 104 height 33
checkbox input "true"
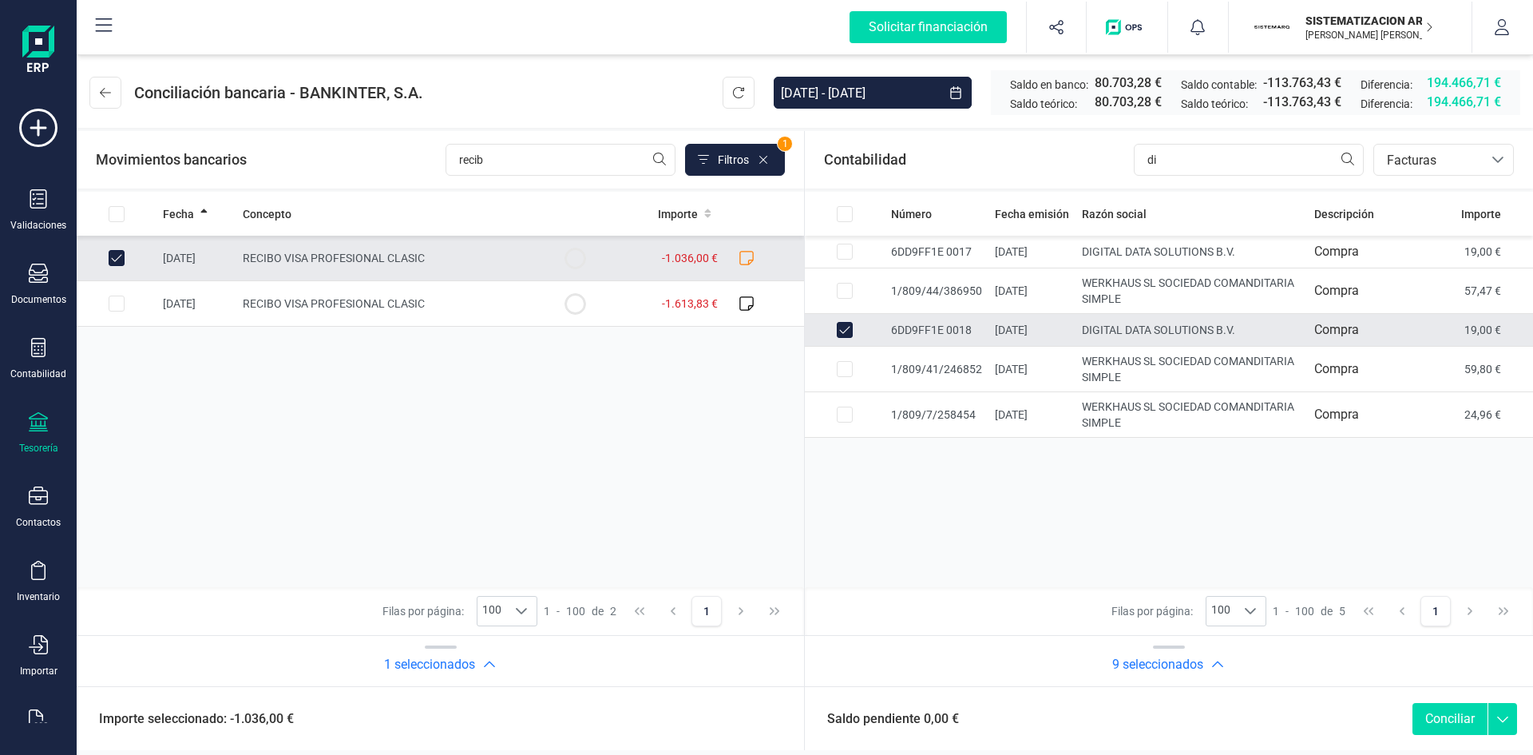
click at [1450, 716] on button "Conciliar" at bounding box center [1450, 719] width 75 height 32
checkbox input "false"
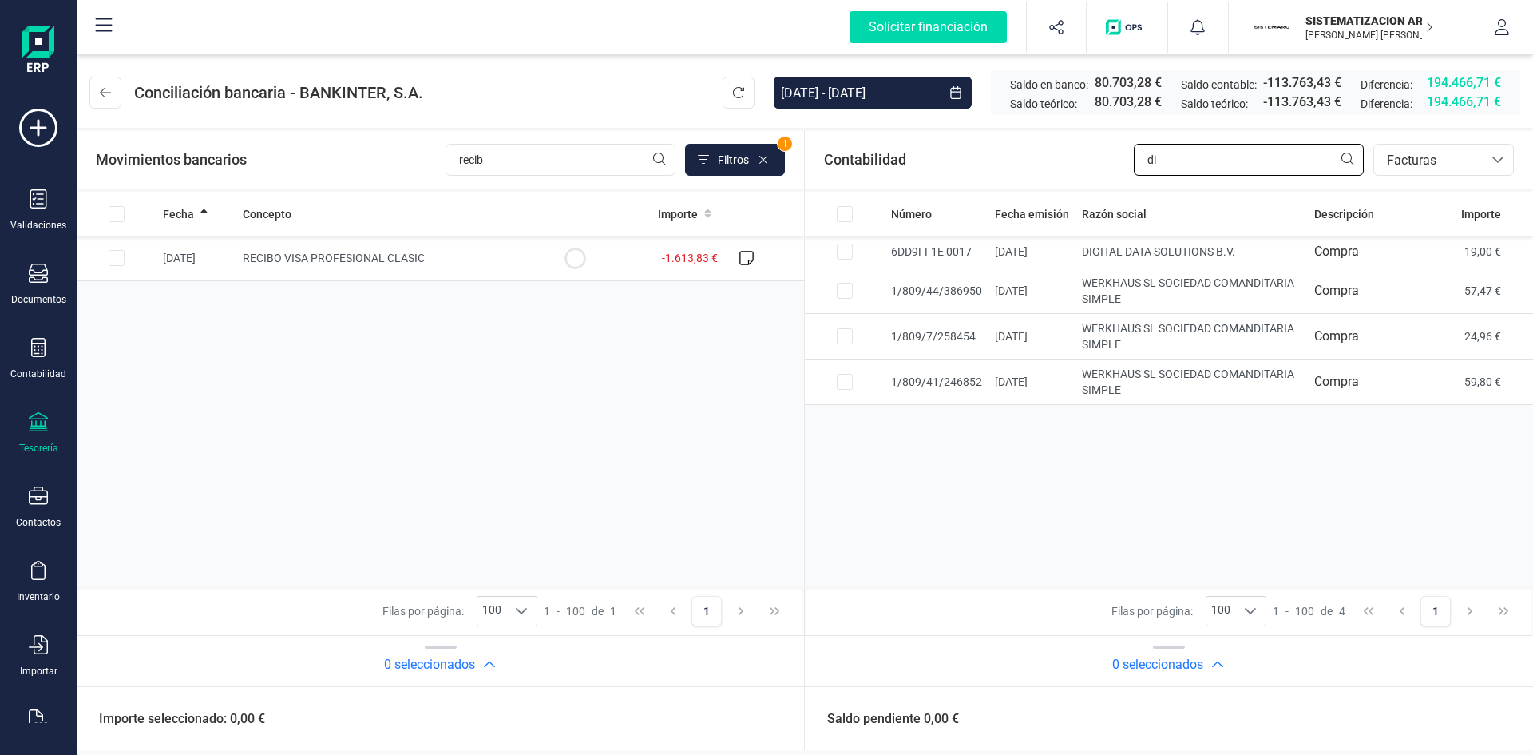
click at [1174, 157] on input "di" at bounding box center [1249, 160] width 230 height 32
type input "d"
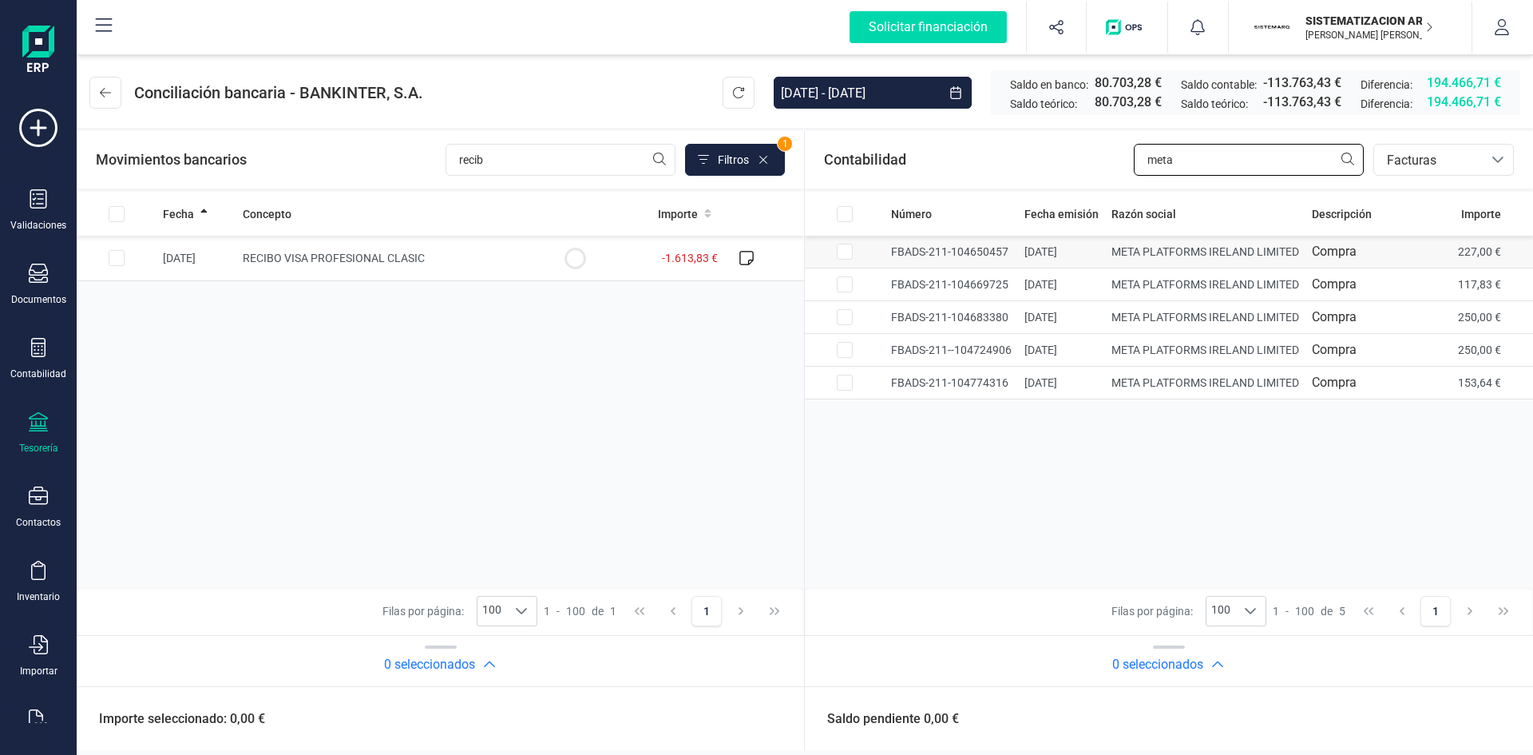
type input "meta"
click at [829, 252] on td at bounding box center [845, 252] width 80 height 33
checkbox input "true"
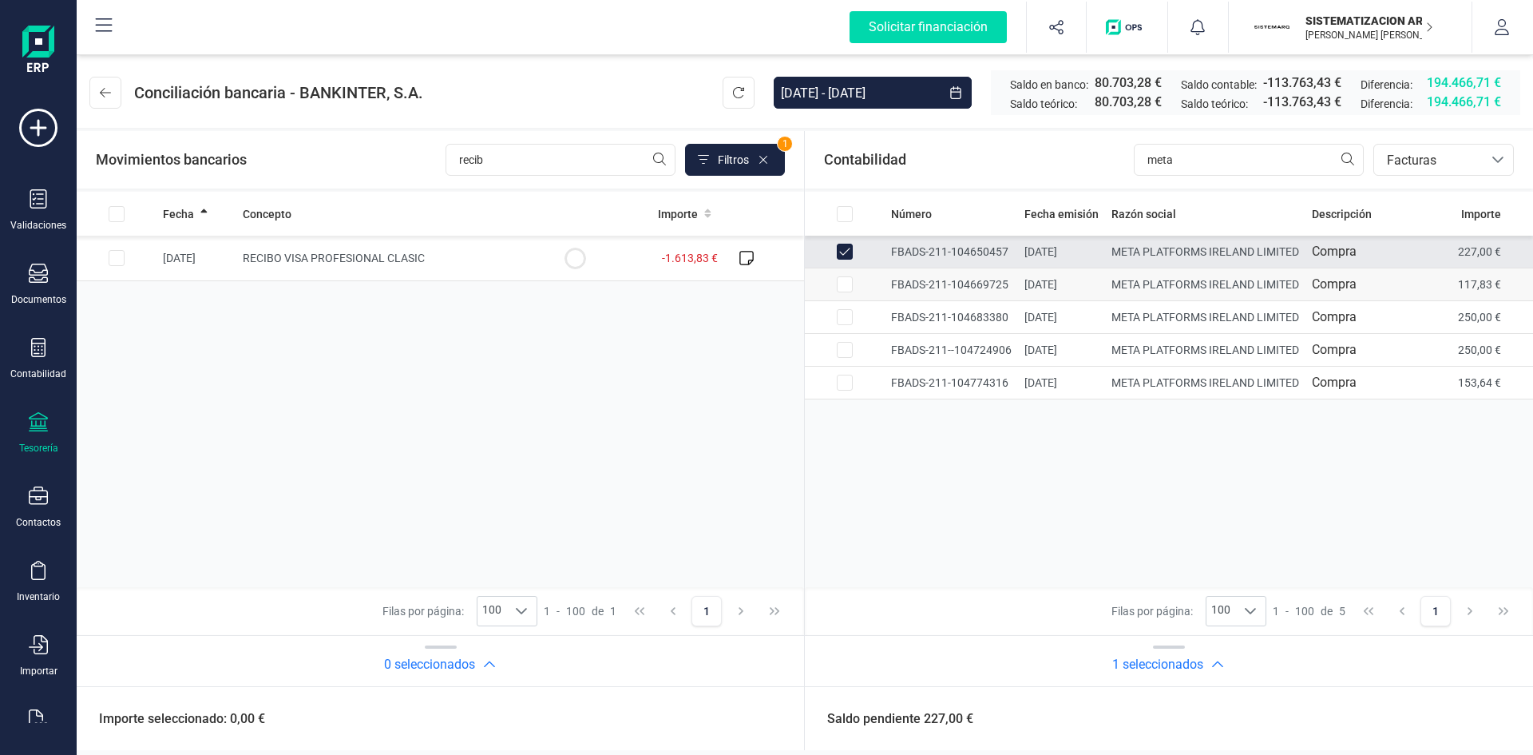
click at [849, 287] on input "Row Selected e0a1aefd-8161-4e22-ac9b-fc23e27c7220" at bounding box center [845, 284] width 16 height 16
checkbox input "true"
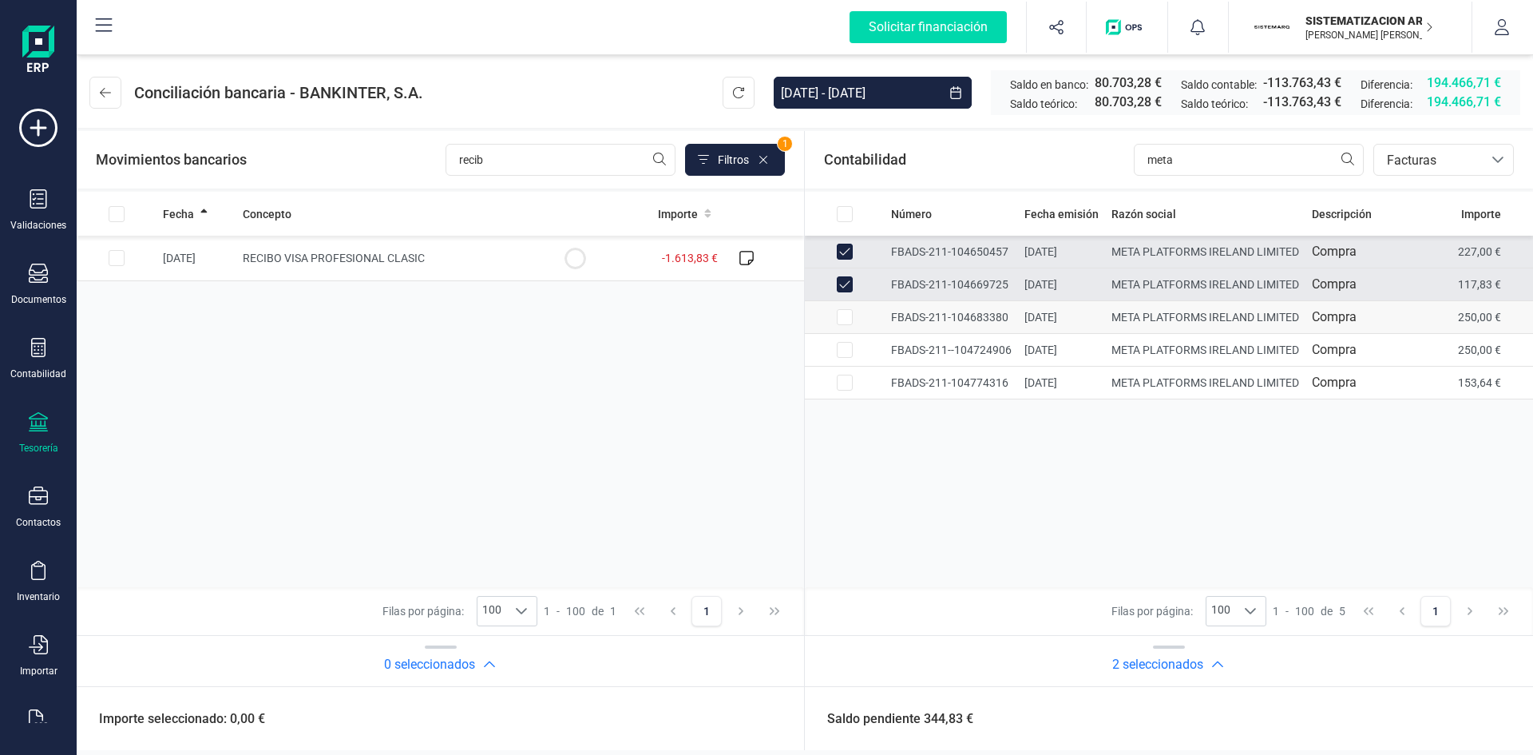
click at [854, 308] on td at bounding box center [845, 317] width 80 height 33
checkbox input "true"
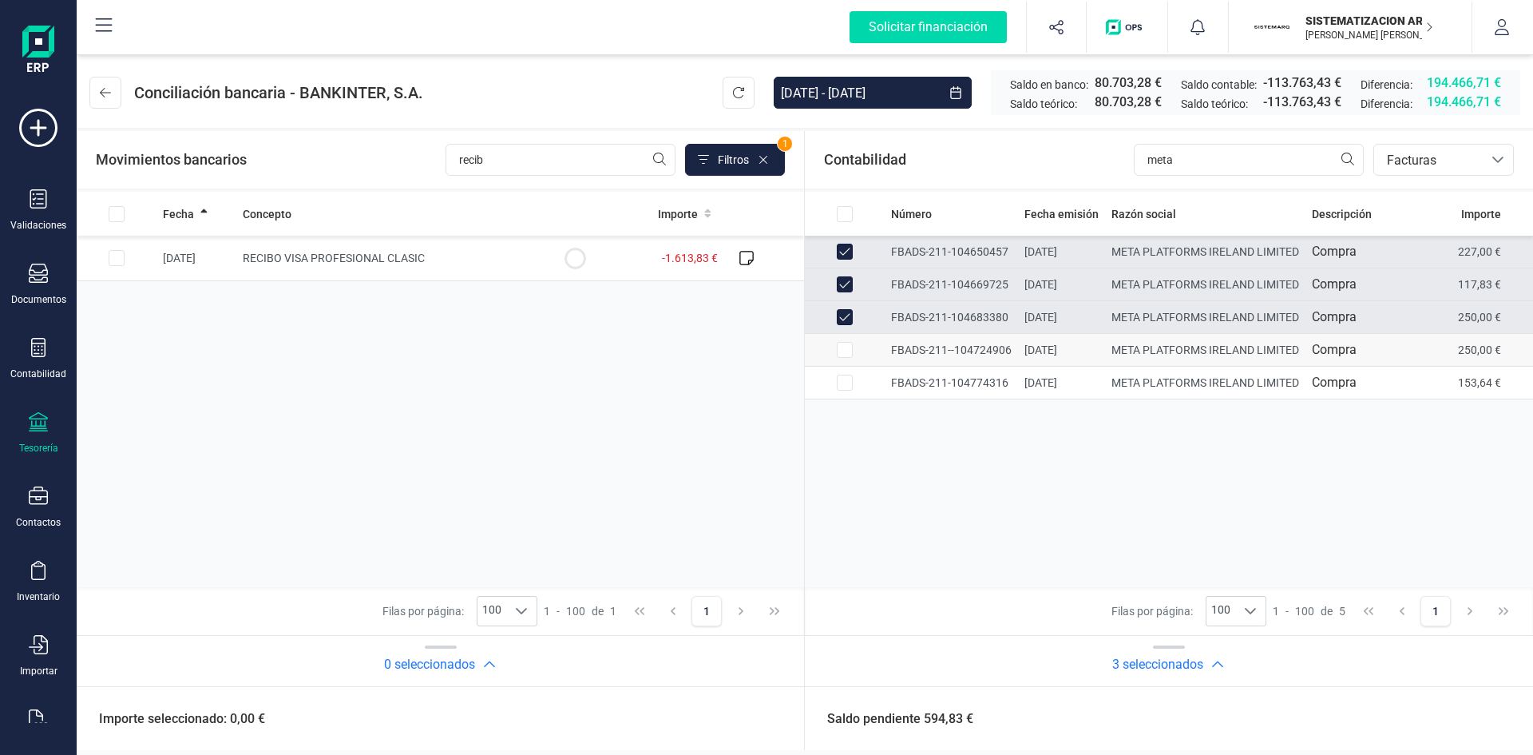
click at [849, 343] on input "Row Selected 32ae7758-4699-4ac5-8b3b-62bd60a7c398" at bounding box center [845, 350] width 16 height 16
checkbox input "true"
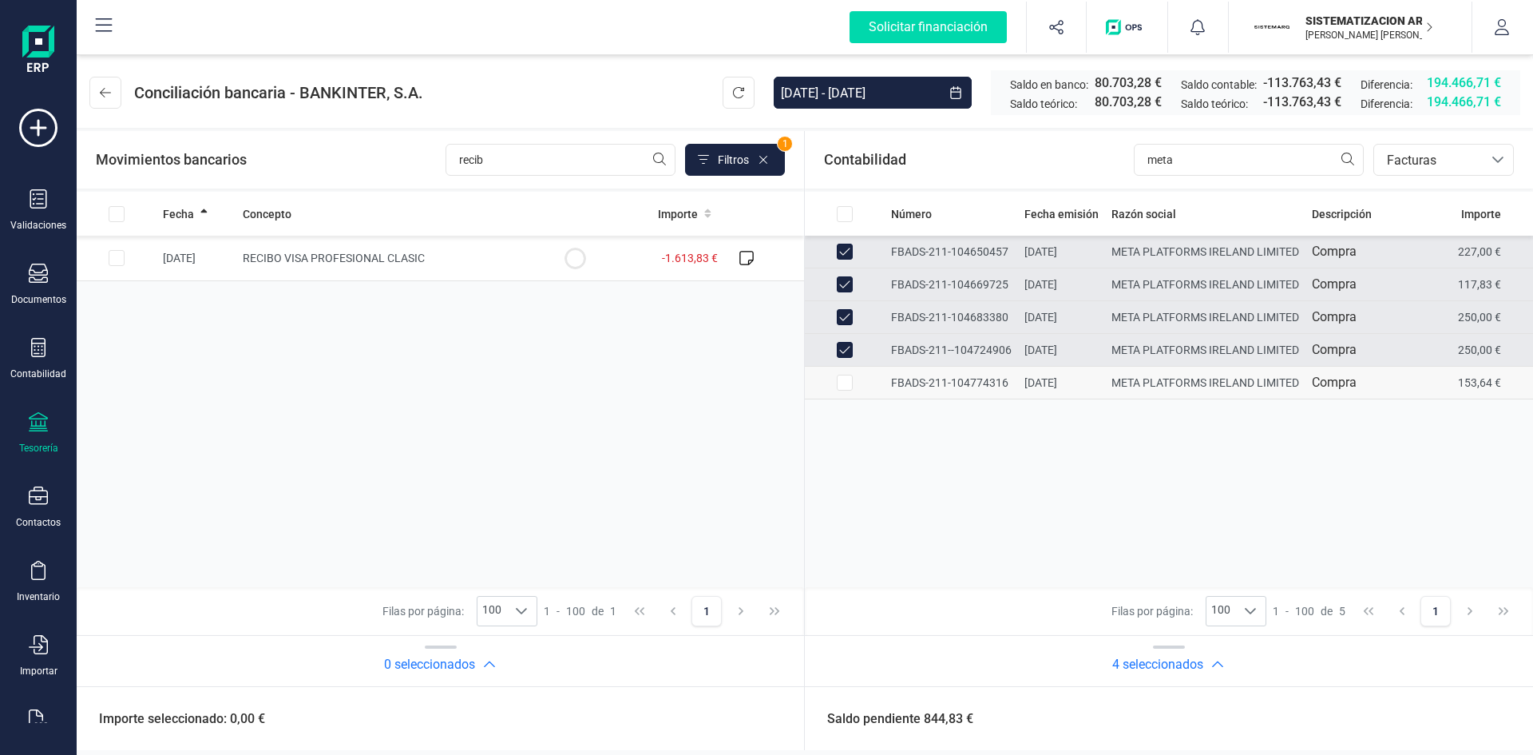
click at [856, 372] on td at bounding box center [845, 383] width 80 height 33
checkbox input "true"
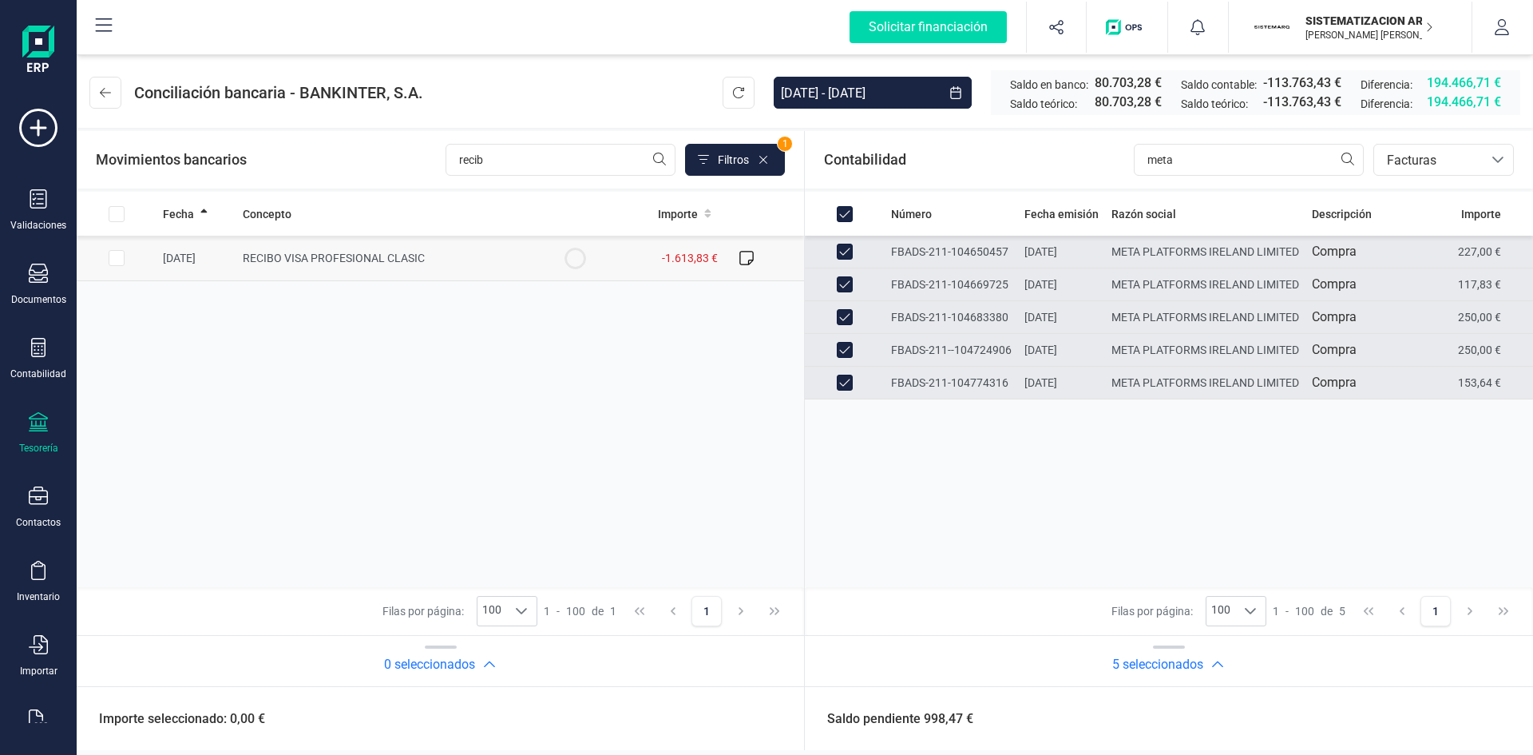
click at [114, 254] on input "Row Selected 53e2cb73-ec60-45bf-80c8-b66f90bccec9" at bounding box center [117, 258] width 16 height 16
checkbox input "true"
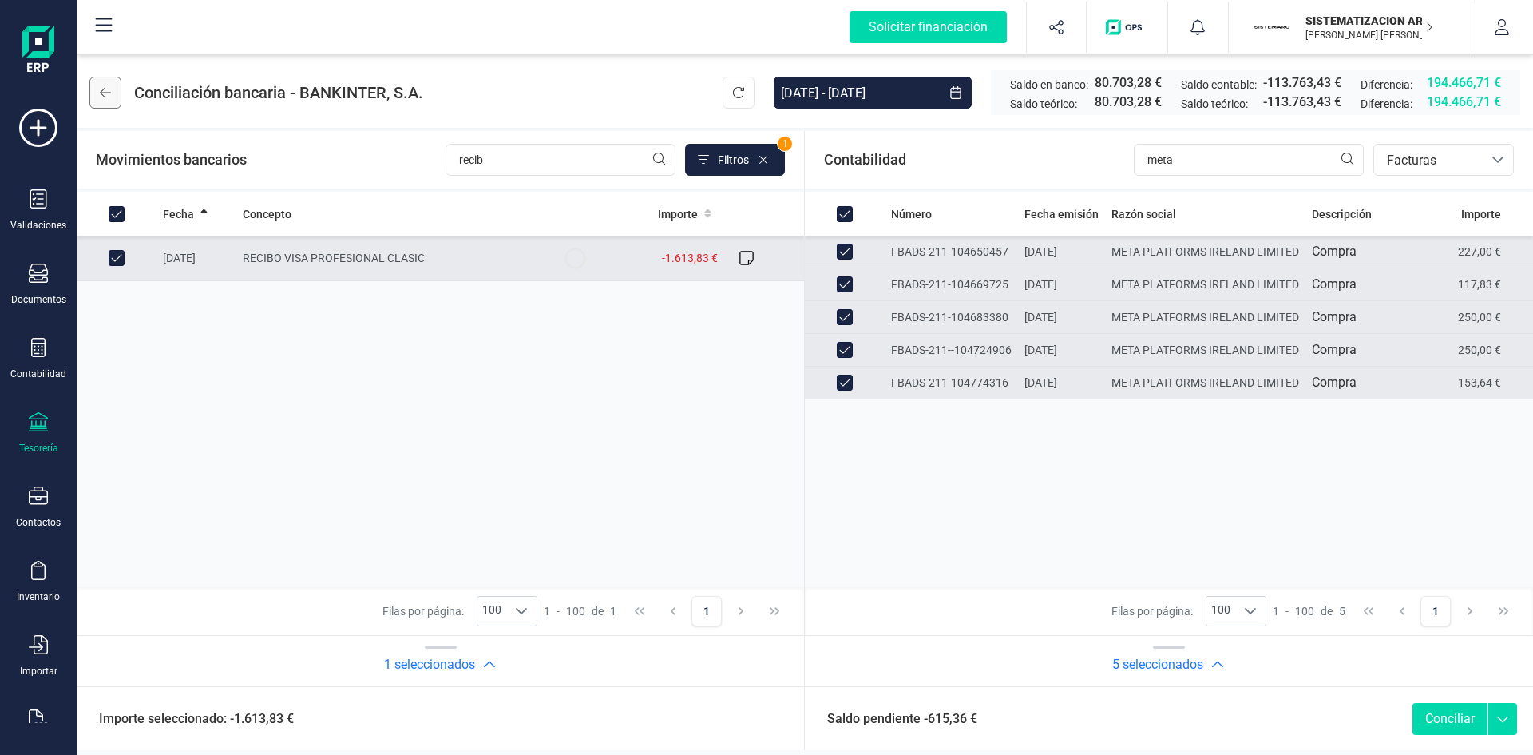
click at [91, 91] on button at bounding box center [105, 93] width 32 height 32
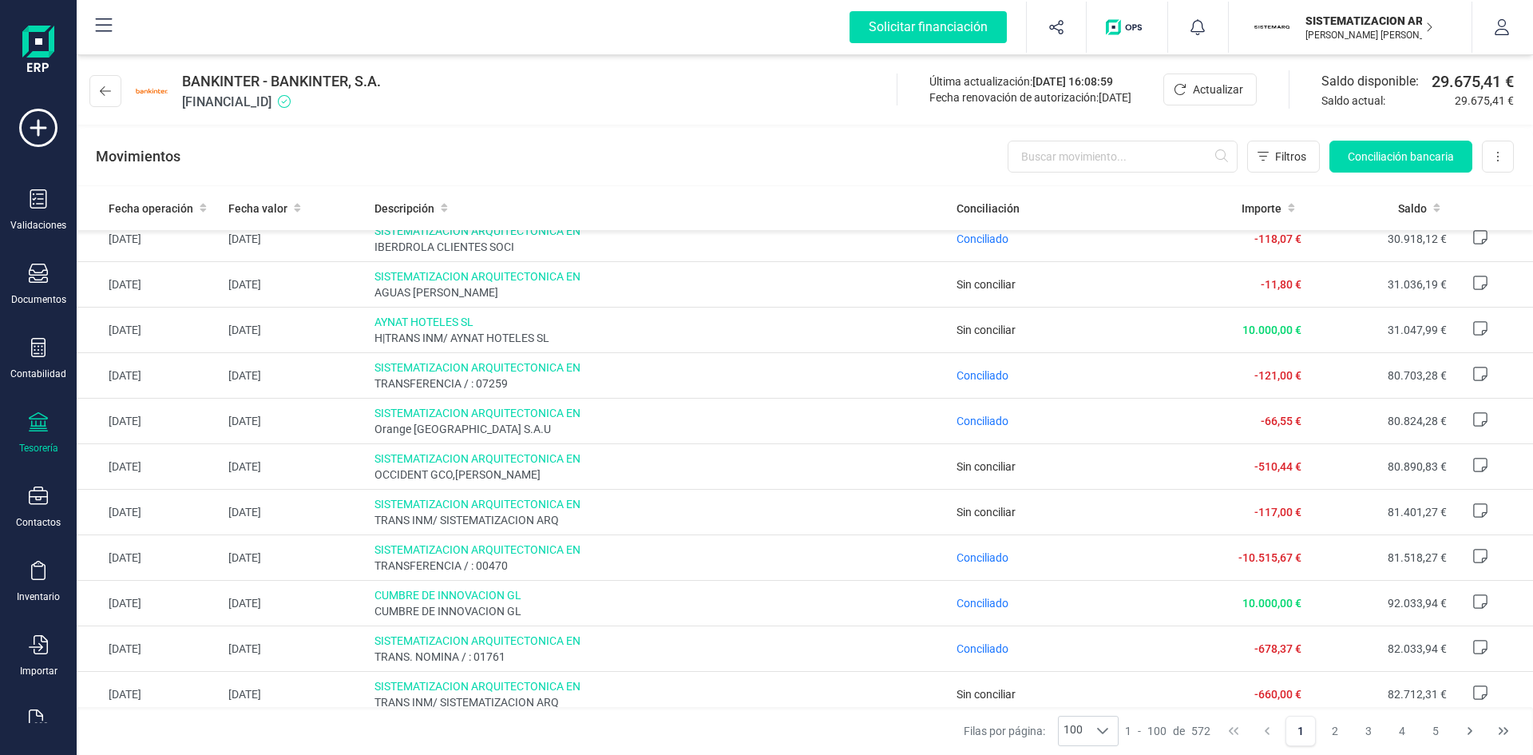
scroll to position [2603, 0]
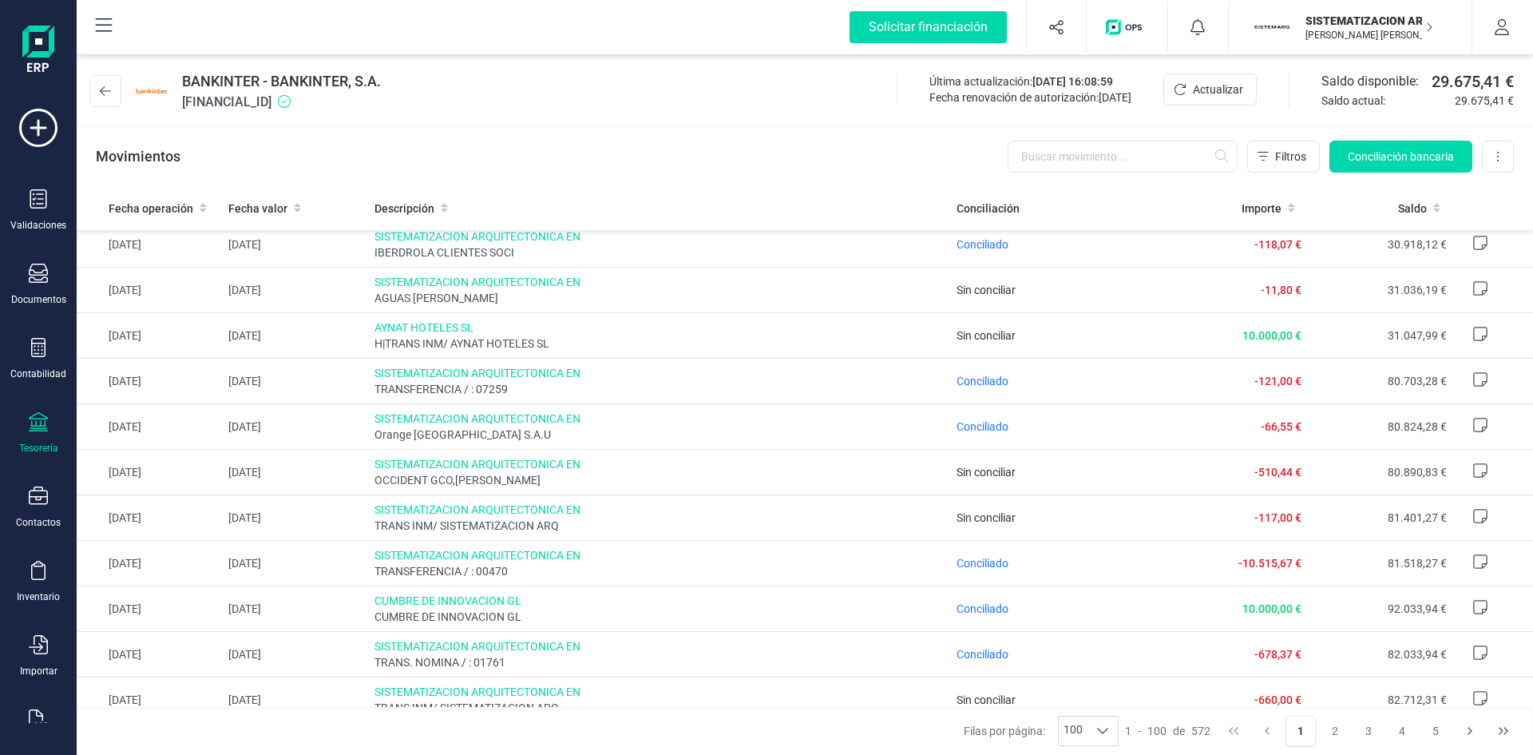
drag, startPoint x: 489, startPoint y: 438, endPoint x: 878, endPoint y: 153, distance: 482.9
click at [878, 153] on div "Movimientos Filtros Conciliación bancaria Descargar Excel Eliminar cuenta" at bounding box center [805, 156] width 1457 height 57
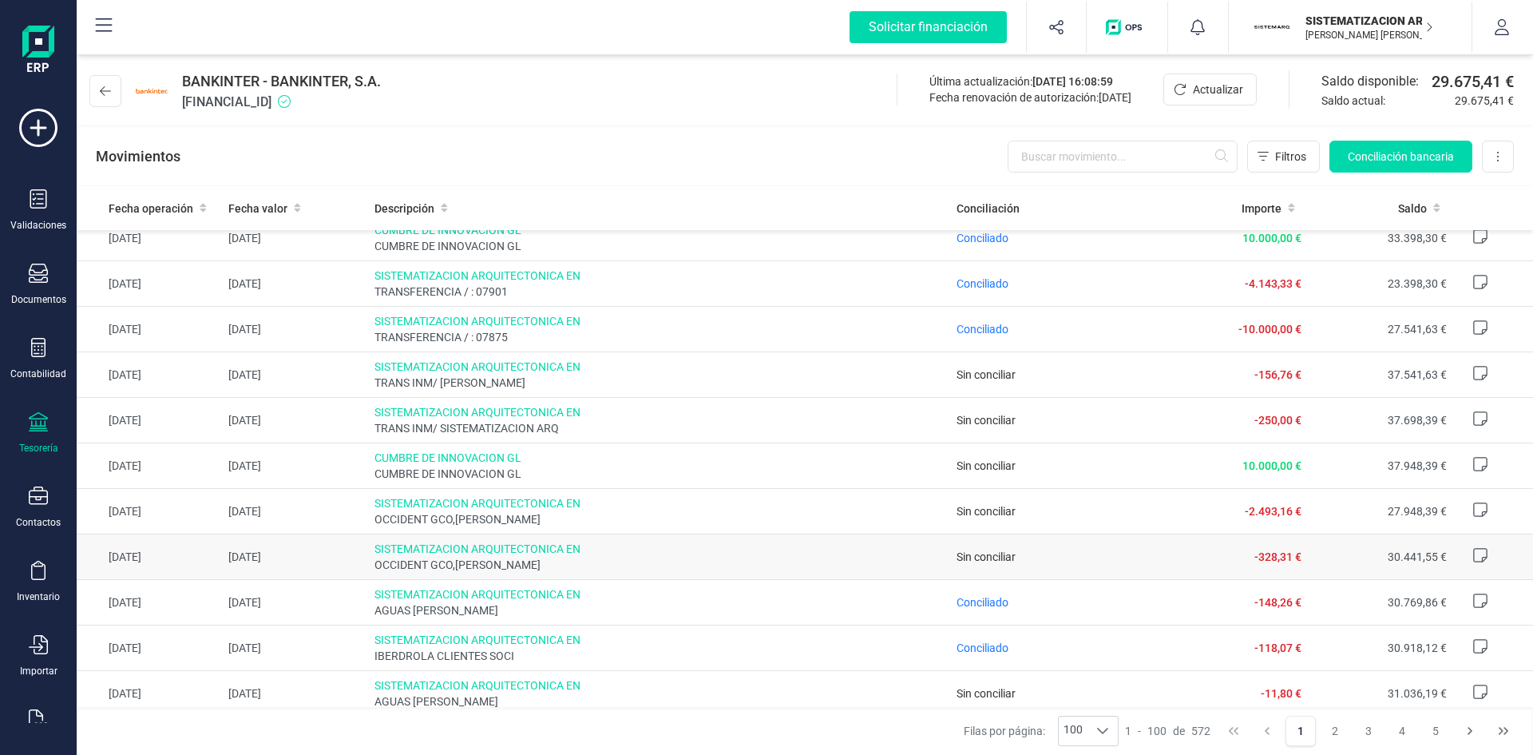
scroll to position [2200, 0]
click at [1120, 380] on td "Sin conciliar" at bounding box center [1056, 374] width 212 height 46
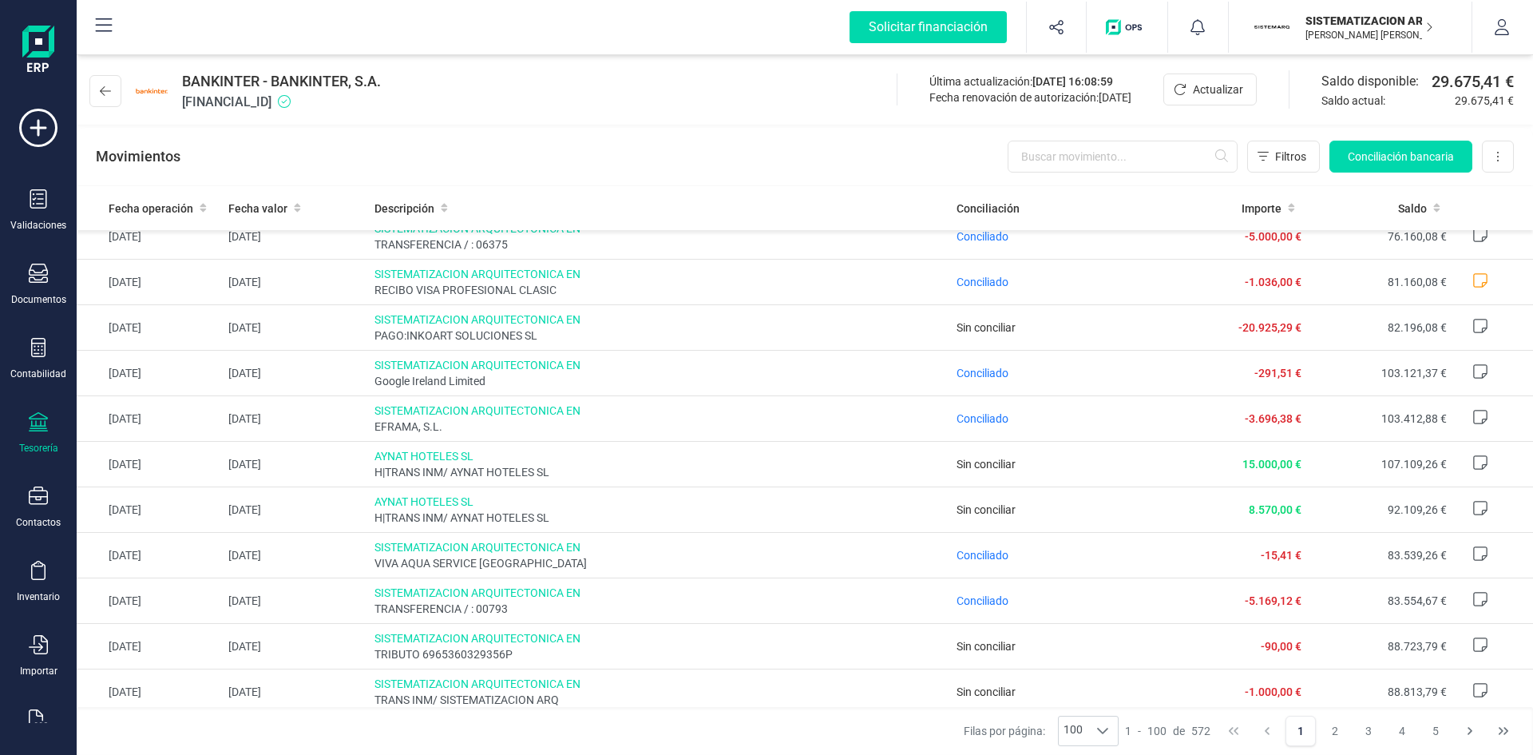
scroll to position [4071, 0]
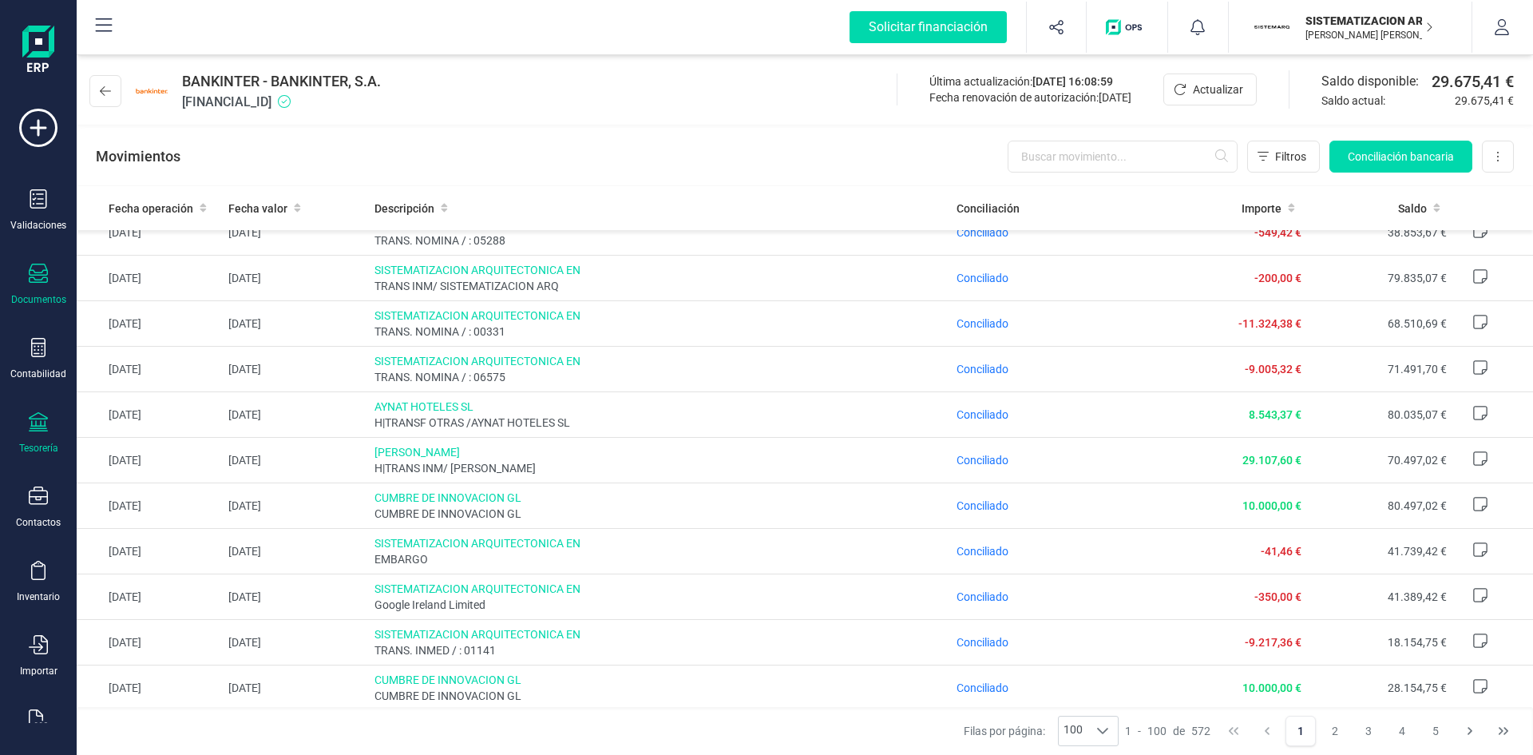
click at [34, 277] on icon at bounding box center [38, 273] width 19 height 19
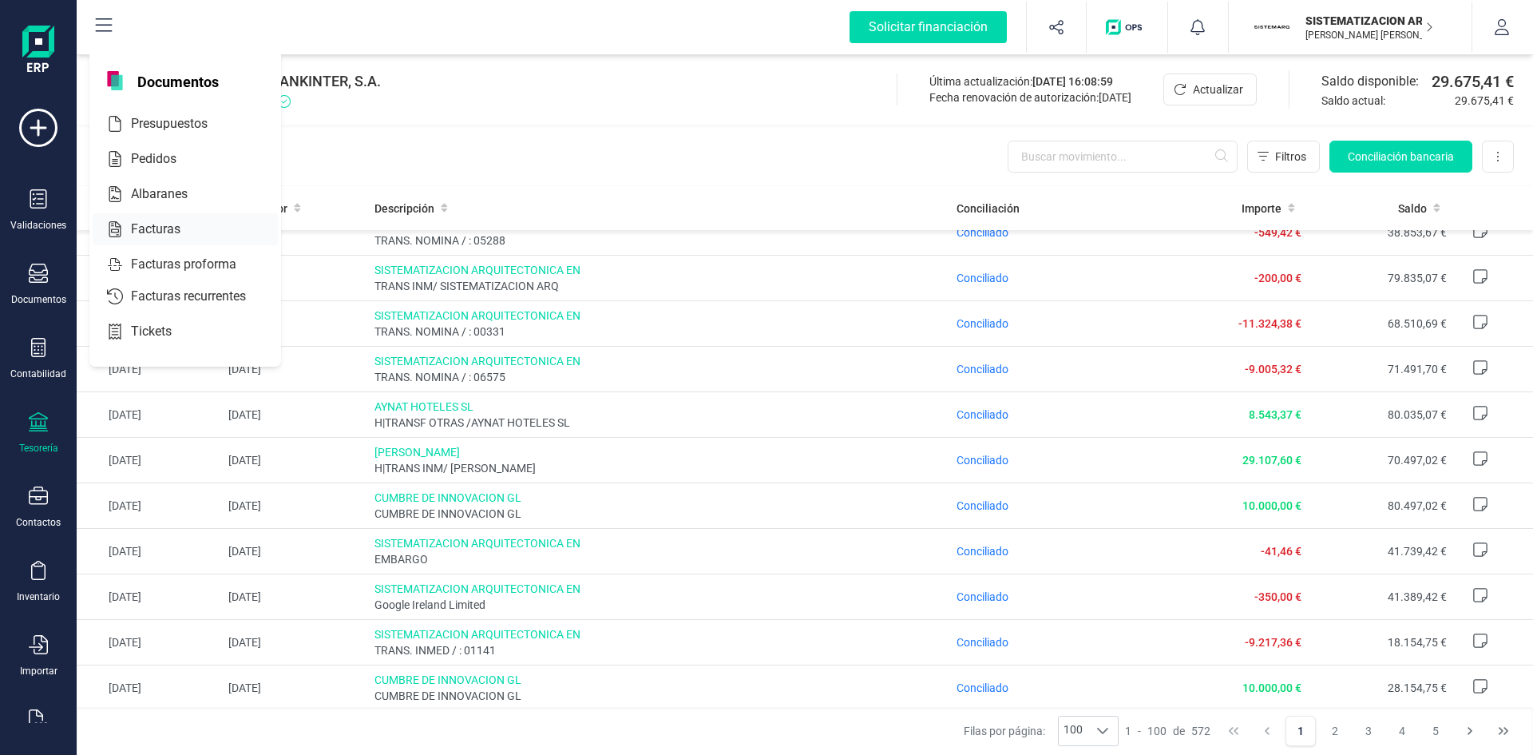
click at [161, 221] on span "Facturas" at bounding box center [167, 229] width 85 height 19
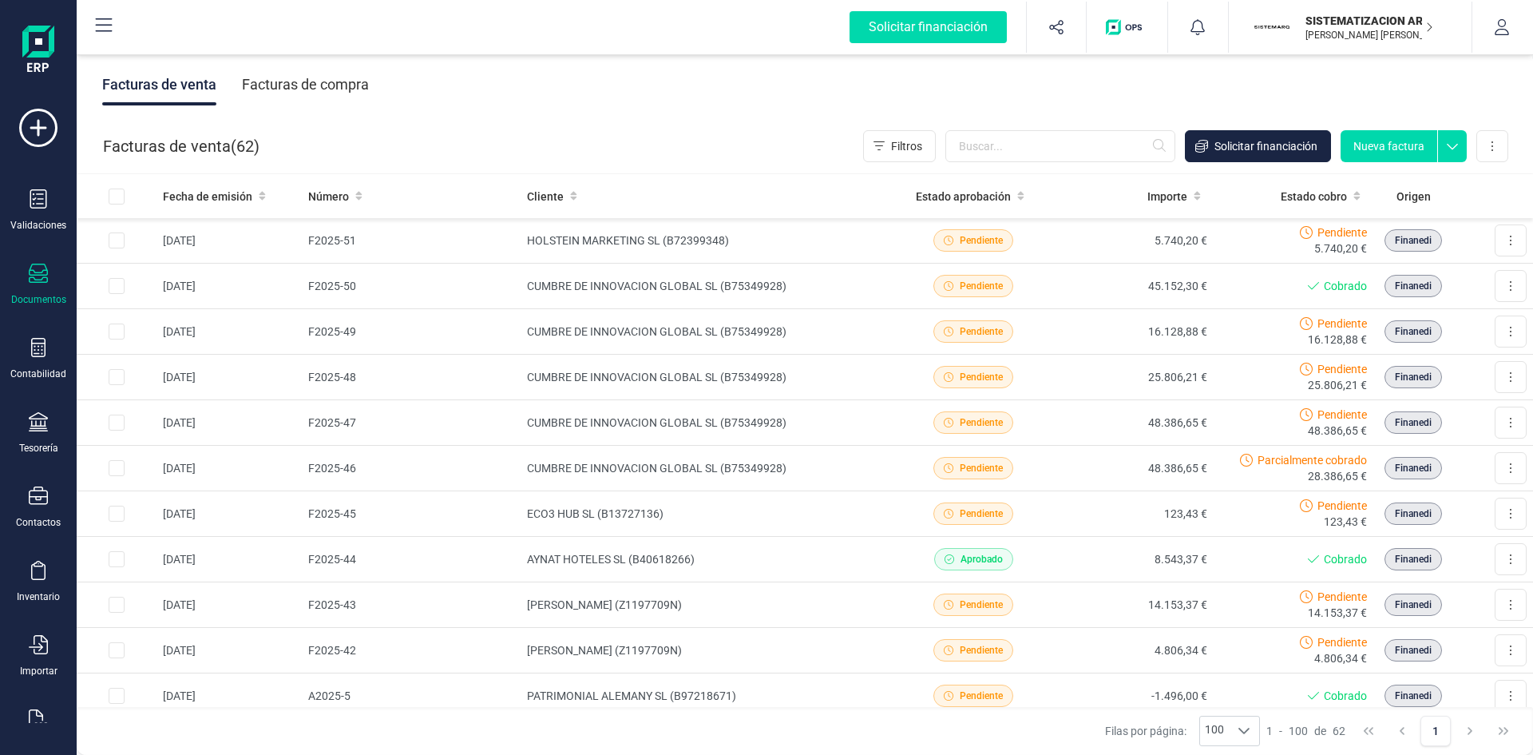
click at [318, 103] on div "Facturas de compra" at bounding box center [305, 85] width 127 height 42
